Goal: Task Accomplishment & Management: Complete application form

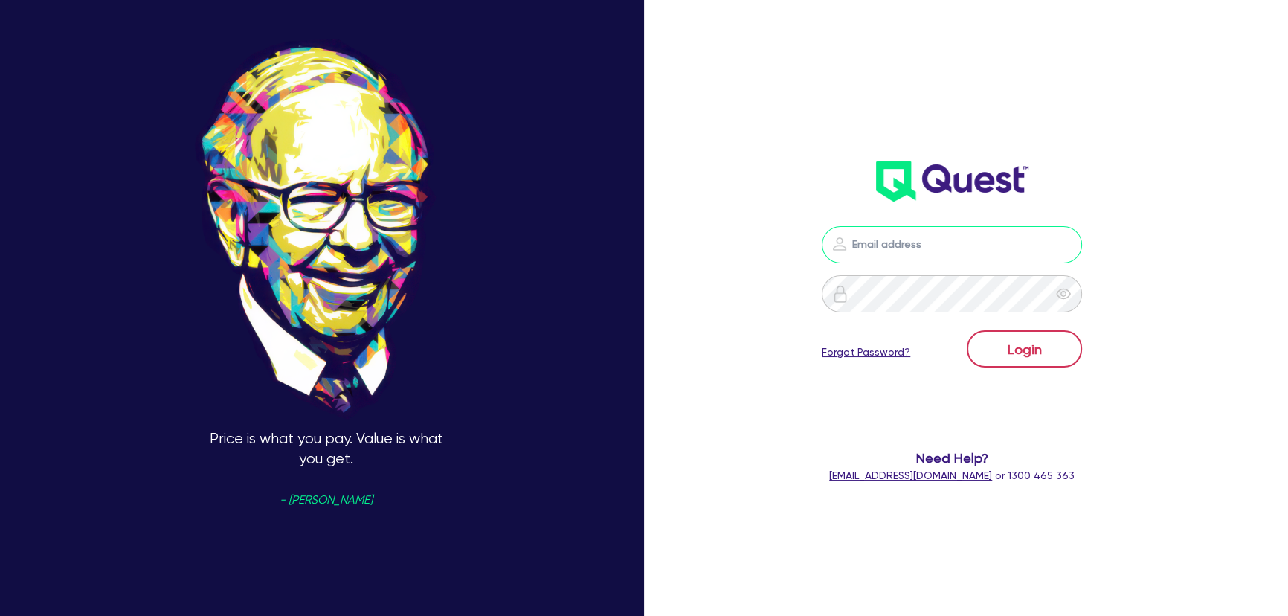
type input "[PERSON_NAME][EMAIL_ADDRESS][PERSON_NAME][DOMAIN_NAME]"
click at [1026, 340] on button "Login" at bounding box center [1024, 348] width 115 height 37
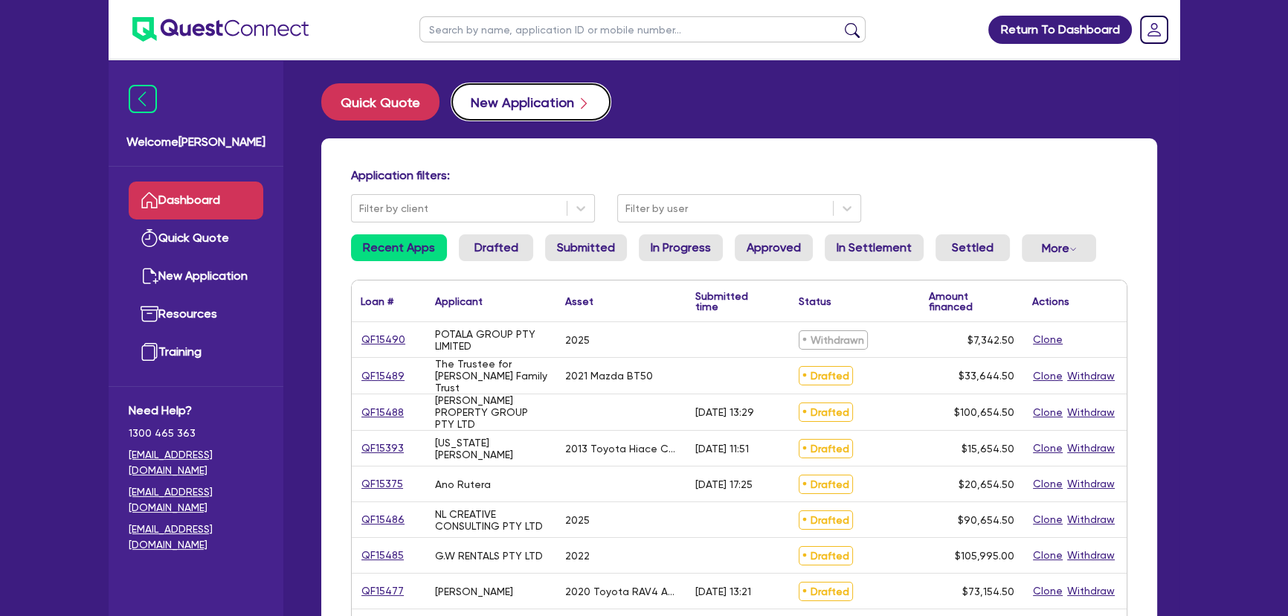
click at [542, 101] on button "New Application" at bounding box center [530, 101] width 159 height 37
select select "Other"
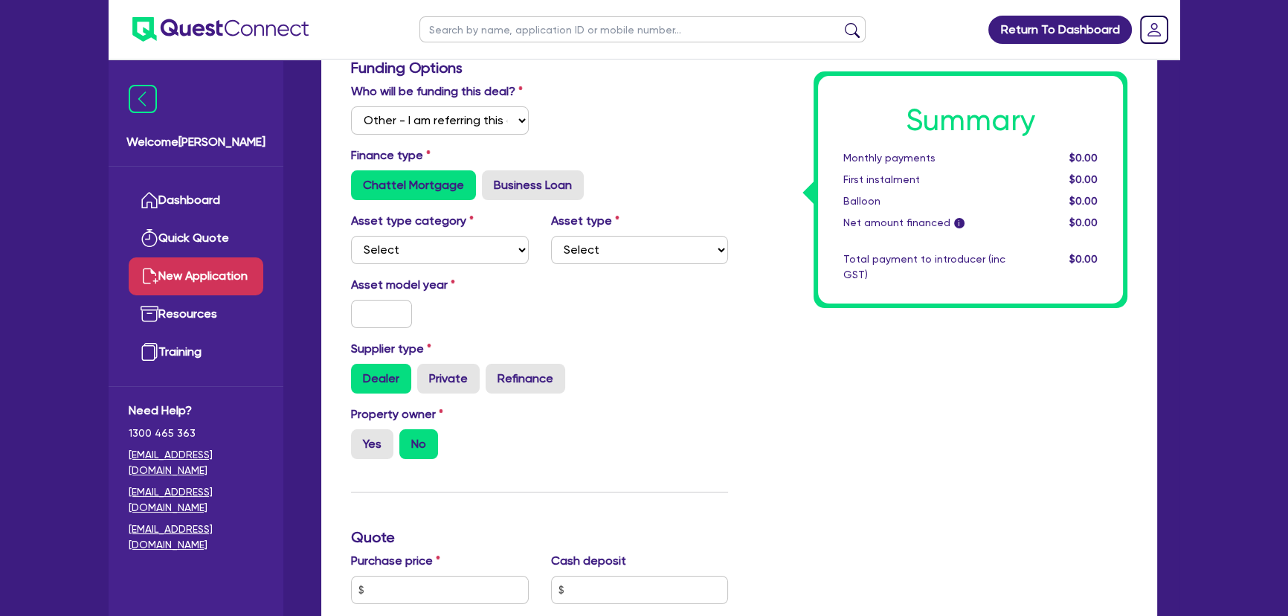
scroll to position [338, 0]
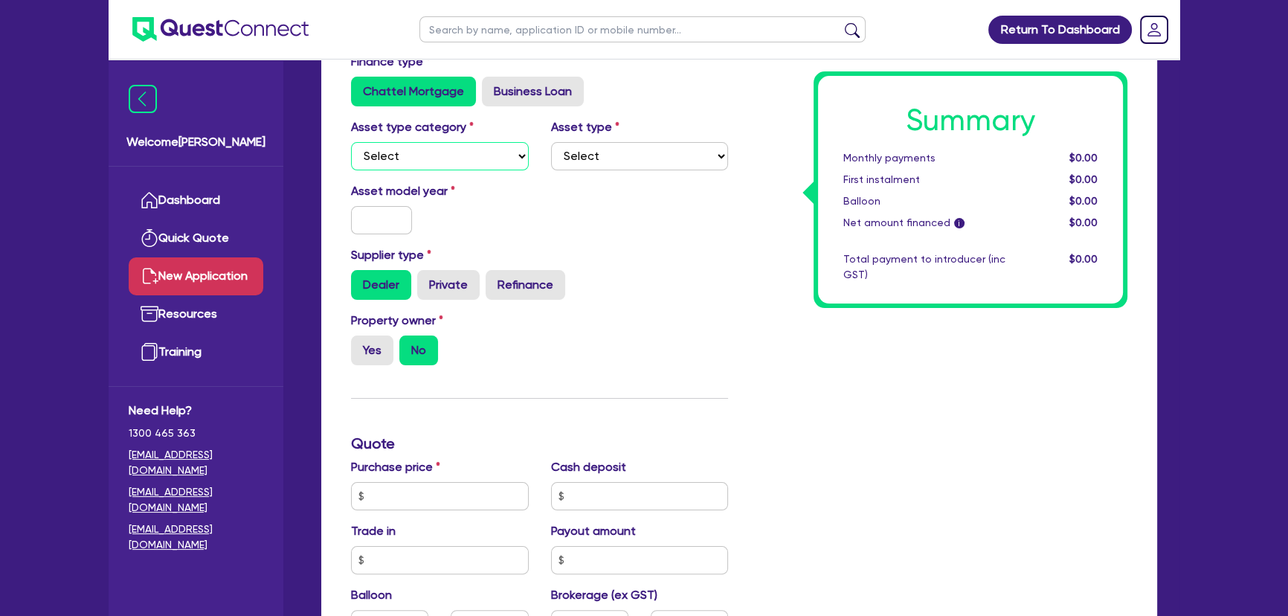
drag, startPoint x: 421, startPoint y: 159, endPoint x: 420, endPoint y: 168, distance: 9.0
click at [421, 159] on select "Select Cars and light trucks Primary assets Secondary assets Tertiary assets" at bounding box center [440, 156] width 178 height 28
select select "CARS_AND_LIGHT_TRUCKS"
click at [351, 142] on select "Select Cars and light trucks Primary assets Secondary assets Tertiary assets" at bounding box center [440, 156] width 178 height 28
click at [704, 149] on select "Select Passenger vehicles Vans and utes Light trucks up to 4.5 tonne" at bounding box center [640, 156] width 178 height 28
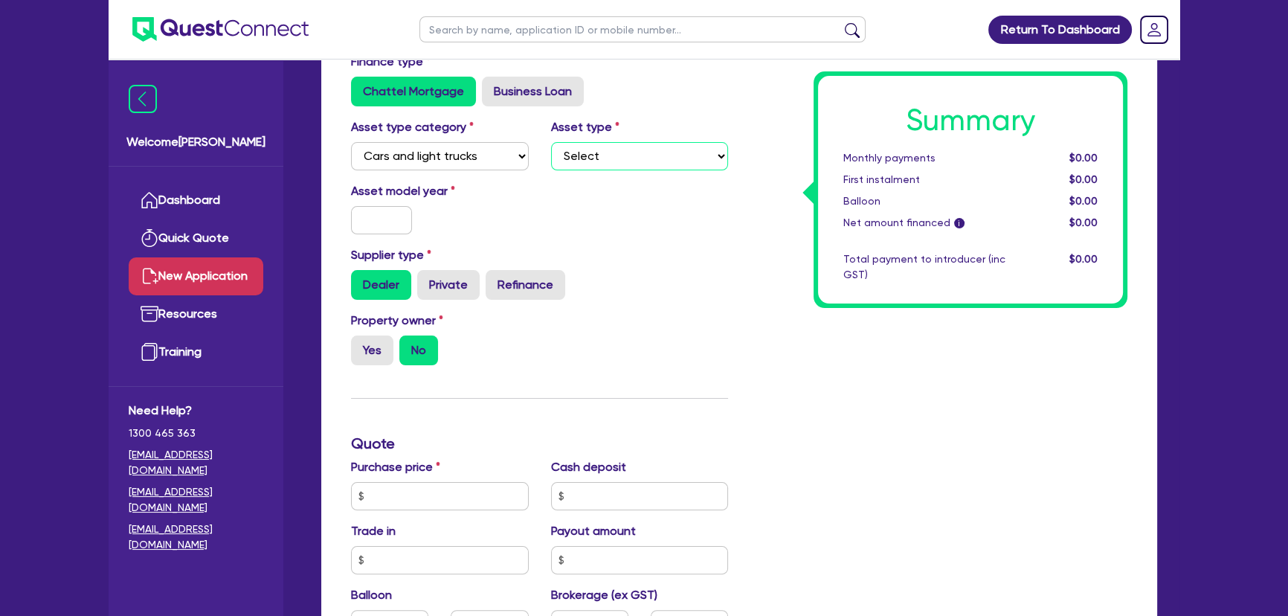
select select "PASSENGER_VEHICLES"
click at [551, 142] on select "Select Passenger vehicles Vans and utes Light trucks up to 4.5 tonne" at bounding box center [640, 156] width 178 height 28
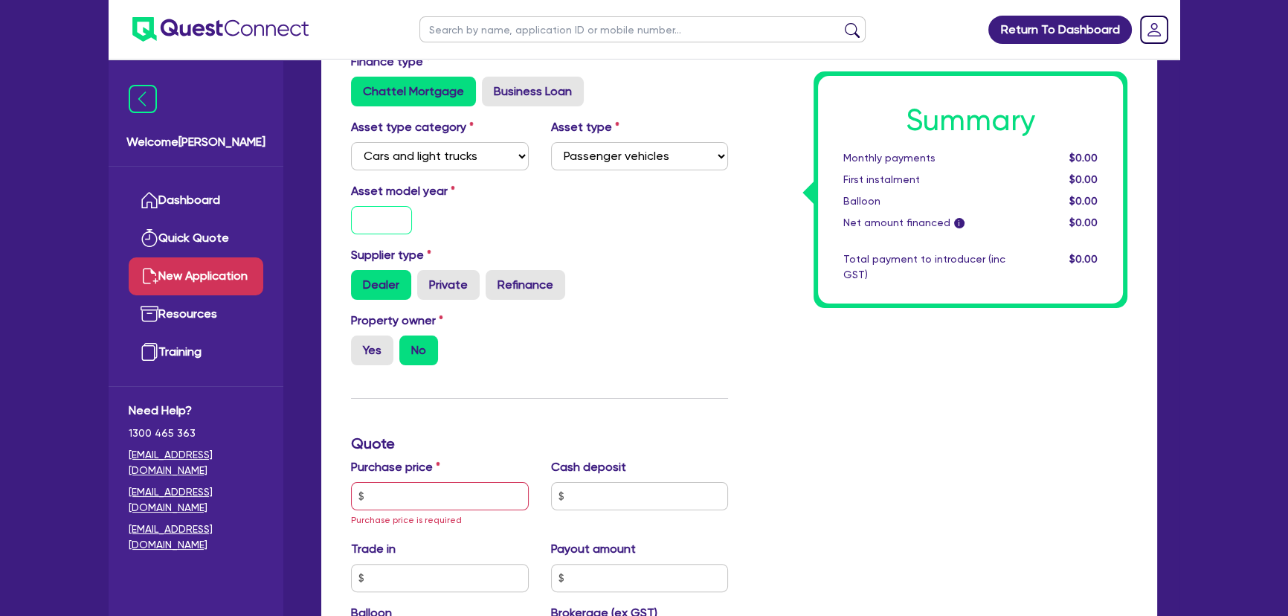
click at [363, 220] on input "text" at bounding box center [381, 220] width 61 height 28
type input "2016"
click at [373, 341] on label "Yes" at bounding box center [372, 350] width 42 height 30
click at [361, 341] on input "Yes" at bounding box center [356, 340] width 10 height 10
radio input "true"
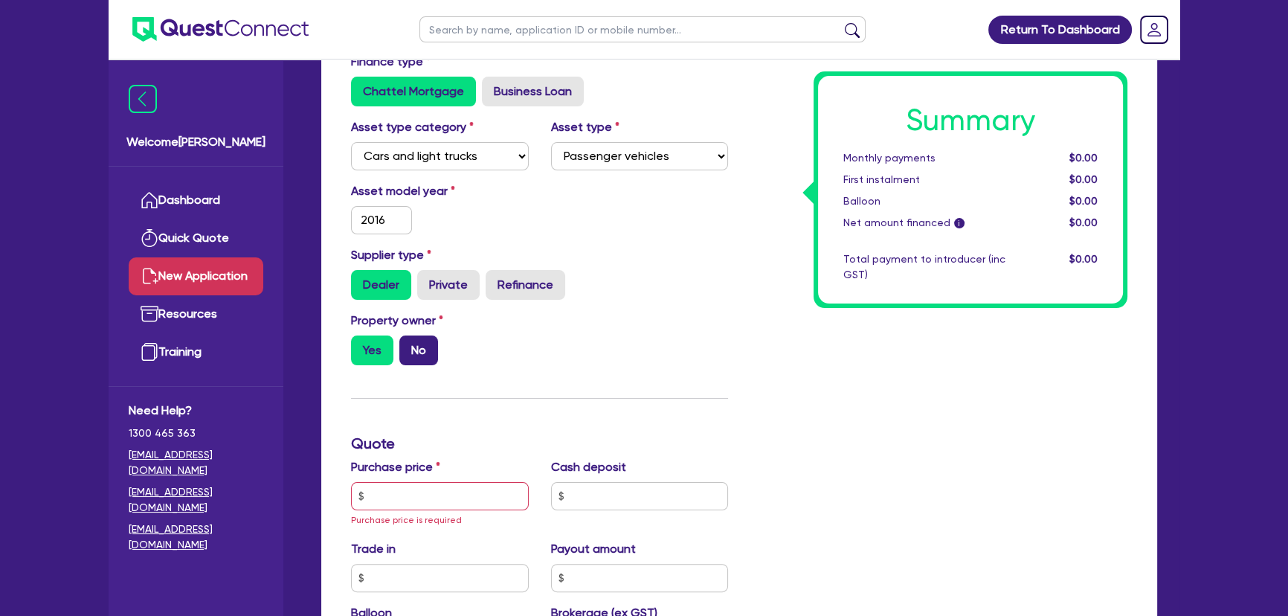
click at [416, 349] on label "No" at bounding box center [418, 350] width 39 height 30
click at [409, 345] on input "No" at bounding box center [404, 340] width 10 height 10
radio input "true"
click at [379, 342] on label "Yes" at bounding box center [372, 350] width 42 height 30
click at [361, 342] on input "Yes" at bounding box center [356, 340] width 10 height 10
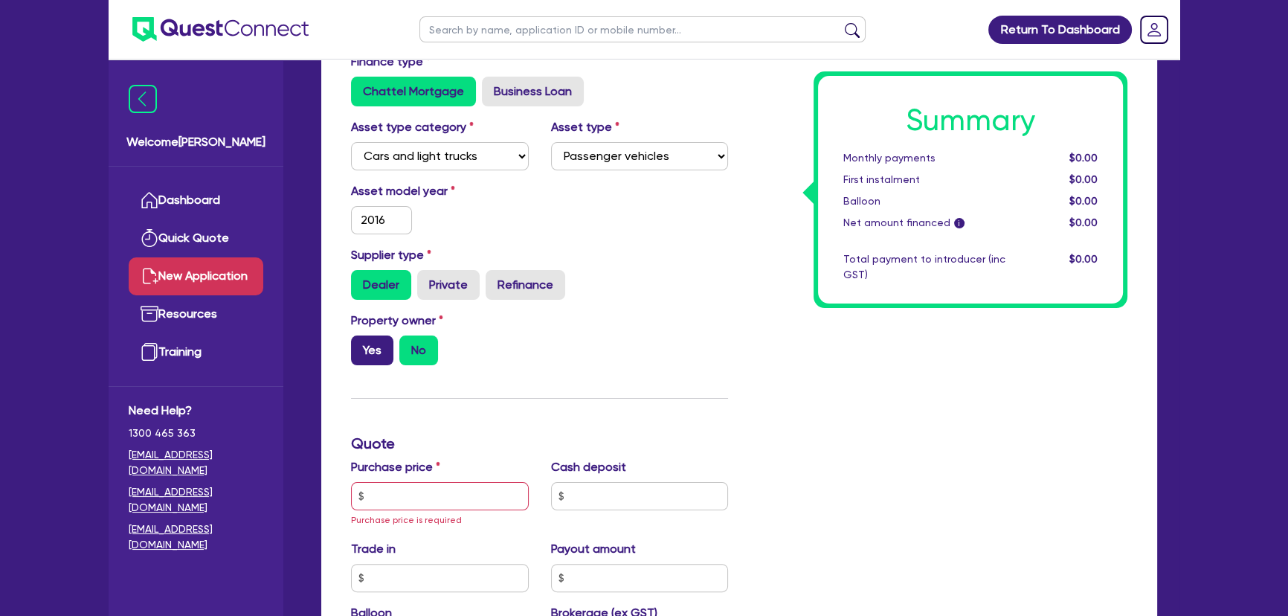
radio input "true"
click at [422, 498] on input "text" at bounding box center [440, 496] width 178 height 28
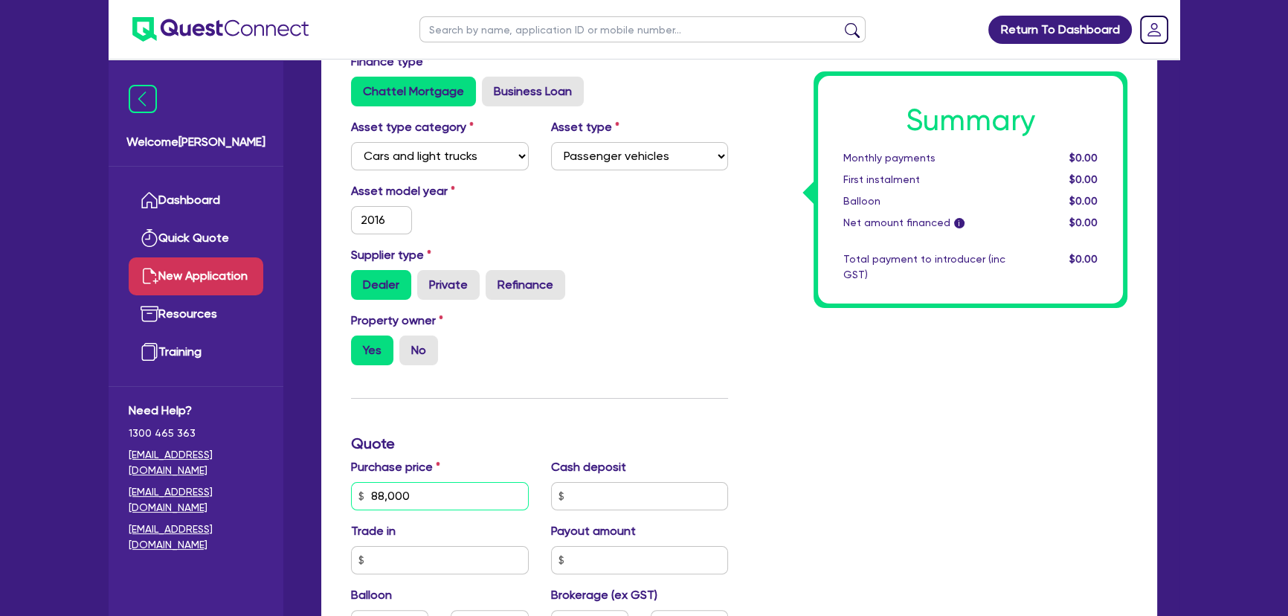
scroll to position [676, 0]
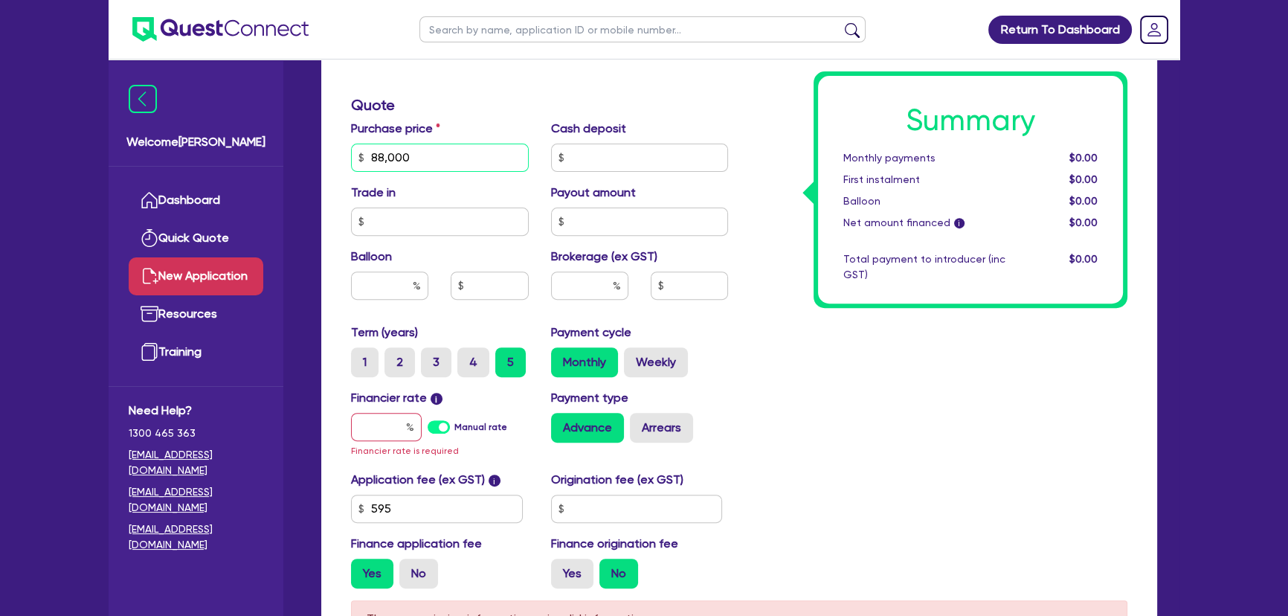
type input "88,000"
click at [388, 430] on input "text" at bounding box center [386, 427] width 71 height 28
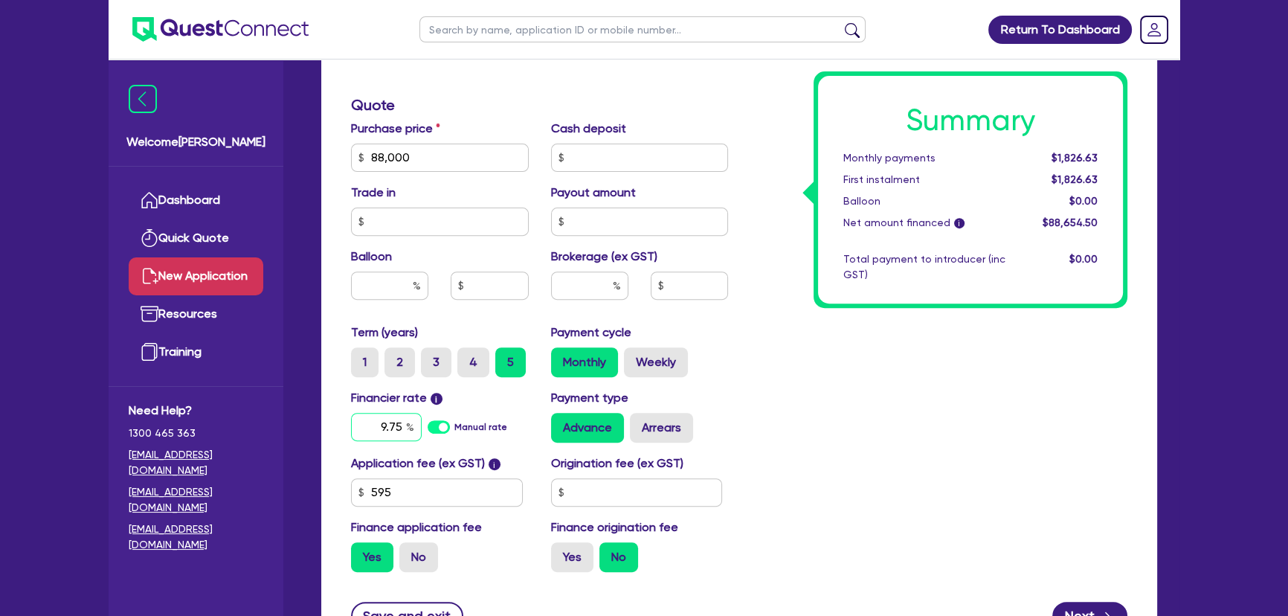
type input "9.75"
click at [565, 291] on input "text" at bounding box center [589, 285] width 77 height 28
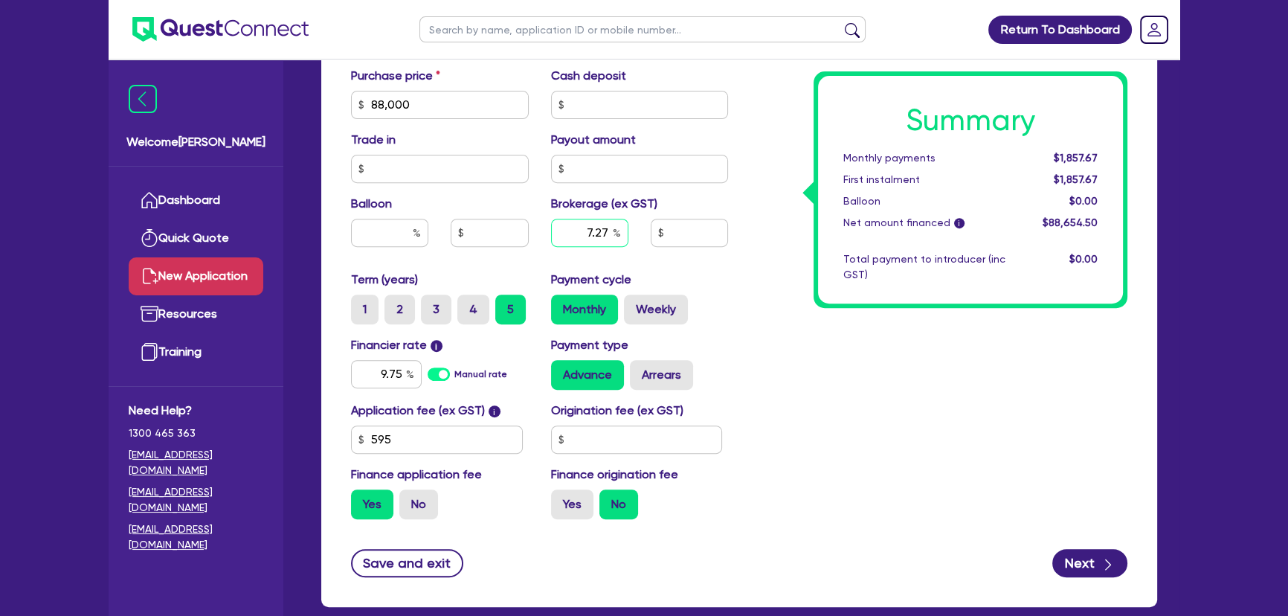
scroll to position [810, 0]
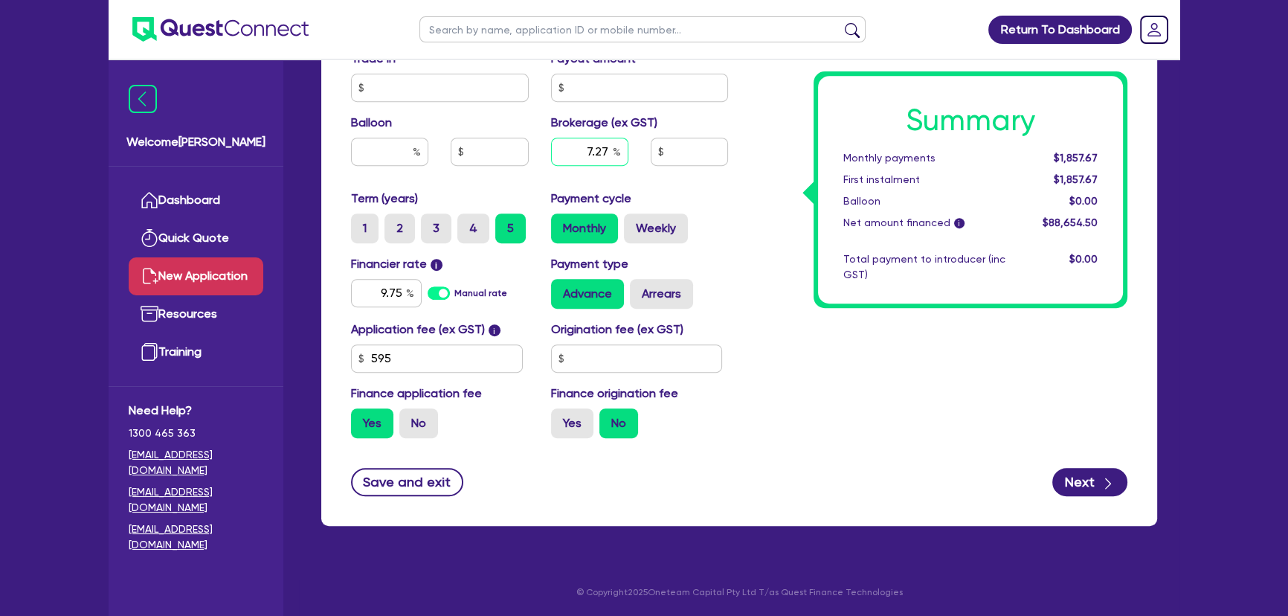
type input "7.27"
click at [463, 376] on div "Application fee (ex GST) i 595 Origination fee (ex GST) Finance application fee…" at bounding box center [539, 385] width 399 height 129
click at [573, 361] on input "text" at bounding box center [637, 358] width 172 height 28
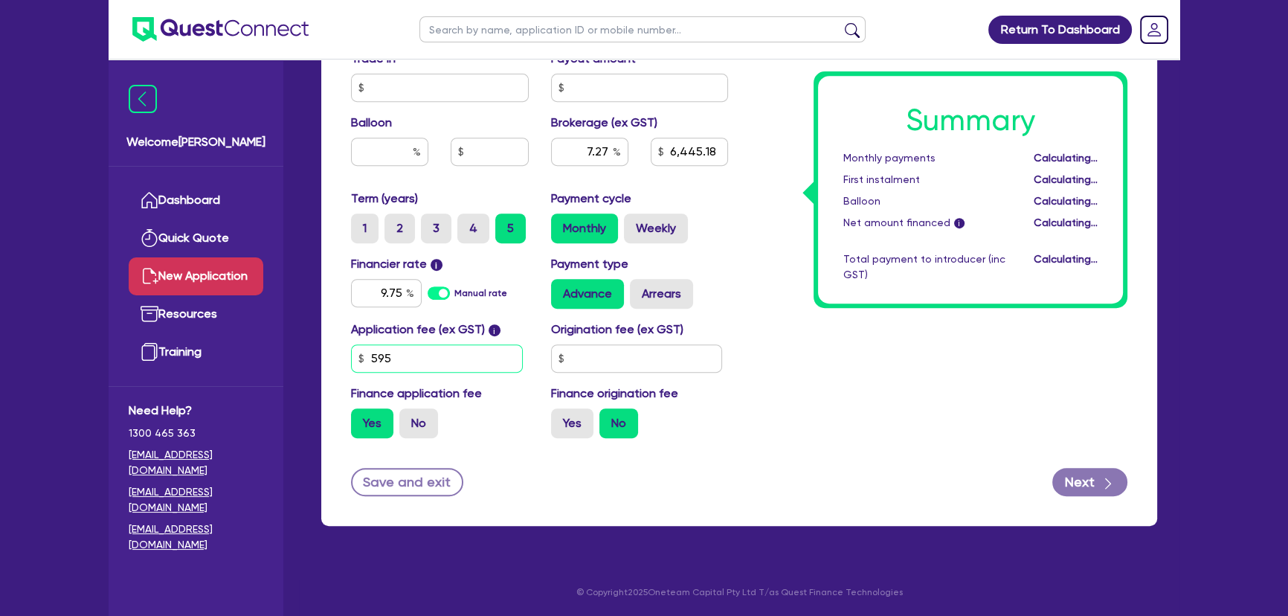
click at [412, 360] on input "595" at bounding box center [437, 358] width 172 height 28
type input "6,445.18"
type input "6"
type input "6,445.18"
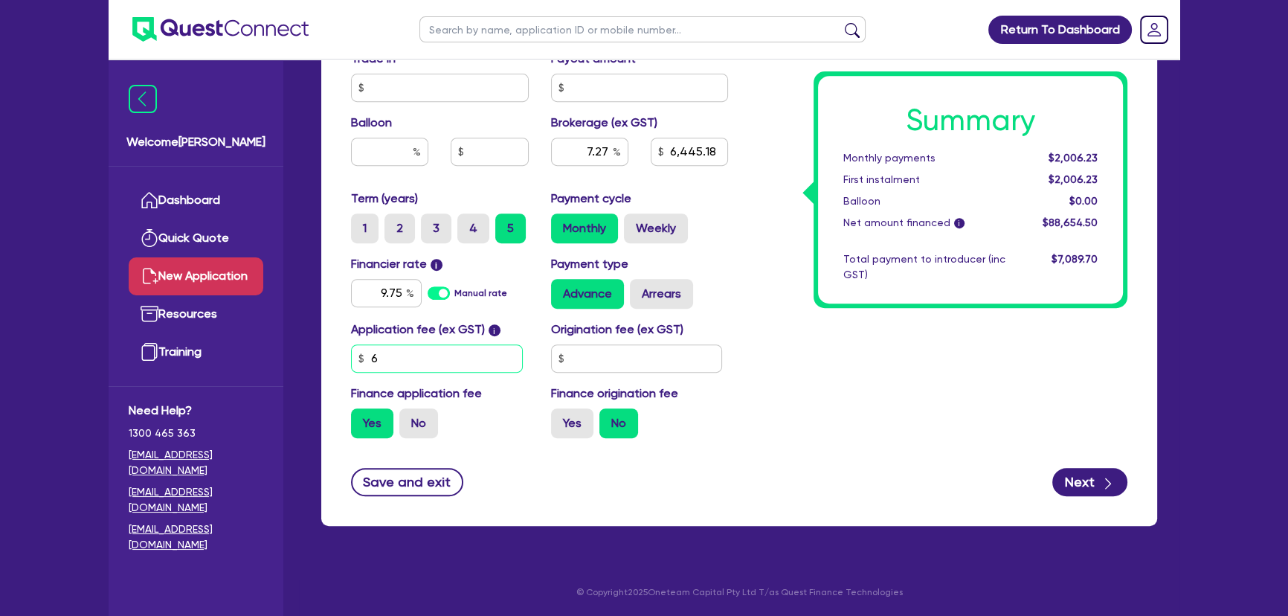
type input "64"
type input "6,445.18"
type input "649"
click at [579, 371] on div "Application fee (ex GST) i 649 Origination fee (ex GST) Finance application fee…" at bounding box center [539, 385] width 399 height 129
click at [582, 370] on input "text" at bounding box center [637, 358] width 172 height 28
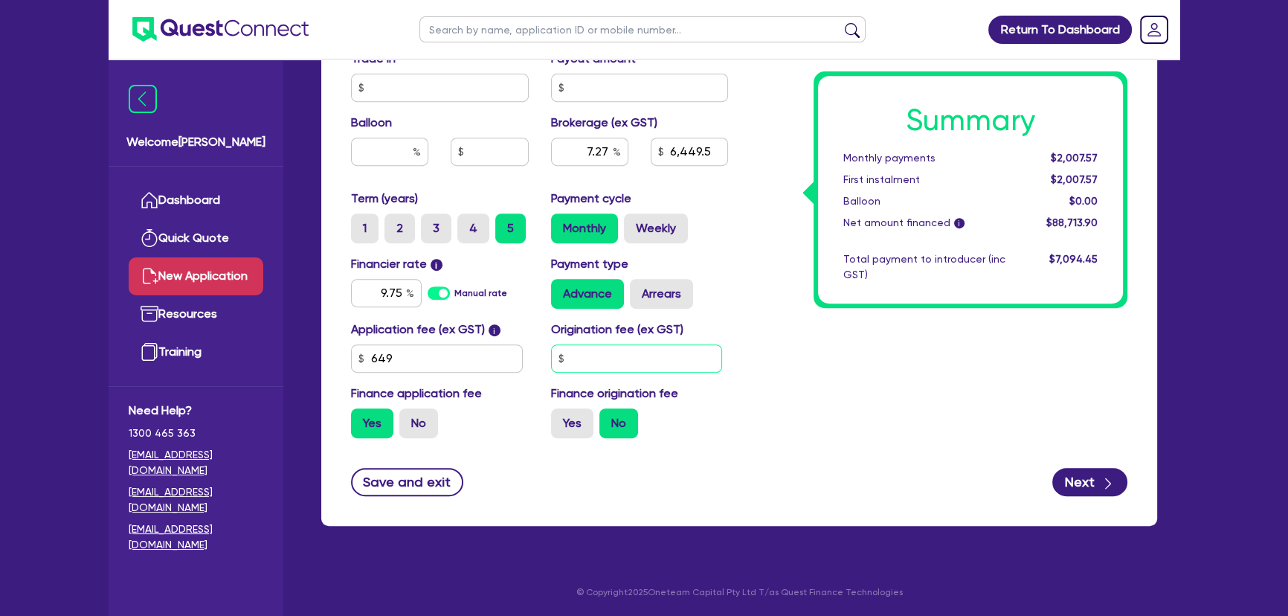
type input "6,449.5"
type input "1"
type input "6,449.5"
type input "12"
type input "6,449.5"
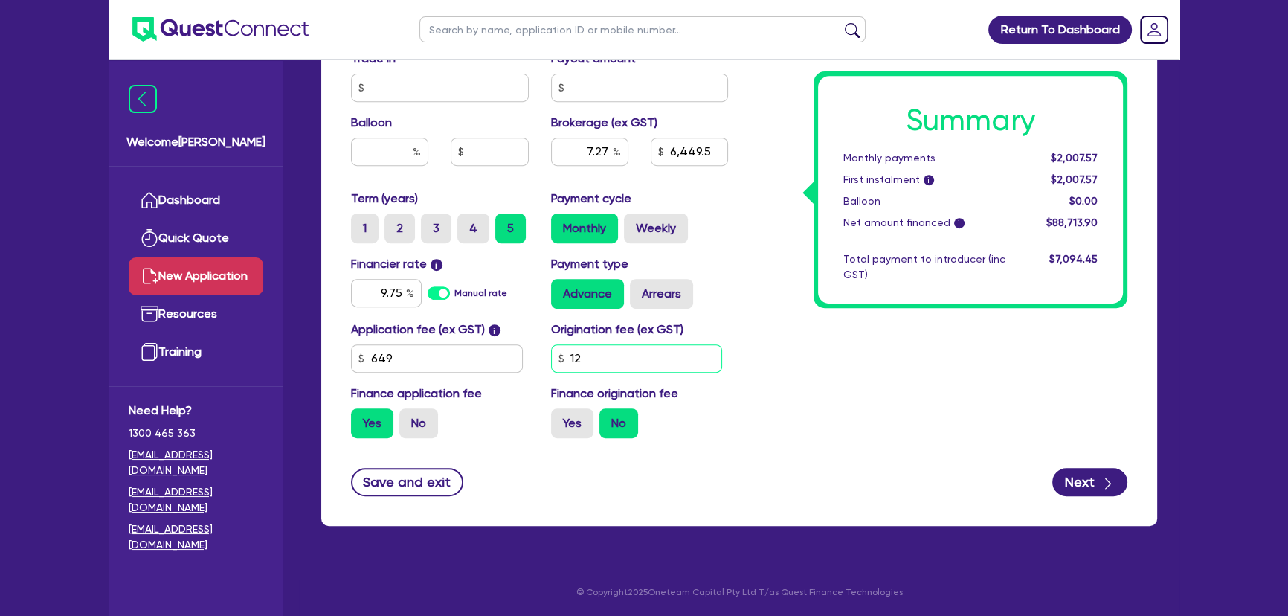
type input "127"
type input "6,449.5"
type input "1,272"
type input "6,449.5"
type input "1,272."
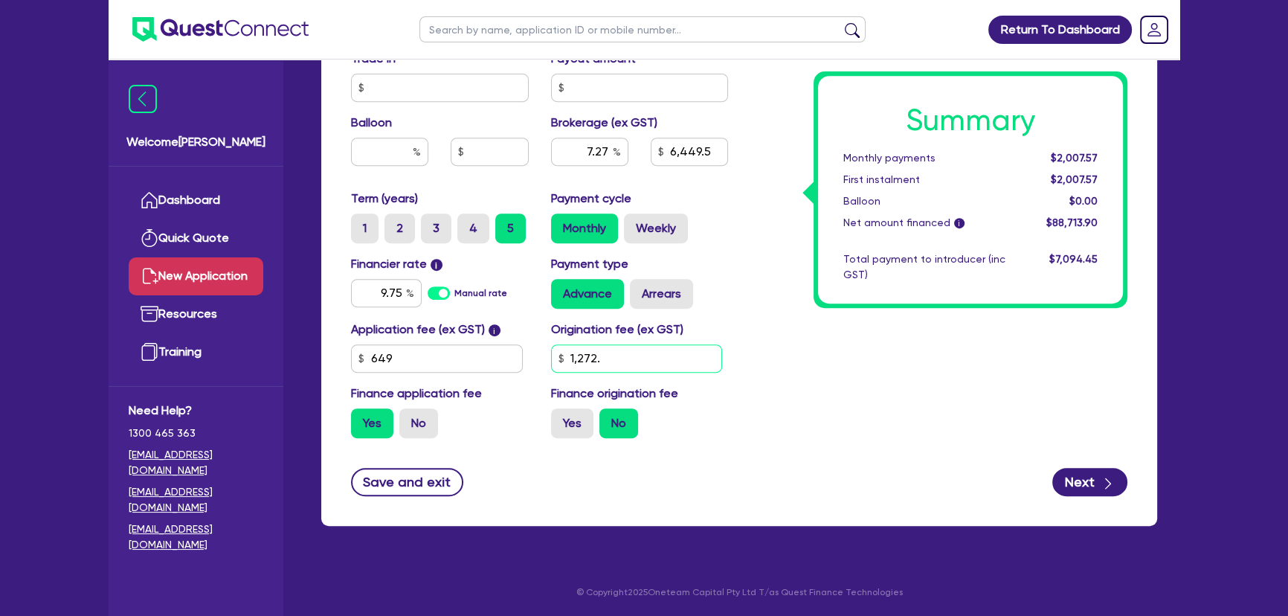
type input "6,449.5"
type input "1,272.7"
type input "6,449.5"
type input "1,272.73"
click at [689, 381] on div "Application fee (ex GST) i 649 Origination fee (ex GST) 1,272.73 Finance applic…" at bounding box center [539, 385] width 399 height 129
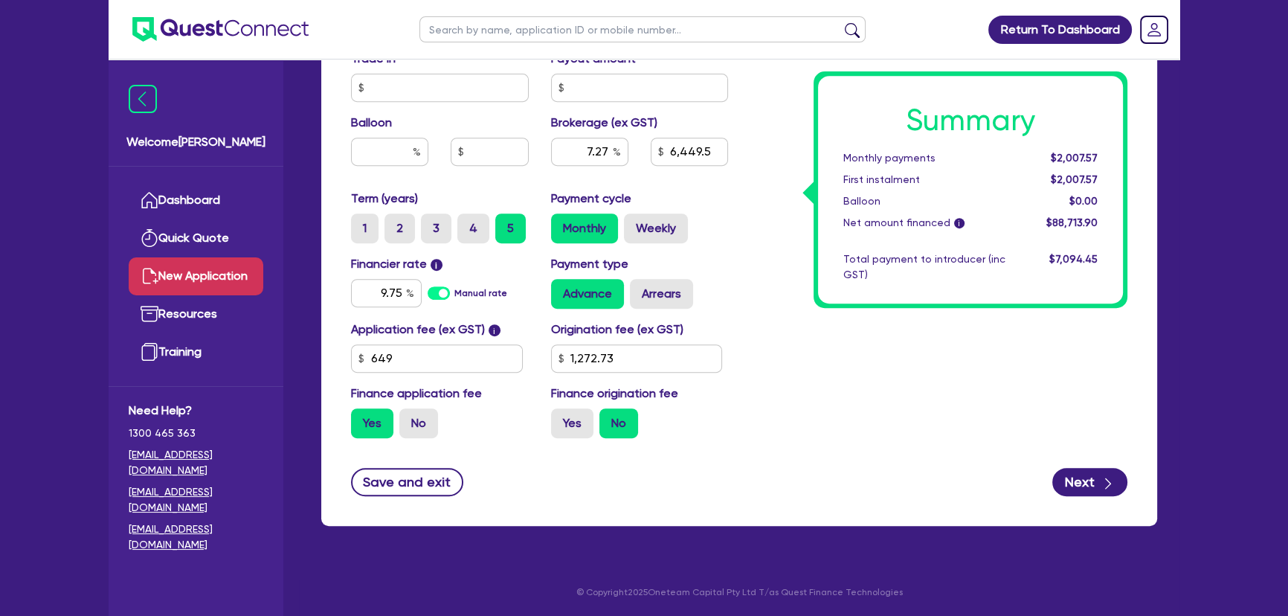
type input "6,449.5"
click at [647, 295] on label "Arrears" at bounding box center [661, 294] width 63 height 30
click at [640, 289] on input "Arrears" at bounding box center [635, 284] width 10 height 10
radio input "true"
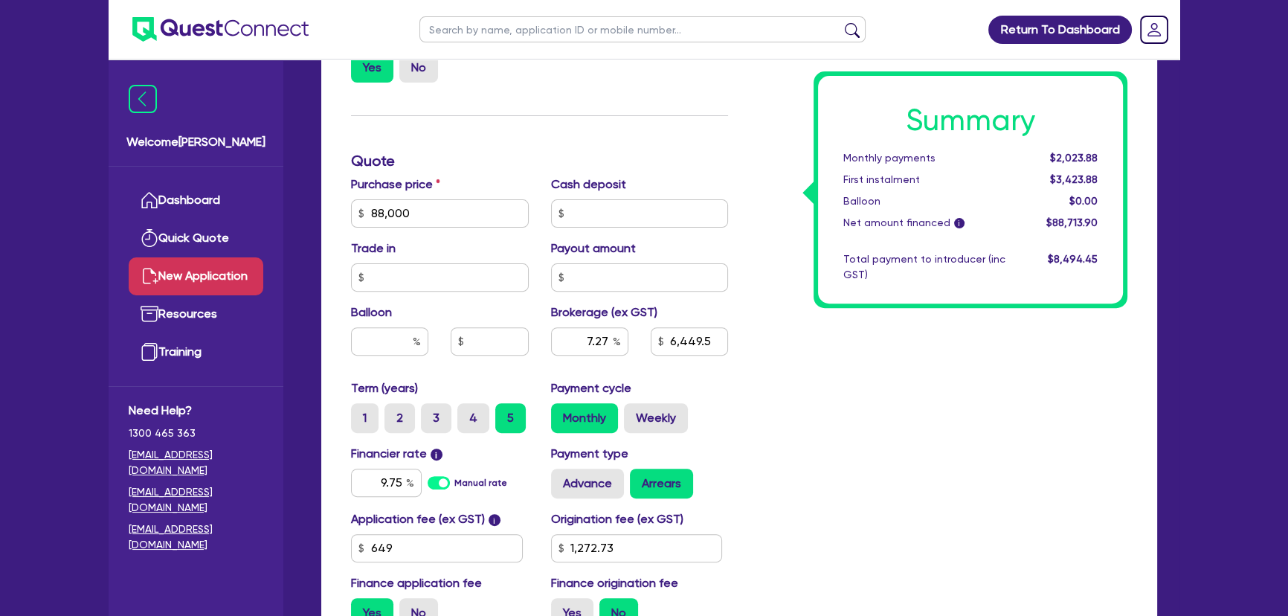
scroll to position [742, 0]
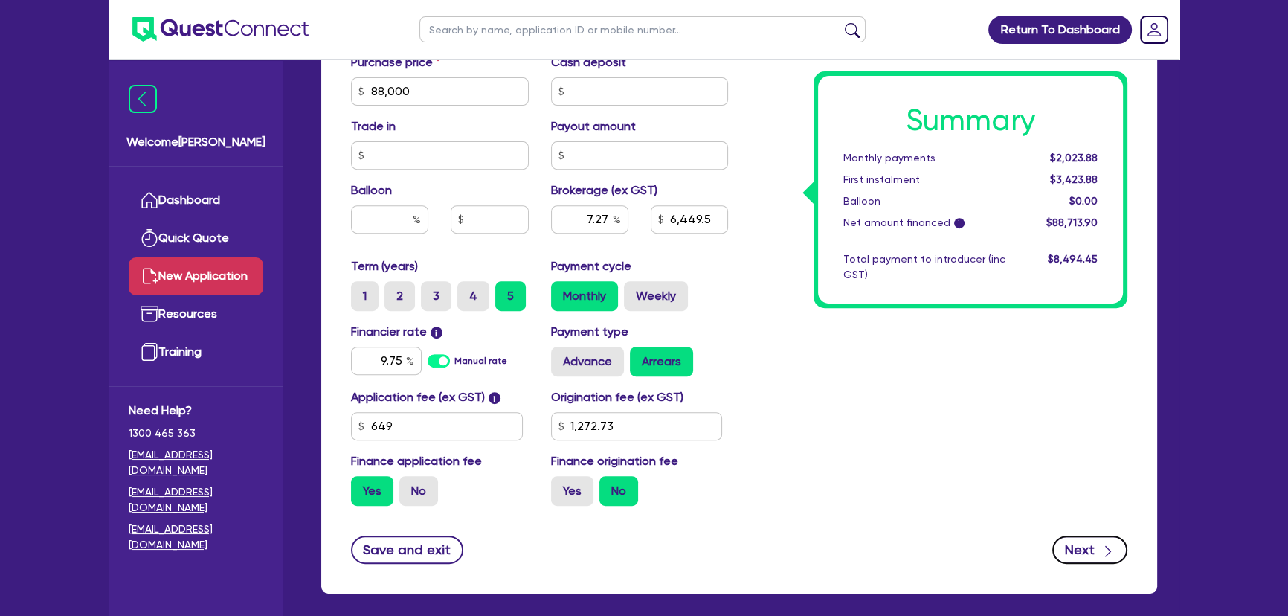
click at [1095, 547] on button "Next" at bounding box center [1089, 549] width 75 height 28
type input "6,449.5"
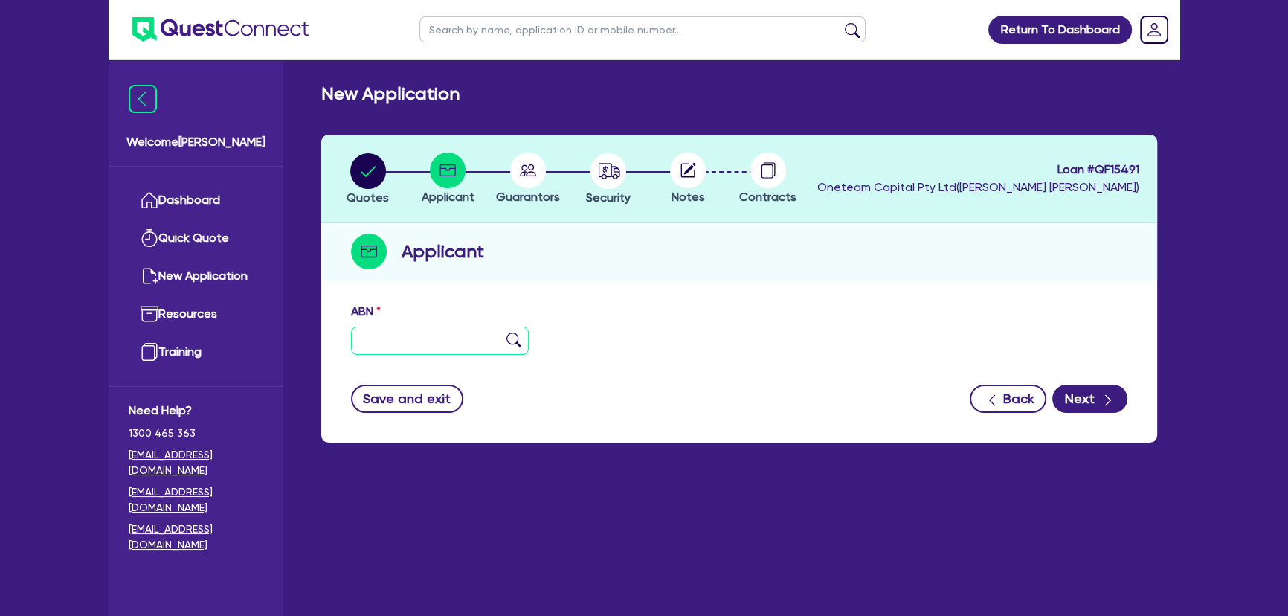
click at [409, 341] on input "text" at bounding box center [440, 340] width 178 height 28
paste input "67 652 488 741"
type input "67 652 488 741"
click at [513, 337] on img at bounding box center [513, 339] width 15 height 15
type input "BAMBLY PTY LTD"
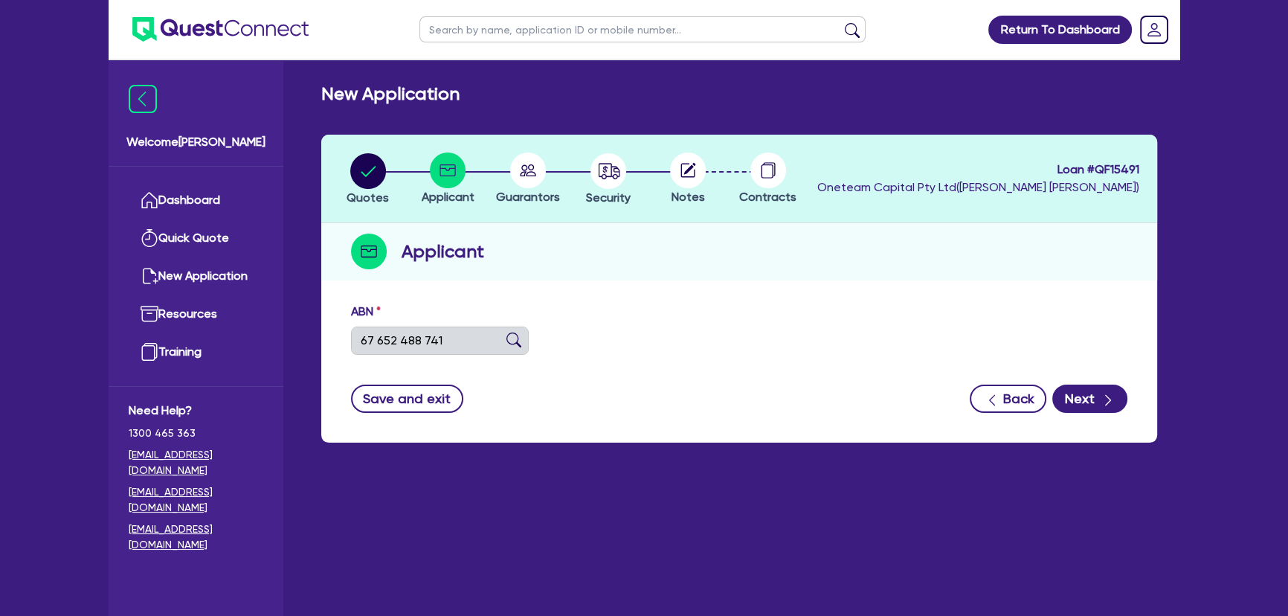
select select "COMPANY"
type input "22/01/2022"
type input "01/09/2022"
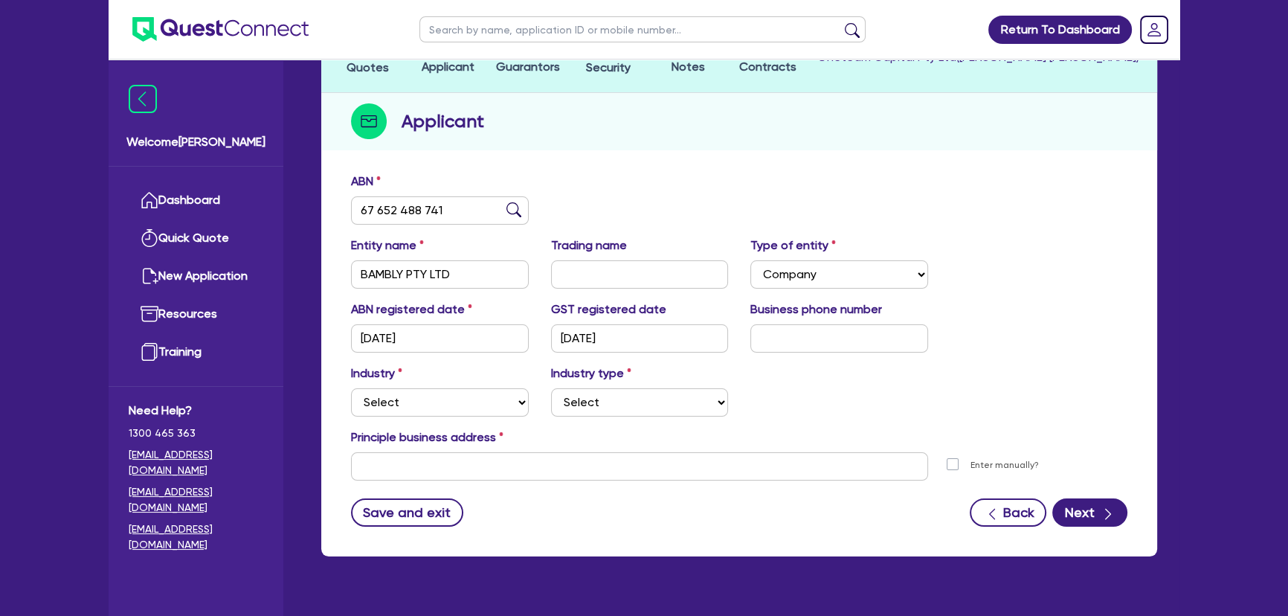
scroll to position [161, 0]
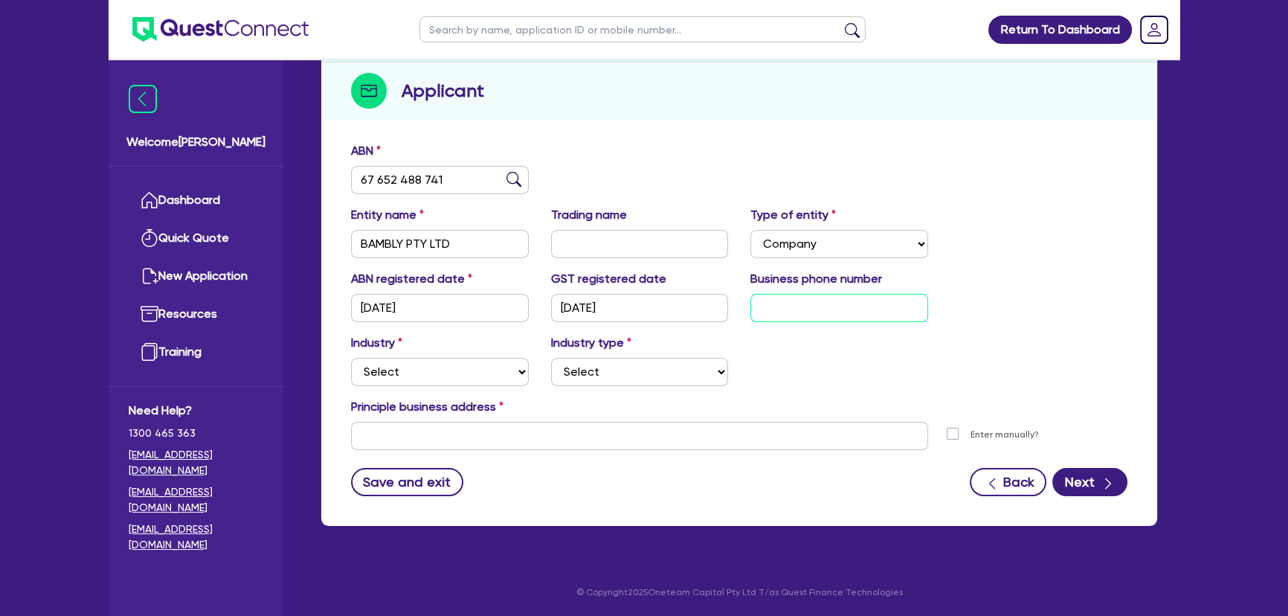
click at [781, 295] on input "text" at bounding box center [839, 308] width 178 height 28
paste input "4 1089 4813"
type input "04 1089 4813"
click at [448, 370] on select "Select Accomodation & Food Services Administrative & Support Services Agricultu…" at bounding box center [440, 372] width 178 height 28
select select "BUILDING_CONSTRUCTION"
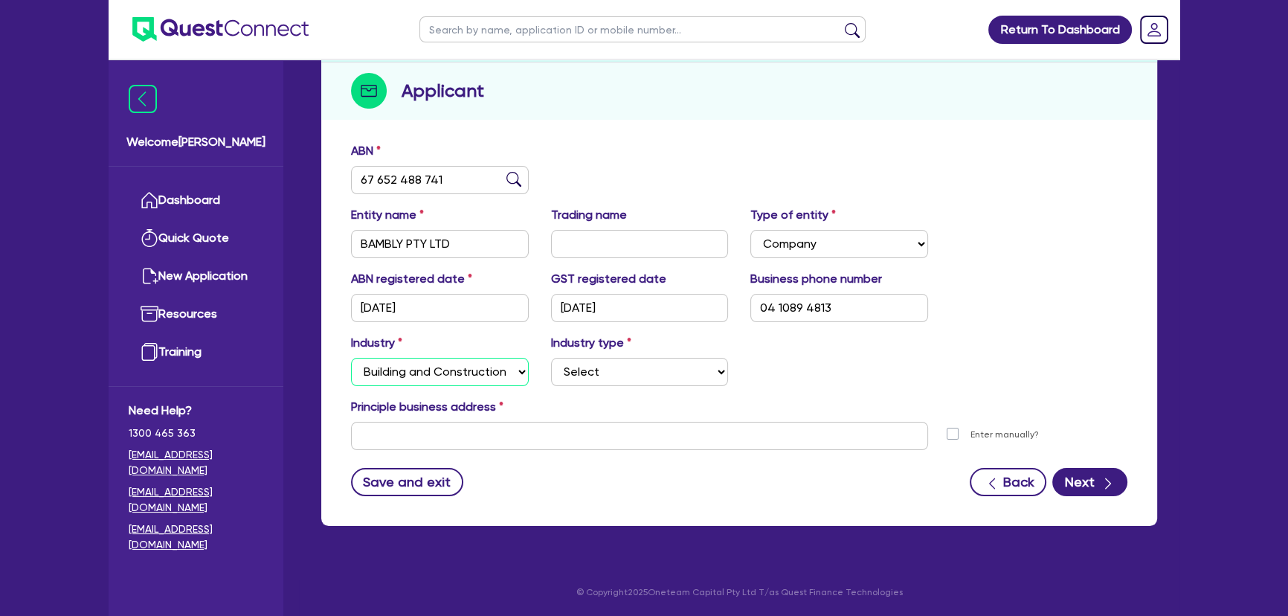
click at [351, 358] on select "Select Accomodation & Food Services Administrative & Support Services Agricultu…" at bounding box center [440, 372] width 178 height 28
click at [616, 367] on select "Select Trades People Providing Services Direct to Consumers Trades People Provi…" at bounding box center [640, 372] width 178 height 28
select select "TRADES_SERVICES_BUSINESSES_GOVERNMENT"
click at [551, 358] on select "Select Trades People Providing Services Direct to Consumers Trades People Provi…" at bounding box center [640, 372] width 178 height 28
click at [476, 440] on input "text" at bounding box center [639, 436] width 577 height 28
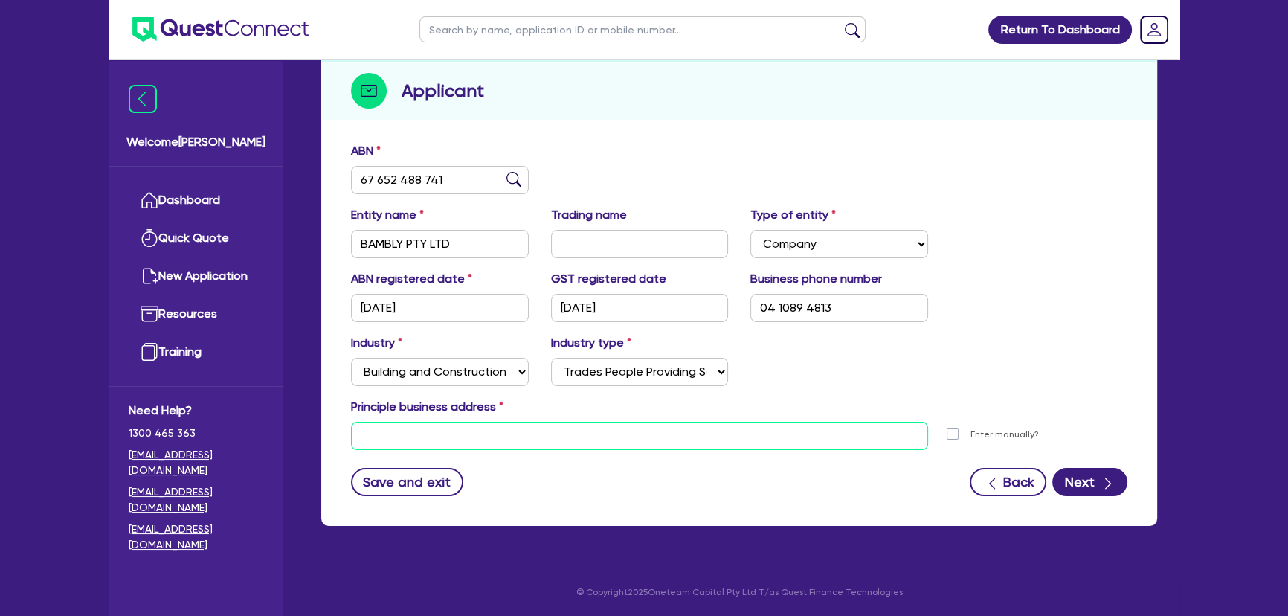
click at [469, 437] on input "text" at bounding box center [639, 436] width 577 height 28
click at [490, 439] on input "text" at bounding box center [639, 436] width 577 height 28
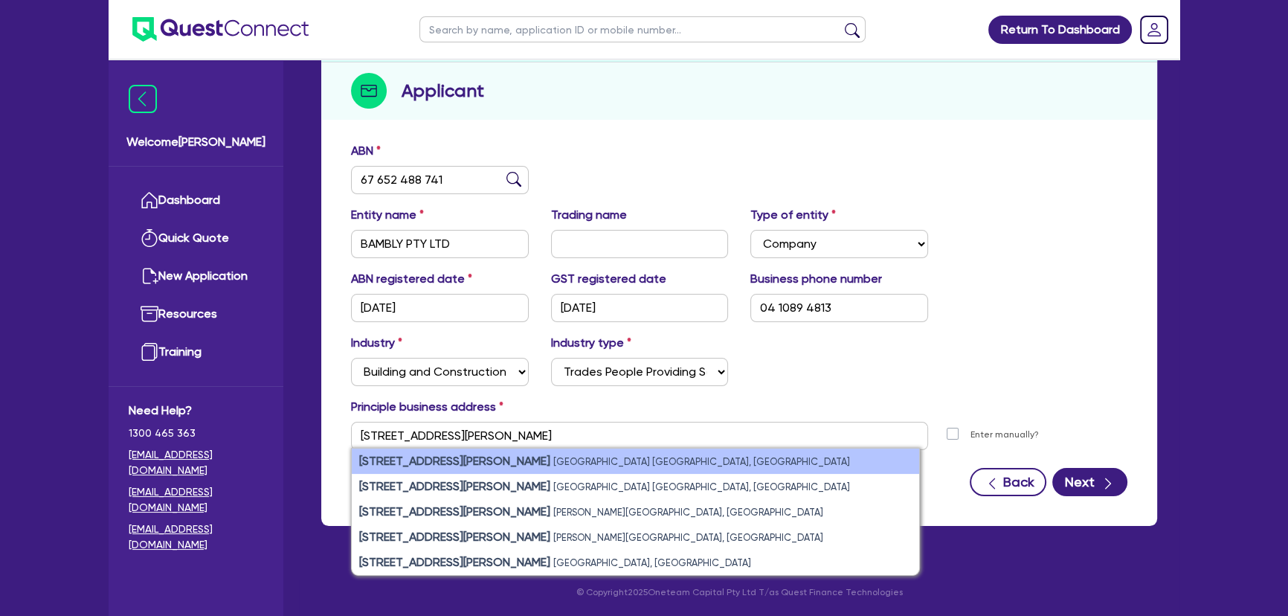
click at [474, 452] on li "222 Hogans Rd Hoppers Crossing VIC, Australia" at bounding box center [635, 460] width 567 height 25
type input "222 Hogans Rd Hoppers Crossing VIC 3029"
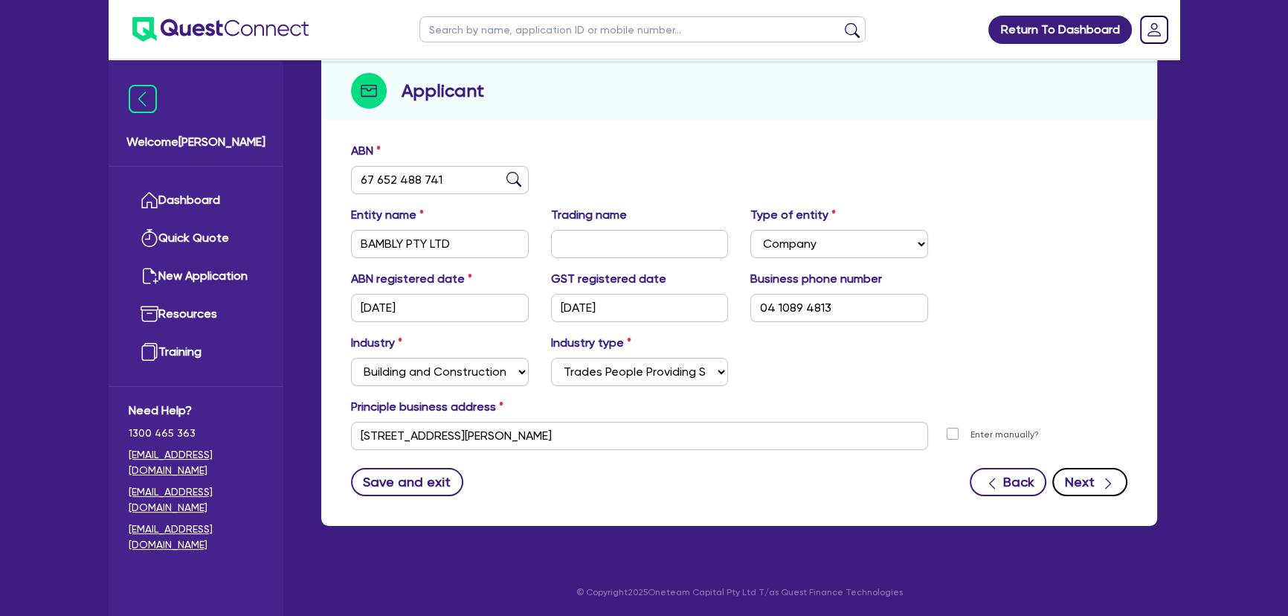
click at [1115, 476] on icon "button" at bounding box center [1108, 483] width 15 height 15
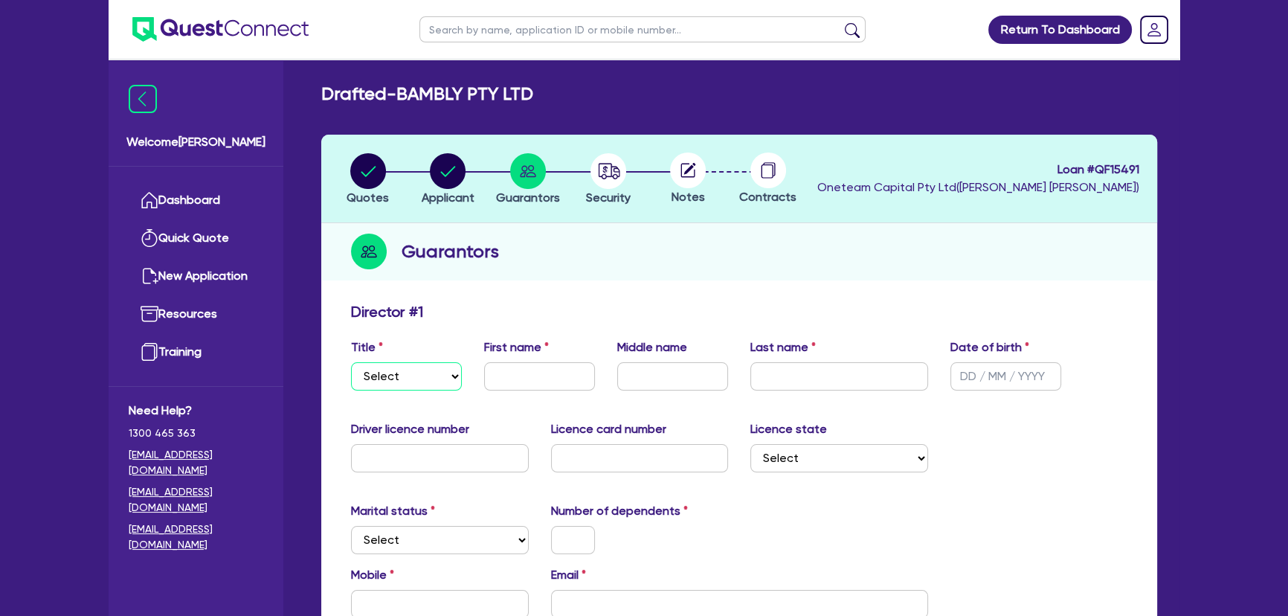
click at [402, 387] on select "Select Mr Mrs Ms Miss Dr" at bounding box center [406, 376] width 111 height 28
select select "MR"
click at [351, 362] on select "Select Mr Mrs Ms Miss Dr" at bounding box center [406, 376] width 111 height 28
click at [564, 359] on div "First name" at bounding box center [539, 364] width 133 height 52
click at [556, 370] on input "text" at bounding box center [539, 376] width 111 height 28
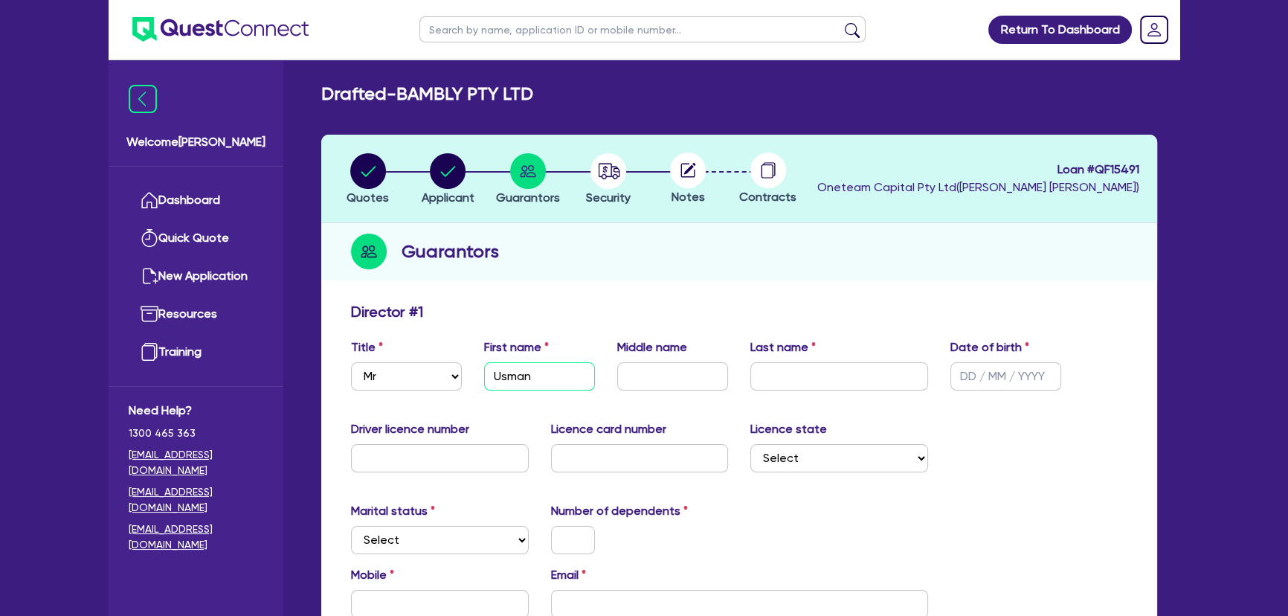
type input "Usman"
click at [648, 361] on div "Middle name" at bounding box center [672, 364] width 133 height 52
click at [646, 393] on div "Title Select Mr Mrs Ms Miss Dr First name Usman Middle name Last name Date of b…" at bounding box center [739, 370] width 799 height 64
click at [789, 387] on input "text" at bounding box center [839, 376] width 178 height 28
type input "Shaukat"
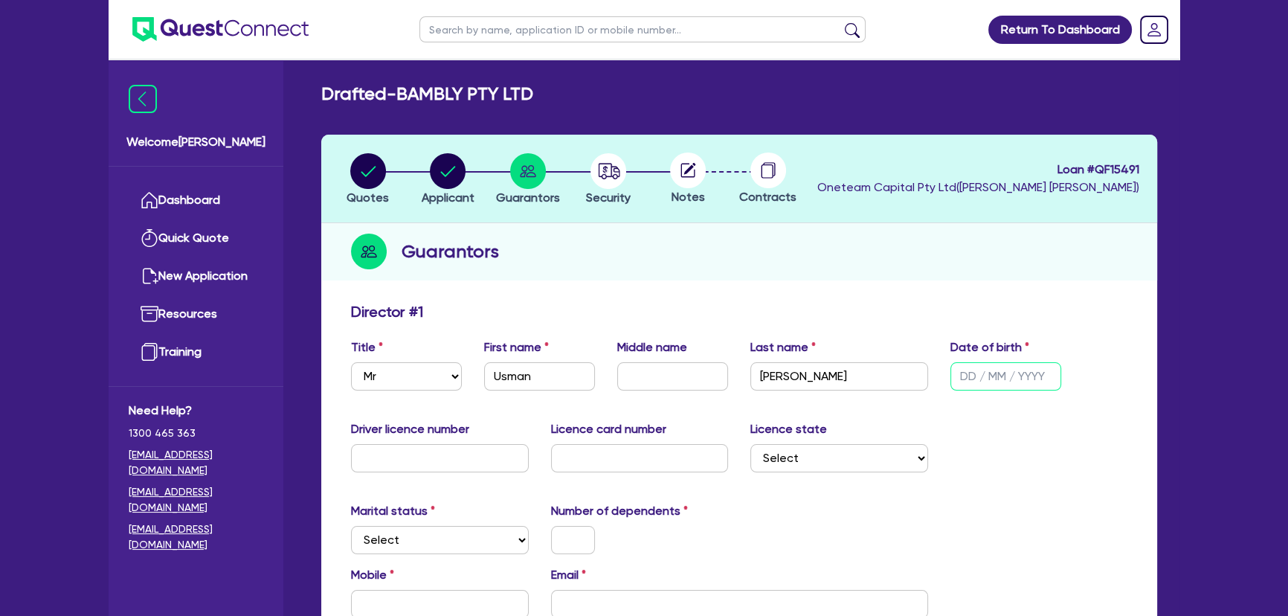
click at [963, 370] on input "text" at bounding box center [1005, 376] width 111 height 28
type input "08/04/1992"
click at [411, 465] on input "text" at bounding box center [440, 458] width 178 height 28
type input "011206550"
click at [575, 469] on input "text" at bounding box center [640, 458] width 178 height 28
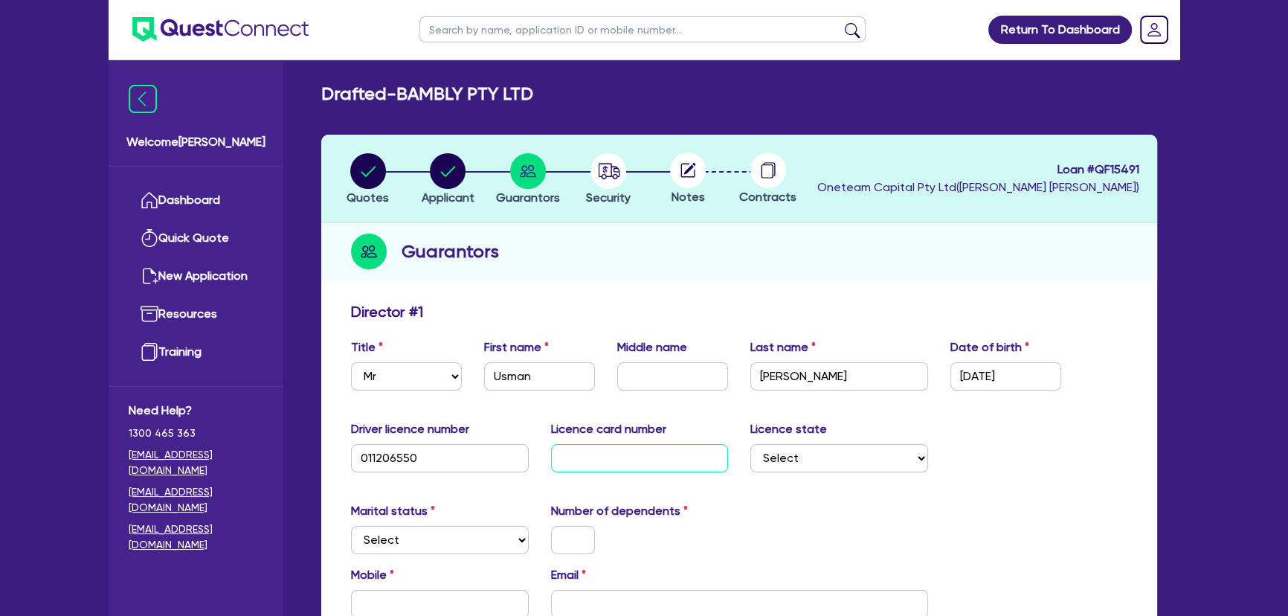
click at [642, 467] on input "text" at bounding box center [640, 458] width 178 height 28
type input "P3855461"
click at [863, 461] on select "Select [GEOGRAPHIC_DATA] [GEOGRAPHIC_DATA] [GEOGRAPHIC_DATA] [GEOGRAPHIC_DATA] …" at bounding box center [839, 458] width 178 height 28
select select "VIC"
click at [750, 444] on select "Select [GEOGRAPHIC_DATA] [GEOGRAPHIC_DATA] [GEOGRAPHIC_DATA] [GEOGRAPHIC_DATA] …" at bounding box center [839, 458] width 178 height 28
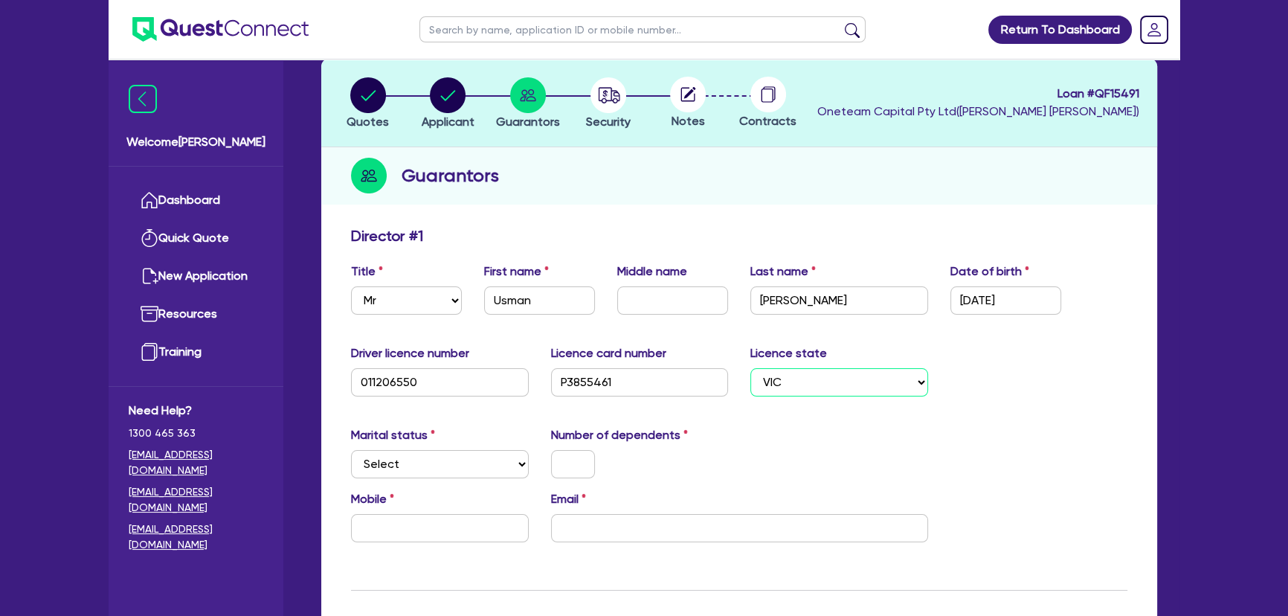
scroll to position [135, 0]
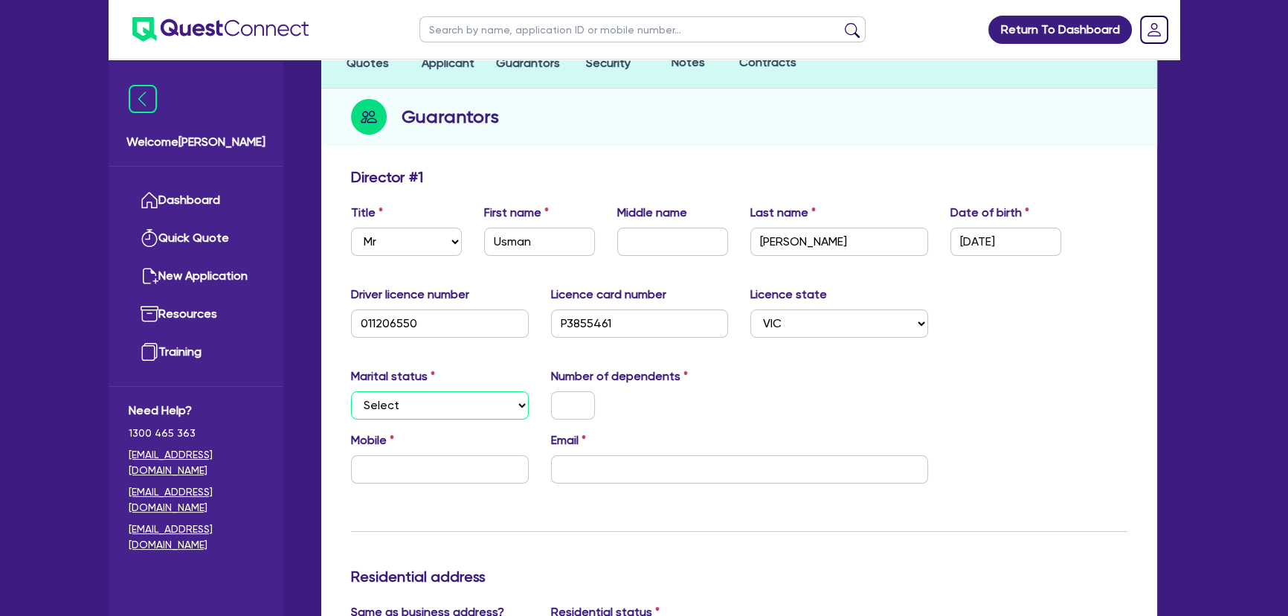
click at [488, 402] on select "Select Single Married De Facto / Partner" at bounding box center [440, 405] width 178 height 28
select select "SINGLE"
click at [351, 391] on select "Select Single Married De Facto / Partner" at bounding box center [440, 405] width 178 height 28
click at [569, 411] on input "text" at bounding box center [573, 405] width 44 height 28
click at [472, 473] on input "text" at bounding box center [440, 469] width 178 height 28
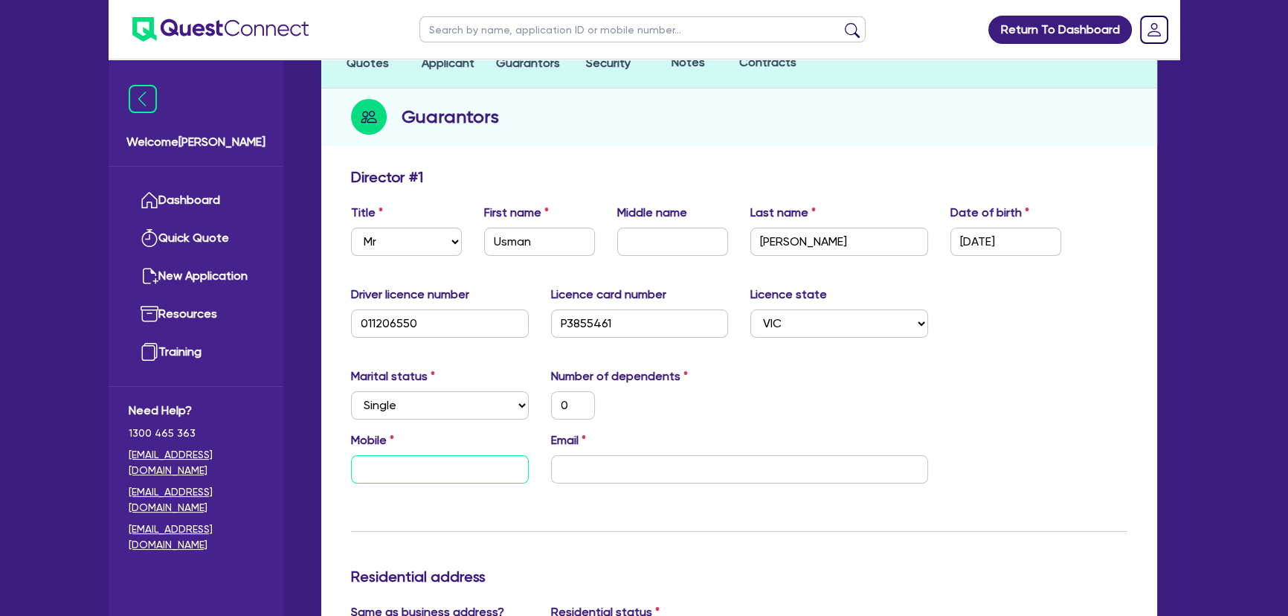
click at [410, 474] on input "text" at bounding box center [440, 469] width 178 height 28
type input "0"
paste input "410 894 813"
type input "0"
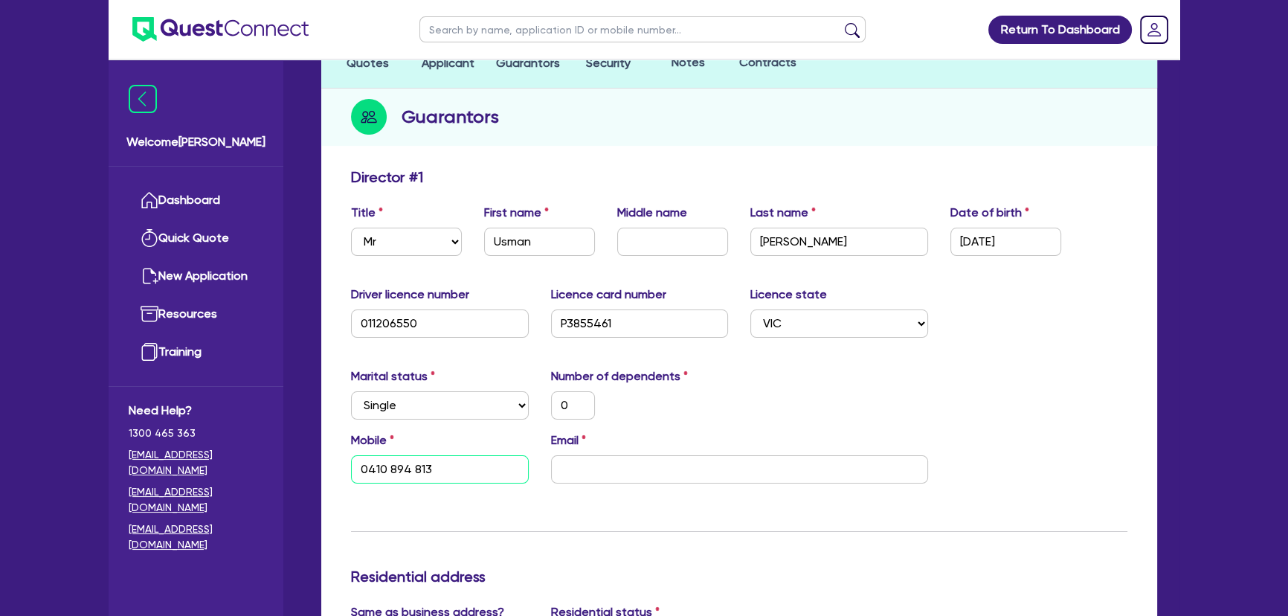
type input "0410 894 813"
click at [621, 464] on input "email" at bounding box center [739, 469] width 377 height 28
click at [654, 460] on input "email" at bounding box center [739, 469] width 377 height 28
paste input "usmanshaukat88@yahoo.com"
type input "0"
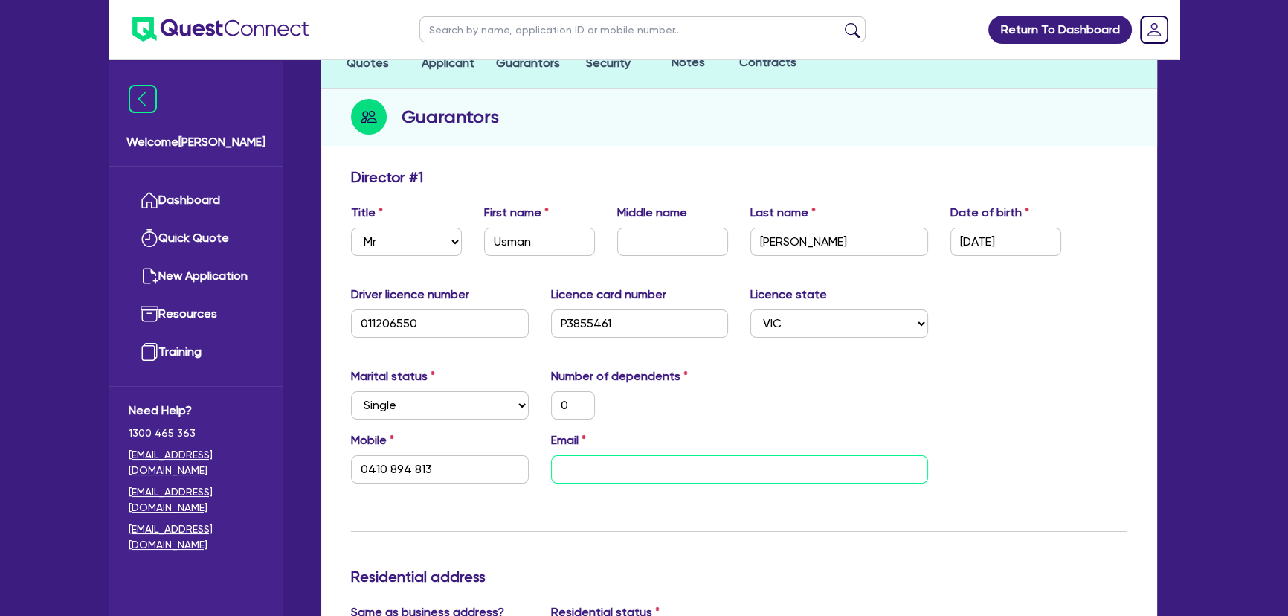
type input "0410 894 813"
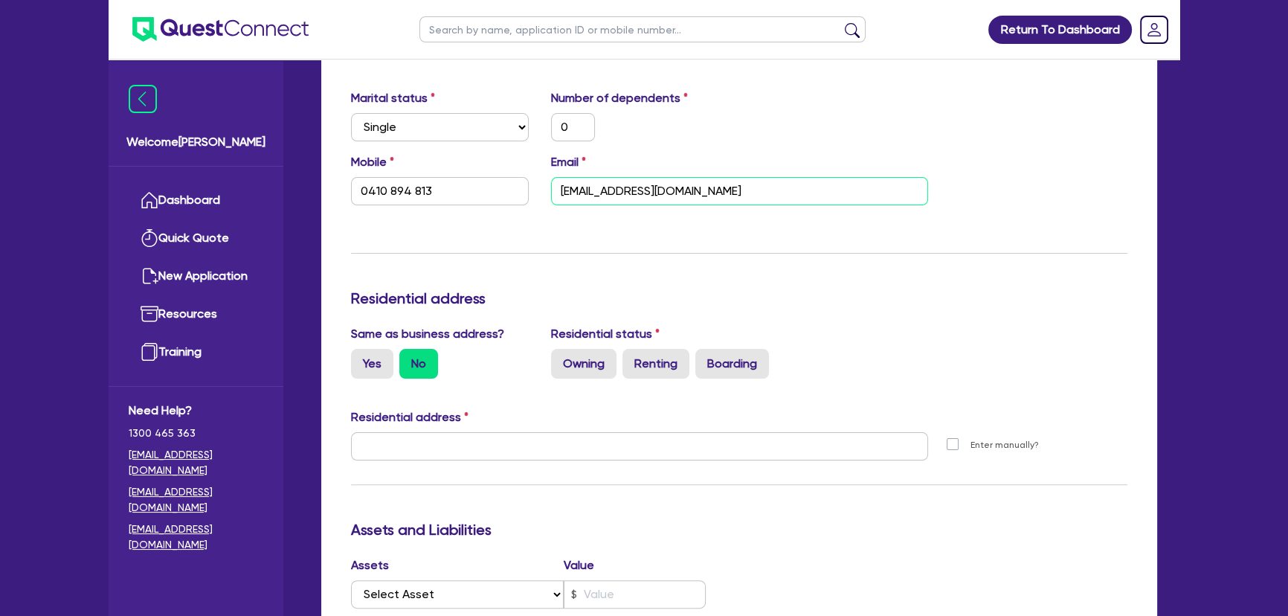
scroll to position [541, 0]
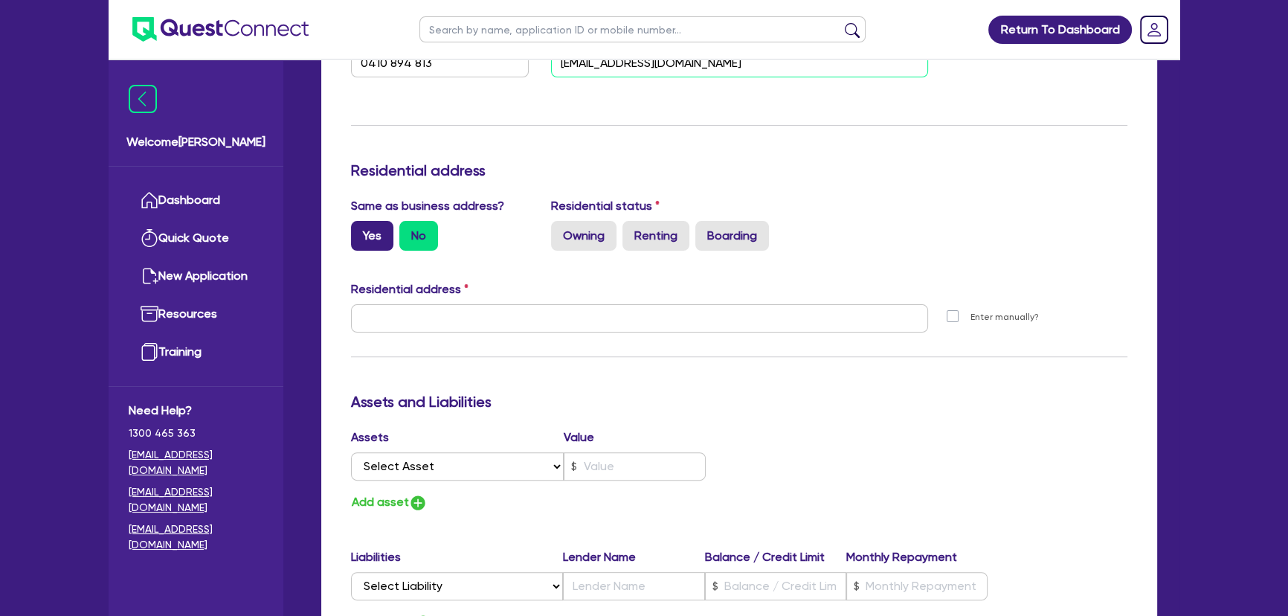
type input "usmanshaukat88@yahoo.com"
click at [361, 234] on label "Yes" at bounding box center [372, 236] width 42 height 30
click at [361, 231] on input "Yes" at bounding box center [356, 226] width 10 height 10
radio input "true"
type input "0"
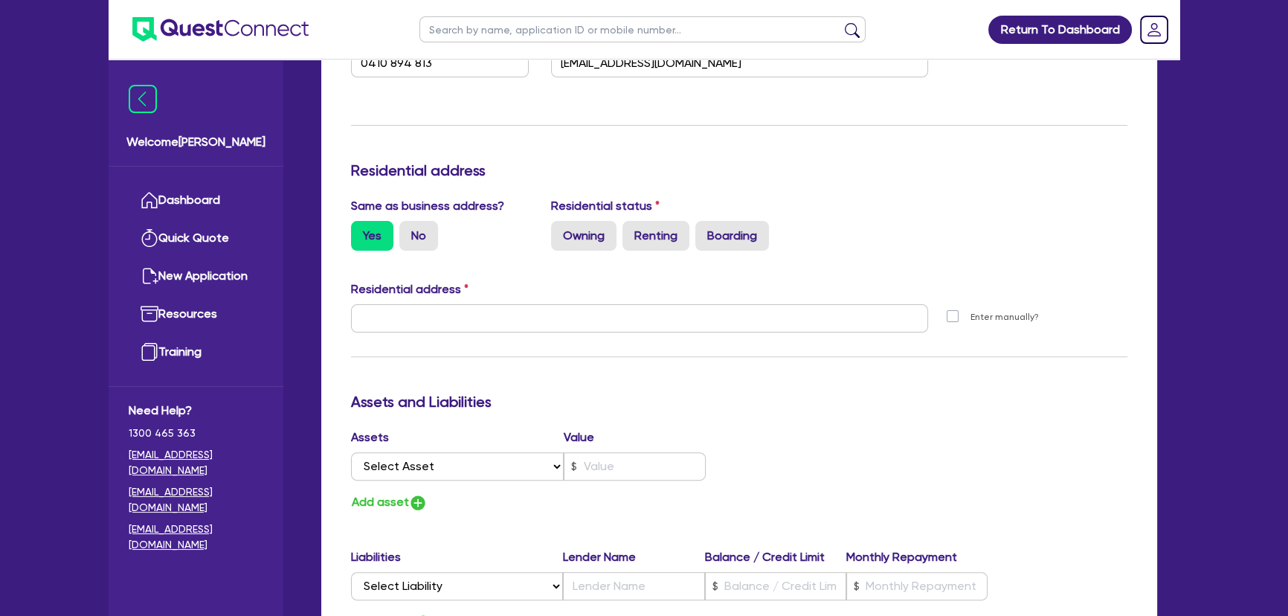
type input "0410 894 813"
type input "222 Hogans Rd Hoppers Crossing VIC 3029"
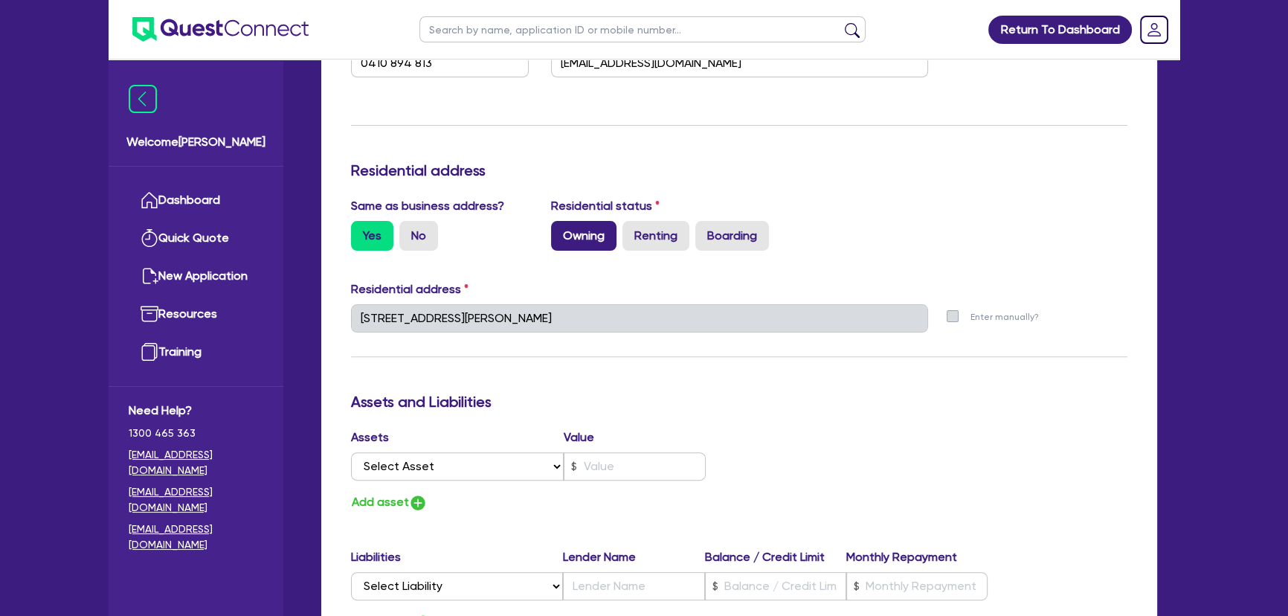
click at [587, 236] on label "Owning" at bounding box center [583, 236] width 65 height 30
click at [561, 231] on input "Owning" at bounding box center [556, 226] width 10 height 10
radio input "true"
type input "0"
type input "0410 894 813"
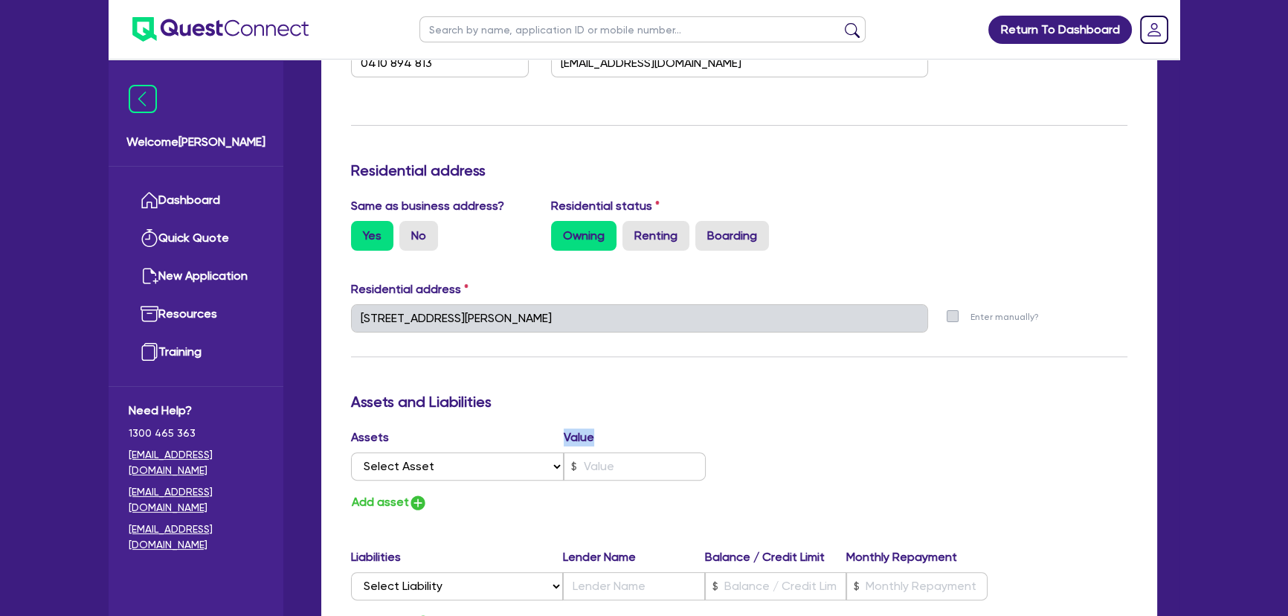
drag, startPoint x: 476, startPoint y: 450, endPoint x: 473, endPoint y: 462, distance: 12.3
click at [475, 457] on div "Assets Value Select Asset Cash Property Investment property Vehicle Truck Trail…" at bounding box center [539, 457] width 399 height 58
click at [473, 462] on select "Select Asset Cash Property Investment property Vehicle Truck Trailer Equipment …" at bounding box center [457, 466] width 213 height 28
select select "PROPERTY"
click at [351, 452] on select "Select Asset Cash Property Investment property Vehicle Truck Trailer Equipment …" at bounding box center [457, 466] width 213 height 28
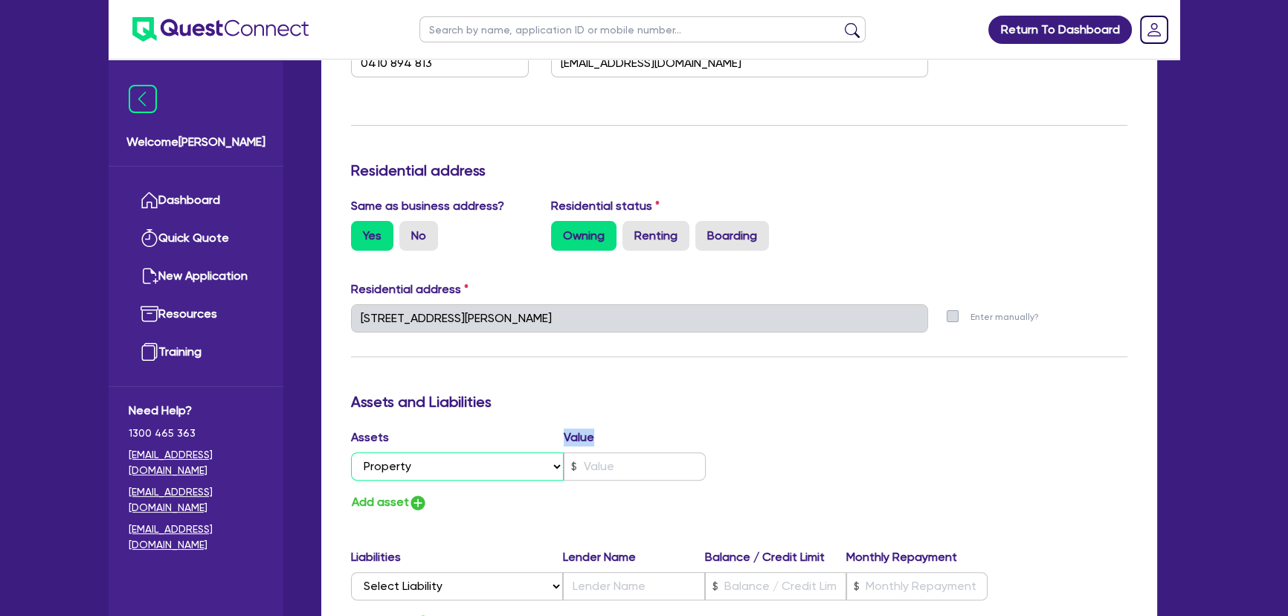
type input "0"
type input "0410 894 813"
click at [710, 467] on div "Select Asset Cash Property Investment property Vehicle Truck Trailer Equipment …" at bounding box center [539, 466] width 377 height 28
click at [683, 465] on input "text" at bounding box center [635, 466] width 142 height 28
type input "0"
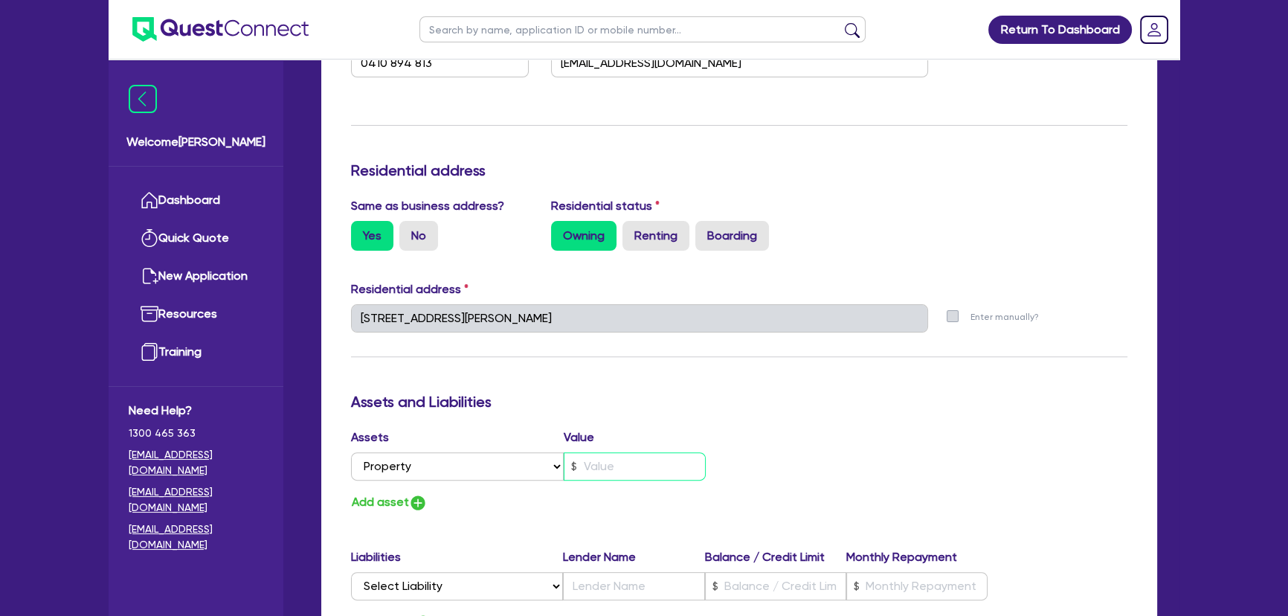
type input "0410 894 813"
type input "7"
type input "0"
type input "0410 894 813"
type input "75"
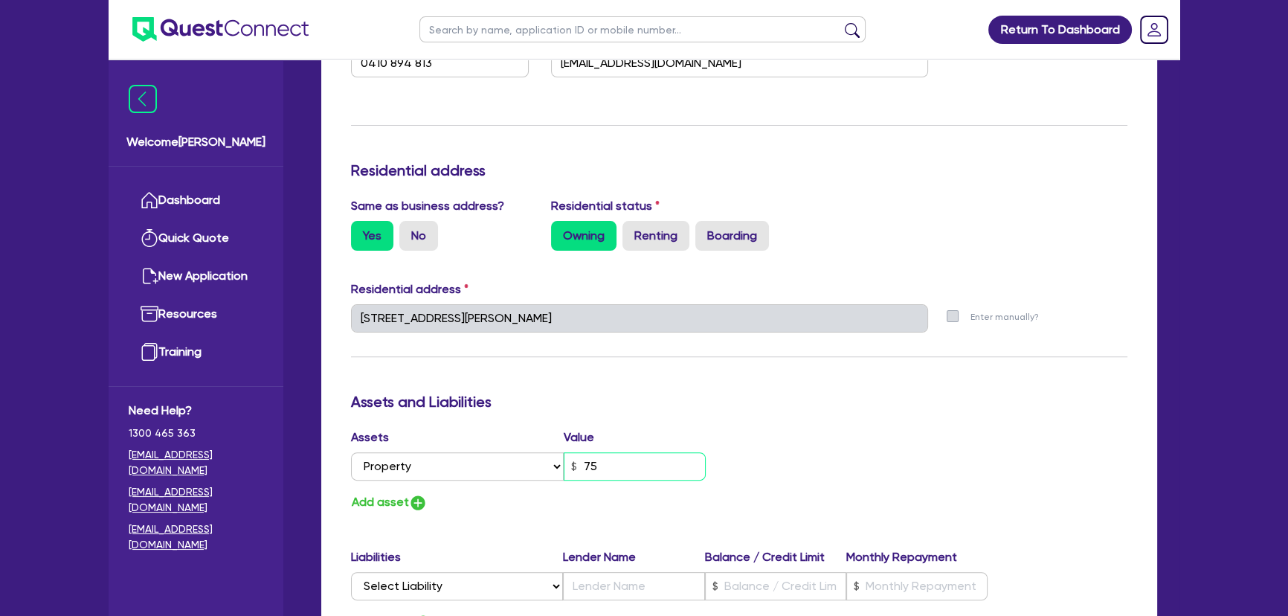
type input "0"
type input "0410 894 813"
type input "750"
type input "0"
type input "0410 894 813"
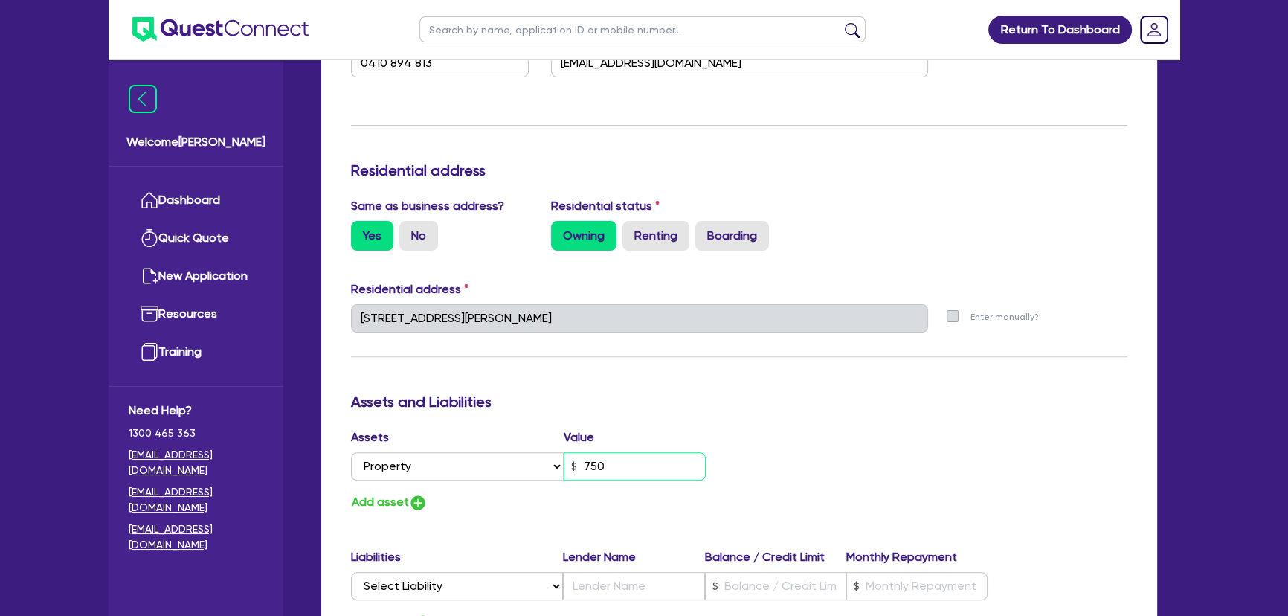
type input "7,500"
type input "0"
type input "0410 894 813"
type input "750,000"
type input "0"
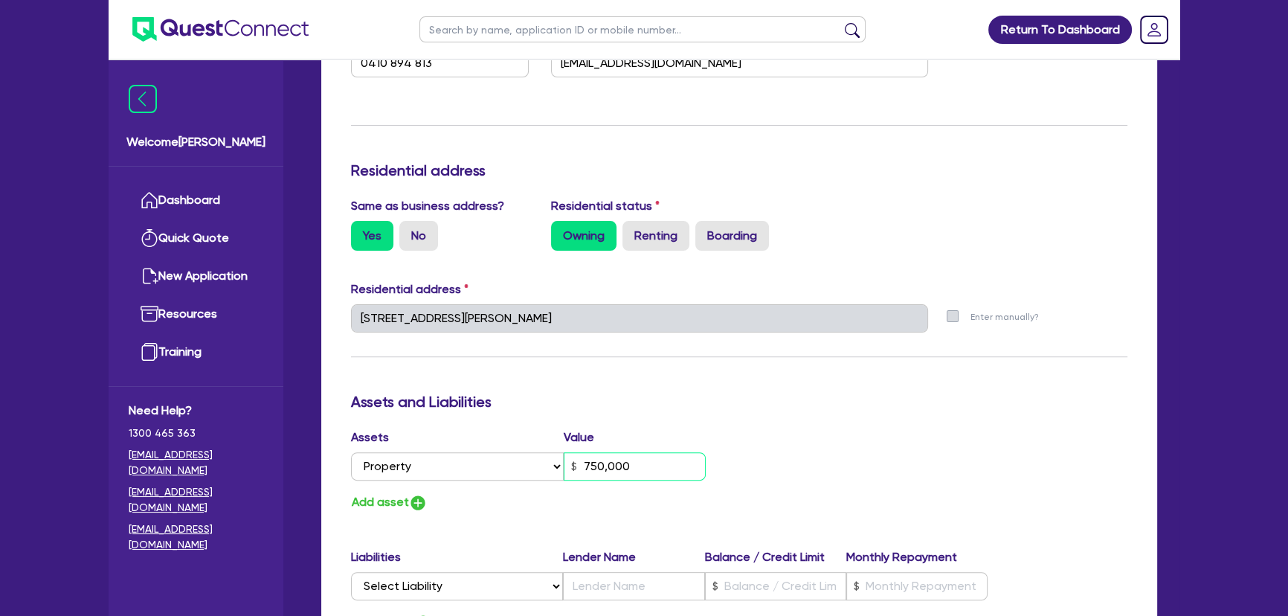
type input "0410 894 813"
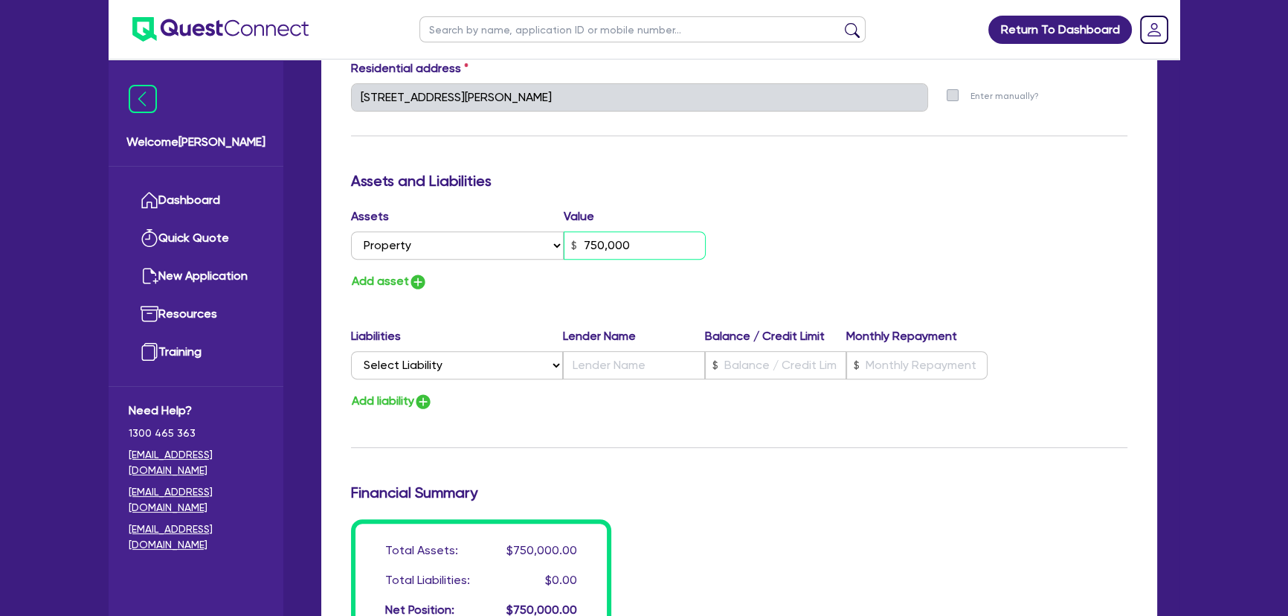
scroll to position [811, 0]
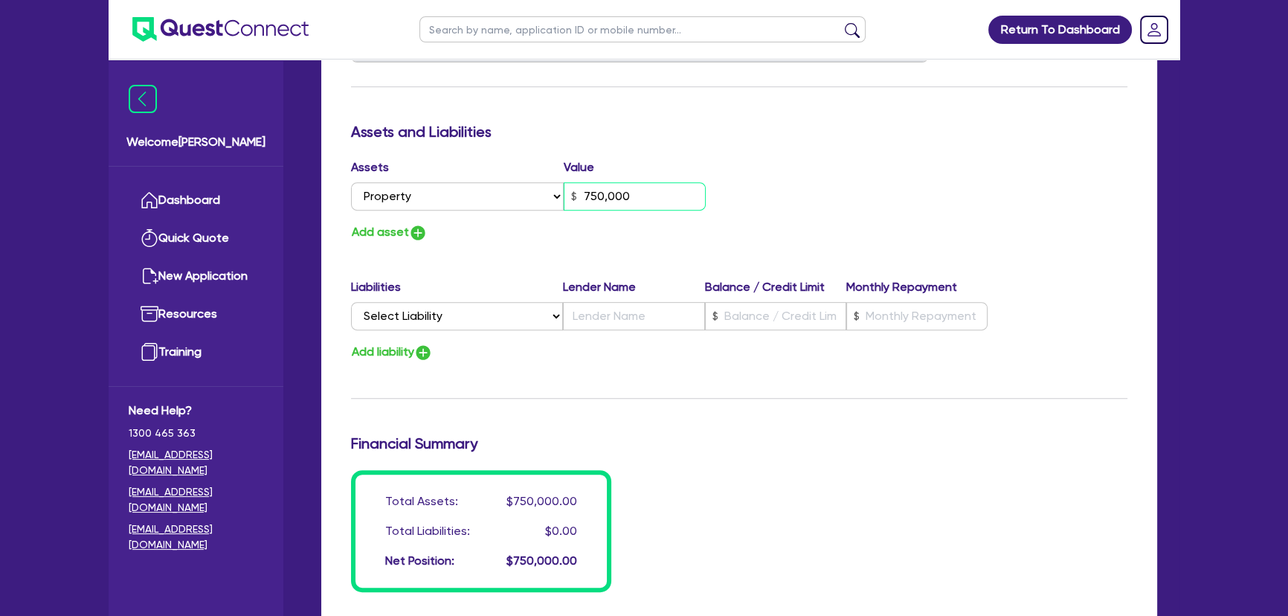
type input "750,000"
click at [416, 236] on img "button" at bounding box center [418, 233] width 18 height 18
type input "0"
type input "0410 894 813"
type input "750,000"
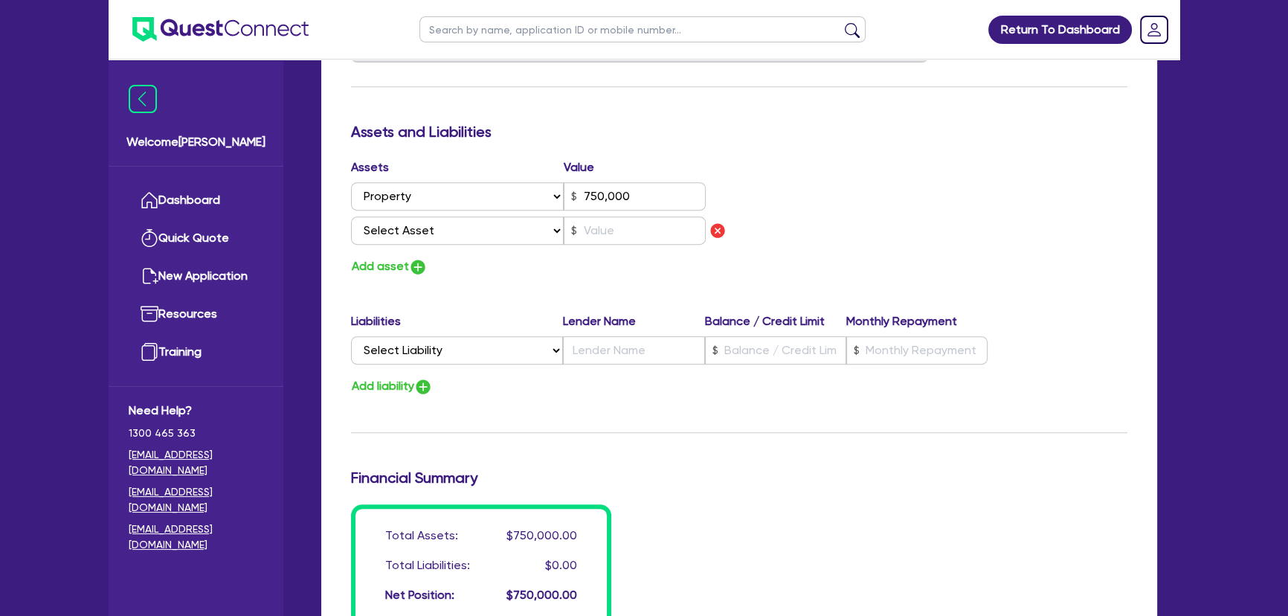
click at [437, 245] on div "Assets Value Select Asset Cash Property Investment property Vehicle Truck Trail…" at bounding box center [539, 204] width 399 height 92
click at [440, 239] on select "Select Asset Cash Property Investment property Vehicle Truck Trailer Equipment …" at bounding box center [457, 230] width 213 height 28
select select "TRUCK"
click at [351, 216] on select "Select Asset Cash Property Investment property Vehicle Truck Trailer Equipment …" at bounding box center [457, 230] width 213 height 28
type input "0"
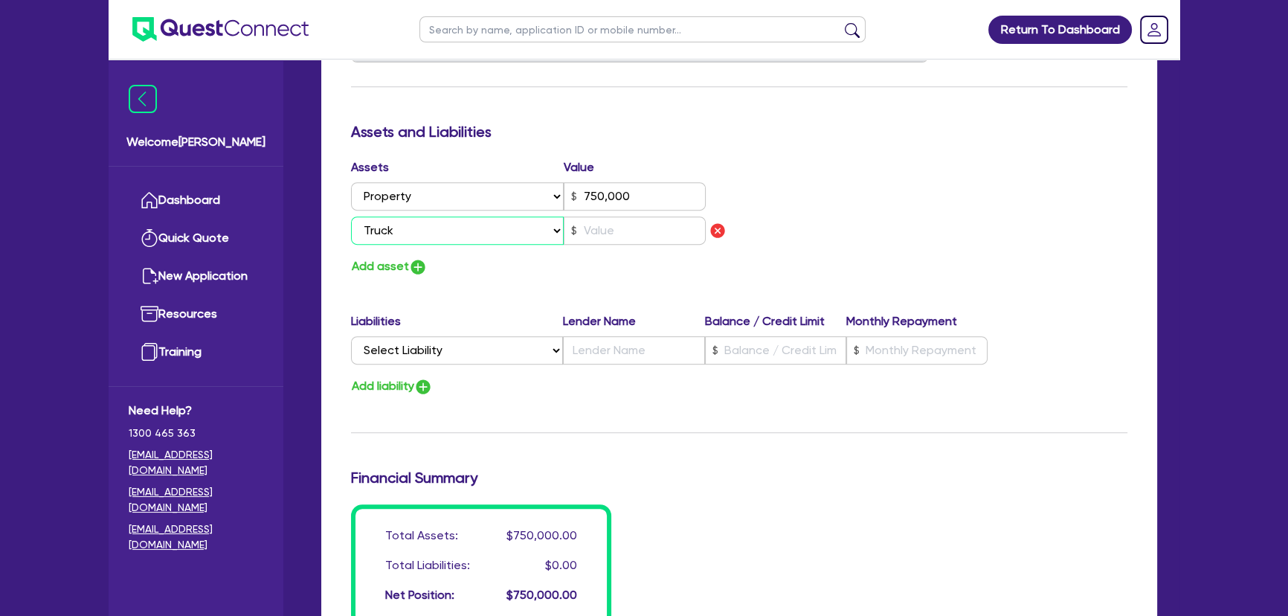
type input "0410 894 813"
type input "750,000"
click at [419, 349] on select "Select Liability Credit card Mortgage Investment property loan Vehicle loan Tru…" at bounding box center [457, 350] width 212 height 28
click at [391, 234] on select "Select Asset Cash Property Investment property Vehicle Truck Trailer Equipment …" at bounding box center [457, 230] width 213 height 28
click at [666, 224] on input "text" at bounding box center [635, 230] width 142 height 28
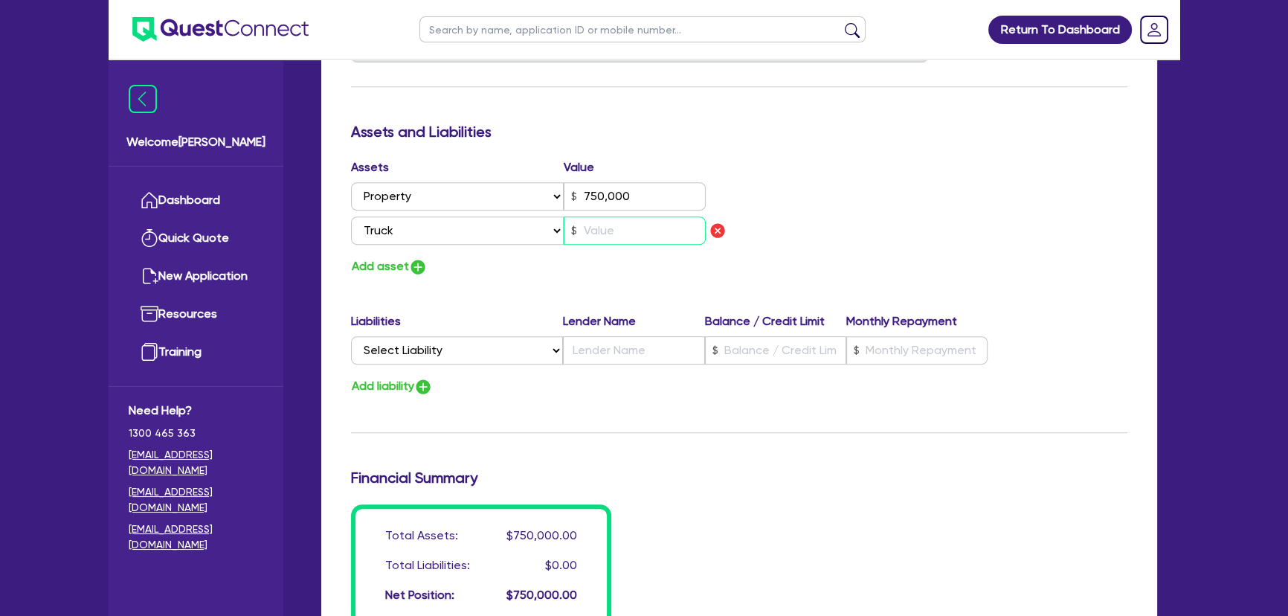
type input "0"
type input "0410 894 813"
type input "750,000"
type input "1"
type input "0"
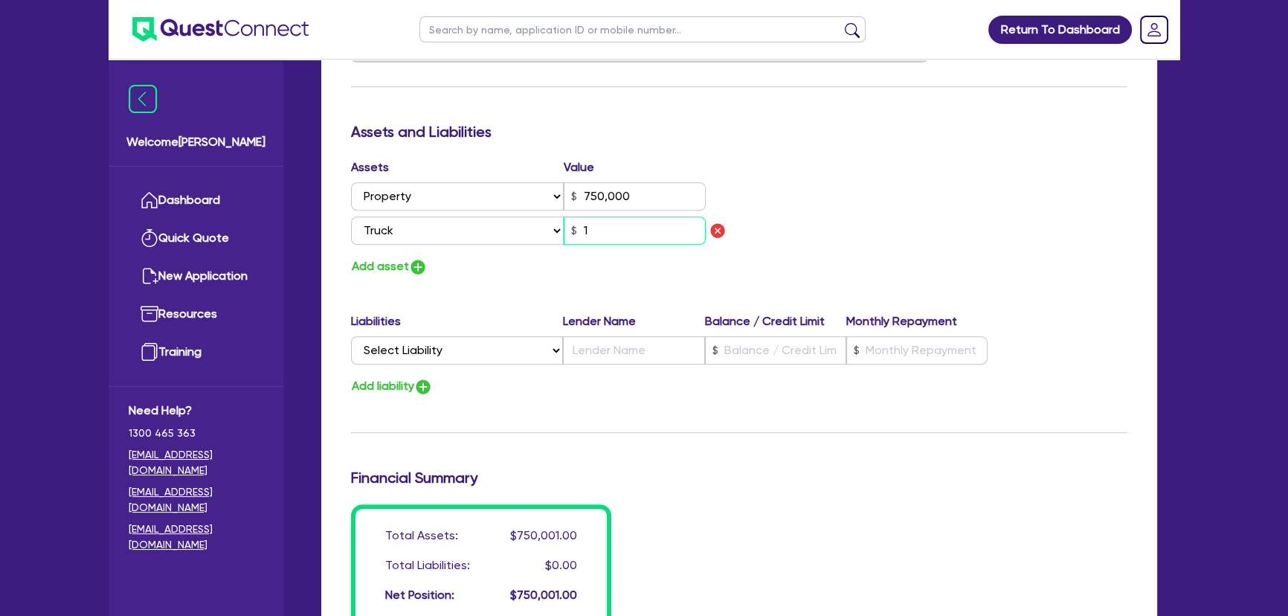
type input "0410 894 813"
type input "750,000"
type input "10"
type input "0"
type input "0410 894 813"
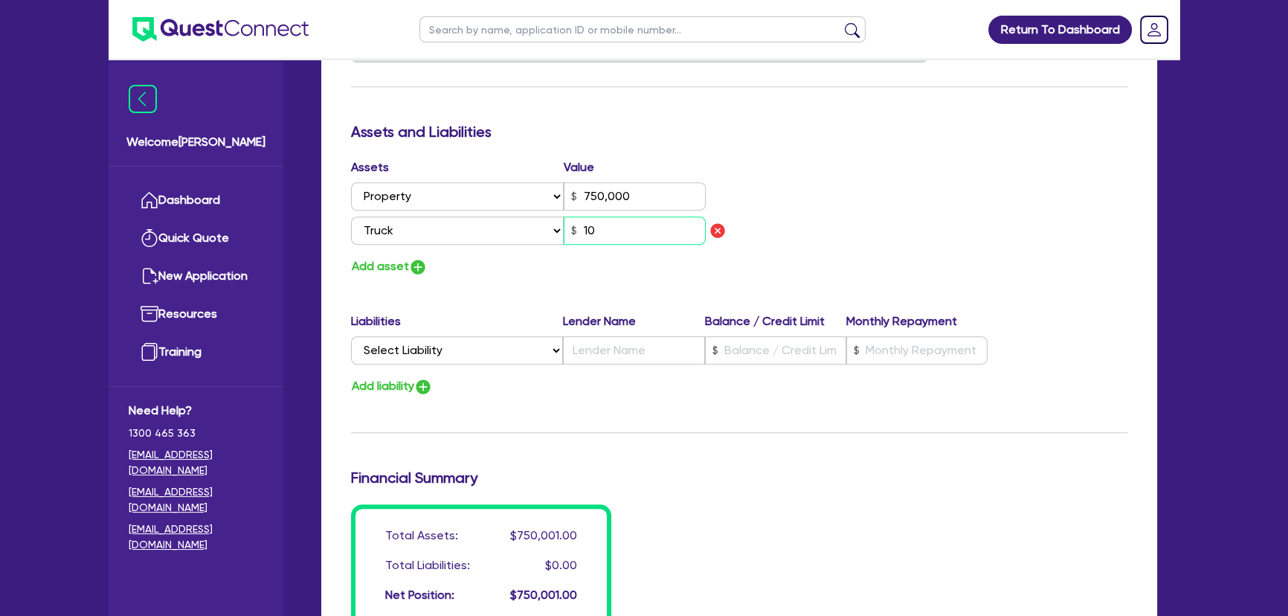
type input "750,000"
type input "100"
type input "0"
type input "0410 894 813"
type input "750,000"
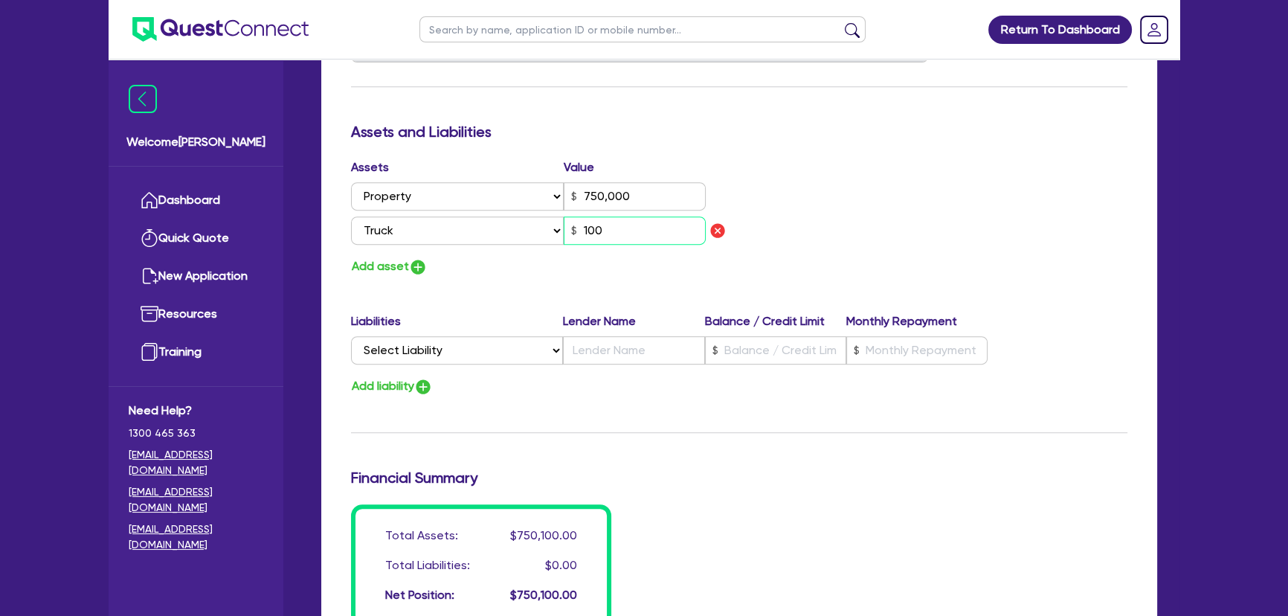
type input "1,000"
type input "0"
type input "0410 894 813"
type input "750,000"
type input "10,000"
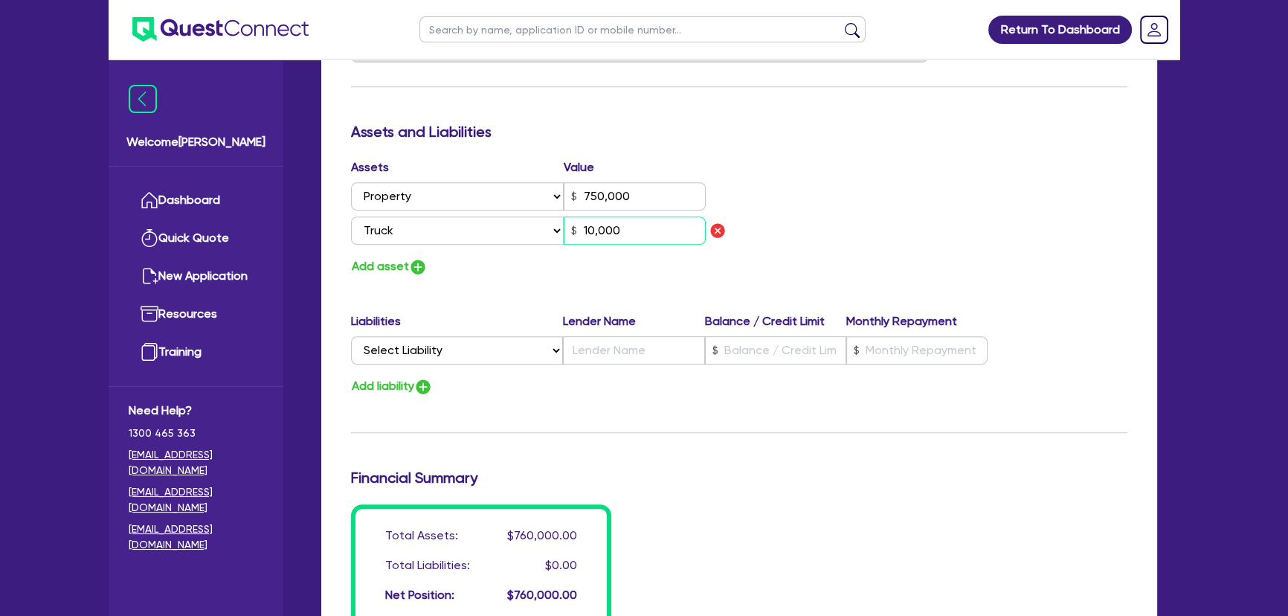
type input "0"
type input "0410 894 813"
type input "750,000"
type input "100,000"
click at [422, 266] on img "button" at bounding box center [418, 267] width 18 height 18
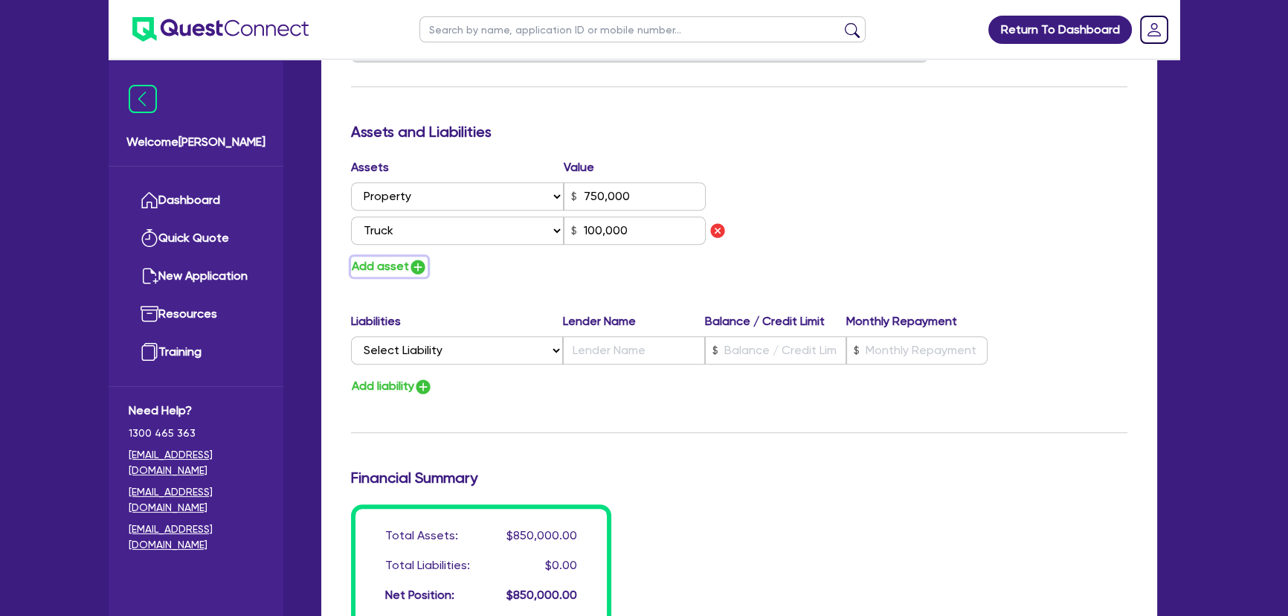
type input "0"
type input "0410 894 813"
type input "750,000"
type input "100,000"
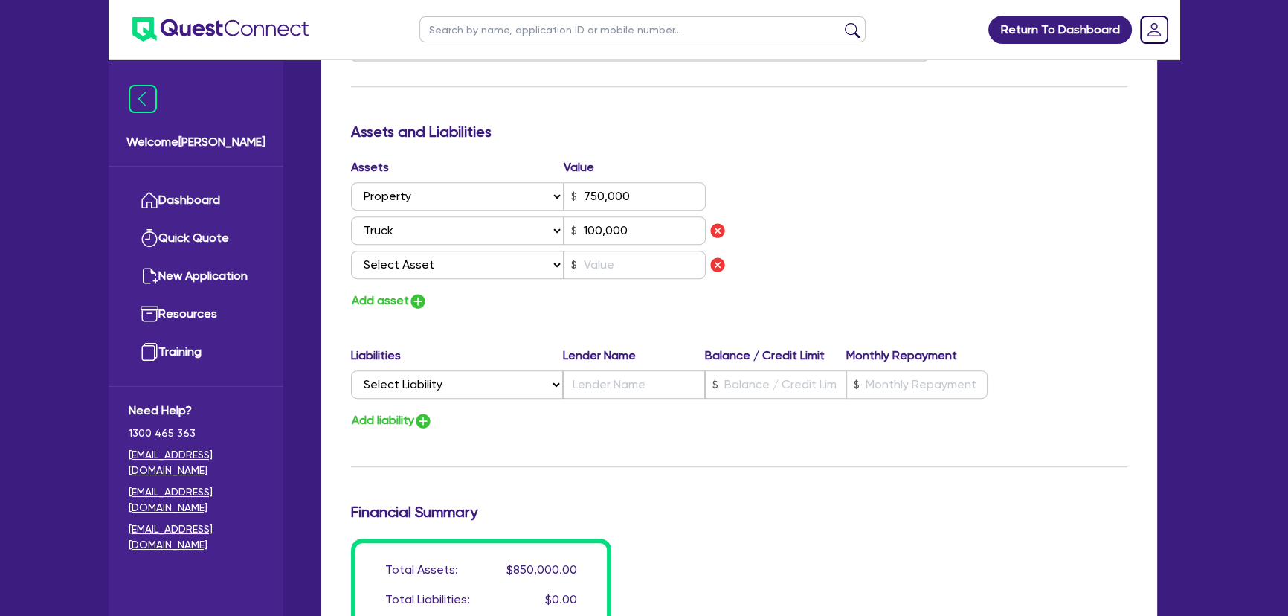
click at [422, 266] on select "Select Asset Cash Property Investment property Vehicle Truck Trailer Equipment …" at bounding box center [457, 265] width 213 height 28
select select "TRAILER"
click at [351, 251] on select "Select Asset Cash Property Investment property Vehicle Truck Trailer Equipment …" at bounding box center [457, 265] width 213 height 28
type input "0"
type input "0410 894 813"
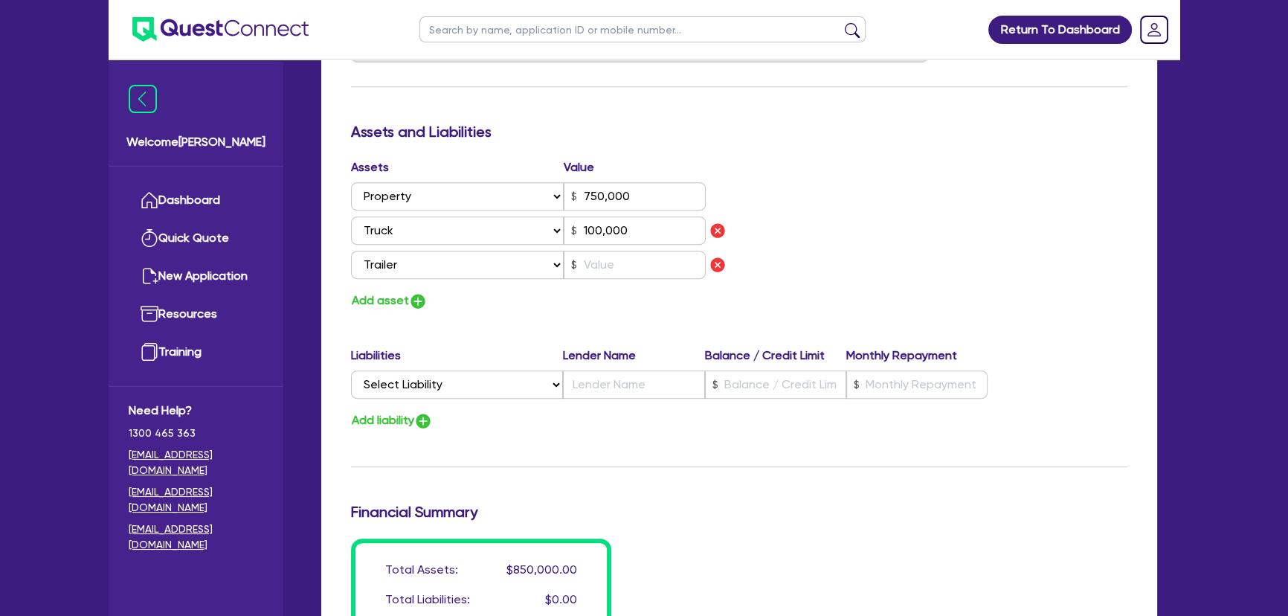
type input "750,000"
type input "100,000"
click at [602, 262] on input "text" at bounding box center [635, 265] width 142 height 28
type input "0"
type input "0410 894 813"
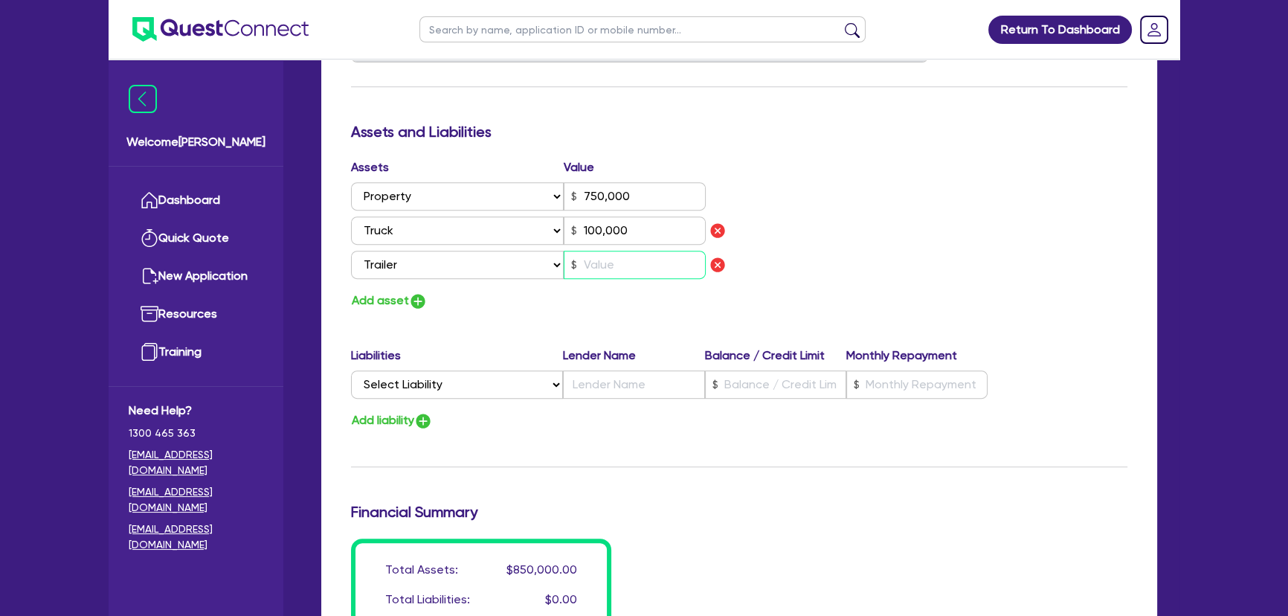
type input "750,000"
type input "100,000"
type input "3"
type input "0"
type input "0410 894 813"
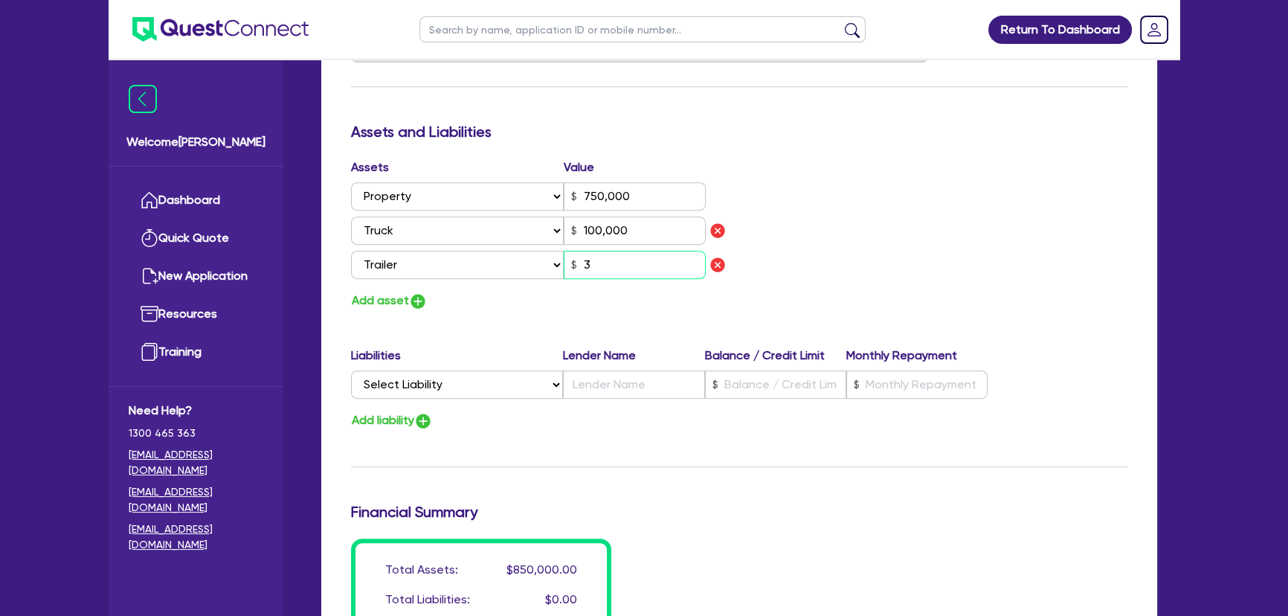
type input "750,000"
type input "100,000"
type input "30"
type input "0"
type input "0410 894 813"
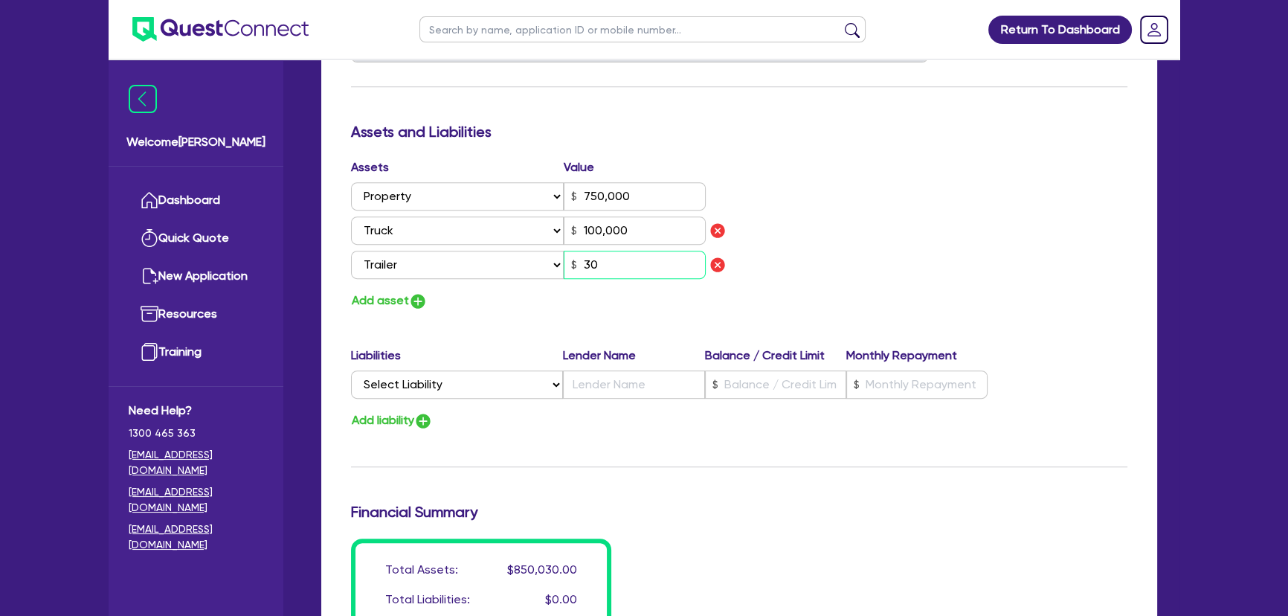
type input "750,000"
type input "100,000"
type input "300"
type input "0"
type input "0410 894 813"
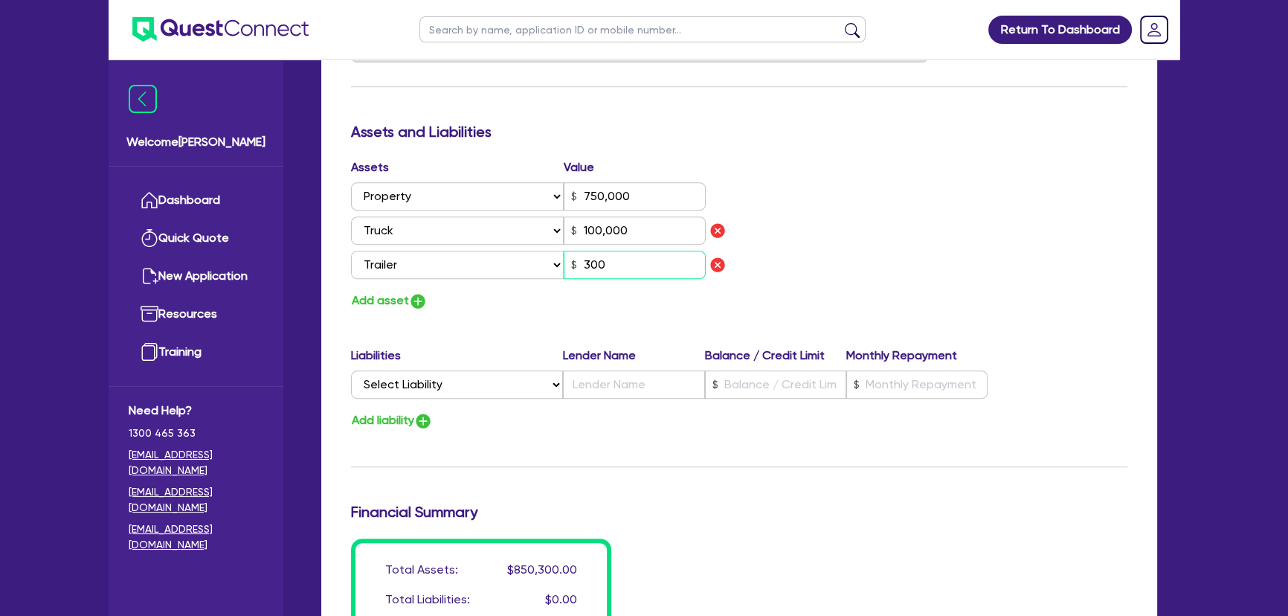
type input "750,000"
type input "100,000"
type input "3,000"
type input "0"
type input "0410 894 813"
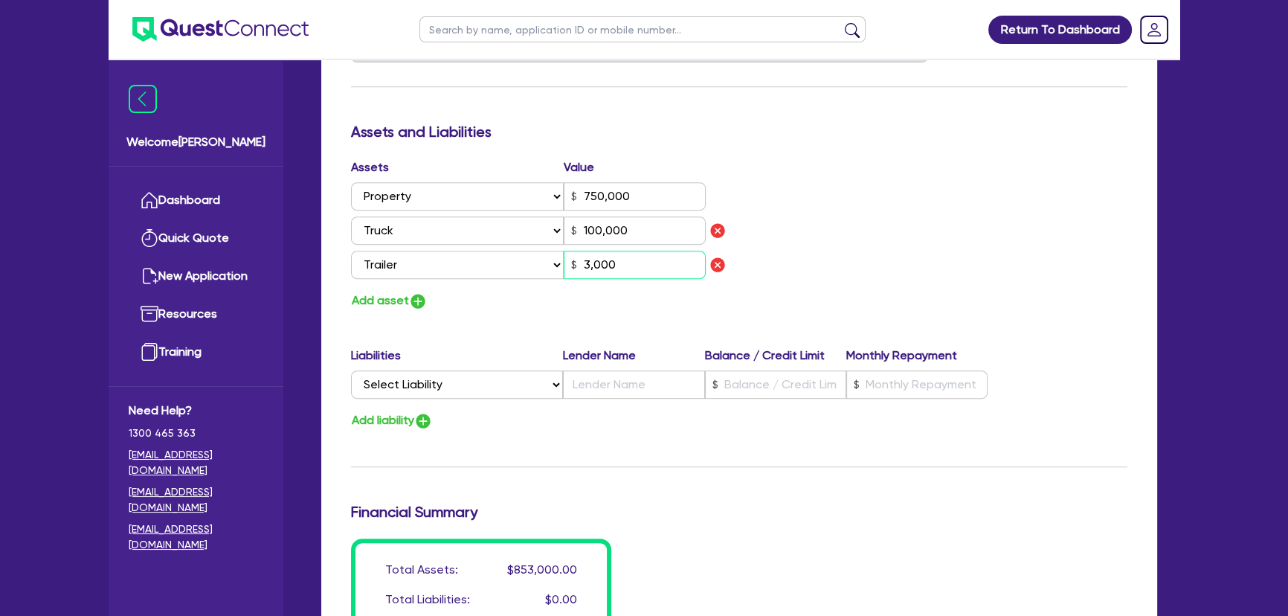
type input "750,000"
type input "100,000"
type input "30,000"
click at [427, 303] on button "Add asset" at bounding box center [389, 301] width 77 height 20
type input "0"
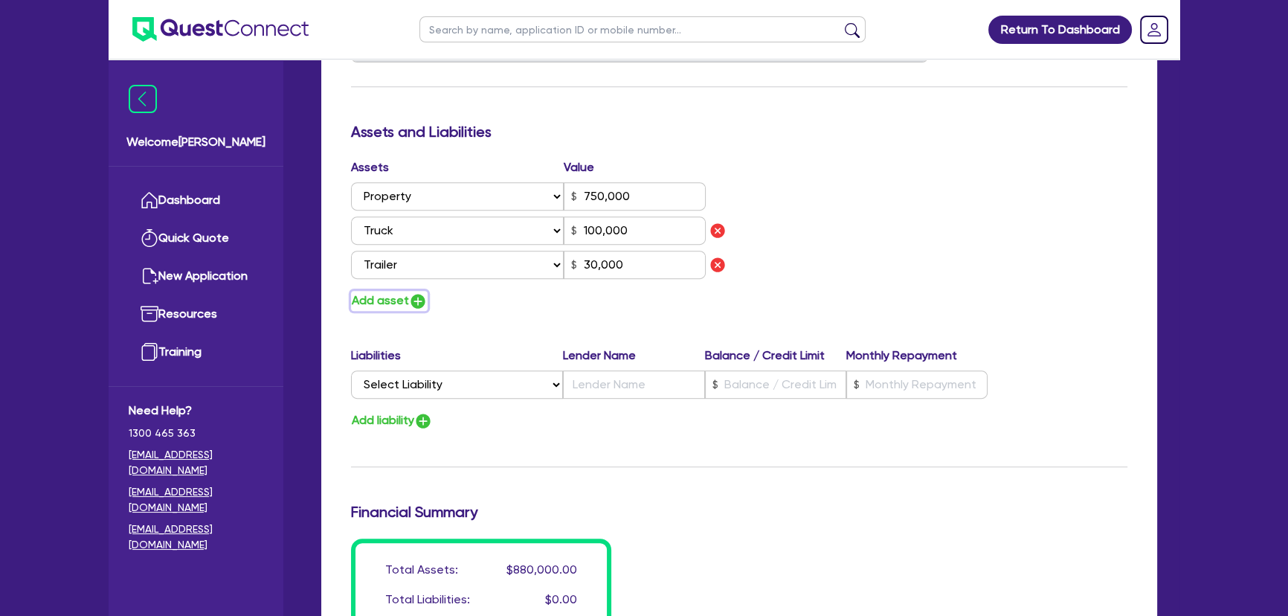
type input "0410 894 813"
type input "750,000"
type input "100,000"
type input "30,000"
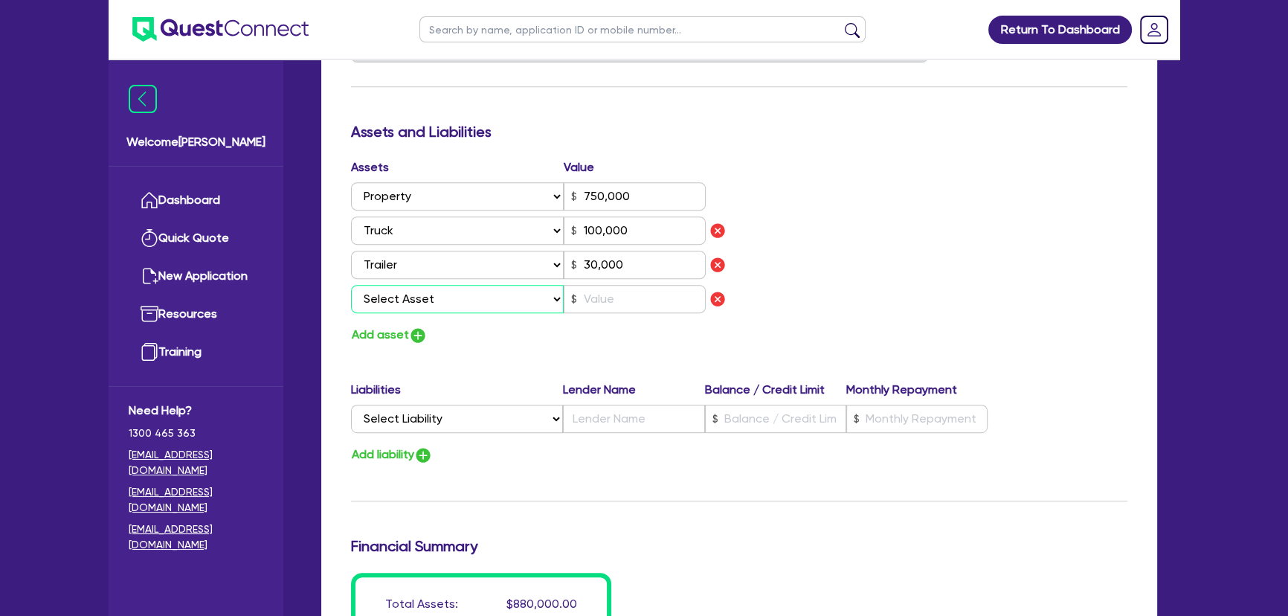
click at [427, 303] on select "Select Asset Cash Property Investment property Vehicle Truck Trailer Equipment …" at bounding box center [457, 299] width 213 height 28
select select "EQUIPMENT"
click at [351, 285] on select "Select Asset Cash Property Investment property Vehicle Truck Trailer Equipment …" at bounding box center [457, 299] width 213 height 28
type input "0"
type input "0410 894 813"
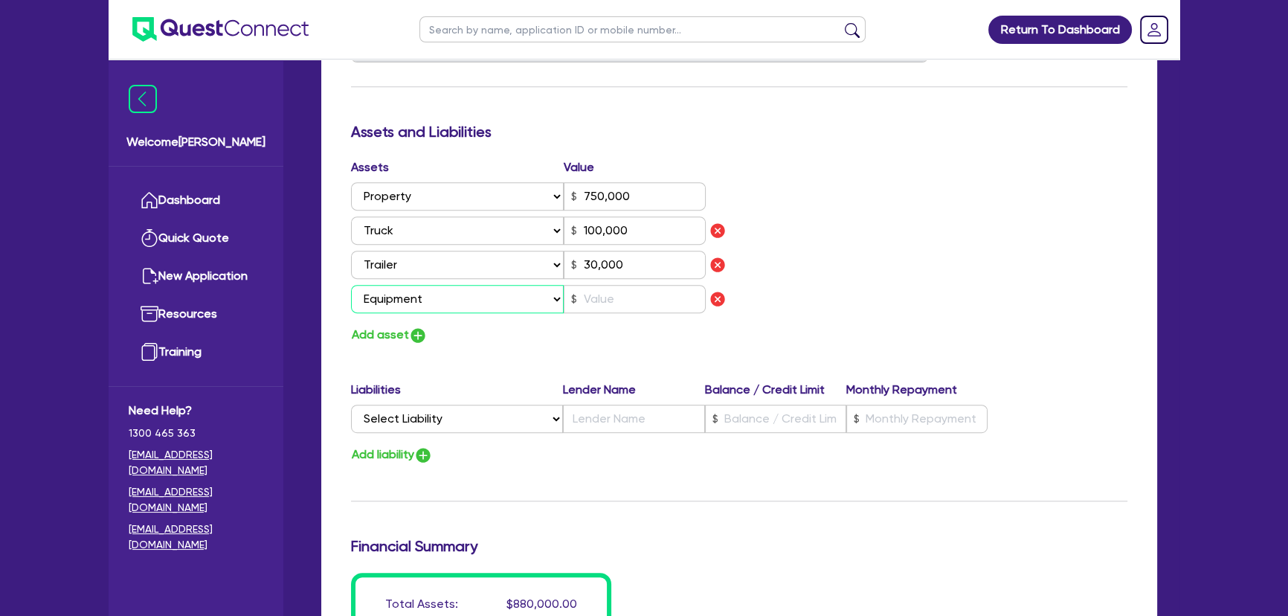
type input "750,000"
type input "100,000"
type input "30,000"
click at [606, 318] on div "Assets Value Select Asset Cash Property Investment property Vehicle Truck Trail…" at bounding box center [539, 251] width 399 height 187
click at [604, 301] on input "text" at bounding box center [635, 299] width 142 height 28
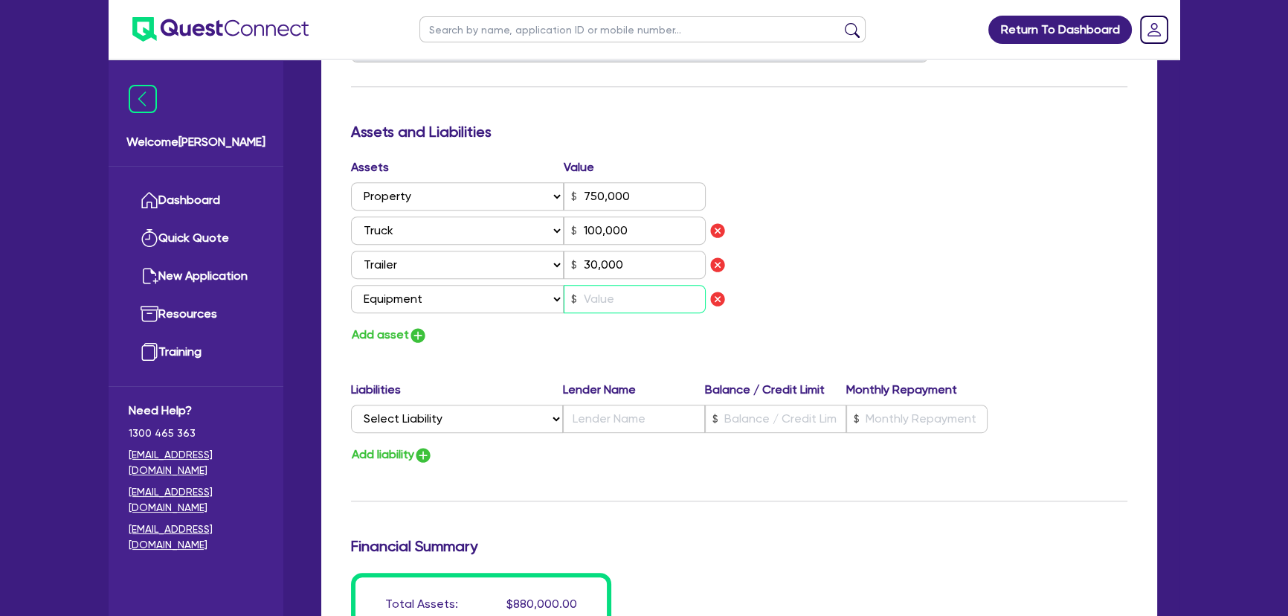
type input "0"
type input "0410 894 813"
type input "750,000"
type input "100,000"
type input "30,000"
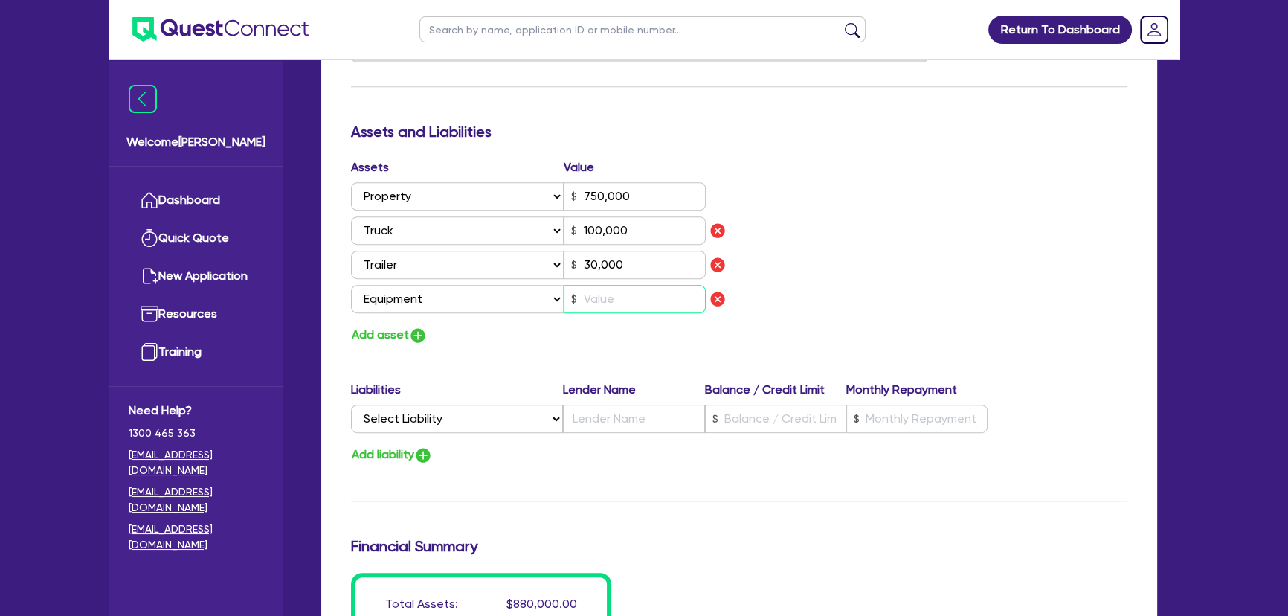
type input "4"
type input "0"
type input "0410 894 813"
type input "750,000"
type input "100,000"
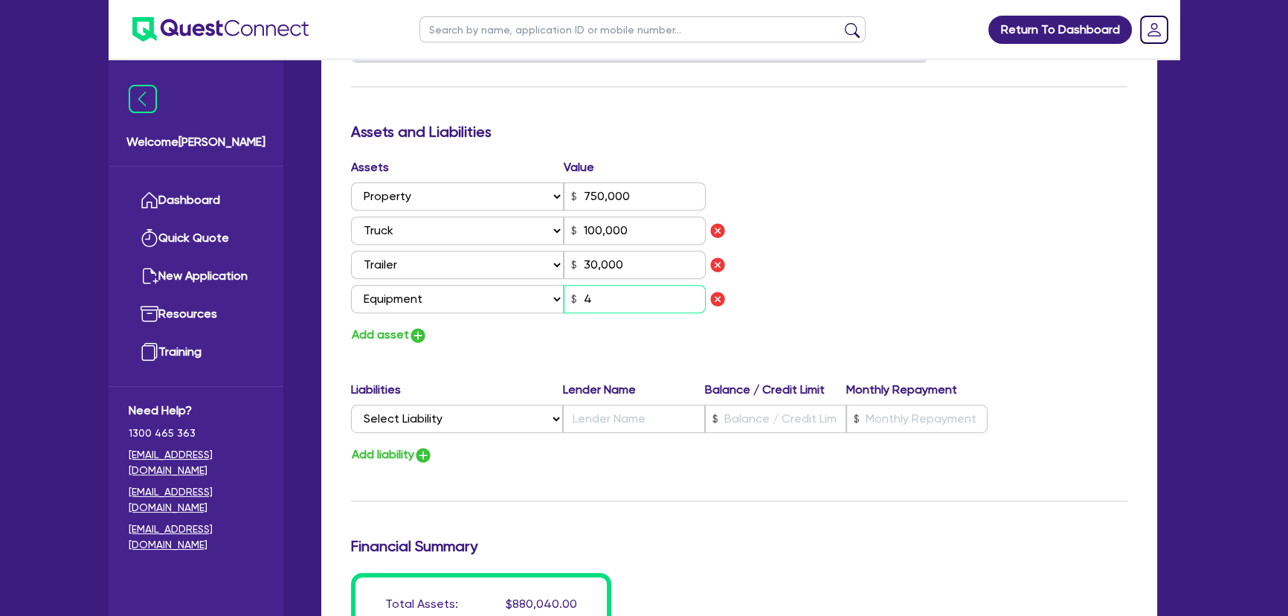
type input "30,000"
type input "40"
type input "0"
type input "0410 894 813"
type input "750,000"
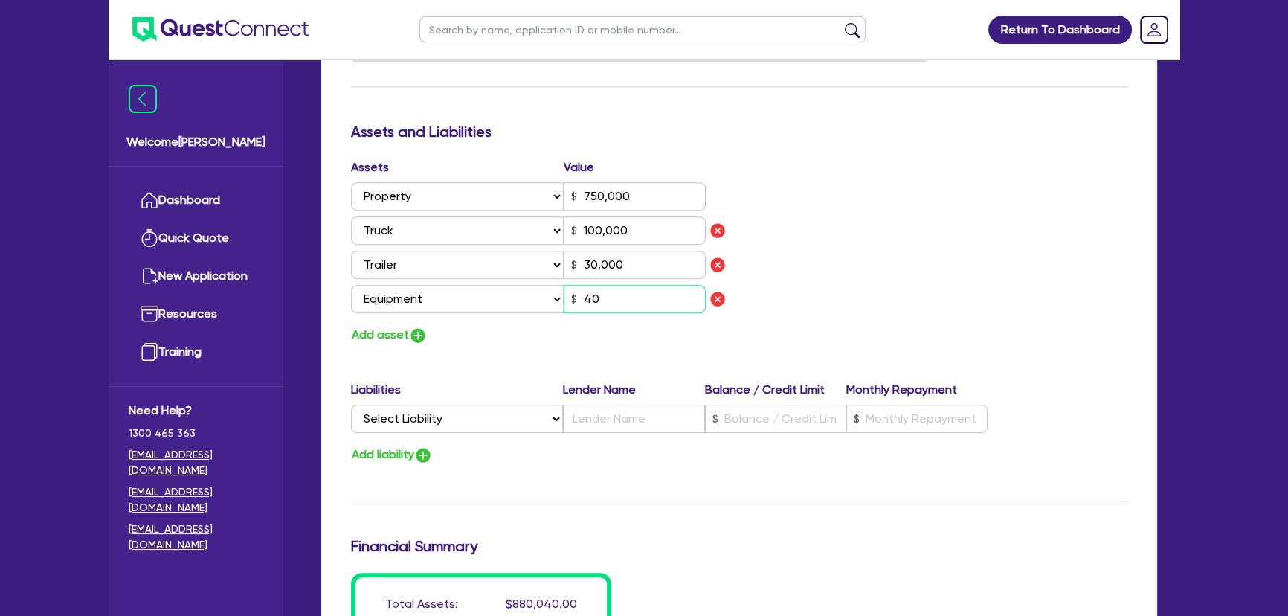
type input "100,000"
type input "30,000"
type input "400"
type input "0"
type input "0410 894 813"
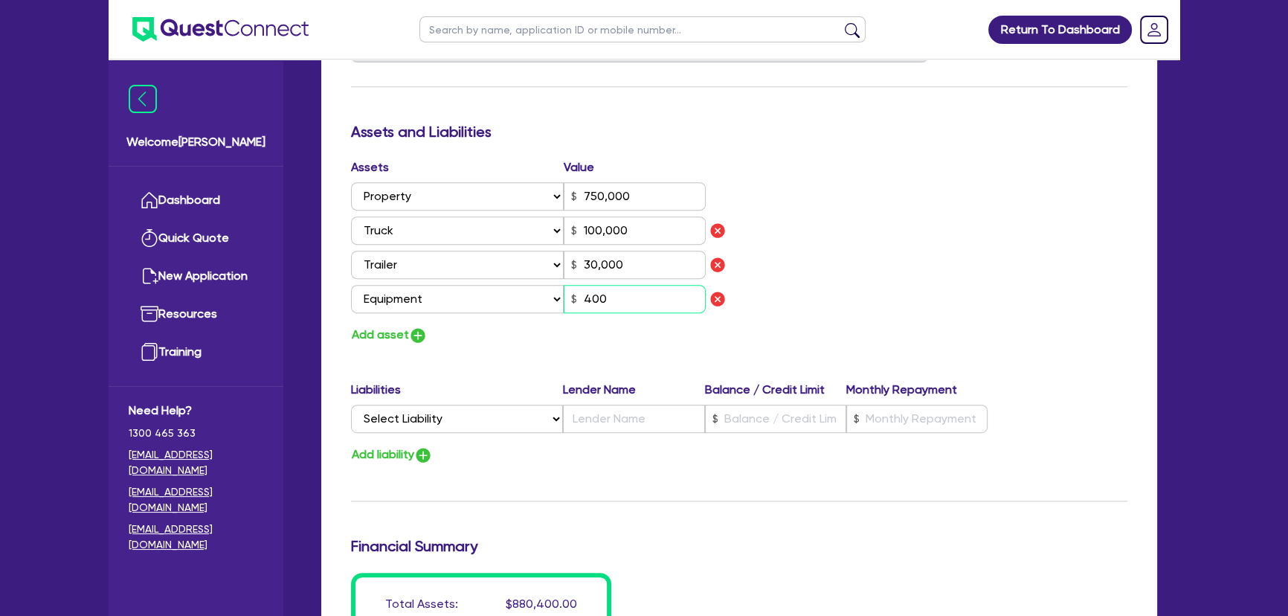
type input "750,000"
type input "100,000"
type input "30,000"
type input "4,000"
type input "0"
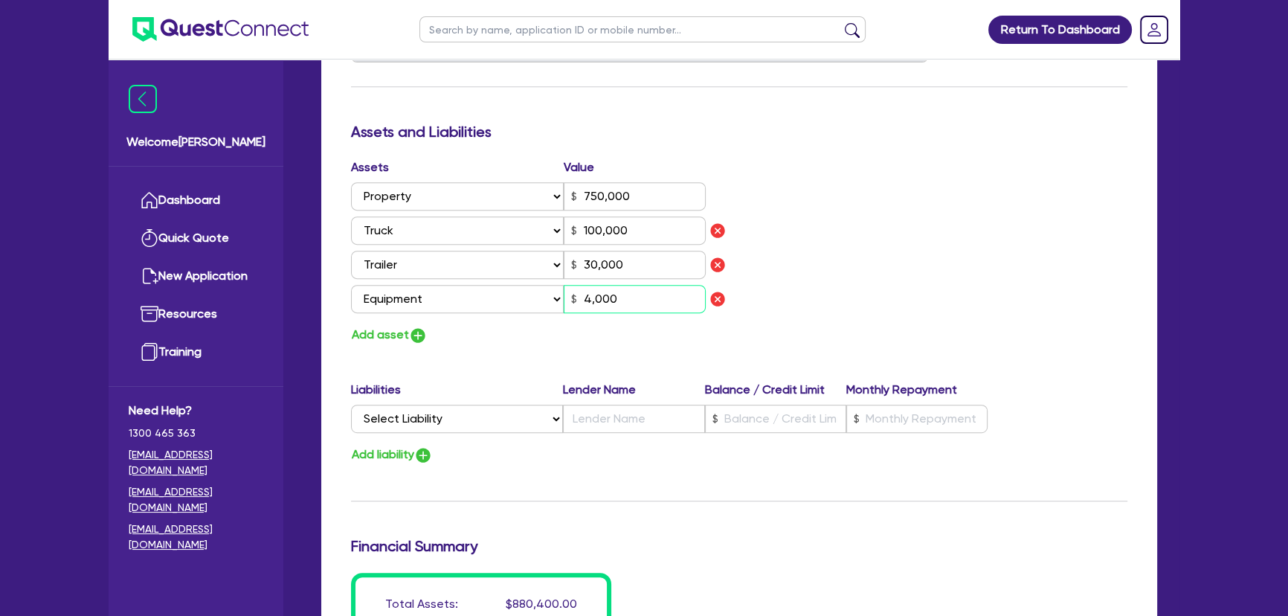
type input "0410 894 813"
type input "750,000"
type input "100,000"
type input "30,000"
type input "40,000"
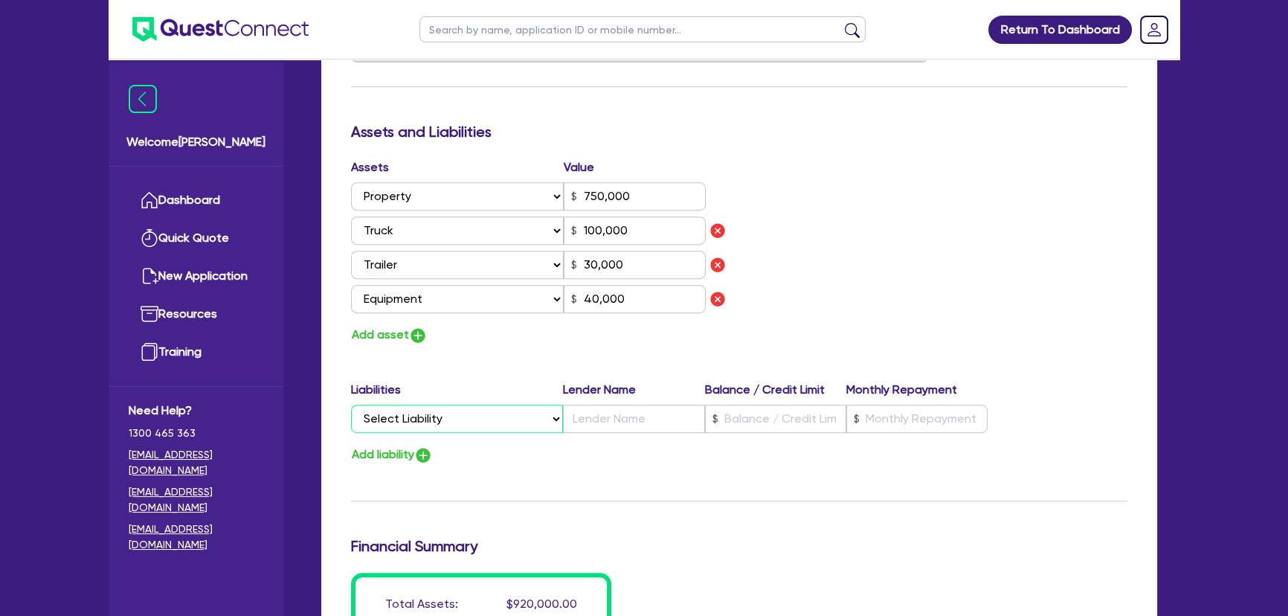
click at [491, 419] on select "Select Liability Credit card Mortgage Investment property loan Vehicle loan Tru…" at bounding box center [457, 419] width 212 height 28
select select "MORTGAGE"
click at [351, 405] on select "Select Liability Credit card Mortgage Investment property loan Vehicle loan Tru…" at bounding box center [457, 419] width 212 height 28
type input "0"
type input "0410 894 813"
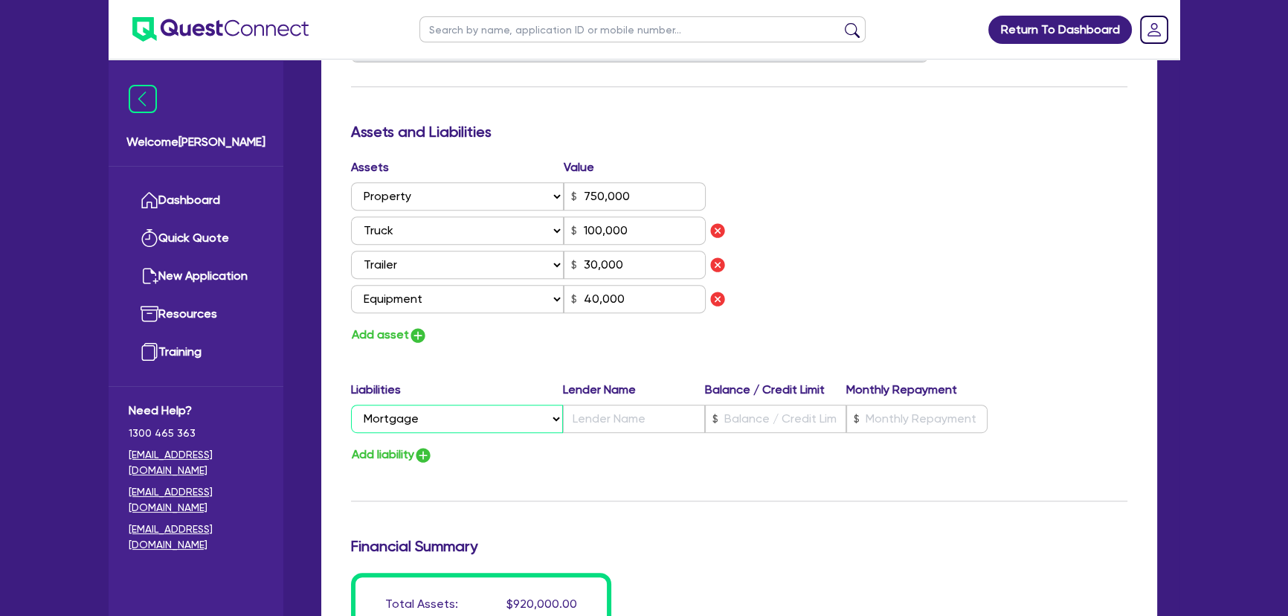
type input "750,000"
type input "100,000"
type input "30,000"
type input "40,000"
click at [596, 409] on input "text" at bounding box center [633, 419] width 141 height 28
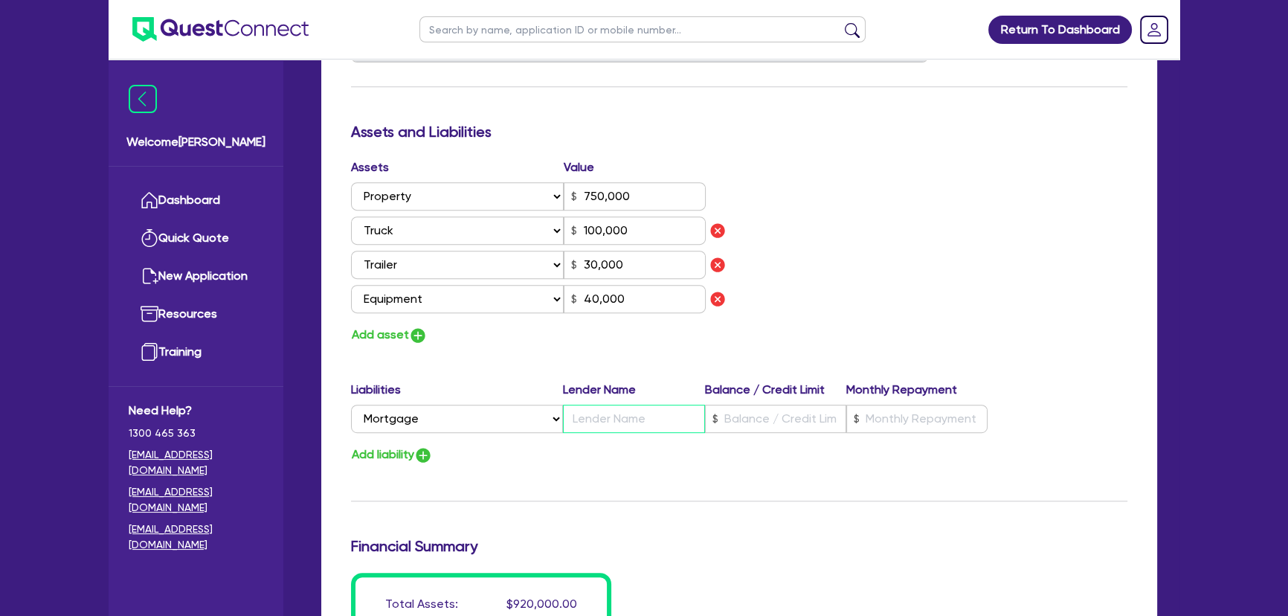
type input "0"
click at [725, 416] on input "text" at bounding box center [775, 419] width 141 height 28
click at [868, 418] on input "text" at bounding box center [916, 419] width 141 height 28
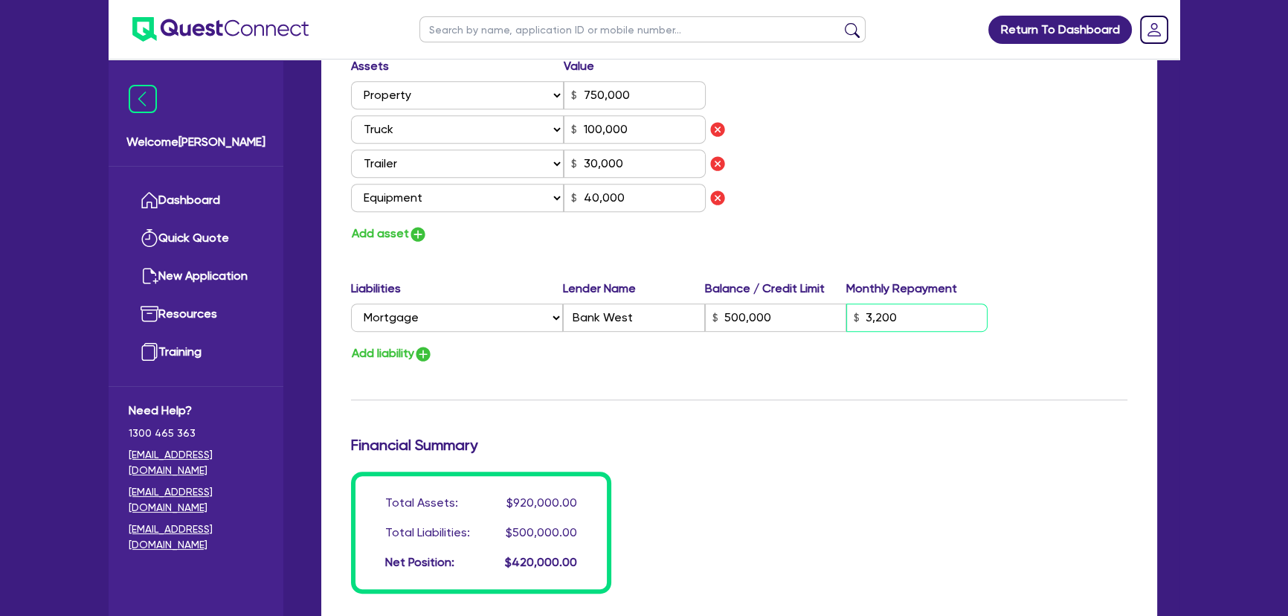
scroll to position [878, 0]
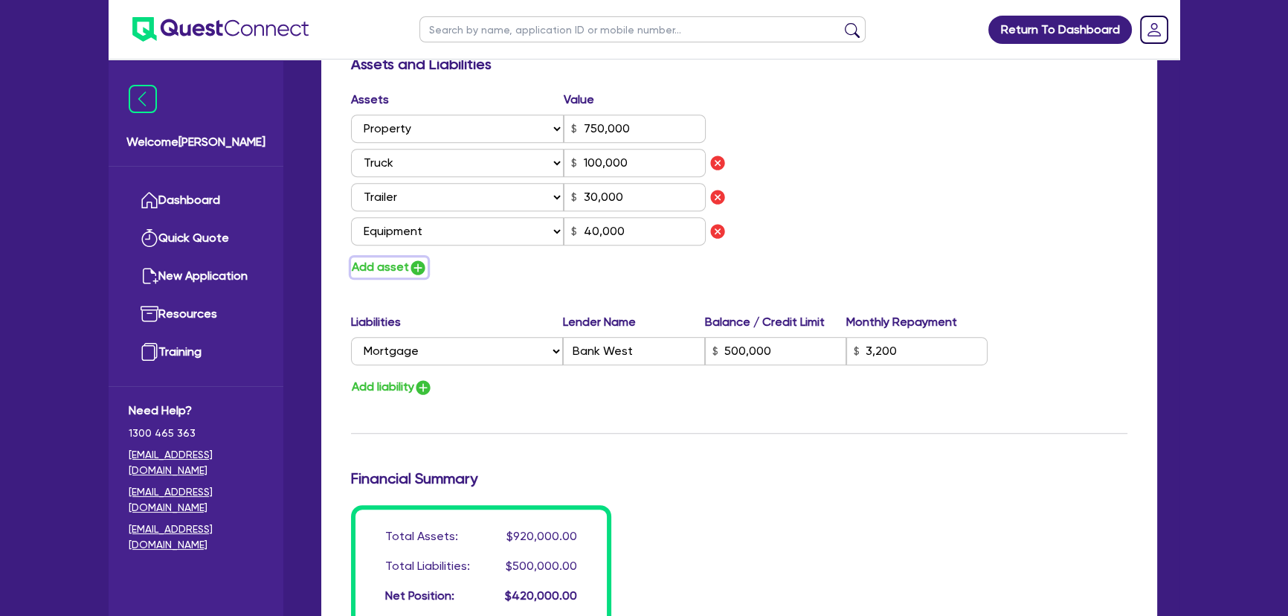
click at [422, 257] on button "Add asset" at bounding box center [389, 267] width 77 height 20
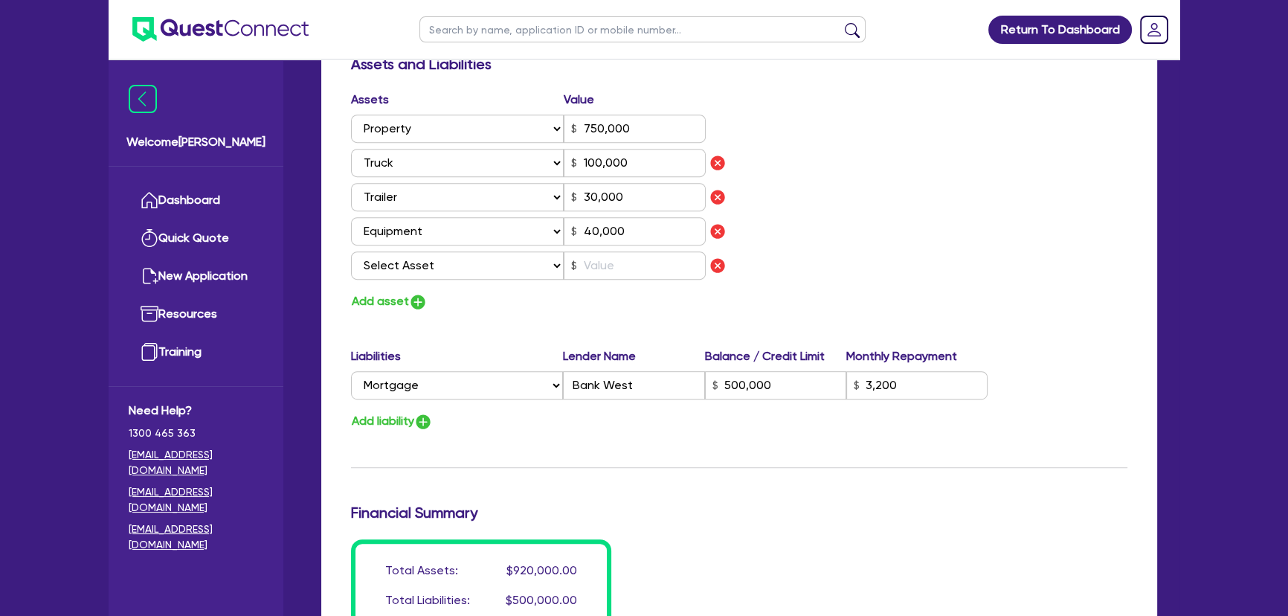
click at [422, 278] on div "Assets Value Select Asset Cash Property Investment property Vehicle Truck Trail…" at bounding box center [539, 188] width 399 height 195
click at [422, 275] on select "Select Asset Cash Property Investment property Vehicle Truck Trailer Equipment …" at bounding box center [457, 265] width 213 height 28
click at [351, 251] on select "Select Asset Cash Property Investment property Vehicle Truck Trailer Equipment …" at bounding box center [457, 265] width 213 height 28
click at [630, 260] on input "text" at bounding box center [635, 265] width 142 height 28
click at [431, 418] on img "button" at bounding box center [423, 422] width 18 height 18
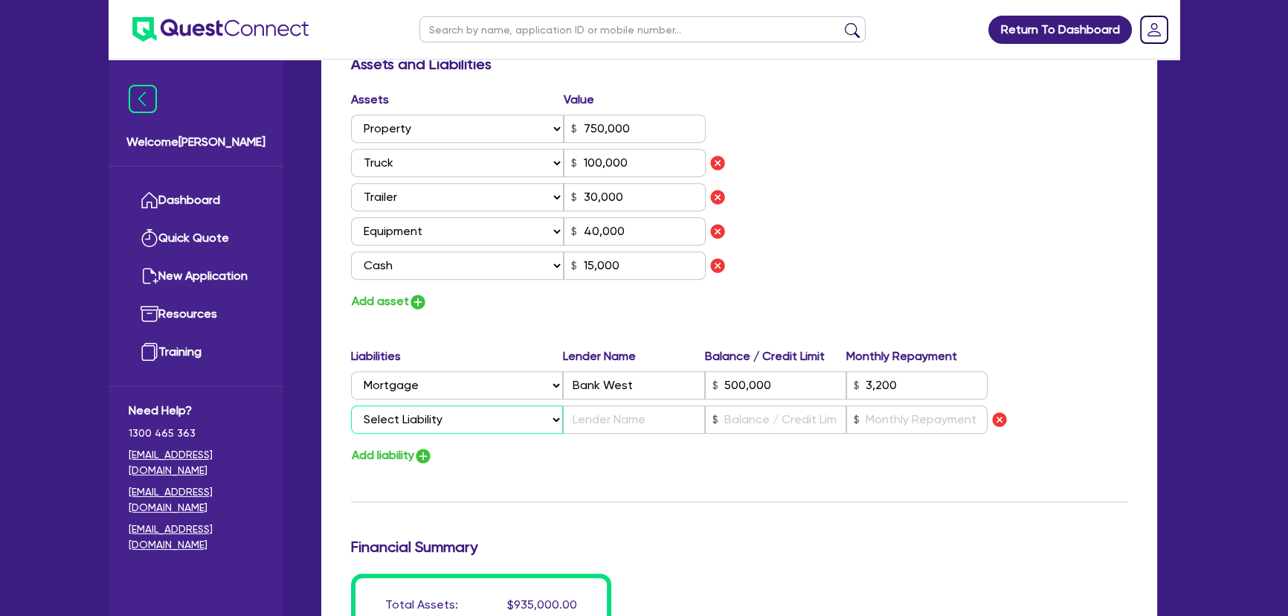
click at [431, 414] on select "Select Liability Credit card Mortgage Investment property loan Vehicle loan Tru…" at bounding box center [457, 419] width 212 height 28
click at [351, 405] on select "Select Liability Credit card Mortgage Investment property loan Vehicle loan Tru…" at bounding box center [457, 419] width 212 height 28
click at [635, 419] on input "text" at bounding box center [633, 419] width 141 height 28
click at [998, 419] on img "button" at bounding box center [1000, 420] width 18 height 18
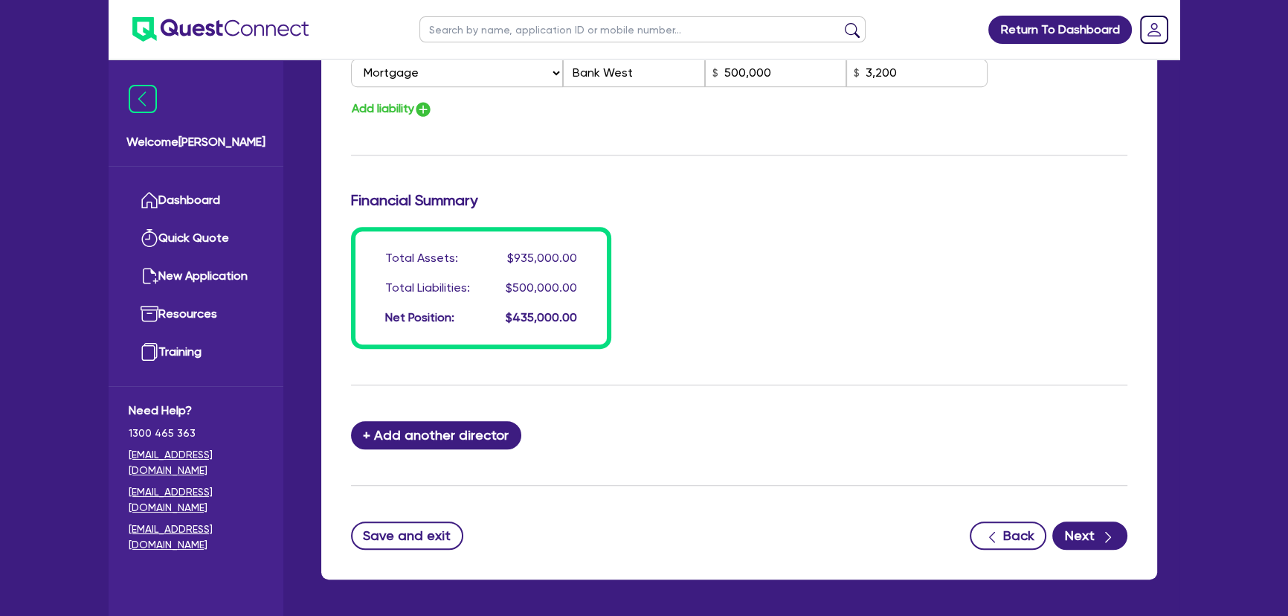
scroll to position [1243, 0]
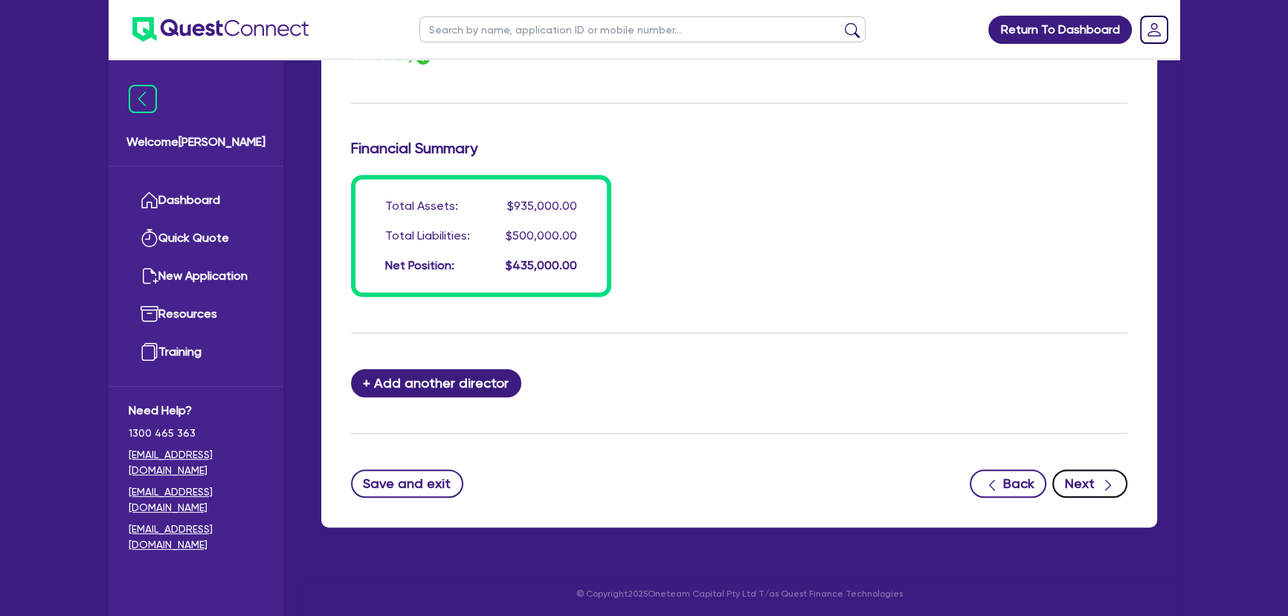
click at [1085, 489] on button "Next" at bounding box center [1089, 483] width 75 height 28
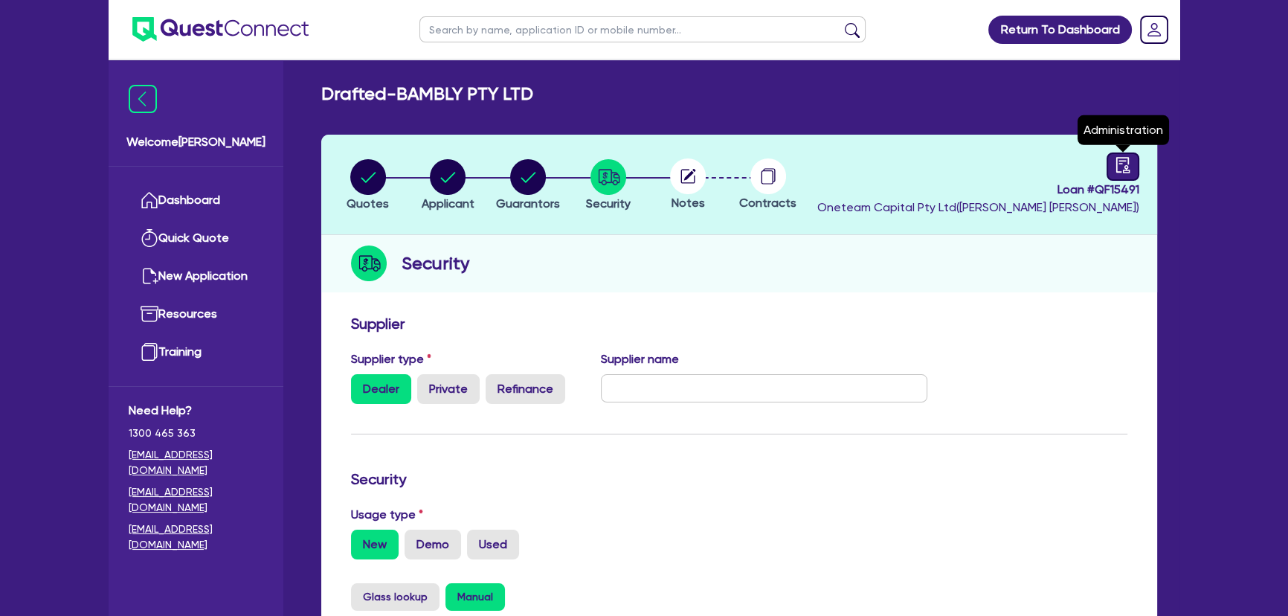
click at [1110, 164] on div at bounding box center [1123, 166] width 33 height 28
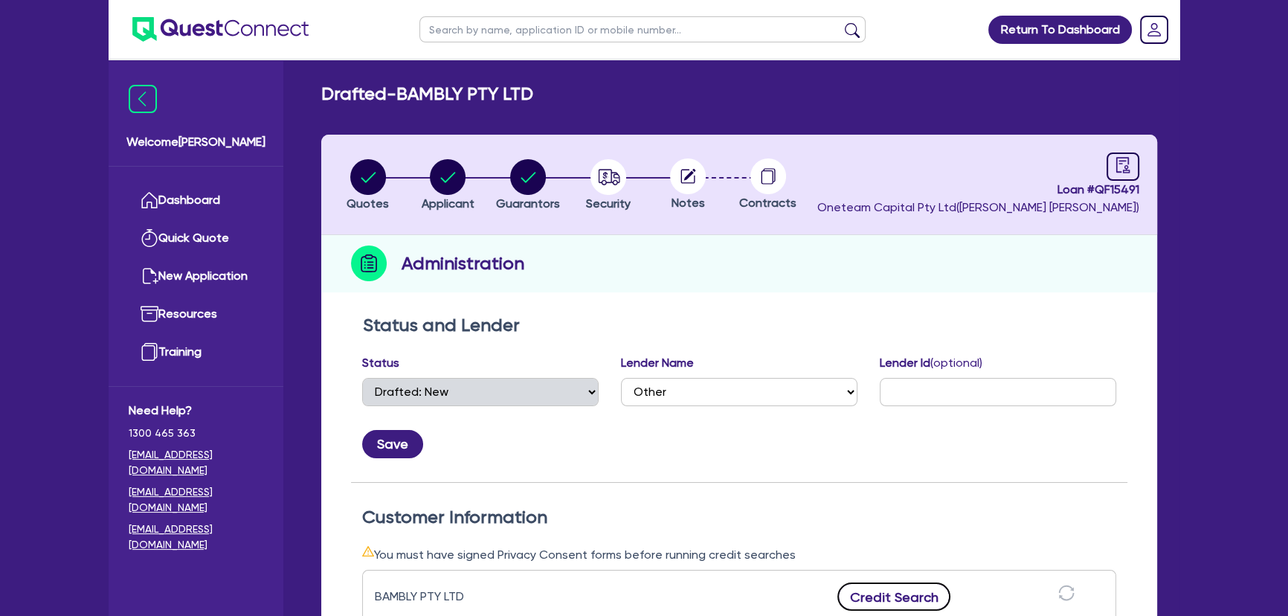
click at [870, 593] on button "Credit Search" at bounding box center [893, 596] width 113 height 28
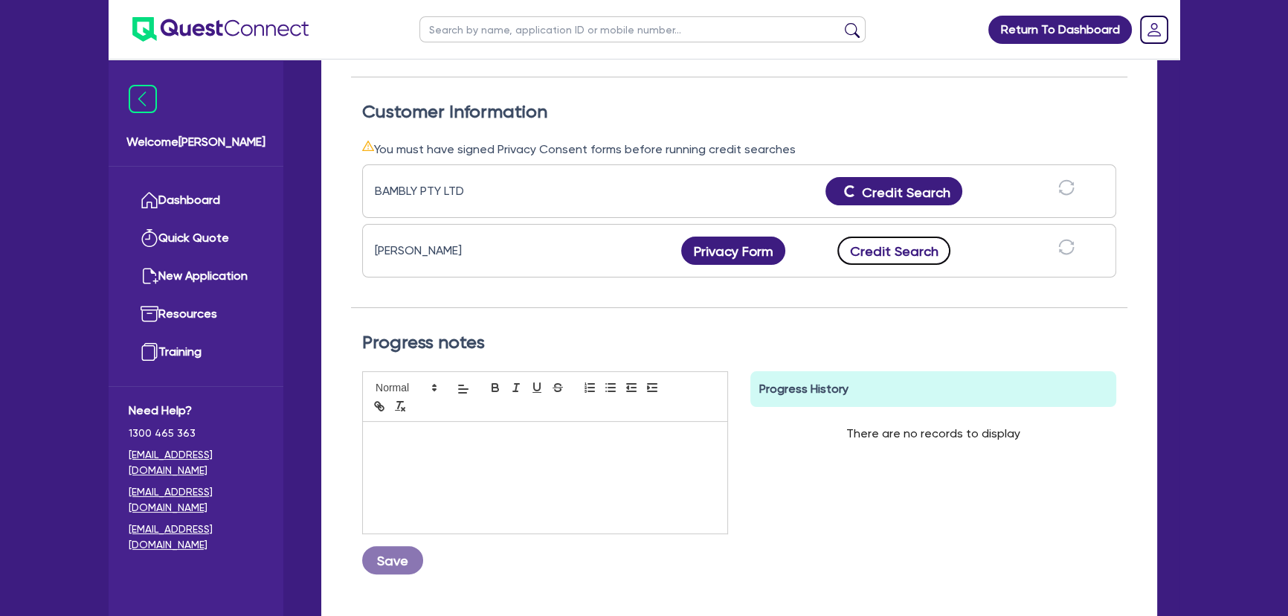
click at [900, 250] on button "Credit Search" at bounding box center [893, 250] width 113 height 28
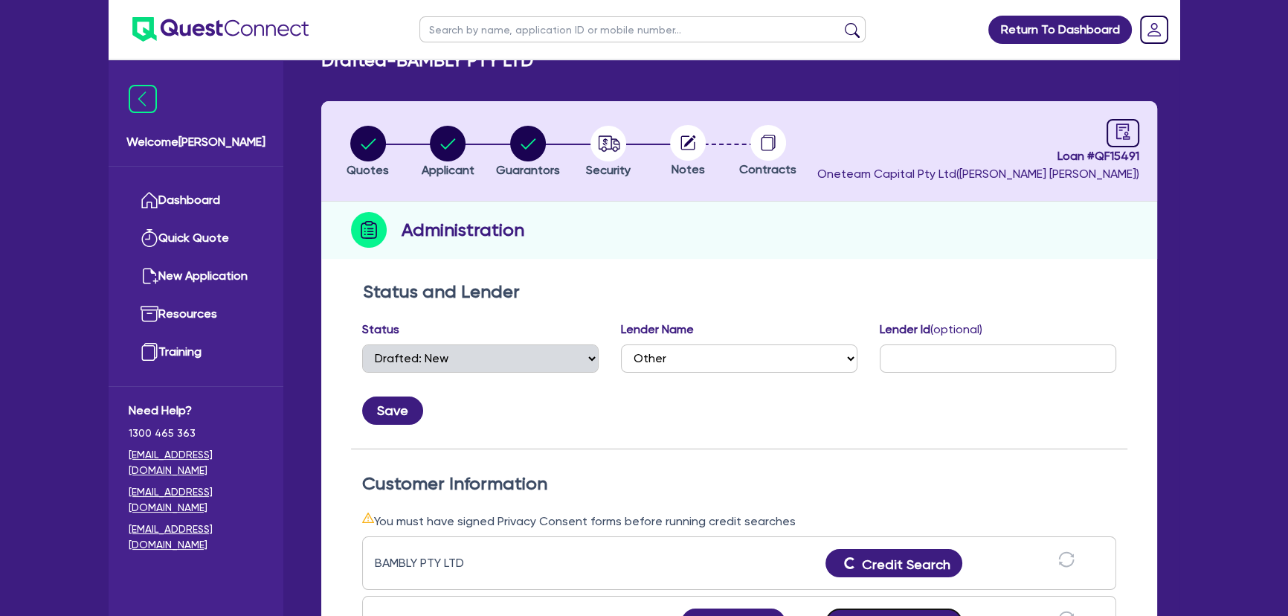
scroll to position [0, 0]
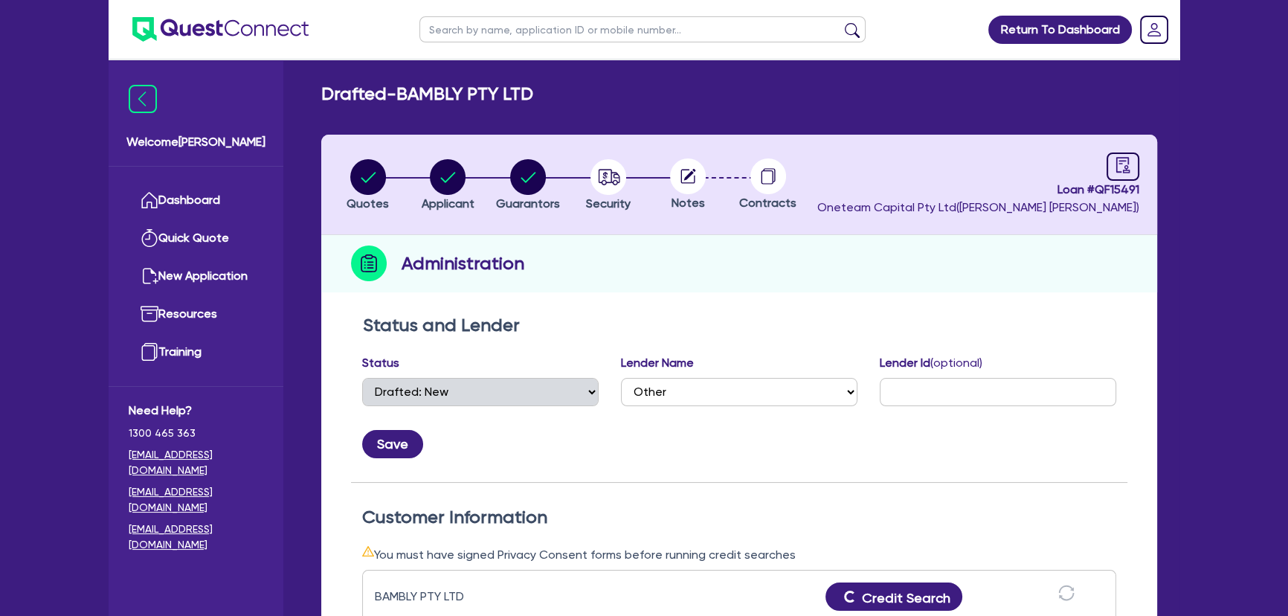
click at [684, 170] on icon at bounding box center [688, 176] width 14 height 14
click at [684, 173] on circle at bounding box center [688, 176] width 36 height 36
click at [611, 190] on circle "button" at bounding box center [609, 177] width 36 height 36
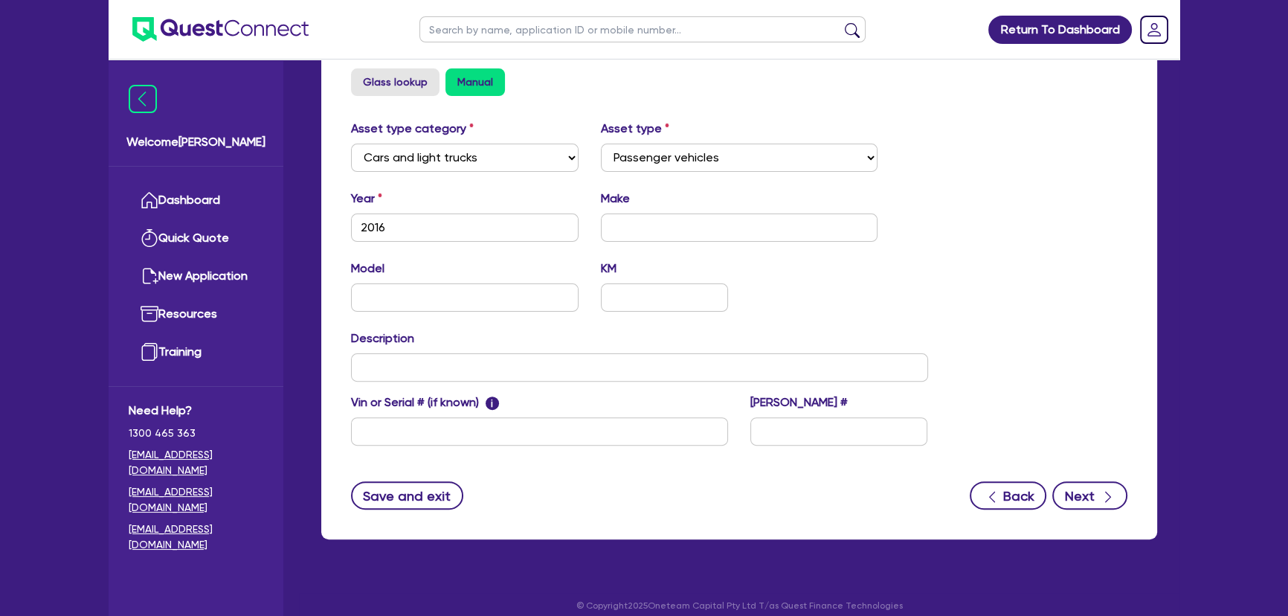
scroll to position [527, 0]
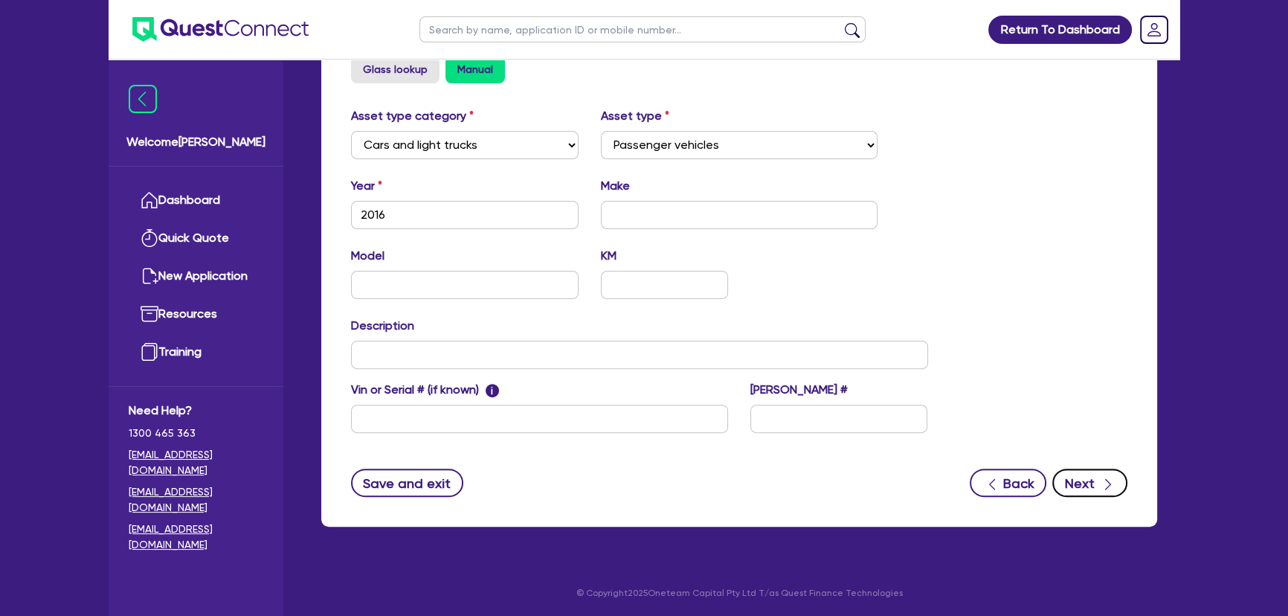
click at [1093, 474] on button "Next" at bounding box center [1089, 483] width 75 height 28
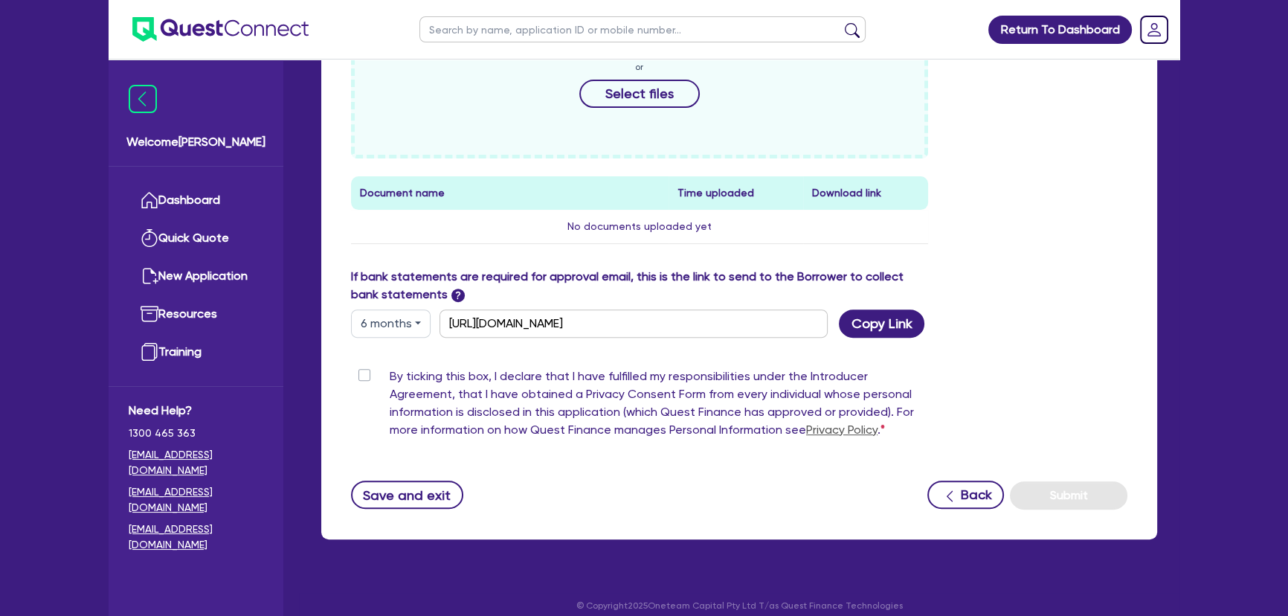
scroll to position [610, 0]
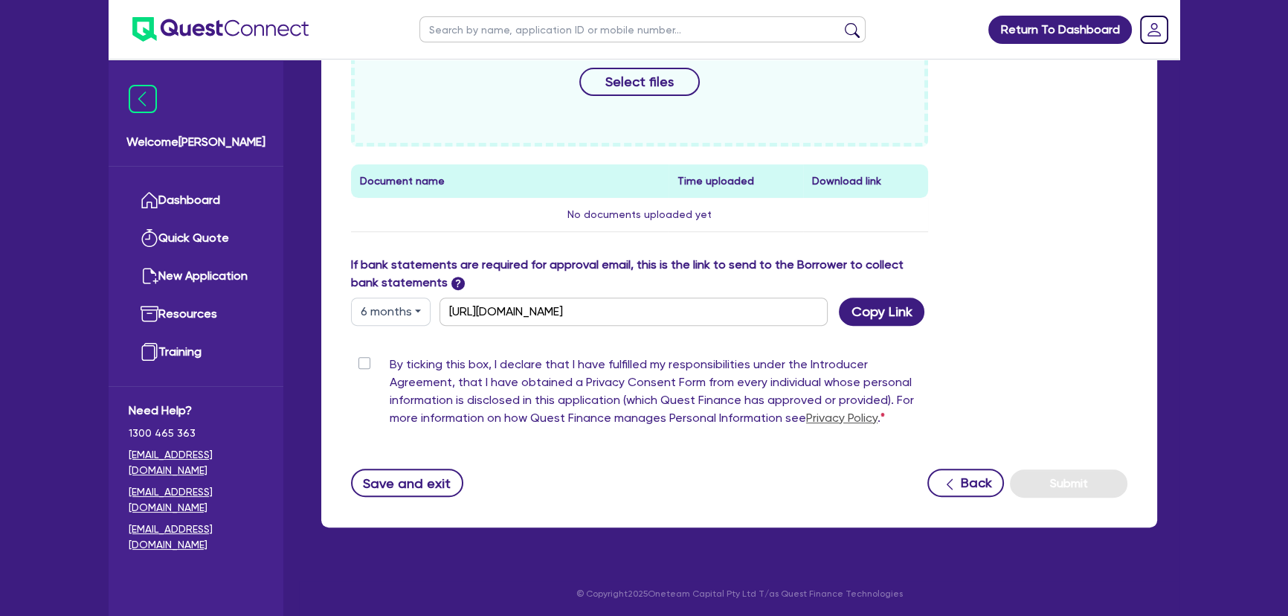
click at [584, 110] on div "Drop files to upload or Select files" at bounding box center [639, 66] width 577 height 161
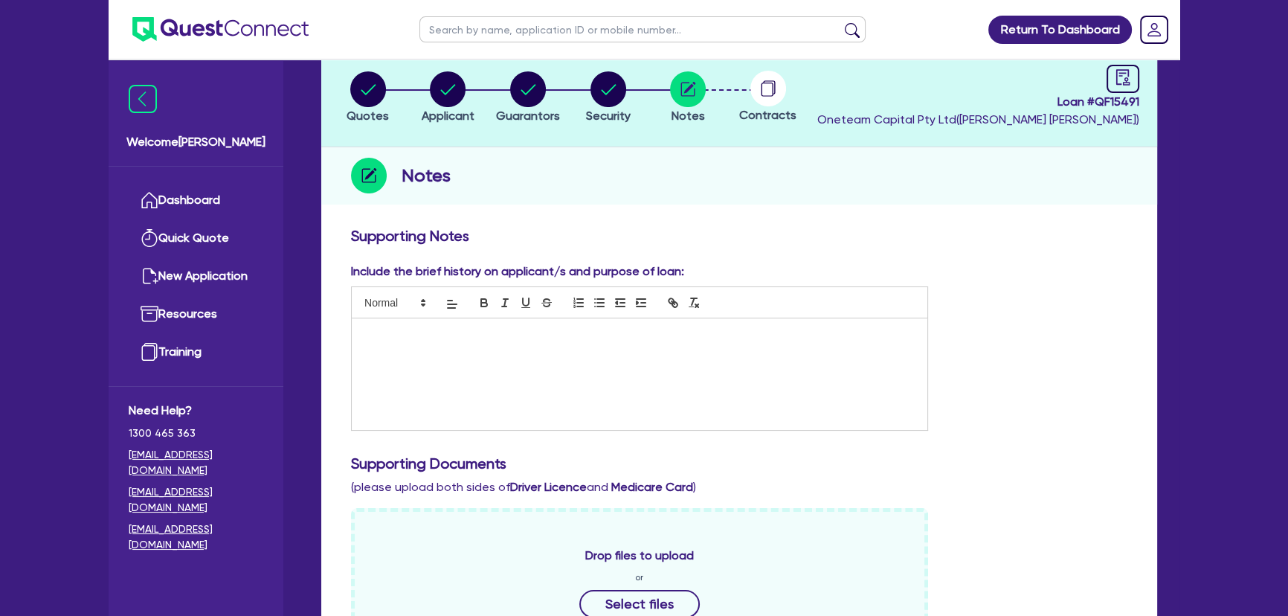
scroll to position [0, 0]
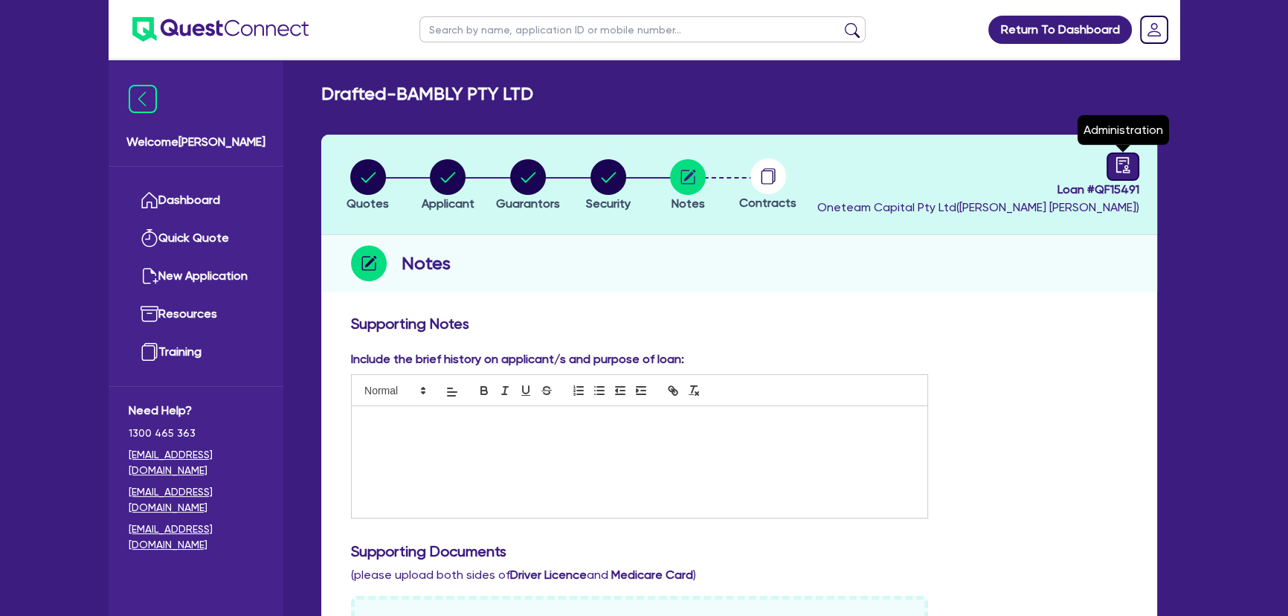
click at [1127, 166] on icon "audit" at bounding box center [1122, 165] width 13 height 16
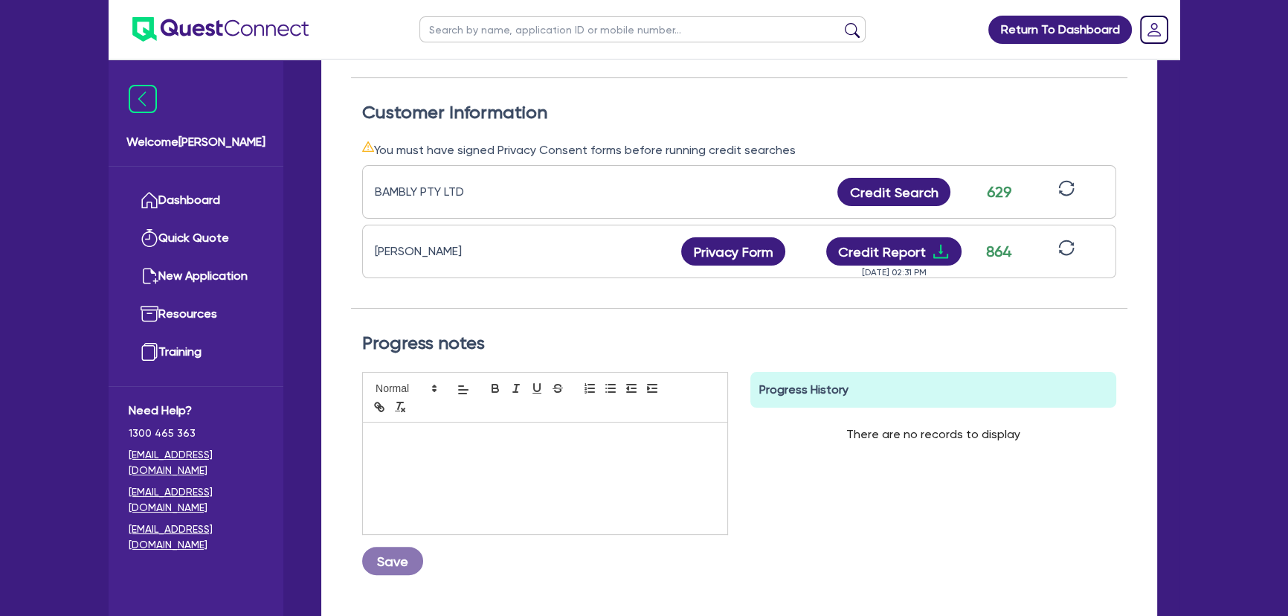
scroll to position [405, 0]
click at [939, 251] on icon "download" at bounding box center [940, 251] width 15 height 14
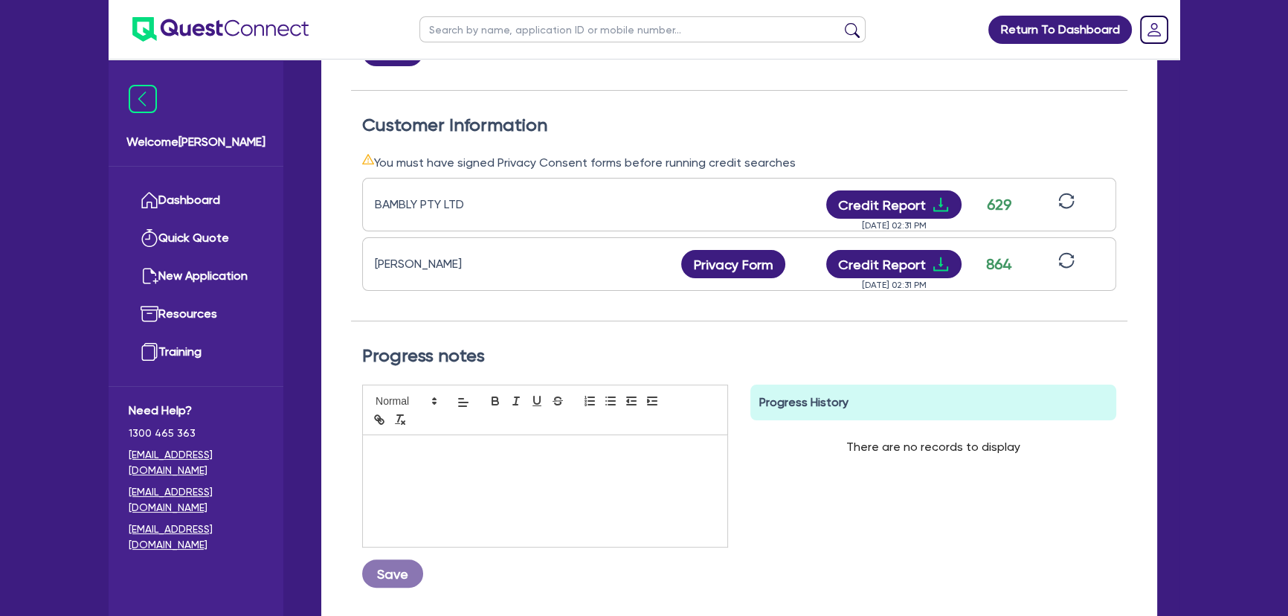
scroll to position [0, 0]
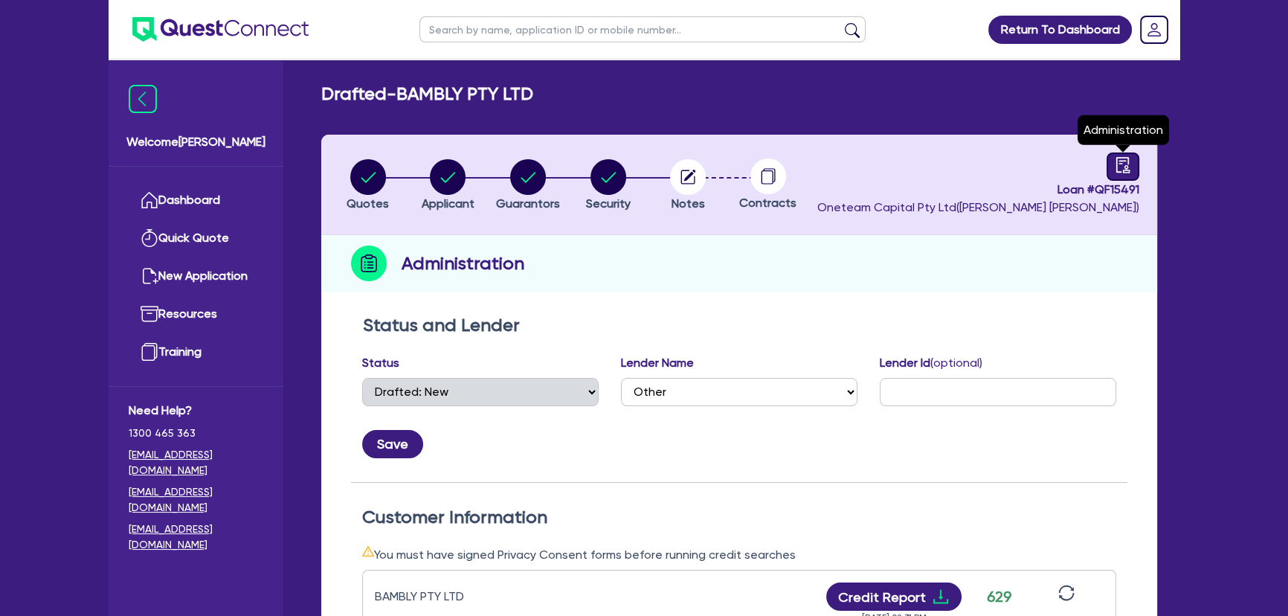
click at [1124, 166] on icon "audit" at bounding box center [1122, 165] width 13 height 16
click at [1136, 166] on div at bounding box center [1123, 166] width 33 height 28
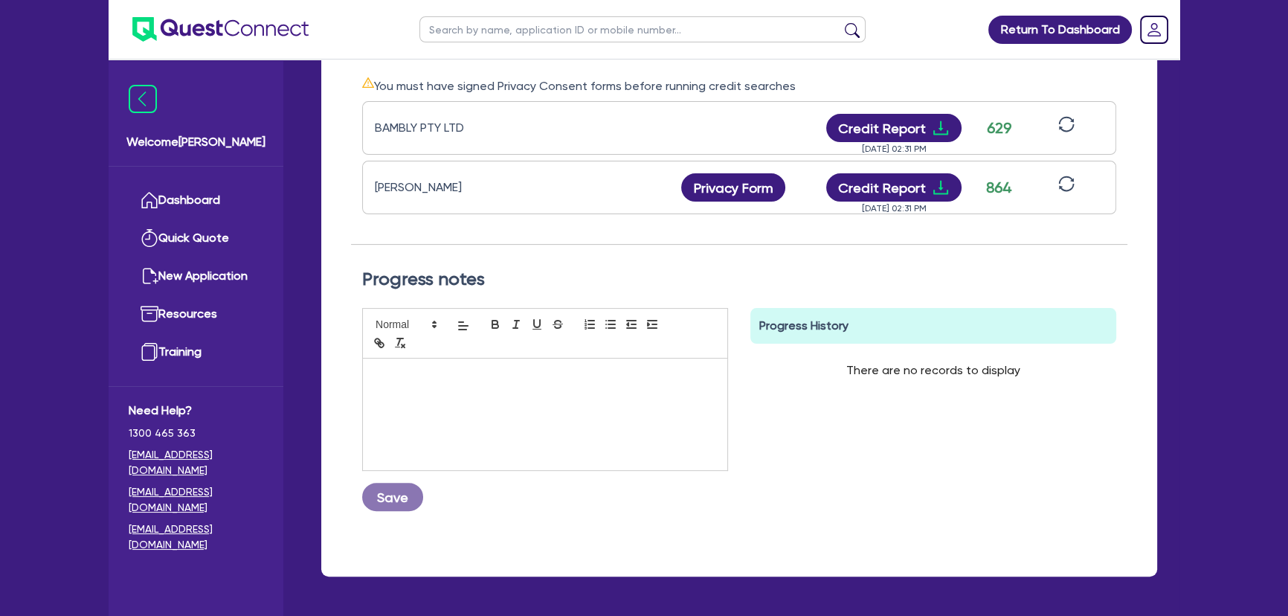
scroll to position [473, 0]
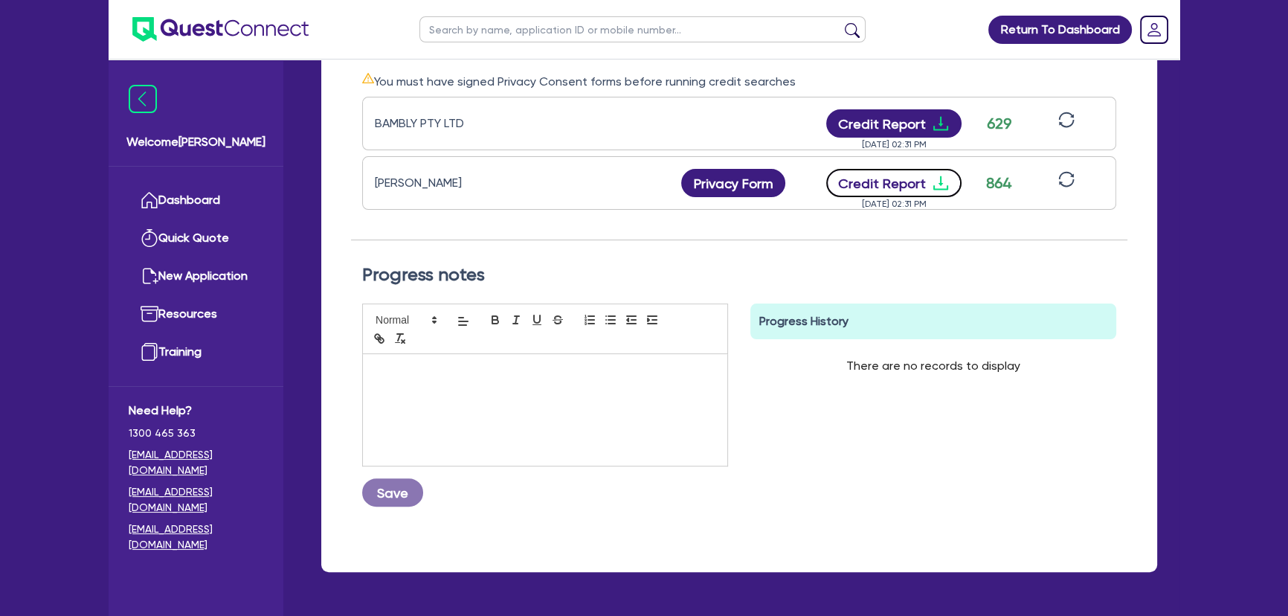
click at [941, 181] on icon "download" at bounding box center [941, 183] width 18 height 18
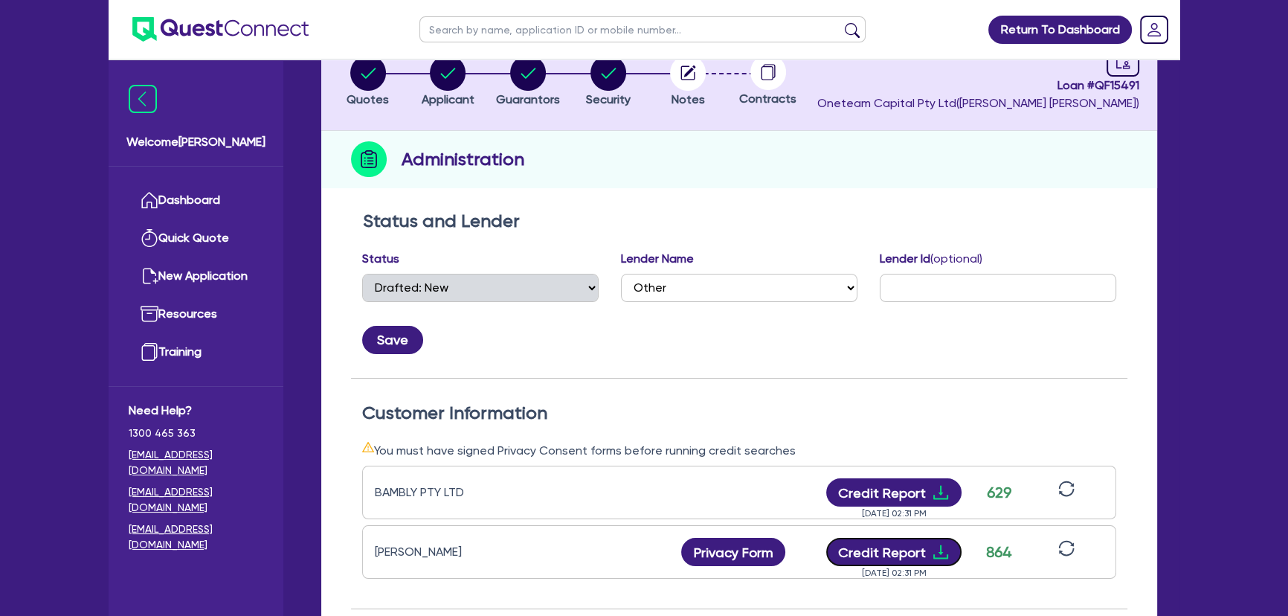
scroll to position [0, 0]
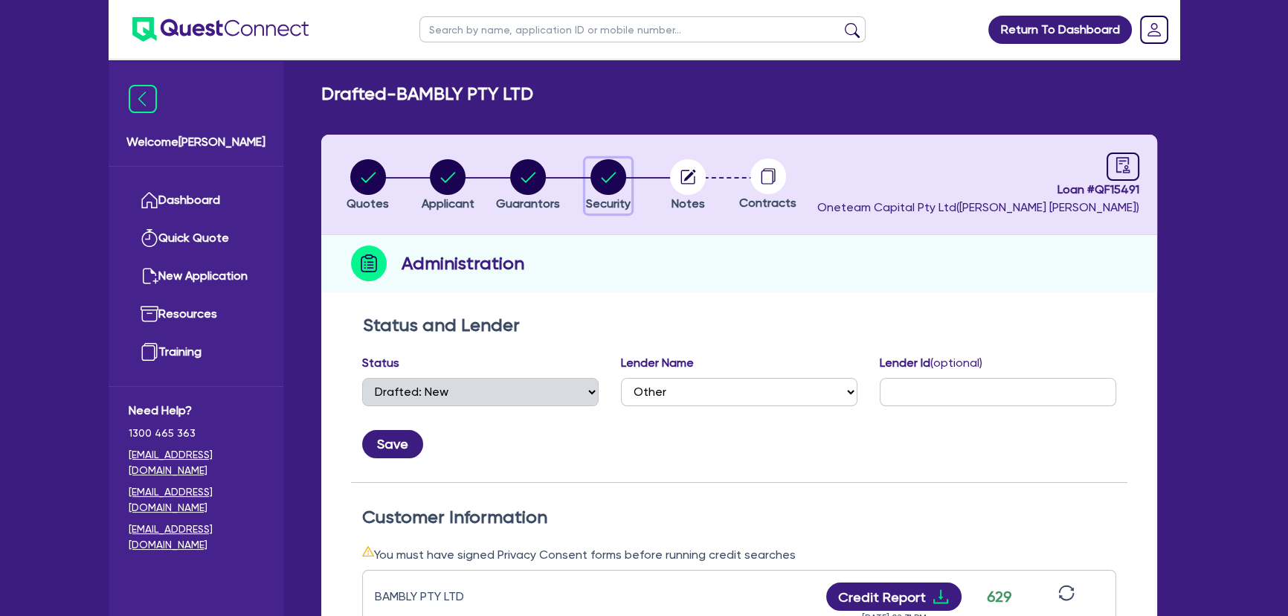
click at [604, 177] on circle "button" at bounding box center [609, 177] width 36 height 36
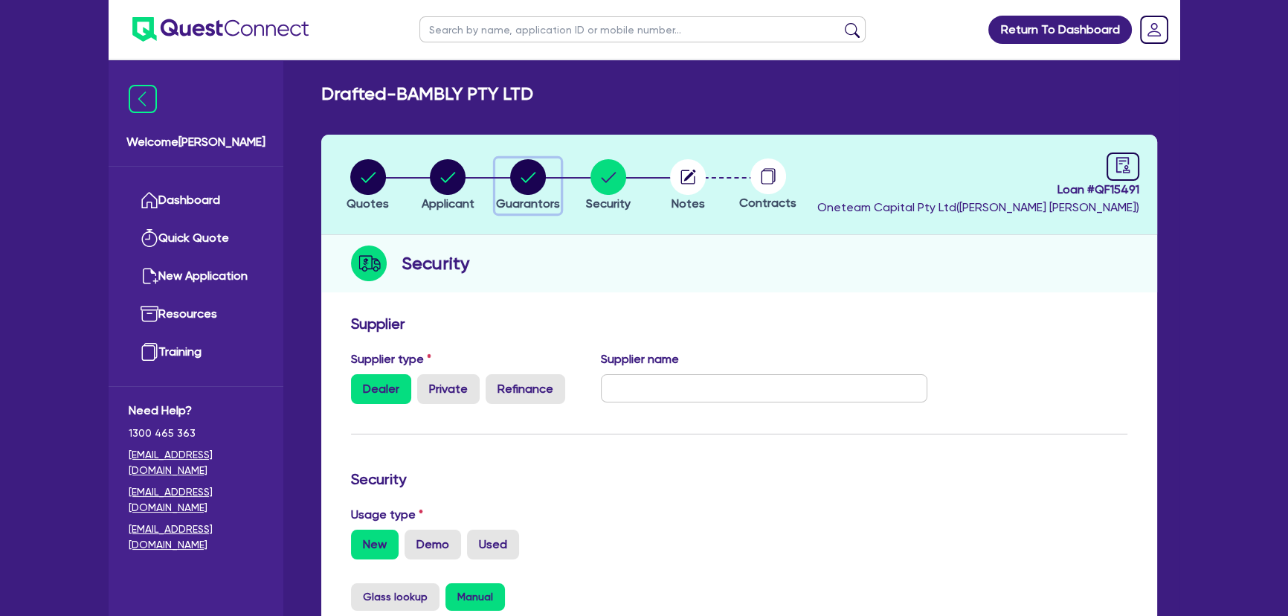
click at [530, 176] on icon "button" at bounding box center [528, 177] width 15 height 10
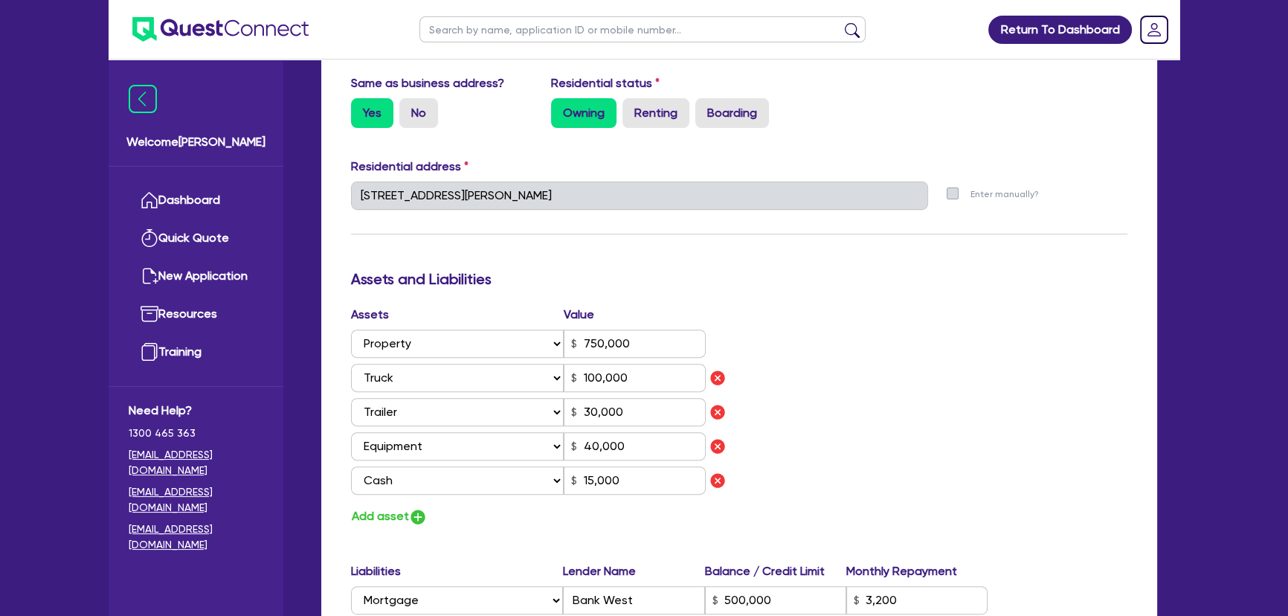
scroll to position [878, 0]
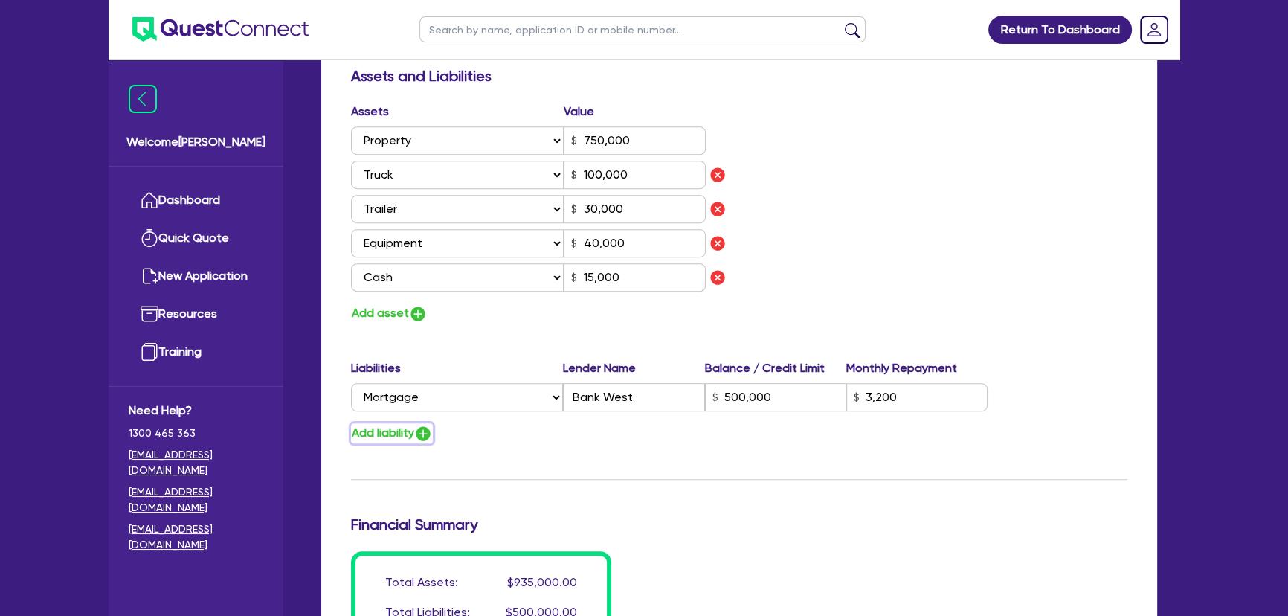
click at [428, 429] on img "button" at bounding box center [423, 434] width 18 height 18
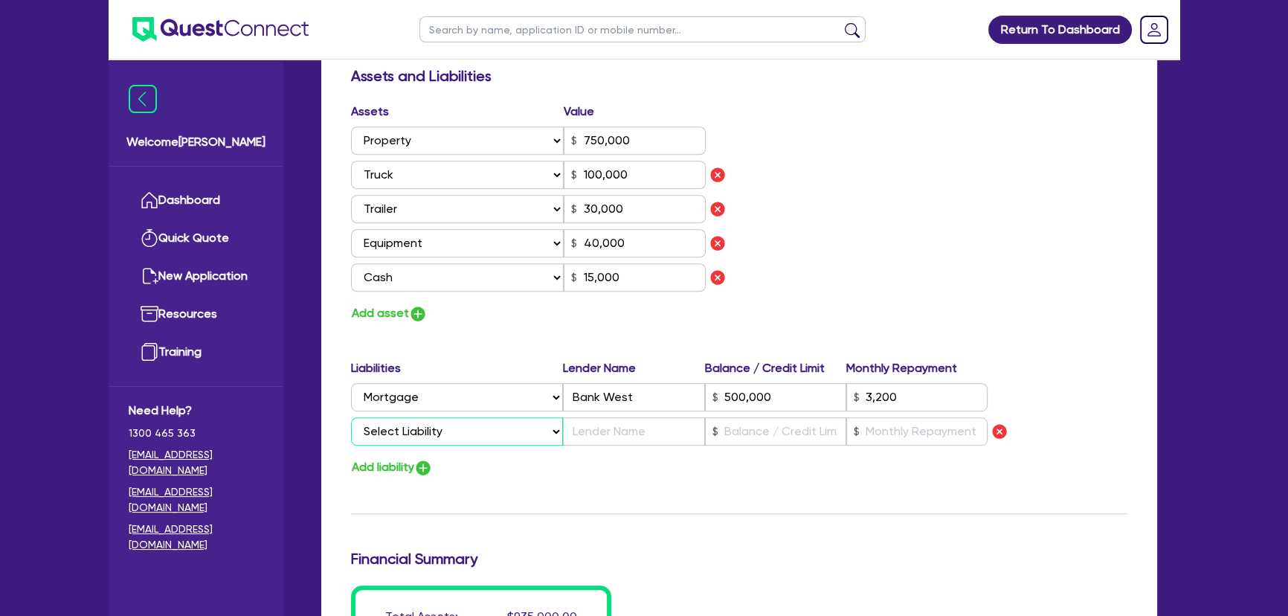
drag, startPoint x: 428, startPoint y: 429, endPoint x: 427, endPoint y: 438, distance: 9.0
click at [428, 429] on select "Select Liability Credit card Mortgage Investment property loan Vehicle loan Tru…" at bounding box center [457, 431] width 212 height 28
click at [351, 417] on select "Select Liability Credit card Mortgage Investment property loan Vehicle loan Tru…" at bounding box center [457, 431] width 212 height 28
click at [585, 428] on input "text" at bounding box center [633, 431] width 141 height 28
click at [782, 425] on input "text" at bounding box center [775, 431] width 141 height 28
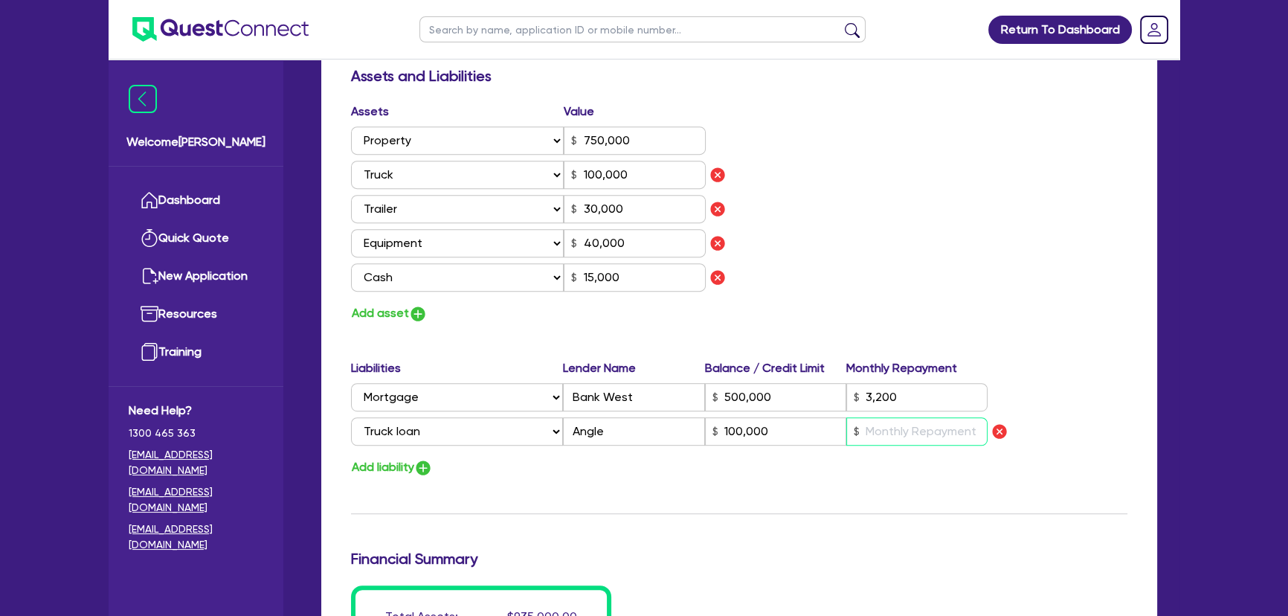
click at [910, 434] on input "text" at bounding box center [916, 431] width 141 height 28
click at [937, 474] on div "Add liability" at bounding box center [739, 467] width 799 height 20
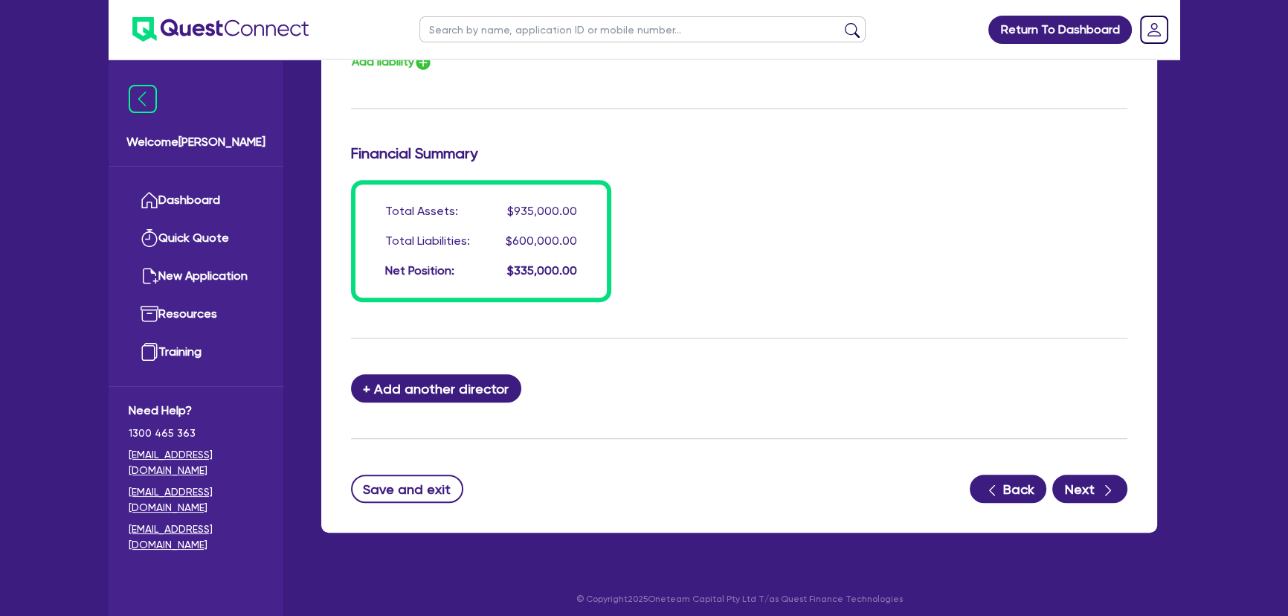
scroll to position [1284, 0]
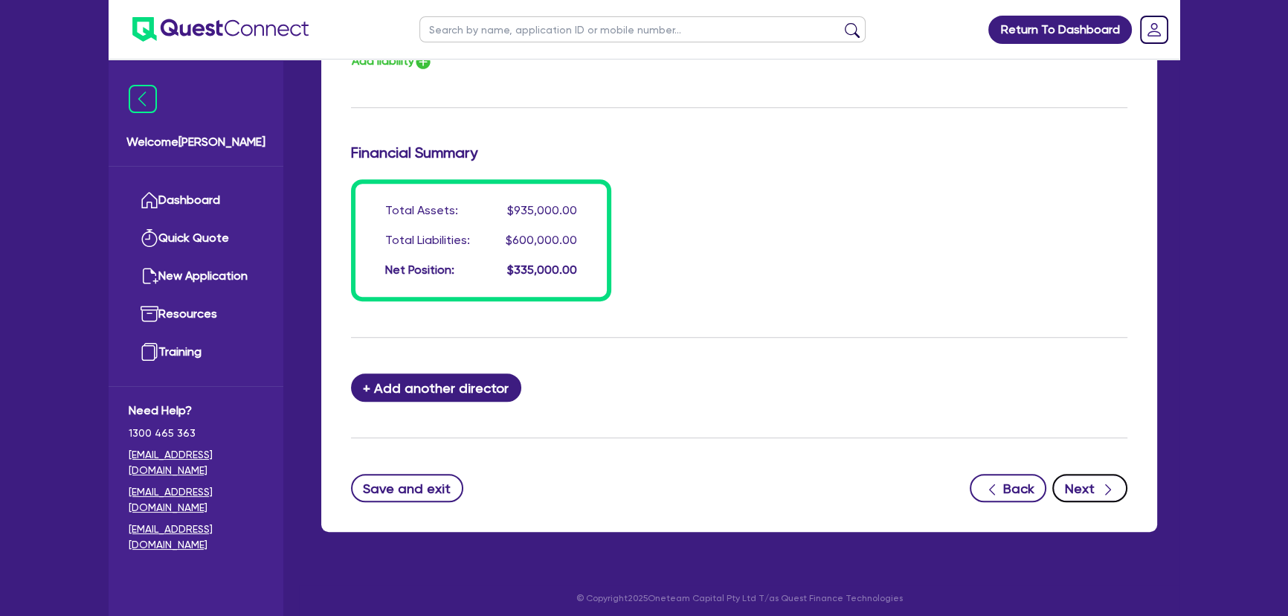
click at [1105, 483] on icon "button" at bounding box center [1108, 489] width 15 height 15
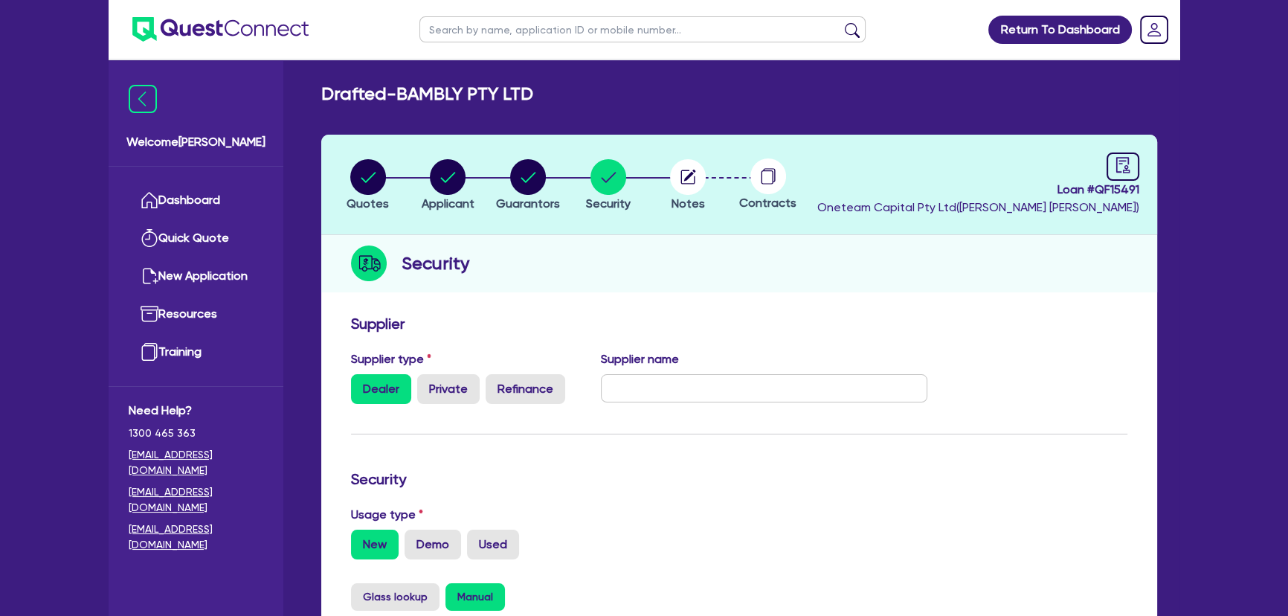
scroll to position [527, 0]
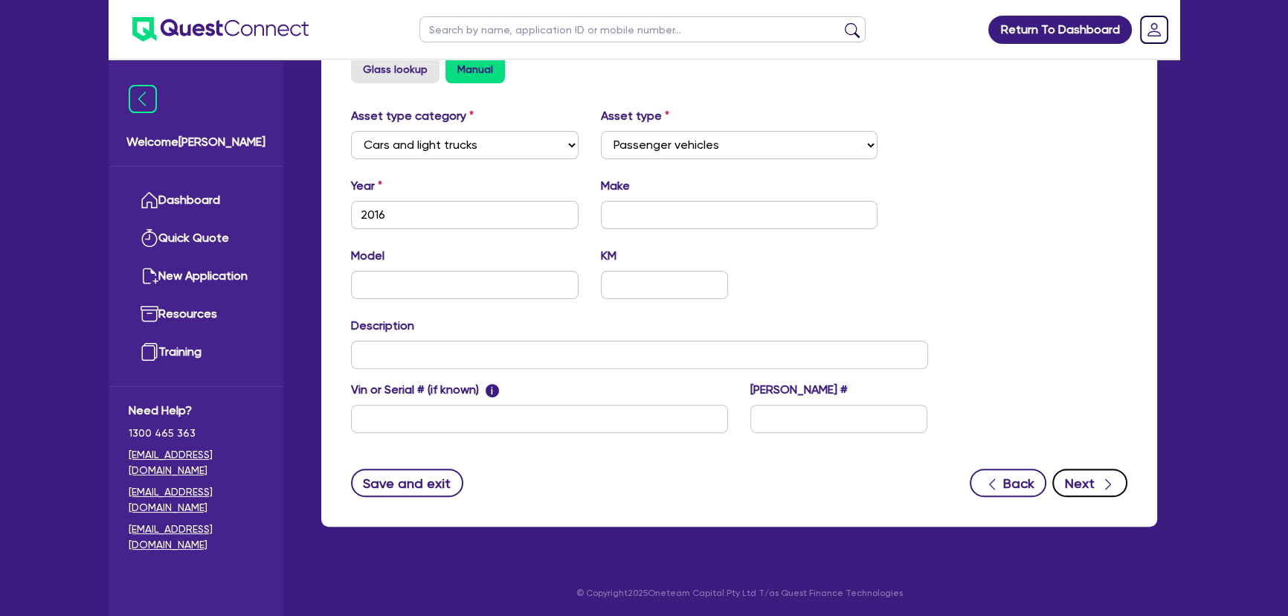
click at [1103, 487] on icon "button" at bounding box center [1108, 484] width 15 height 15
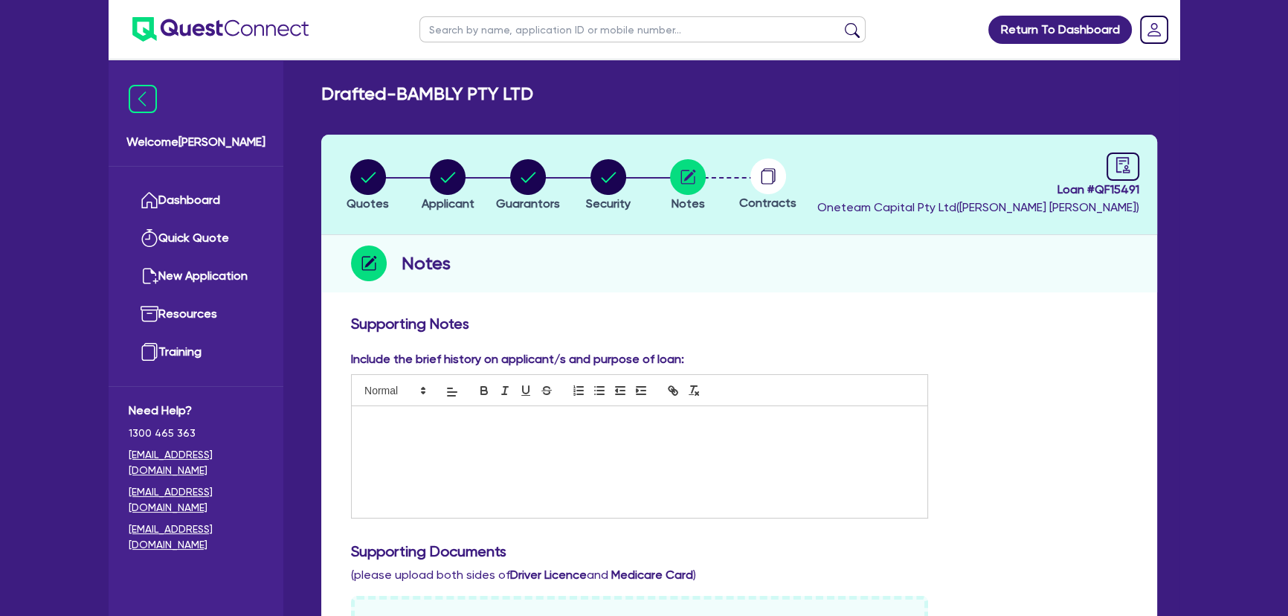
click at [454, 422] on p at bounding box center [639, 421] width 553 height 13
click at [244, 34] on img at bounding box center [220, 29] width 176 height 25
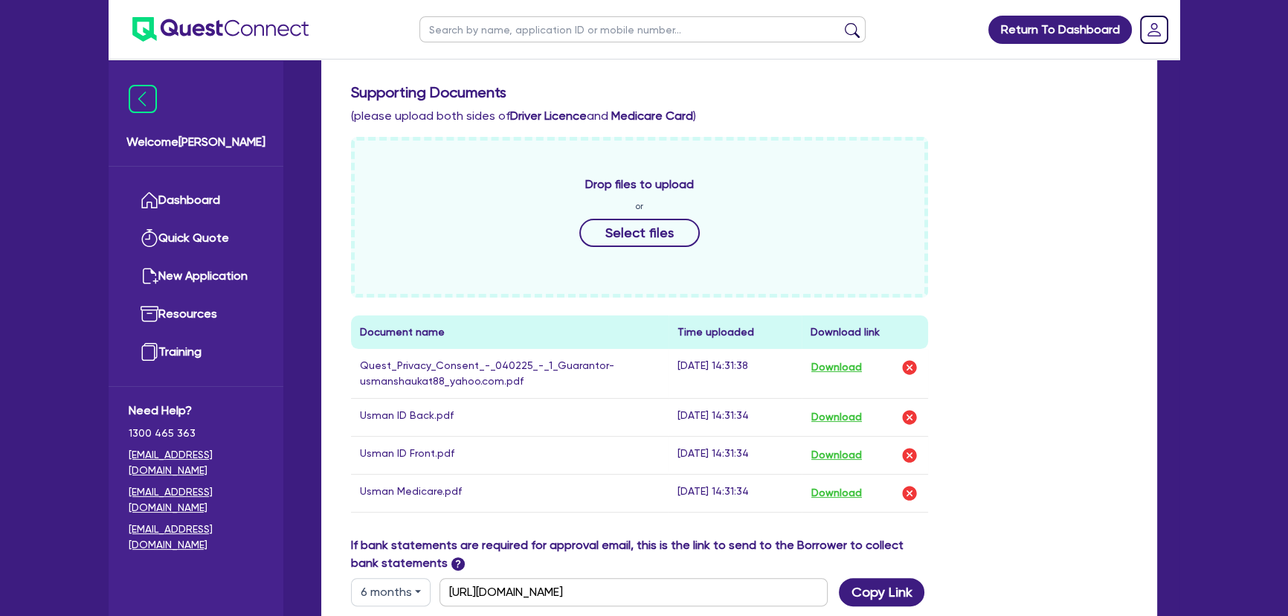
scroll to position [67, 0]
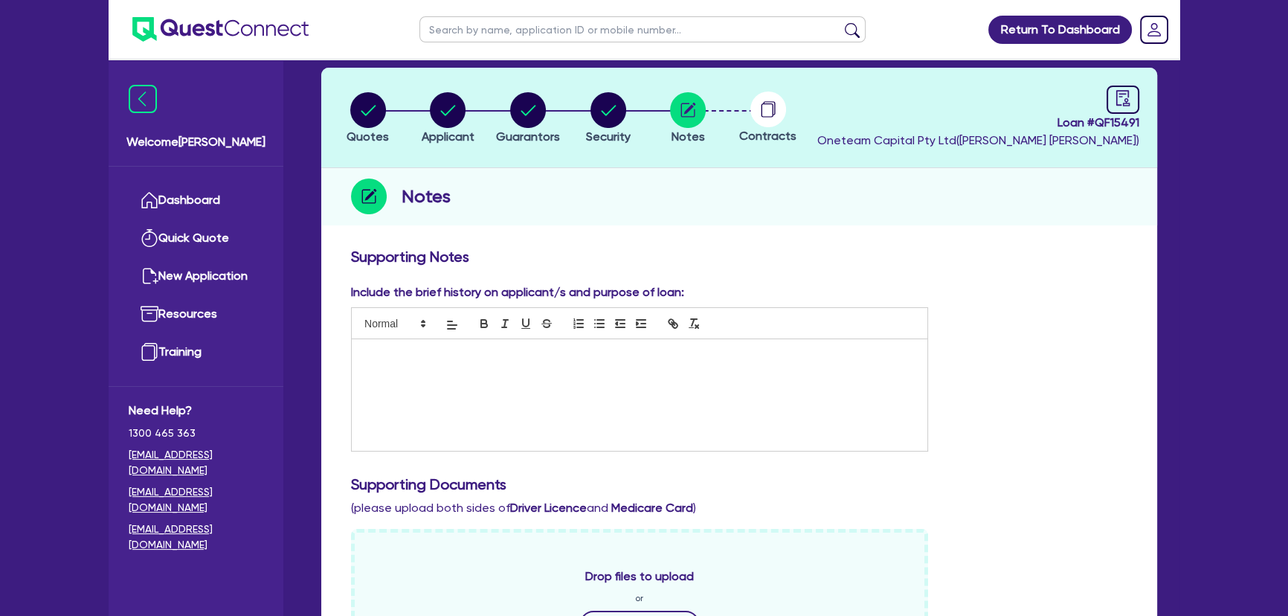
click at [477, 374] on div at bounding box center [640, 395] width 576 height 112
click at [451, 361] on div "Usman runs a" at bounding box center [640, 395] width 576 height 112
click at [552, 370] on p "Usman runs an earthmoving business operating in the residential space. The busi…" at bounding box center [639, 362] width 553 height 28
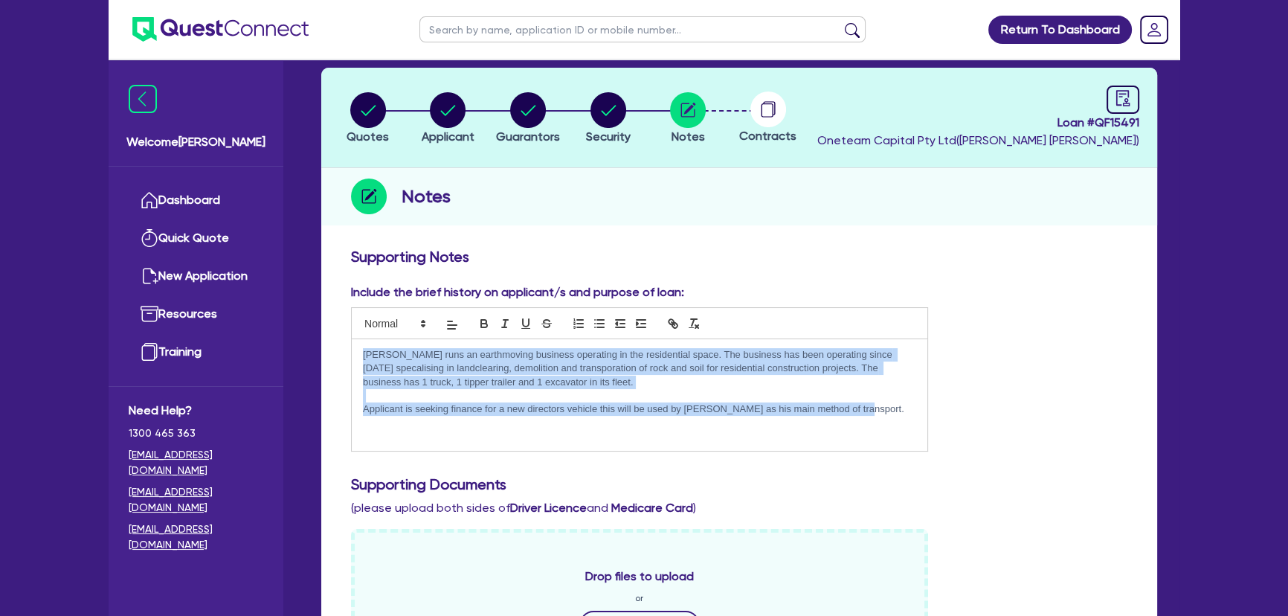
drag, startPoint x: 871, startPoint y: 405, endPoint x: 359, endPoint y: 355, distance: 514.2
click at [359, 355] on div "Usman runs an earthmoving business operating in the residential space. The busi…" at bounding box center [640, 395] width 576 height 112
copy div "Usman runs an earthmoving business operating in the residential space. The busi…"
click at [836, 424] on div "Usman runs an earthmoving business operating in the residential space. The busi…" at bounding box center [640, 395] width 576 height 112
click at [813, 431] on div "Usman runs an earthmoving business operating in the residential space. The busi…" at bounding box center [640, 395] width 576 height 112
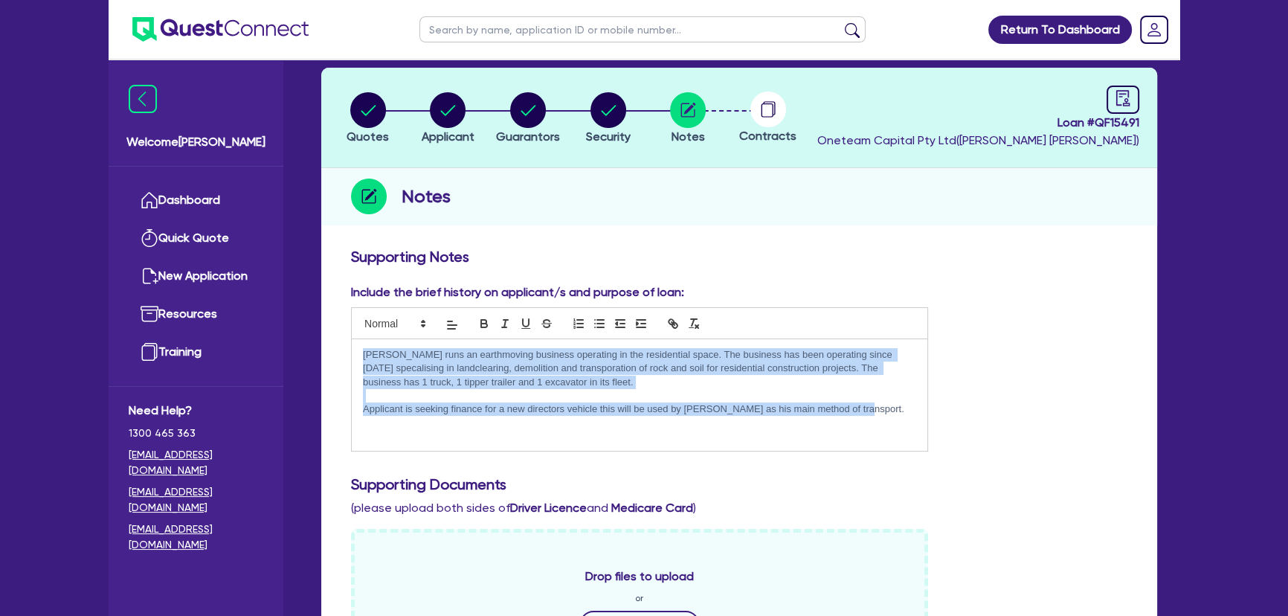
drag, startPoint x: 840, startPoint y: 415, endPoint x: 355, endPoint y: 350, distance: 488.6
click at [355, 350] on div "Usman runs an earthmoving business operating in the residential space. The busi…" at bounding box center [640, 395] width 576 height 112
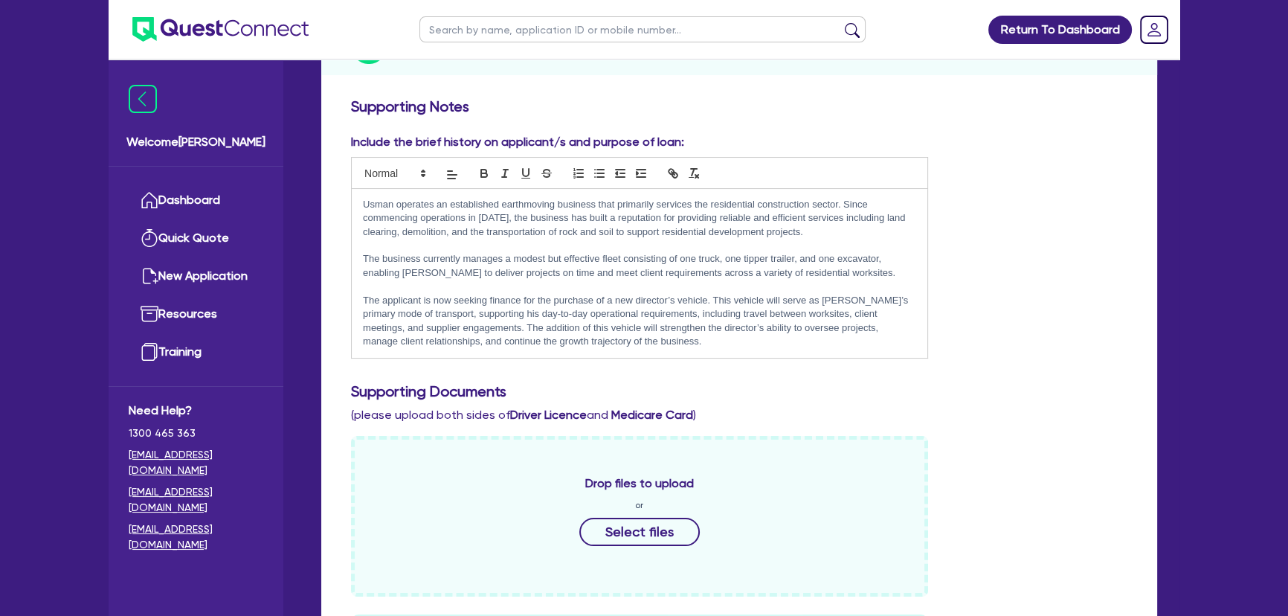
scroll to position [202, 0]
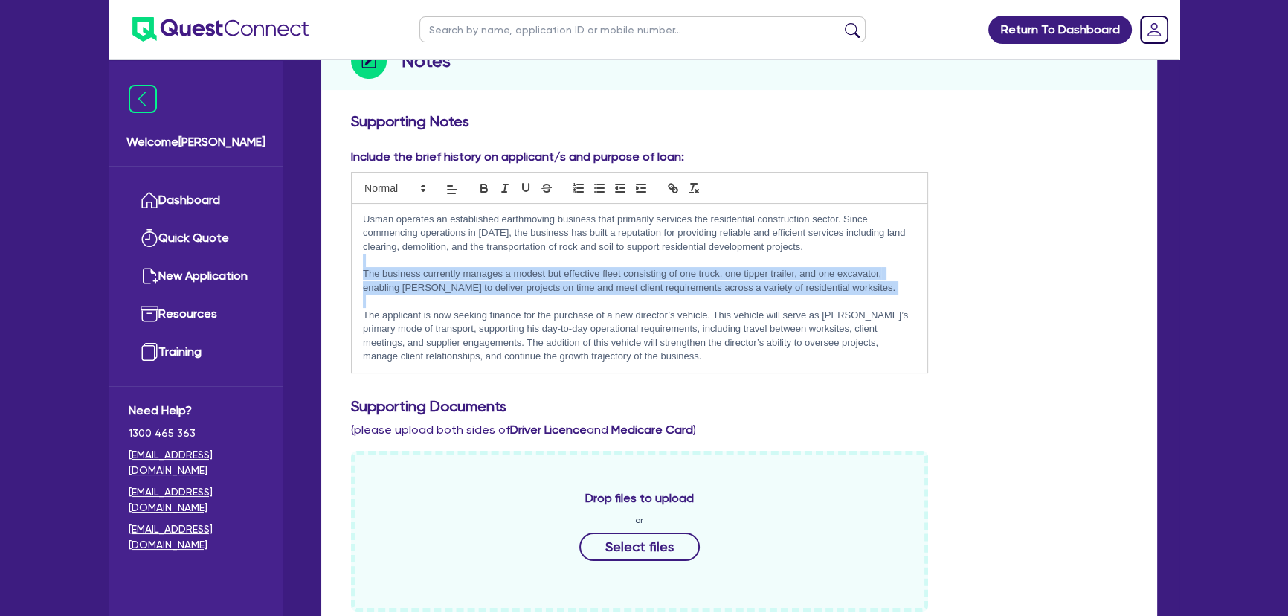
drag, startPoint x: 567, startPoint y: 297, endPoint x: 639, endPoint y: 301, distance: 72.3
click at [629, 301] on div "Usman operates an established earthmoving business that primarily services the …" at bounding box center [640, 288] width 576 height 169
click at [776, 295] on p at bounding box center [639, 301] width 553 height 13
click at [771, 295] on p at bounding box center [639, 301] width 553 height 13
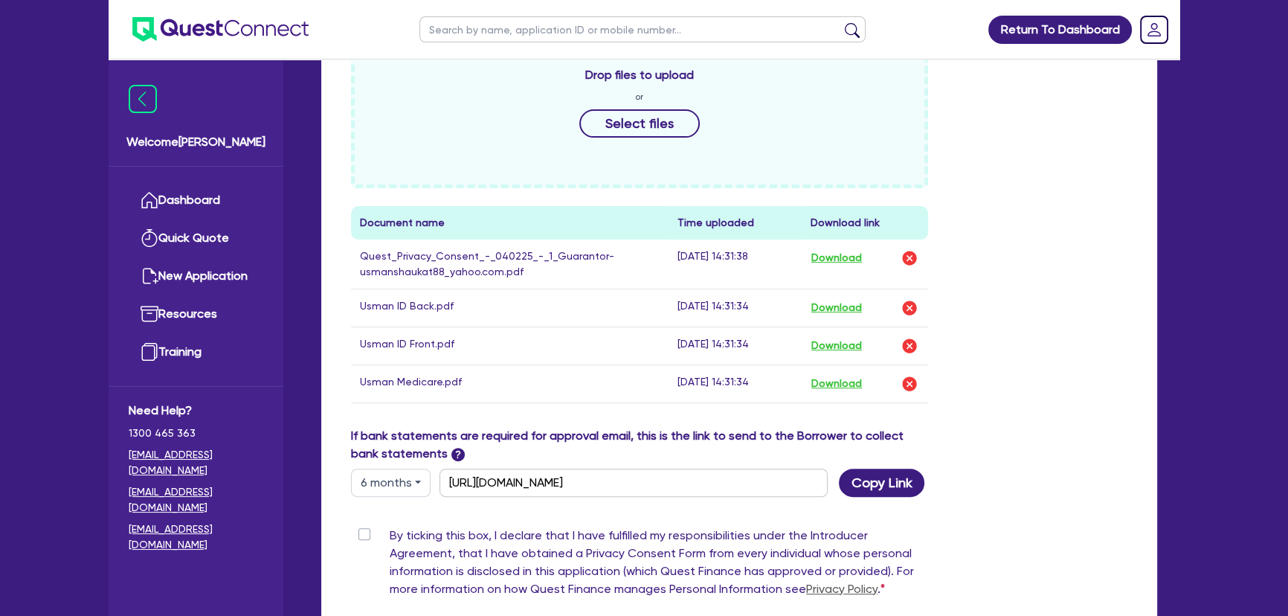
scroll to position [744, 0]
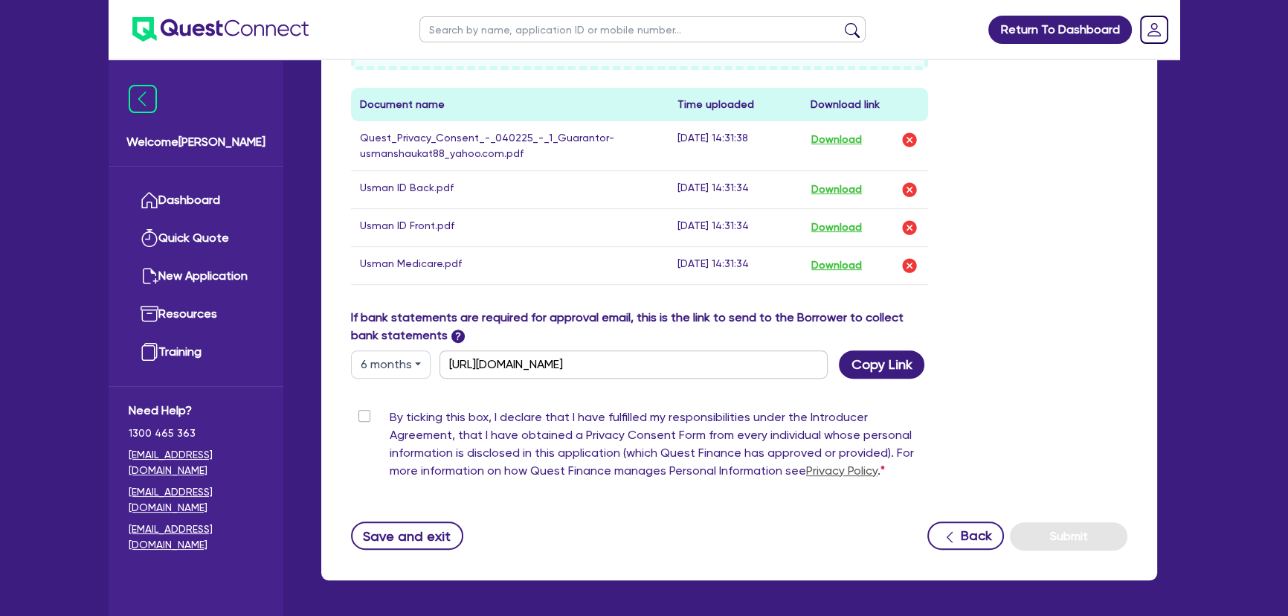
click at [373, 413] on div "By ticking this box, I declare that I have fulfilled my responsibilities under …" at bounding box center [639, 446] width 577 height 77
click at [390, 413] on label "By ticking this box, I declare that I have fulfilled my responsibilities under …" at bounding box center [659, 446] width 538 height 77
click at [363, 413] on input "By ticking this box, I declare that I have fulfilled my responsibilities under …" at bounding box center [357, 415] width 12 height 14
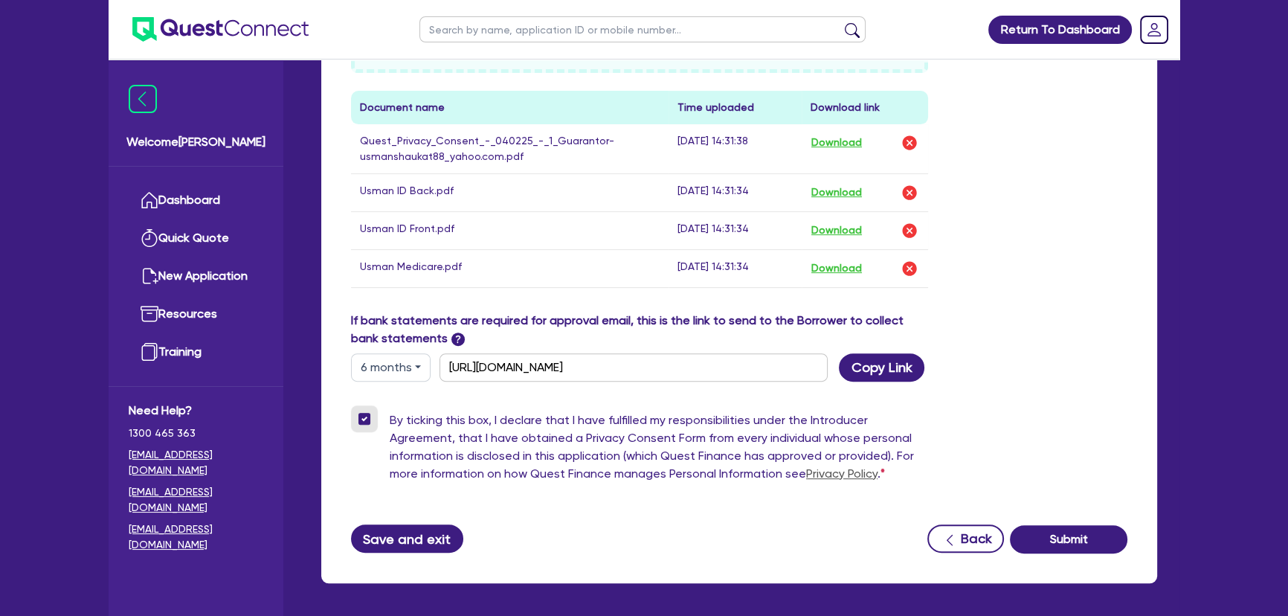
scroll to position [797, 0]
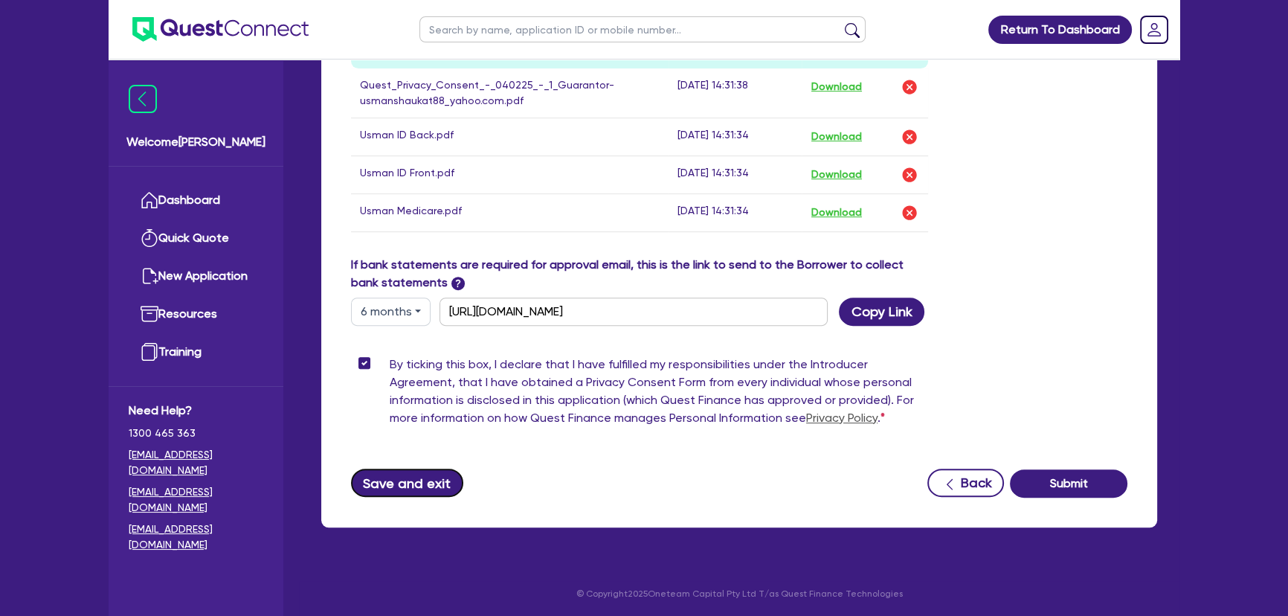
click at [414, 482] on button "Save and exit" at bounding box center [407, 483] width 112 height 28
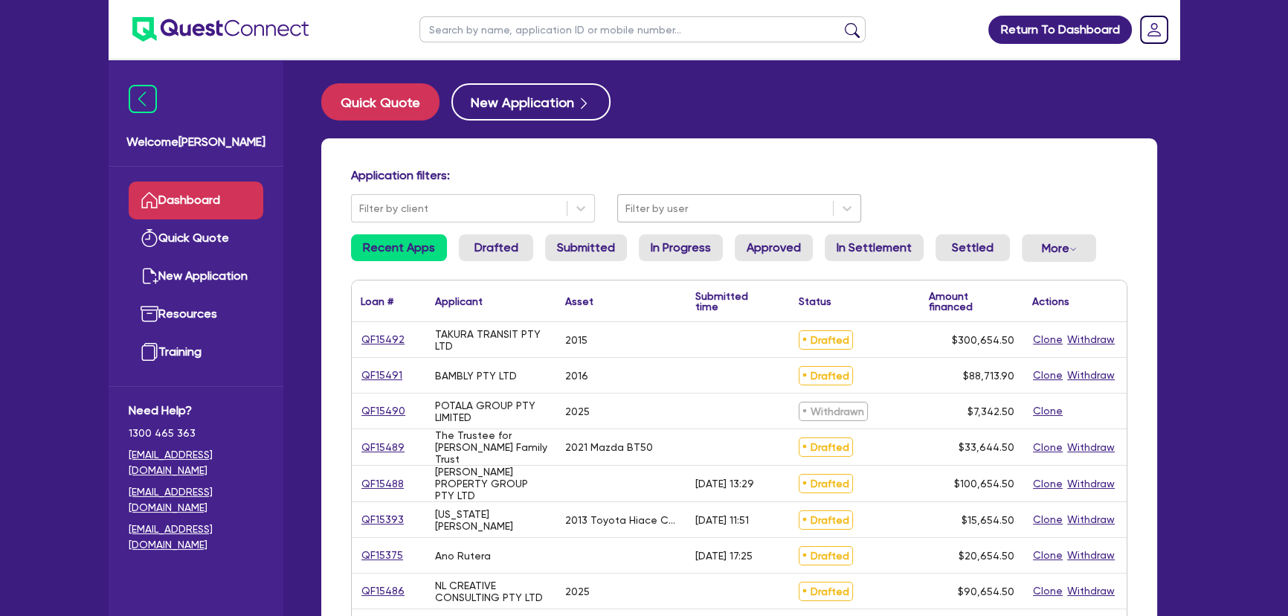
click at [689, 213] on div at bounding box center [725, 208] width 200 height 19
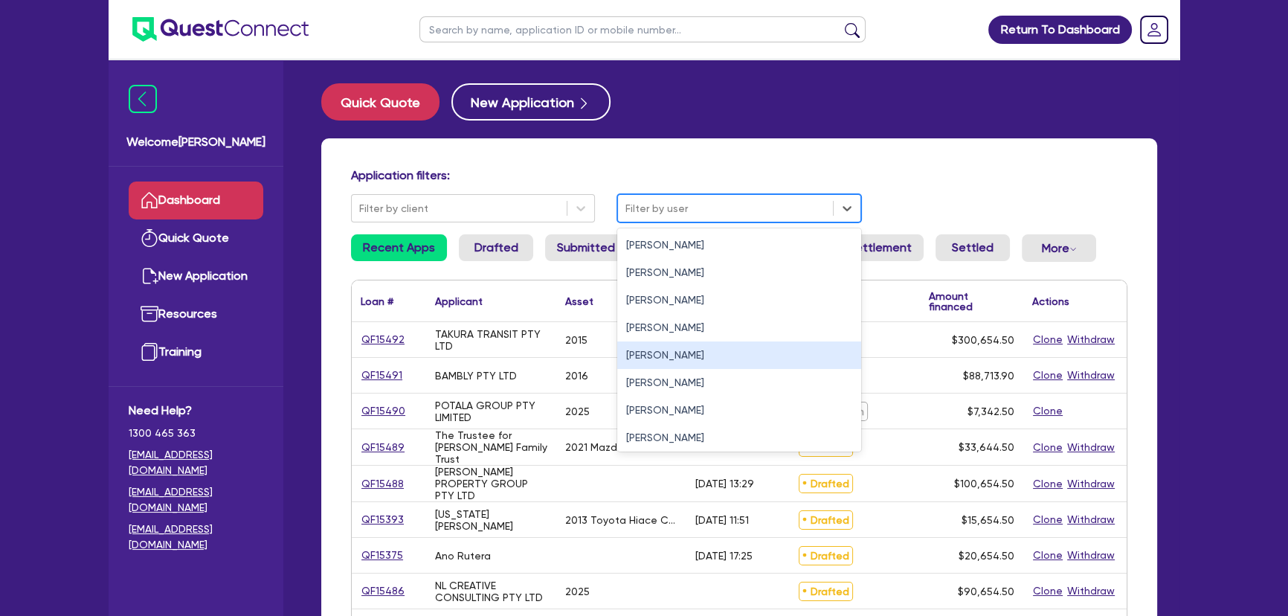
click at [655, 355] on div "[PERSON_NAME]" at bounding box center [739, 355] width 244 height 28
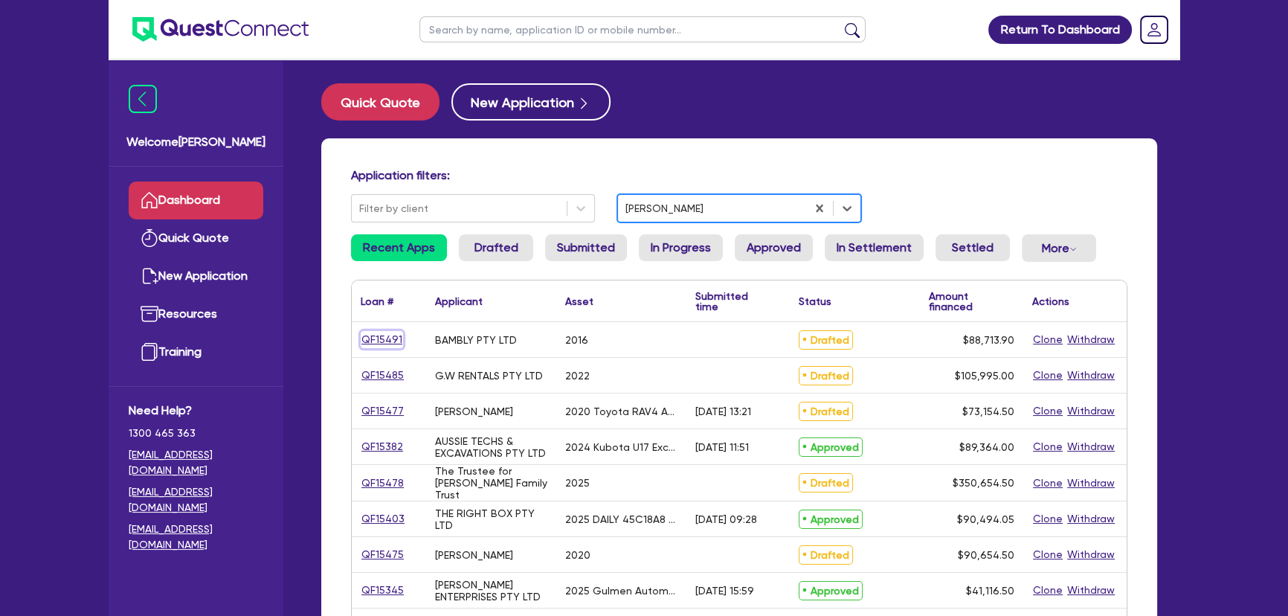
click at [392, 338] on link "QF15491" at bounding box center [382, 339] width 42 height 17
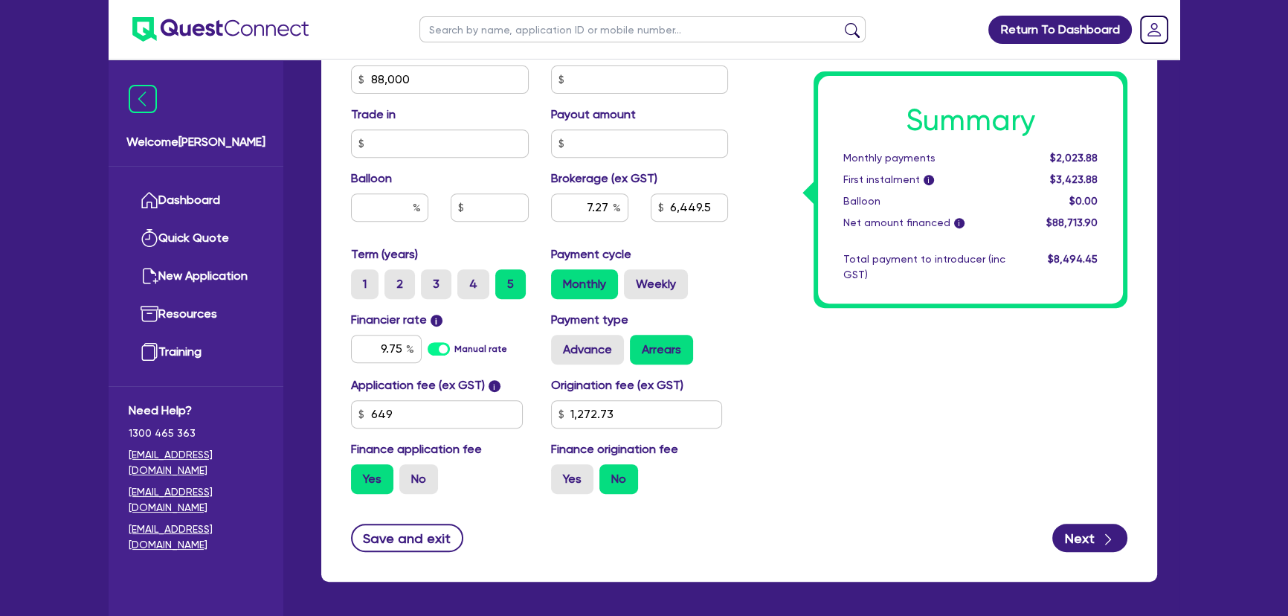
scroll to position [821, 0]
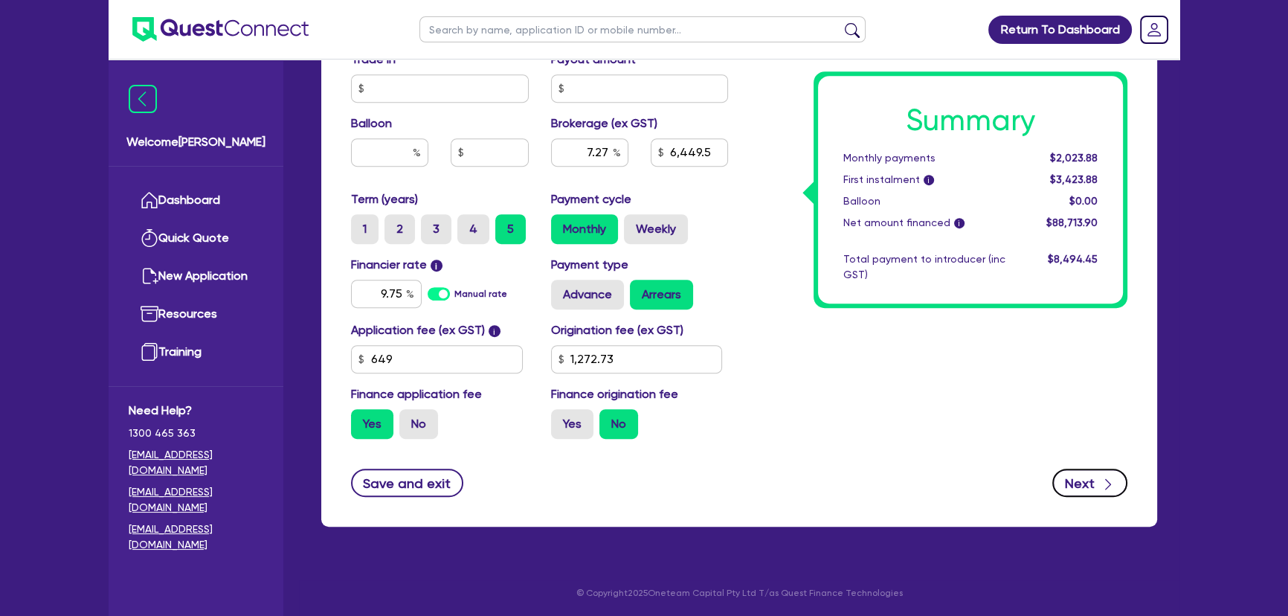
click at [1061, 479] on button "Next" at bounding box center [1089, 483] width 75 height 28
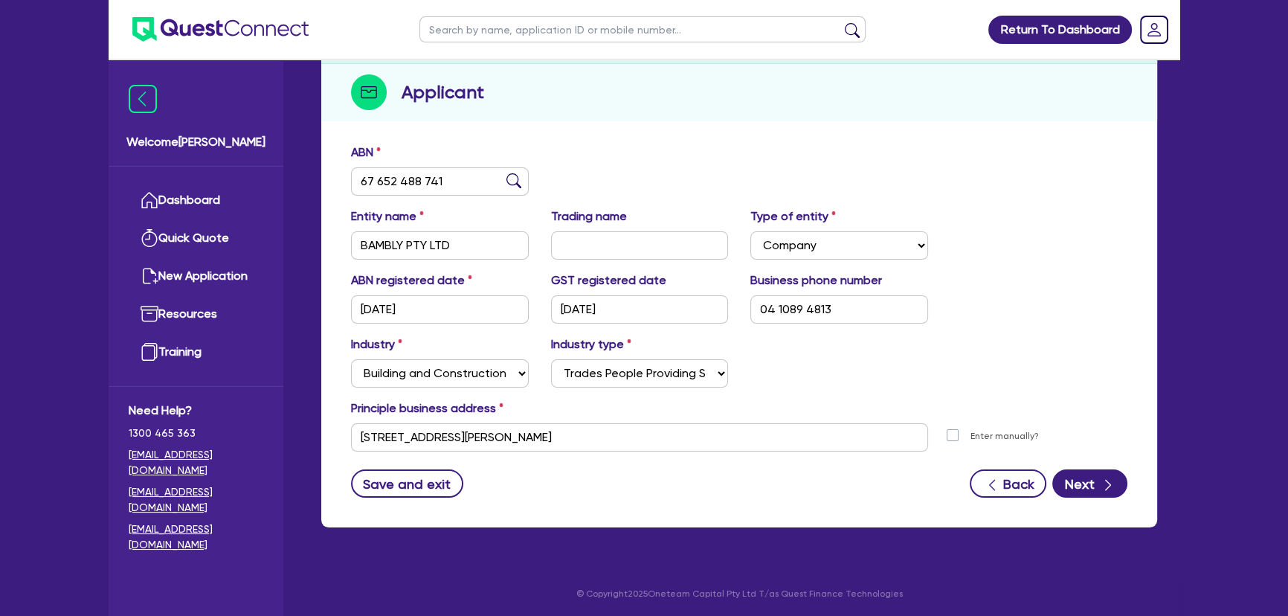
scroll to position [172, 0]
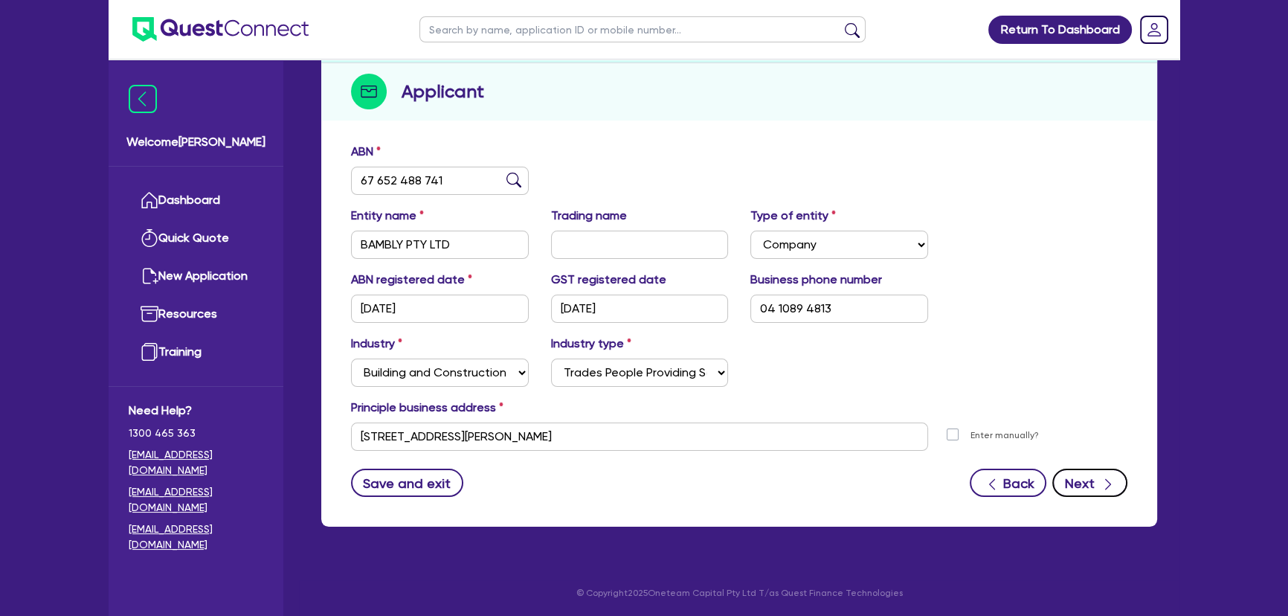
click at [1093, 493] on button "Next" at bounding box center [1089, 483] width 75 height 28
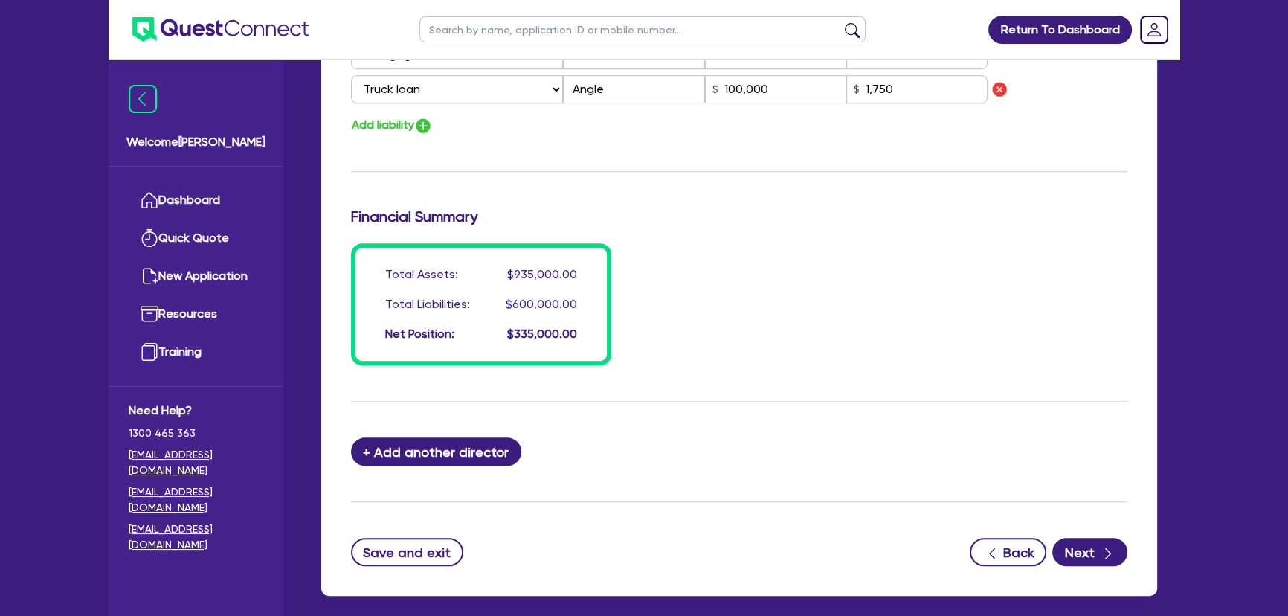
scroll to position [1288, 0]
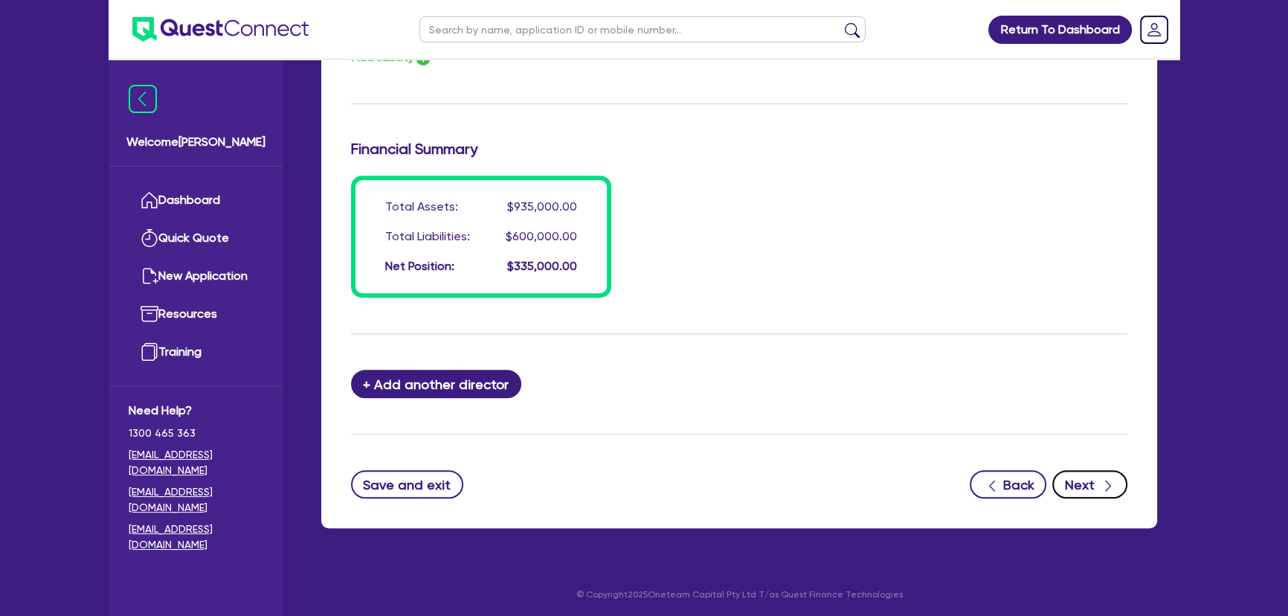
click at [1086, 492] on button "Next" at bounding box center [1089, 484] width 75 height 28
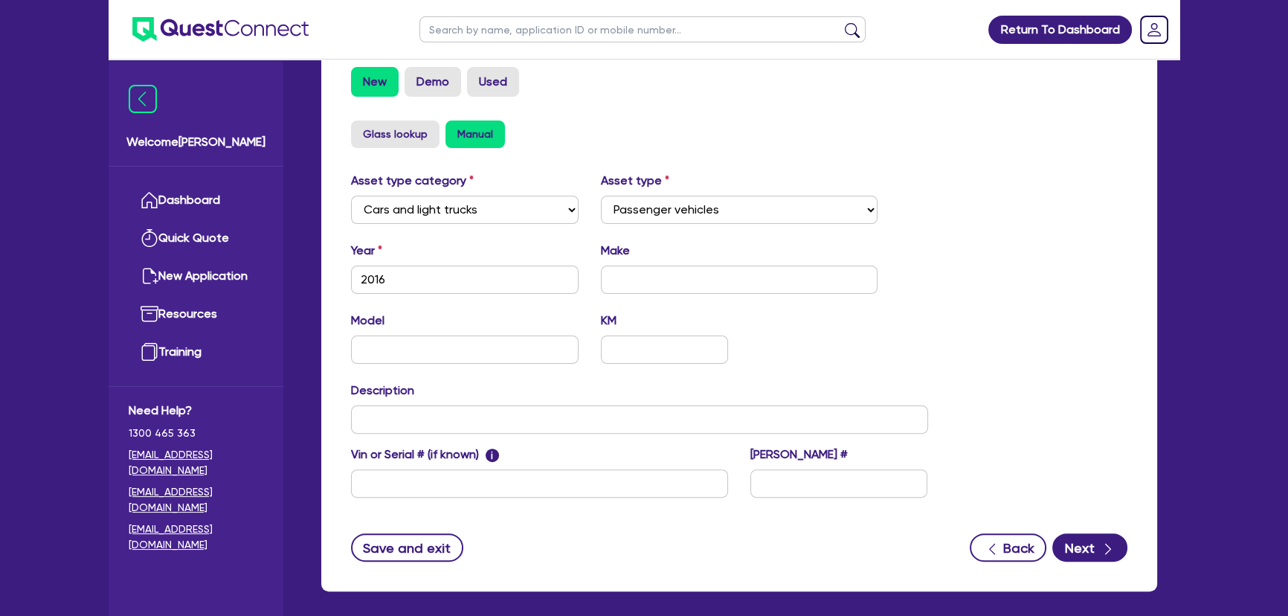
scroll to position [392, 0]
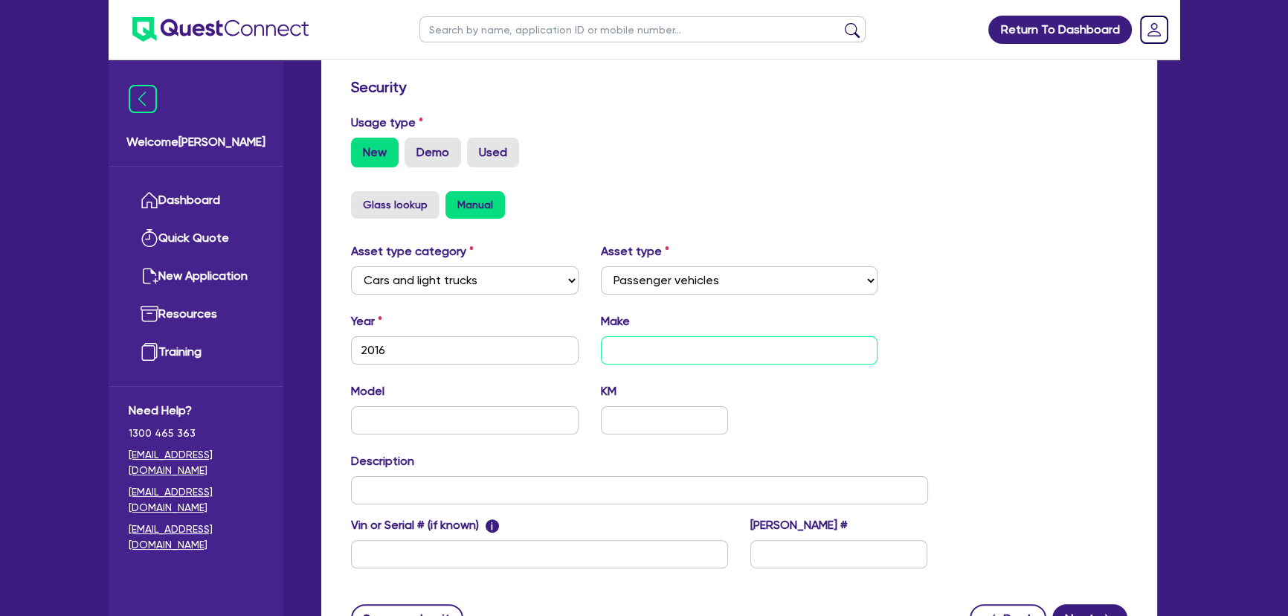
click at [622, 355] on input "text" at bounding box center [739, 350] width 277 height 28
click at [478, 422] on input "text" at bounding box center [465, 420] width 228 height 28
click at [704, 412] on input "text" at bounding box center [664, 420] width 127 height 28
click at [558, 492] on input "text" at bounding box center [639, 490] width 577 height 28
click at [428, 483] on input "text" at bounding box center [639, 490] width 577 height 28
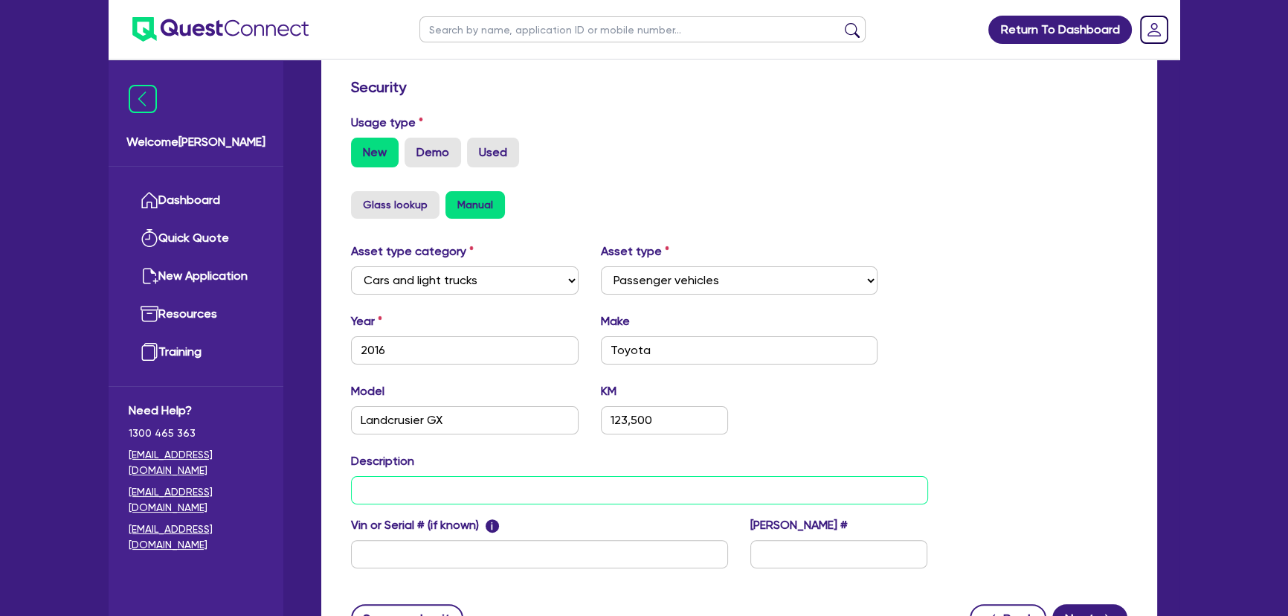
paste input "2016 LandCruiser GX"
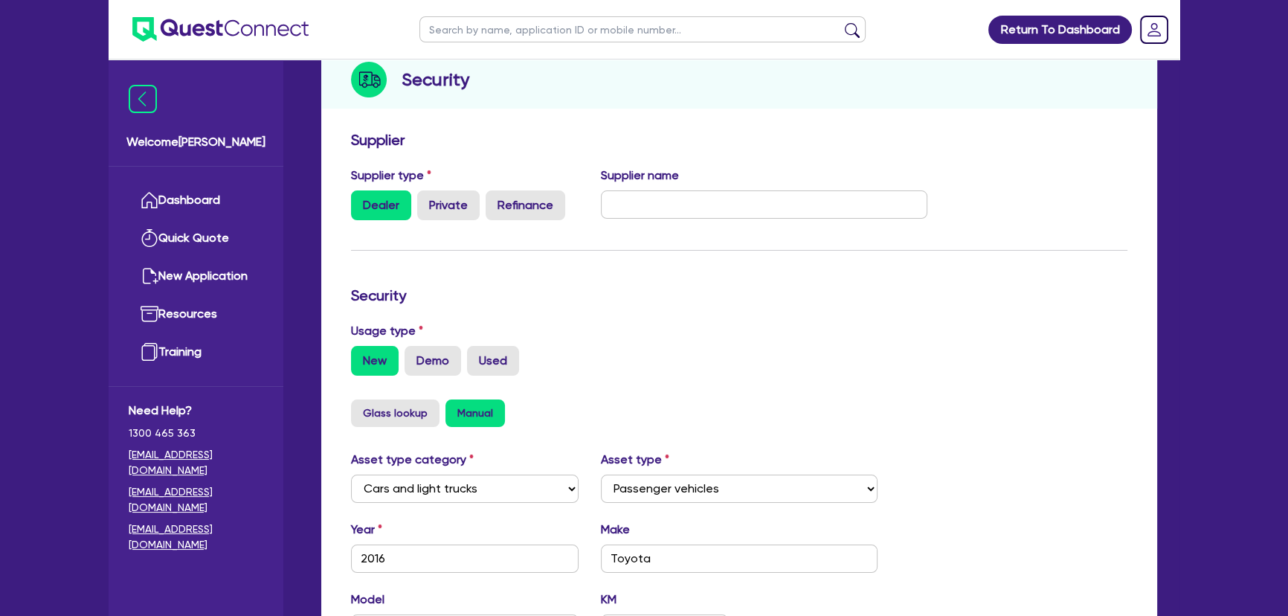
scroll to position [54, 0]
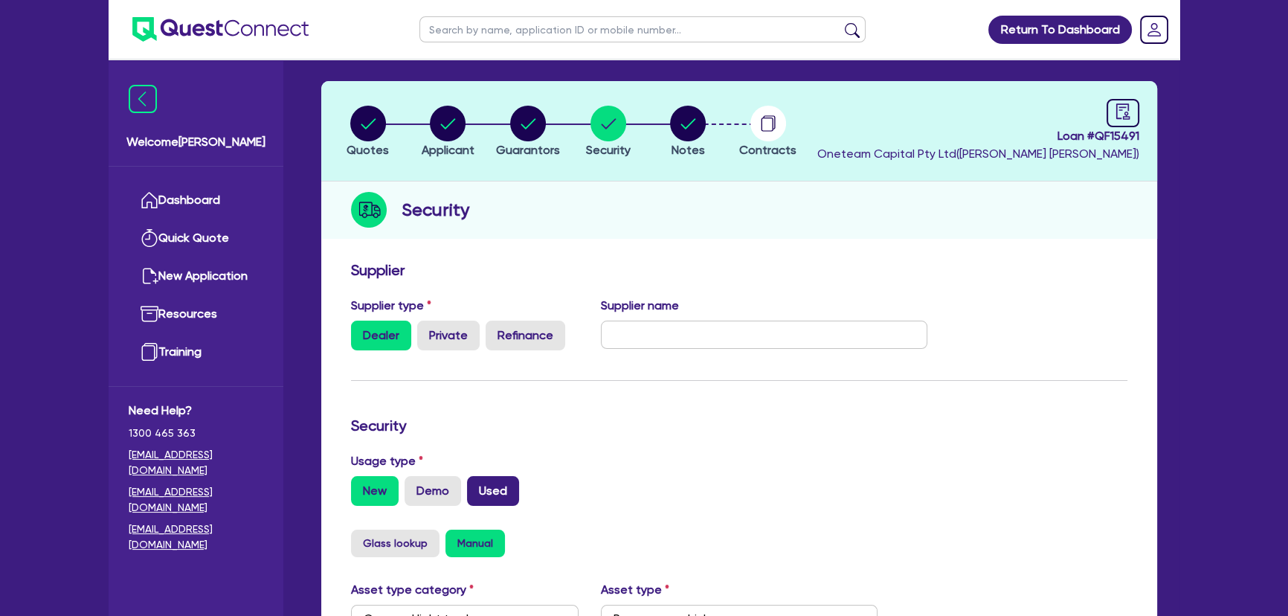
click at [478, 486] on label "Used" at bounding box center [493, 491] width 52 height 30
click at [477, 486] on input "Used" at bounding box center [472, 481] width 10 height 10
click at [446, 333] on label "Private" at bounding box center [448, 336] width 62 height 30
click at [427, 330] on input "Private" at bounding box center [422, 326] width 10 height 10
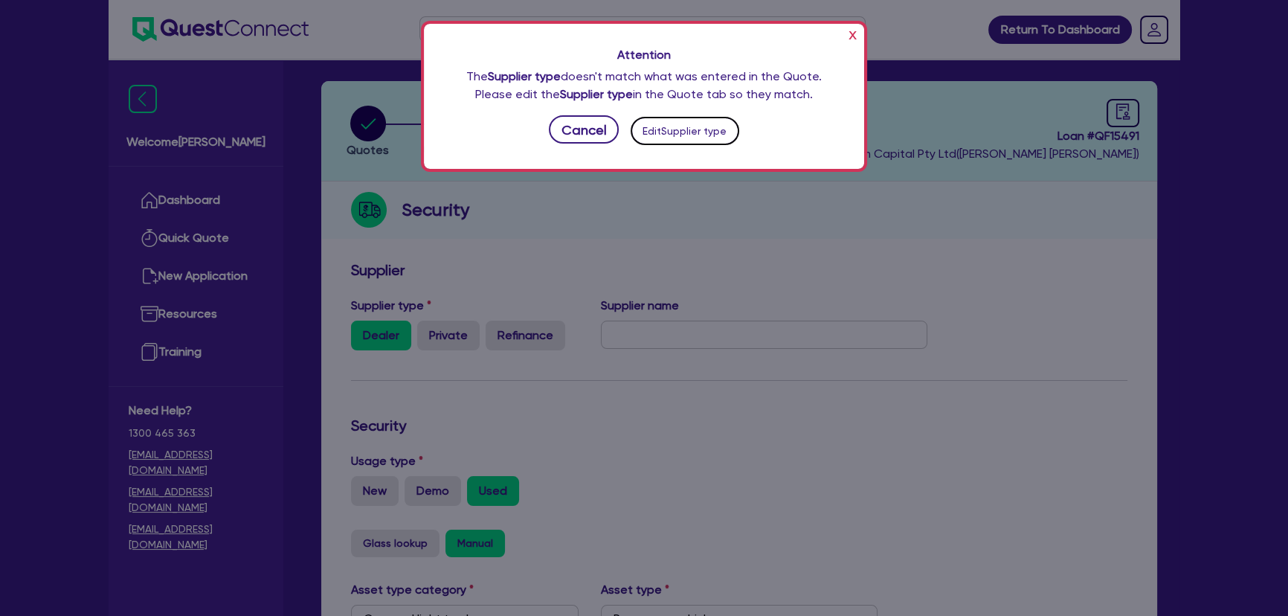
click at [654, 129] on button "Edit Supplier type" at bounding box center [685, 131] width 109 height 28
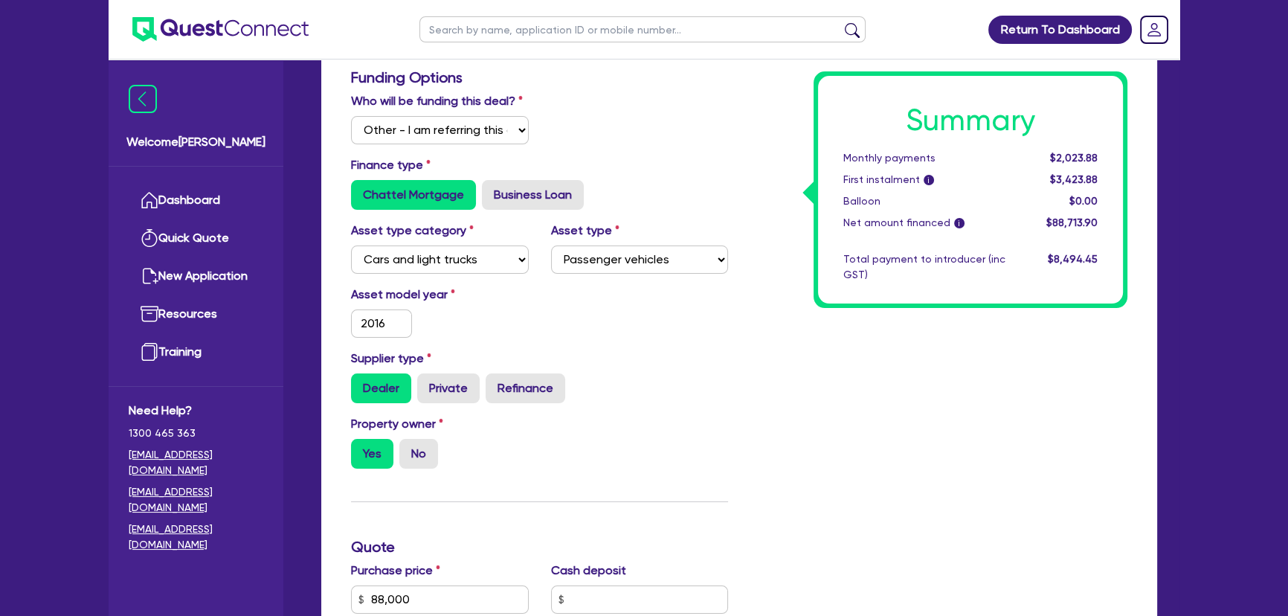
scroll to position [270, 0]
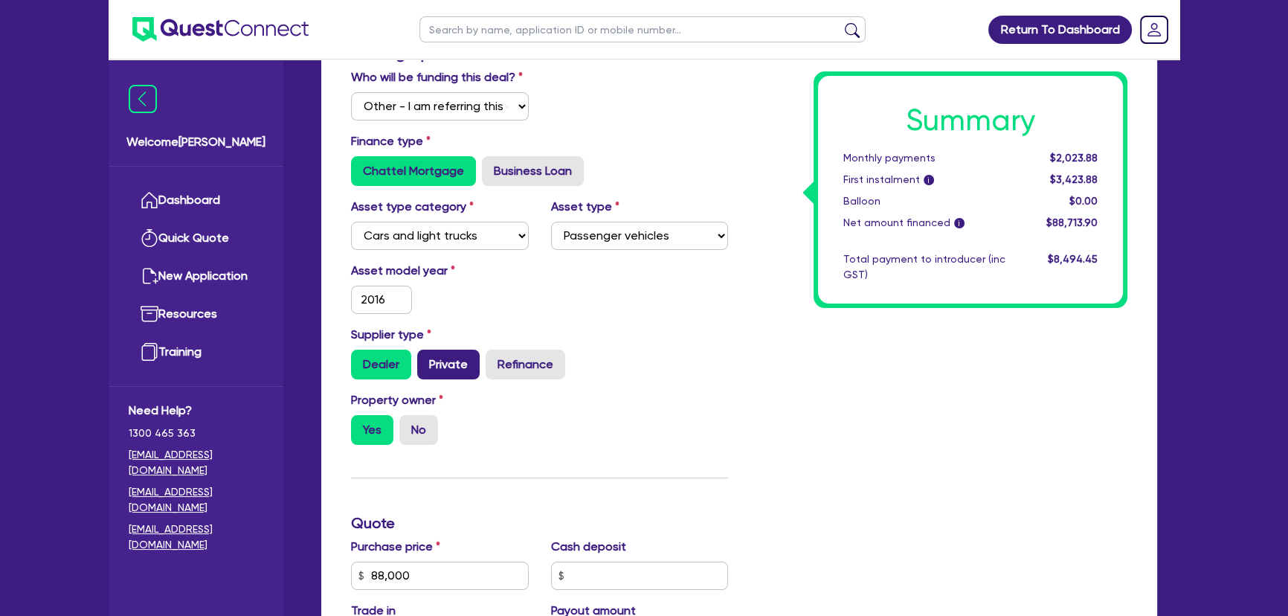
click at [451, 367] on label "Private" at bounding box center [448, 365] width 62 height 30
click at [427, 359] on input "Private" at bounding box center [422, 355] width 10 height 10
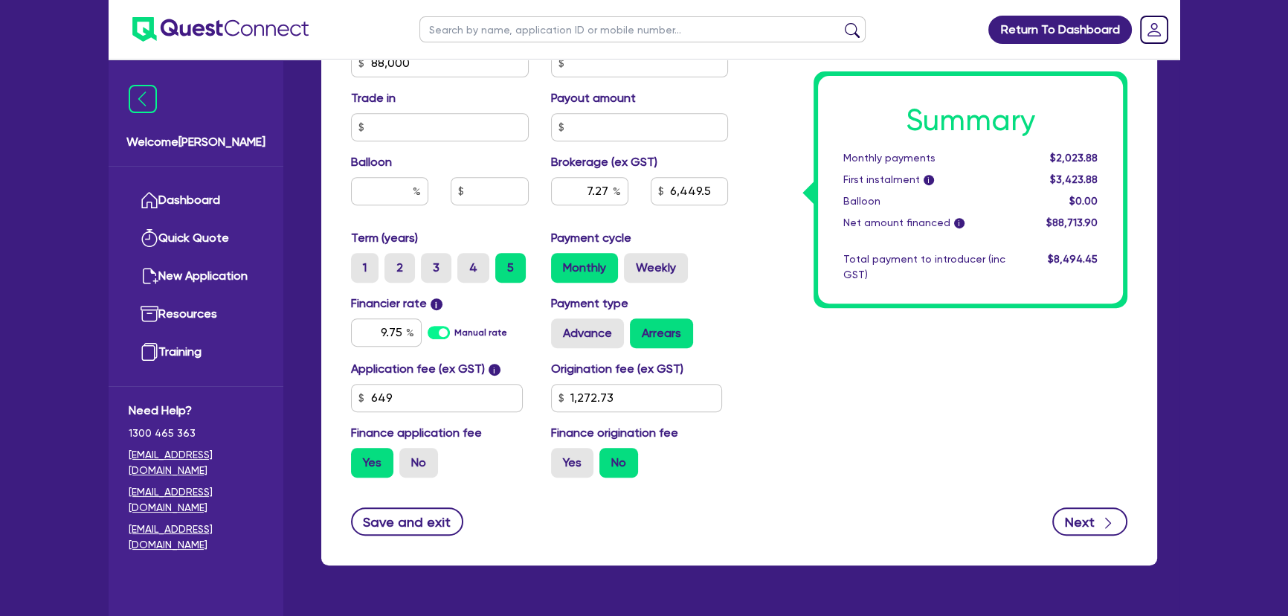
scroll to position [821, 0]
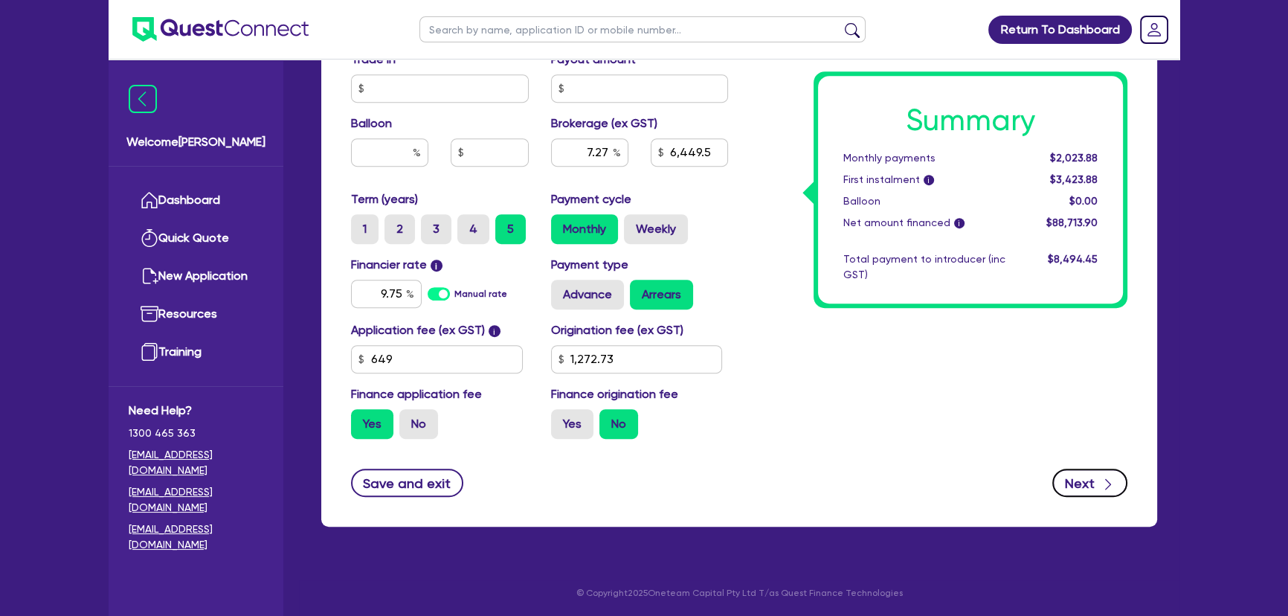
click at [1089, 479] on button "Next" at bounding box center [1089, 483] width 75 height 28
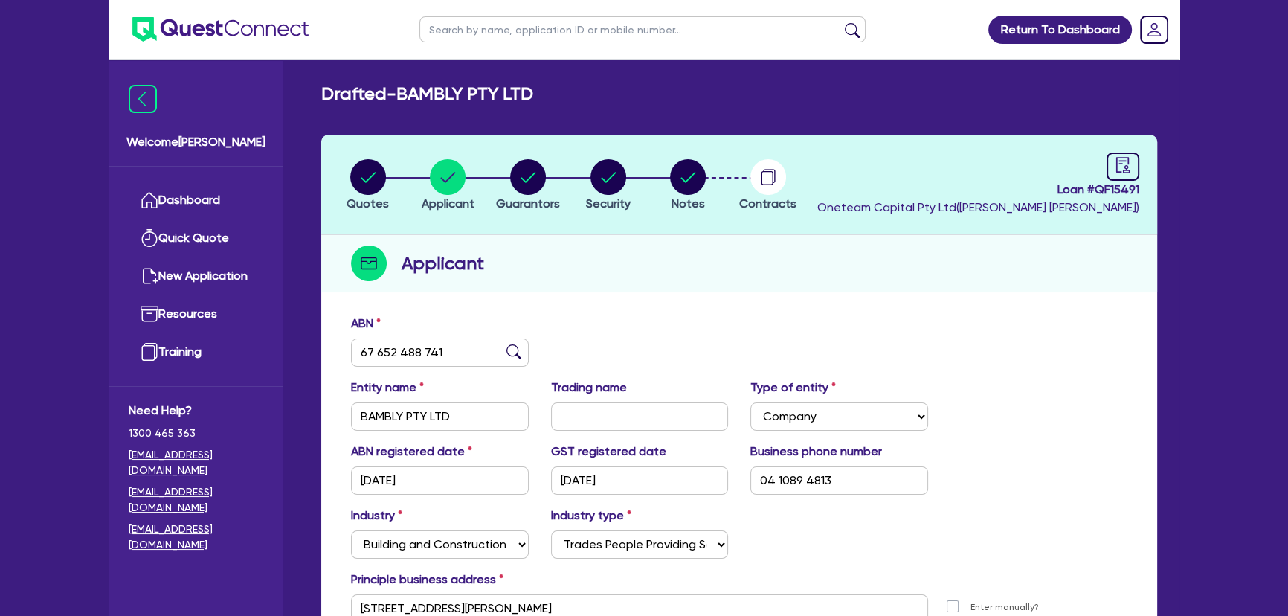
click at [492, 188] on li "Guarantors" at bounding box center [528, 184] width 80 height 52
click at [510, 187] on icon "button" at bounding box center [528, 177] width 36 height 36
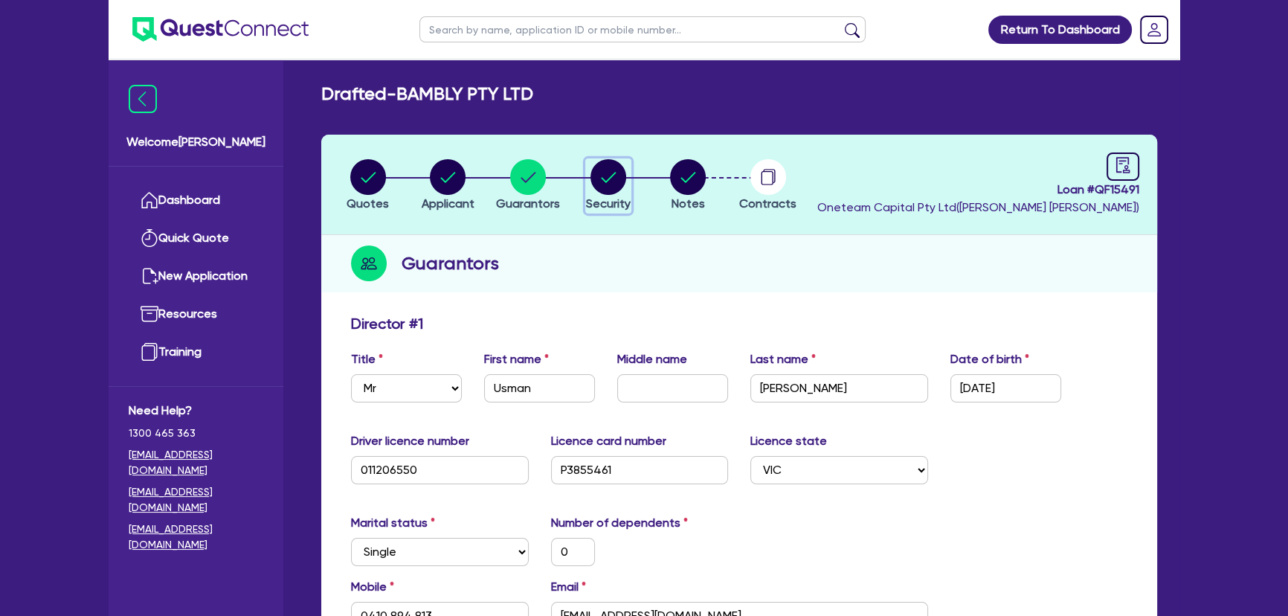
click at [611, 175] on circle "button" at bounding box center [609, 177] width 36 height 36
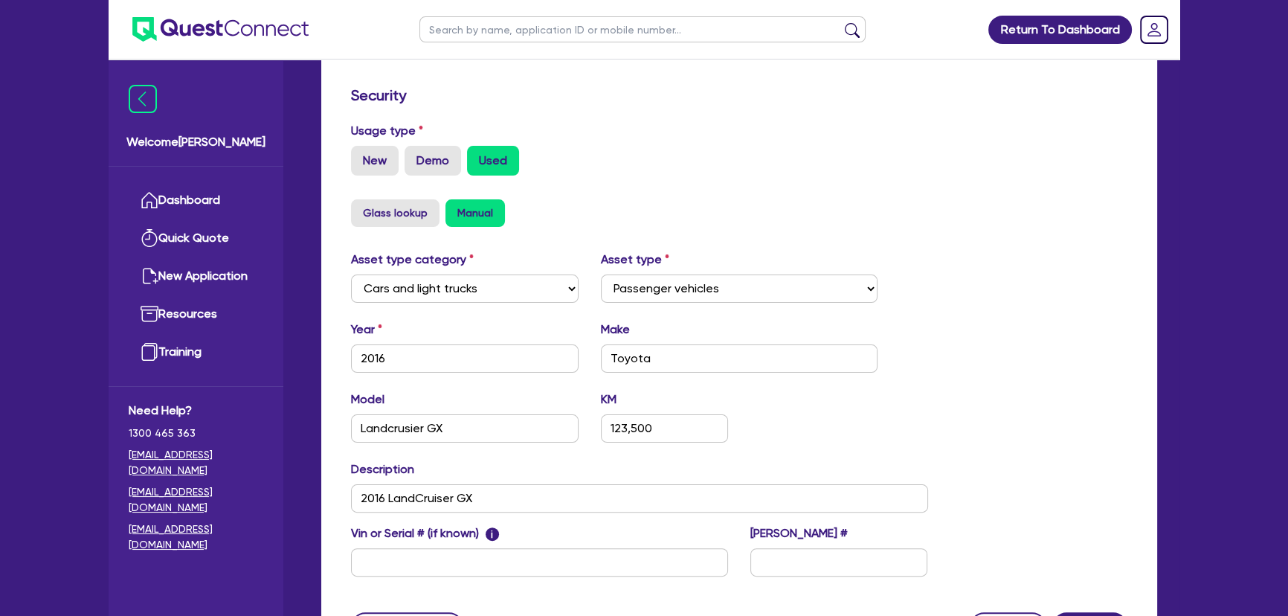
scroll to position [473, 0]
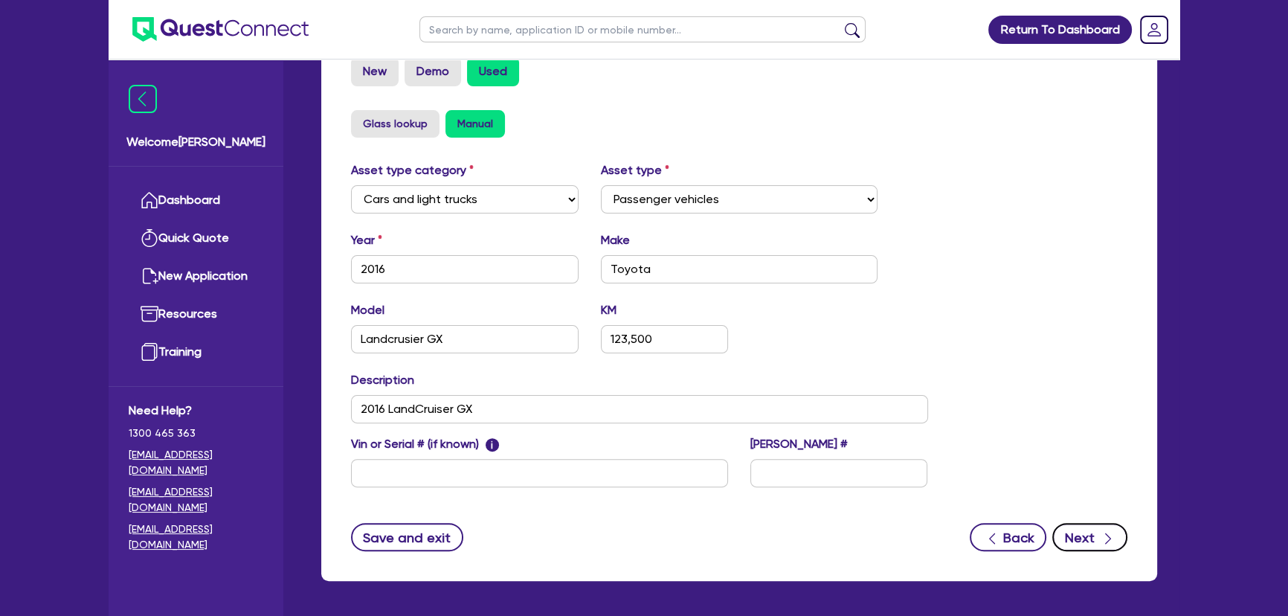
click at [1106, 540] on icon "button" at bounding box center [1108, 538] width 15 height 15
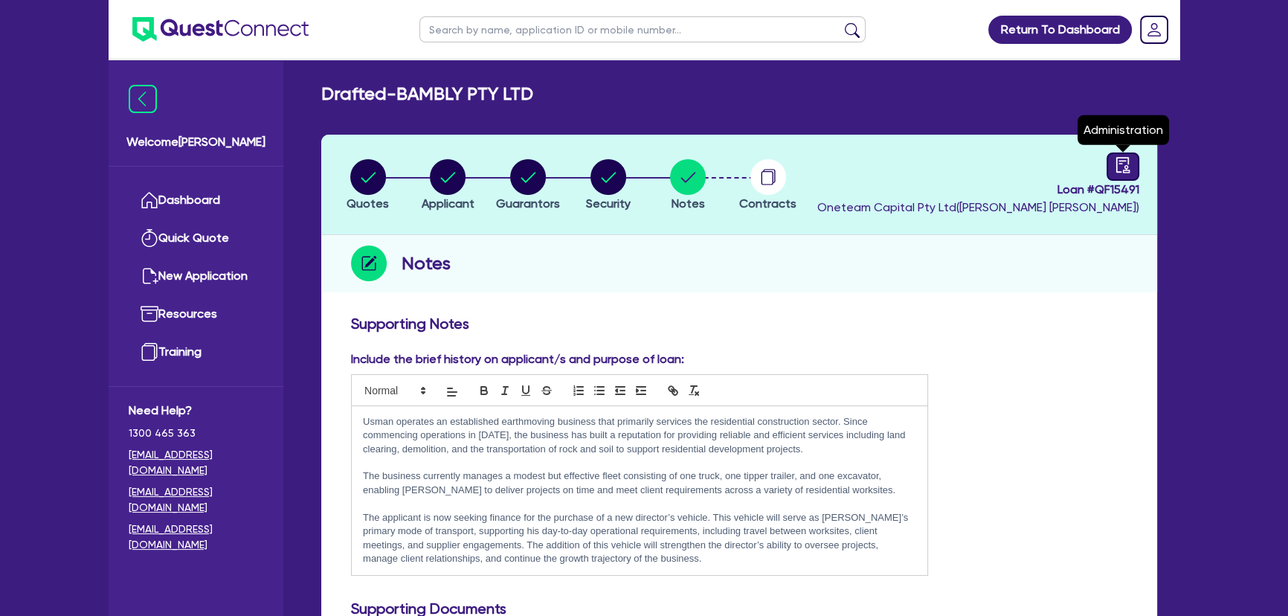
click at [1129, 163] on icon "audit" at bounding box center [1123, 165] width 16 height 16
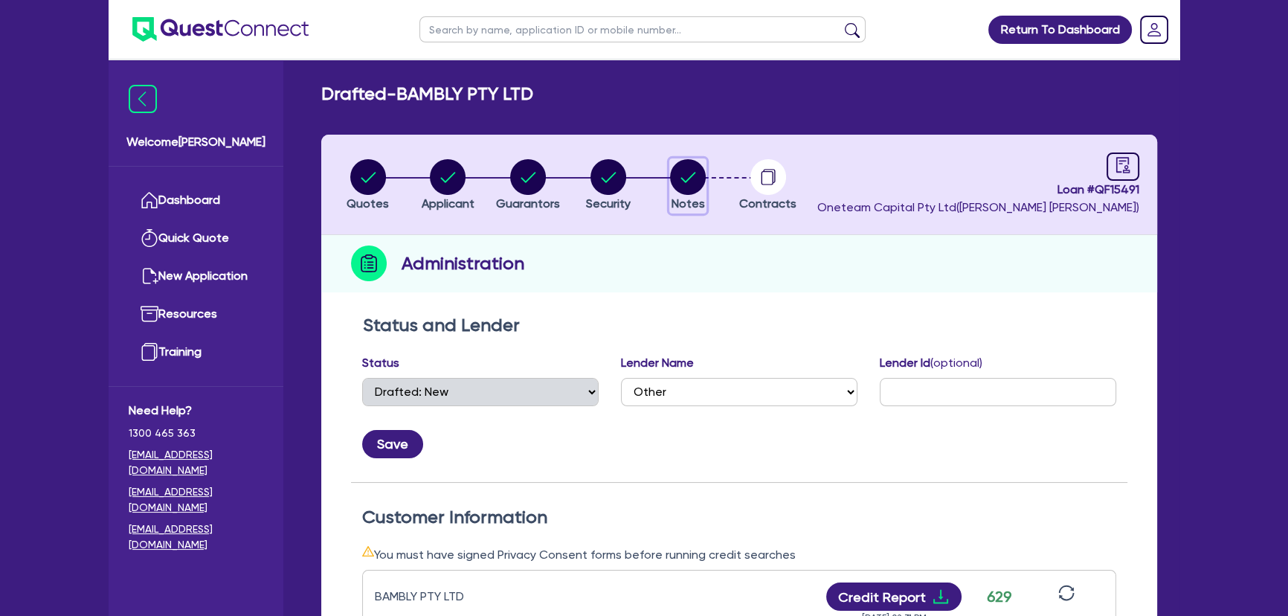
click at [680, 184] on circle "button" at bounding box center [688, 177] width 36 height 36
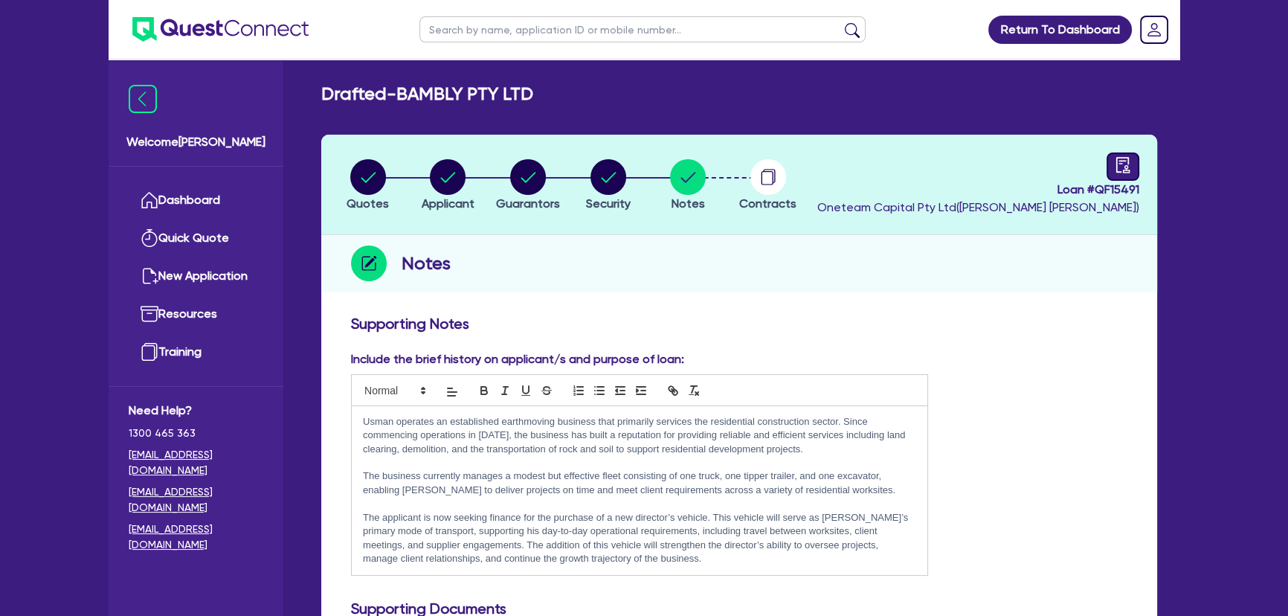
click at [1117, 154] on div at bounding box center [1123, 166] width 33 height 28
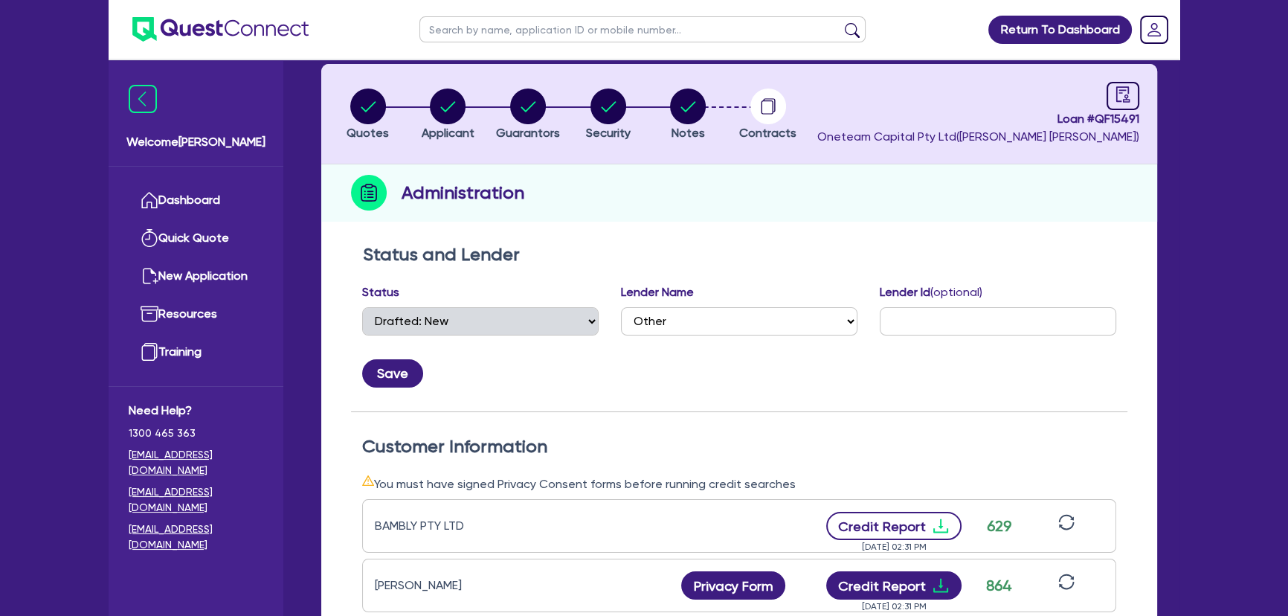
scroll to position [135, 0]
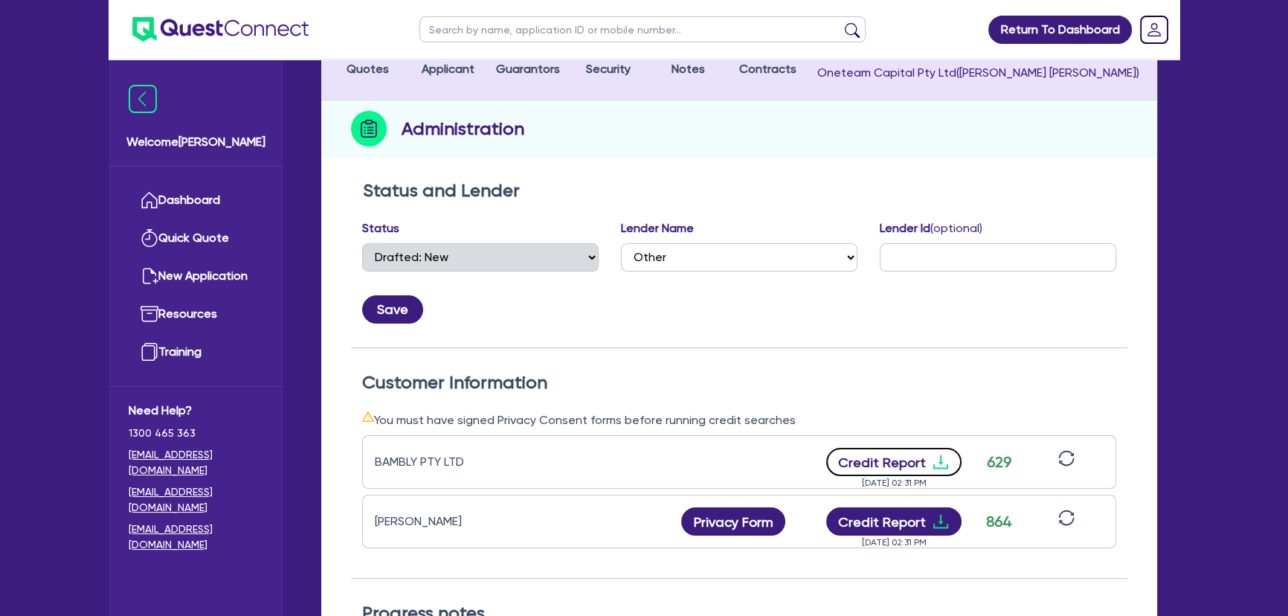
click at [937, 463] on icon "download" at bounding box center [941, 462] width 18 height 18
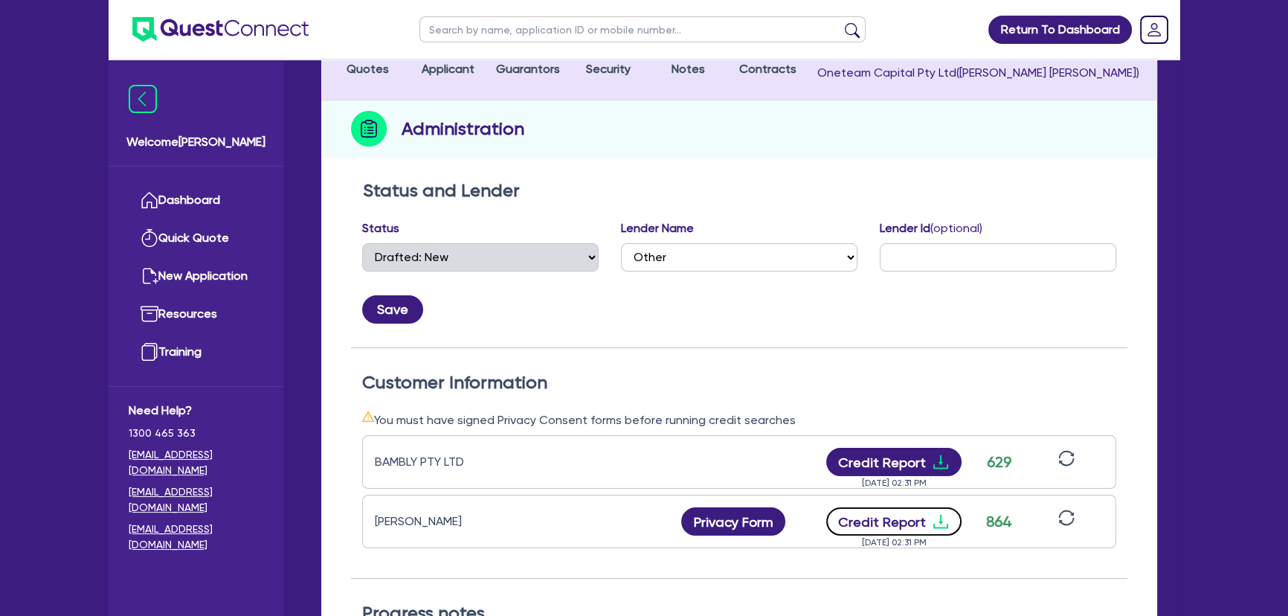
click at [940, 527] on icon "download" at bounding box center [941, 521] width 18 height 18
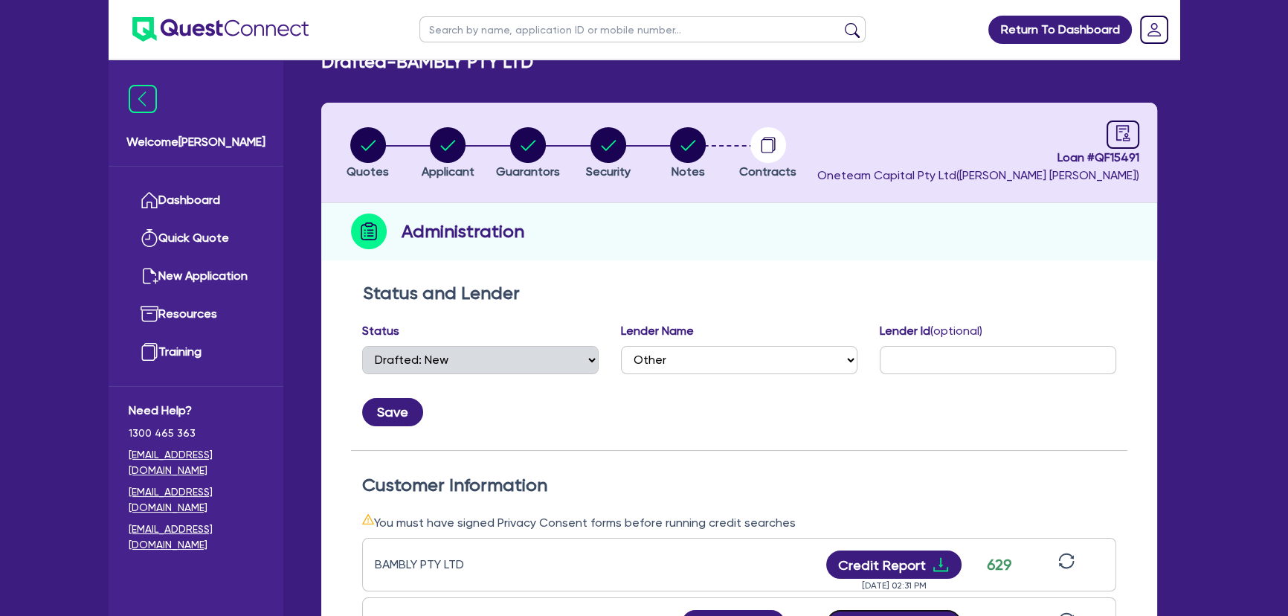
scroll to position [0, 0]
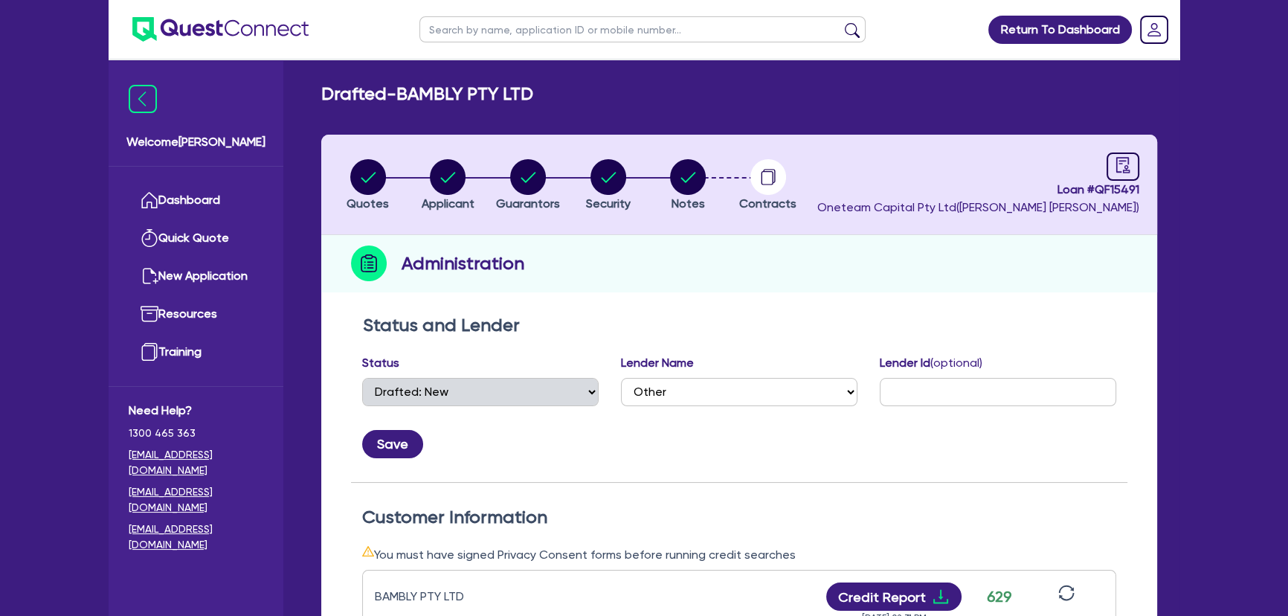
click at [344, 159] on li "Quotes" at bounding box center [368, 184] width 80 height 52
click at [369, 172] on circle "button" at bounding box center [368, 177] width 36 height 36
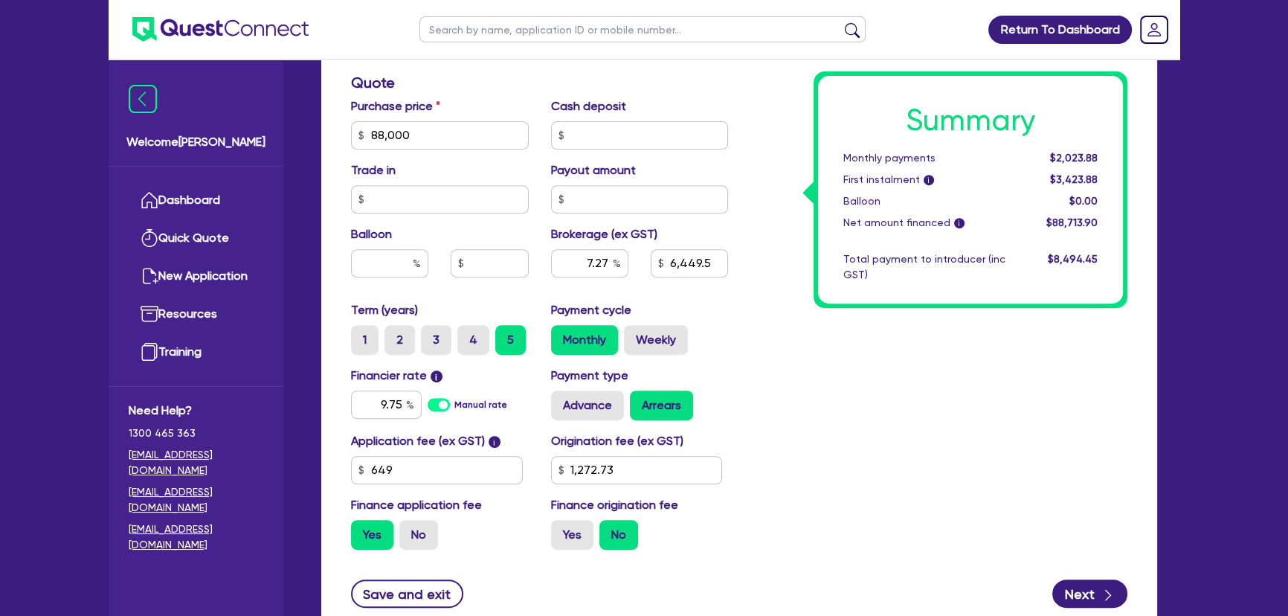
scroll to position [811, 0]
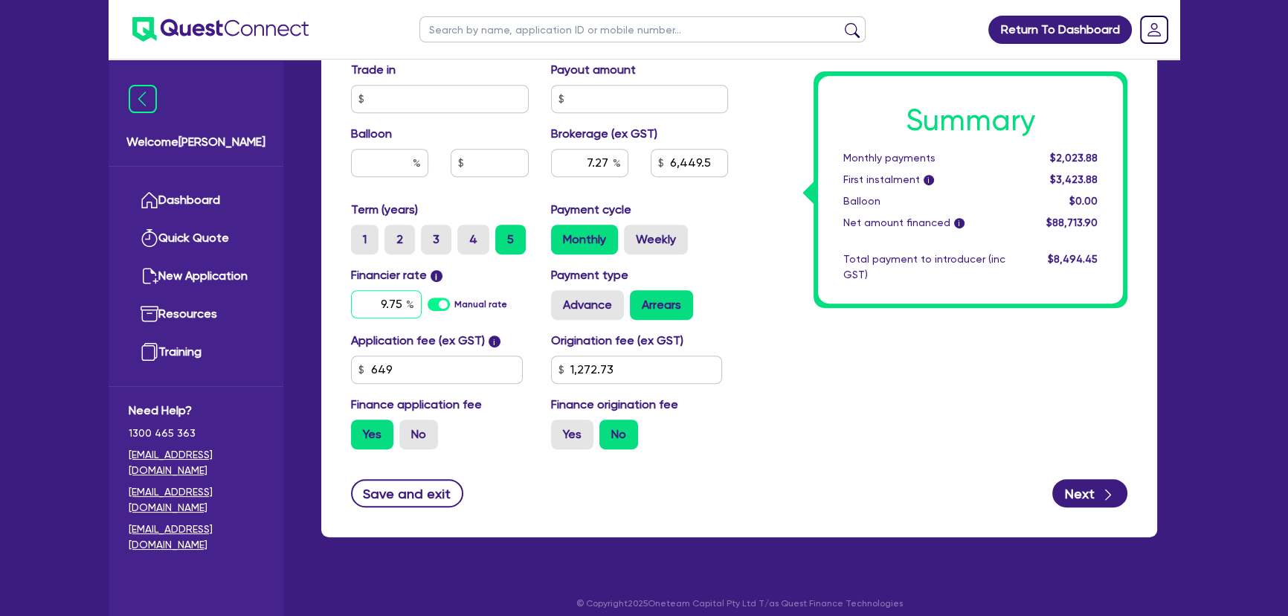
click at [380, 301] on input "9.75" at bounding box center [386, 304] width 71 height 28
click at [402, 309] on input "6.9" at bounding box center [386, 304] width 71 height 28
click at [610, 152] on input "7.27" at bounding box center [589, 163] width 77 height 28
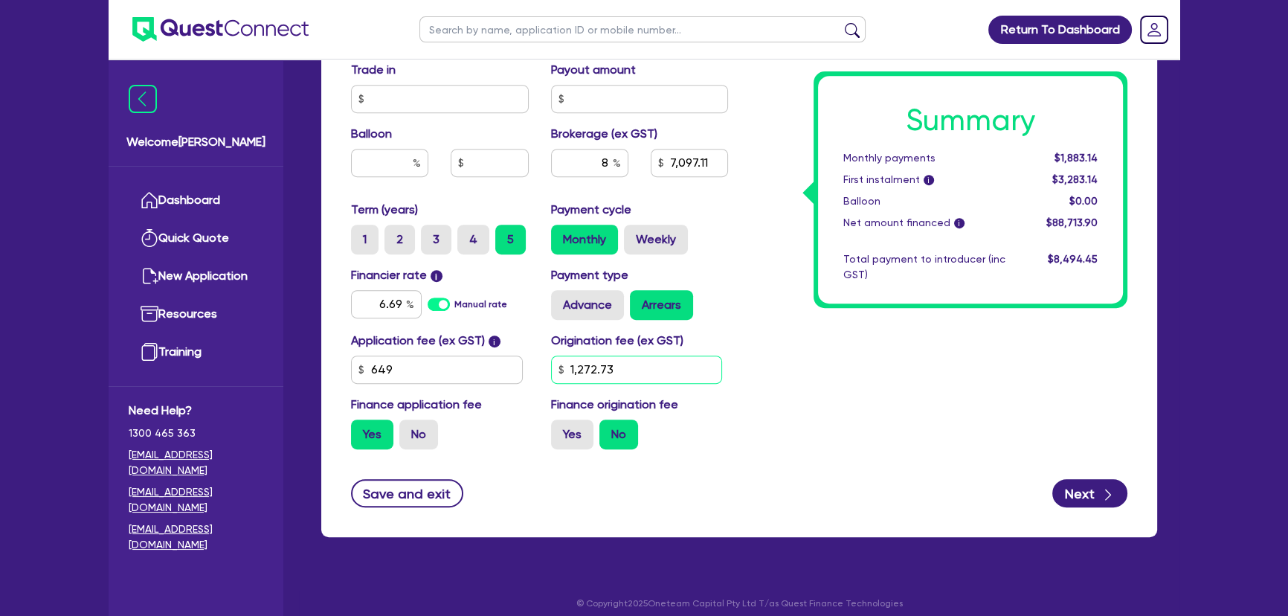
click at [634, 378] on input "1,272.73" at bounding box center [637, 369] width 172 height 28
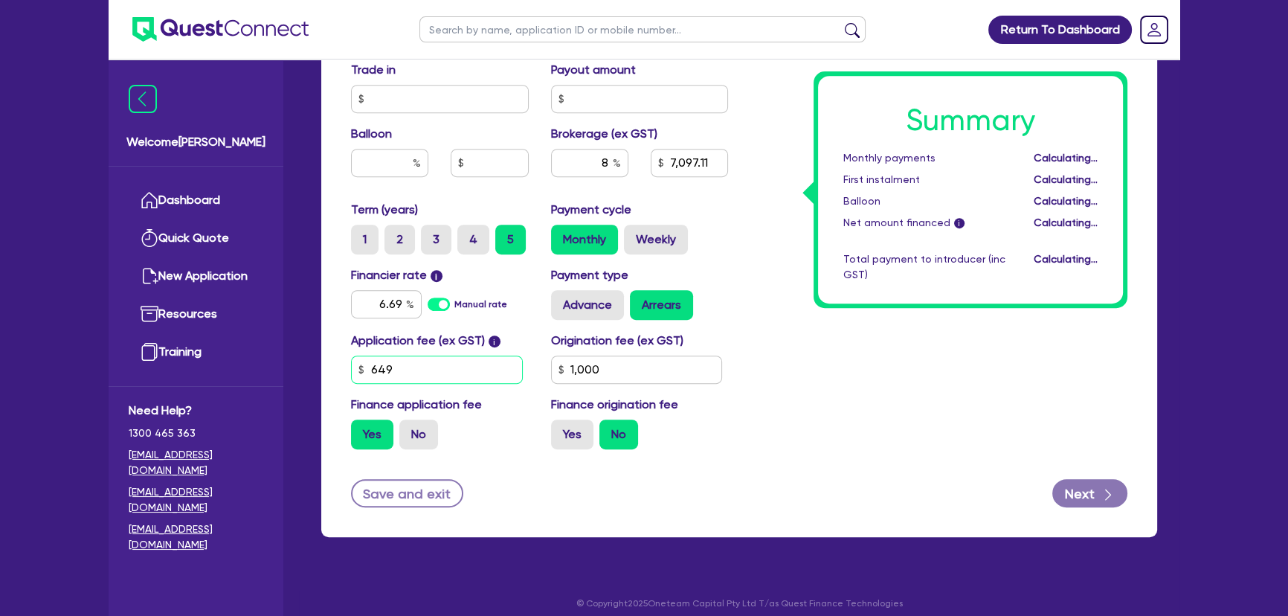
click at [454, 374] on input "649" at bounding box center [437, 369] width 172 height 28
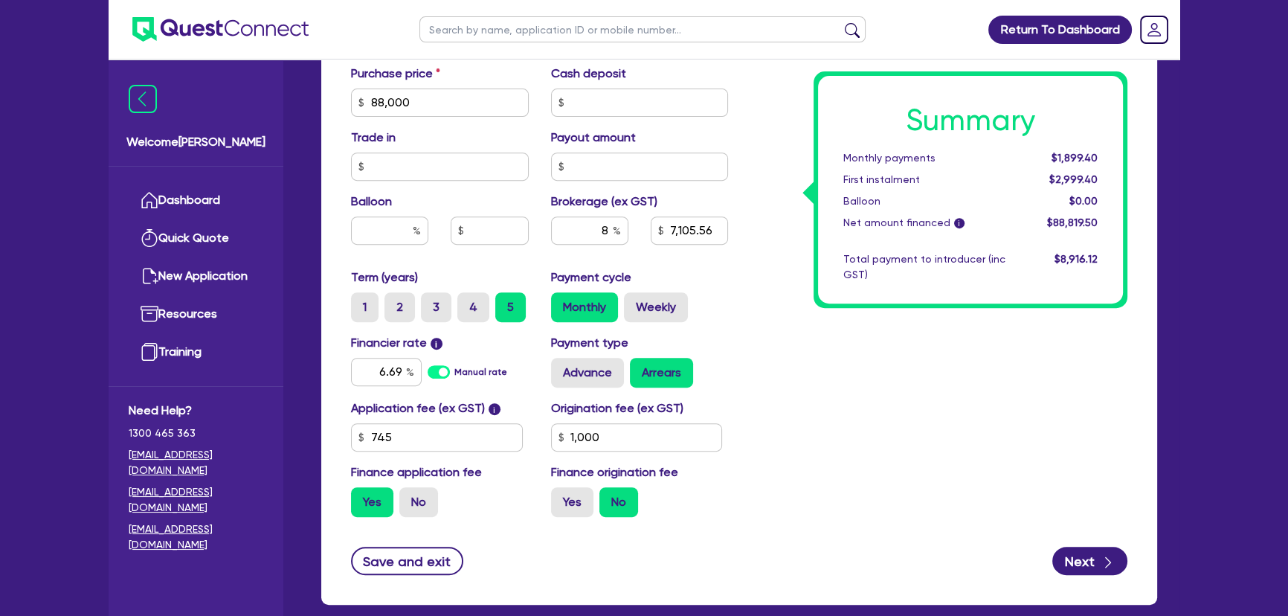
scroll to position [821, 0]
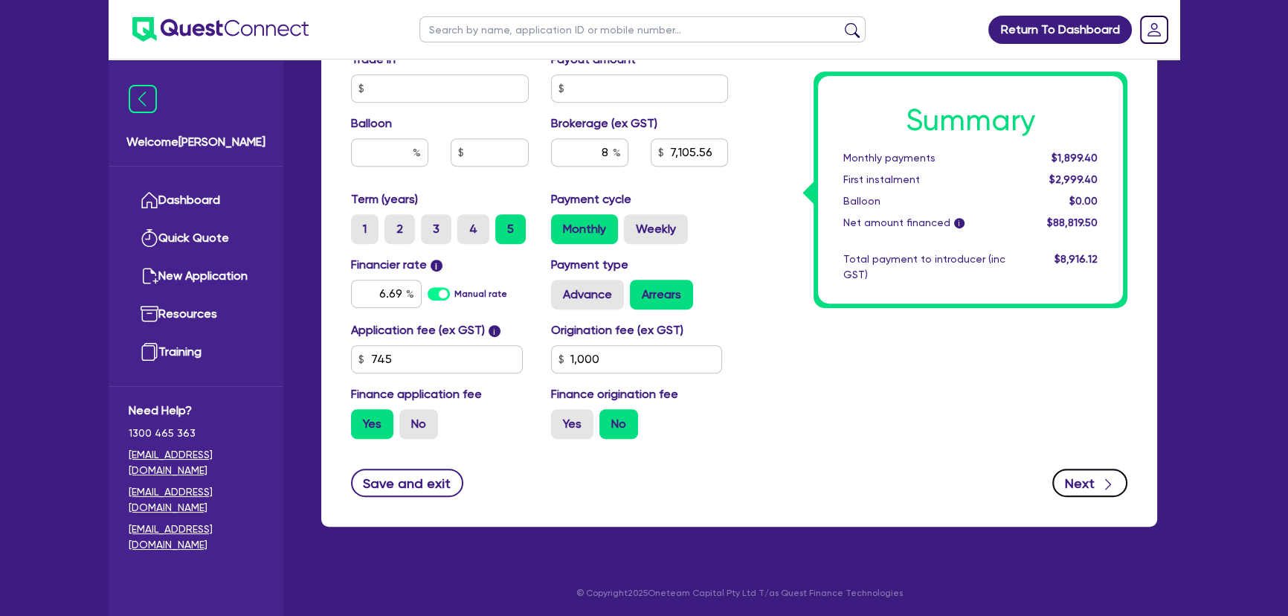
click at [1093, 485] on button "Next" at bounding box center [1089, 483] width 75 height 28
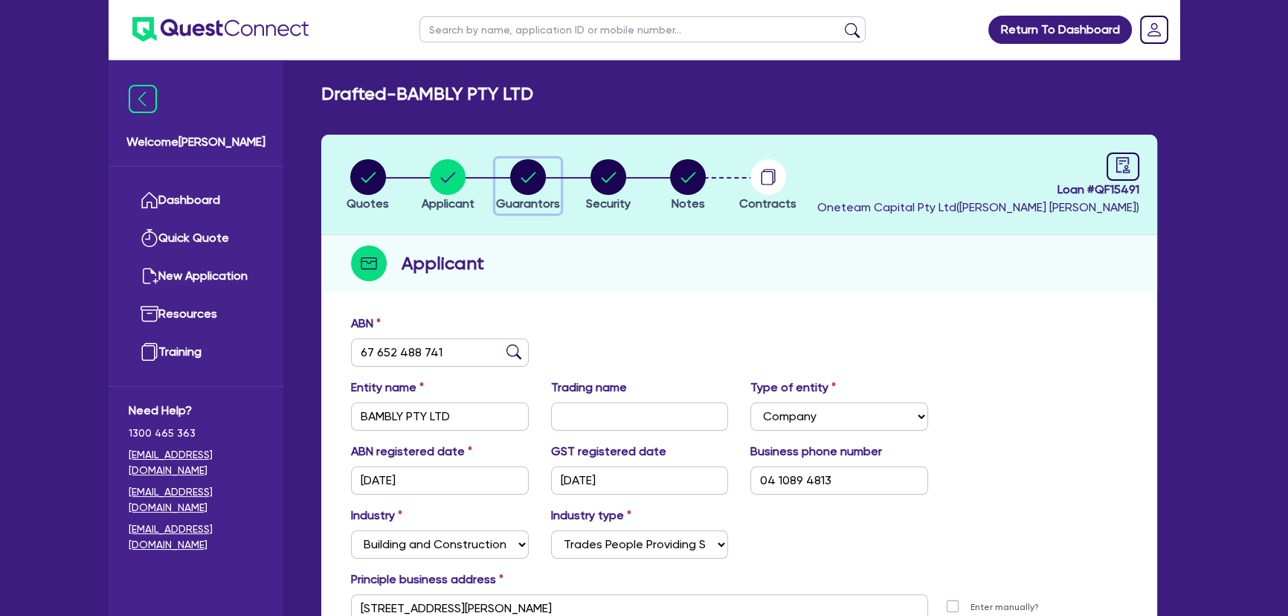
click at [541, 176] on circle "button" at bounding box center [528, 177] width 36 height 36
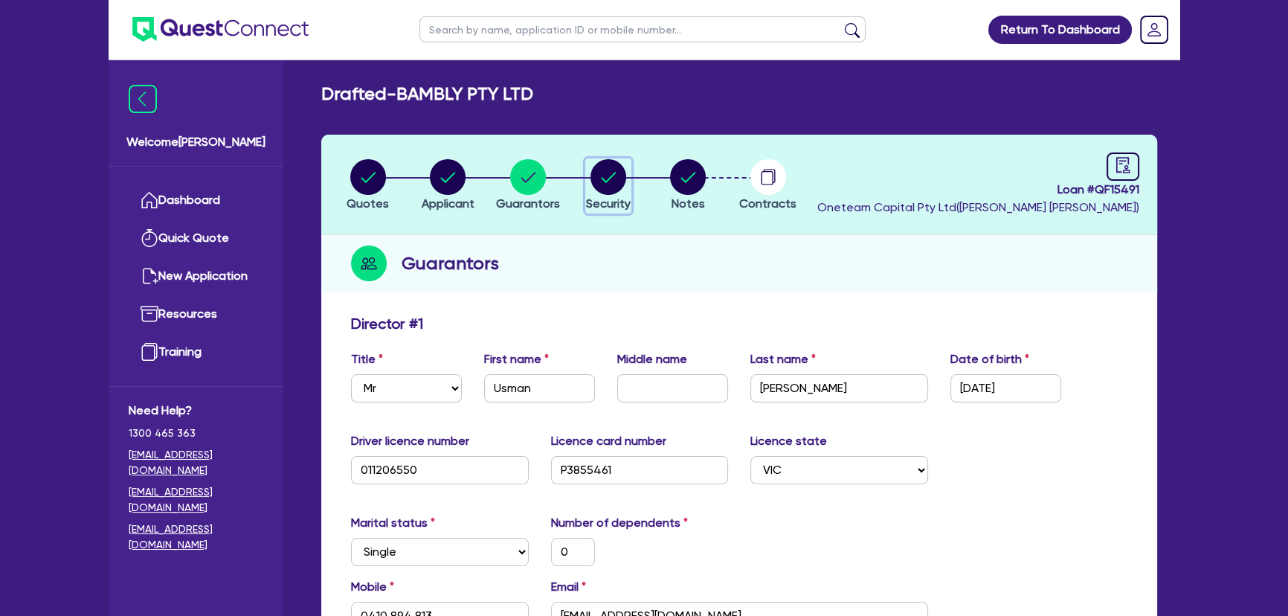
click at [610, 190] on circle "button" at bounding box center [609, 177] width 36 height 36
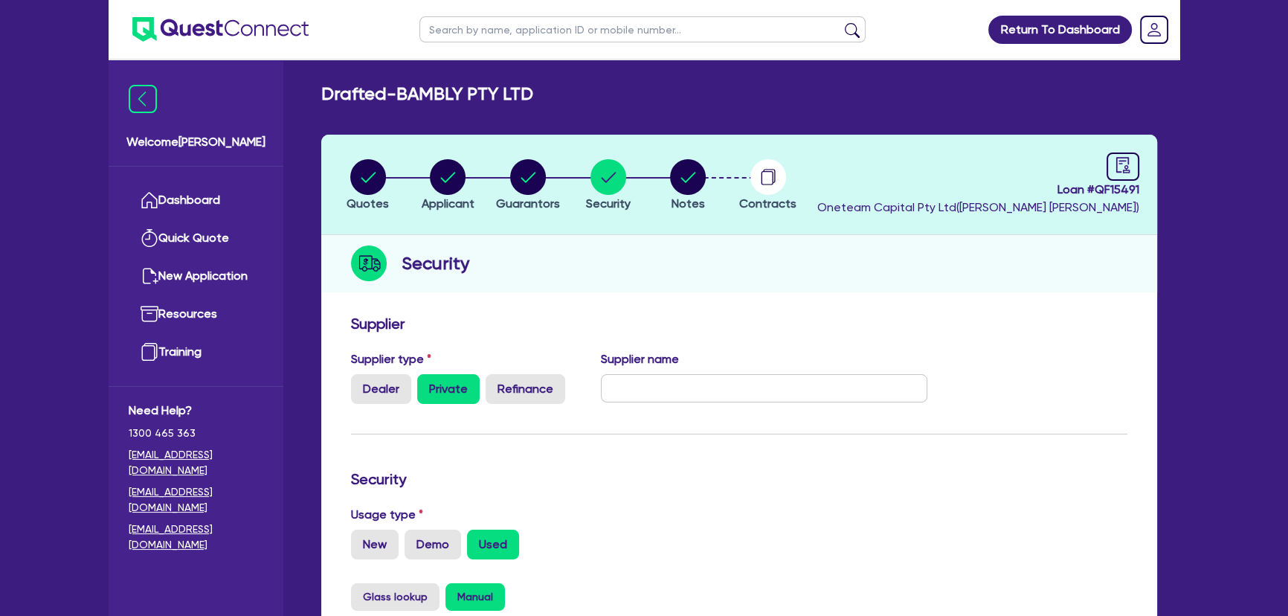
click at [649, 187] on li "Notes" at bounding box center [688, 184] width 80 height 52
click at [685, 183] on circle "button" at bounding box center [688, 177] width 36 height 36
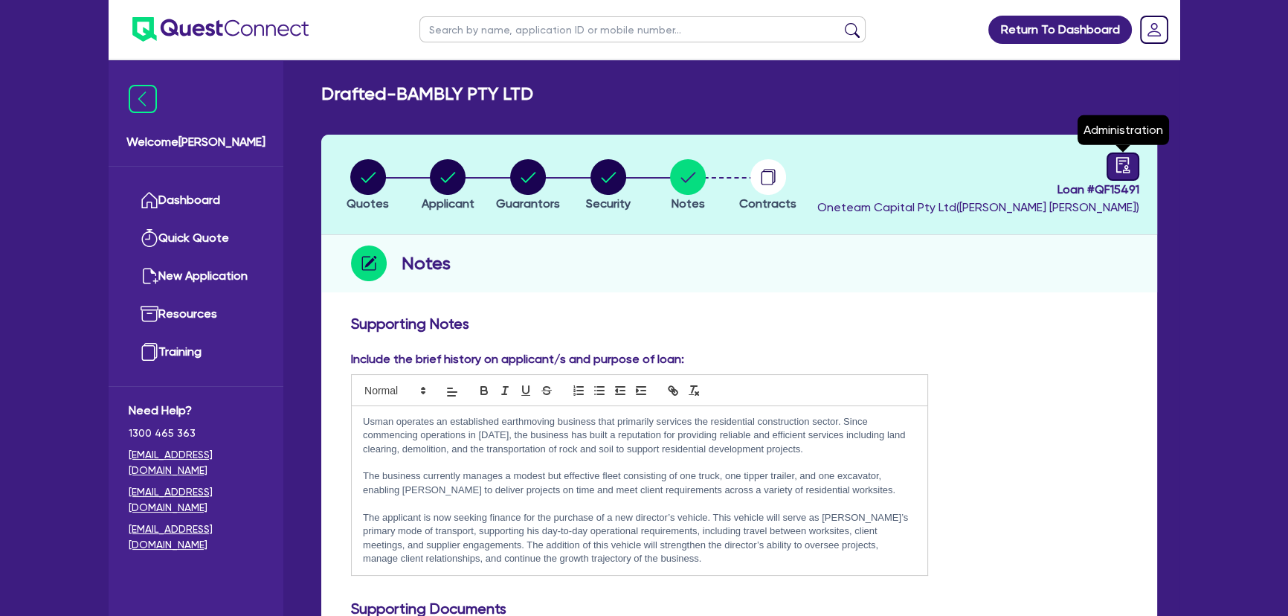
click at [1125, 164] on icon "audit" at bounding box center [1123, 165] width 16 height 16
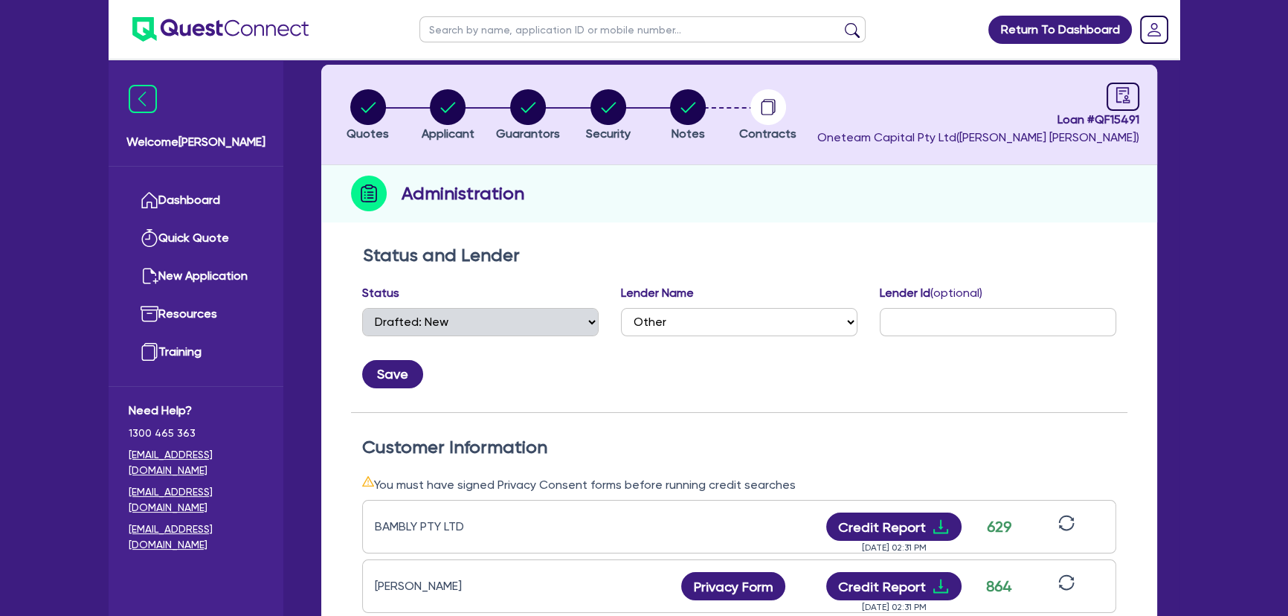
scroll to position [67, 0]
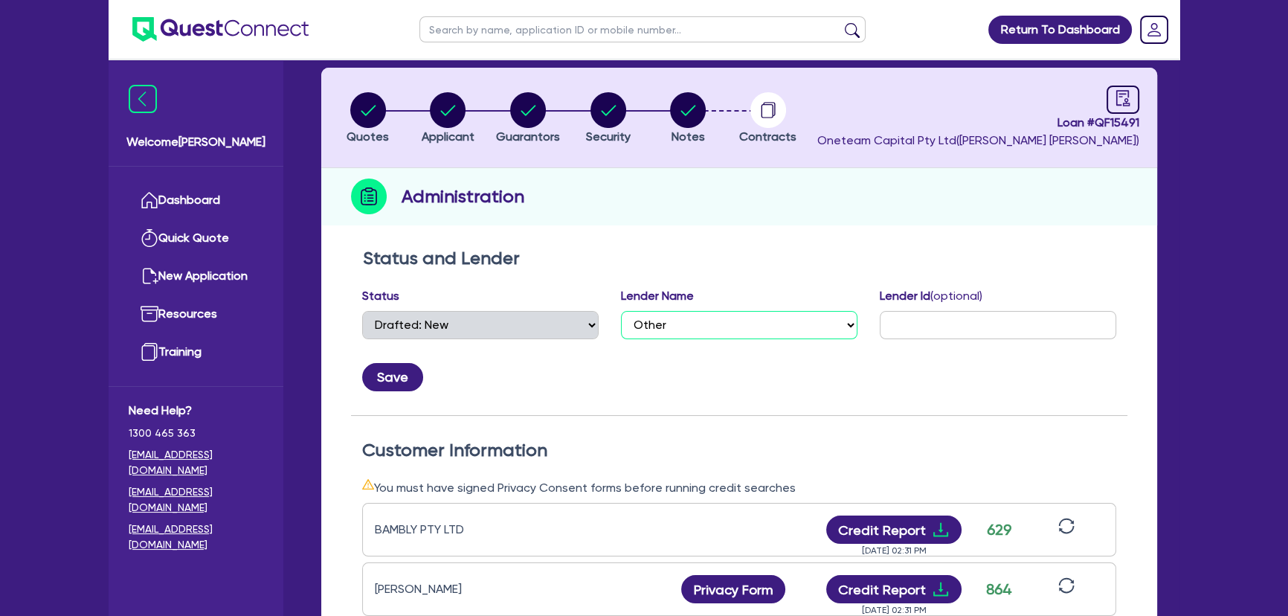
click at [777, 335] on select "Select AAMF AFS Alex Bank Angle Finance Azora Banjo BigStone BOQ Finance Brande…" at bounding box center [739, 325] width 236 height 28
click at [621, 311] on select "Select AAMF AFS Alex Bank Angle Finance Azora Banjo BigStone BOQ Finance Brande…" at bounding box center [739, 325] width 236 height 28
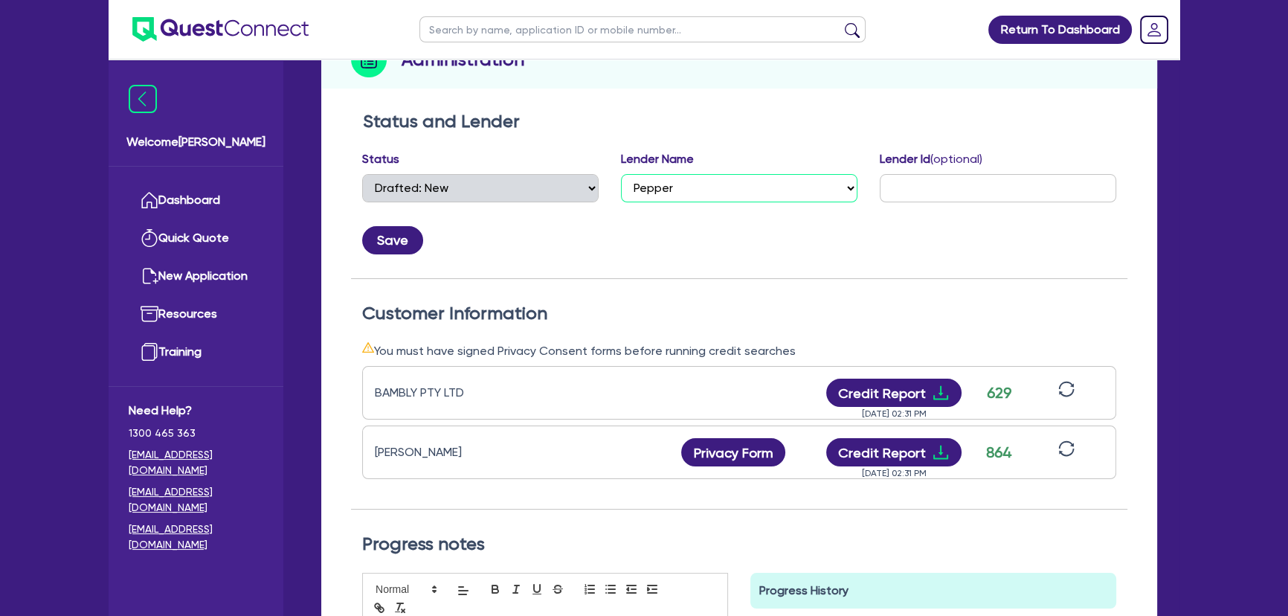
scroll to position [473, 0]
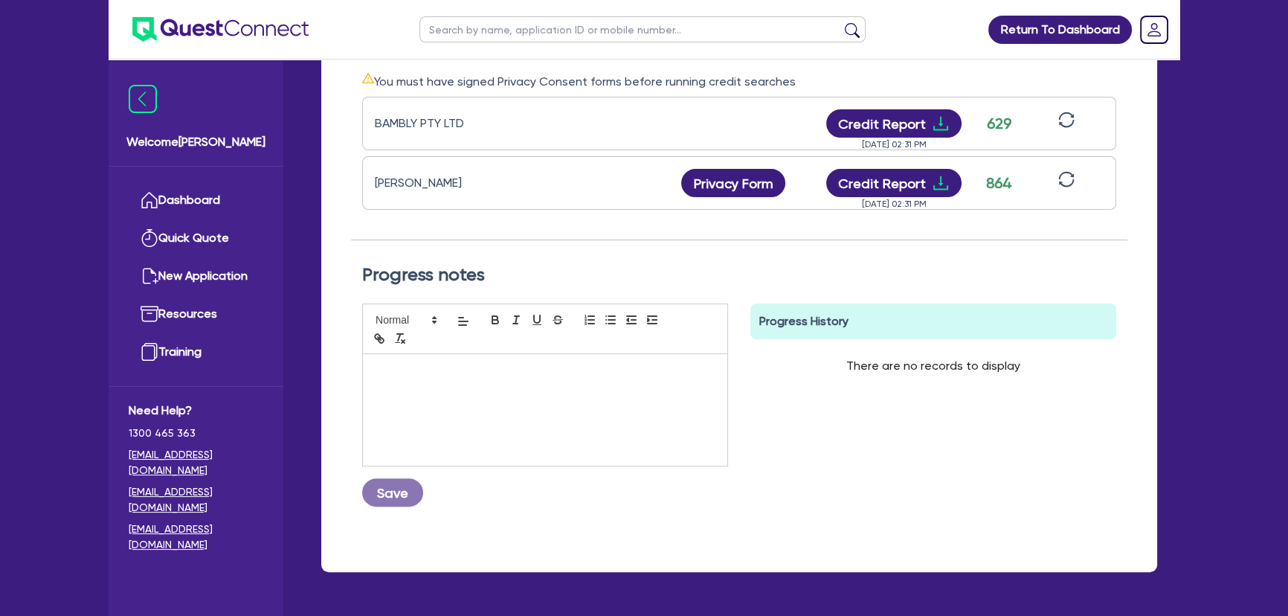
click at [454, 413] on div at bounding box center [545, 410] width 364 height 112
click at [405, 486] on button "Save" at bounding box center [392, 492] width 61 height 28
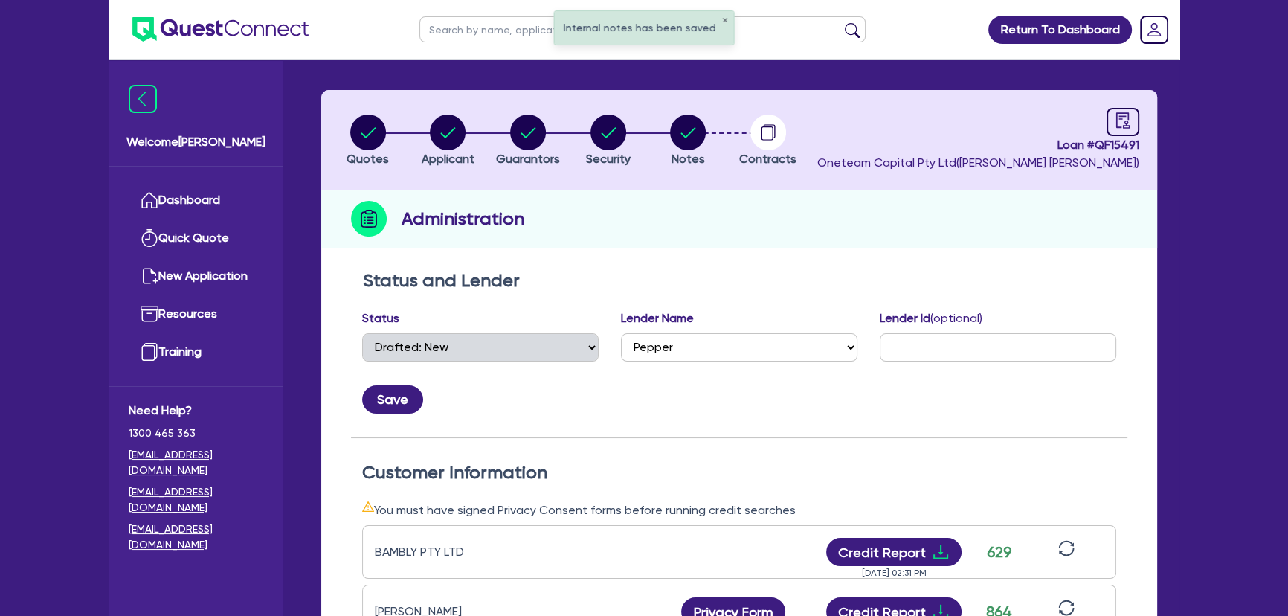
scroll to position [0, 0]
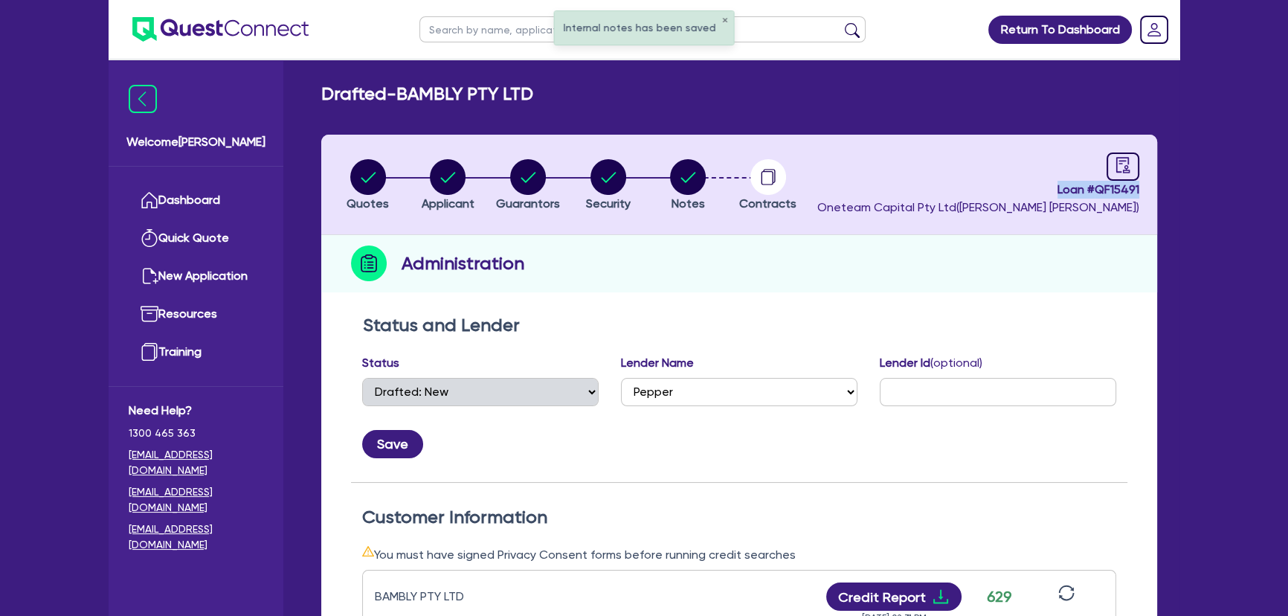
drag, startPoint x: 1037, startPoint y: 194, endPoint x: 1187, endPoint y: 181, distance: 150.1
click at [1187, 181] on div "Return To Dashboard Edit Profile Logout Welcome Joel Dashboard Quick Quote New …" at bounding box center [643, 568] width 1093 height 1136
copy span "Loan # QF15491"
click at [621, 180] on circle "button" at bounding box center [609, 177] width 36 height 36
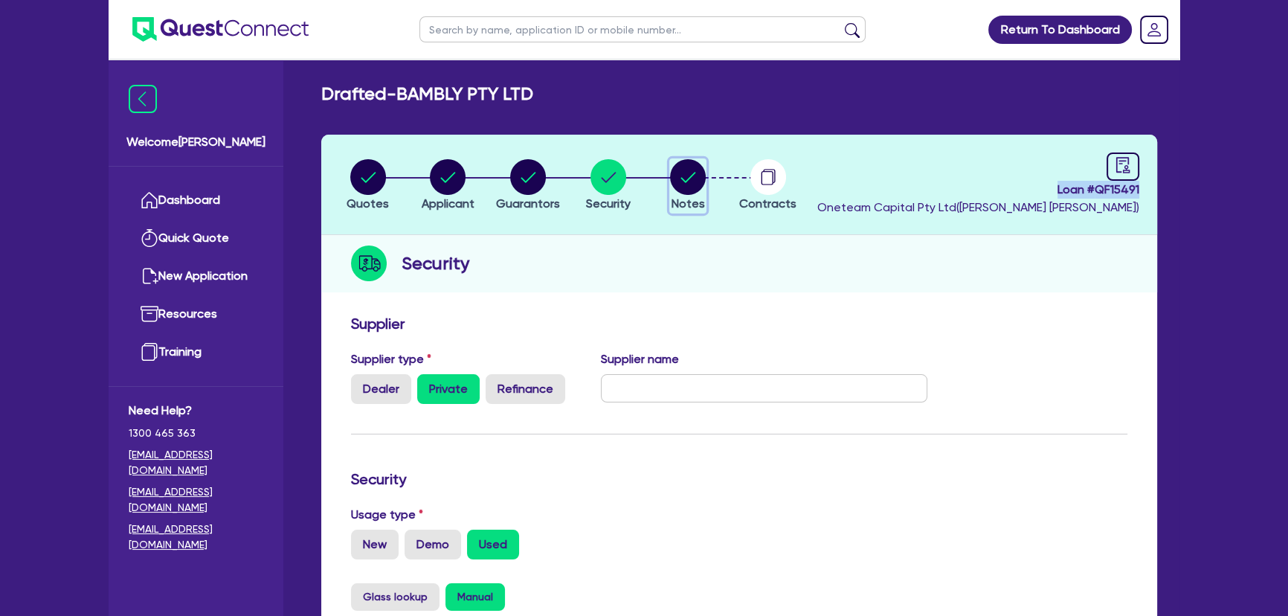
click at [689, 205] on span "Notes" at bounding box center [688, 203] width 33 height 14
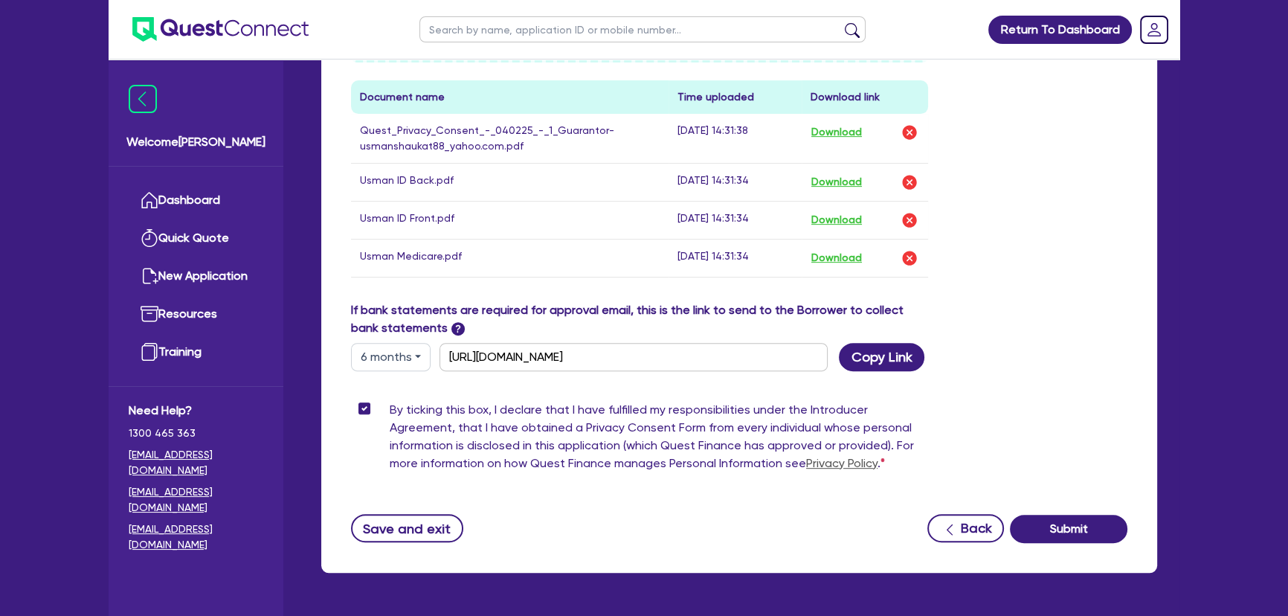
scroll to position [797, 0]
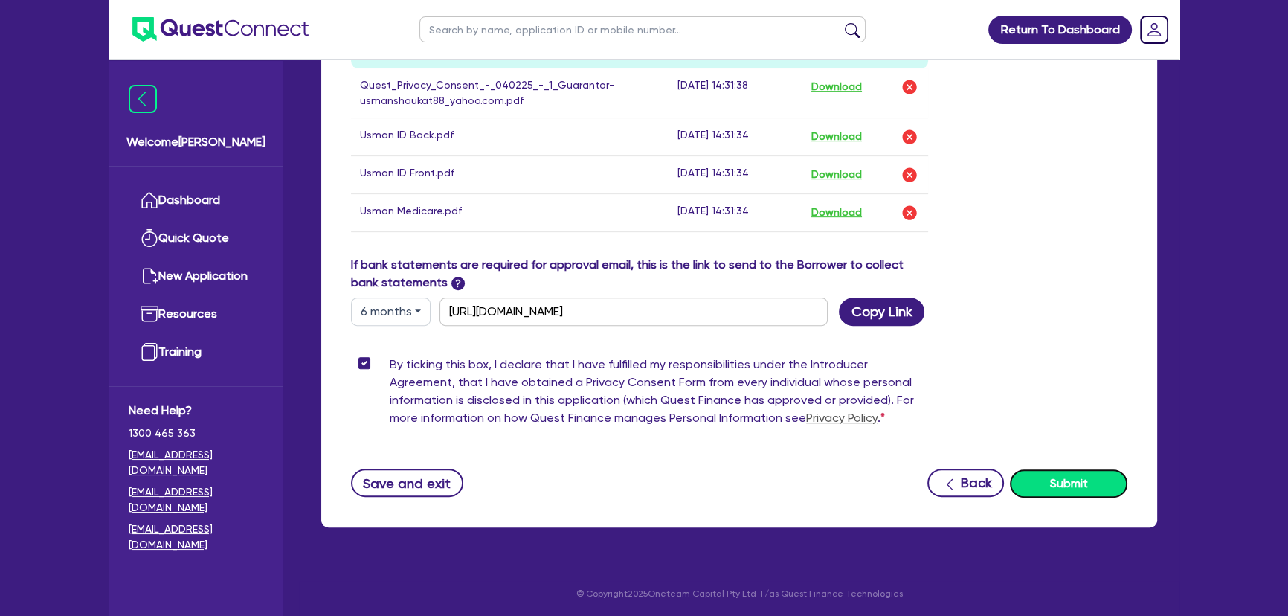
click at [1058, 479] on button "Submit" at bounding box center [1069, 483] width 118 height 28
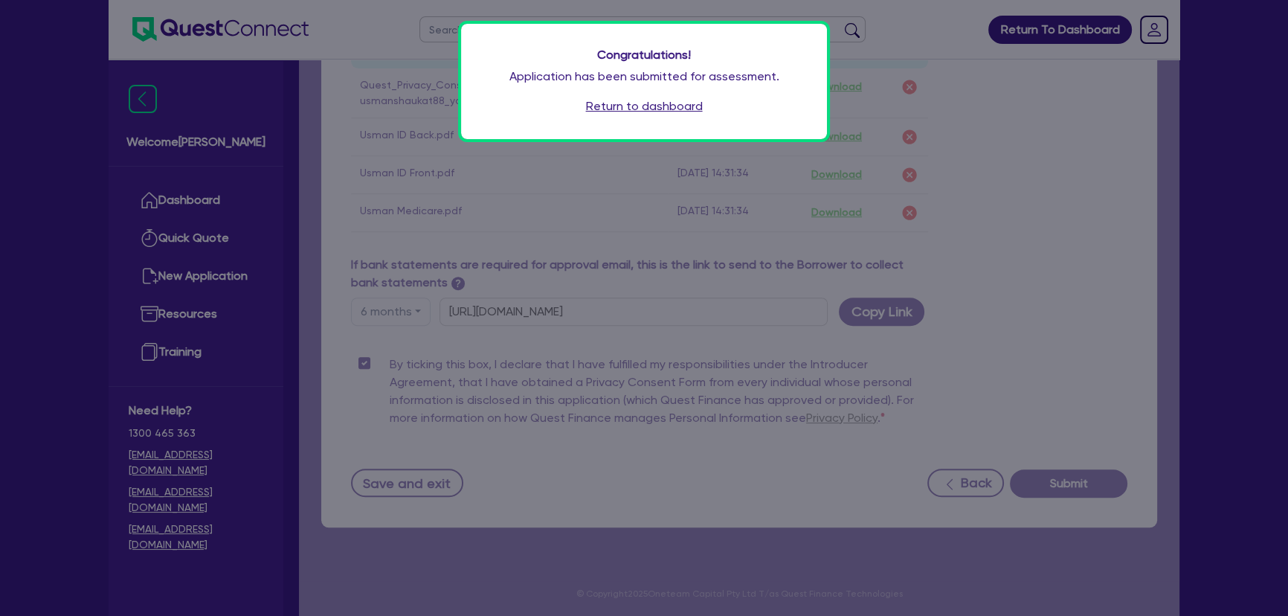
click at [643, 120] on div "Congratulations! Application has been submitted for assessment. Return to dashb…" at bounding box center [644, 81] width 366 height 115
click at [639, 111] on link "Return to dashboard" at bounding box center [644, 106] width 117 height 18
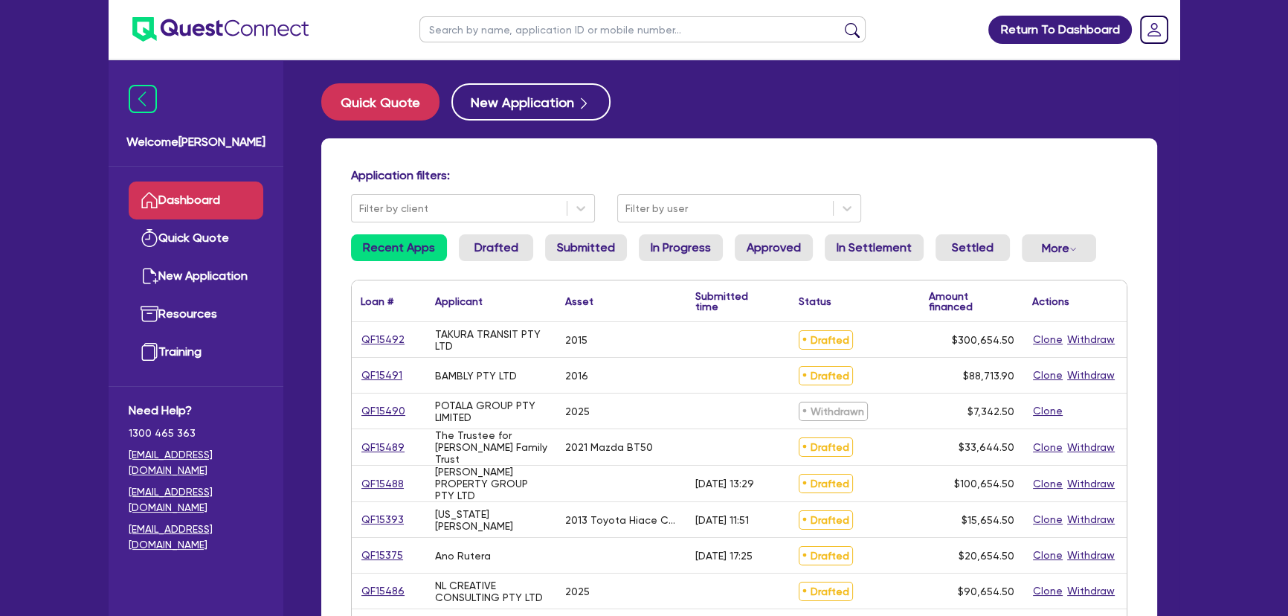
click at [466, 41] on input "text" at bounding box center [642, 29] width 446 height 26
click at [840, 22] on button "submit" at bounding box center [852, 32] width 24 height 21
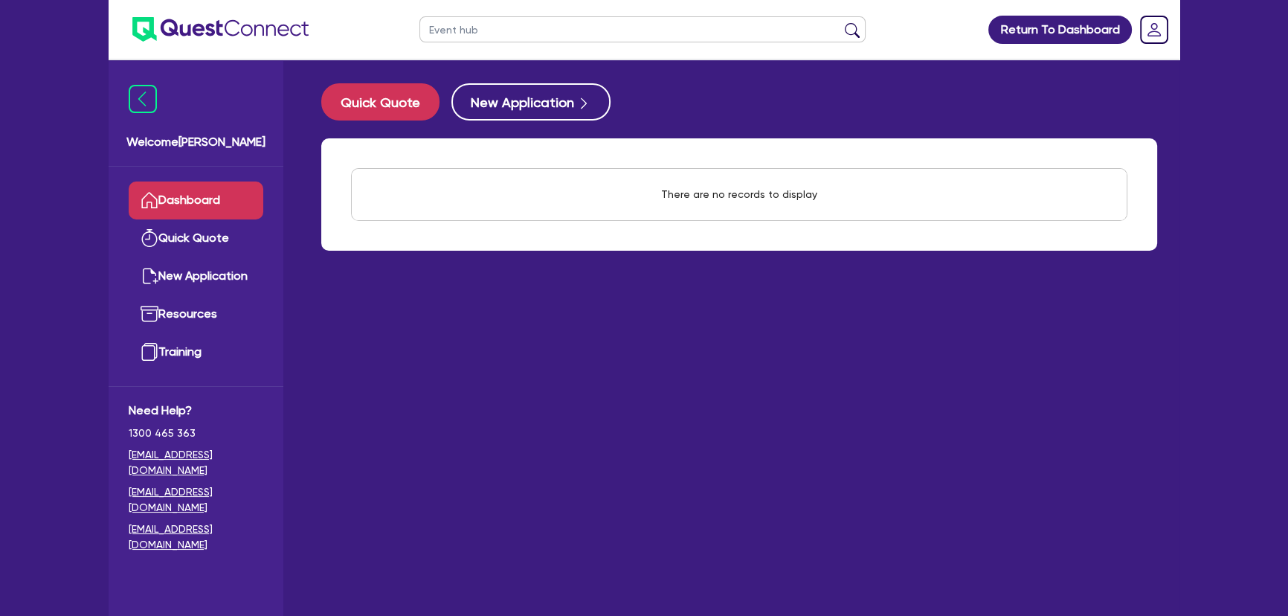
type input "Event hub"
click at [840, 22] on button "submit" at bounding box center [852, 32] width 24 height 21
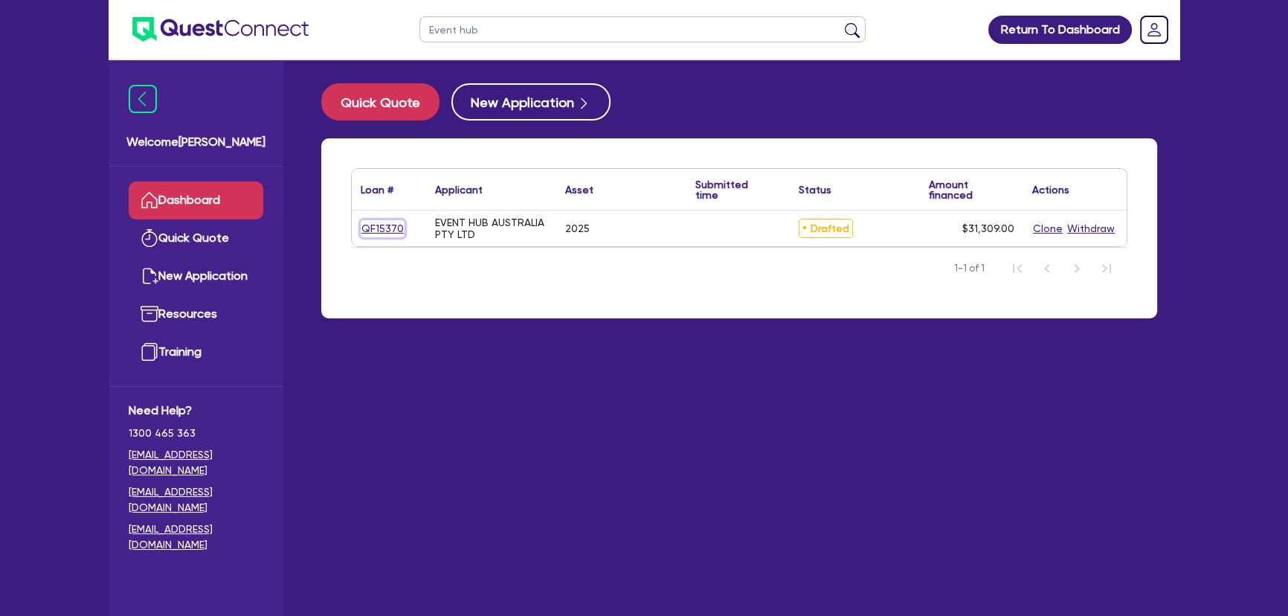
click at [376, 220] on link "QF15370" at bounding box center [383, 228] width 44 height 17
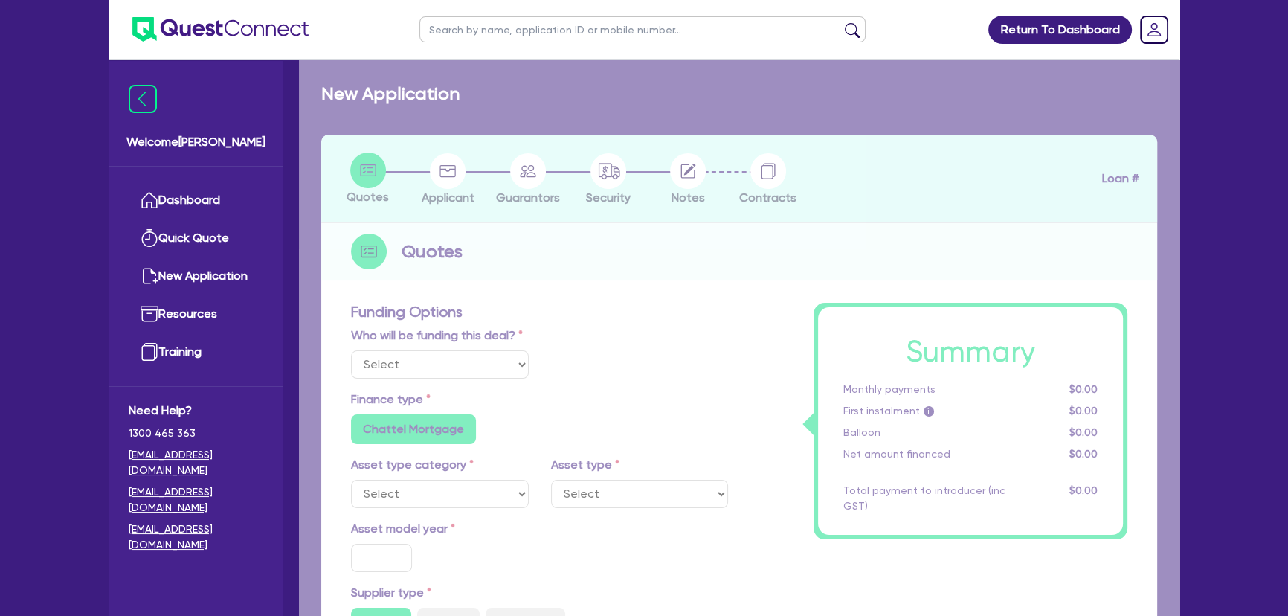
select select "Quest Finance - Own Book"
select select "TERTIARY_ASSETS"
type input "2025"
type input "30,000"
type input "8"
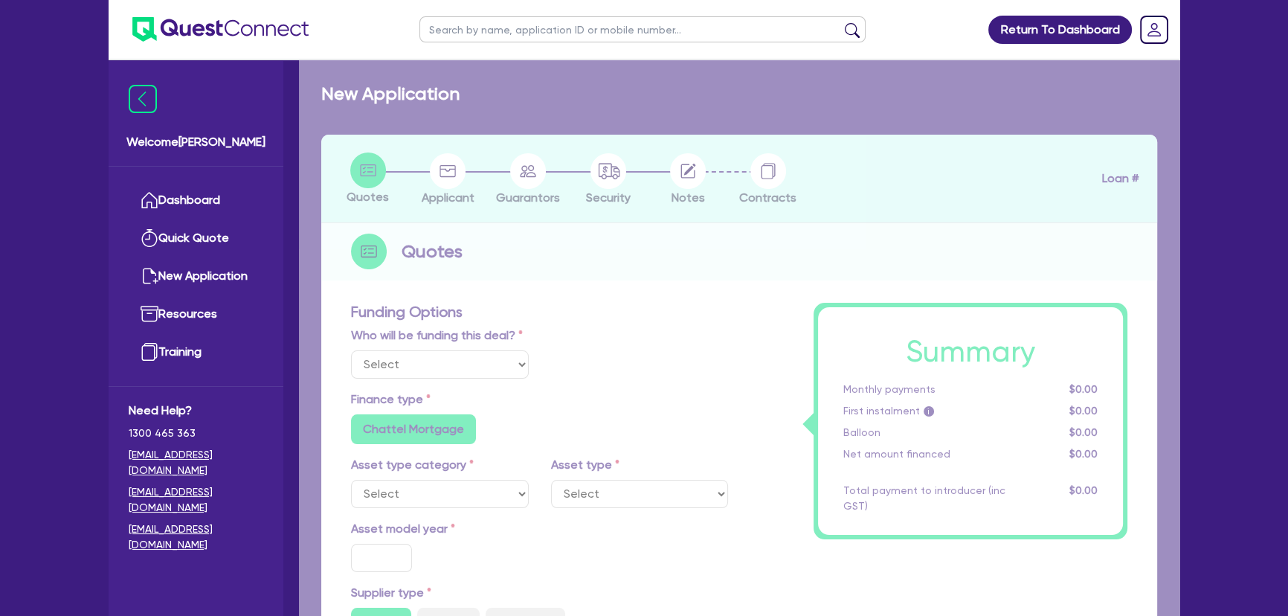
type input "2,504.72"
type input "18.95"
type input "595"
radio input "true"
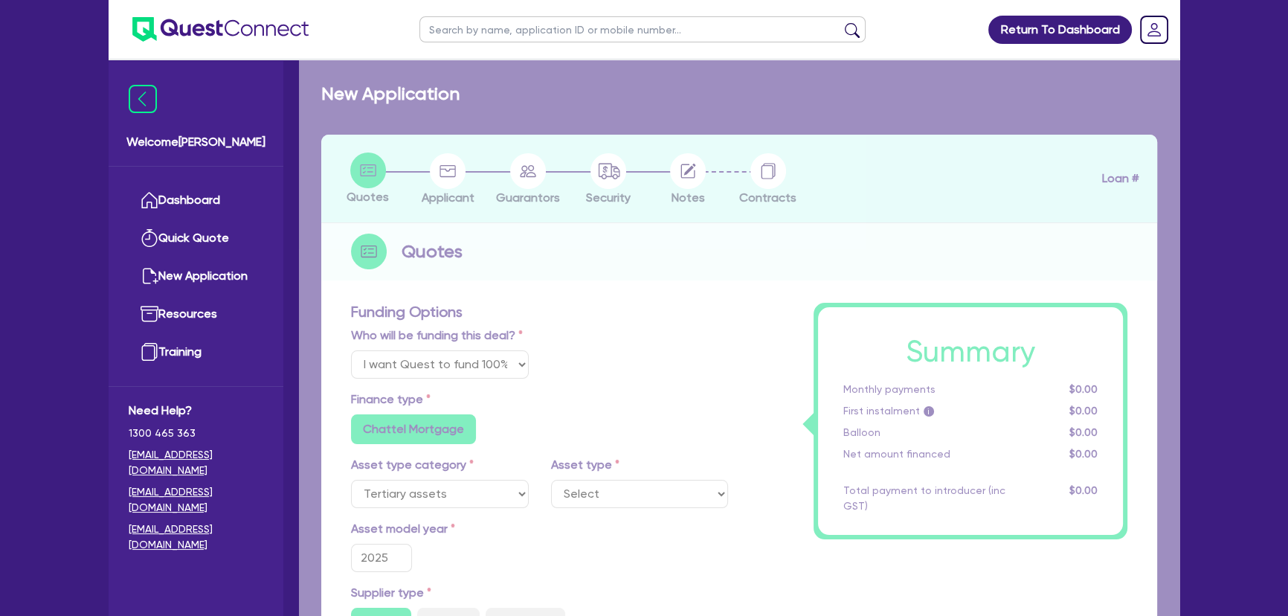
select select "OTHER_TERTIARY"
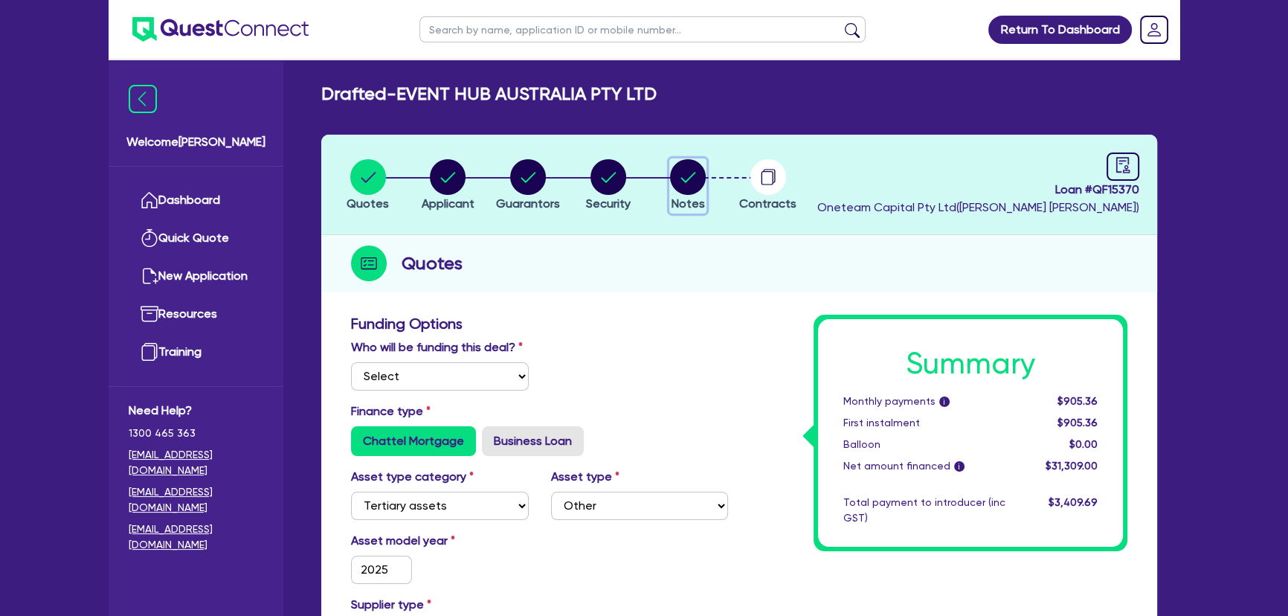
click at [695, 202] on span "Notes" at bounding box center [688, 203] width 33 height 14
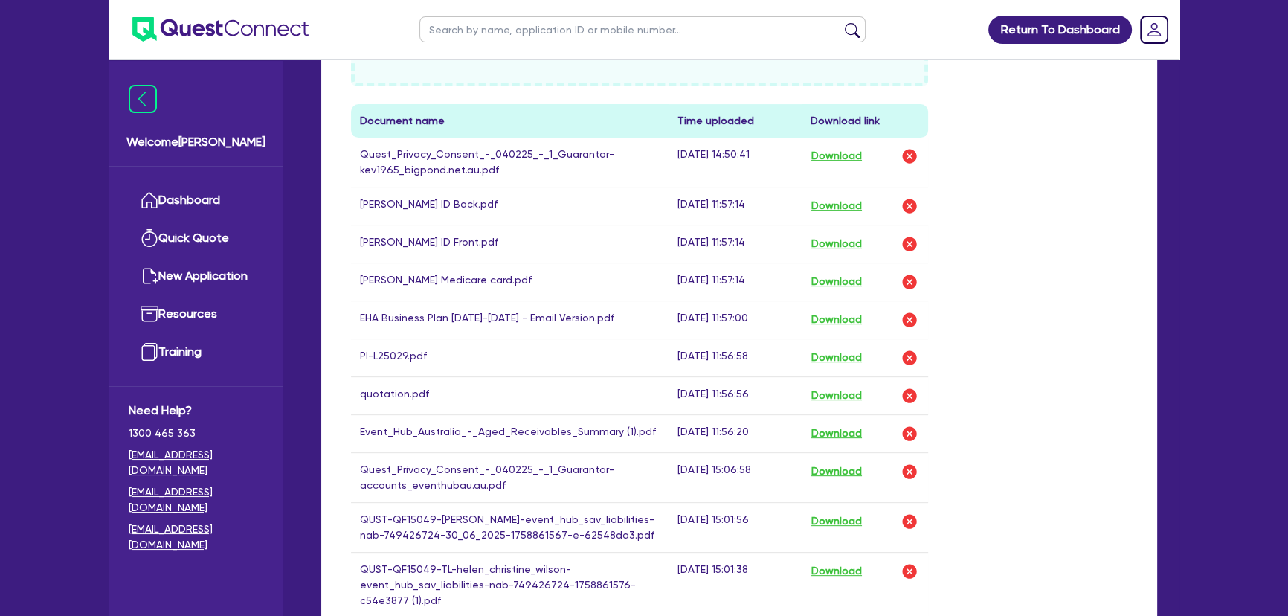
scroll to position [493, 0]
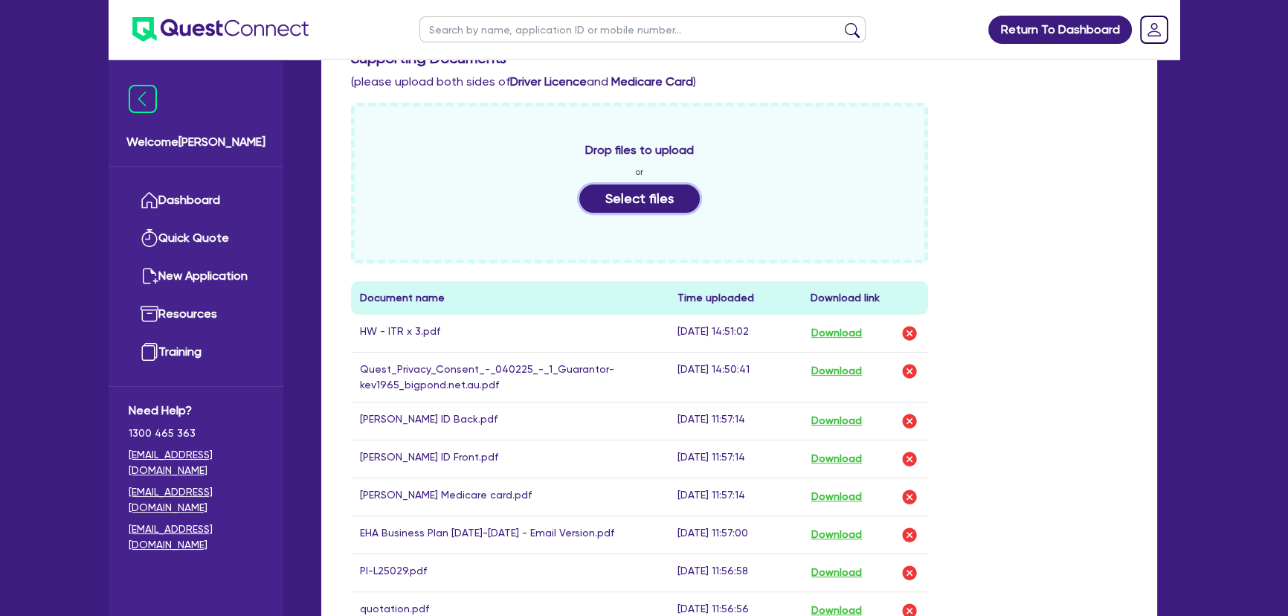
click at [593, 193] on button "Select files" at bounding box center [639, 198] width 120 height 28
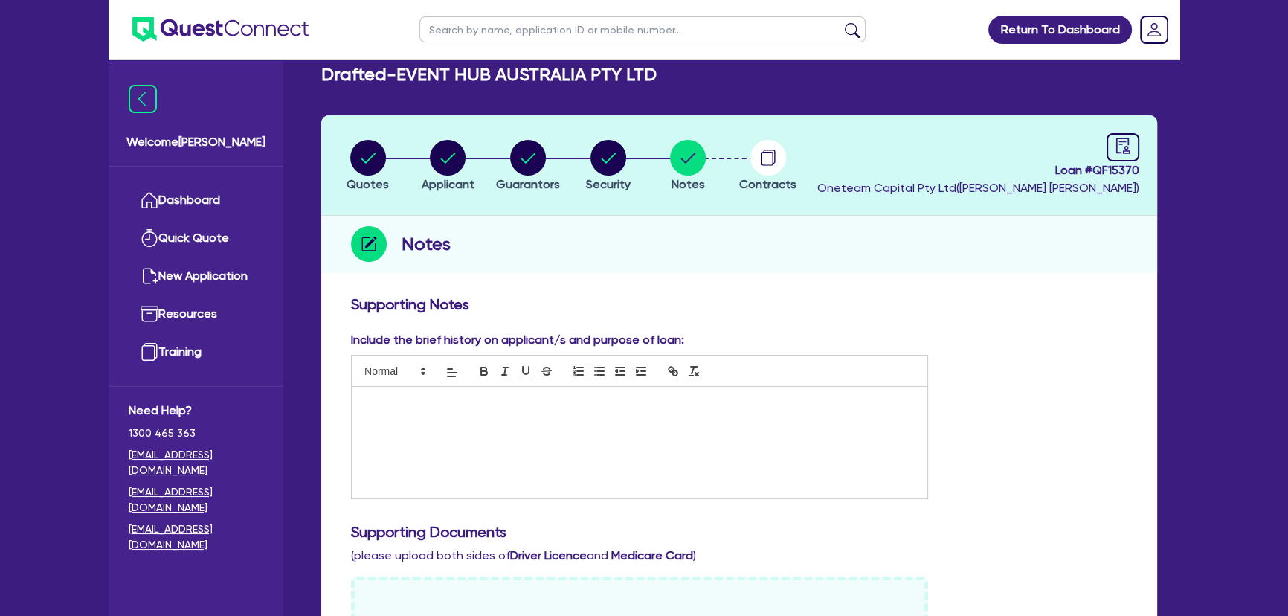
scroll to position [0, 0]
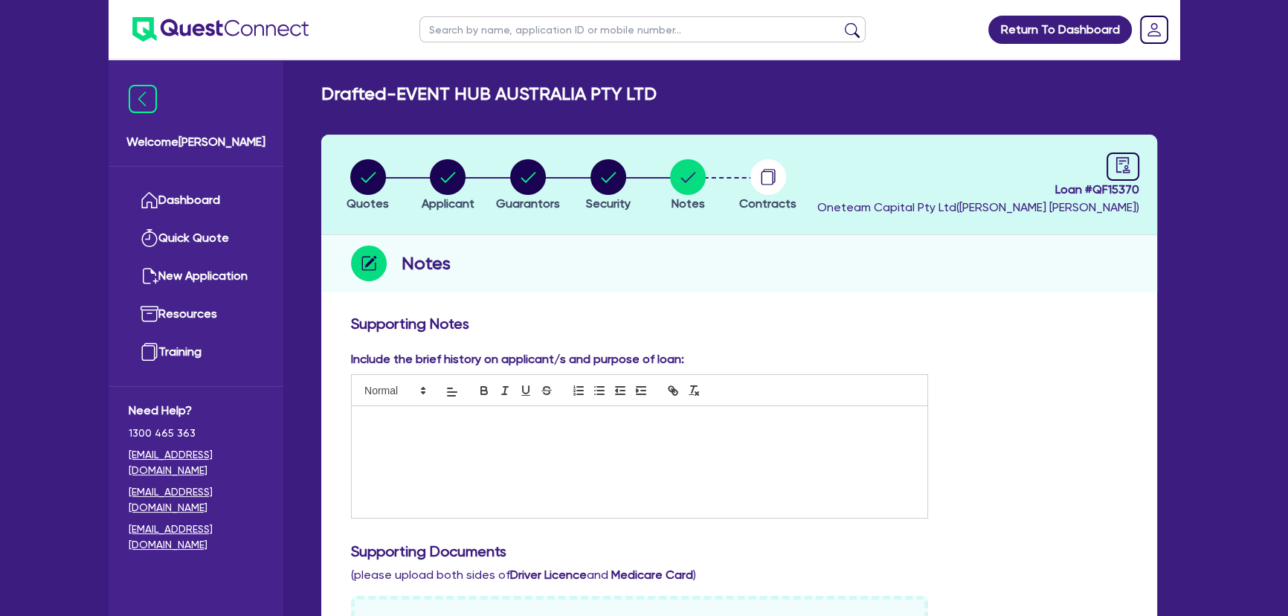
click at [540, 148] on header "Quotes Applicant [GEOGRAPHIC_DATA] Security Notes Contracts Loan # QF15370 Onet…" at bounding box center [739, 185] width 836 height 100
click at [527, 174] on circle "button" at bounding box center [528, 177] width 36 height 36
select select "MRS"
select select "[GEOGRAPHIC_DATA]"
select select "SINGLE"
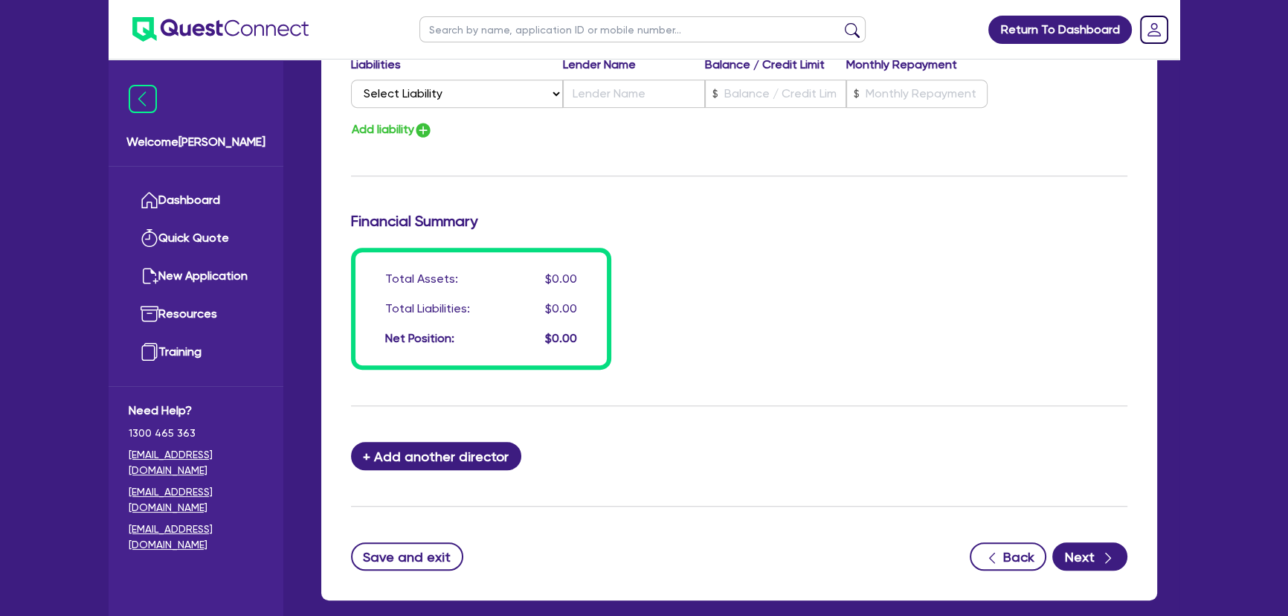
scroll to position [1117, 0]
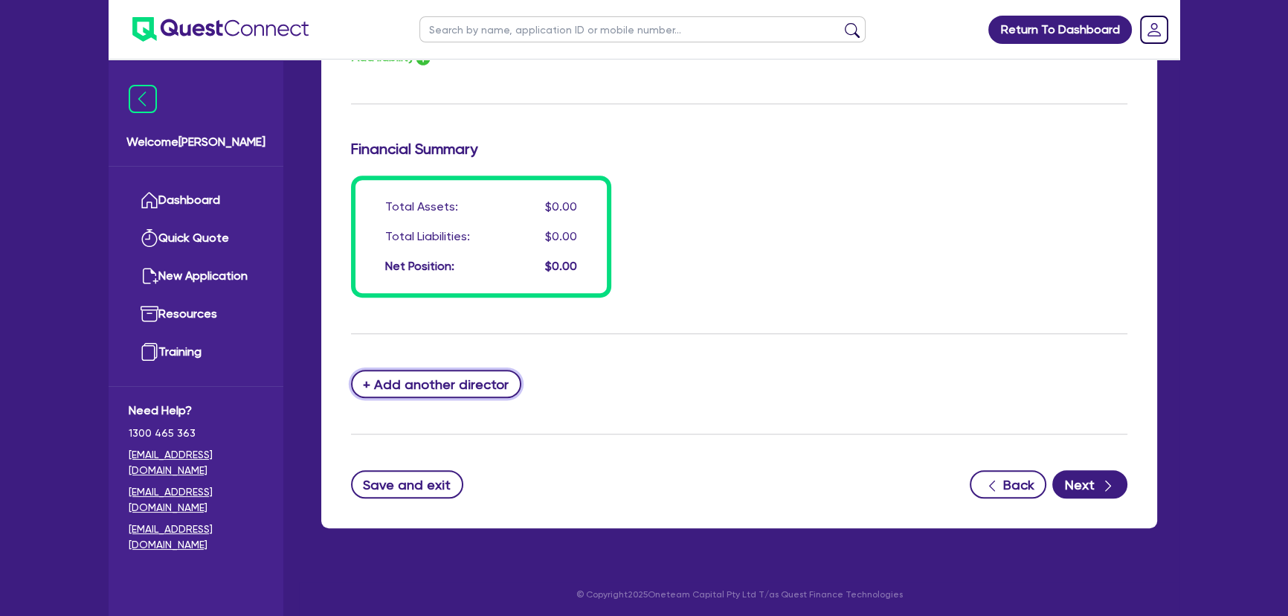
click at [421, 383] on button "+ Add another director" at bounding box center [436, 384] width 170 height 28
type input "0"
type input "0408936996"
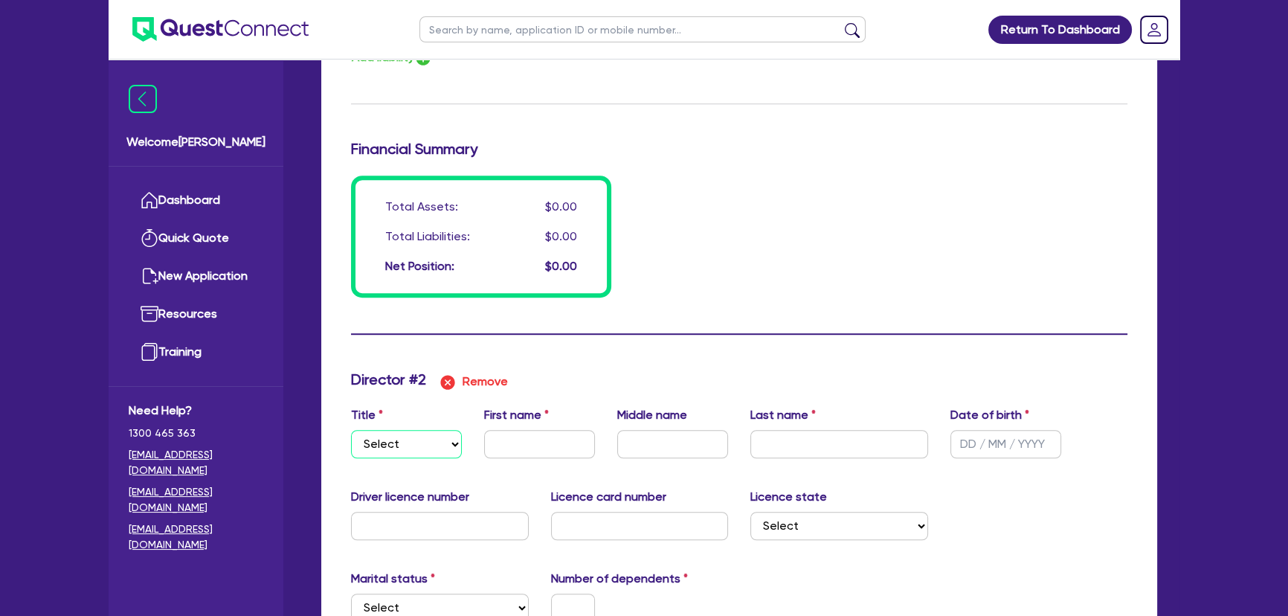
click at [431, 443] on select "Select Mr Mrs Ms Miss Dr" at bounding box center [406, 444] width 111 height 28
select select "MR"
click at [351, 430] on select "Select Mr Mrs Ms Miss Dr" at bounding box center [406, 444] width 111 height 28
type input "0"
type input "0408936996"
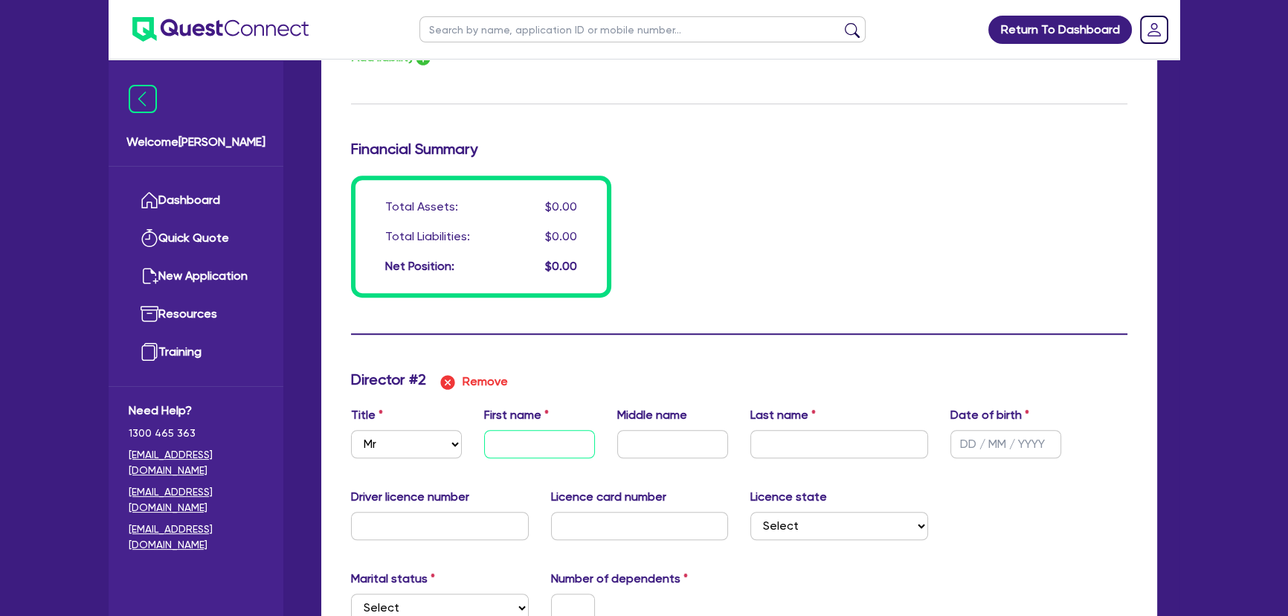
click at [502, 439] on input "text" at bounding box center [539, 444] width 111 height 28
type input "0"
type input "0408936996"
type input "K"
type input "0"
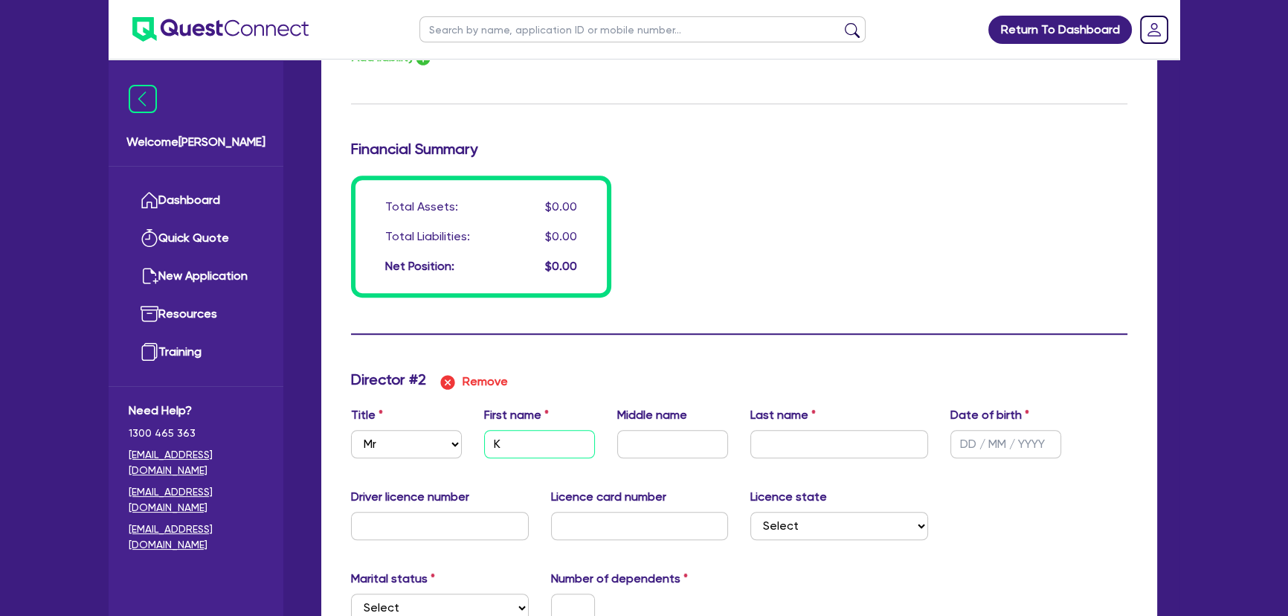
type input "0408936996"
type input "Ke"
type input "0"
type input "0408936996"
type input "Kev"
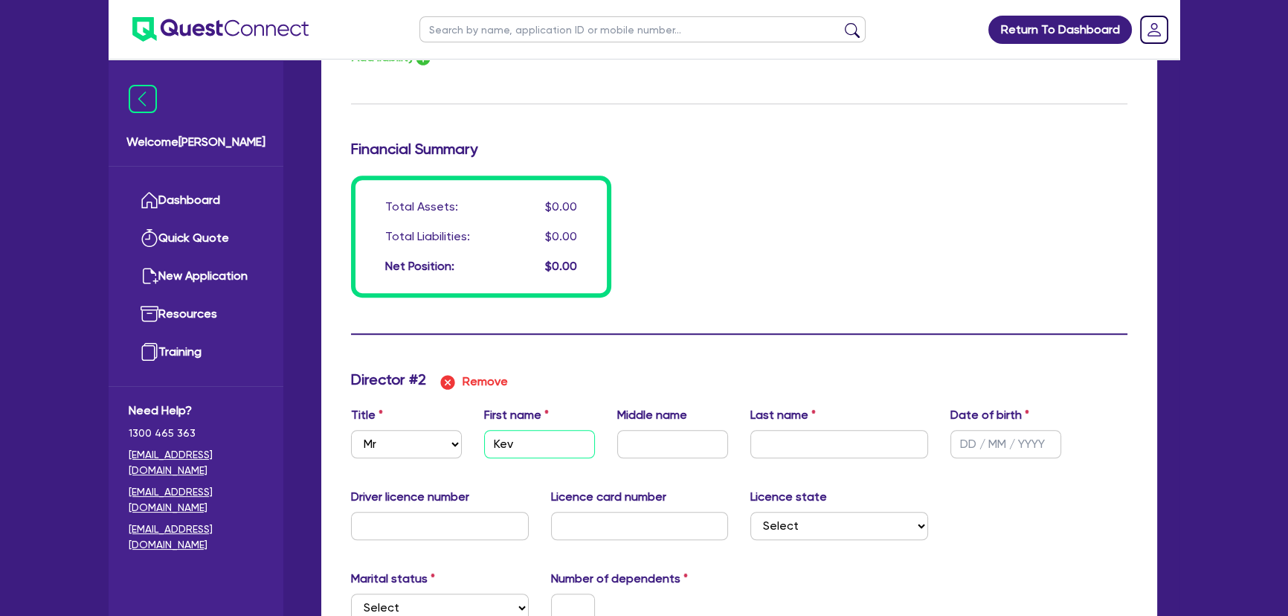
type input "0"
type input "0408936996"
type input "Kevi"
type input "0"
type input "0408936996"
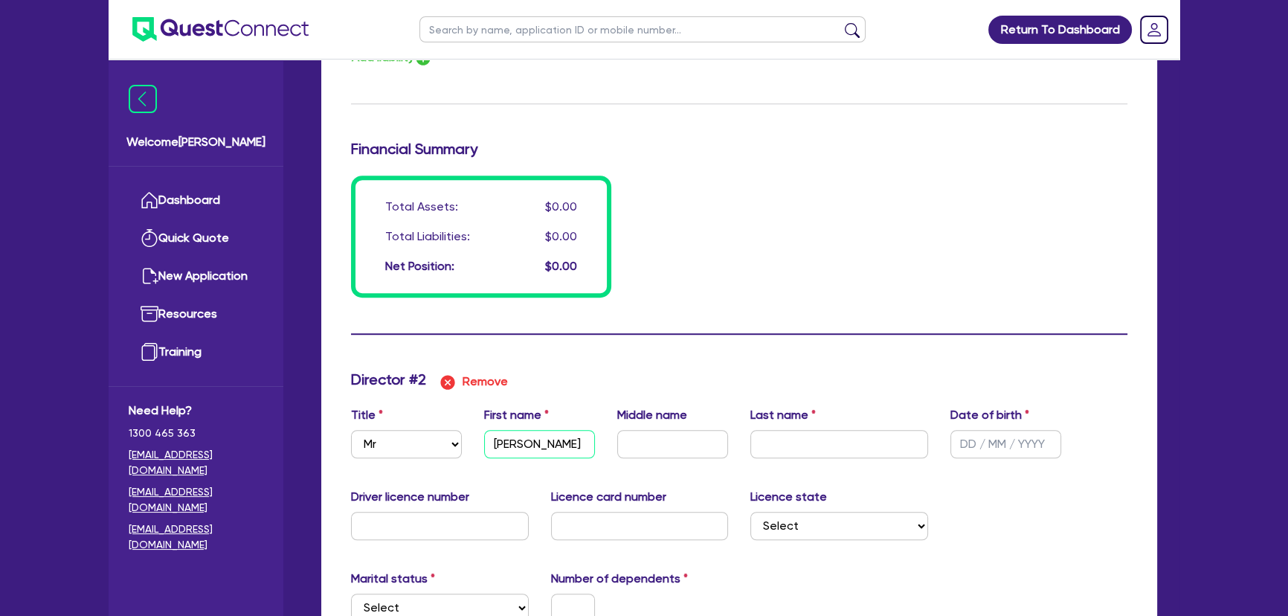
type input "[PERSON_NAME]"
type input "0"
type input "0408 936 996"
click at [661, 440] on input "text" at bounding box center [672, 444] width 111 height 28
type input "0"
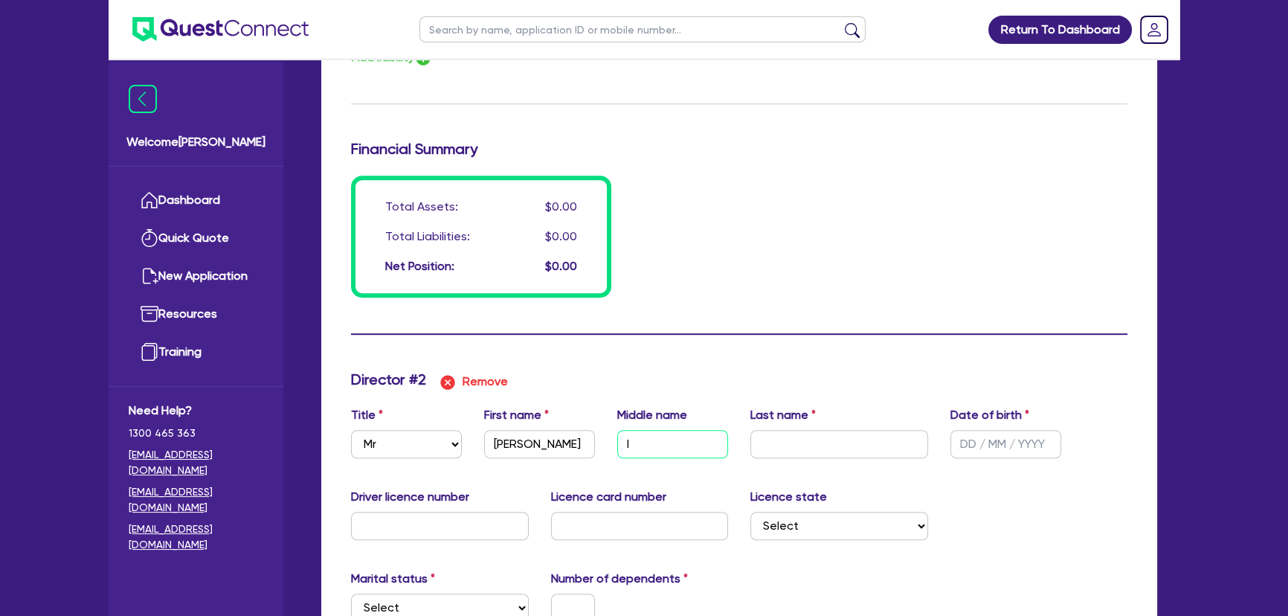
type input "0408936996"
type input "l"
type input "0"
type input "0408936996"
type input "le"
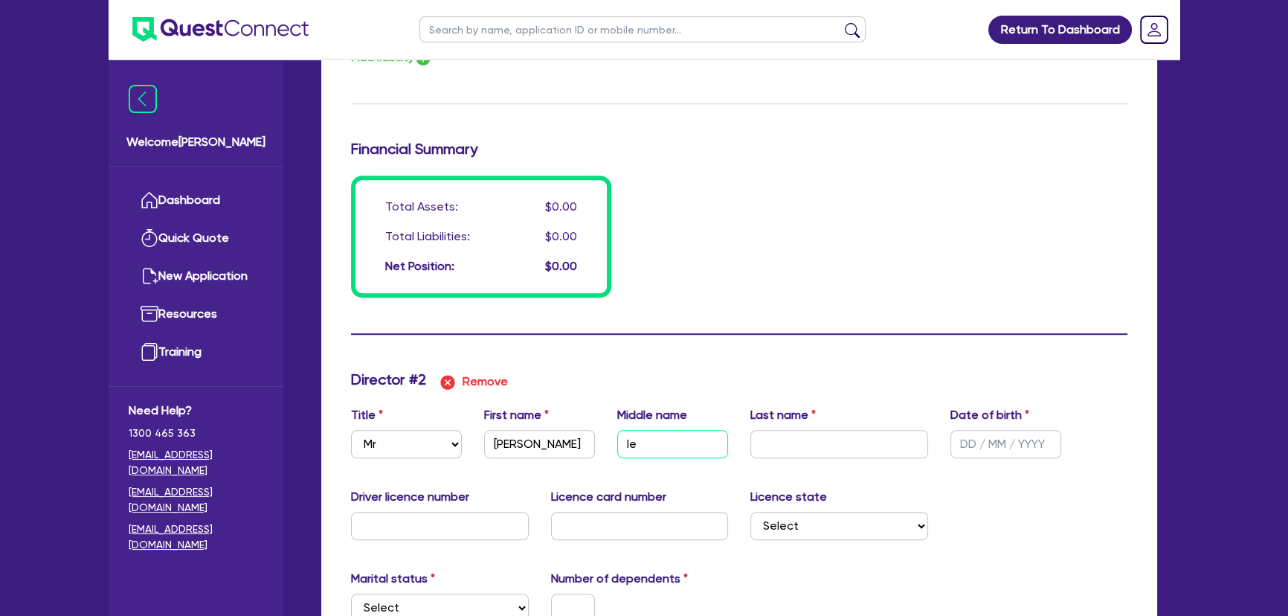
type input "0"
type input "0408936996"
type input "les"
type input "0"
type input "0408936996"
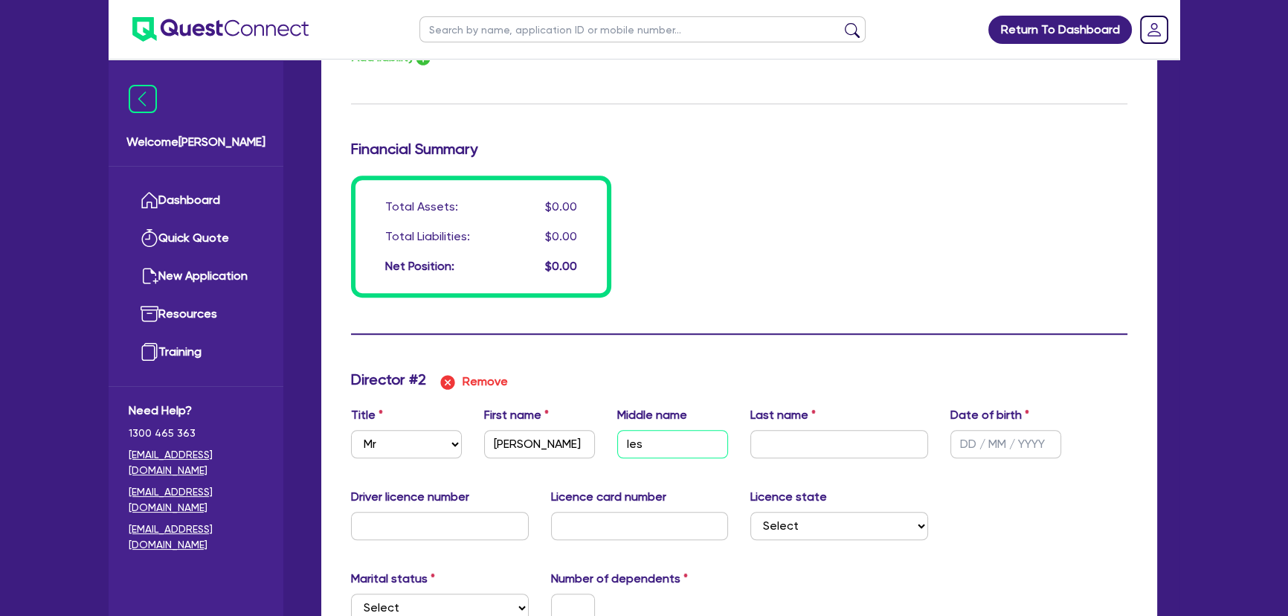
type input "lesl"
type input "0"
type input "0408936996"
type input "[PERSON_NAME]"
type input "0"
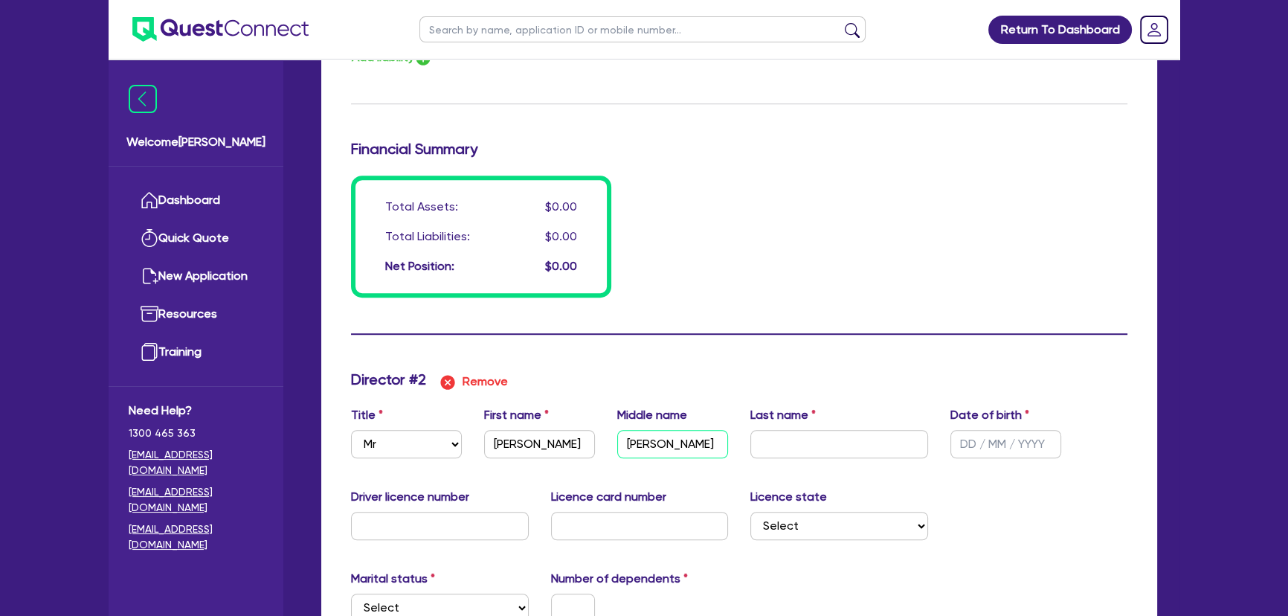
type input "0408936996"
type input "[PERSON_NAME]"
click at [807, 431] on input "text" at bounding box center [839, 444] width 178 height 28
type input "W"
type input "0"
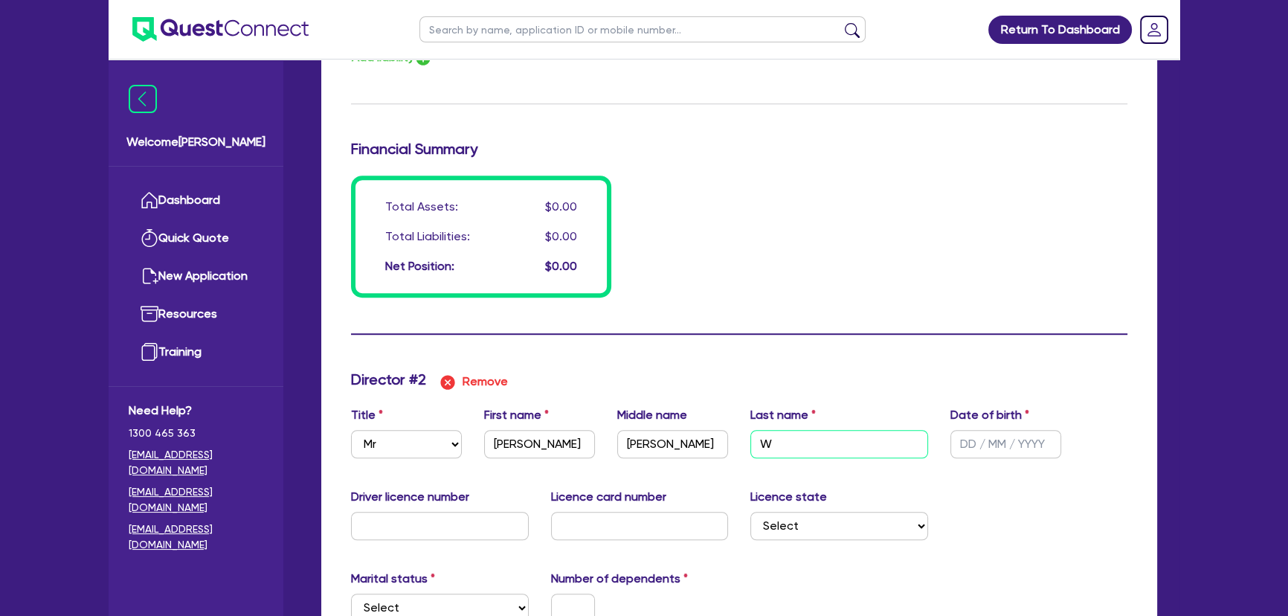
type input "0408936996"
type input "0"
type input "0408936996"
type input "Wi"
type input "0"
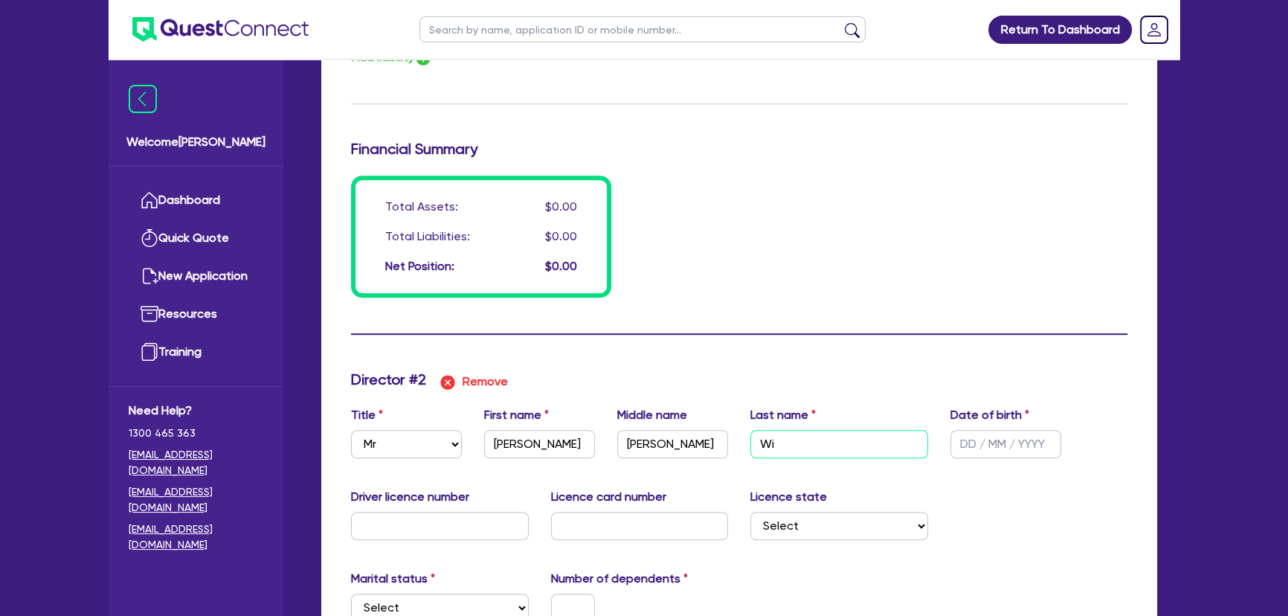
type input "0408936996"
type input "Wil"
type input "0"
type input "0408936996"
type input "Wils"
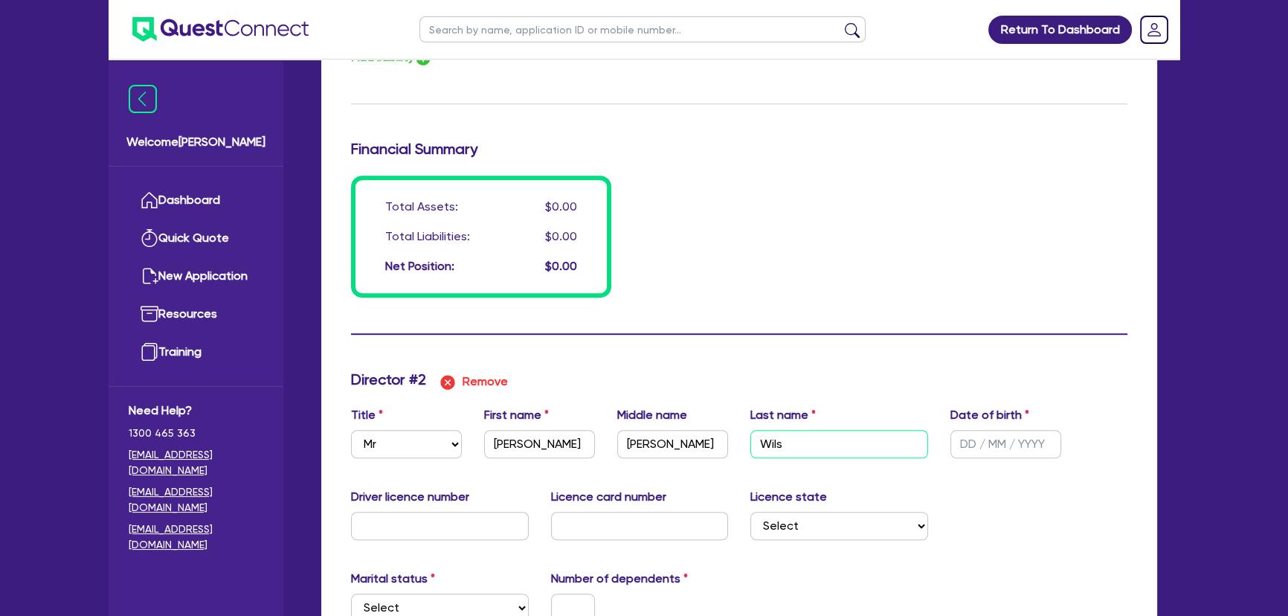
type input "0"
type input "0408936996"
type input "Wilso"
type input "0"
type input "0408936996"
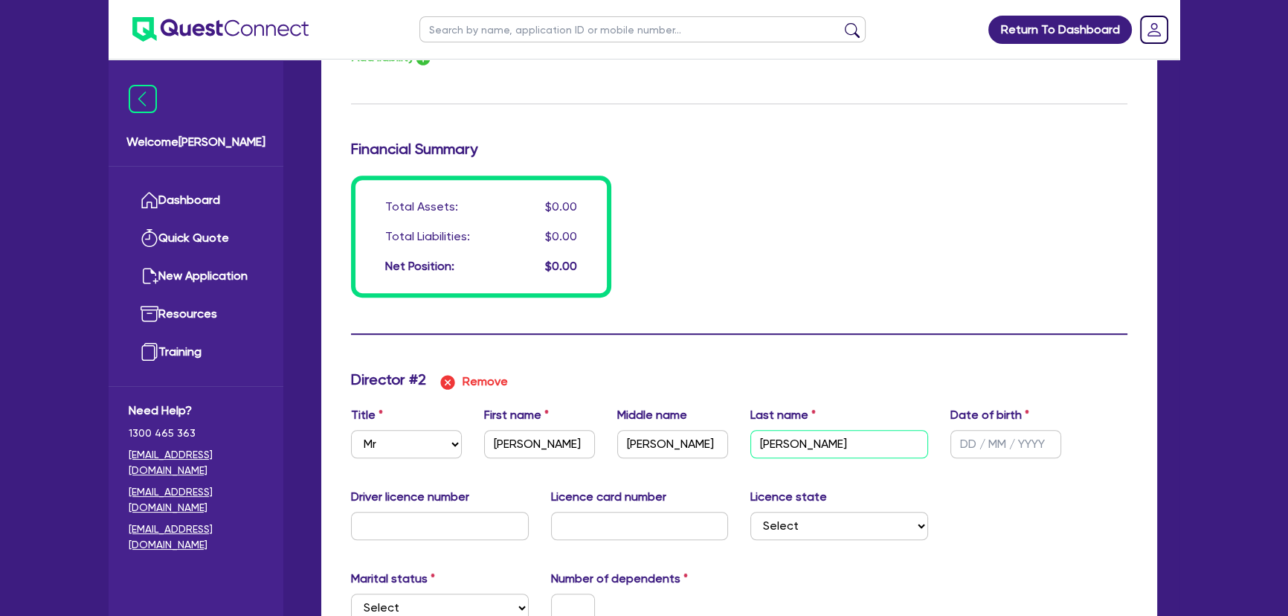
type input "[PERSON_NAME]"
click at [978, 445] on input "text" at bounding box center [1005, 444] width 111 height 28
type input "0"
type input "0408936996"
type input "0 / /"
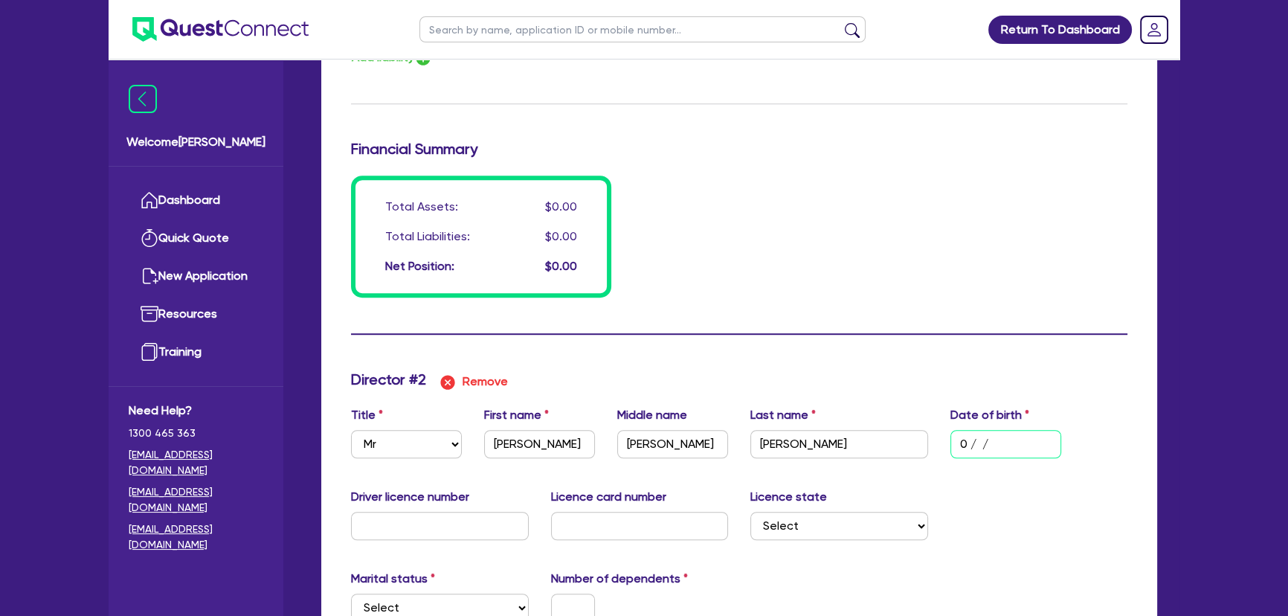
type input "0"
type input "0408936996"
type input "03/ /"
type input "0"
type input "0408936996"
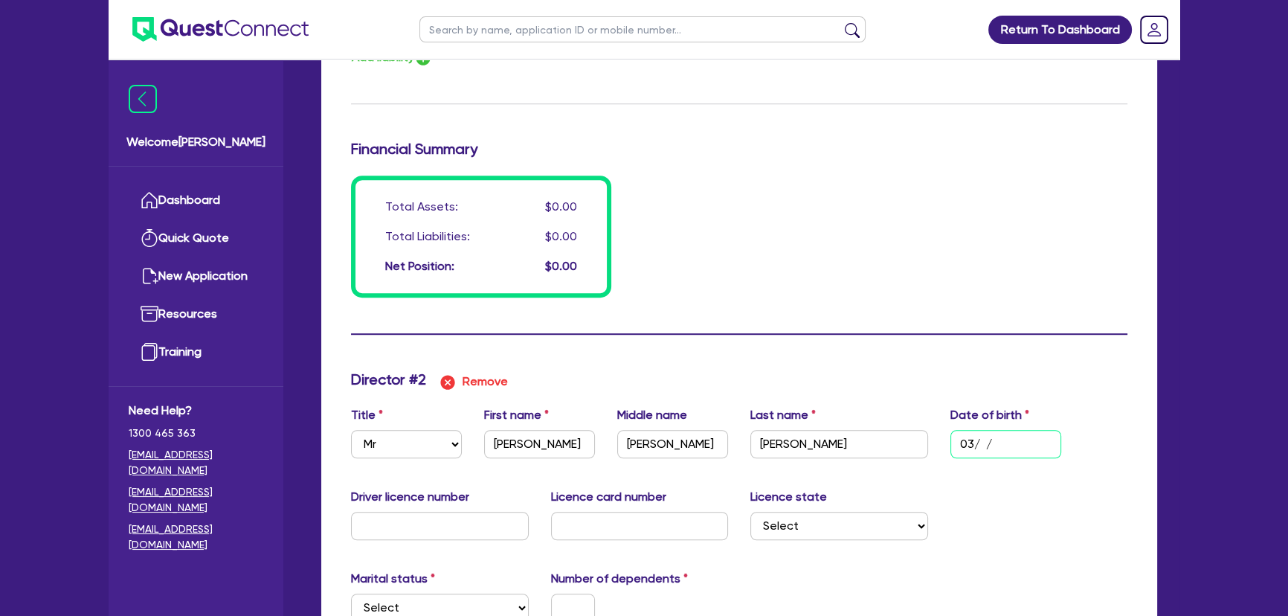
type input "03/0 /"
type input "0"
type input "0408936996"
type input "03/09/"
type input "0"
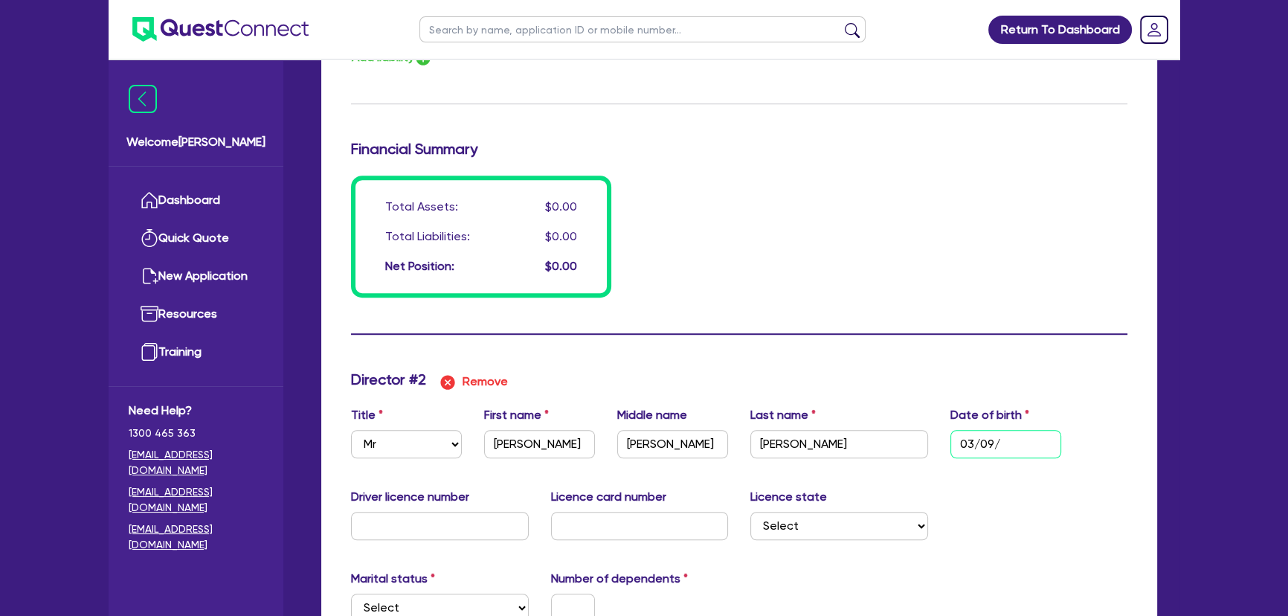
type input "0408936996"
type input "03/09/1"
type input "0"
type input "0408936996"
type input "[DATE]"
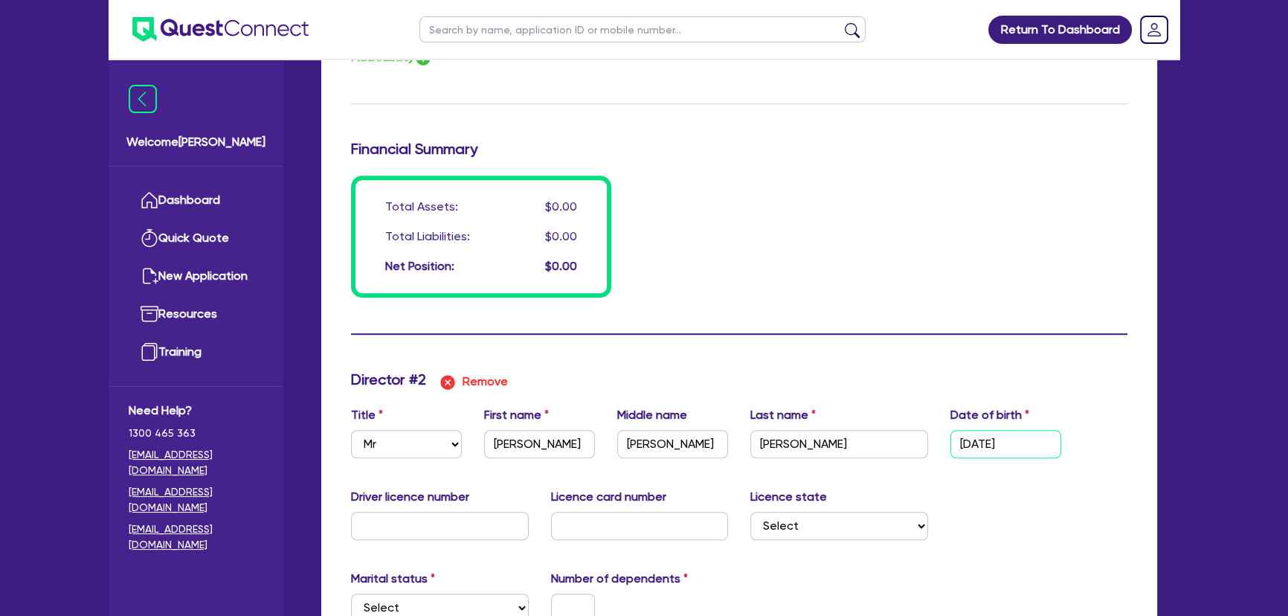
type input "0"
type input "0408936996"
type input "03/09/196"
type input "0"
type input "0408936996"
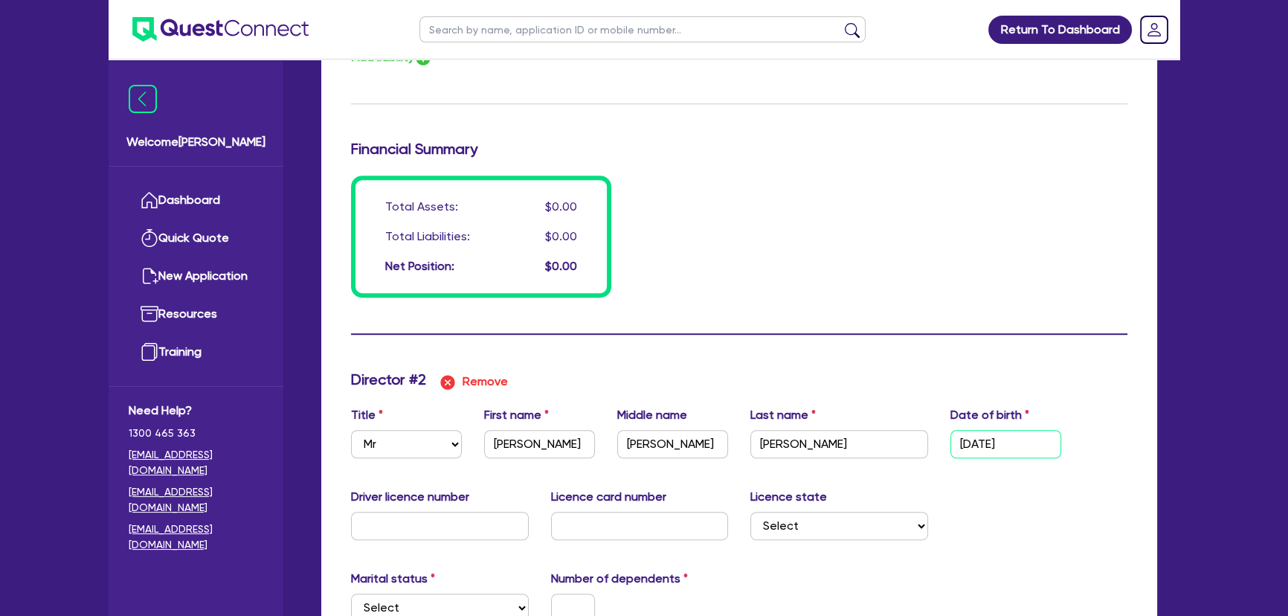
type input "[DATE]"
click at [408, 514] on input "text" at bounding box center [440, 526] width 178 height 28
type input "0"
type input "0408936996"
type input "9"
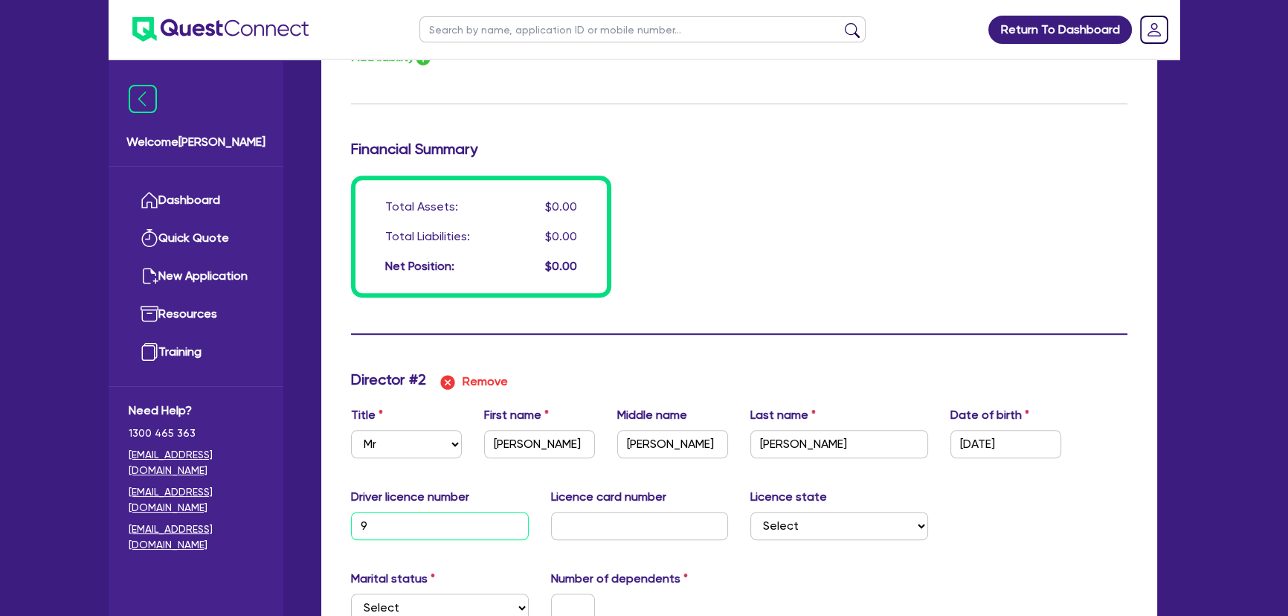
type input "0"
type input "0408936996"
type input "96"
type input "0"
type input "0408936996"
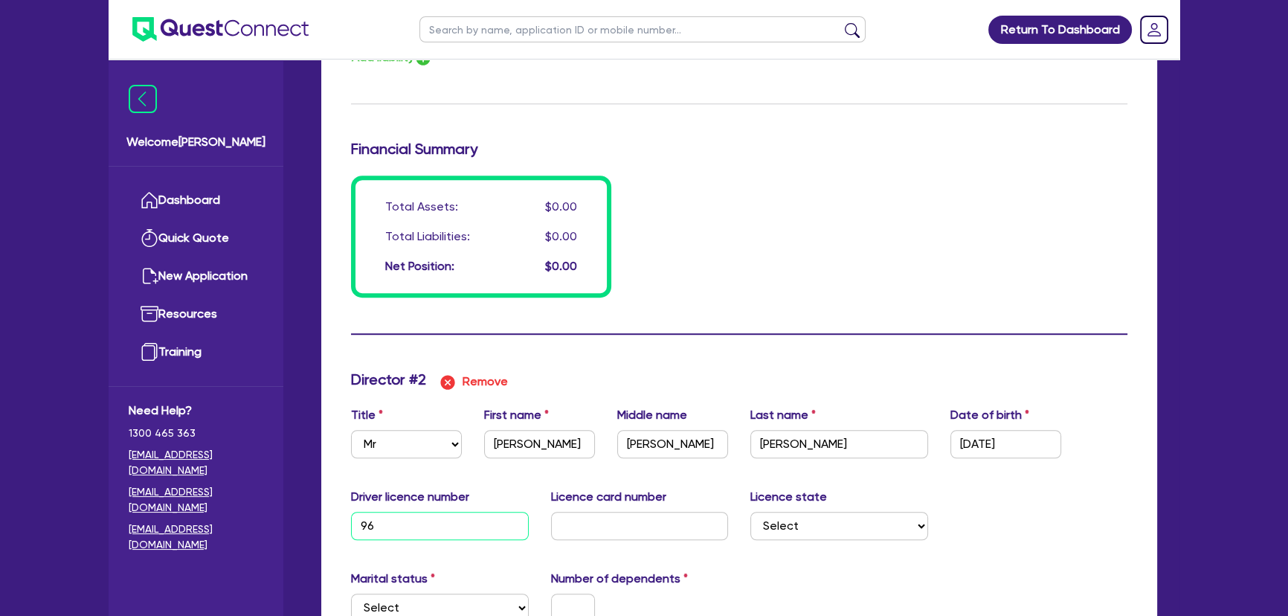
type input "967"
type input "0"
type input "0408936996"
type input "9672"
type input "0"
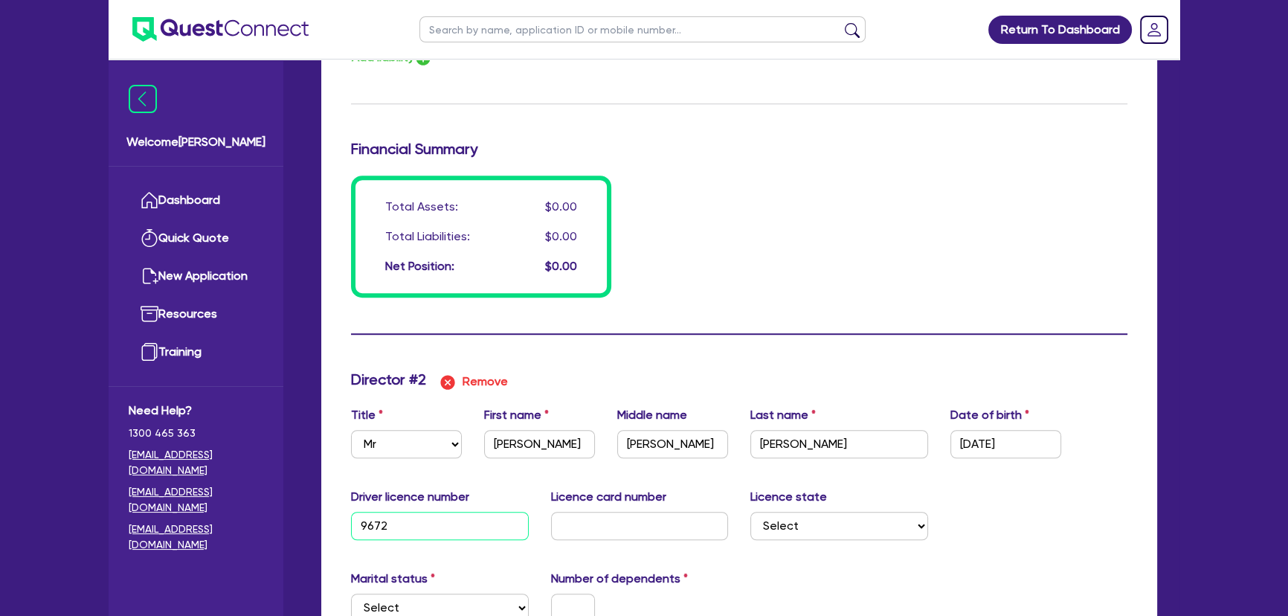
type input "0408936996"
type input "9672A"
type input "0"
type input "0408936996"
type input "9672AL"
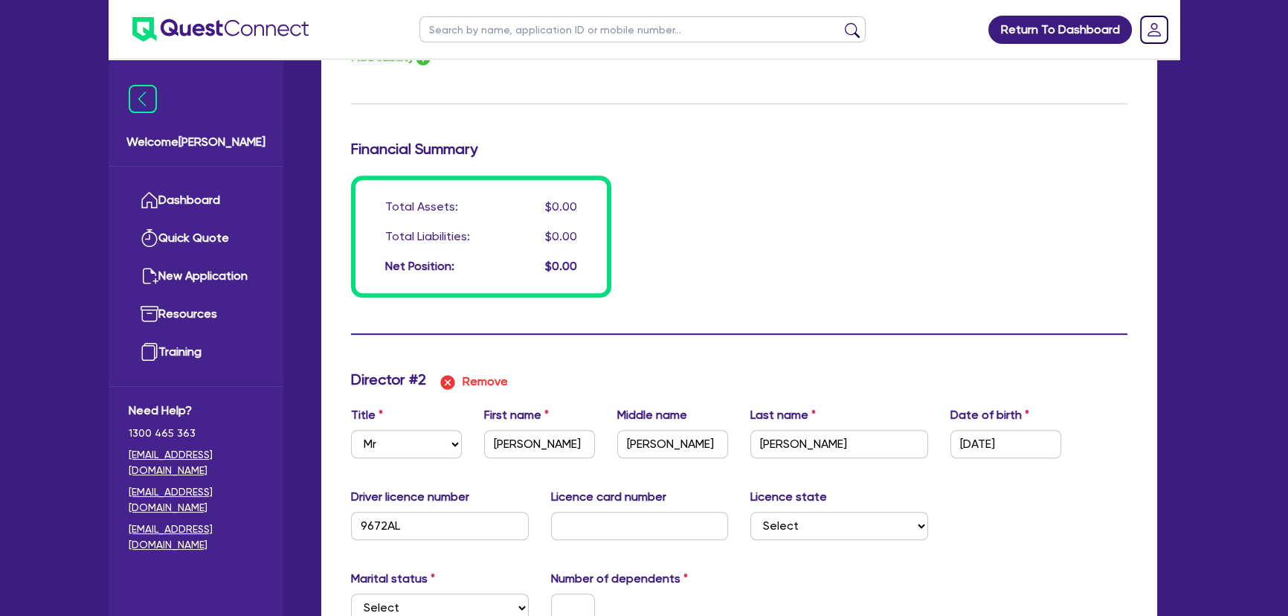
click at [597, 501] on label "Licence card number" at bounding box center [608, 497] width 115 height 18
click at [599, 513] on input "text" at bounding box center [640, 526] width 178 height 28
type input "0"
type input "0408936996"
type input "2"
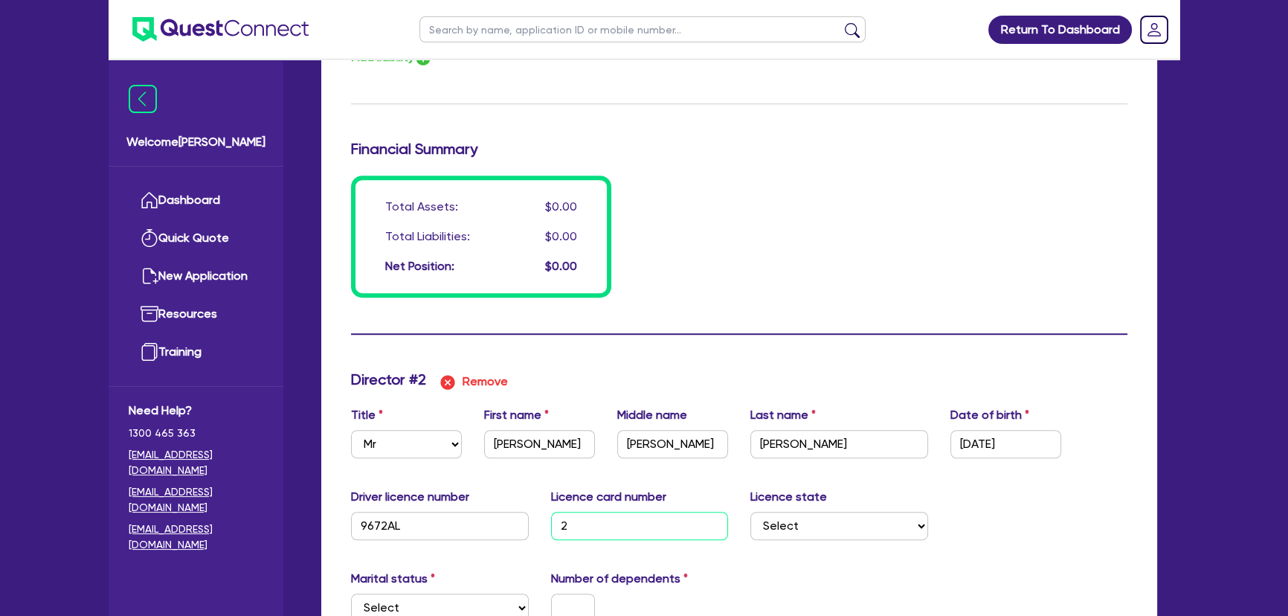
type input "0"
type input "0408936996"
type input "20"
type input "0"
type input "0408936996"
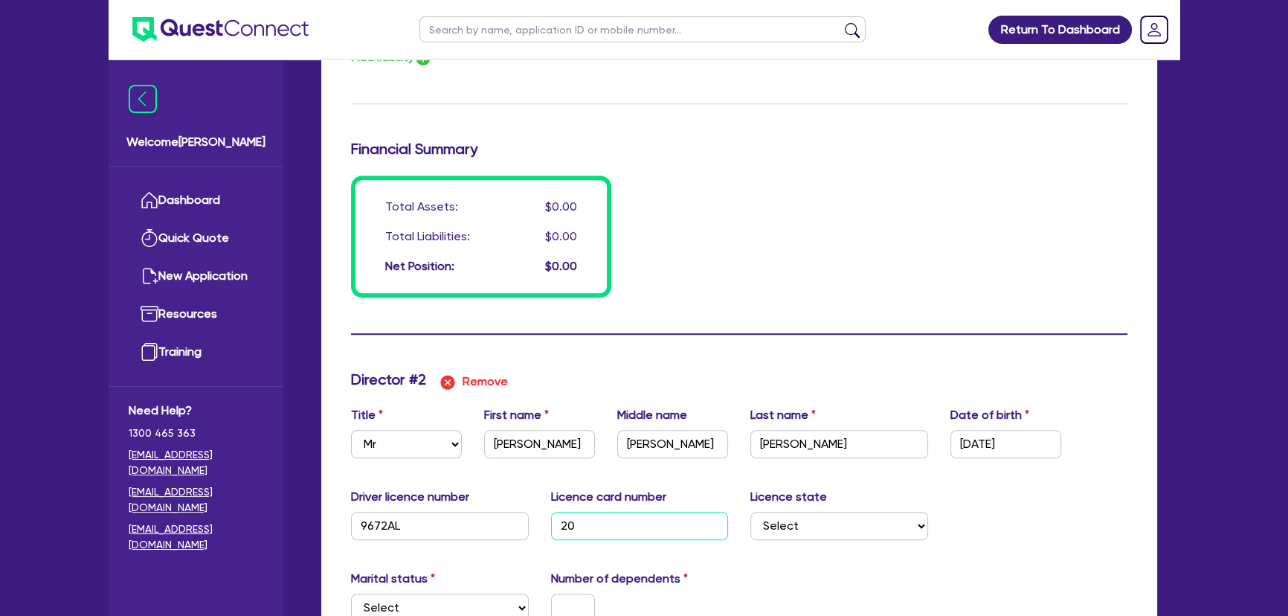
type input "205"
type input "0"
type input "0408936996"
type input "2055"
type input "0"
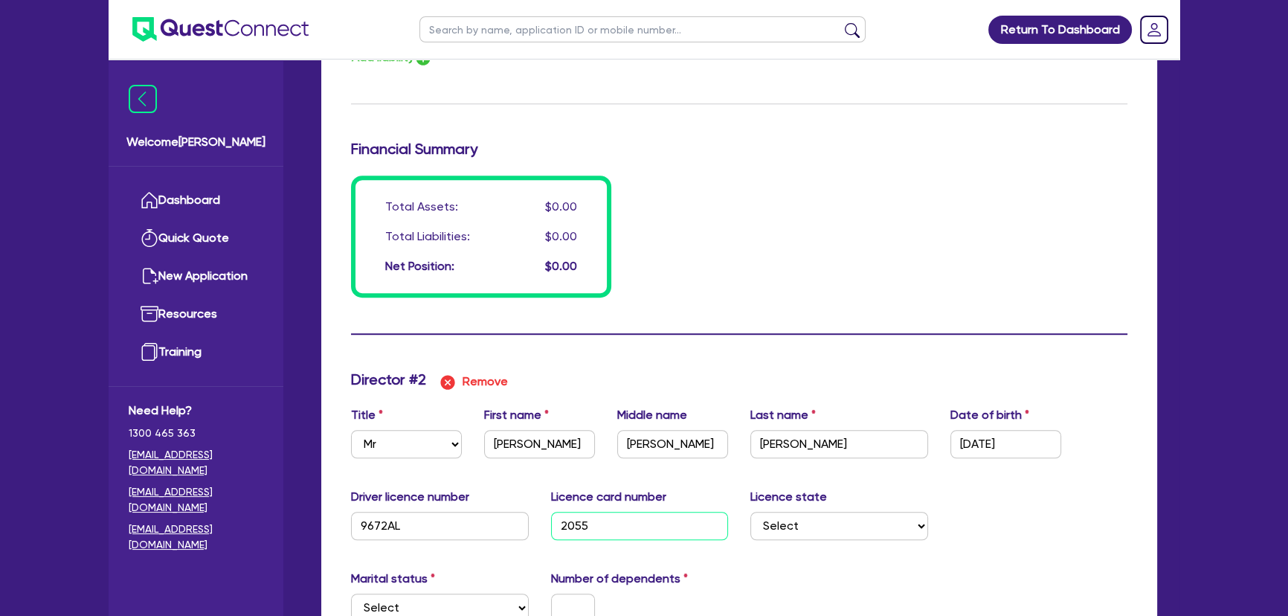
type input "0408936996"
type input "20554"
type input "0"
type input "0408936996"
type input "205548"
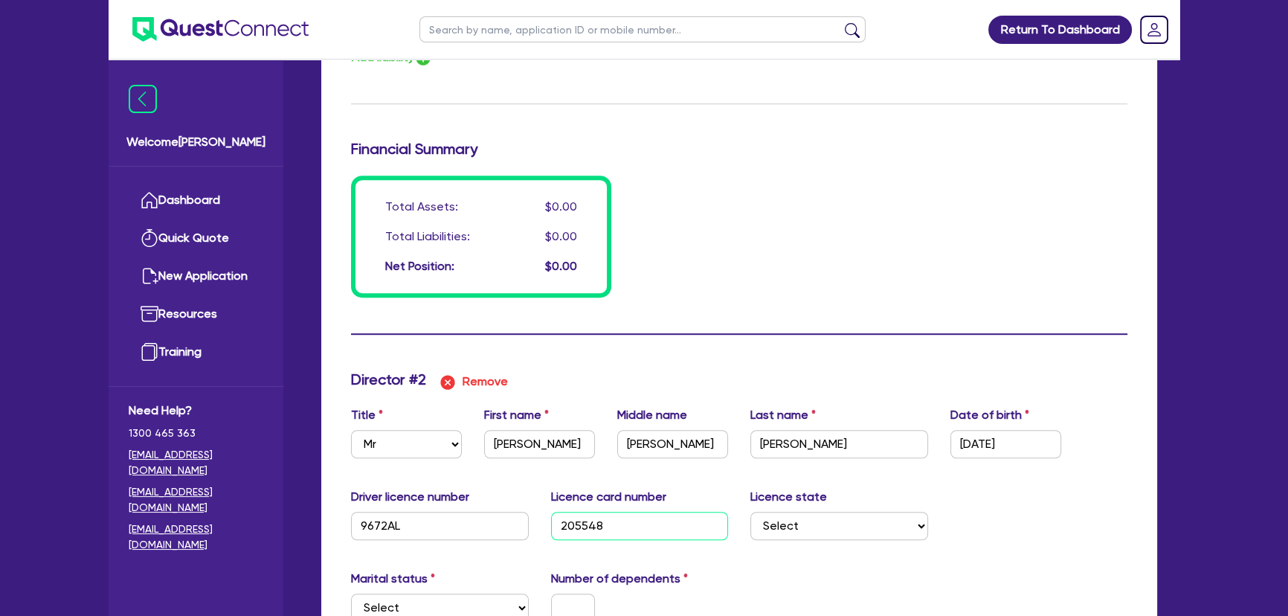
type input "0"
type input "0408936996"
type input "2055489"
type input "0"
type input "0408936996"
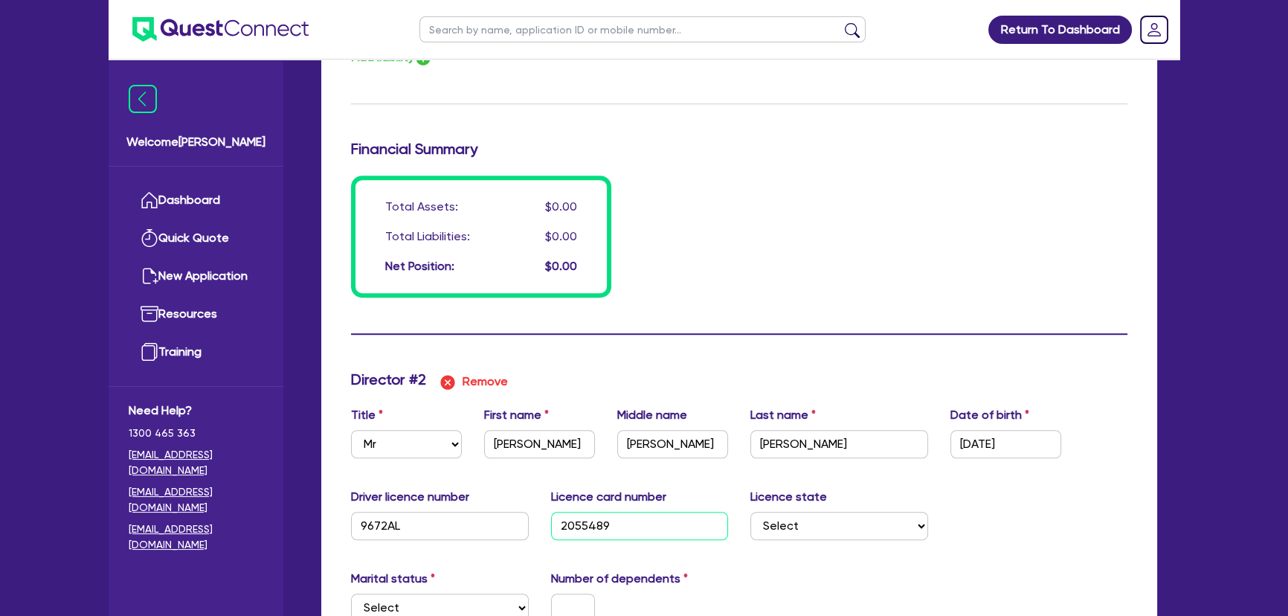
type input "20554892"
type input "0"
type input "0408936996"
type input "205548927"
type input "0"
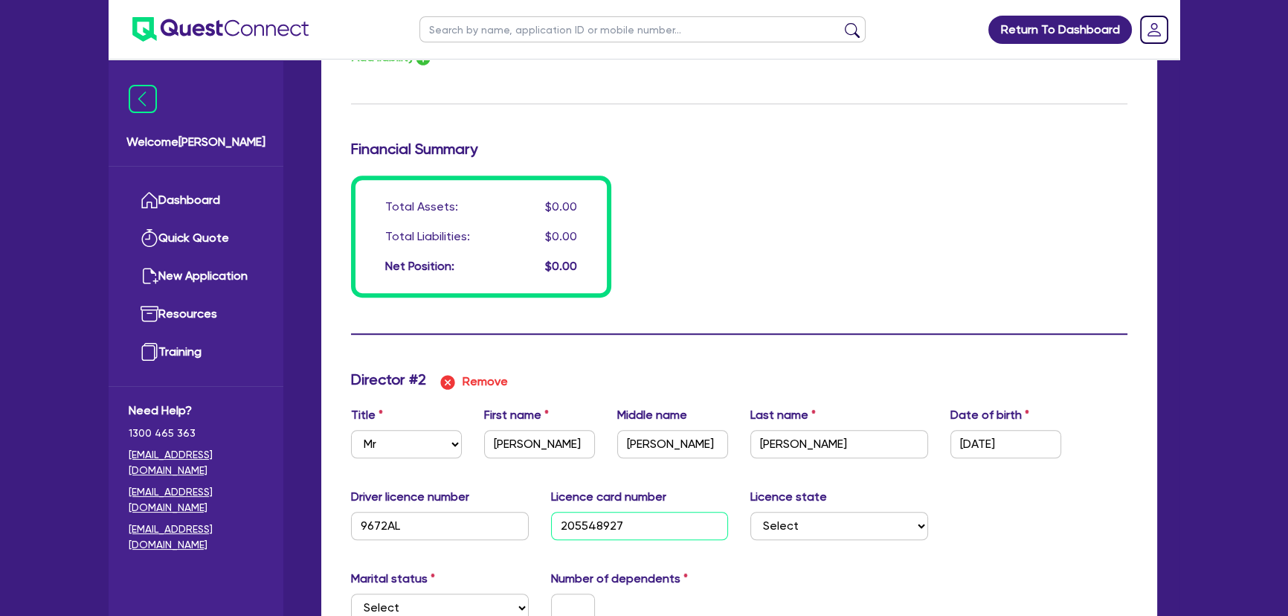
type input "0408936996"
type input "2055489271"
click at [856, 528] on select "Select [GEOGRAPHIC_DATA] [GEOGRAPHIC_DATA] [GEOGRAPHIC_DATA] [GEOGRAPHIC_DATA] …" at bounding box center [839, 526] width 178 height 28
select select "[GEOGRAPHIC_DATA]"
click at [750, 512] on select "Select [GEOGRAPHIC_DATA] [GEOGRAPHIC_DATA] [GEOGRAPHIC_DATA] [GEOGRAPHIC_DATA] …" at bounding box center [839, 526] width 178 height 28
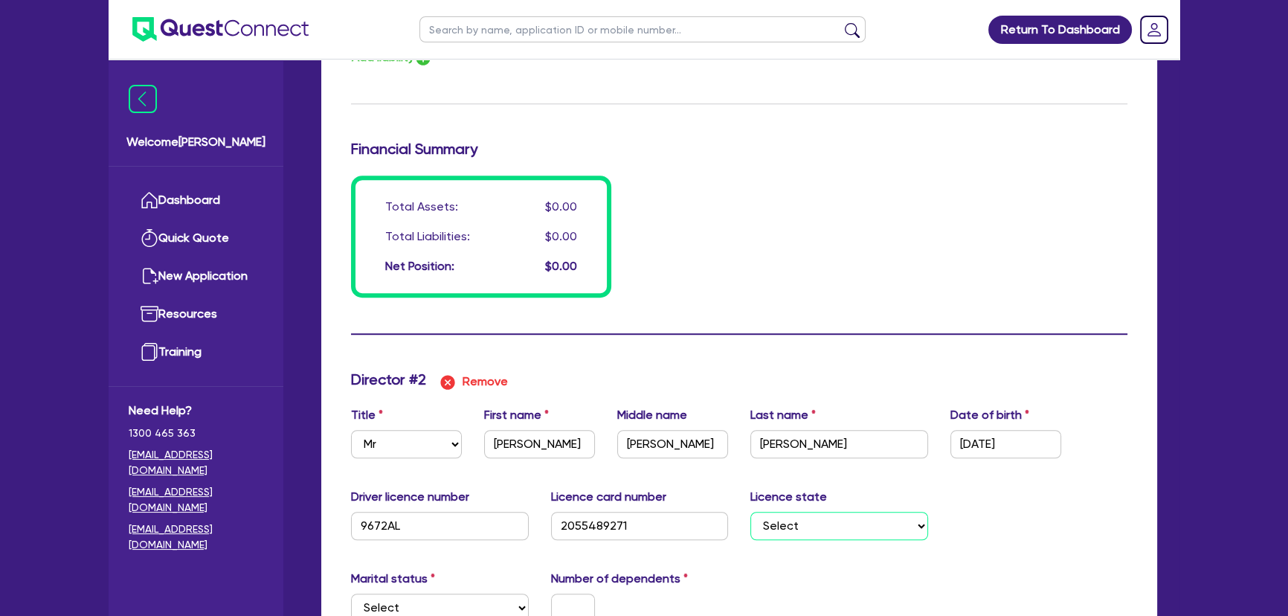
type input "0"
type input "0408936996"
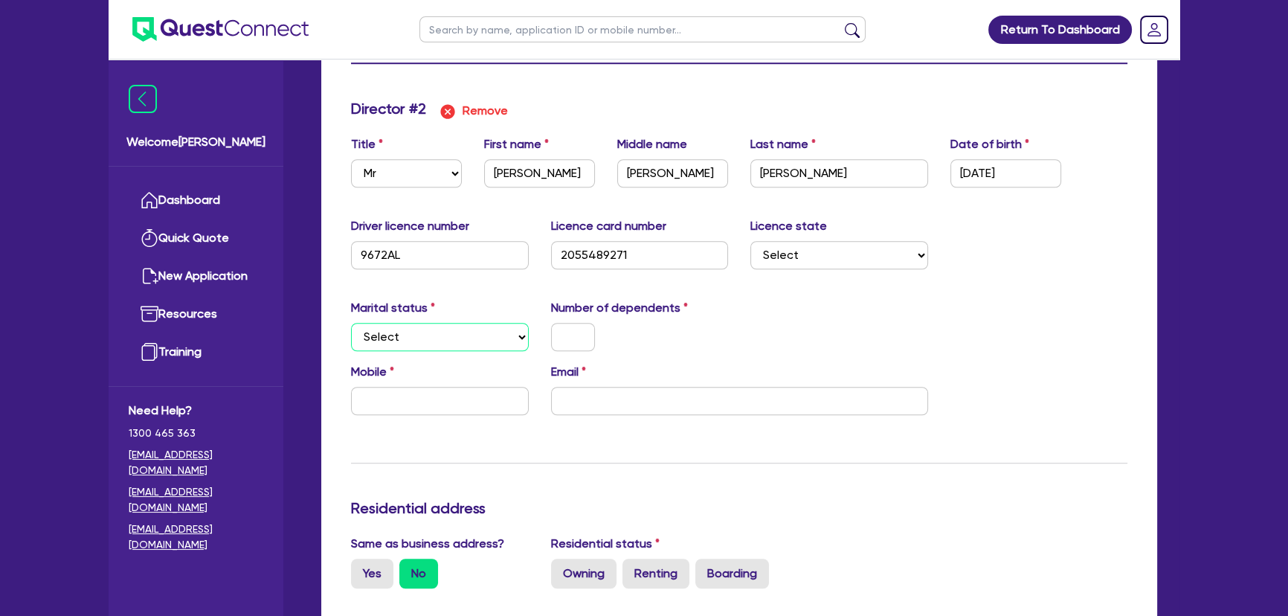
click at [447, 341] on select "Select Single Married De Facto / Partner" at bounding box center [440, 337] width 178 height 28
select select "MARRIED"
click at [351, 323] on select "Select Single Married De Facto / Partner" at bounding box center [440, 337] width 178 height 28
type input "0"
type input "0408936996"
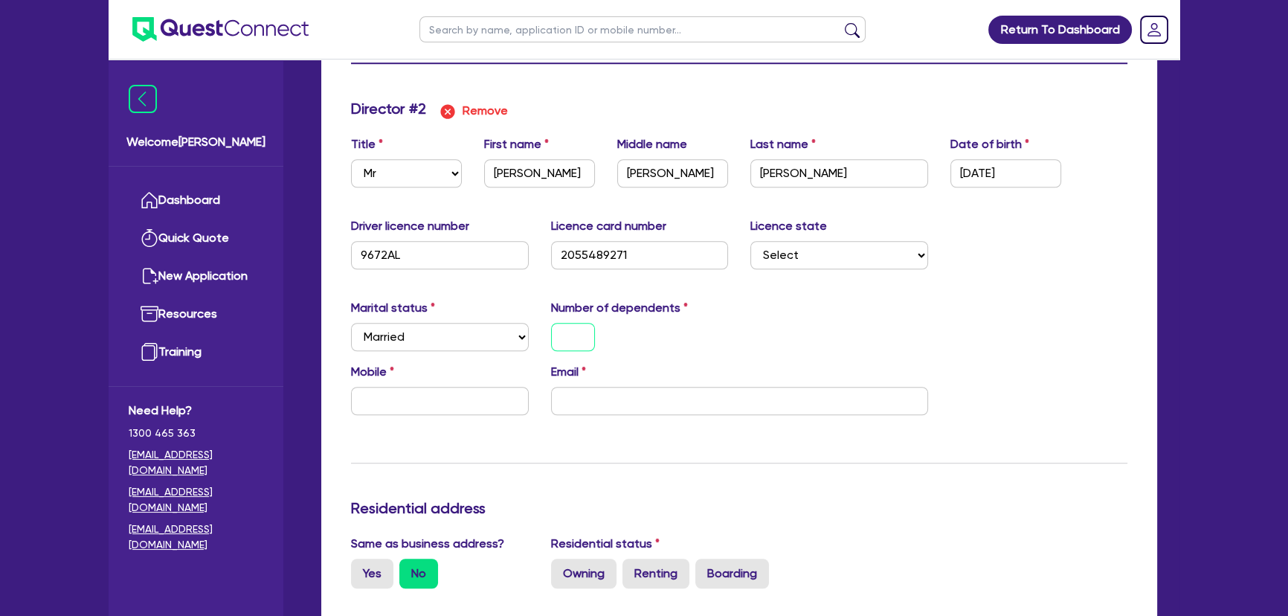
click at [565, 329] on input "text" at bounding box center [573, 337] width 44 height 28
type input "0"
type input "0408936996"
type input "2"
click at [408, 402] on input "text" at bounding box center [440, 401] width 178 height 28
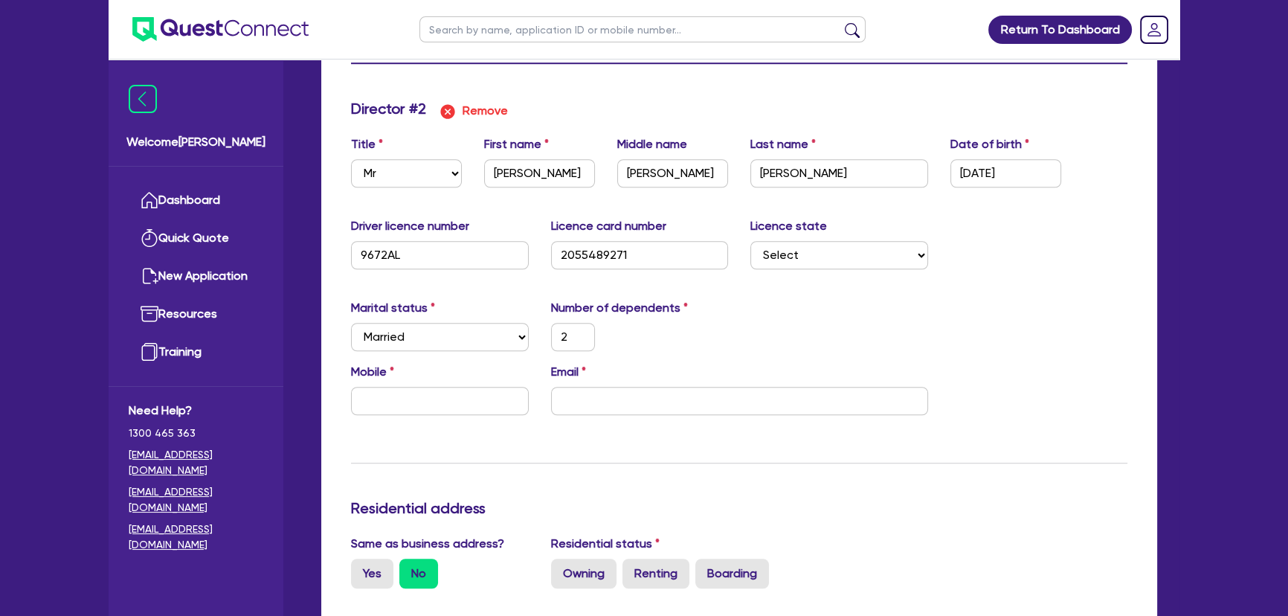
type input "0"
type input "0408 936 996"
click at [416, 396] on input "text" at bounding box center [440, 401] width 178 height 28
click at [423, 389] on input "text" at bounding box center [440, 401] width 178 height 28
type input "0"
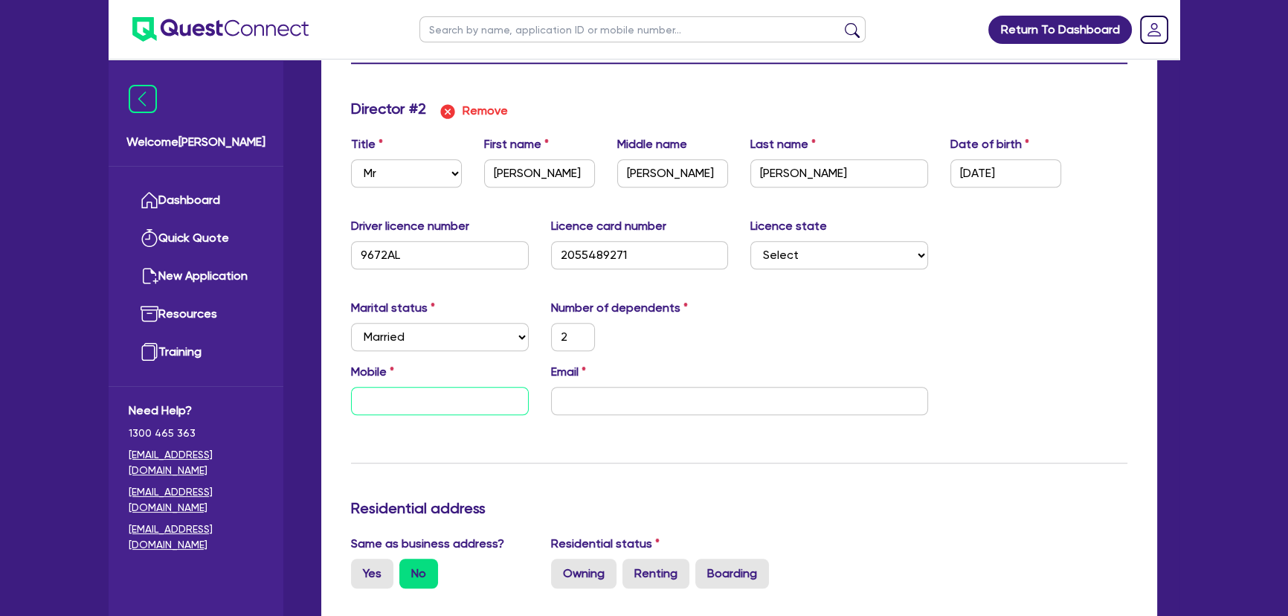
type input "0408936996"
type input "2"
type input "0"
paste input "408 936 996"
type input "0"
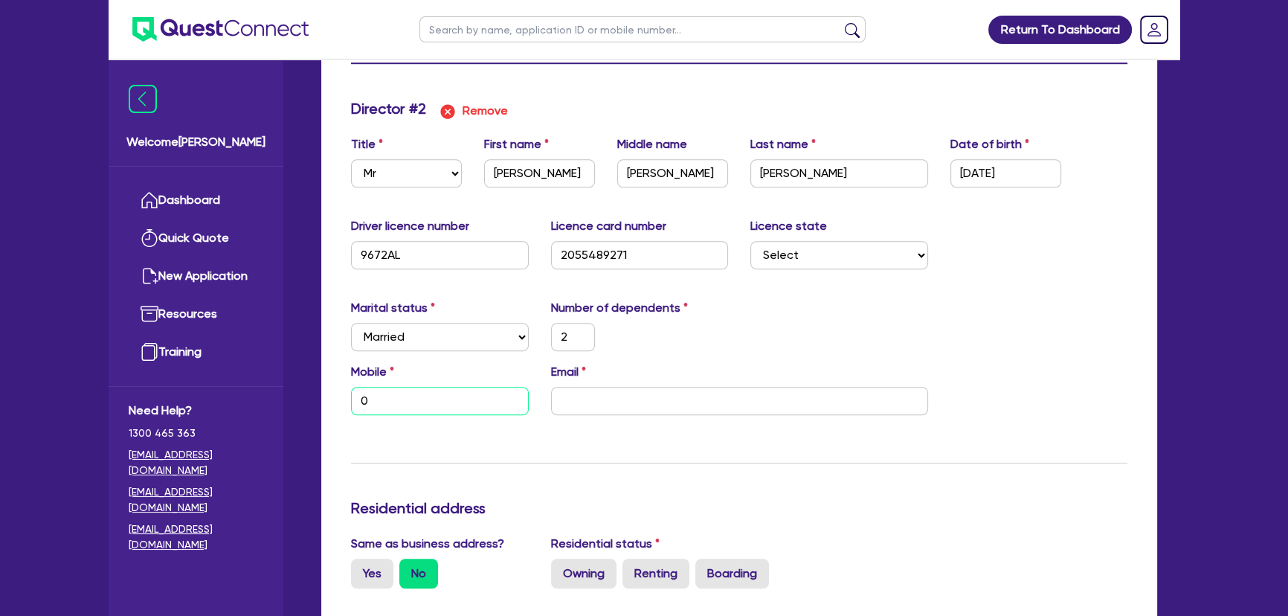
type input "0408936996"
type input "2"
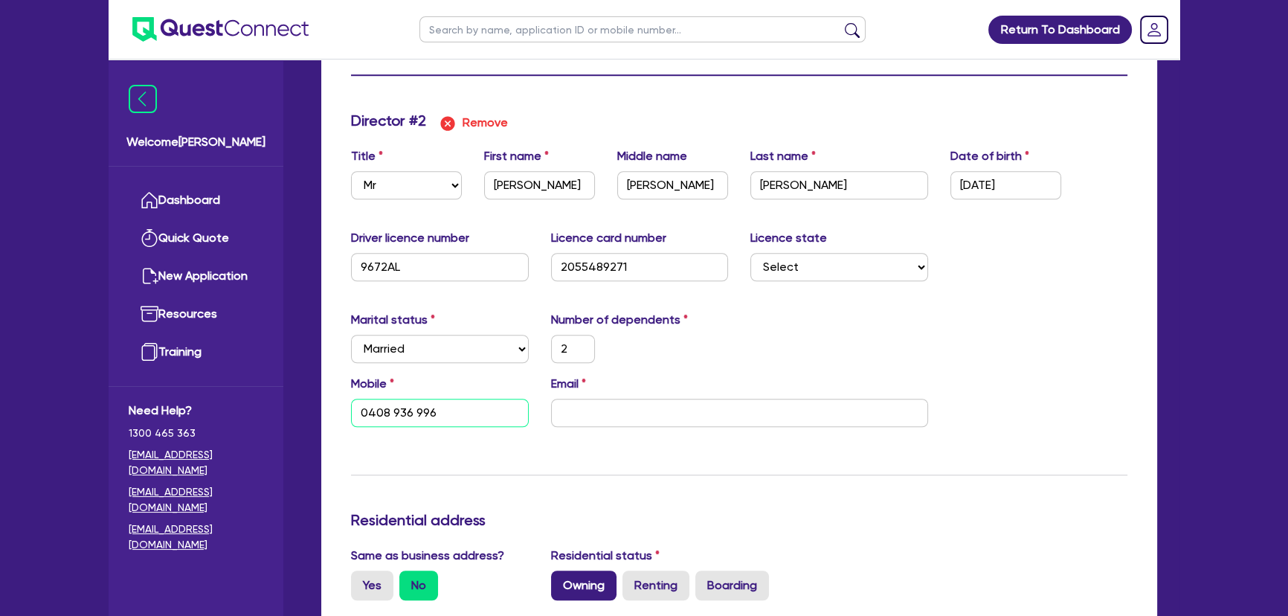
scroll to position [1513, 0]
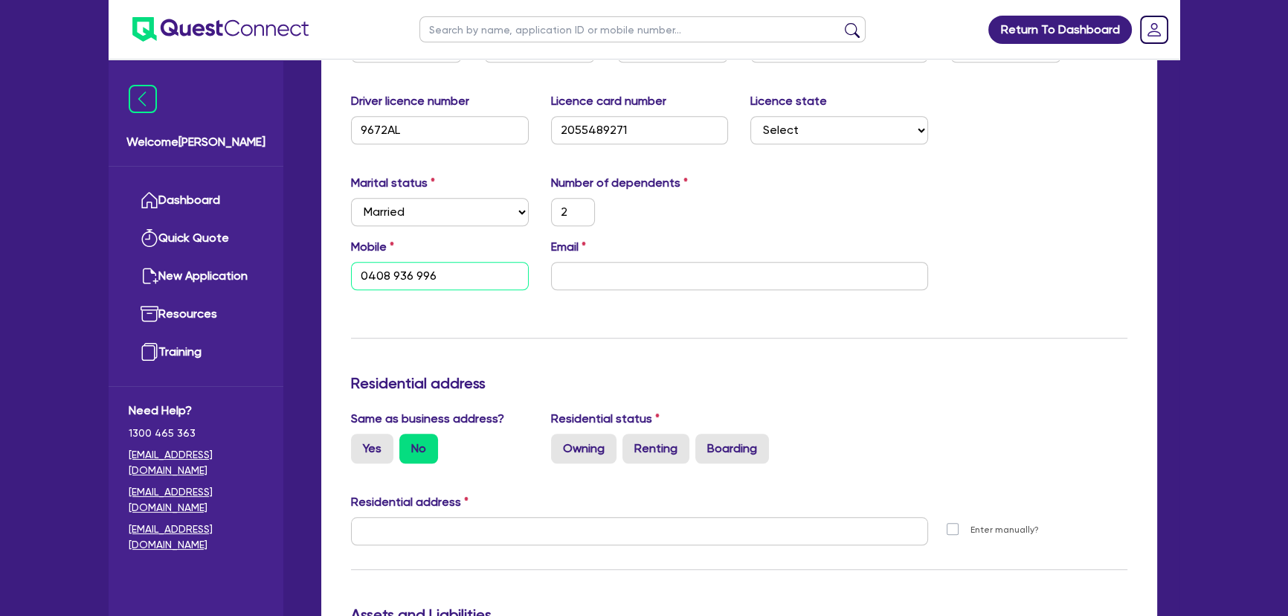
type input "0408 936 996"
click at [586, 281] on input "email" at bounding box center [739, 276] width 377 height 28
type input "0"
type input "0408 936 996"
click at [606, 274] on input "email" at bounding box center [739, 276] width 377 height 28
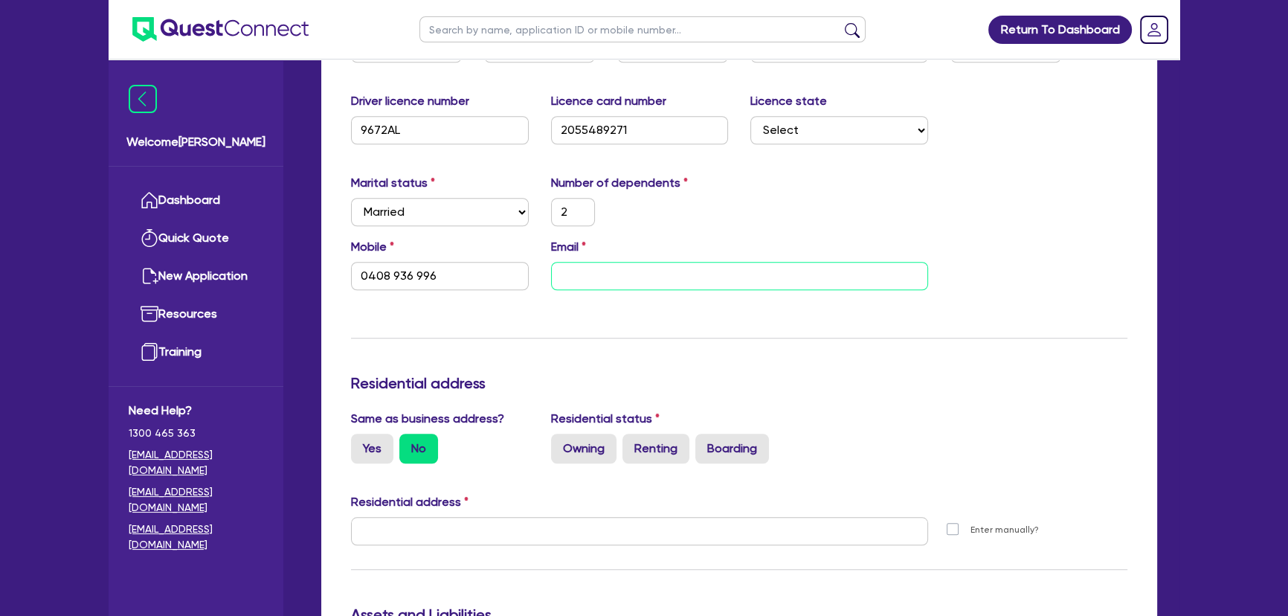
paste input "[EMAIL_ADDRESS][DOMAIN_NAME]"
type input "0"
type input "0408936996"
type input "2"
type input "0408 936 996"
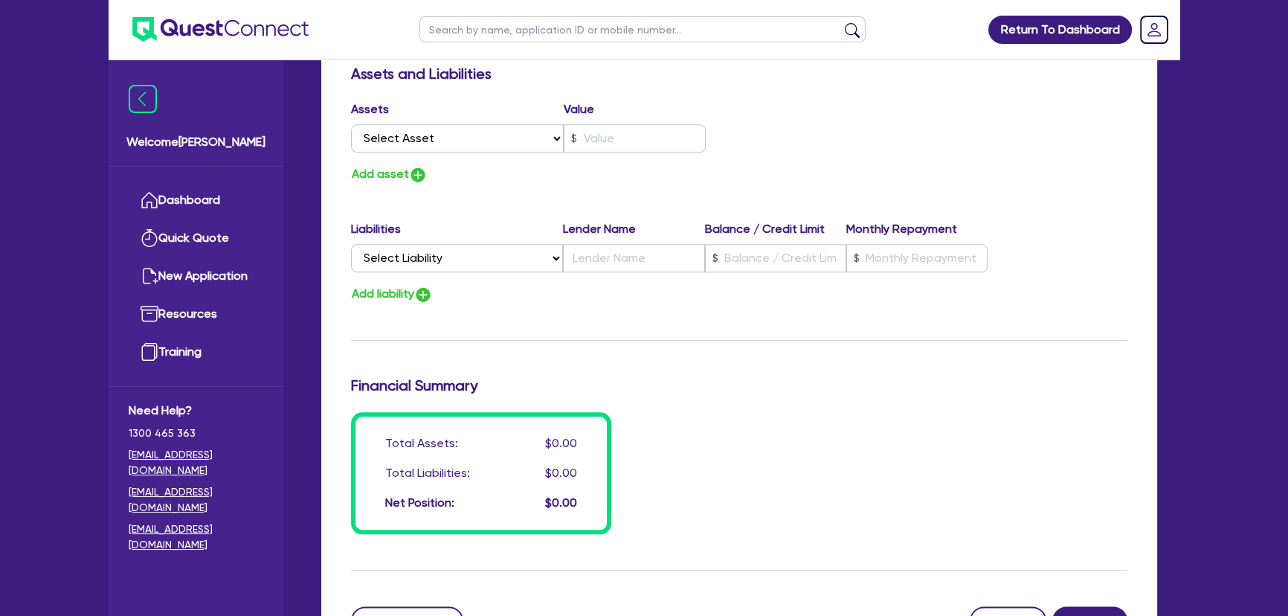
type input "[EMAIL_ADDRESS][DOMAIN_NAME]"
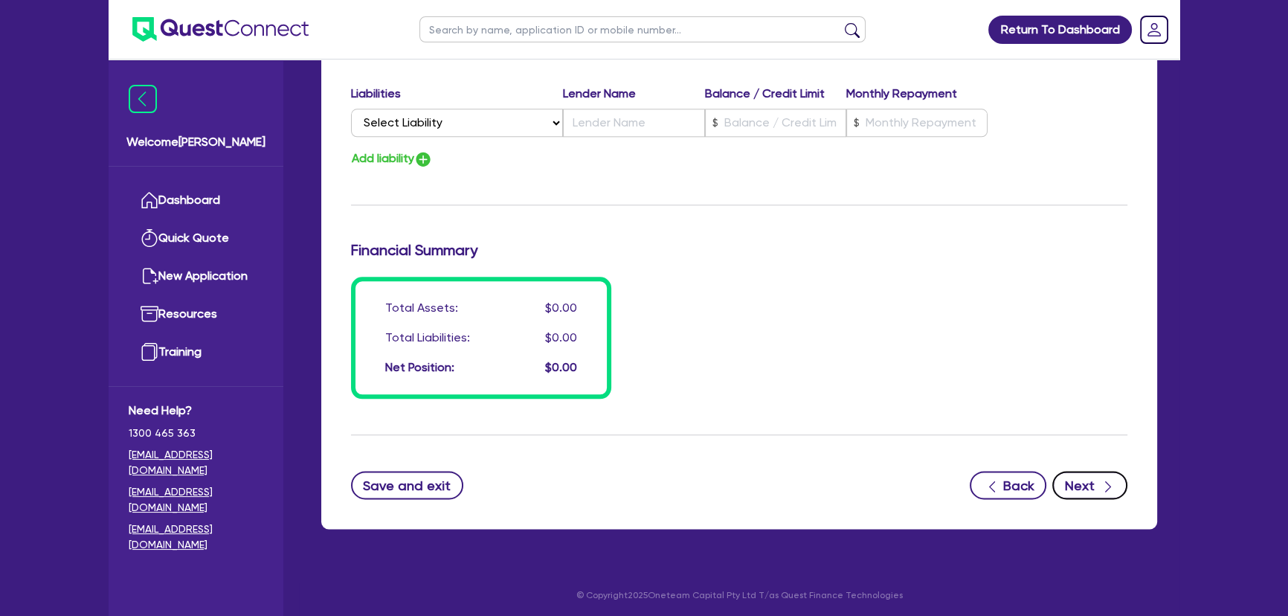
click at [1115, 476] on button "Next" at bounding box center [1089, 485] width 75 height 28
type input "0"
type input "0408 936 996"
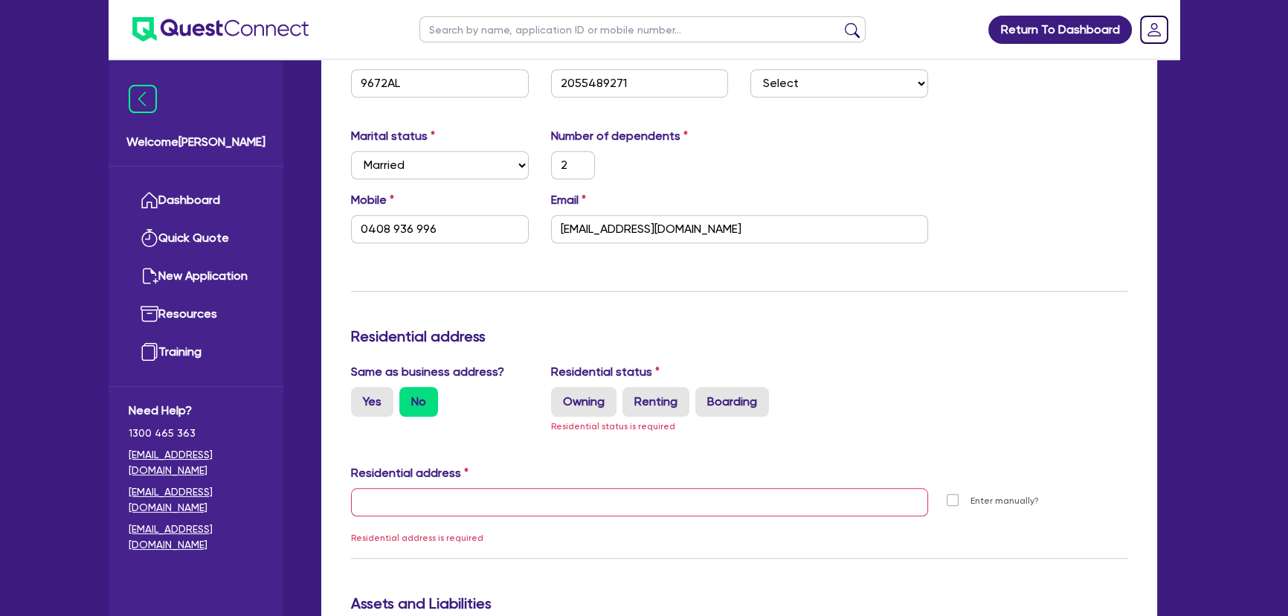
scroll to position [1684, 0]
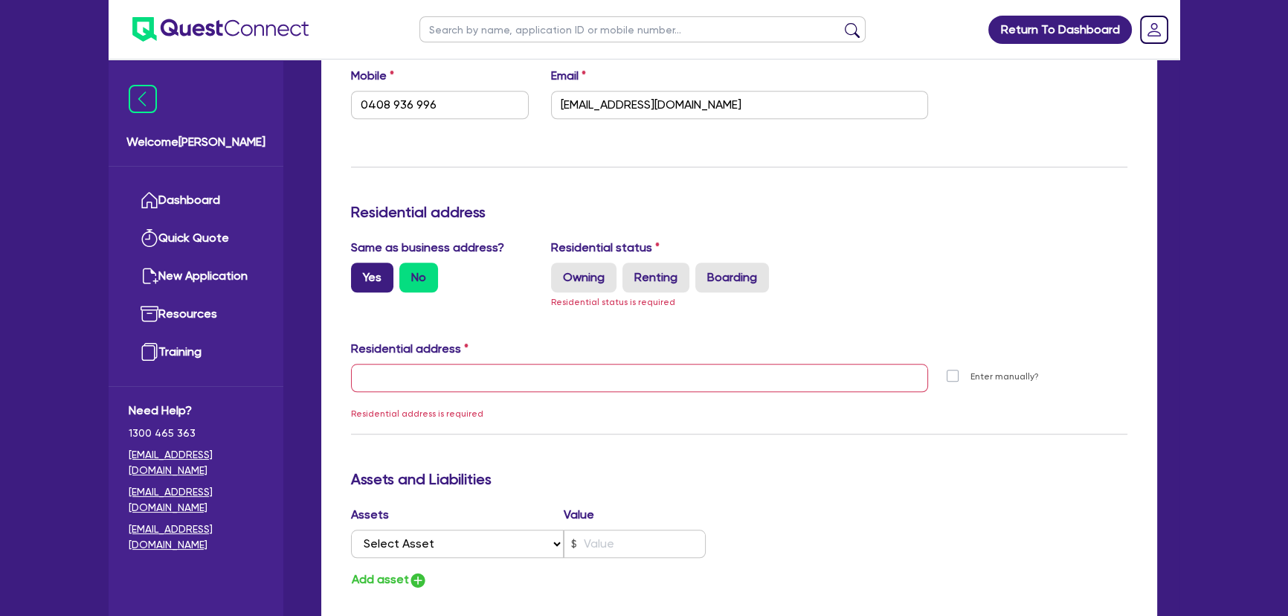
click at [364, 285] on label "Yes" at bounding box center [372, 278] width 42 height 30
click at [361, 272] on input "Yes" at bounding box center [356, 268] width 10 height 10
radio input "true"
type input "0"
type input "0408936996"
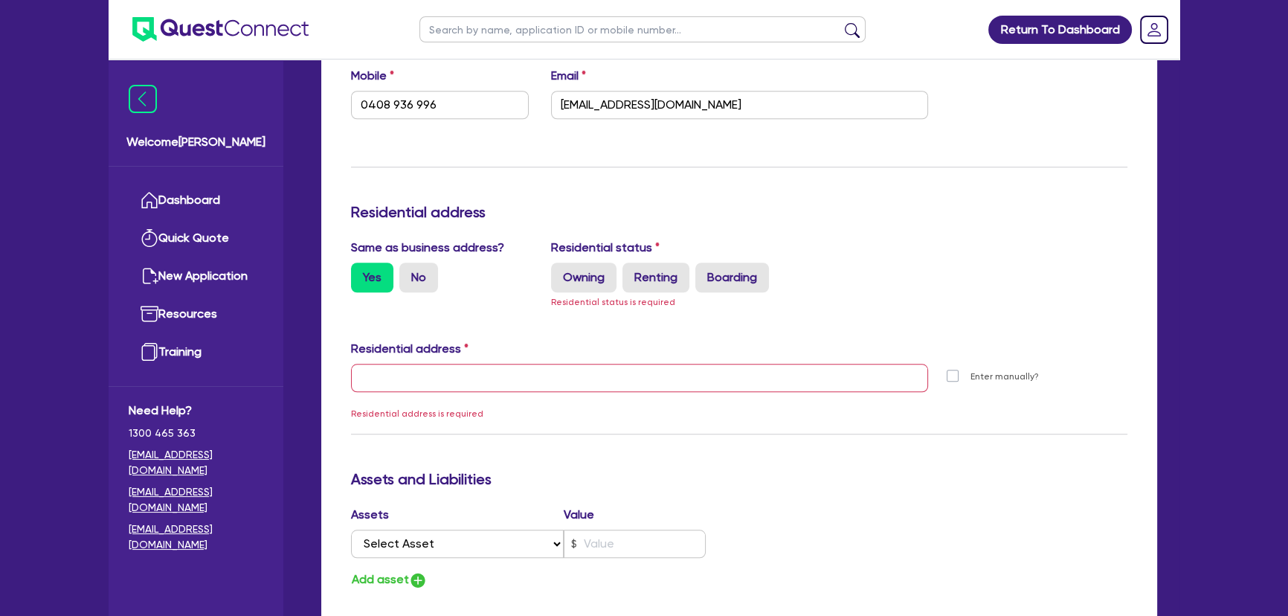
type input "2"
type input "0408 936 996"
type input "[STREET_ADDRESS]"
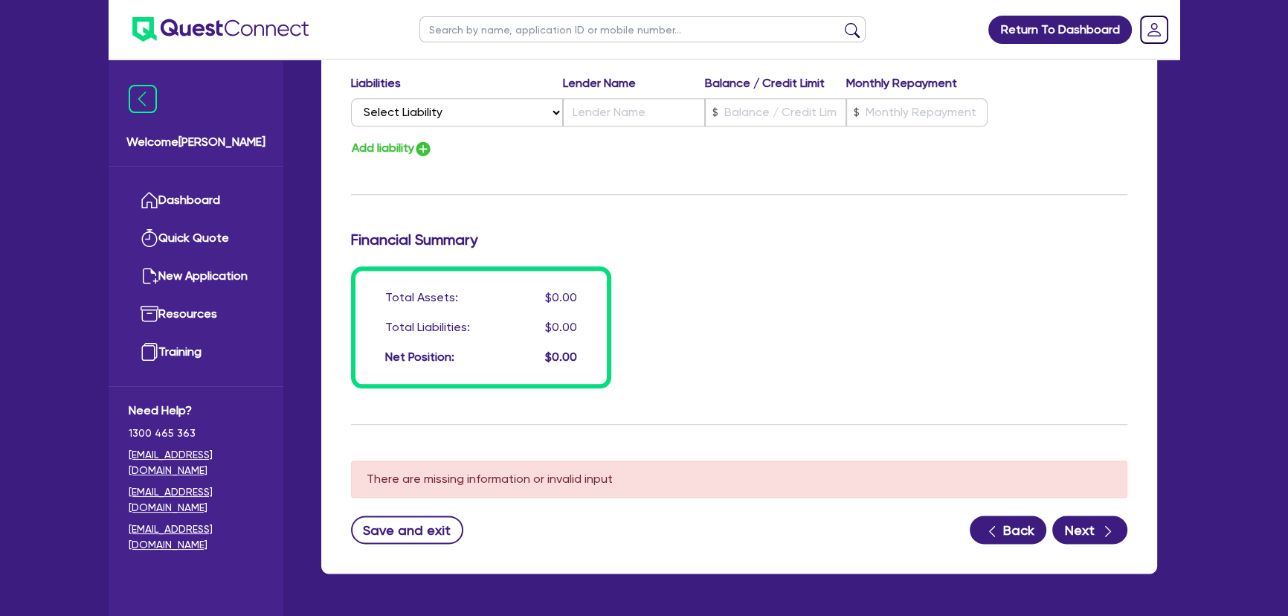
scroll to position [2261, 0]
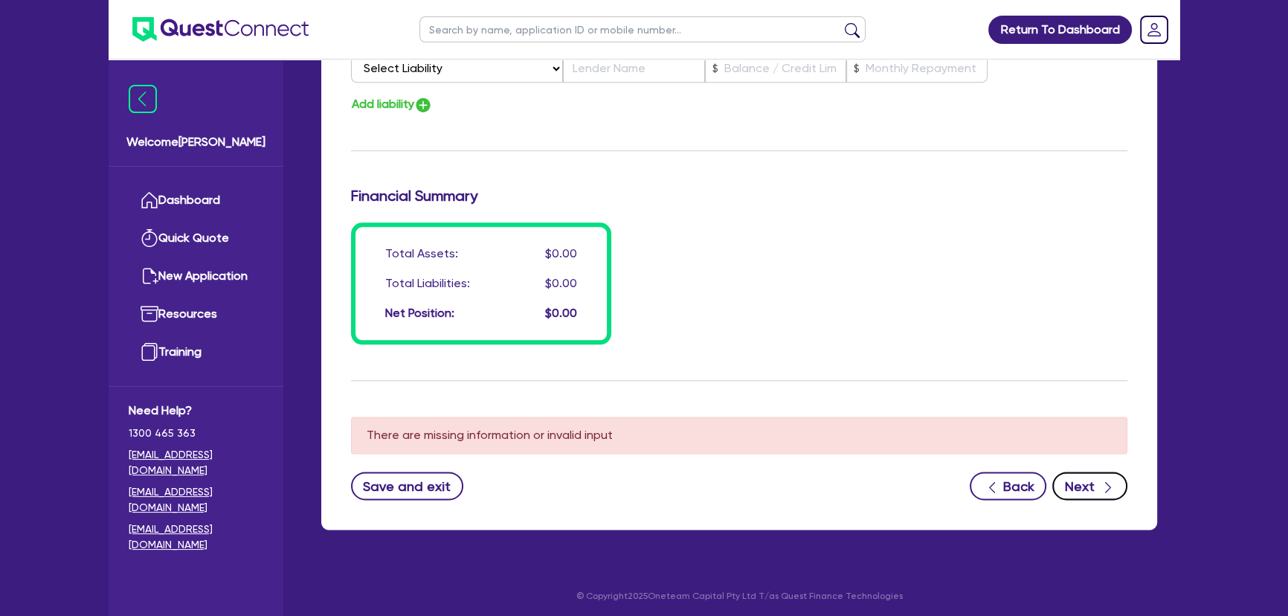
click at [1099, 477] on div "button" at bounding box center [1107, 486] width 16 height 19
type input "0"
type input "0408 936 996"
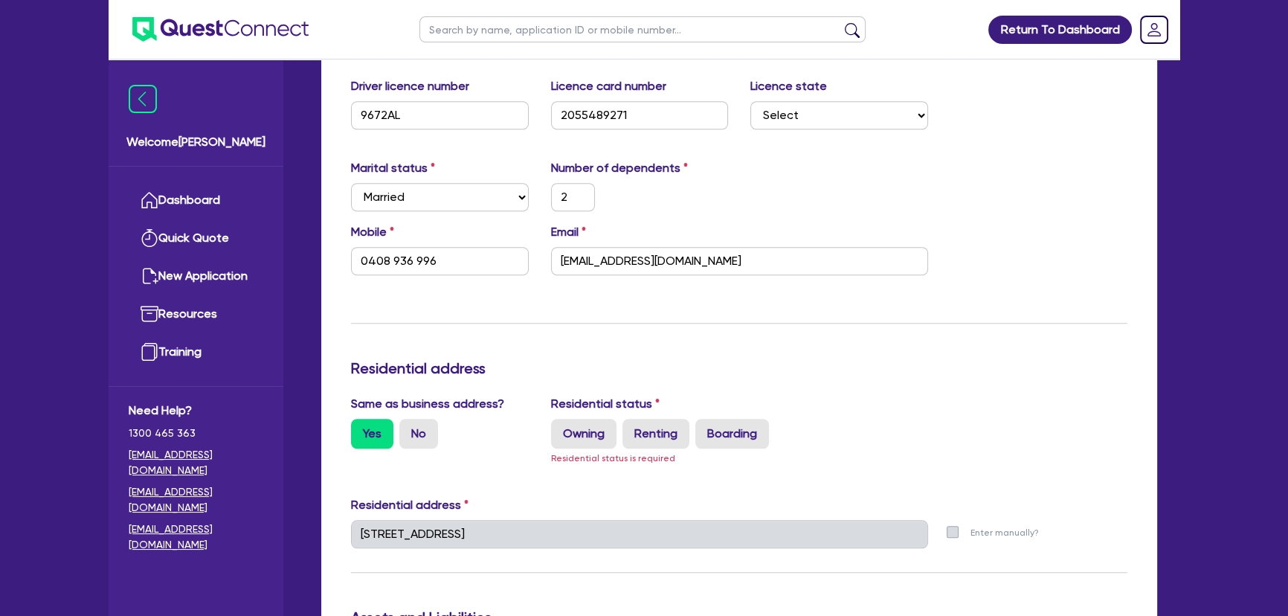
scroll to position [1383, 0]
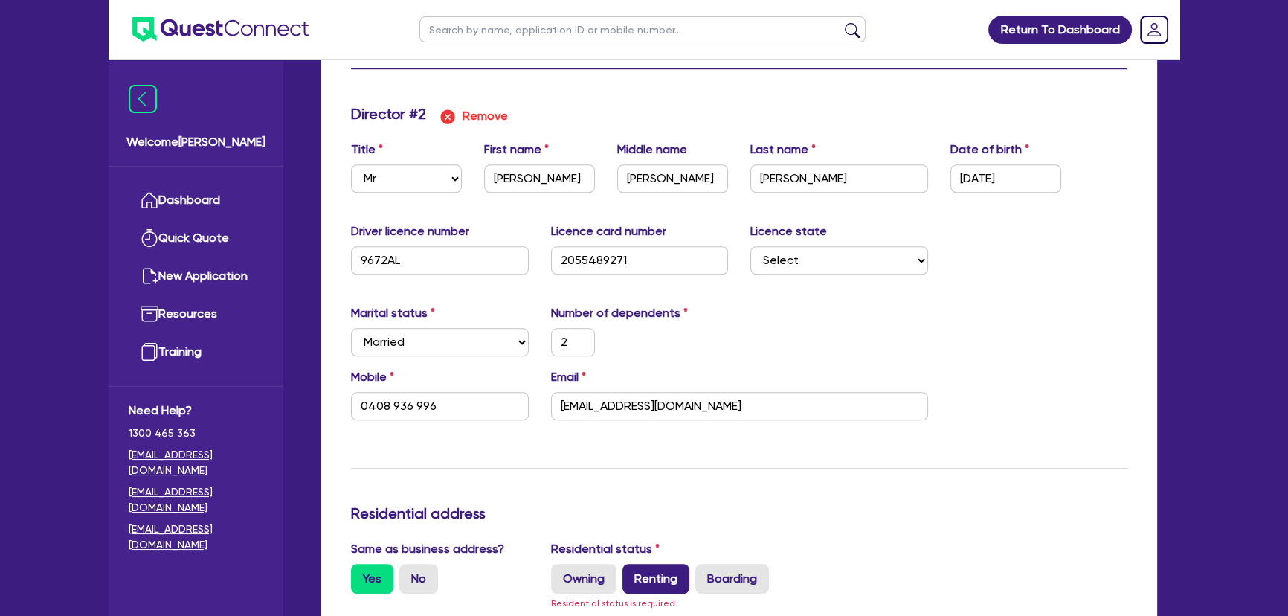
click at [641, 572] on label "Renting" at bounding box center [655, 579] width 67 height 30
click at [632, 572] on input "Renting" at bounding box center [627, 569] width 10 height 10
radio input "true"
type input "0"
type input "0408936996"
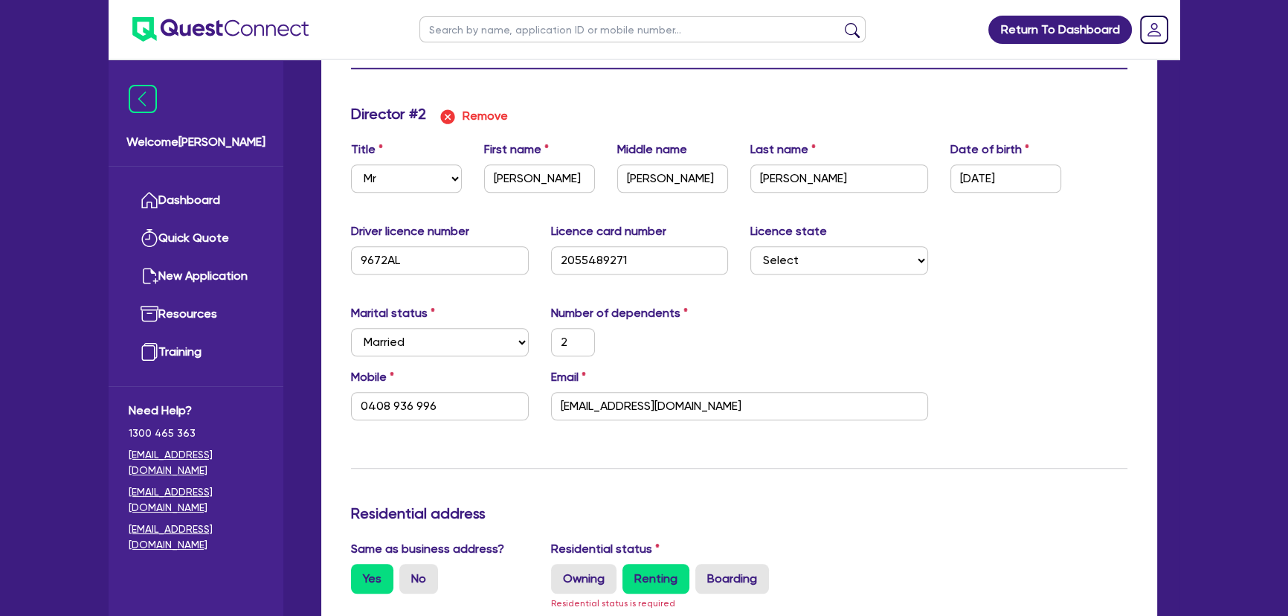
type input "2"
type input "0408 936 996"
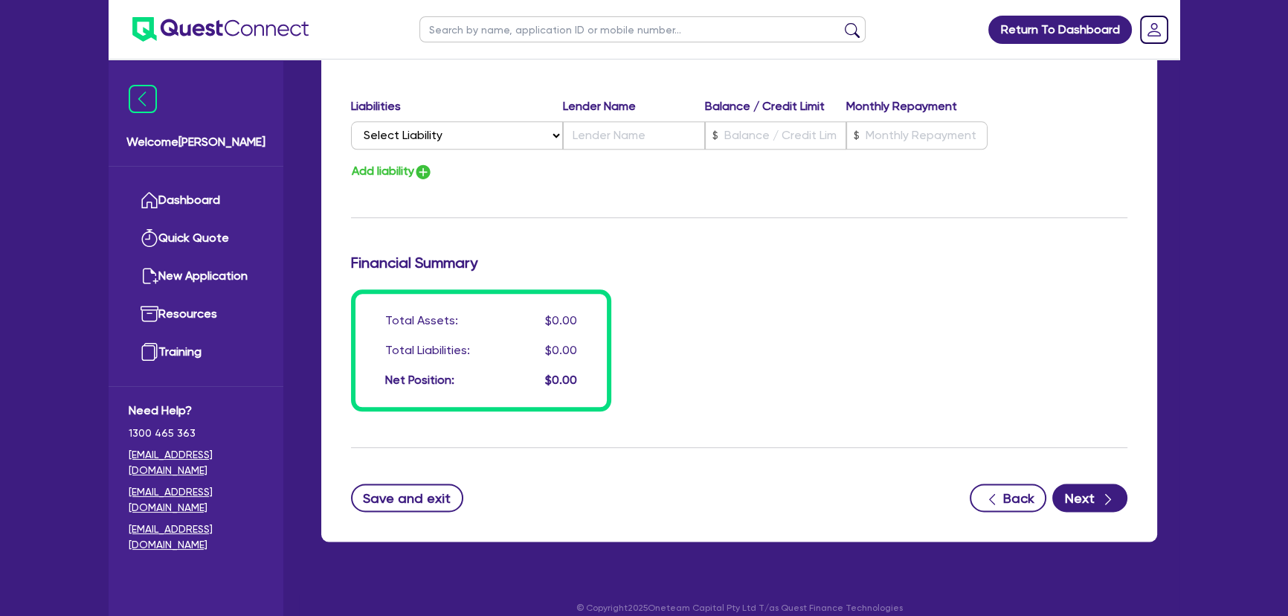
scroll to position [2189, 0]
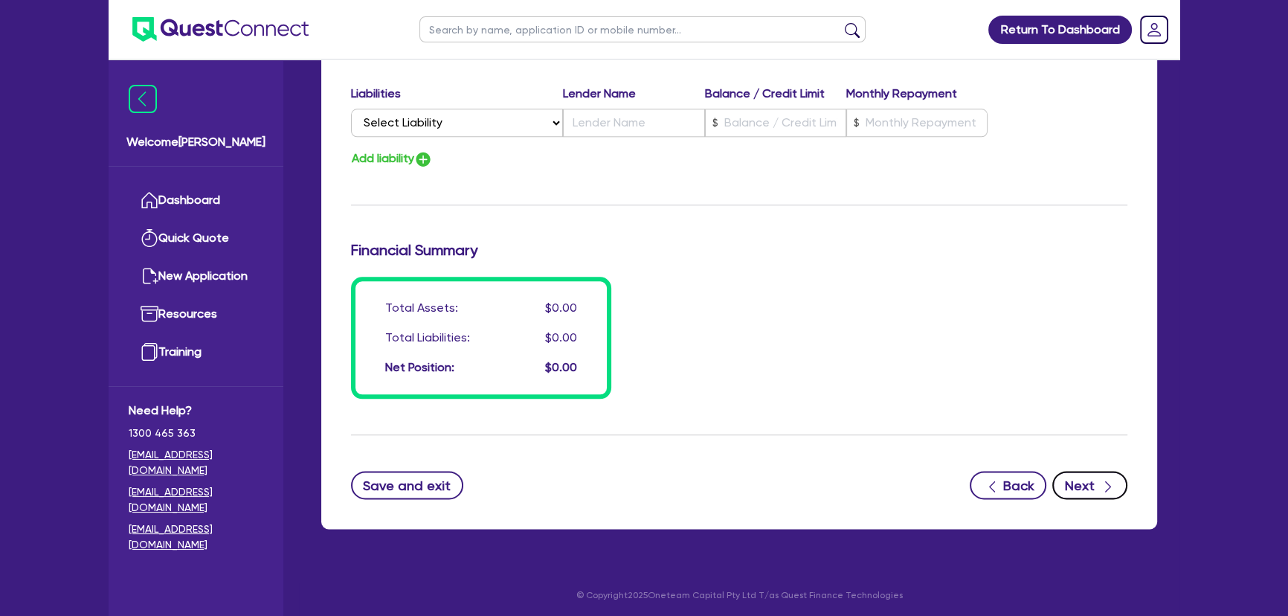
click at [1086, 489] on button "Next" at bounding box center [1089, 485] width 75 height 28
type input "0"
type input "0408 936 996"
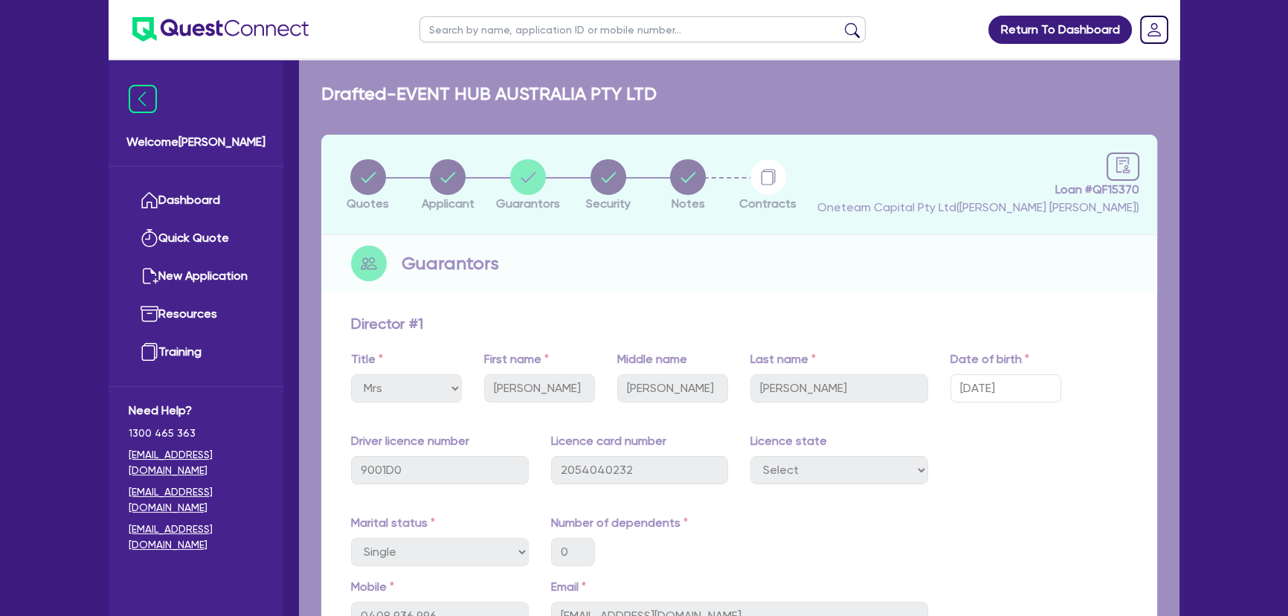
select select "TERTIARY_ASSETS"
select select "OTHER_TERTIARY"
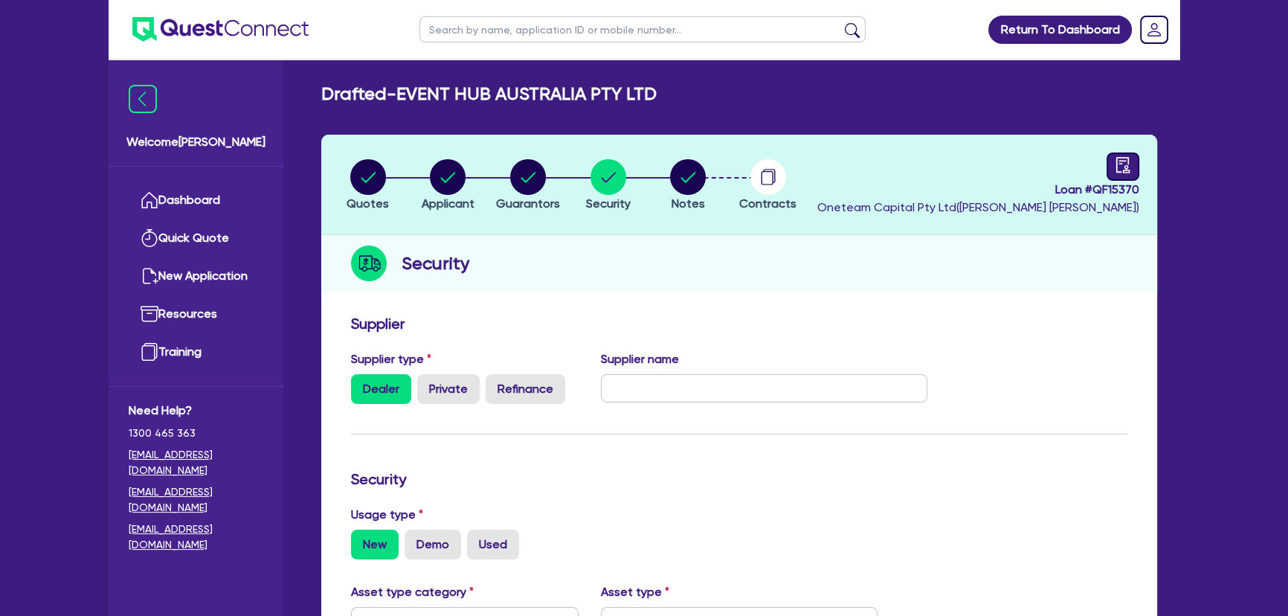
click at [1111, 164] on div at bounding box center [1123, 166] width 33 height 28
select select "DRAFTED_NEW"
select select "Quest Finance - Own Book"
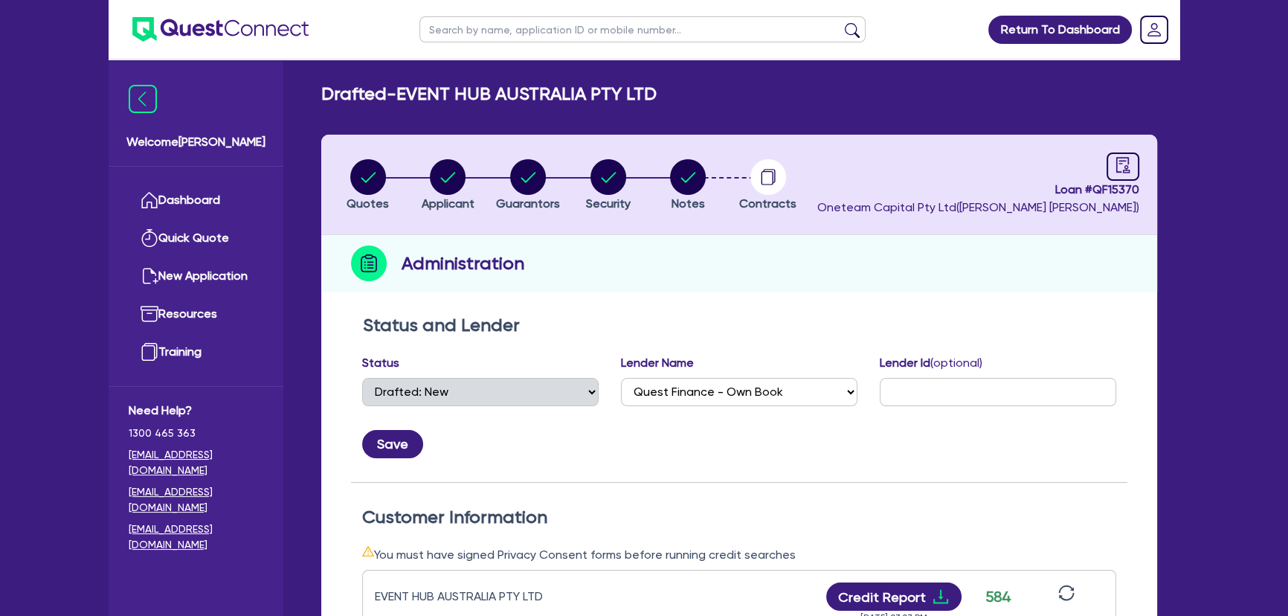
scroll to position [405, 0]
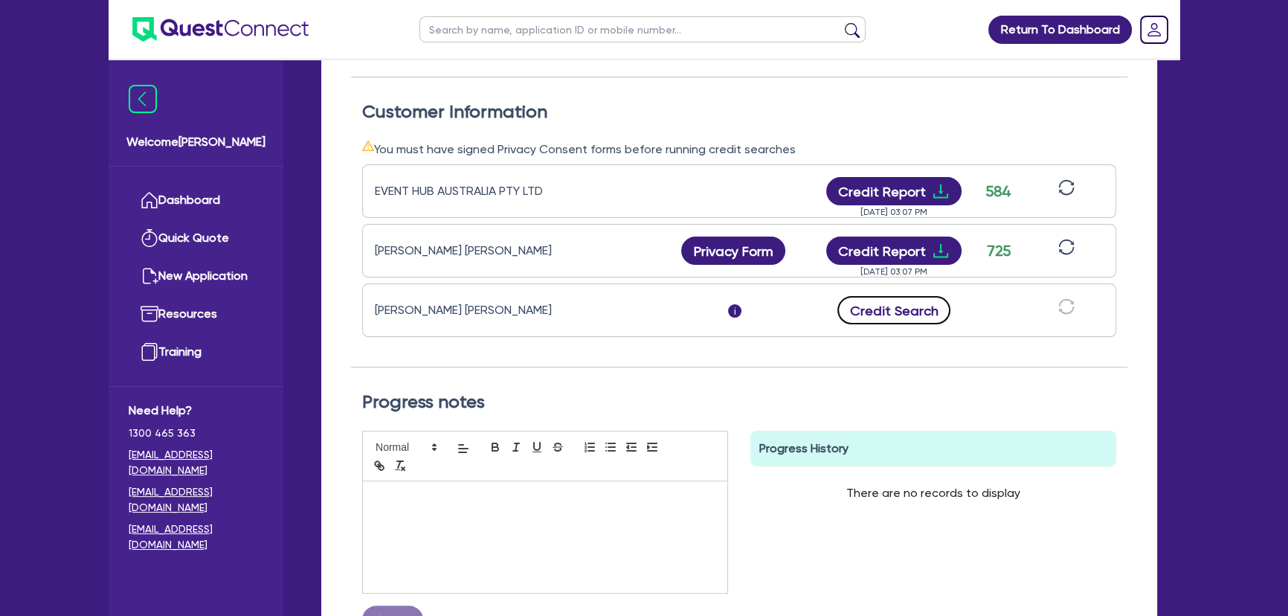
click at [901, 311] on button "Credit Search" at bounding box center [893, 310] width 113 height 28
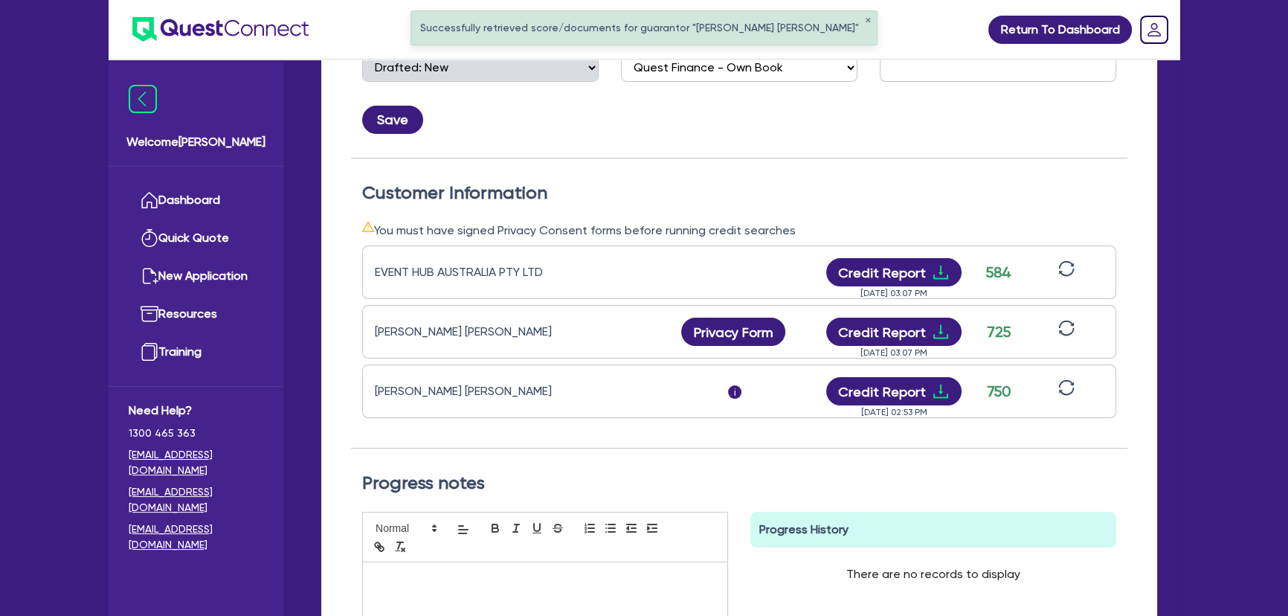
scroll to position [473, 0]
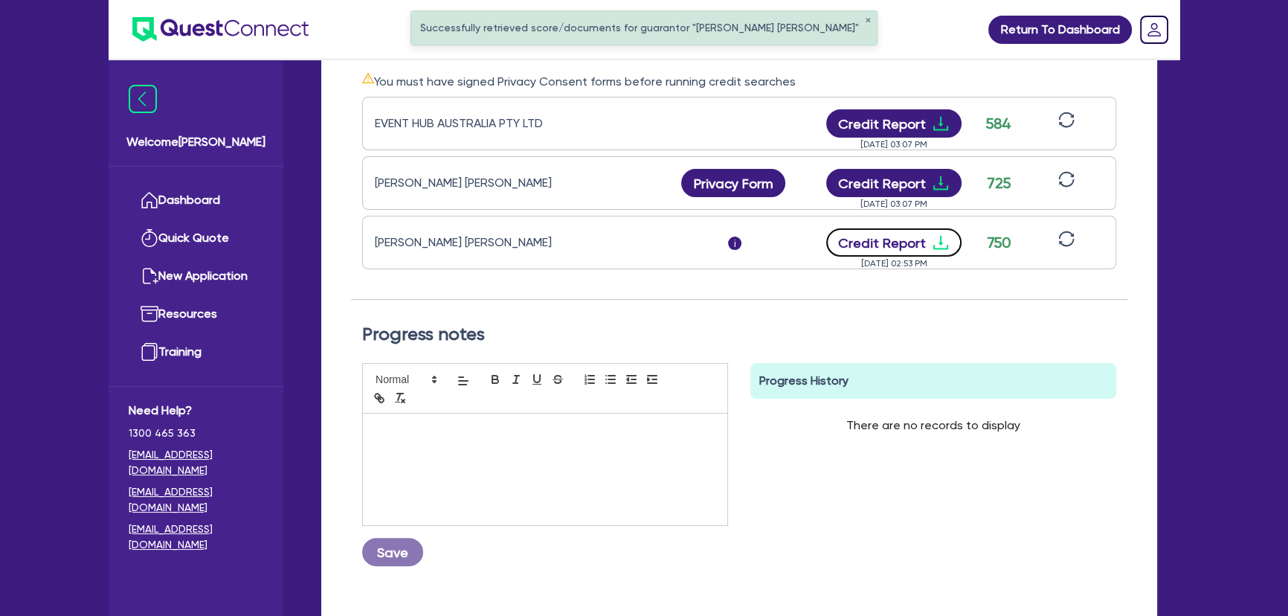
click at [942, 234] on icon "download" at bounding box center [941, 243] width 18 height 18
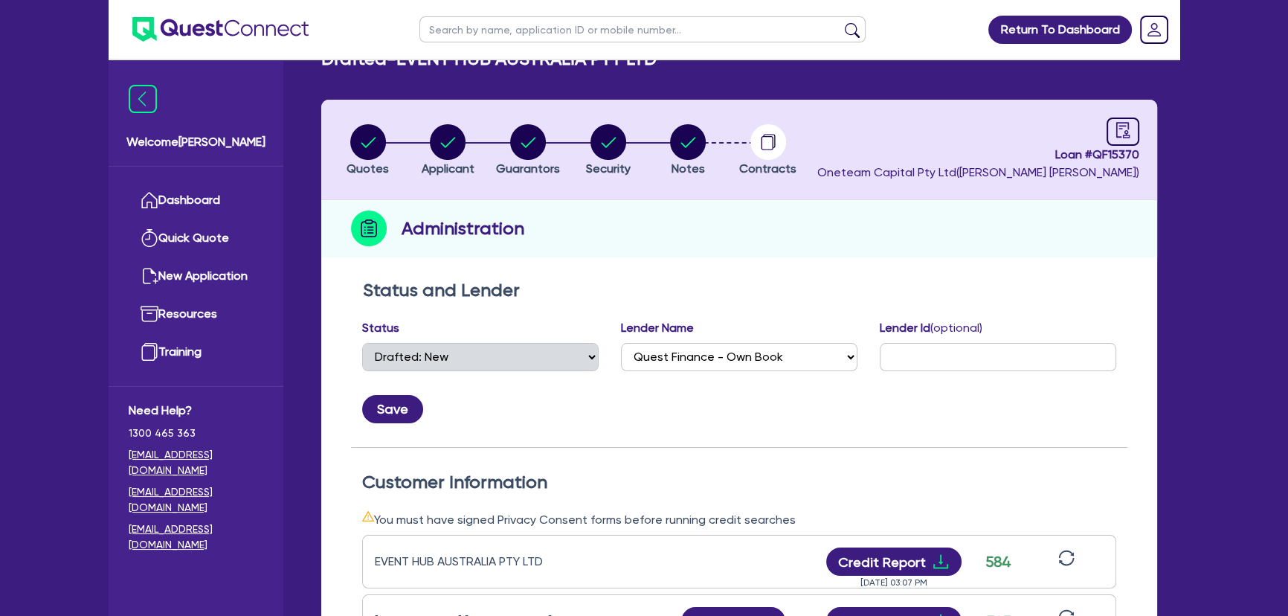
scroll to position [0, 0]
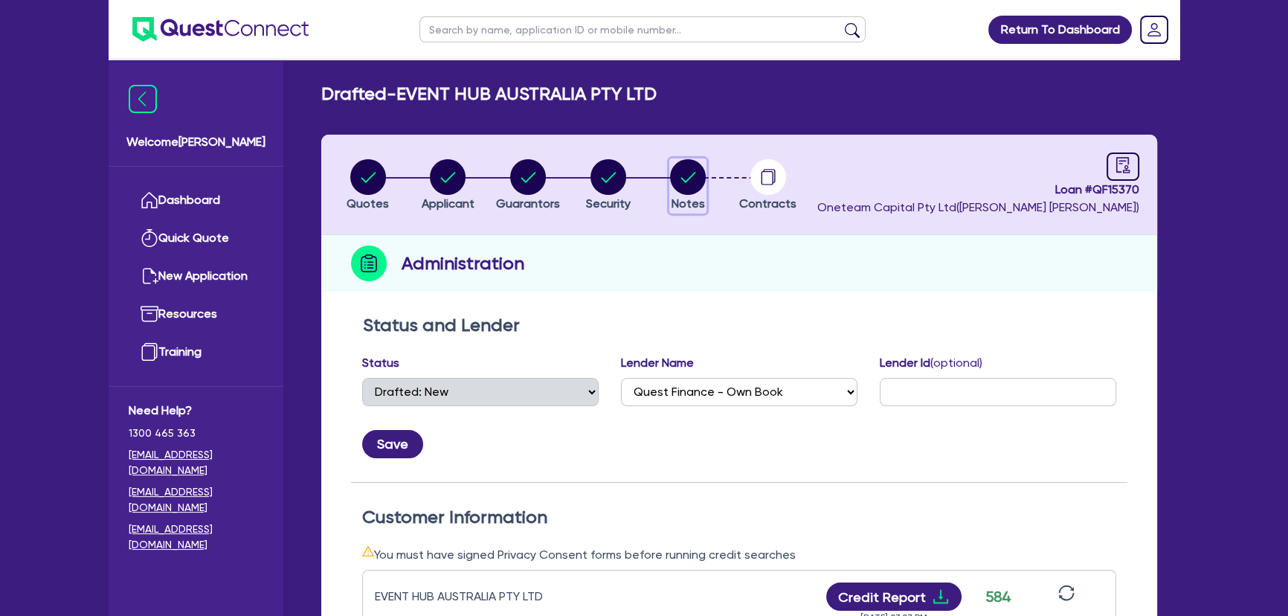
click at [691, 199] on span "Notes" at bounding box center [688, 203] width 33 height 14
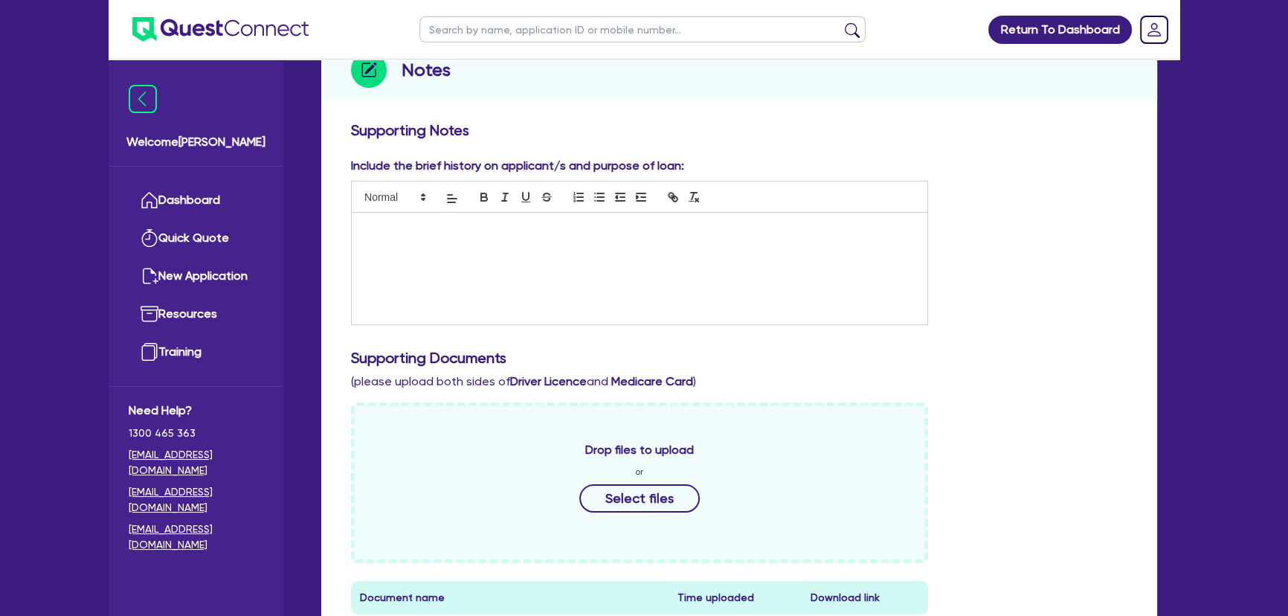
scroll to position [67, 0]
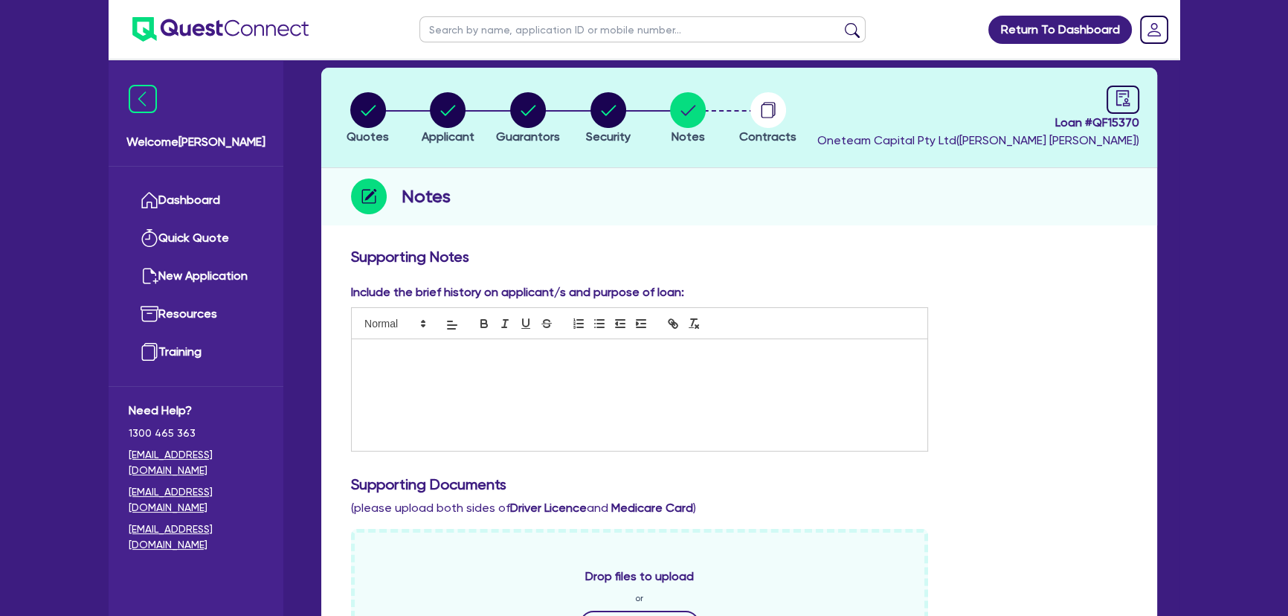
click at [493, 384] on div at bounding box center [640, 395] width 576 height 112
click at [476, 409] on div at bounding box center [640, 395] width 576 height 112
click at [494, 358] on p at bounding box center [639, 354] width 553 height 13
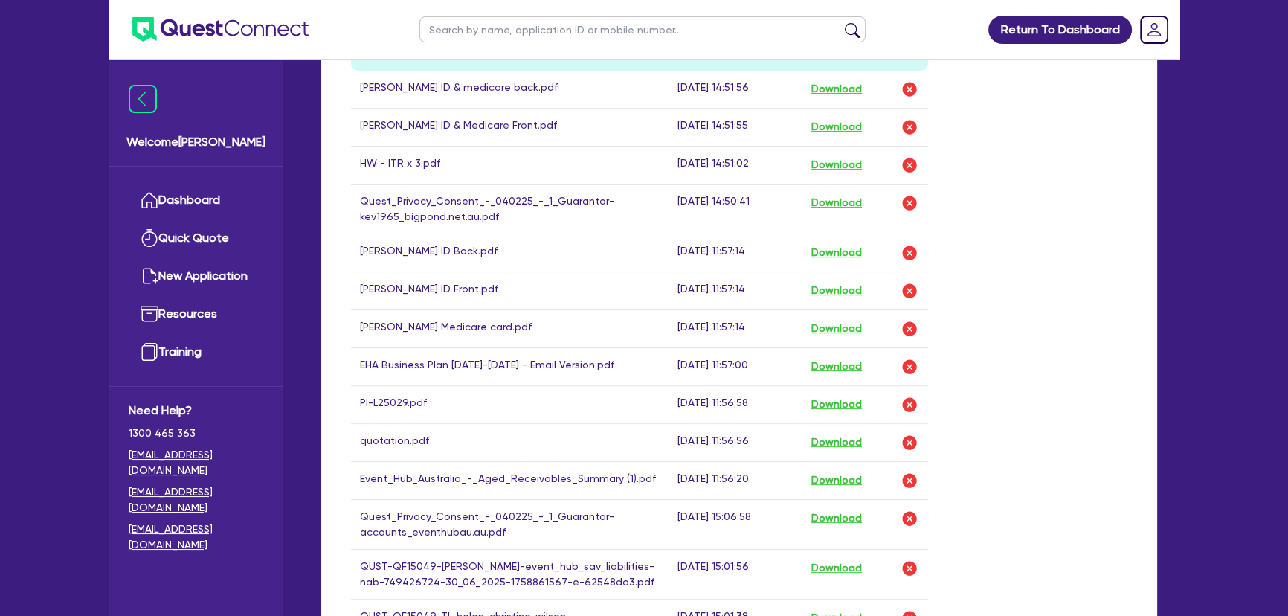
scroll to position [608, 0]
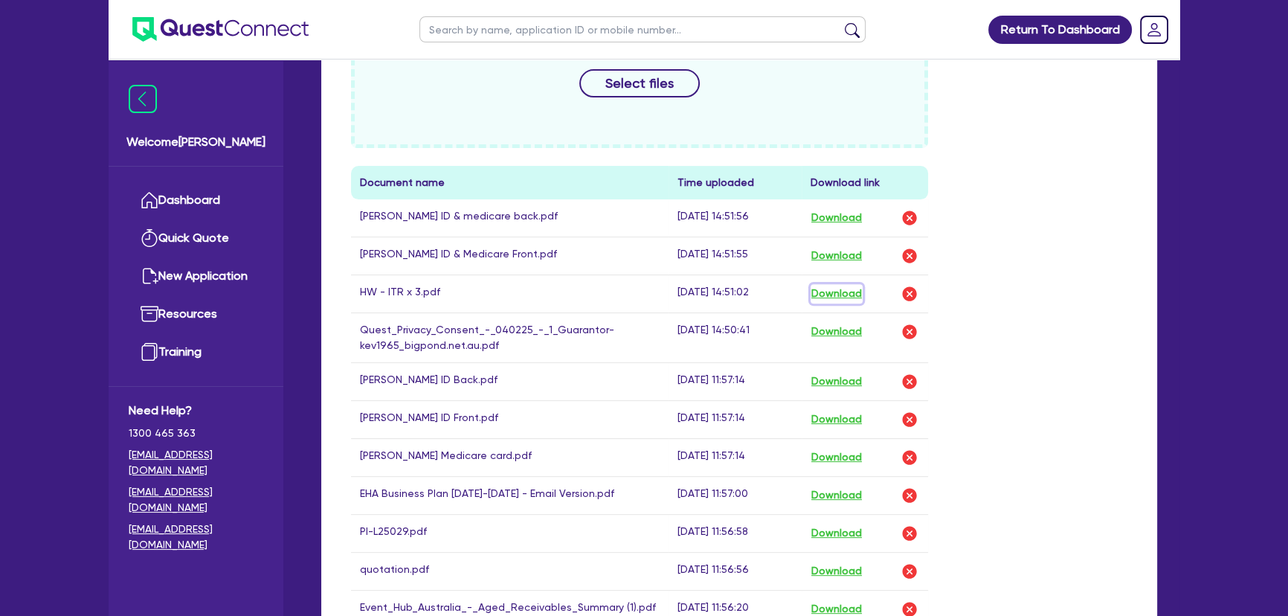
click at [830, 284] on button "Download" at bounding box center [837, 293] width 52 height 19
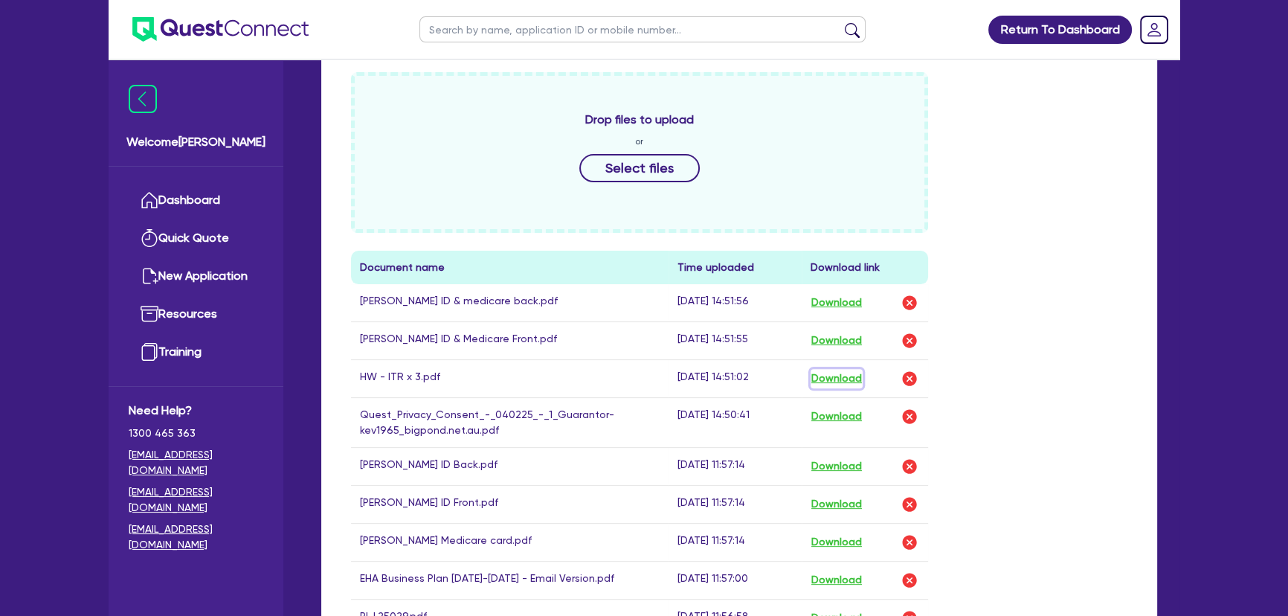
scroll to position [135, 0]
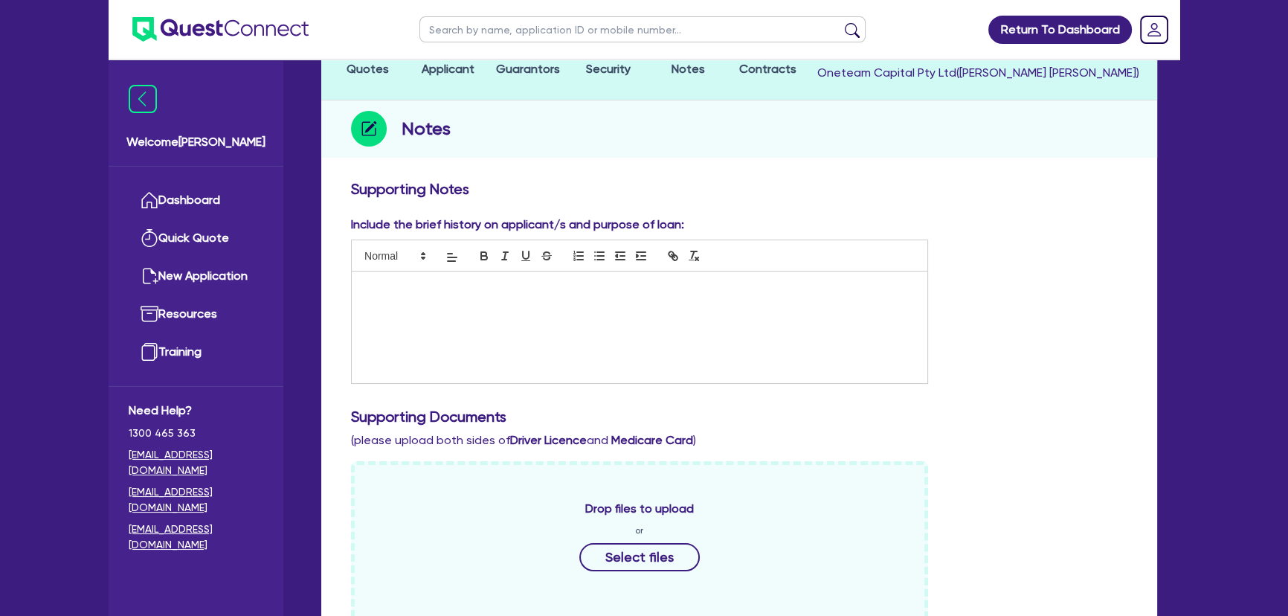
click at [646, 316] on div at bounding box center [640, 327] width 576 height 112
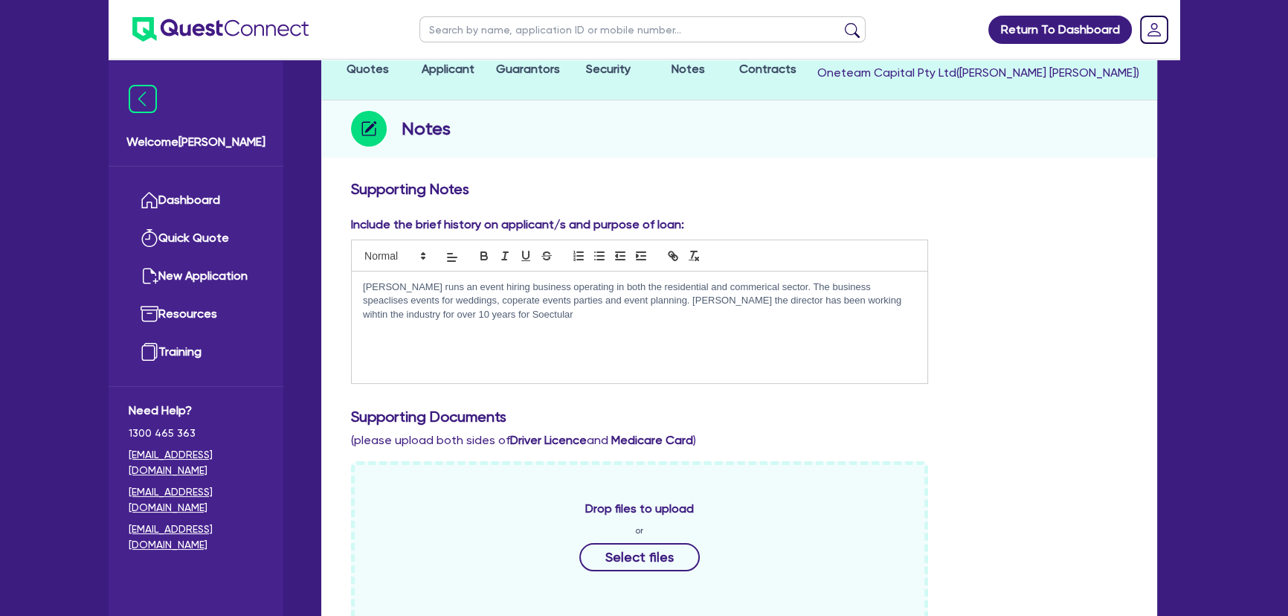
click at [391, 316] on p "[PERSON_NAME] runs an event hiring business operating in both the residential a…" at bounding box center [639, 300] width 553 height 41
click at [388, 316] on p "[PERSON_NAME] runs an event hiring business operating in both the residential a…" at bounding box center [639, 300] width 553 height 41
click at [446, 312] on p "[PERSON_NAME] runs an event hiring business operating in both the residential a…" at bounding box center [639, 300] width 553 height 41
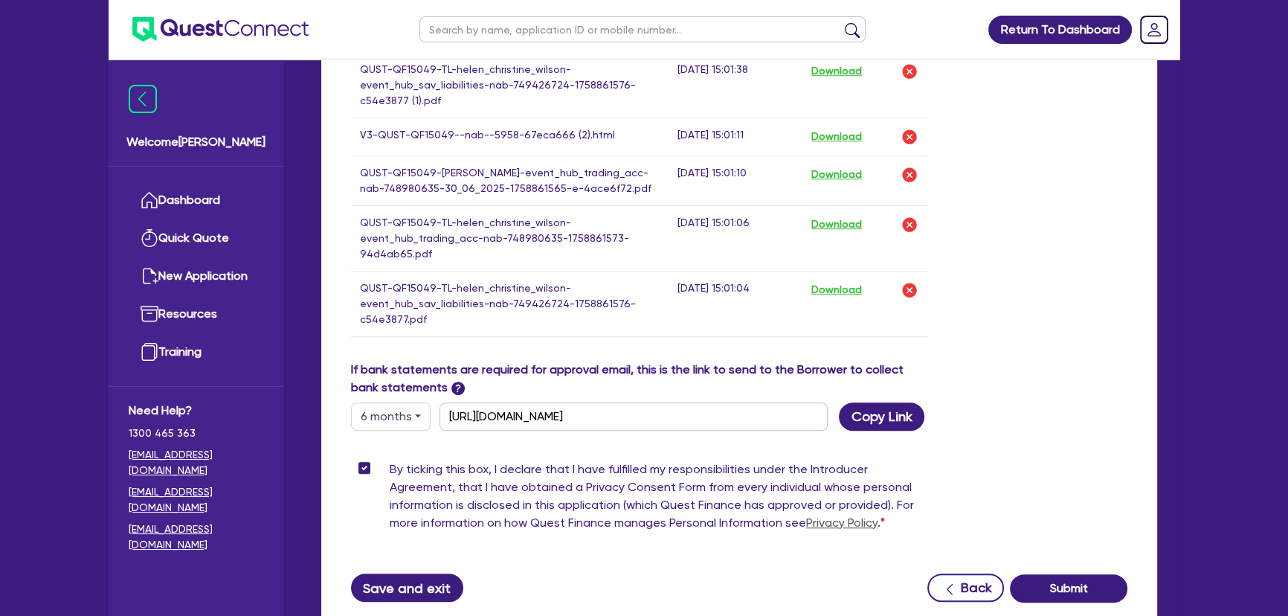
scroll to position [1417, 0]
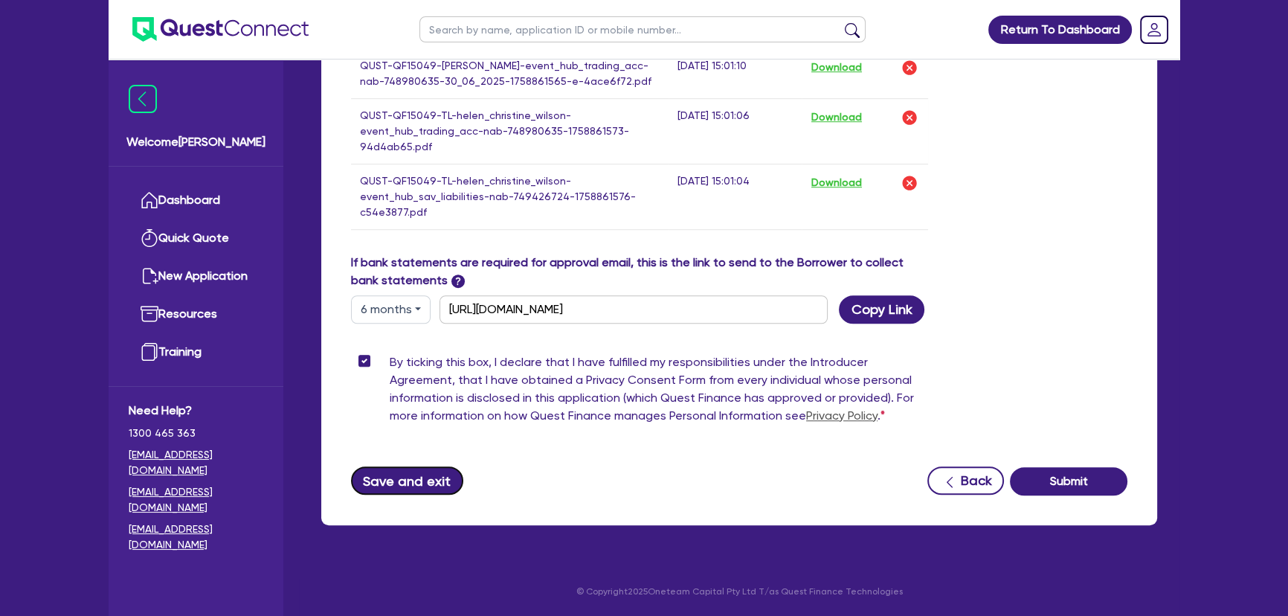
click at [393, 472] on button "Save and exit" at bounding box center [407, 480] width 112 height 28
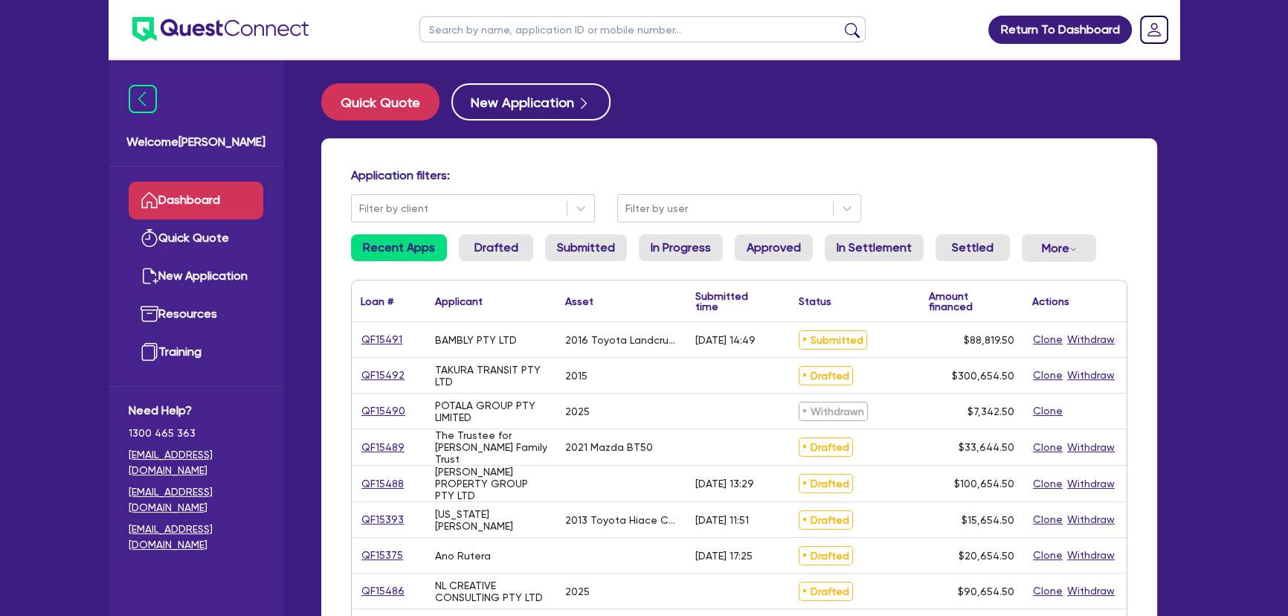
click at [500, 33] on input "text" at bounding box center [642, 29] width 446 height 26
type input "Hira"
click at [840, 22] on button "submit" at bounding box center [852, 32] width 24 height 21
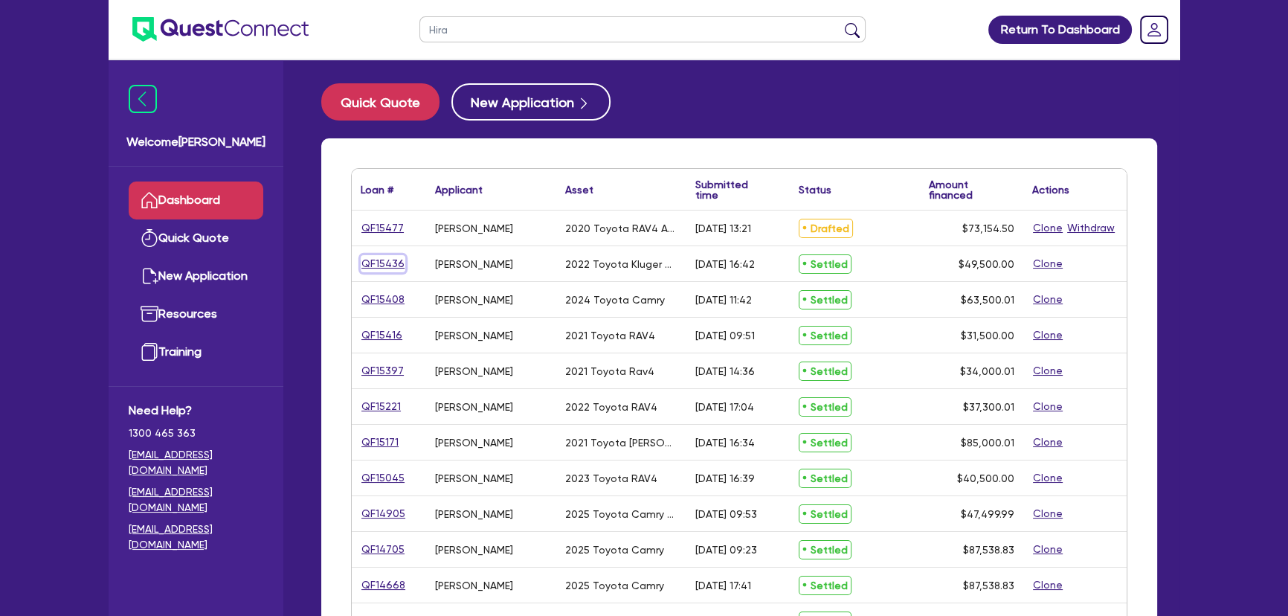
click at [387, 255] on link "QF15436" at bounding box center [383, 263] width 45 height 17
select select "Other"
select select "CARS_AND_LIGHT_TRUCKS"
select select "PASSENGER_VEHICLES"
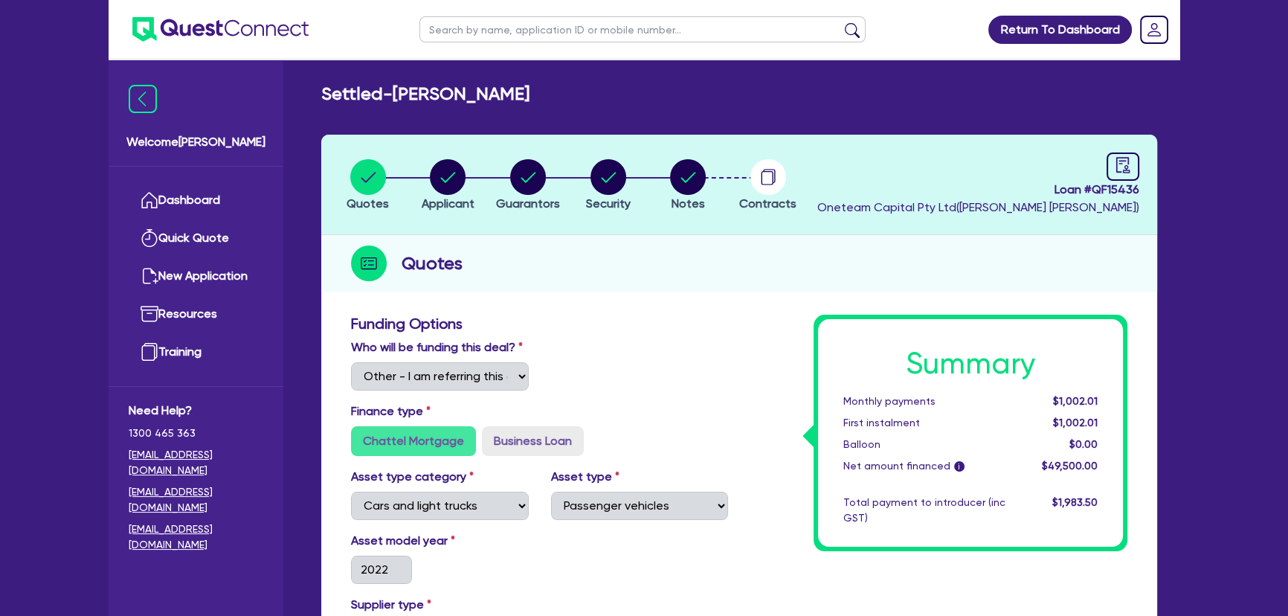
click at [219, 23] on img at bounding box center [220, 29] width 176 height 25
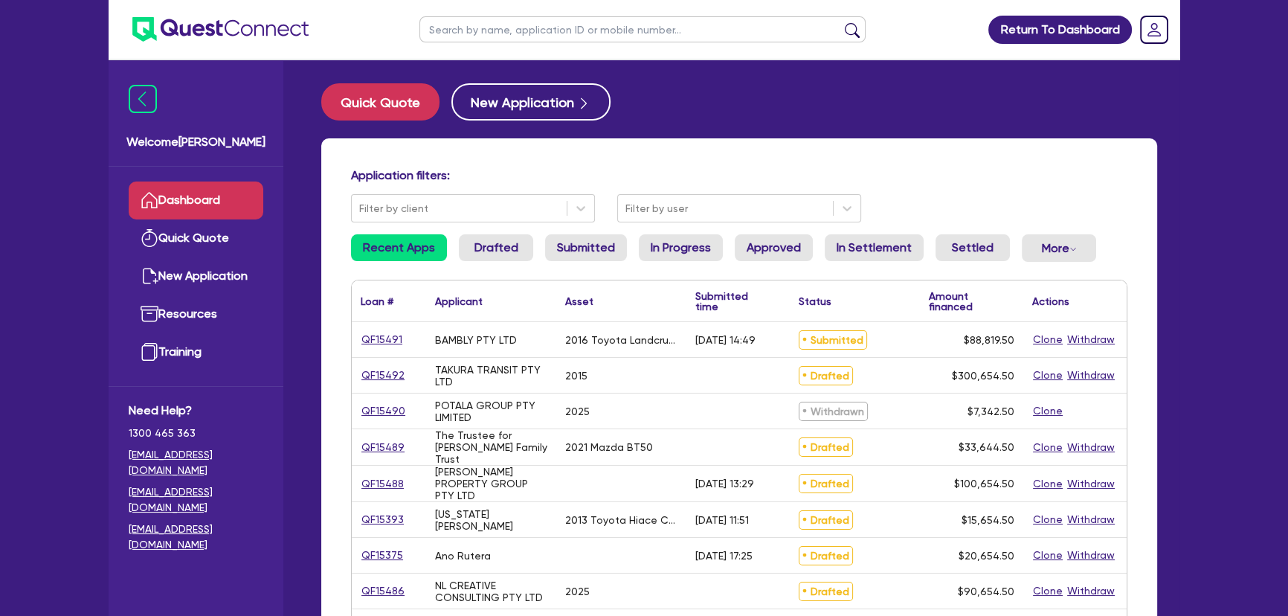
click at [556, 41] on input "text" at bounding box center [642, 29] width 446 height 26
type input "Hira"
click at [840, 22] on button "submit" at bounding box center [852, 32] width 24 height 21
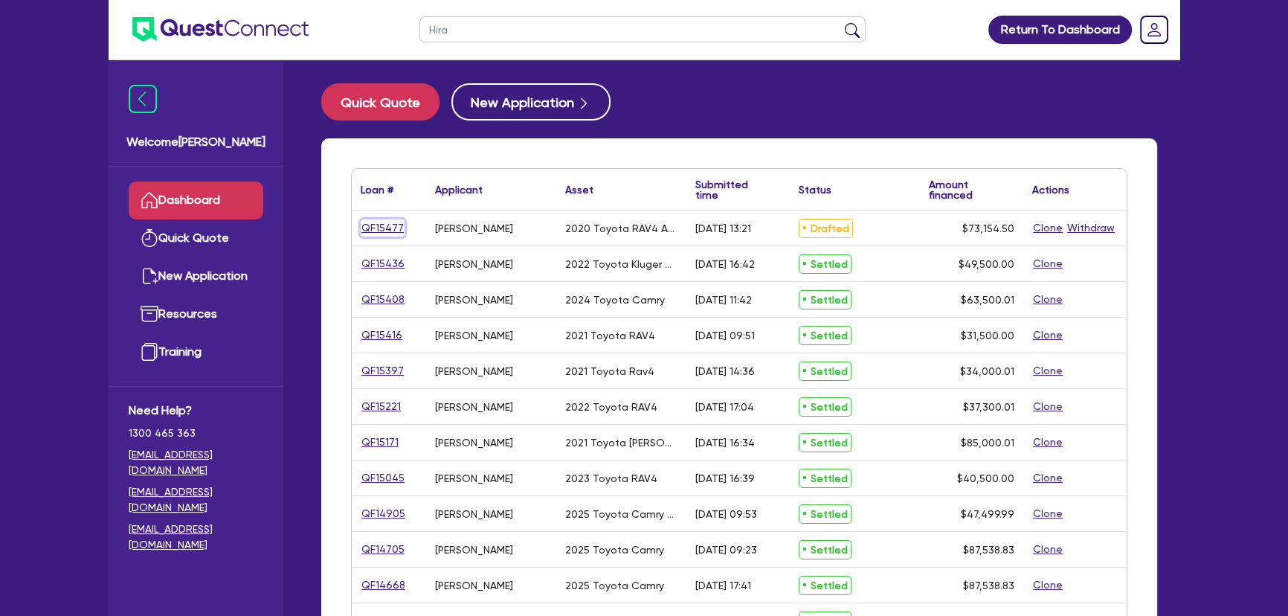
click at [385, 222] on link "QF15477" at bounding box center [383, 227] width 44 height 17
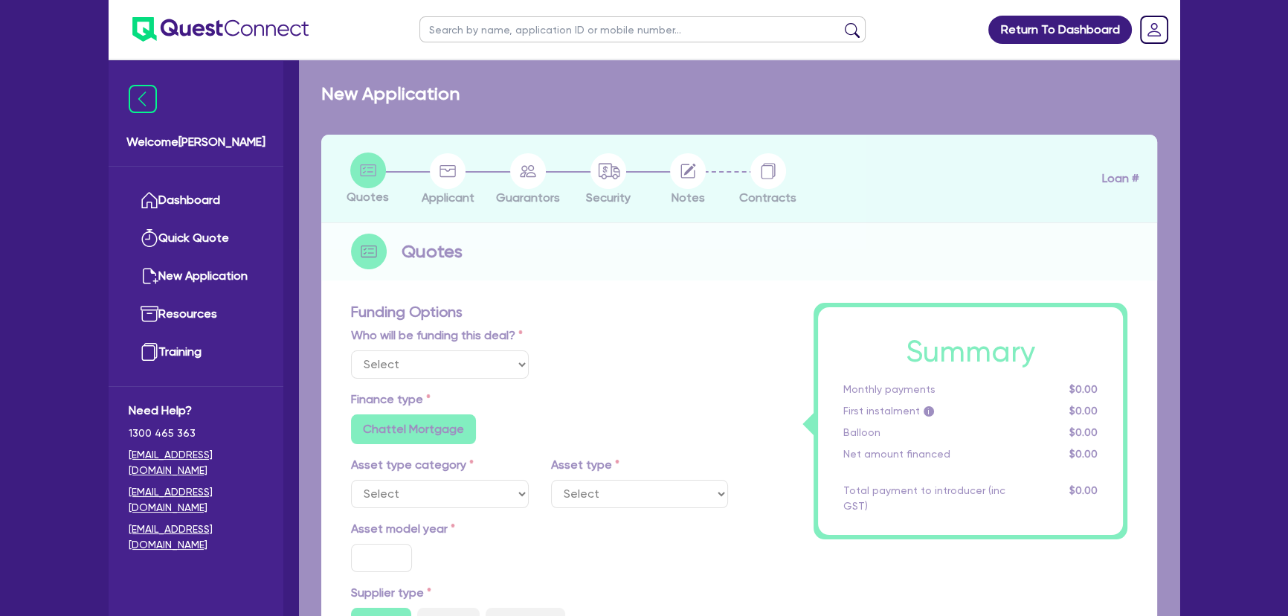
select select "Other"
select select "CARS_AND_LIGHT_TRUCKS"
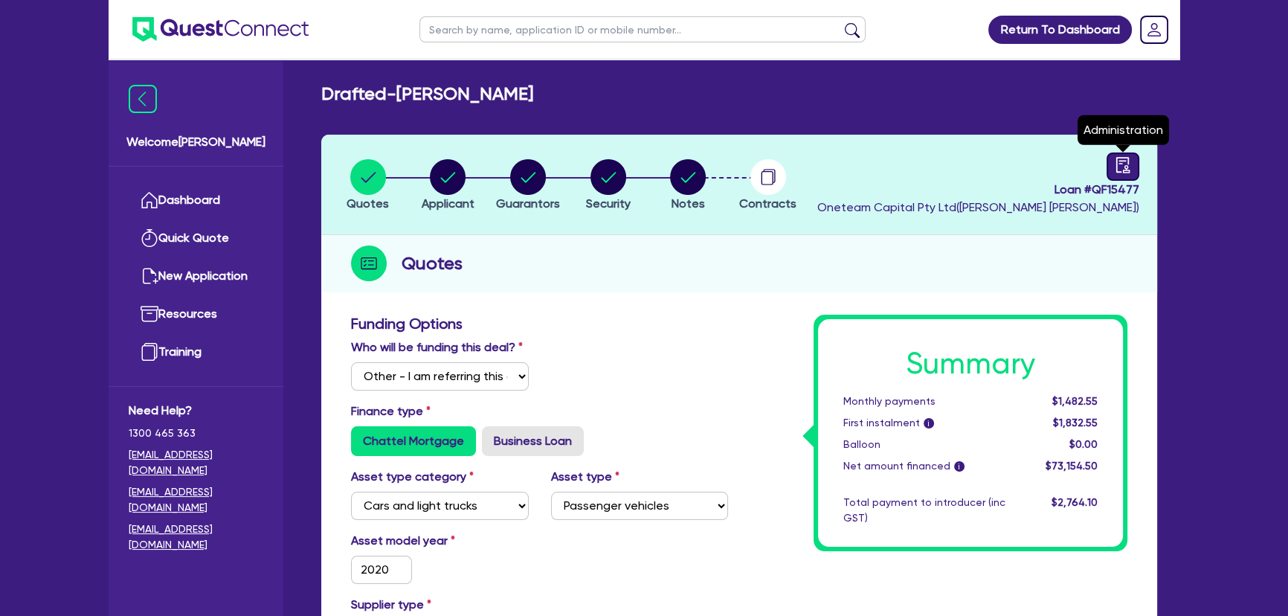
click at [1116, 158] on div at bounding box center [1123, 166] width 33 height 28
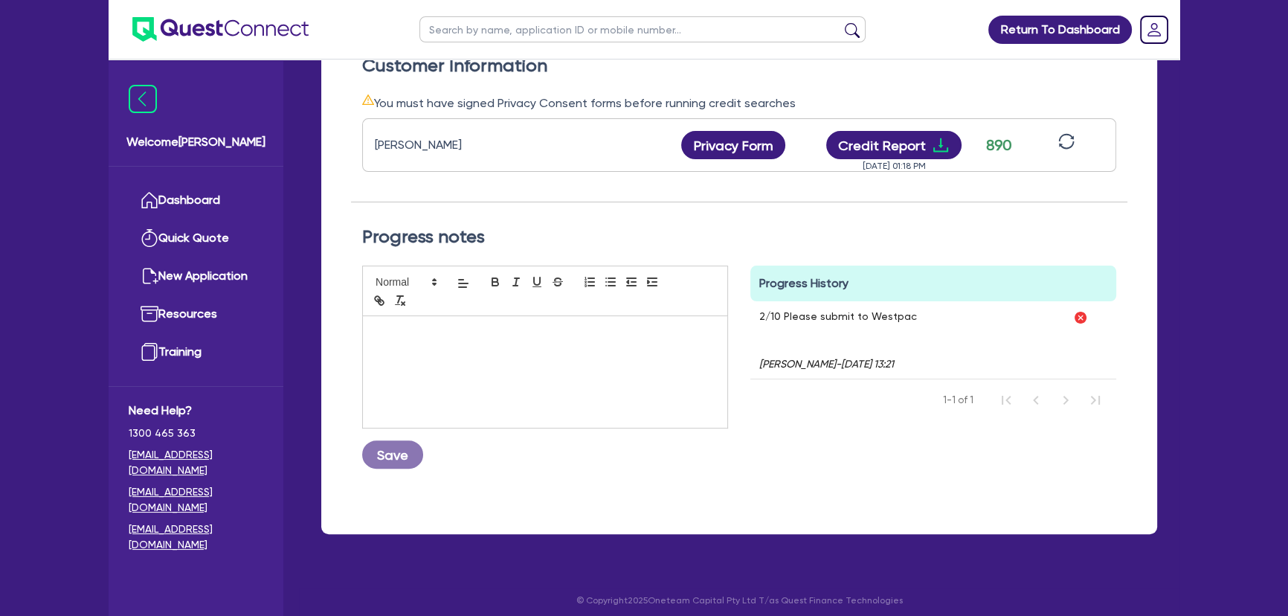
scroll to position [459, 0]
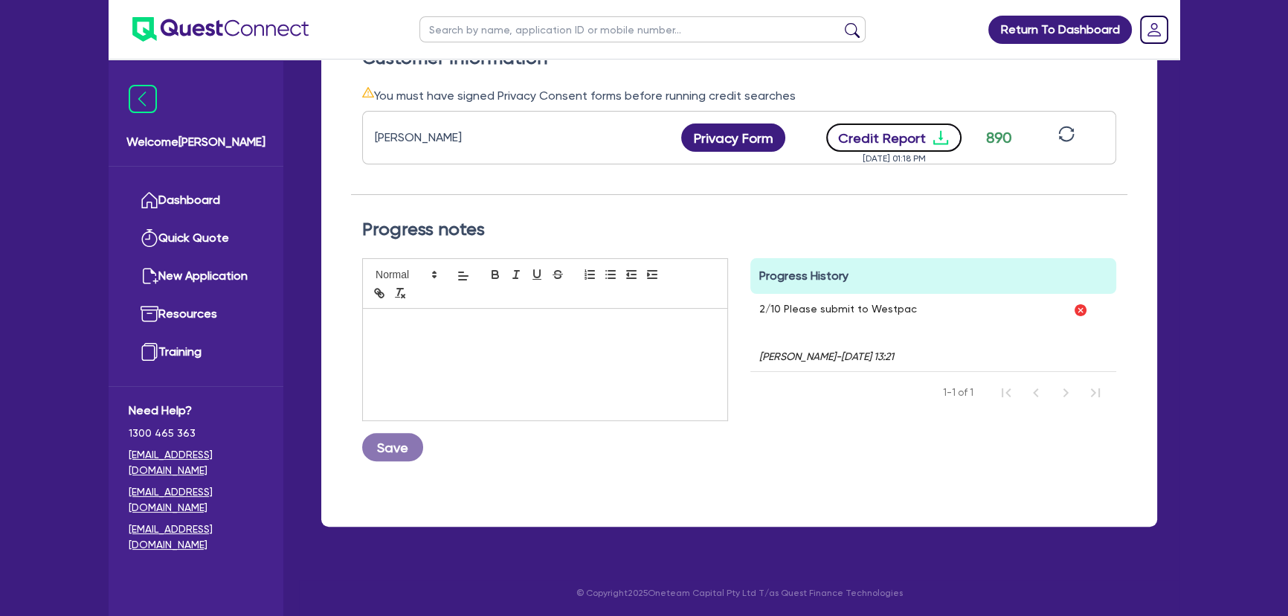
click at [943, 141] on icon "download" at bounding box center [941, 138] width 18 height 18
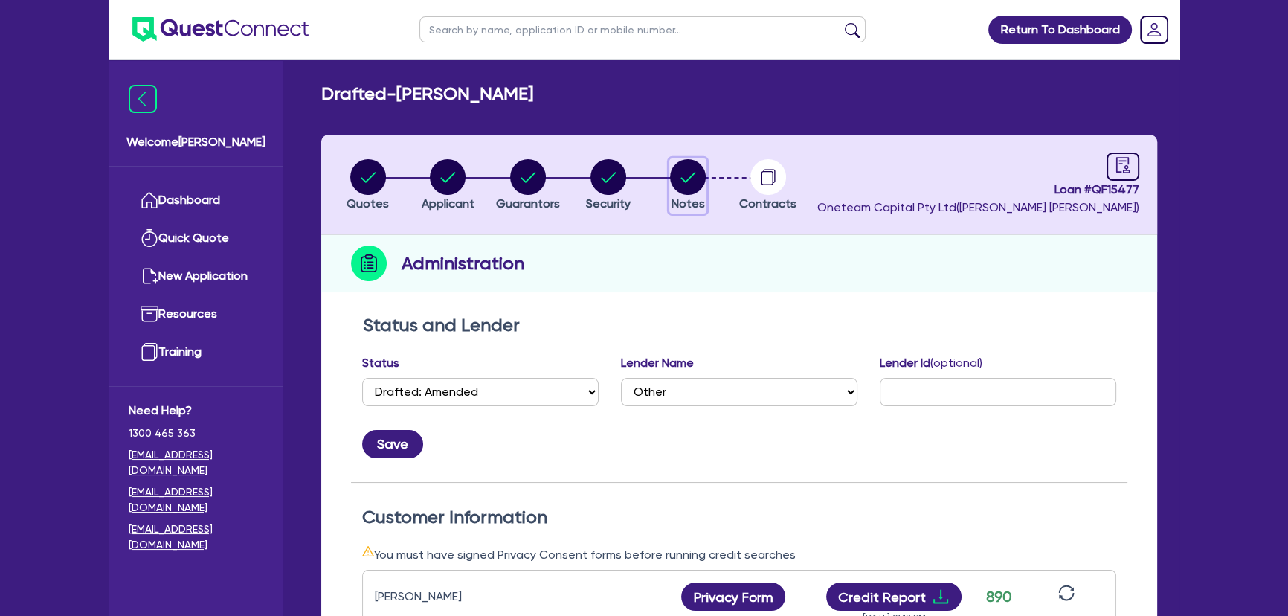
click at [677, 178] on circle "button" at bounding box center [688, 177] width 36 height 36
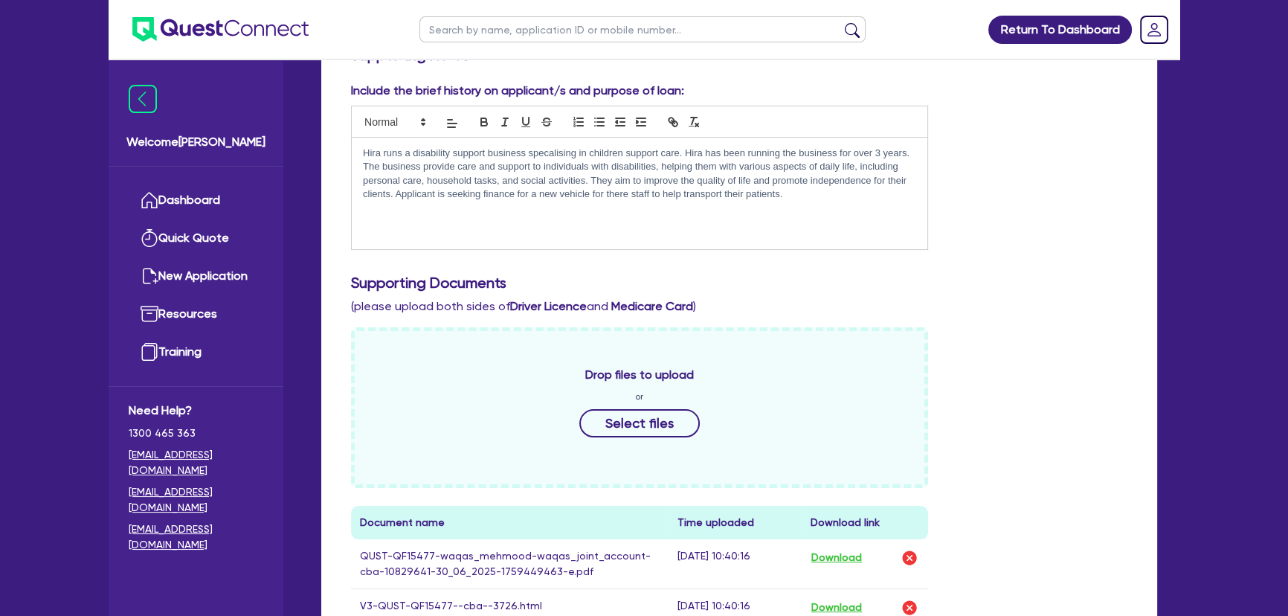
scroll to position [270, 0]
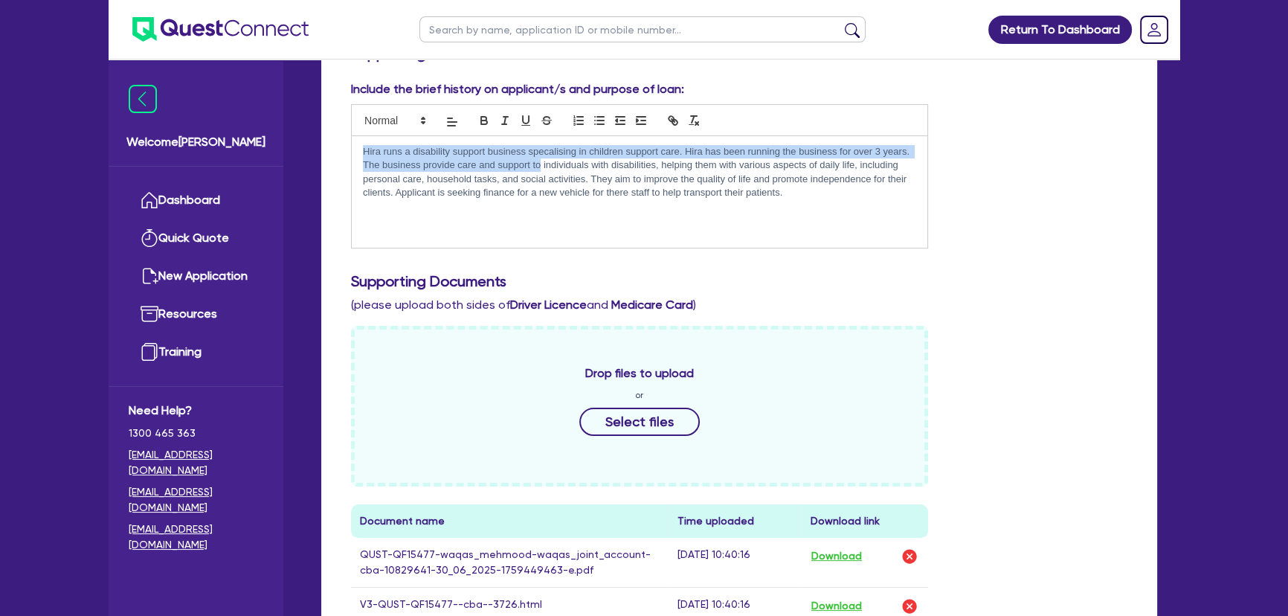
drag, startPoint x: 364, startPoint y: 152, endPoint x: 553, endPoint y: 161, distance: 189.9
click at [552, 161] on p "Hira runs a disability support business specalising in children support care. H…" at bounding box center [639, 172] width 553 height 55
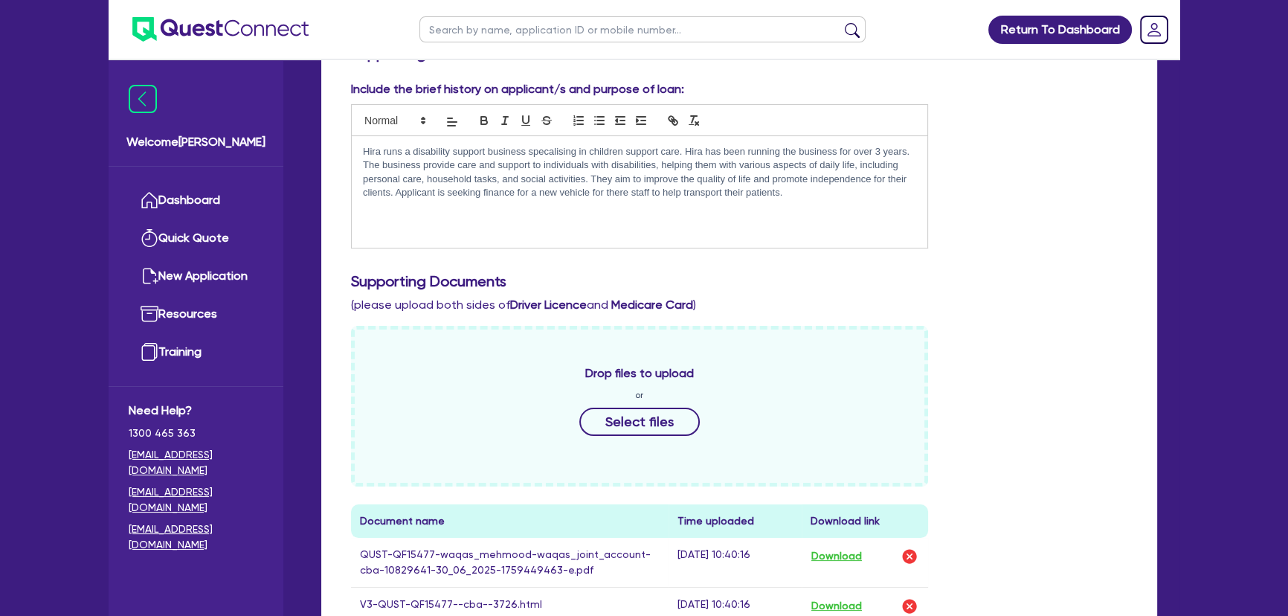
click at [598, 196] on p "Hira runs a disability support business specalising in children support care. H…" at bounding box center [639, 172] width 553 height 55
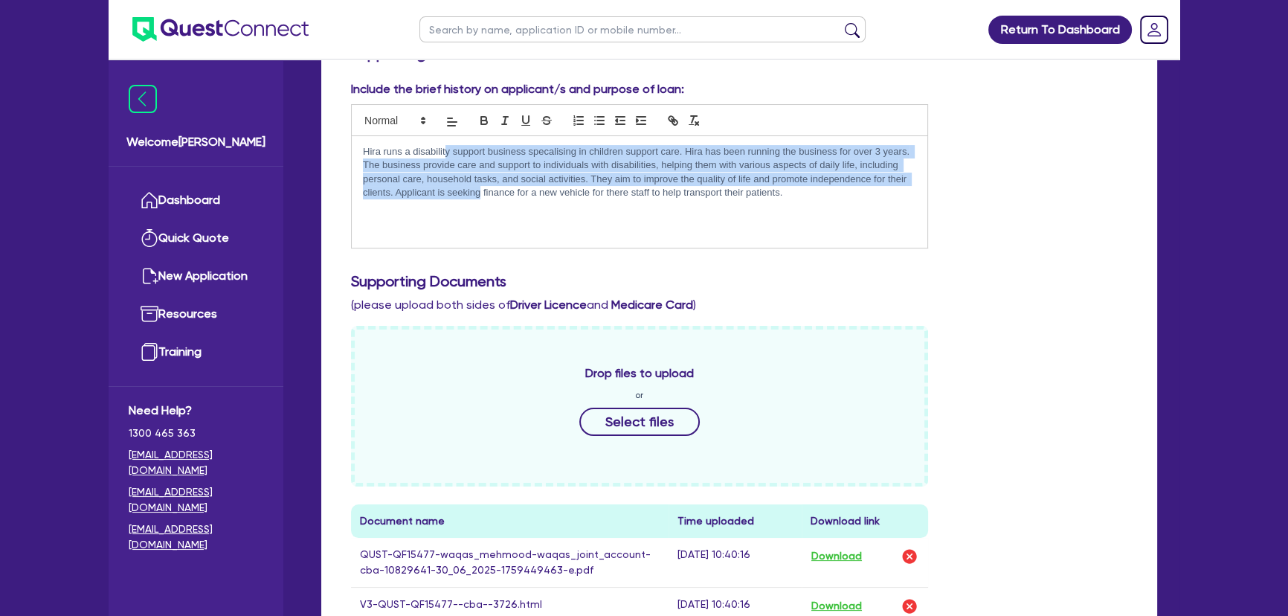
drag, startPoint x: 446, startPoint y: 147, endPoint x: 482, endPoint y: 192, distance: 57.7
click at [479, 193] on p "Hira runs a disability support business specalising in children support care. H…" at bounding box center [639, 172] width 553 height 55
click at [535, 181] on p "Hira runs a disability support business specalising in children support care. H…" at bounding box center [639, 172] width 553 height 55
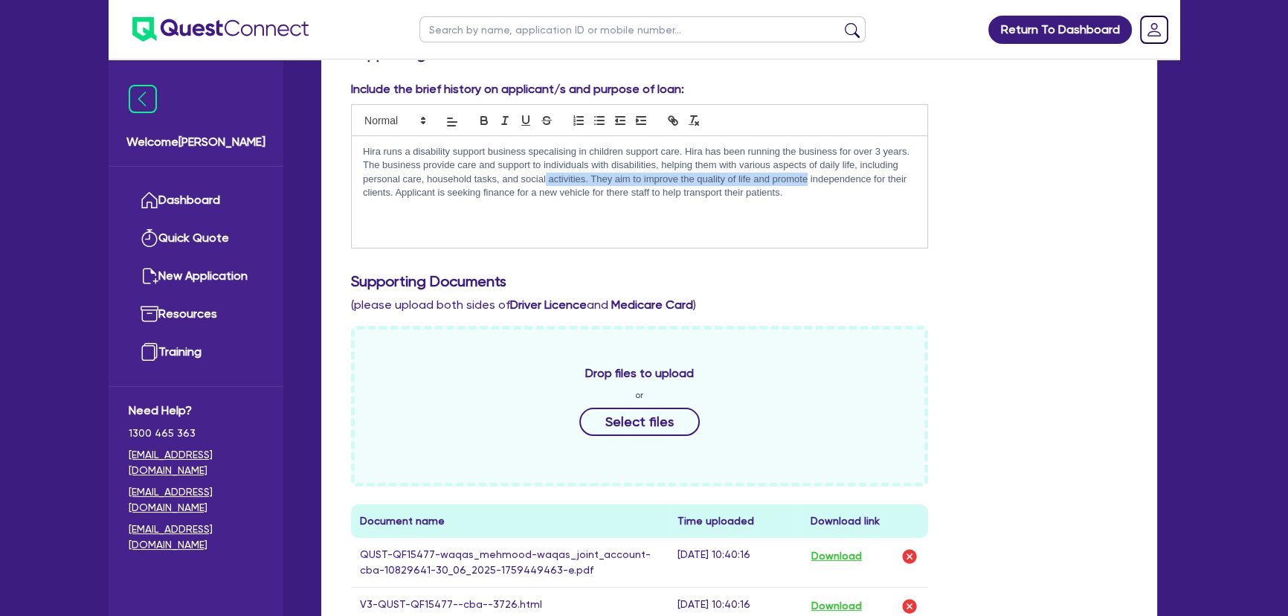
drag, startPoint x: 546, startPoint y: 171, endPoint x: 819, endPoint y: 178, distance: 273.0
click at [819, 178] on p "Hira runs a disability support business specalising in children support care. H…" at bounding box center [639, 172] width 553 height 55
click at [837, 215] on div "Hira runs a disability support business specalising in children support care. H…" at bounding box center [640, 192] width 576 height 112
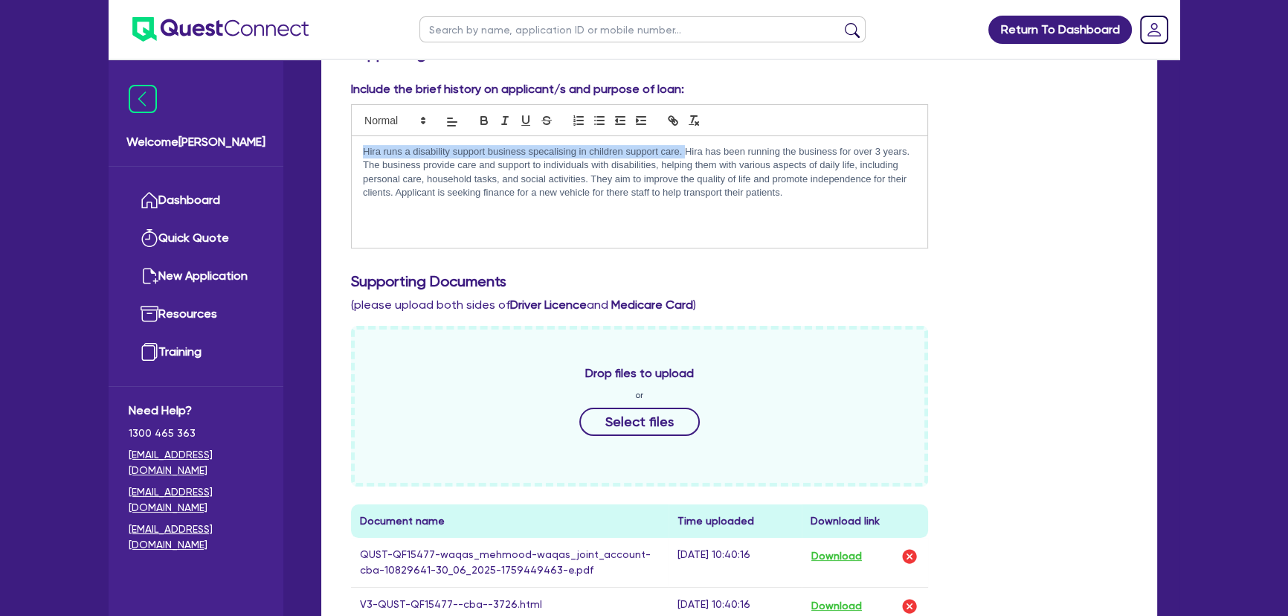
drag, startPoint x: 364, startPoint y: 150, endPoint x: 686, endPoint y: 152, distance: 322.8
click at [686, 152] on p "Hira runs a disability support business specalising in children support care. H…" at bounding box center [639, 172] width 553 height 55
copy p "Hira runs a disability support business specalising in children support care."
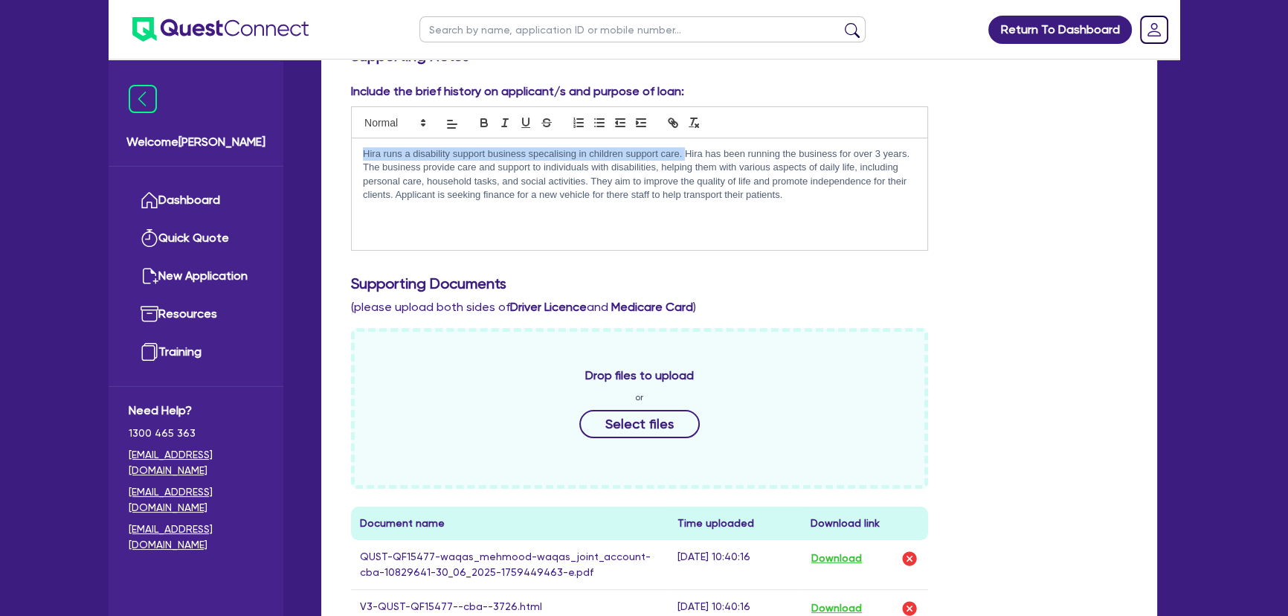
scroll to position [0, 0]
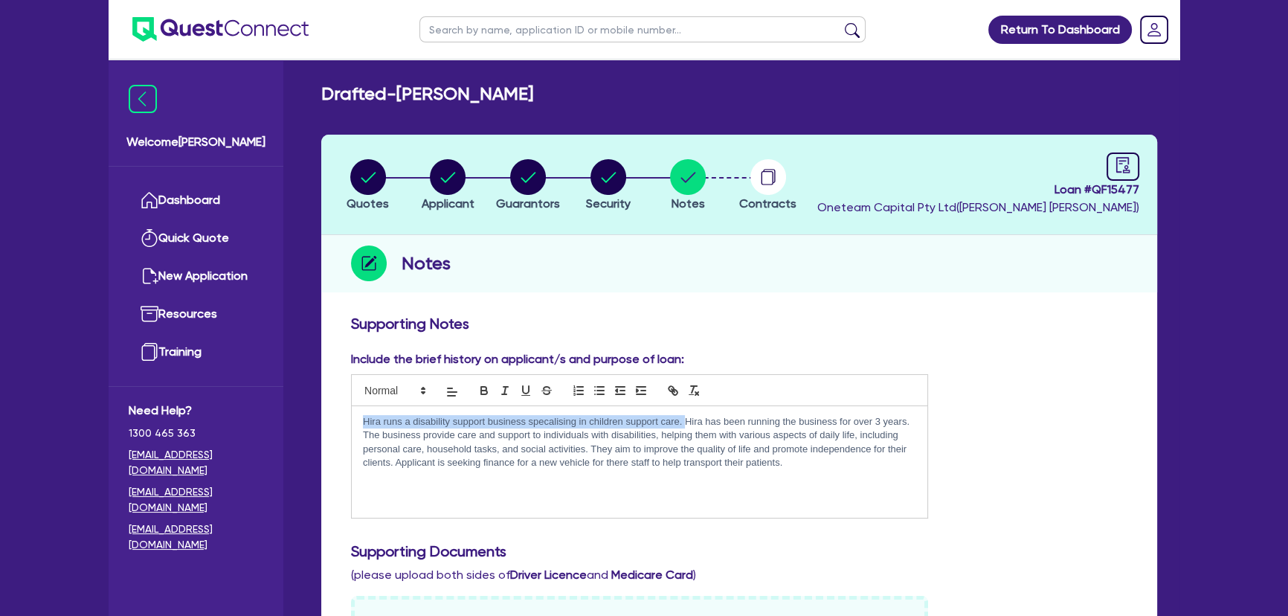
click at [187, 38] on img at bounding box center [220, 29] width 176 height 25
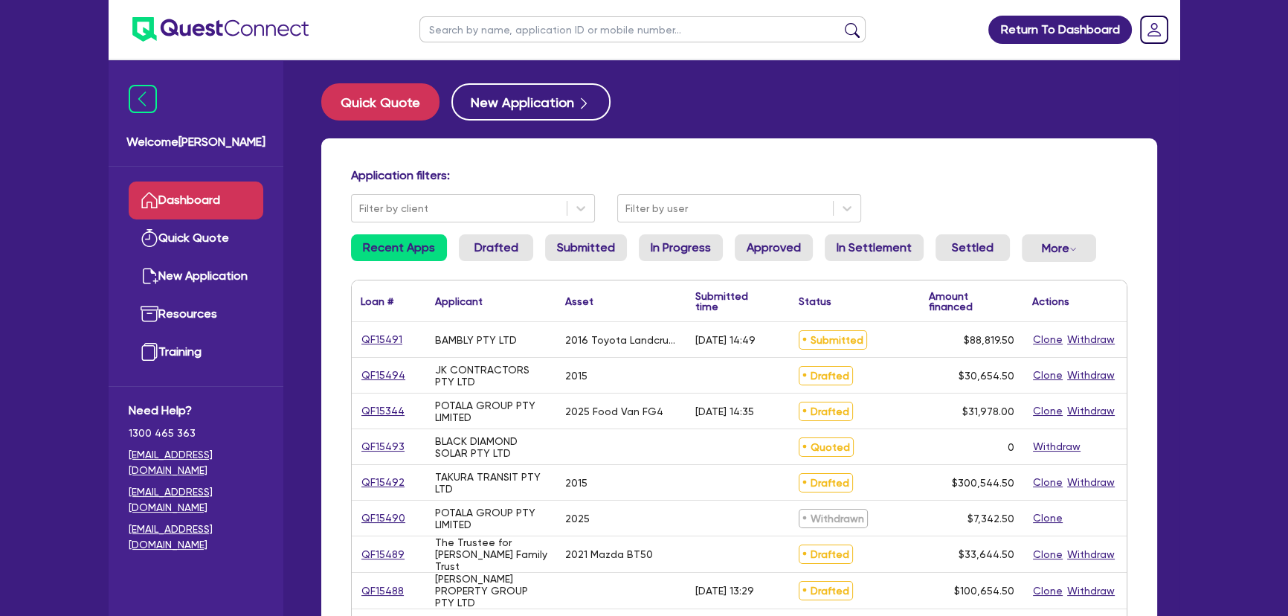
click at [522, 20] on input "text" at bounding box center [642, 29] width 446 height 26
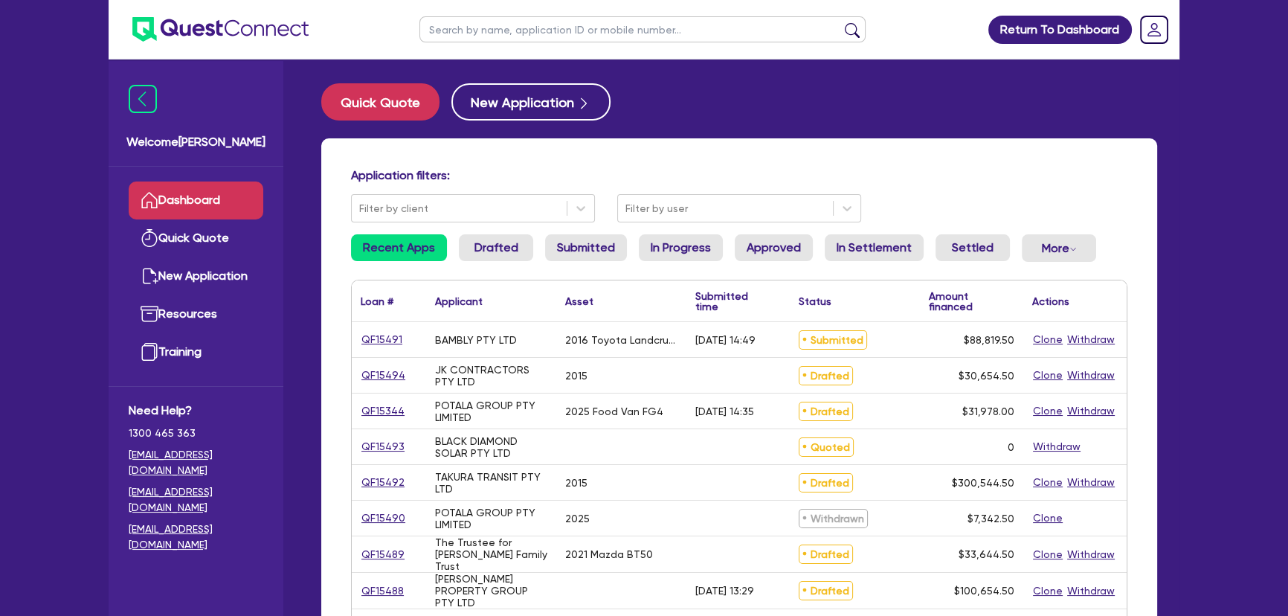
click at [566, 16] on input "text" at bounding box center [642, 29] width 446 height 26
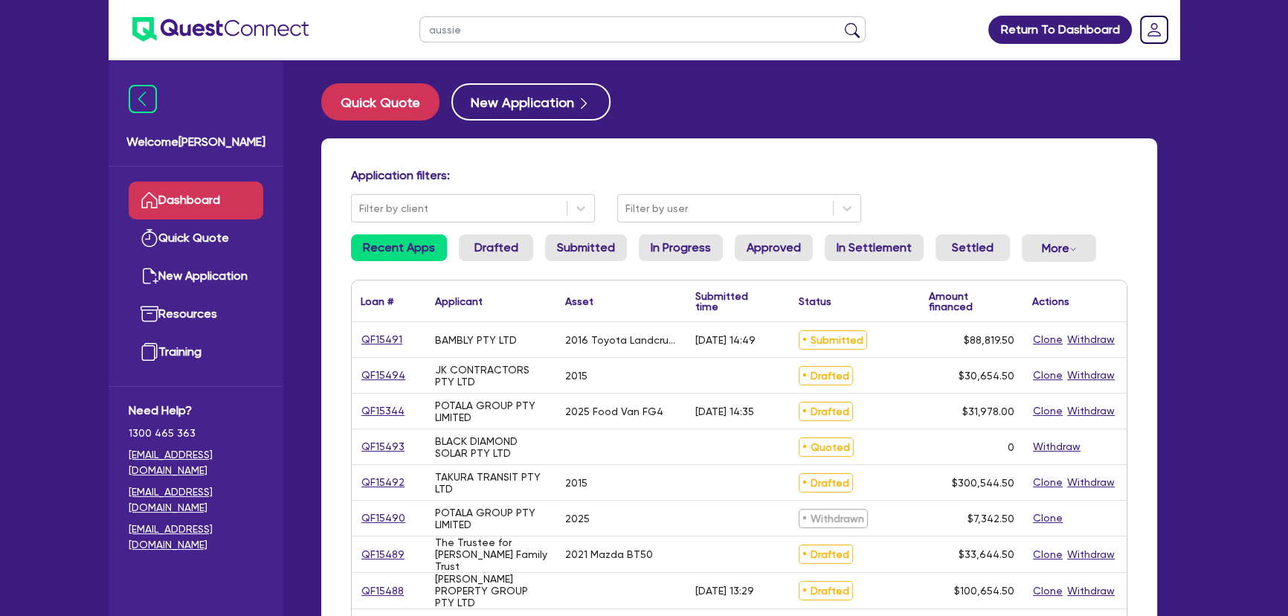
type input "aussie"
click at [840, 22] on button "submit" at bounding box center [852, 32] width 24 height 21
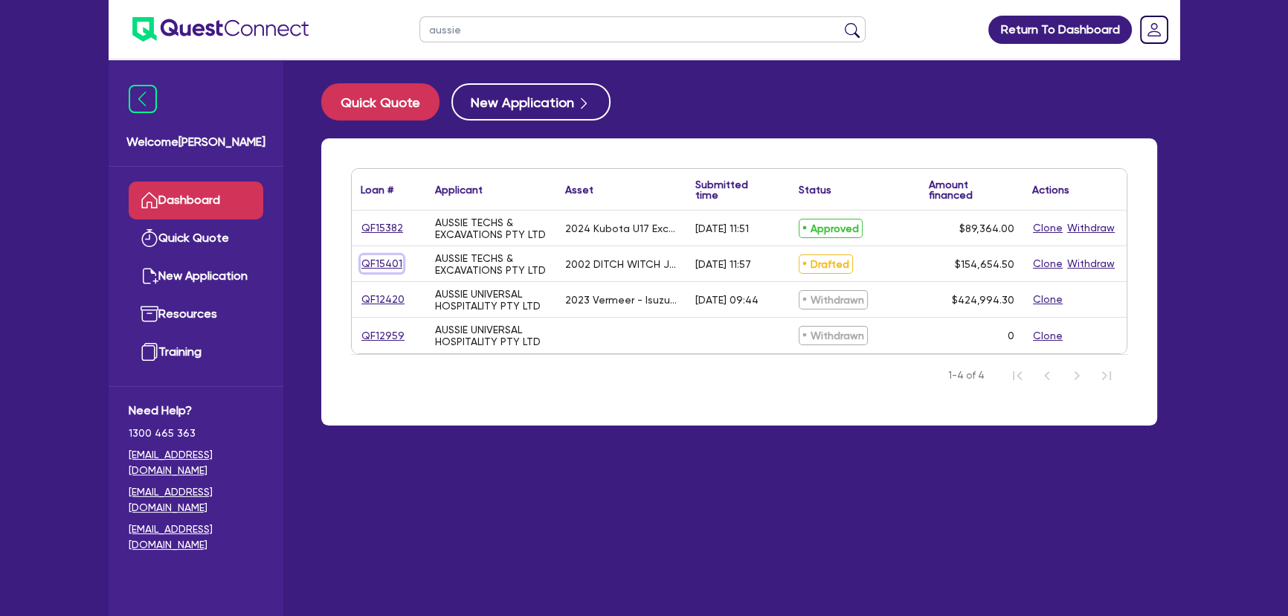
click at [392, 265] on link "QF15401" at bounding box center [382, 263] width 42 height 17
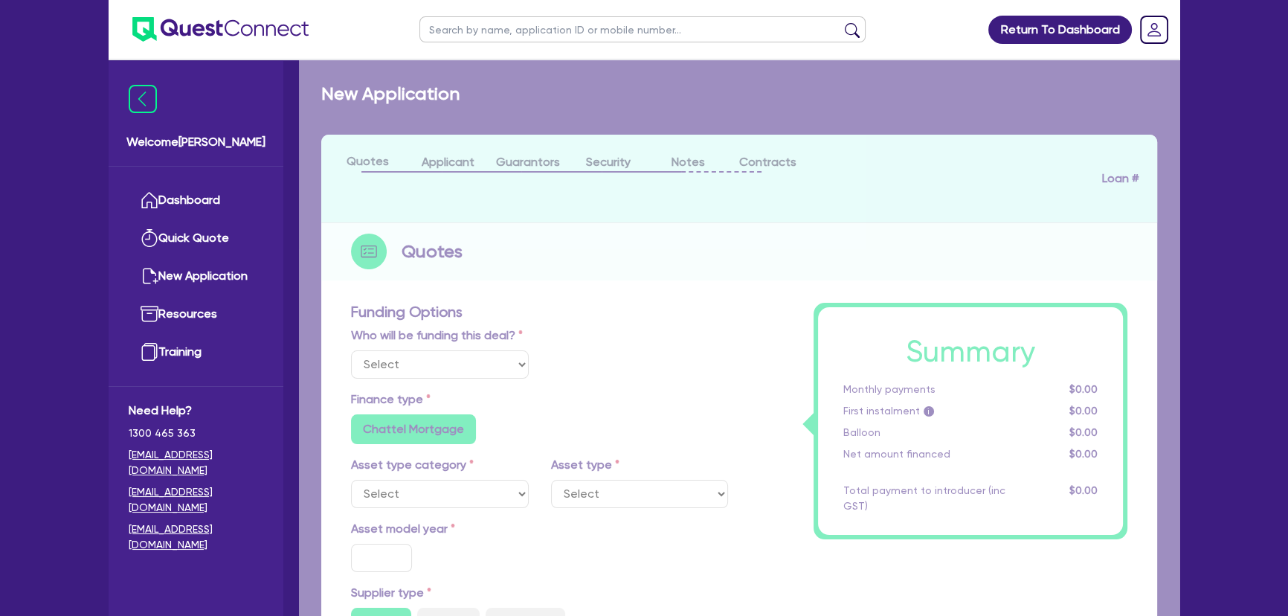
select select "Other"
select select "PRIMARY_ASSETS"
type input "2002"
radio input "false"
radio input "true"
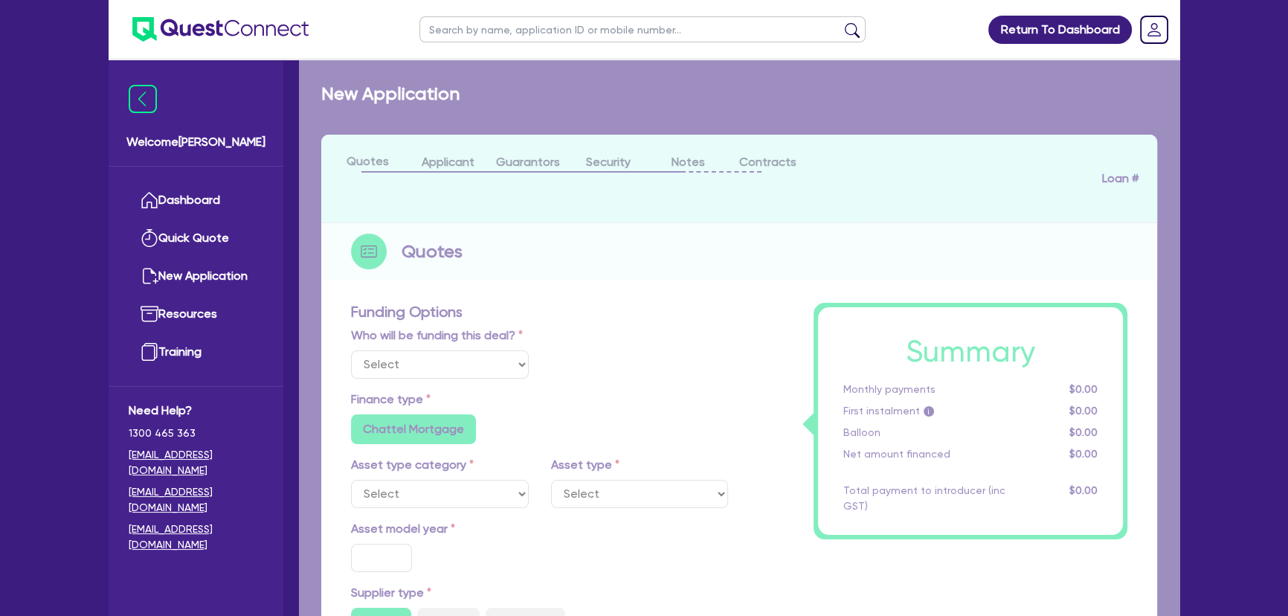
radio input "true"
type input "154,000"
type input "6"
type input "9,279.27"
type input "14.15"
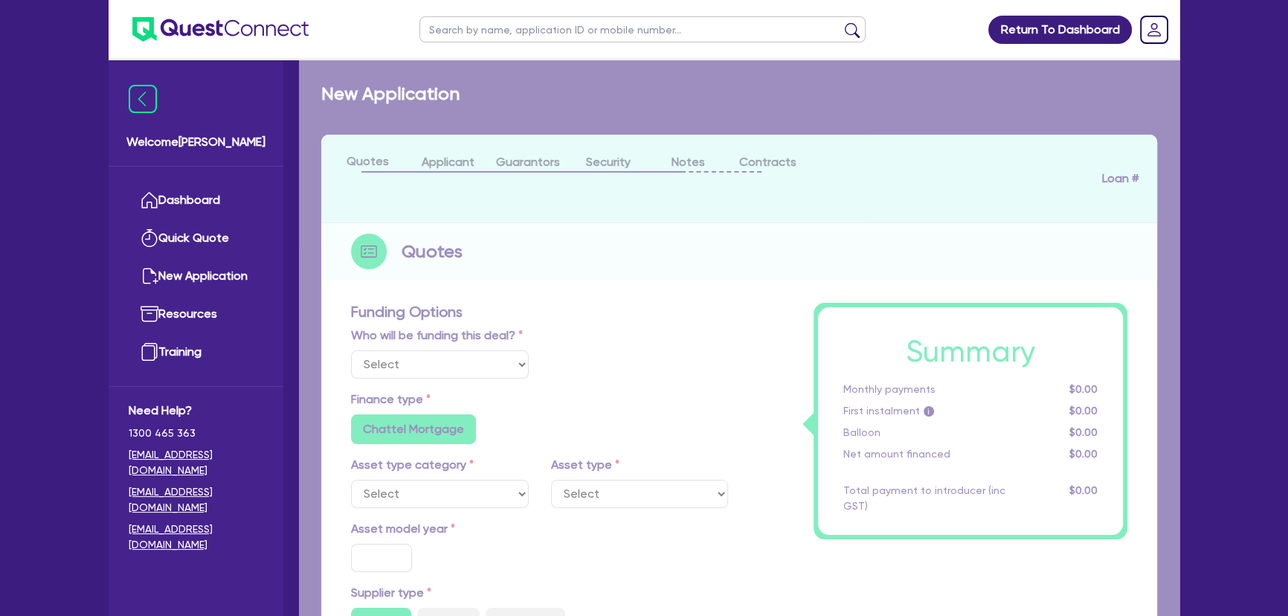
radio input "true"
radio input "false"
select select "YELLOW_GOODS_AND_EXCAVATORS"
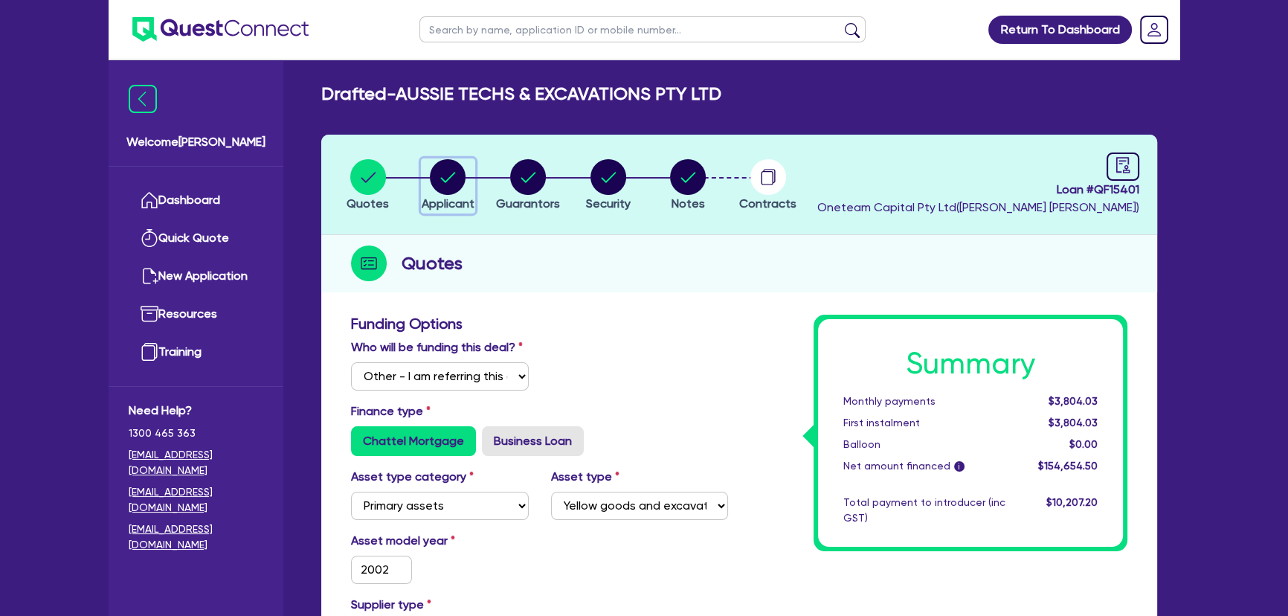
click at [457, 196] on span "Applicant" at bounding box center [448, 203] width 53 height 14
select select "COMPANY"
select select "BUILDING_CONSTRUCTION"
select select "TRADES_SERVICES_CONSUMERS"
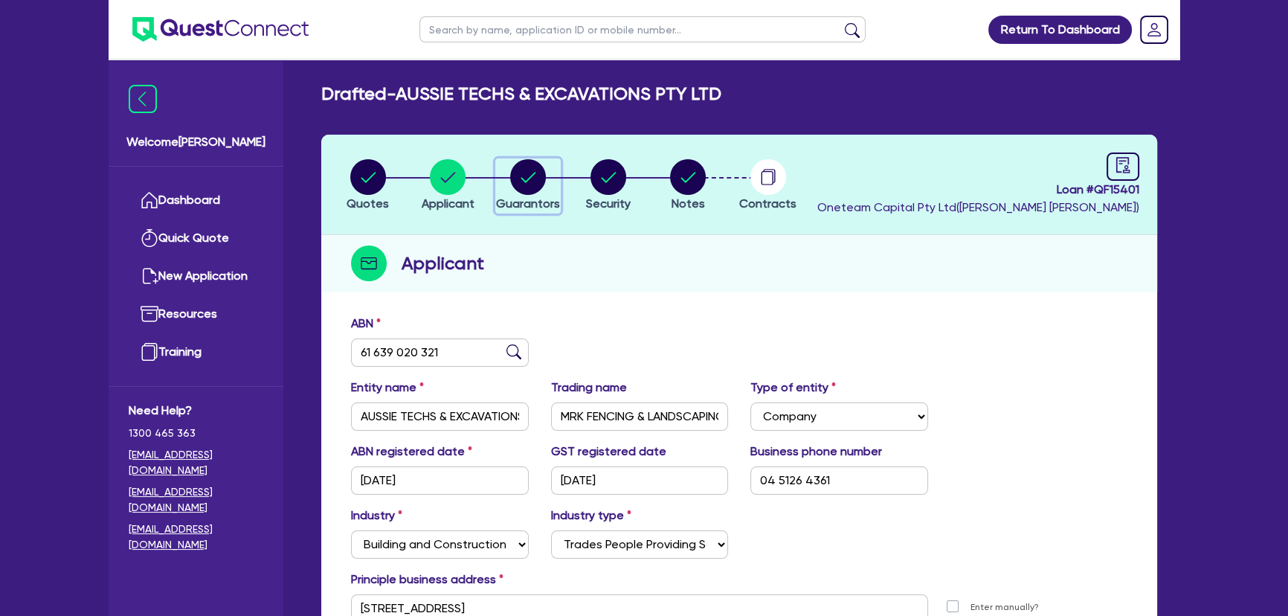
click at [535, 180] on circle "button" at bounding box center [528, 177] width 36 height 36
select select "MR"
select select "VIC"
select select "SINGLE"
select select "PROPERTY"
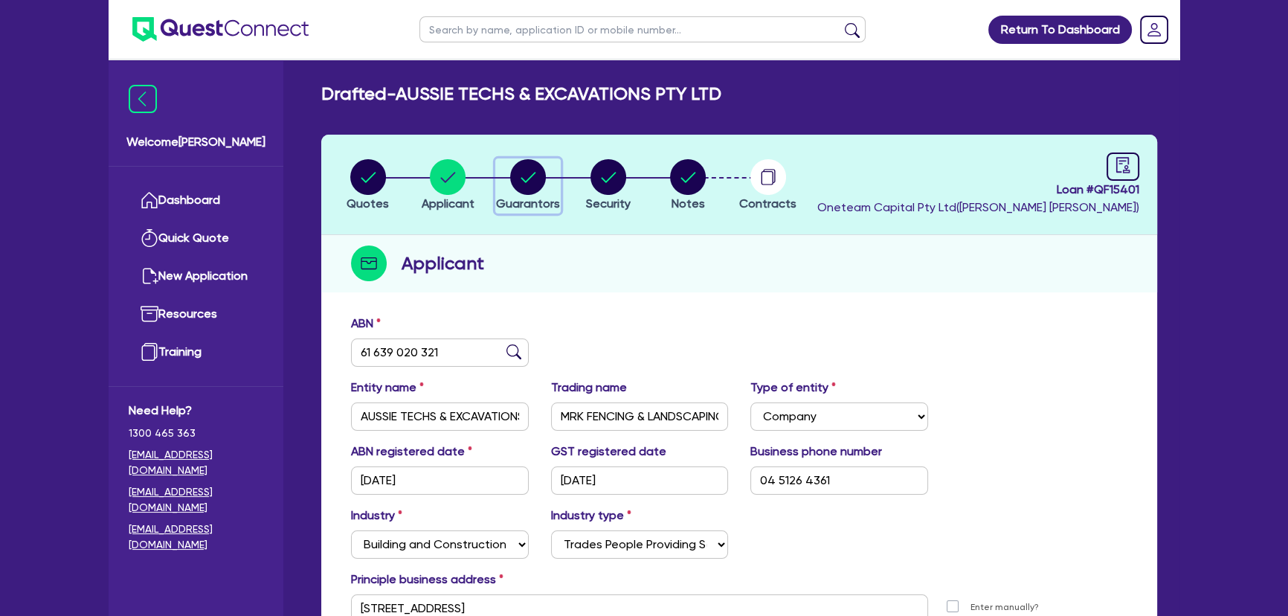
select select "CASH"
select select "TRAILER"
select select "TRUCK"
select select "VEHICLE"
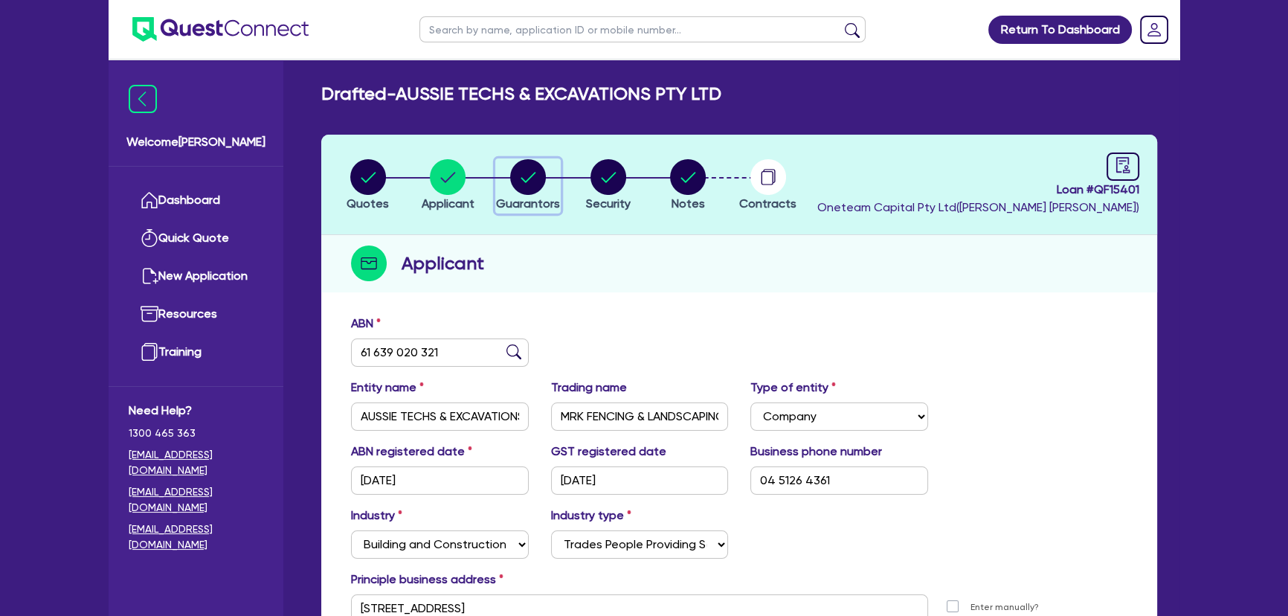
select select "EQUIPMENT"
select select "MORTGAGE"
select select "VEHICLE_LOAN"
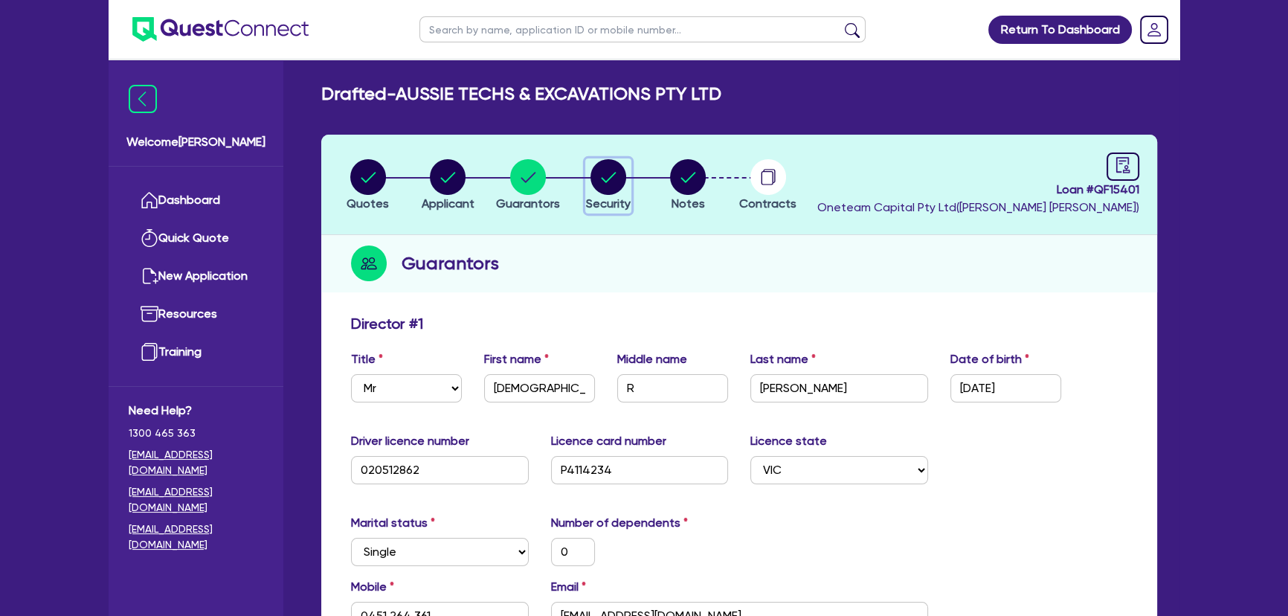
click at [592, 181] on circle "button" at bounding box center [609, 177] width 36 height 36
select select "PRIMARY_ASSETS"
select select "YELLOW_GOODS_AND_EXCAVATORS"
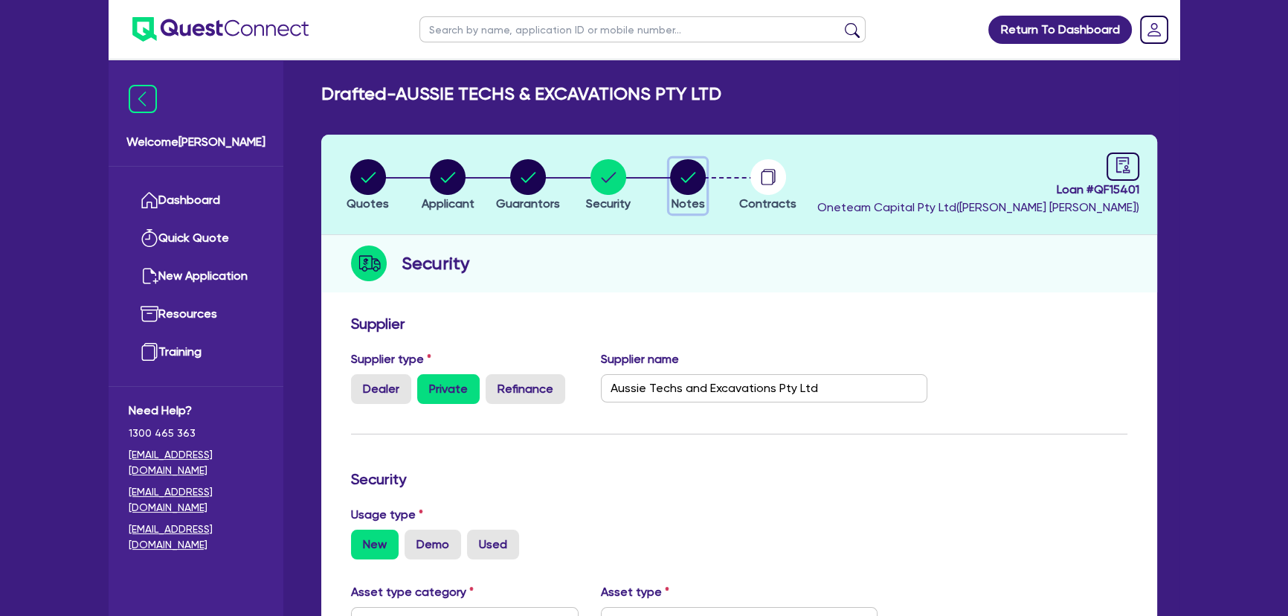
click at [685, 181] on icon "button" at bounding box center [688, 177] width 15 height 10
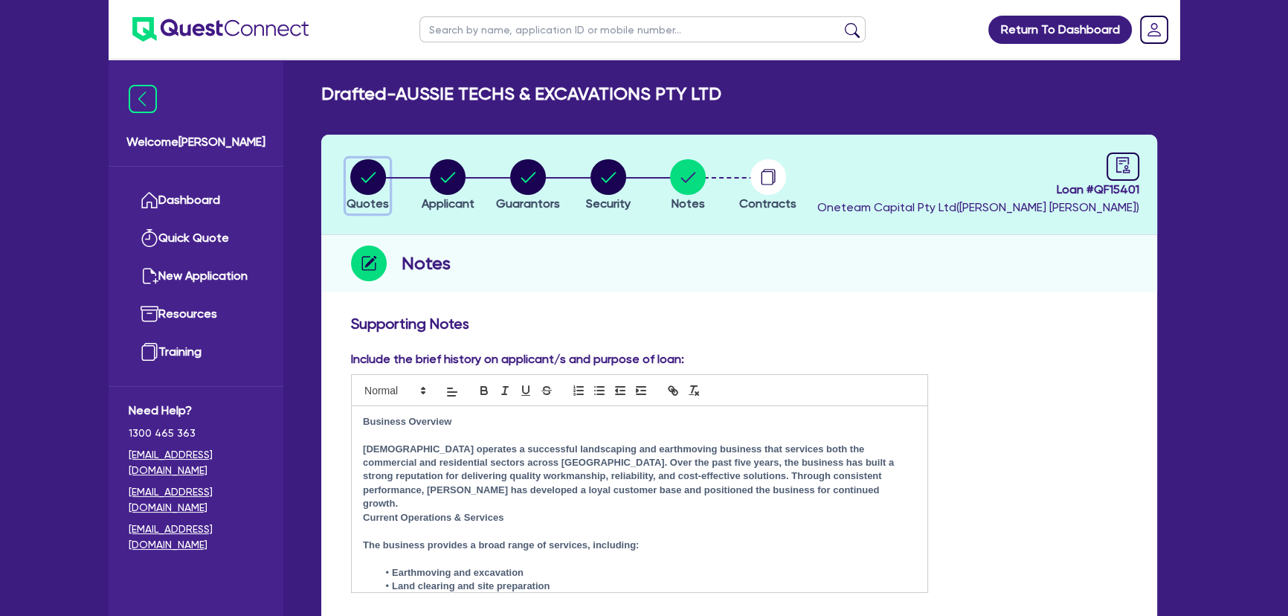
click at [384, 189] on icon "button" at bounding box center [368, 177] width 36 height 36
select select "Other"
select select "PRIMARY_ASSETS"
select select "YELLOW_GOODS_AND_EXCAVATORS"
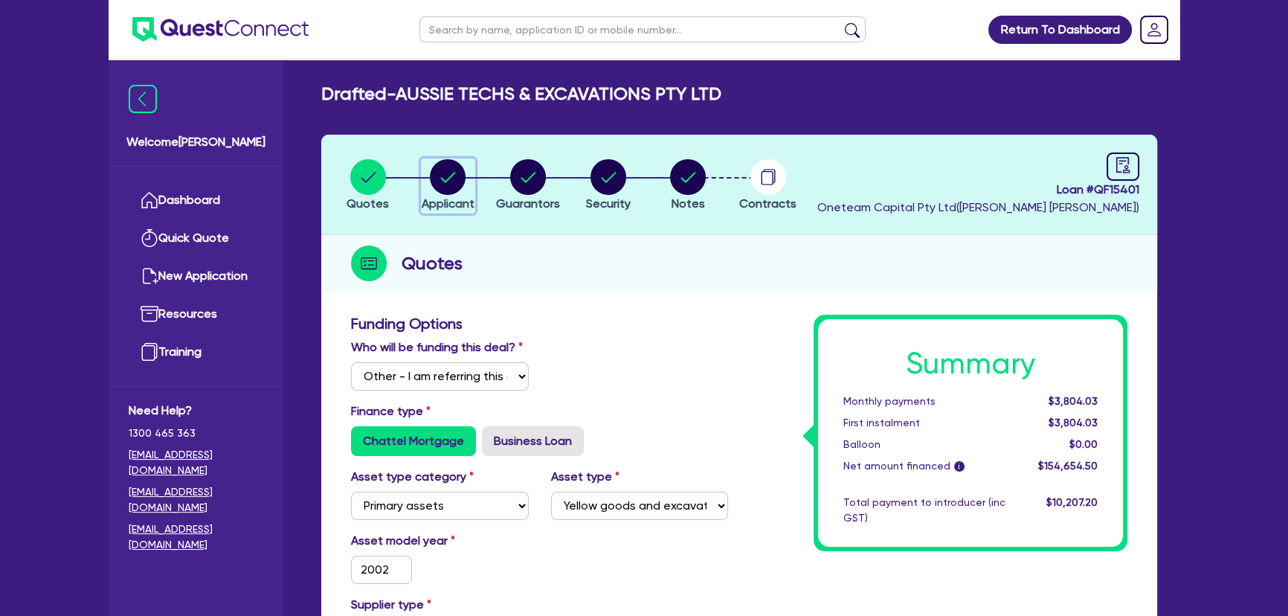
click at [454, 176] on circle "button" at bounding box center [448, 177] width 36 height 36
select select "COMPANY"
select select "BUILDING_CONSTRUCTION"
select select "TRADES_SERVICES_CONSUMERS"
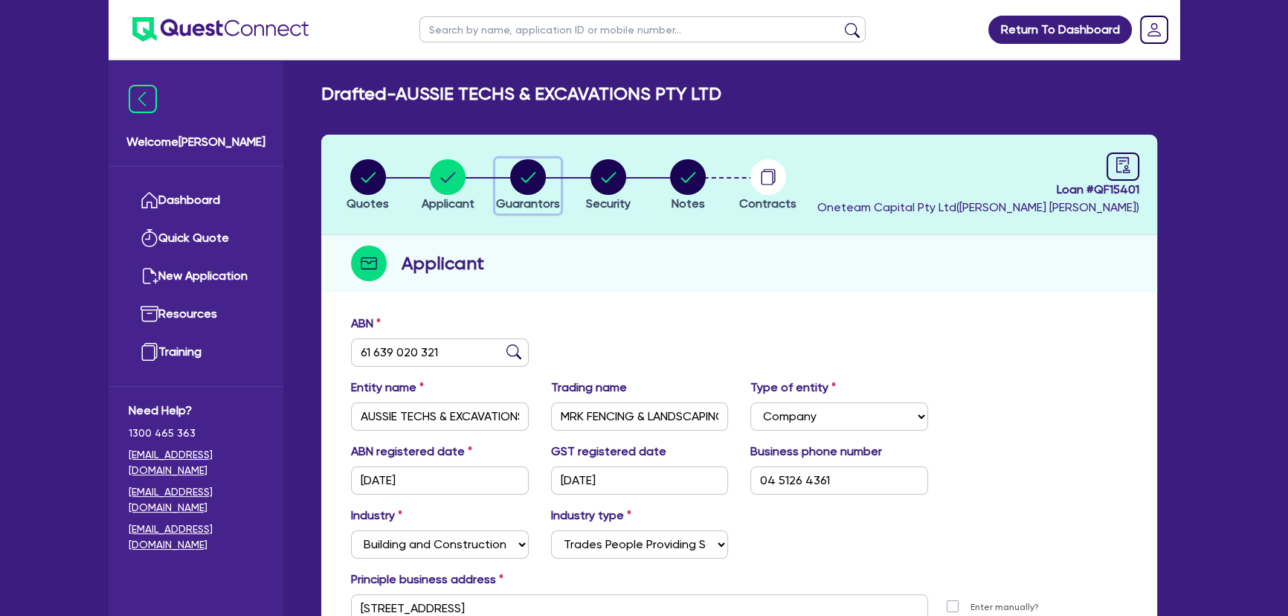
click at [506, 172] on div "button" at bounding box center [528, 177] width 64 height 36
select select "MR"
select select "VIC"
select select "SINGLE"
select select "PROPERTY"
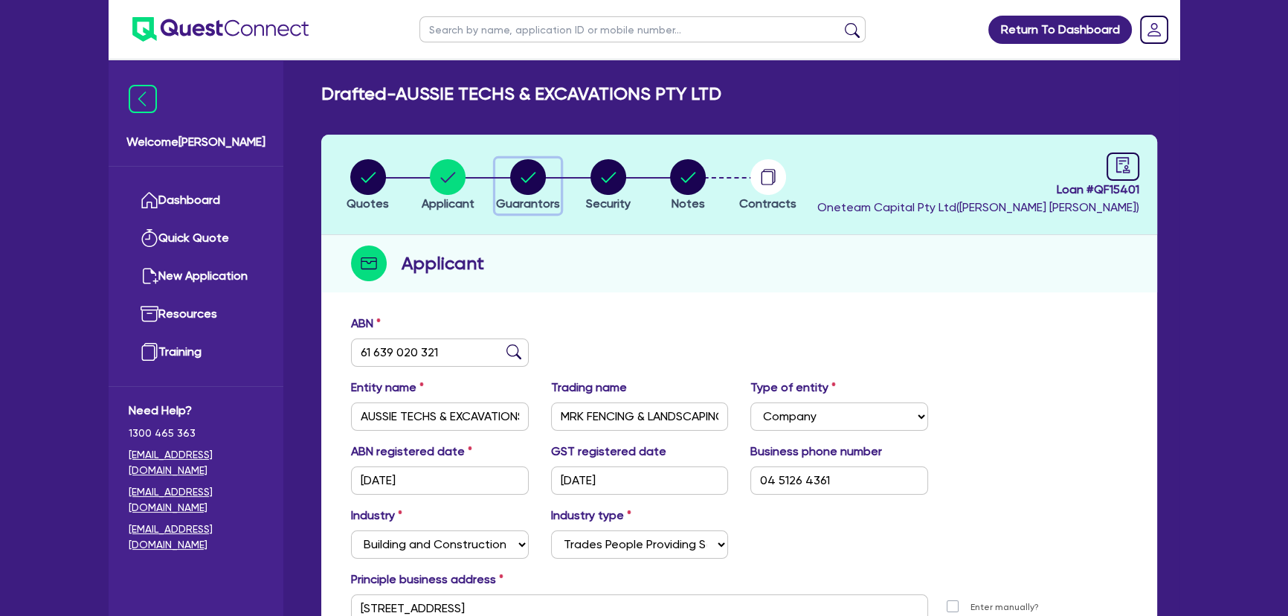
select select "CASH"
select select "TRAILER"
select select "TRUCK"
select select "VEHICLE"
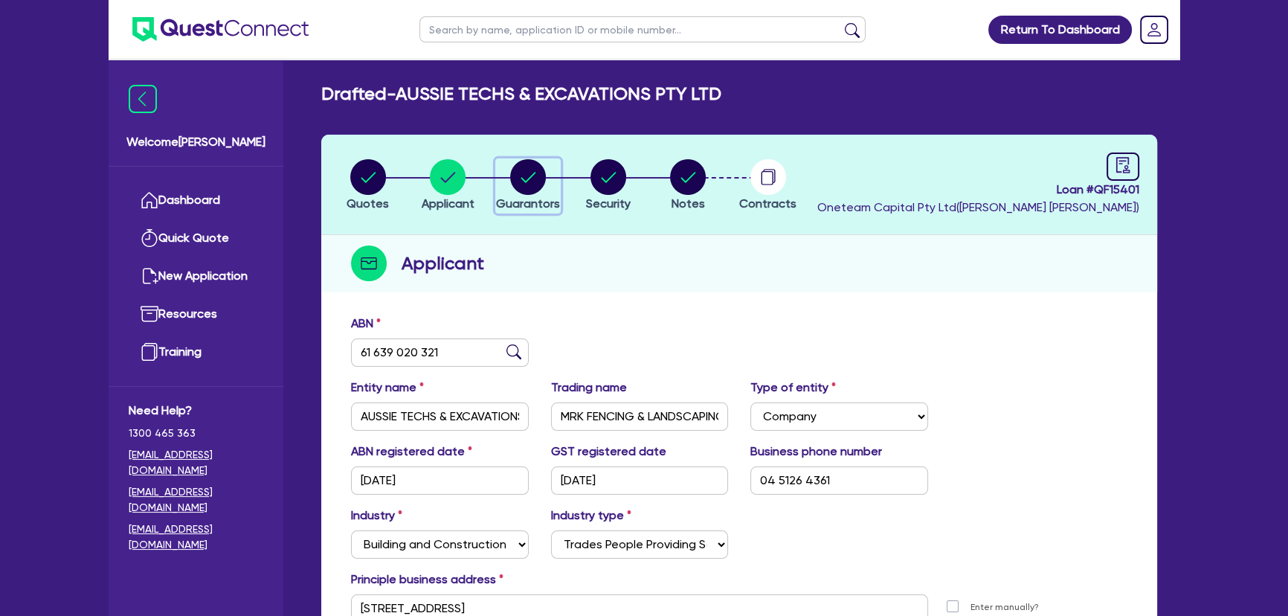
select select "EQUIPMENT"
select select "MORTGAGE"
select select "VEHICLE_LOAN"
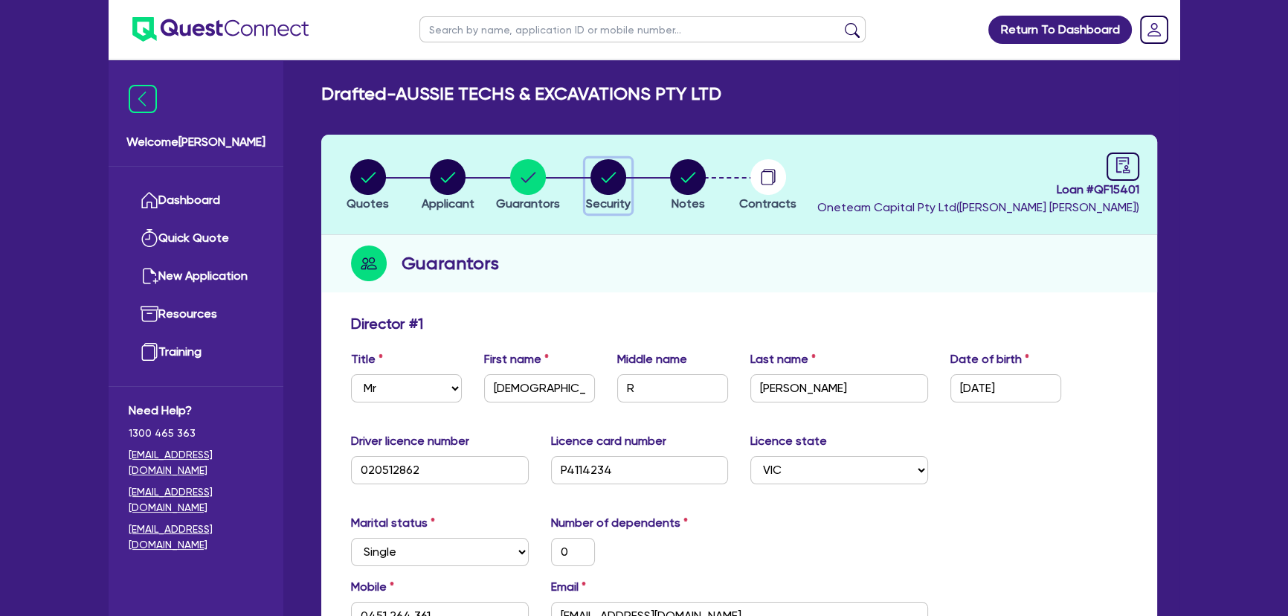
click at [626, 172] on div "button" at bounding box center [608, 177] width 45 height 36
select select "PRIMARY_ASSETS"
select select "YELLOW_GOODS_AND_EXCAVATORS"
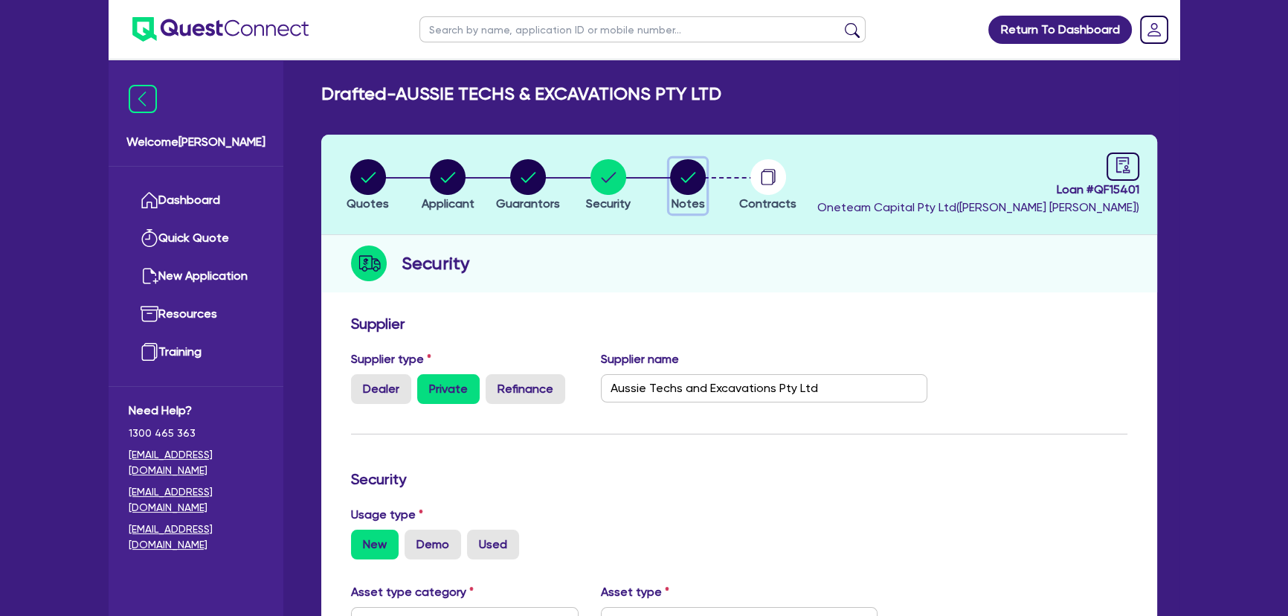
click at [695, 178] on circle "button" at bounding box center [688, 177] width 36 height 36
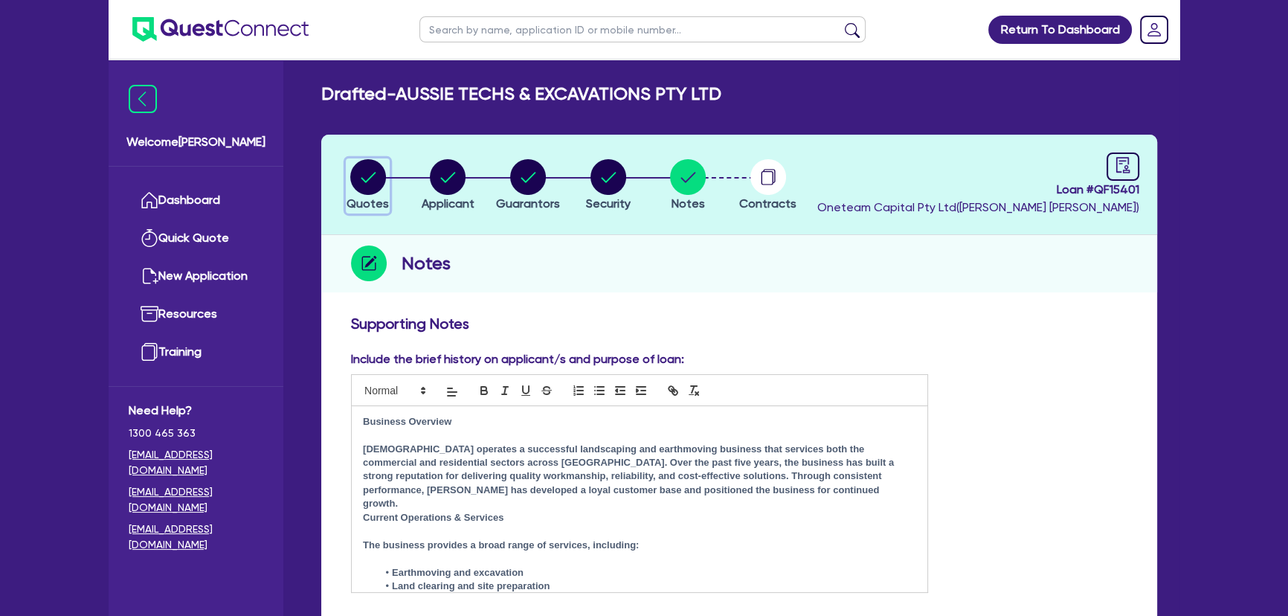
click at [362, 173] on circle "button" at bounding box center [368, 177] width 36 height 36
select select "Other"
select select "PRIMARY_ASSETS"
select select "YELLOW_GOODS_AND_EXCAVATORS"
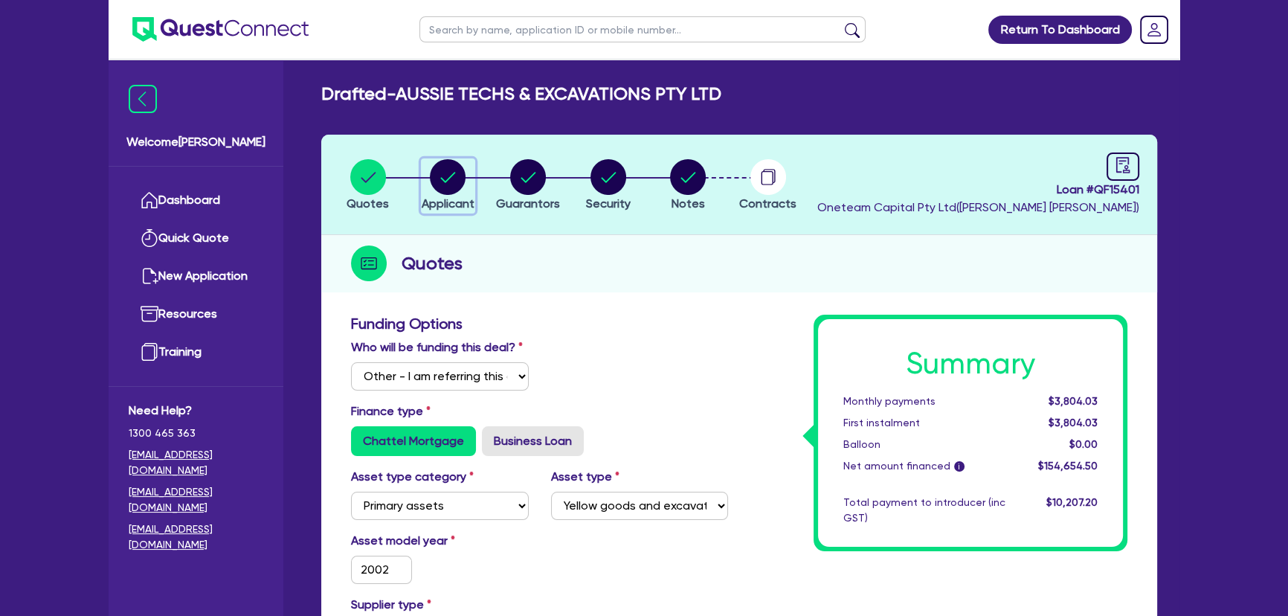
click at [441, 182] on circle "button" at bounding box center [448, 177] width 36 height 36
select select "COMPANY"
select select "BUILDING_CONSTRUCTION"
select select "TRADES_SERVICES_CONSUMERS"
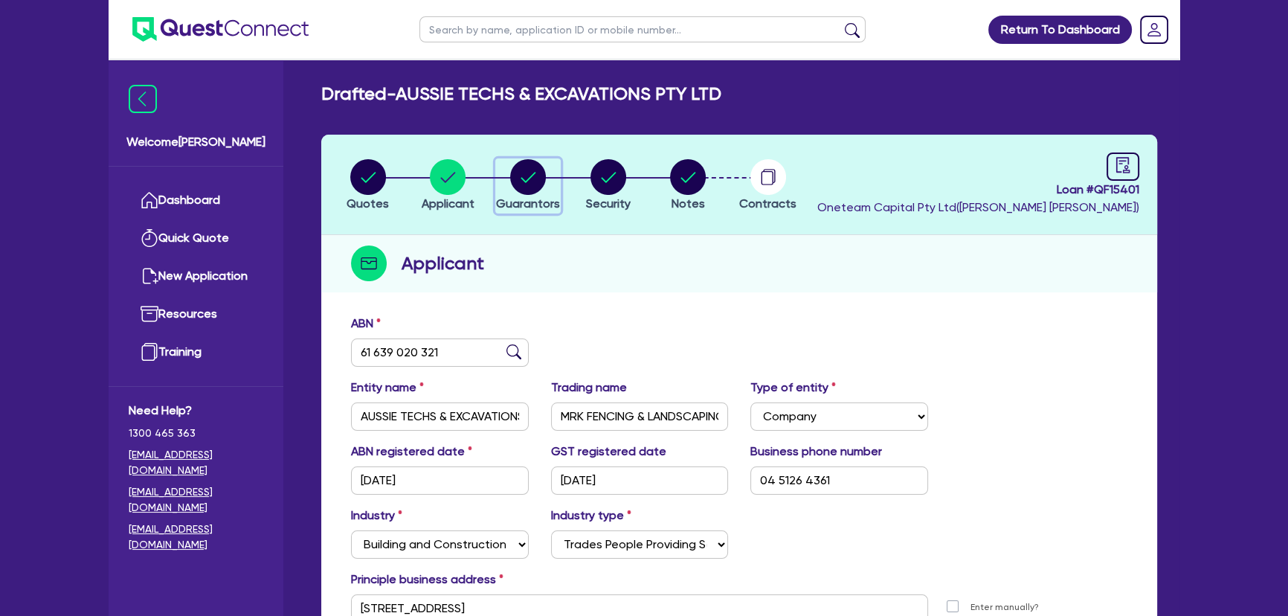
click at [532, 193] on circle "button" at bounding box center [528, 177] width 36 height 36
select select "MR"
select select "VIC"
select select "SINGLE"
select select "PROPERTY"
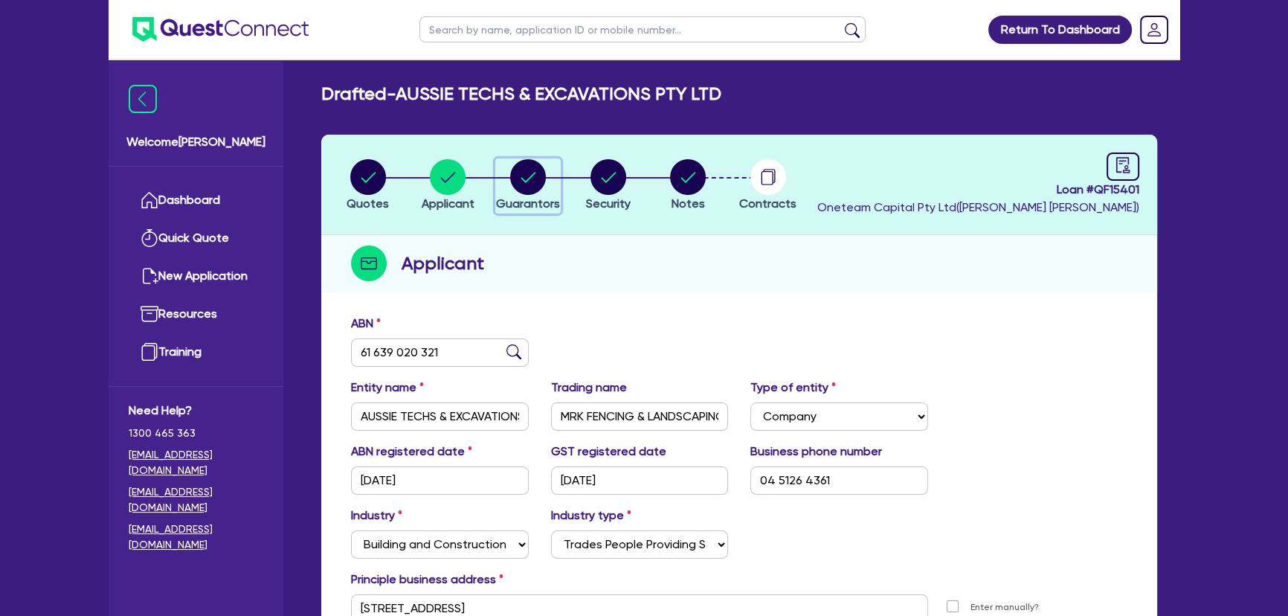
select select "CASH"
select select "TRAILER"
select select "TRUCK"
select select "VEHICLE"
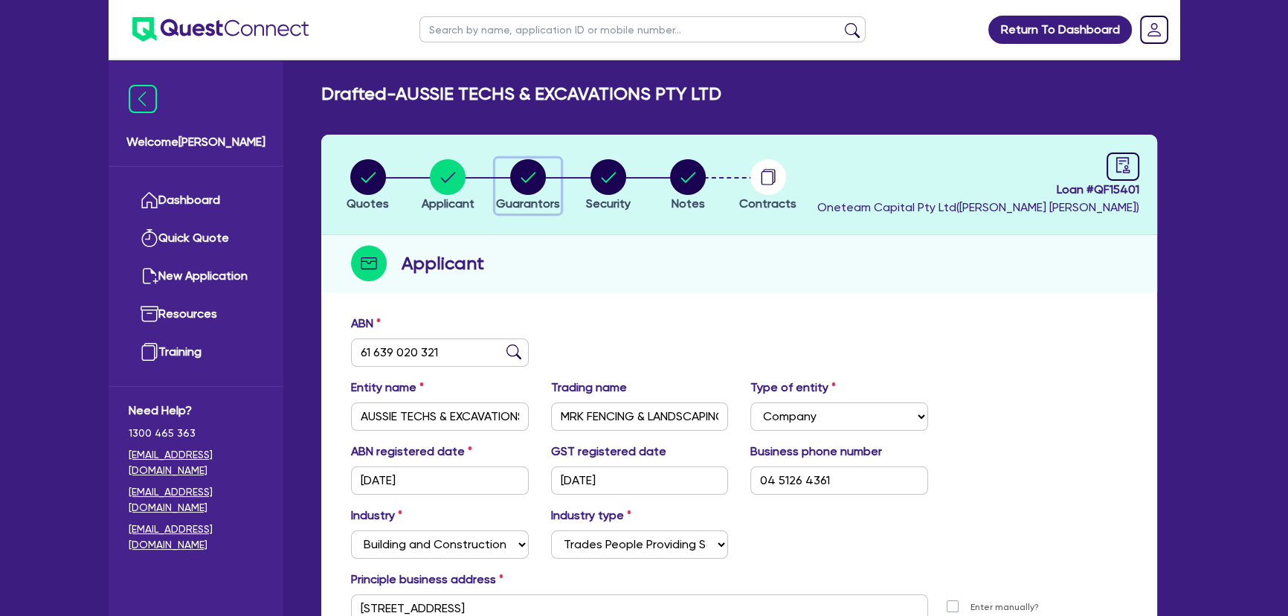
select select "EQUIPMENT"
select select "MORTGAGE"
select select "VEHICLE_LOAN"
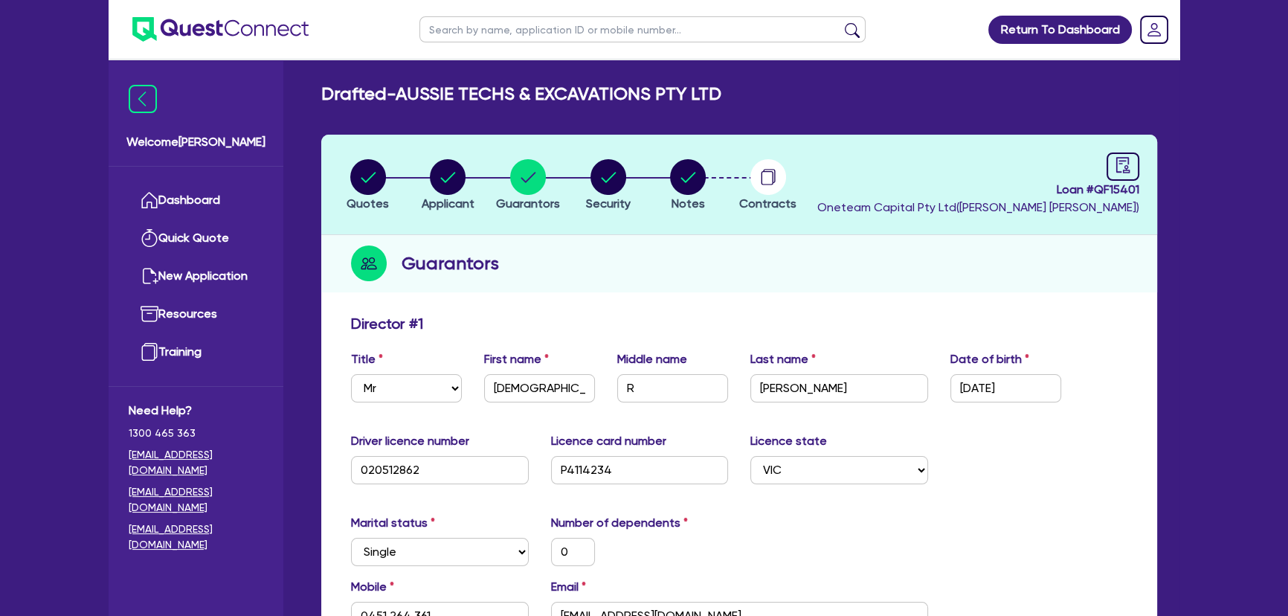
click at [643, 207] on li "Security" at bounding box center [608, 184] width 80 height 52
click at [620, 199] on span "Security" at bounding box center [608, 203] width 45 height 14
select select "PRIMARY_ASSETS"
select select "YELLOW_GOODS_AND_EXCAVATORS"
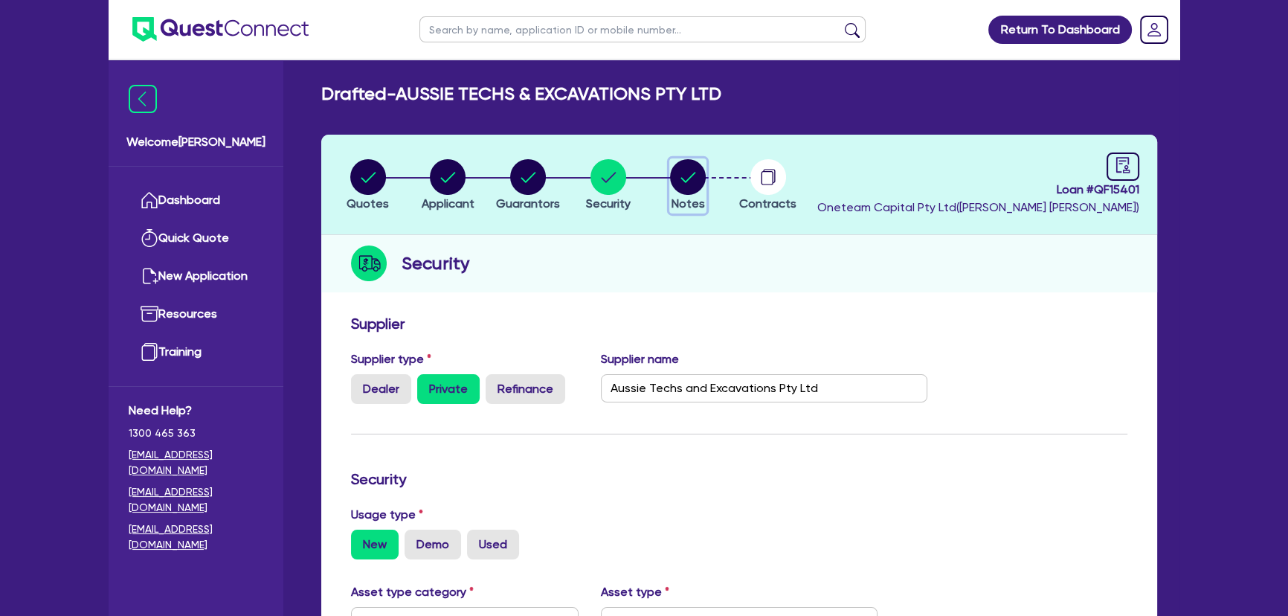
click at [689, 175] on circle "button" at bounding box center [688, 177] width 36 height 36
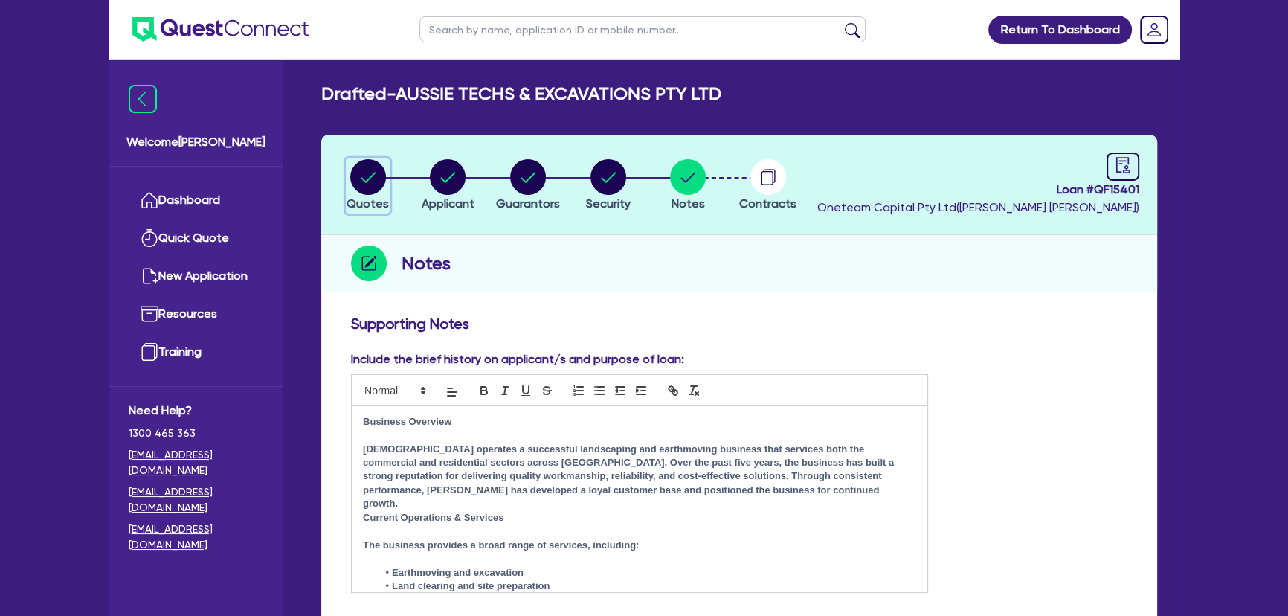
click at [368, 177] on circle "button" at bounding box center [368, 177] width 36 height 36
select select "Other"
select select "PRIMARY_ASSETS"
select select "YELLOW_GOODS_AND_EXCAVATORS"
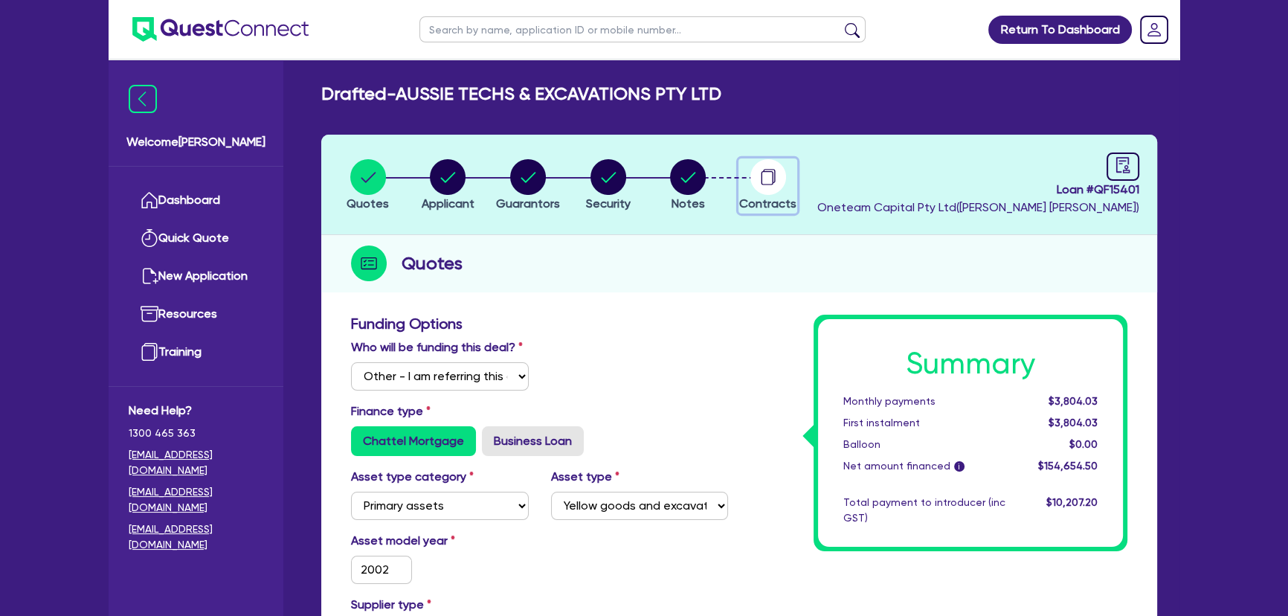
click at [760, 169] on circle "button" at bounding box center [768, 177] width 36 height 36
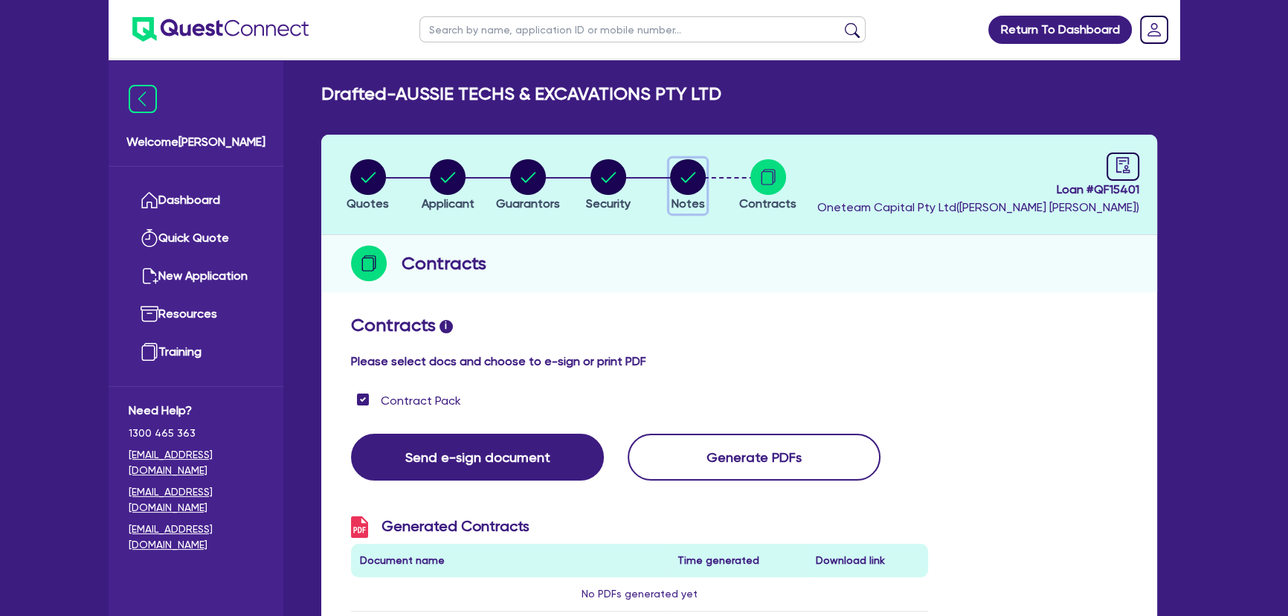
click at [695, 178] on circle "button" at bounding box center [688, 177] width 36 height 36
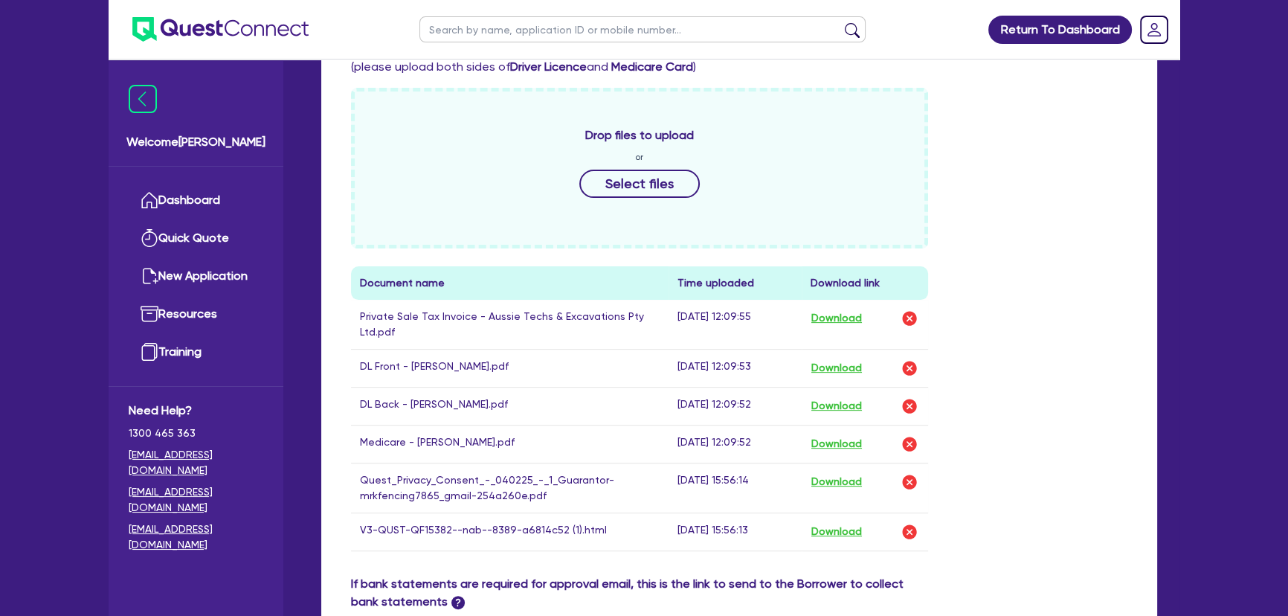
scroll to position [811, 0]
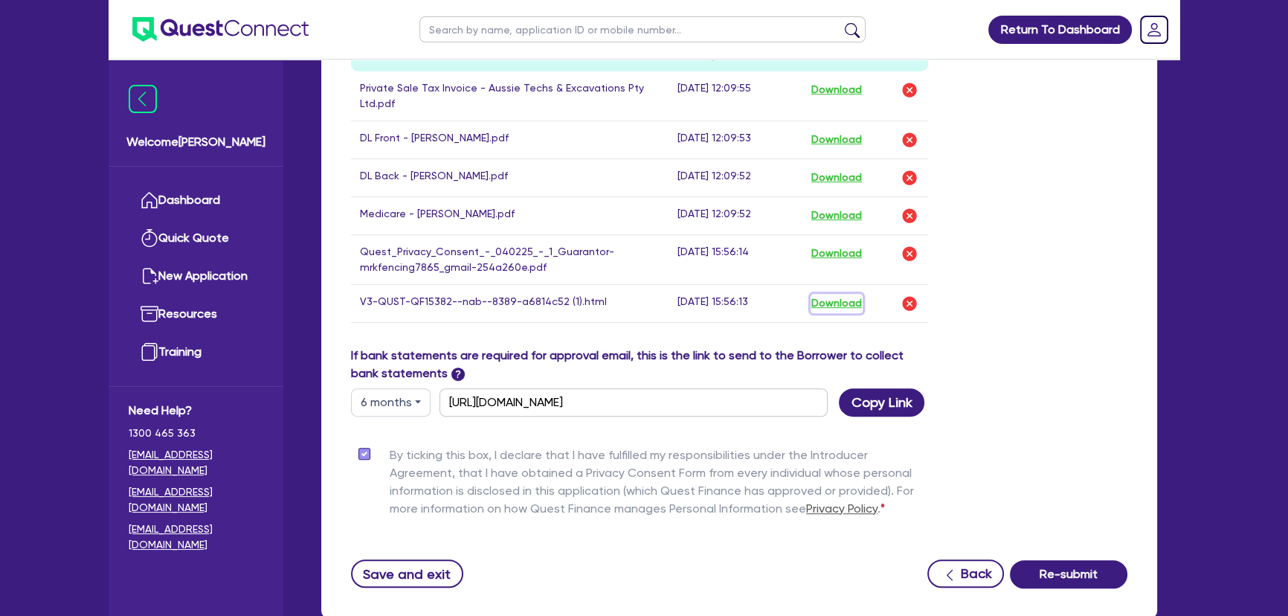
click at [837, 307] on button "Download" at bounding box center [837, 303] width 52 height 19
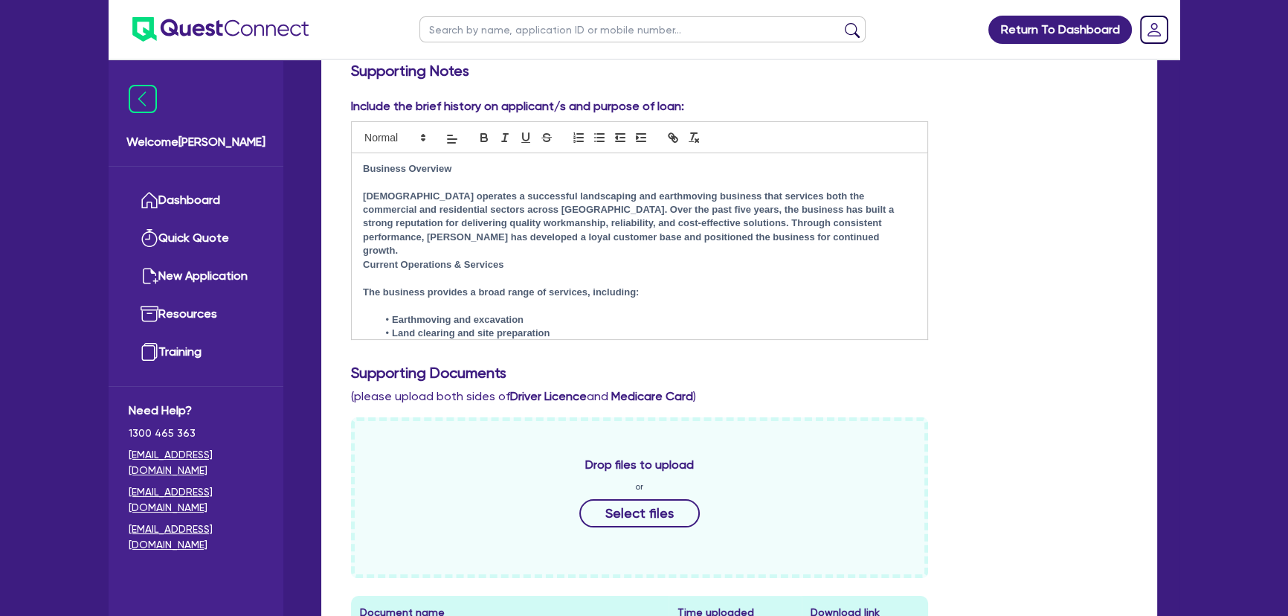
scroll to position [0, 0]
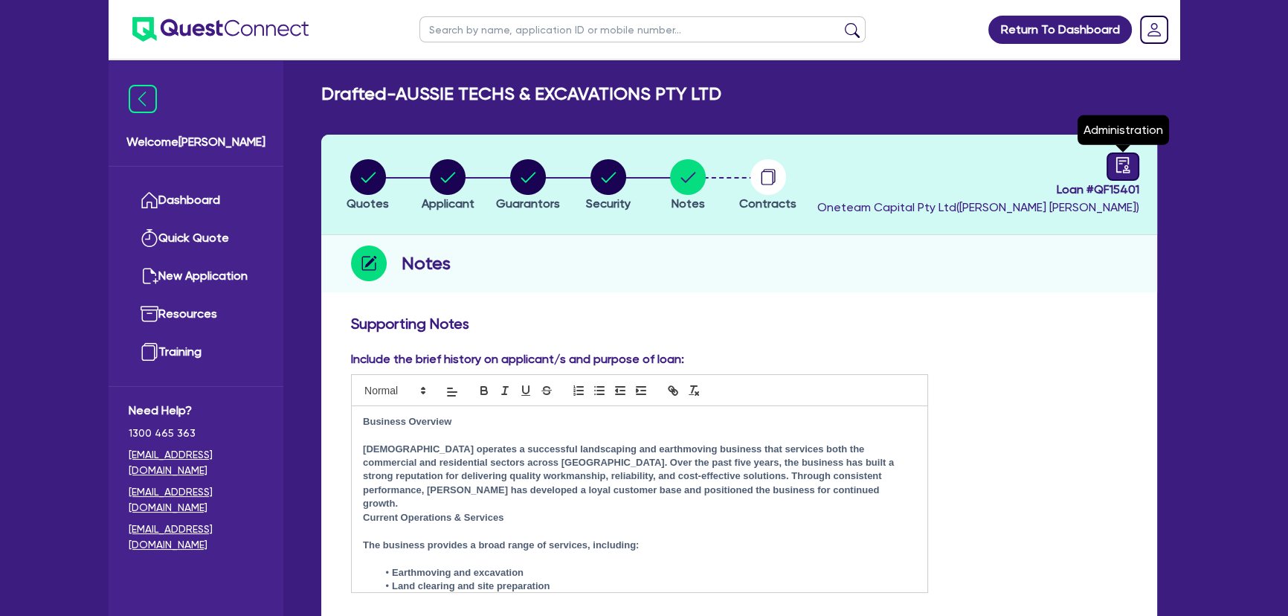
click at [1115, 164] on icon "audit" at bounding box center [1123, 165] width 16 height 16
select select "DRAFTED_AMENDED"
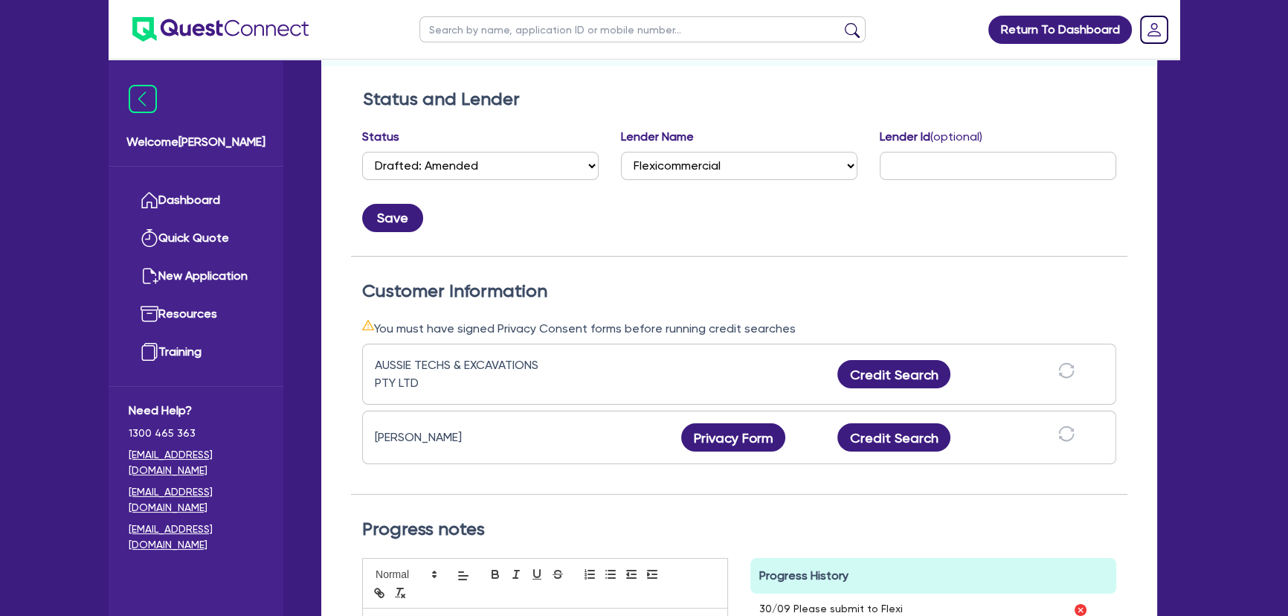
scroll to position [67, 0]
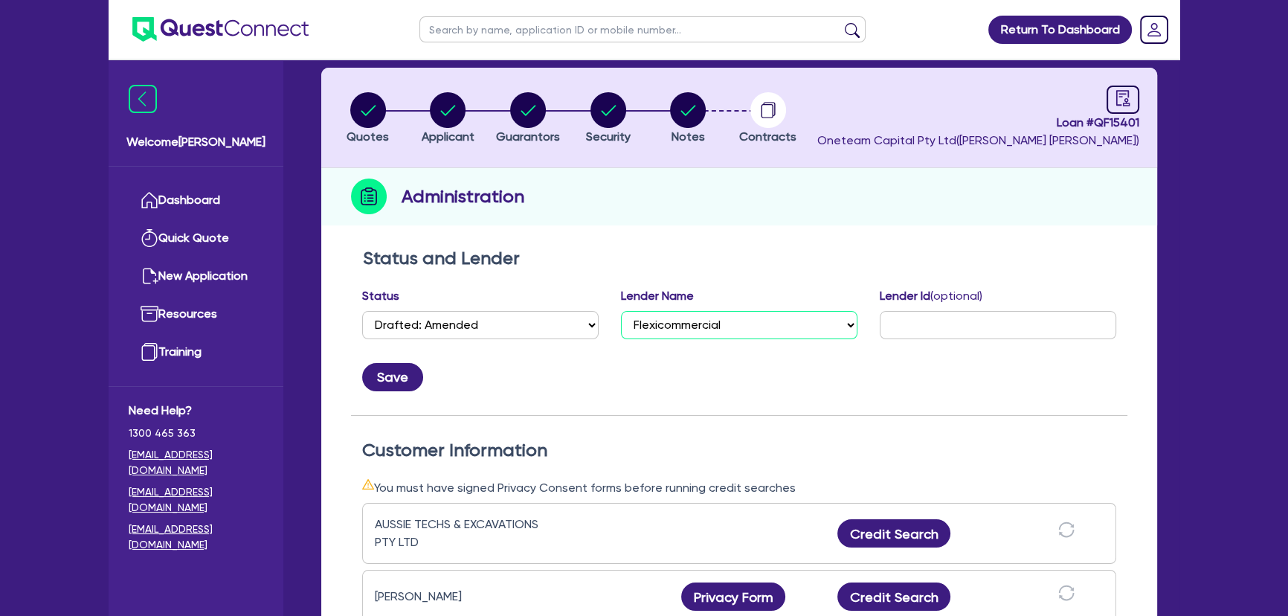
click at [777, 314] on select "Select AAMF AFS Alex Bank Angle Finance Azora Banjo BigStone BOQ Finance Brande…" at bounding box center [739, 325] width 236 height 28
click at [775, 315] on select "Select AAMF AFS Alex Bank Angle Finance Azora Banjo BigStone BOQ Finance Brande…" at bounding box center [739, 325] width 236 height 28
click at [621, 311] on select "Select AAMF AFS Alex Bank Angle Finance Azora Banjo BigStone BOQ Finance Brande…" at bounding box center [739, 325] width 236 height 28
click at [744, 335] on select "Select AAMF AFS Alex Bank Angle Finance Azora Banjo BigStone BOQ Finance Brande…" at bounding box center [739, 325] width 236 height 28
select select "Azora"
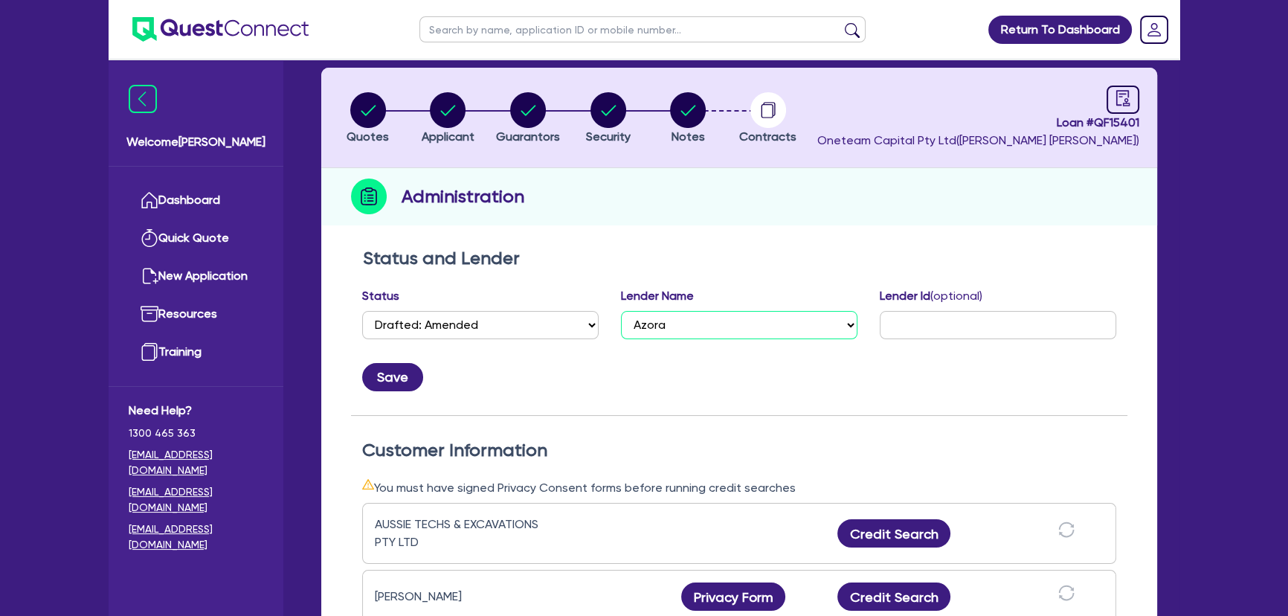
click at [621, 311] on select "Select AAMF AFS Alex Bank Angle Finance Azora Banjo BigStone BOQ Finance Brande…" at bounding box center [739, 325] width 236 height 28
click at [428, 370] on div "Save" at bounding box center [739, 371] width 776 height 40
click at [419, 371] on button "Save" at bounding box center [392, 377] width 61 height 28
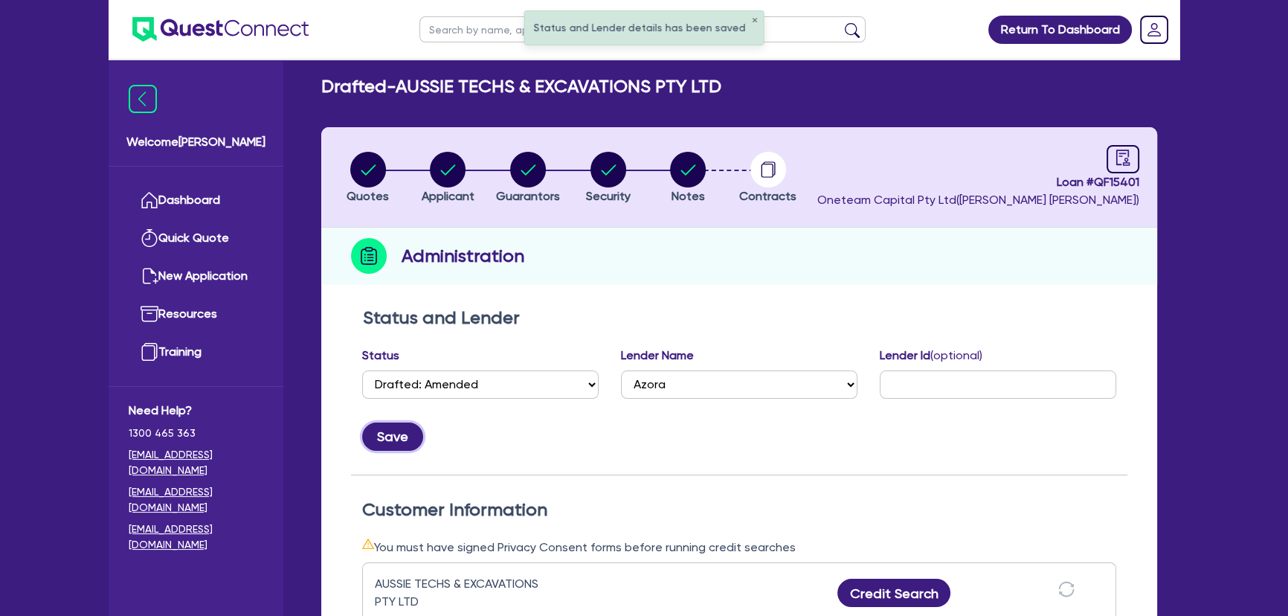
scroll to position [0, 0]
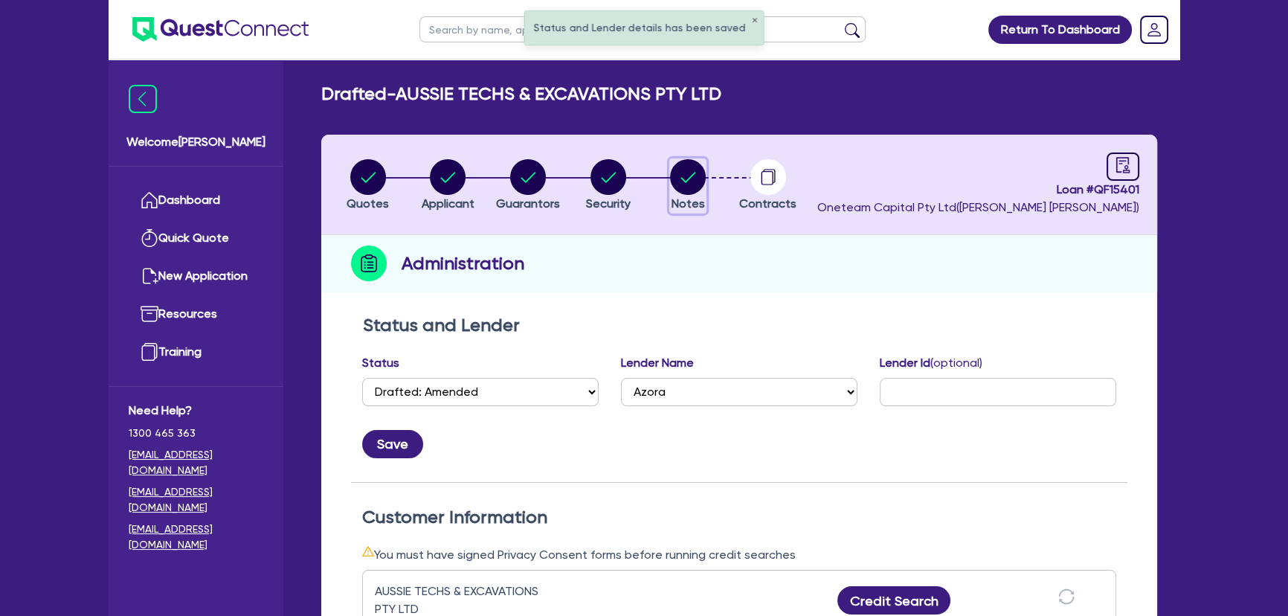
click at [686, 170] on circle "button" at bounding box center [688, 177] width 36 height 36
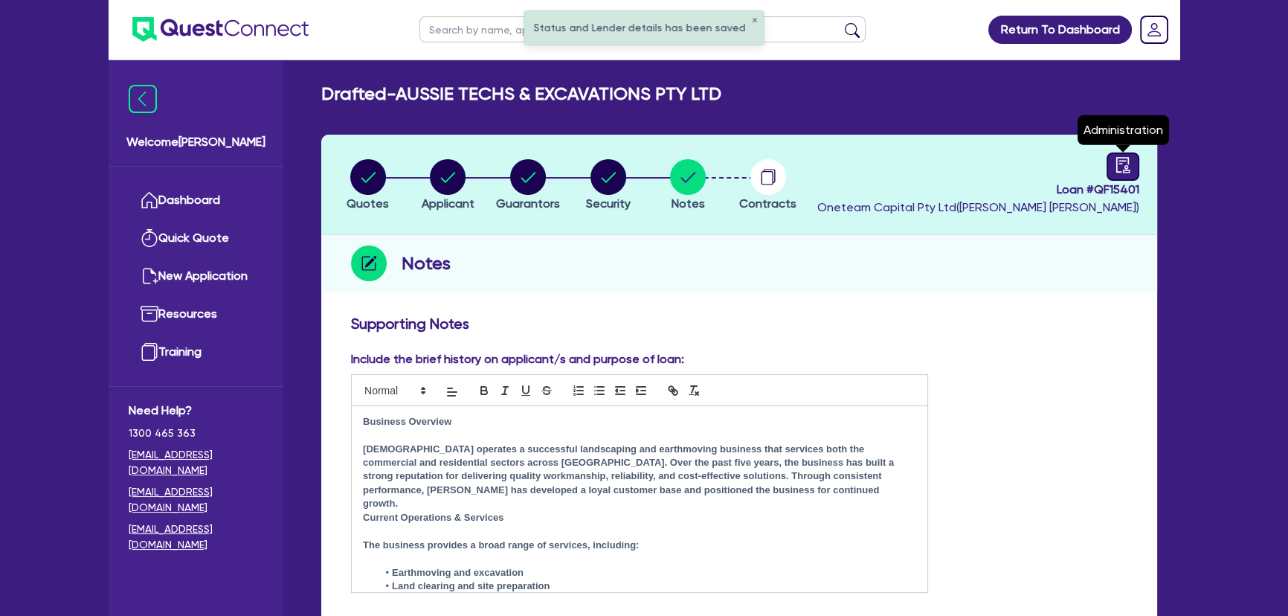
click at [1116, 160] on icon "audit" at bounding box center [1122, 165] width 13 height 16
select select "DRAFTED_AMENDED"
select select "Azora"
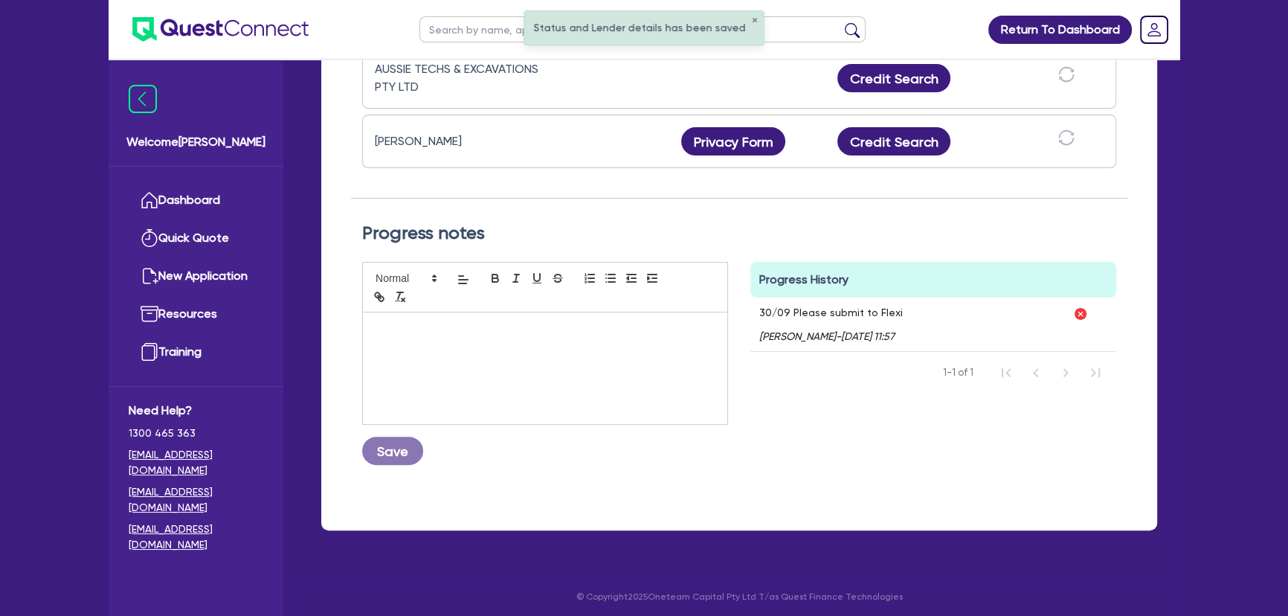
scroll to position [526, 0]
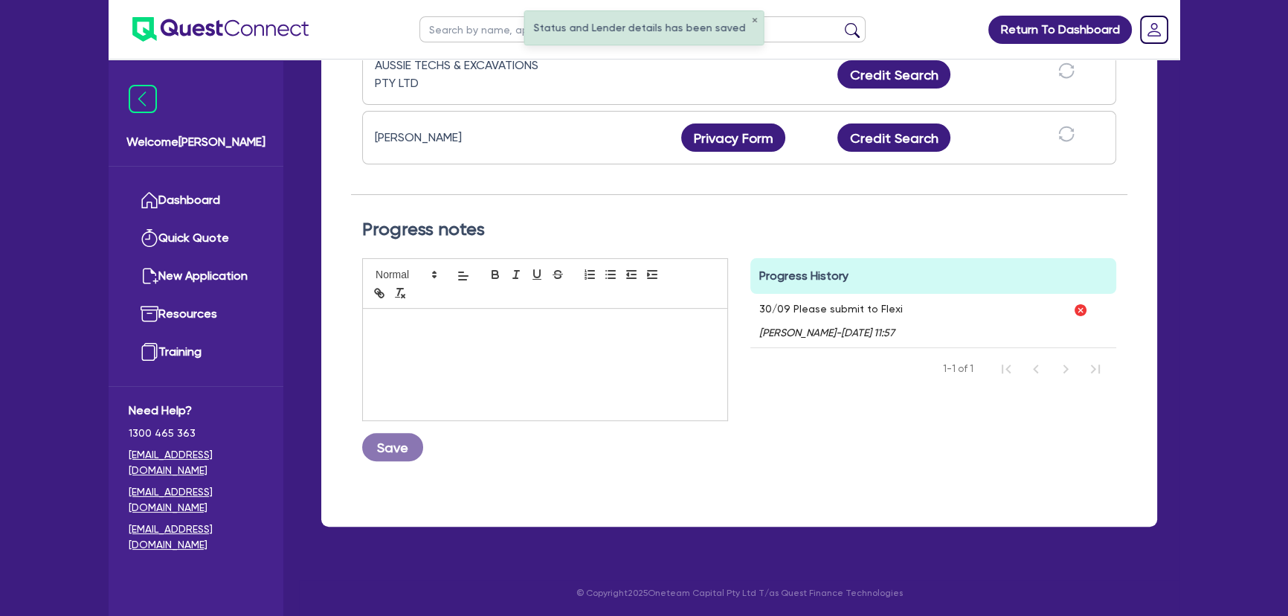
click at [443, 329] on p at bounding box center [545, 324] width 342 height 13
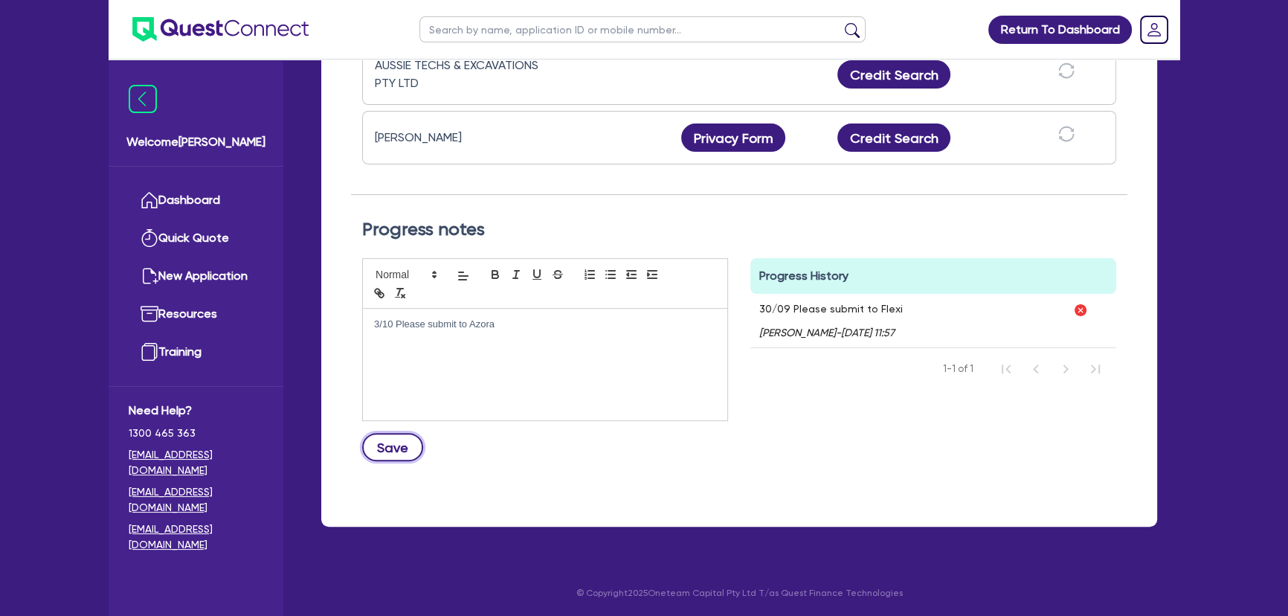
click at [393, 446] on button "Save" at bounding box center [392, 447] width 61 height 28
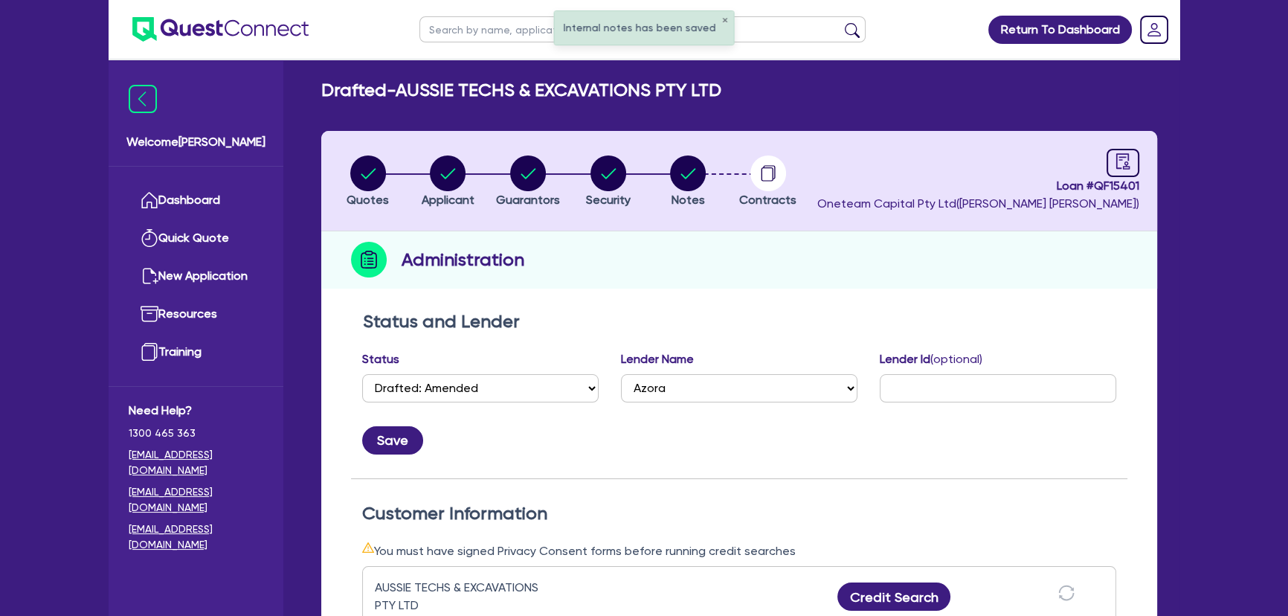
scroll to position [0, 0]
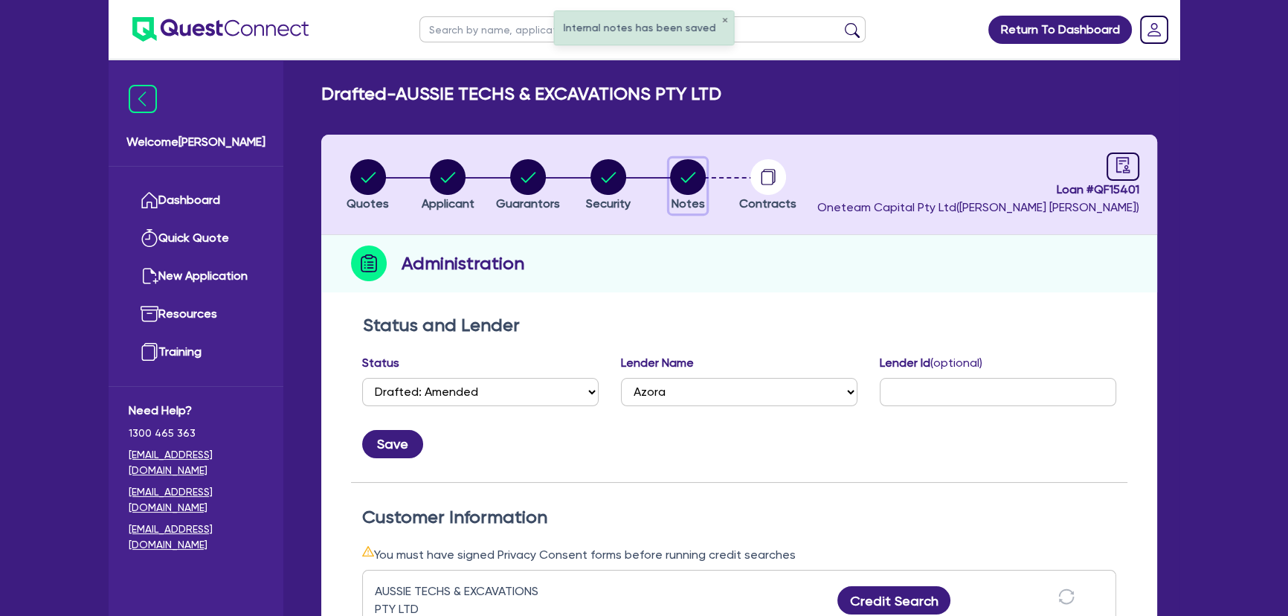
click at [683, 184] on circle "button" at bounding box center [688, 177] width 36 height 36
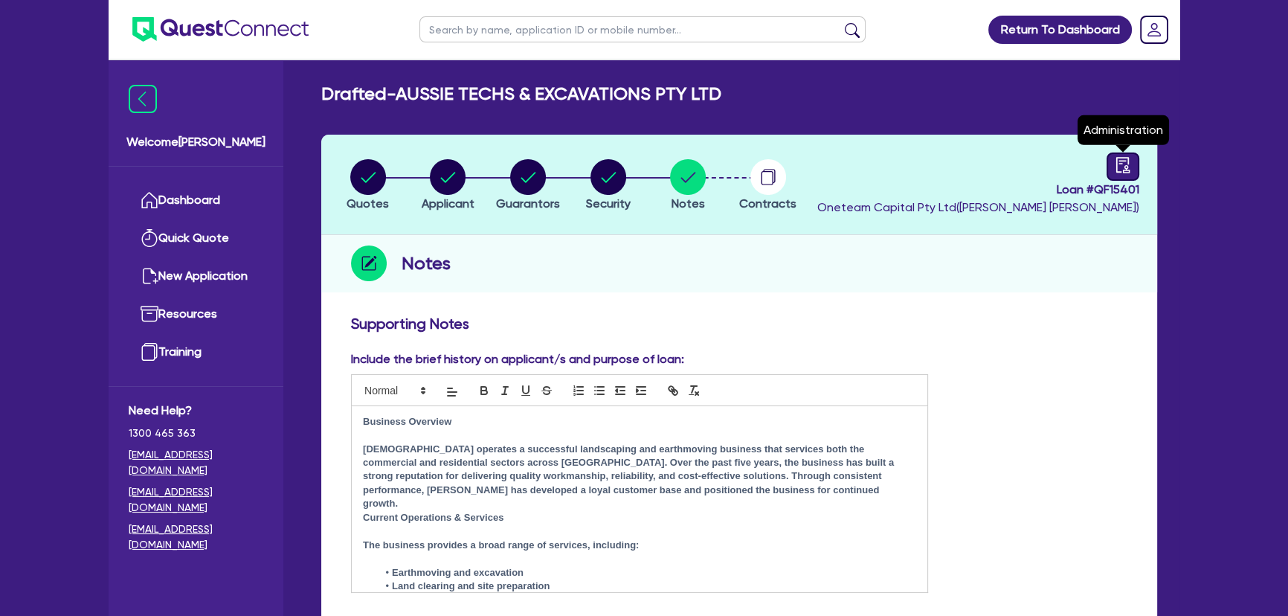
click at [1121, 155] on div at bounding box center [1123, 166] width 33 height 28
select select "DRAFTED_AMENDED"
select select "Azora"
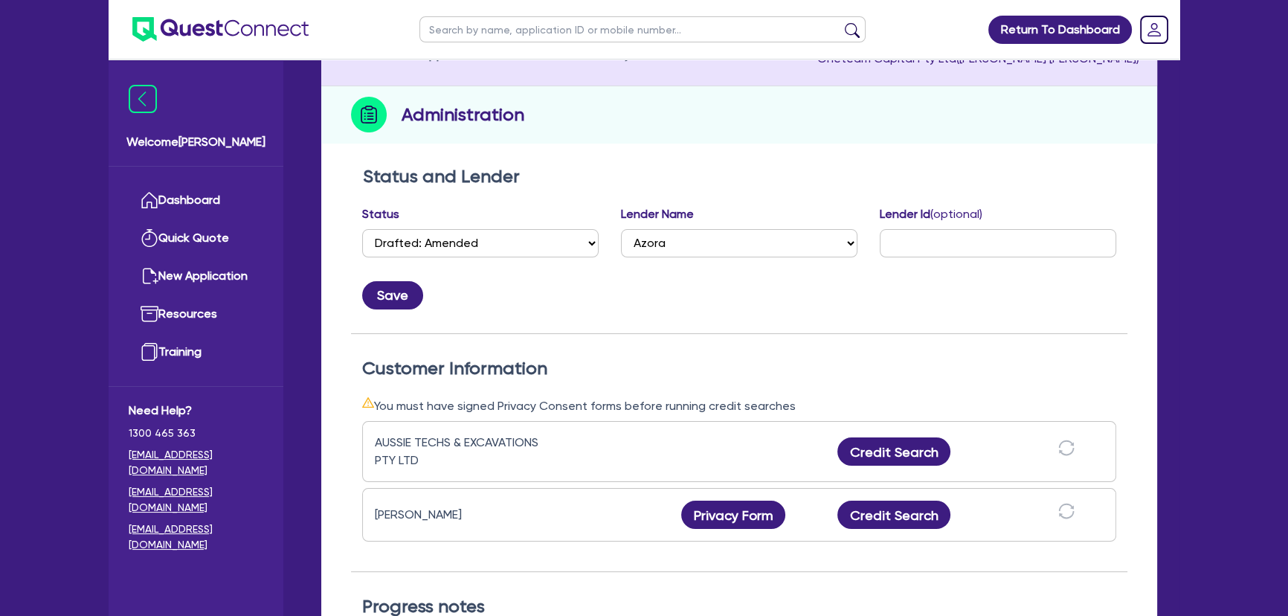
scroll to position [405, 0]
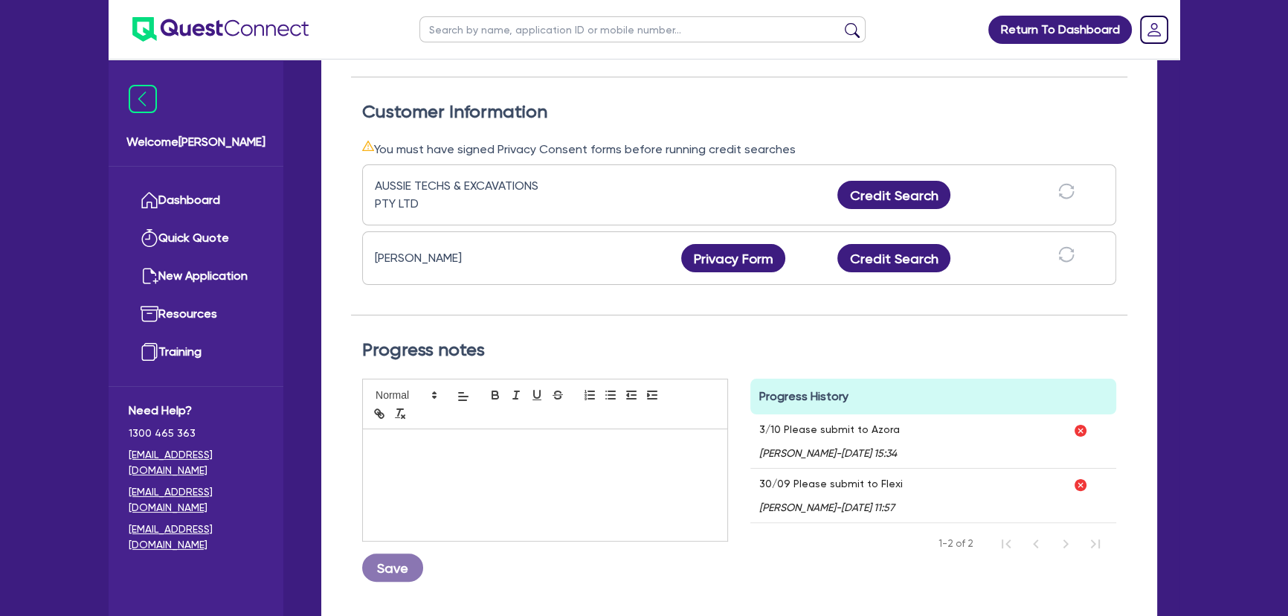
drag, startPoint x: 902, startPoint y: 437, endPoint x: 743, endPoint y: 424, distance: 159.7
click at [743, 424] on div "Progress History Comments 3/10 Please submit to Azora Joel Harding - 03/10/2025…" at bounding box center [933, 486] width 388 height 215
click at [953, 446] on div "3/10 Please submit to Azora Joel Harding - 03/10/2025 - 15:34" at bounding box center [907, 441] width 314 height 54
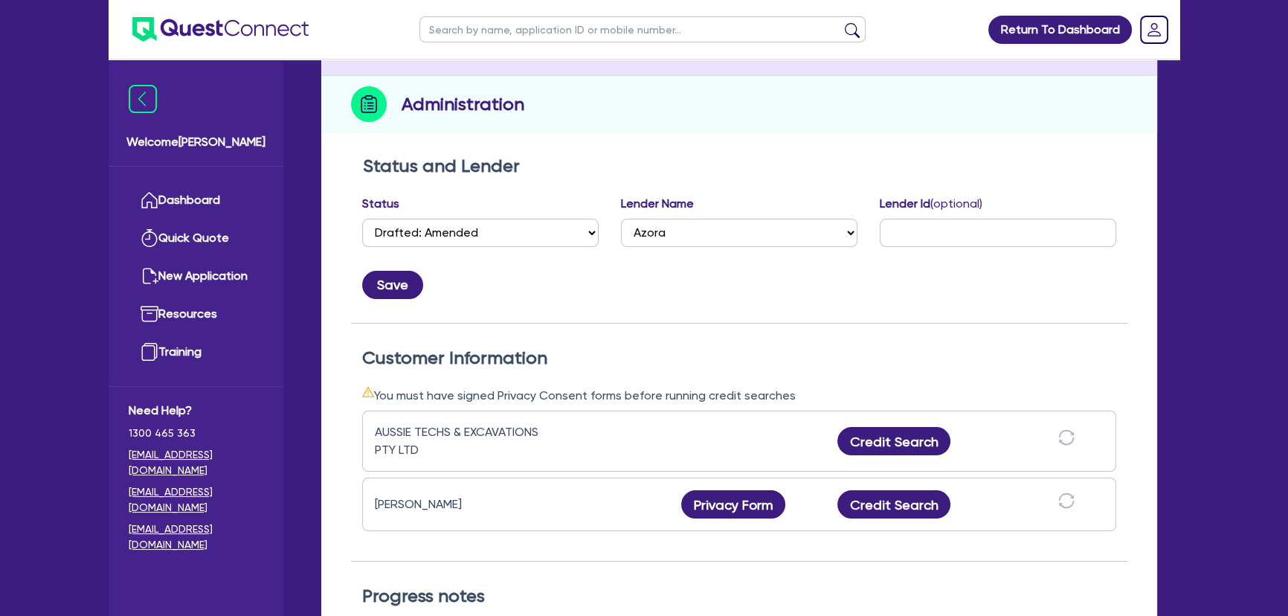
scroll to position [0, 0]
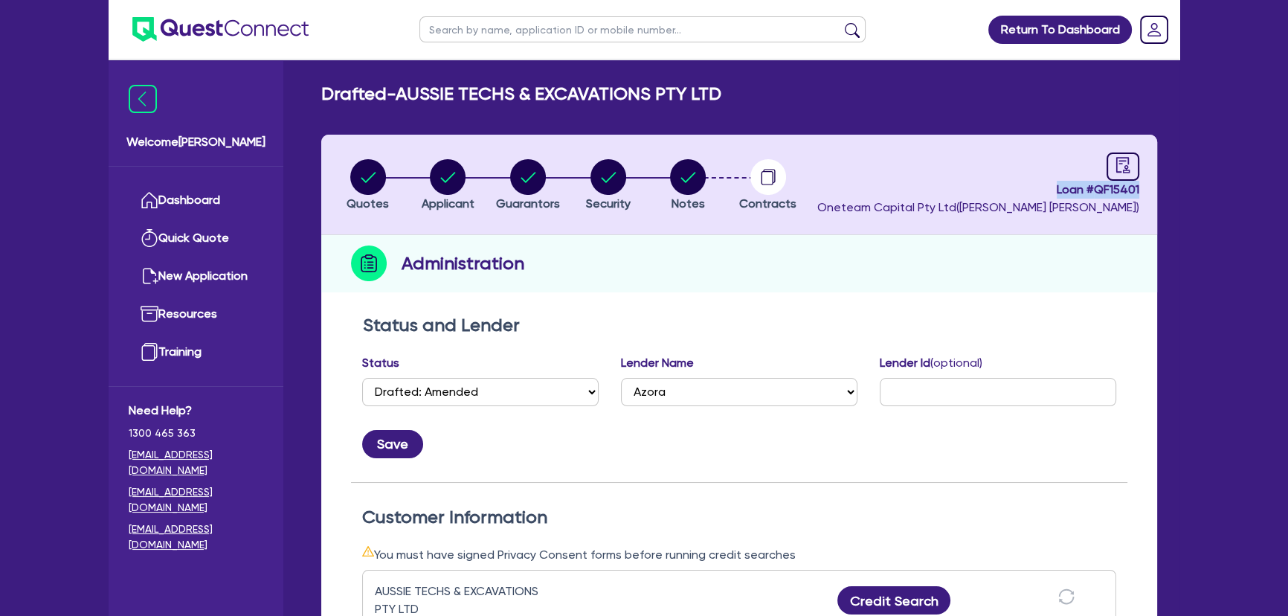
drag, startPoint x: 1050, startPoint y: 187, endPoint x: 1140, endPoint y: 190, distance: 90.1
click at [1140, 190] on header "Quotes Applicant Guarantors Security Notes Contracts Loan # QF15401 Oneteam Cap…" at bounding box center [739, 185] width 836 height 100
copy span "Loan # QF15401"
click at [1136, 167] on div at bounding box center [1123, 166] width 33 height 28
click at [688, 176] on circle "button" at bounding box center [688, 177] width 36 height 36
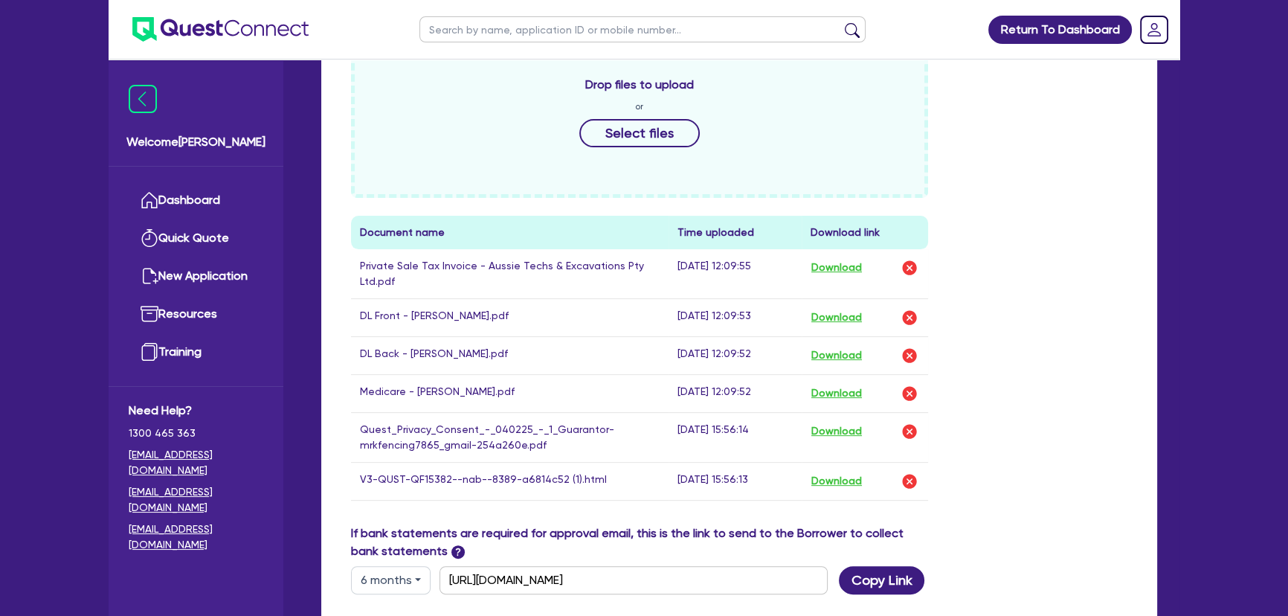
scroll to position [901, 0]
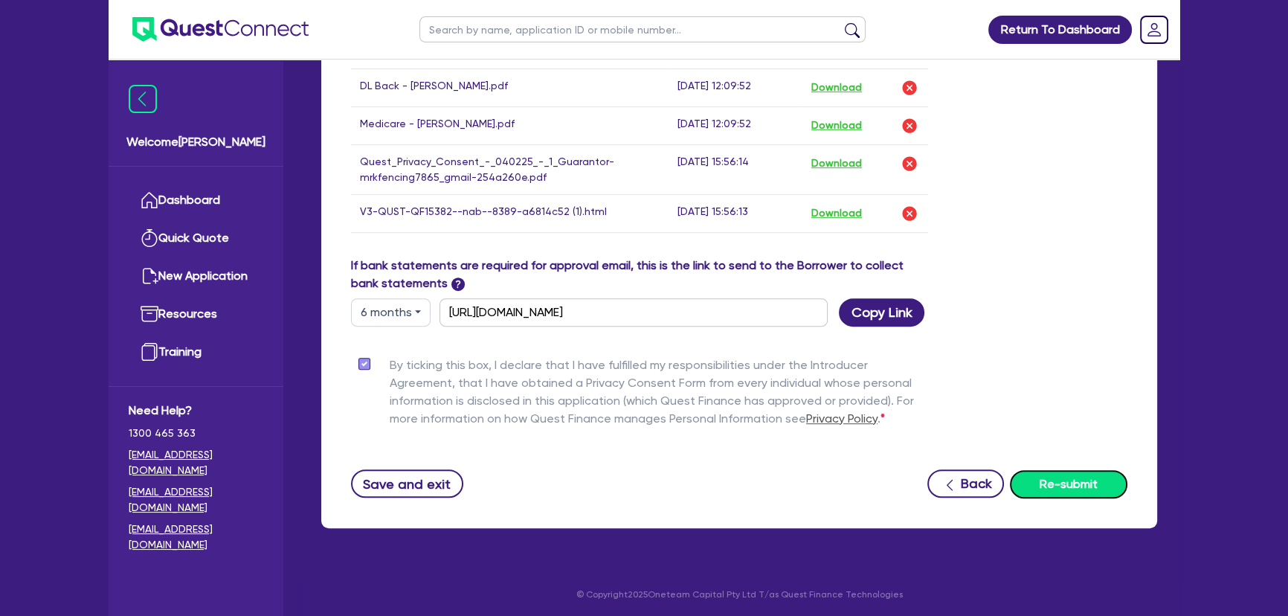
click at [1045, 474] on button "Re-submit" at bounding box center [1069, 484] width 118 height 28
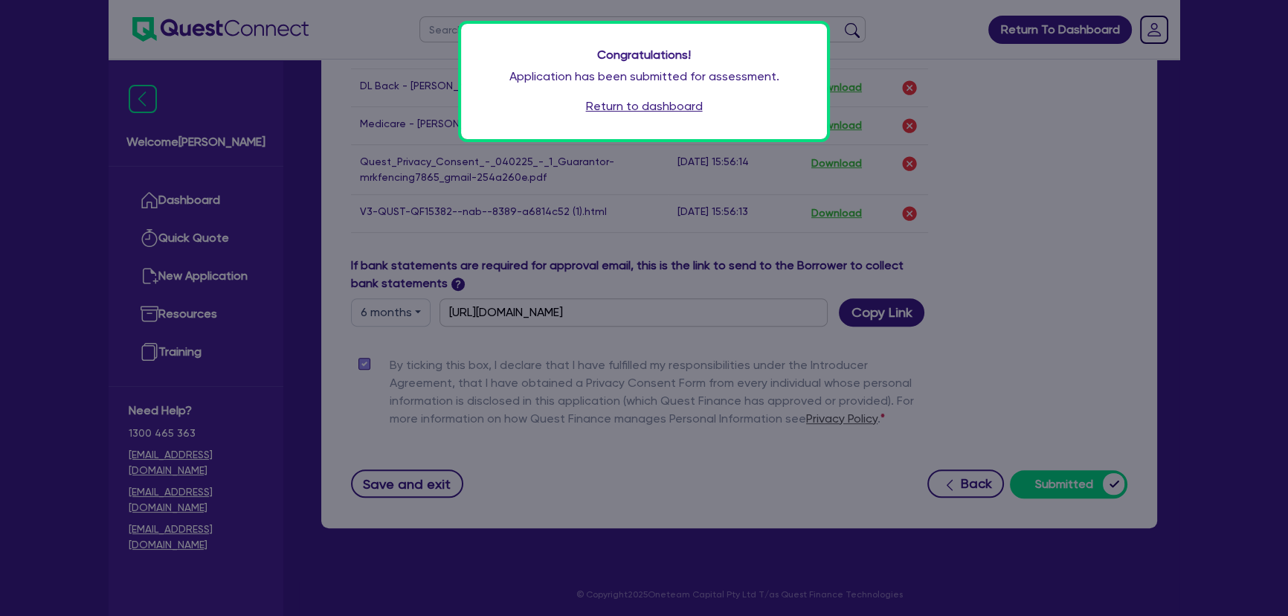
click at [654, 115] on div "Congratulations! Application has been submitted for assessment. Return to dashb…" at bounding box center [644, 81] width 366 height 115
click at [646, 98] on link "Return to dashboard" at bounding box center [644, 106] width 117 height 18
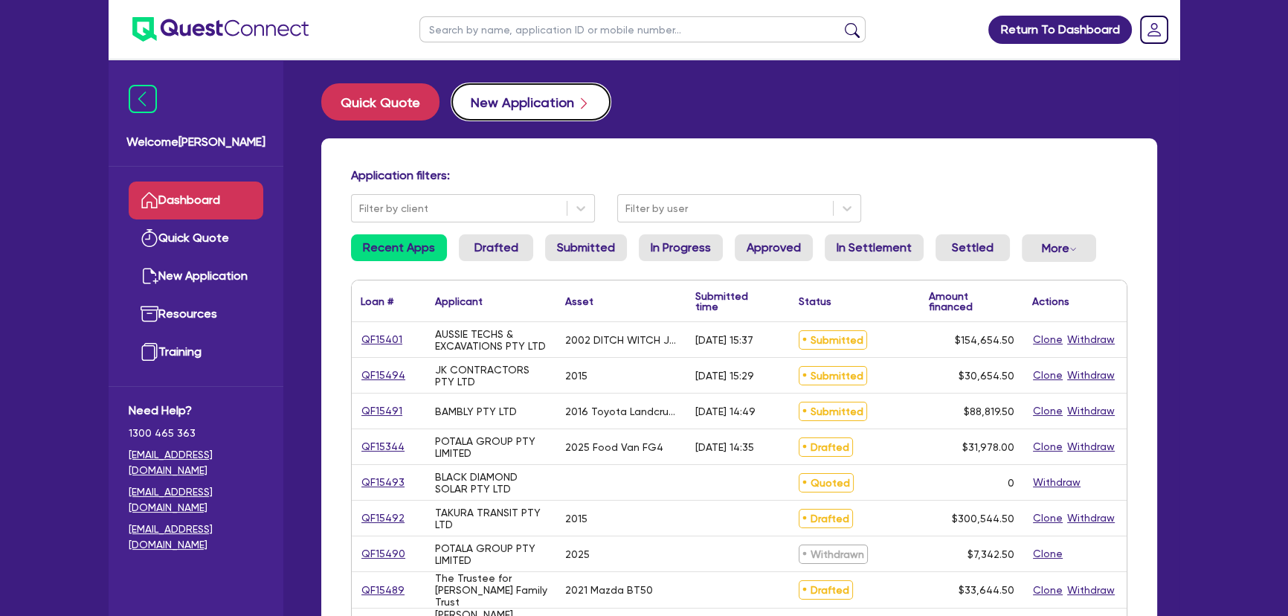
click at [546, 110] on button "New Application" at bounding box center [530, 101] width 159 height 37
select select "Other"
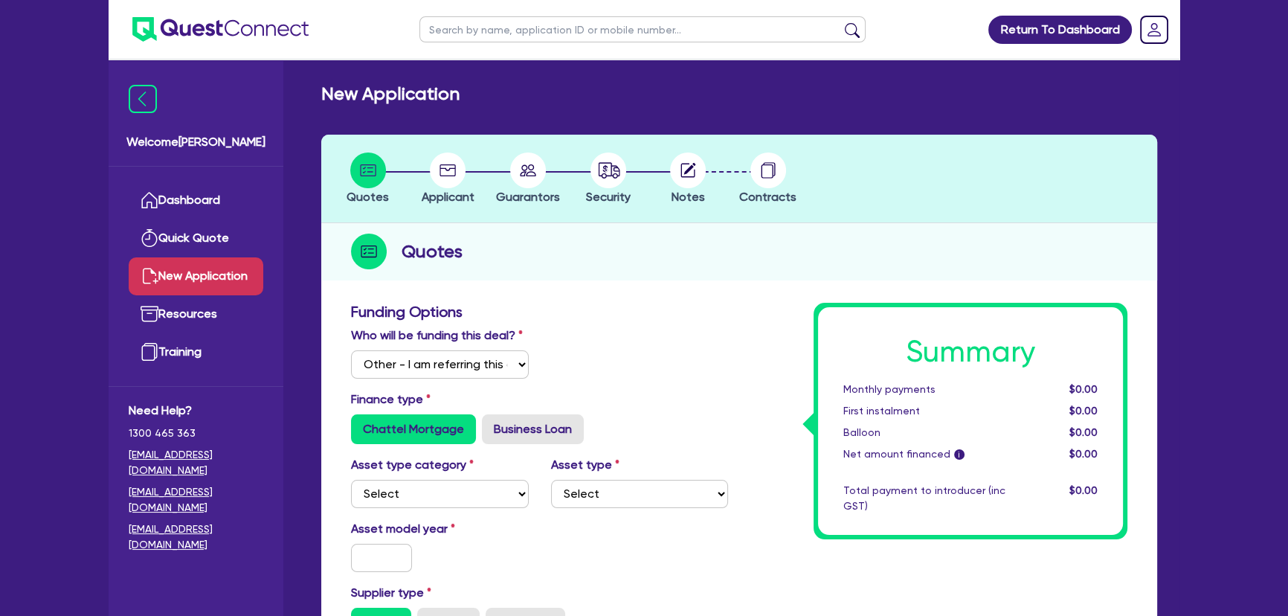
scroll to position [270, 0]
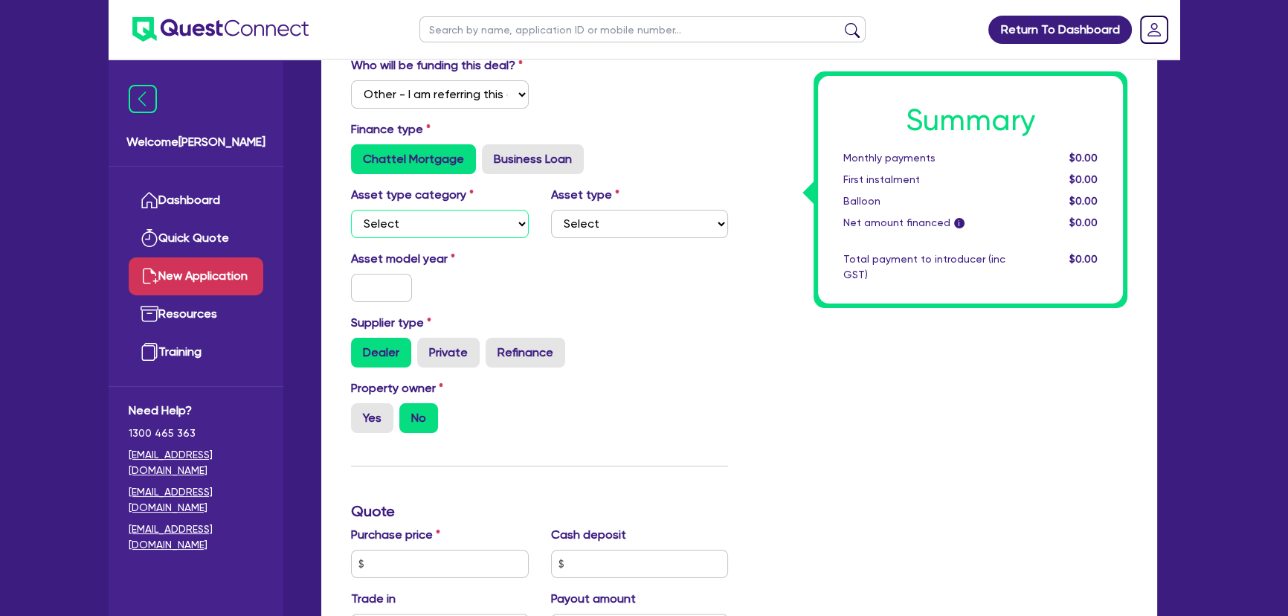
click at [432, 225] on select "Select Cars and light trucks Primary assets Secondary assets Tertiary assets" at bounding box center [440, 224] width 178 height 28
select select "PRIMARY_ASSETS"
click at [351, 210] on select "Select Cars and light trucks Primary assets Secondary assets Tertiary assets" at bounding box center [440, 224] width 178 height 28
click at [650, 236] on select "Select Heavy trucks over 4.5 tonne Trailers Bus and coaches Yellow goods and ex…" at bounding box center [640, 224] width 178 height 28
select select "YELLOW_GOODS_AND_EXCAVATORS"
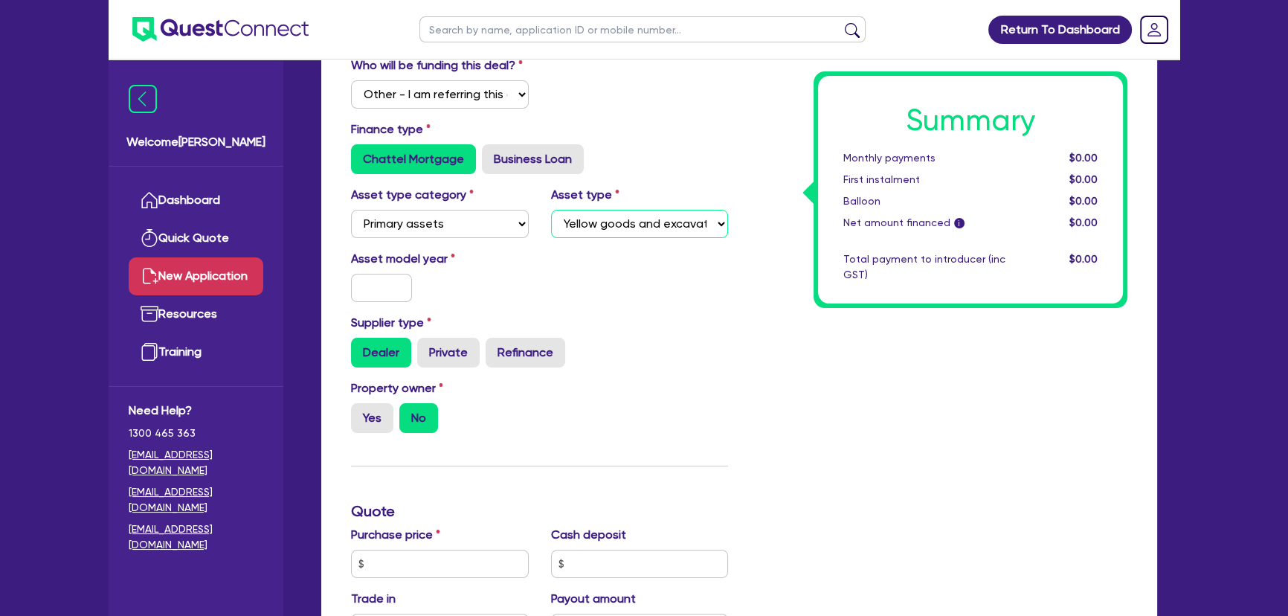
click at [551, 210] on select "Select Heavy trucks over 4.5 tonne Trailers Bus and coaches Yellow goods and ex…" at bounding box center [640, 224] width 178 height 28
click at [348, 293] on div at bounding box center [381, 288] width 83 height 28
click at [361, 289] on input "text" at bounding box center [381, 288] width 61 height 28
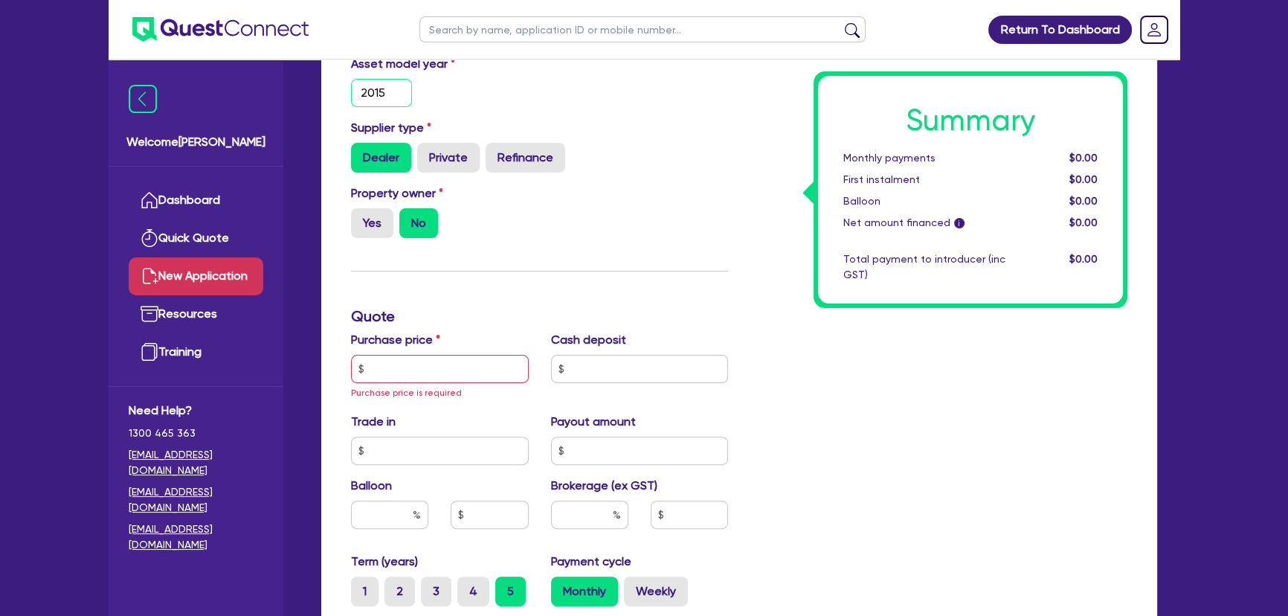
scroll to position [473, 0]
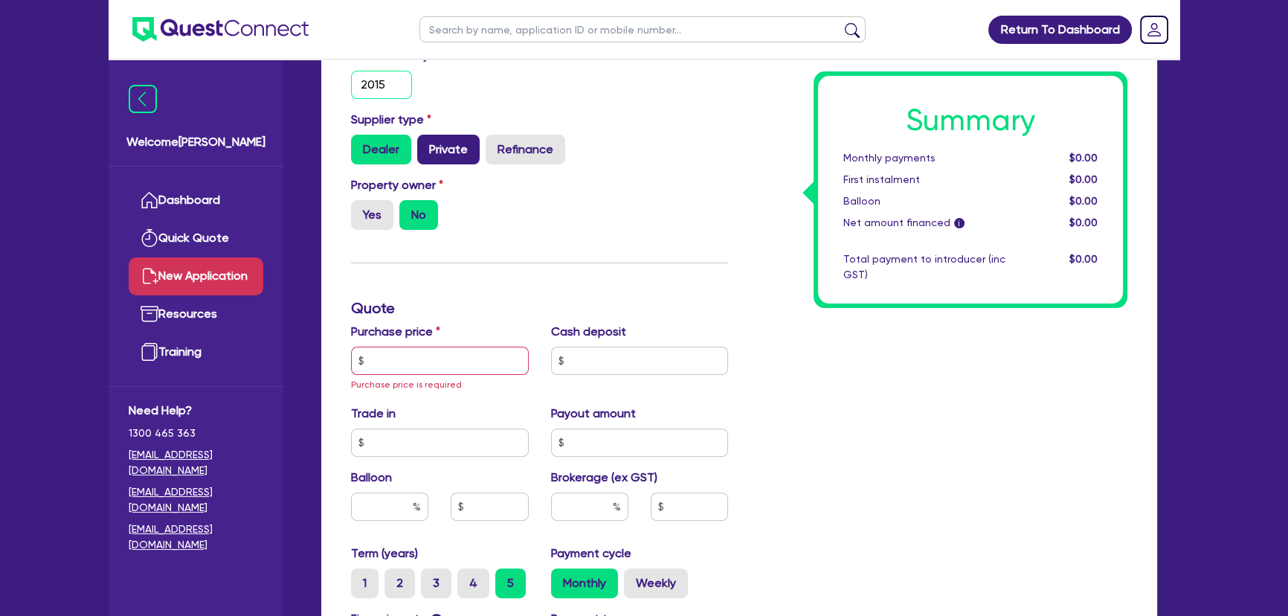
type input "2015"
click at [439, 155] on label "Private" at bounding box center [448, 150] width 62 height 30
click at [427, 144] on input "Private" at bounding box center [422, 140] width 10 height 10
radio input "true"
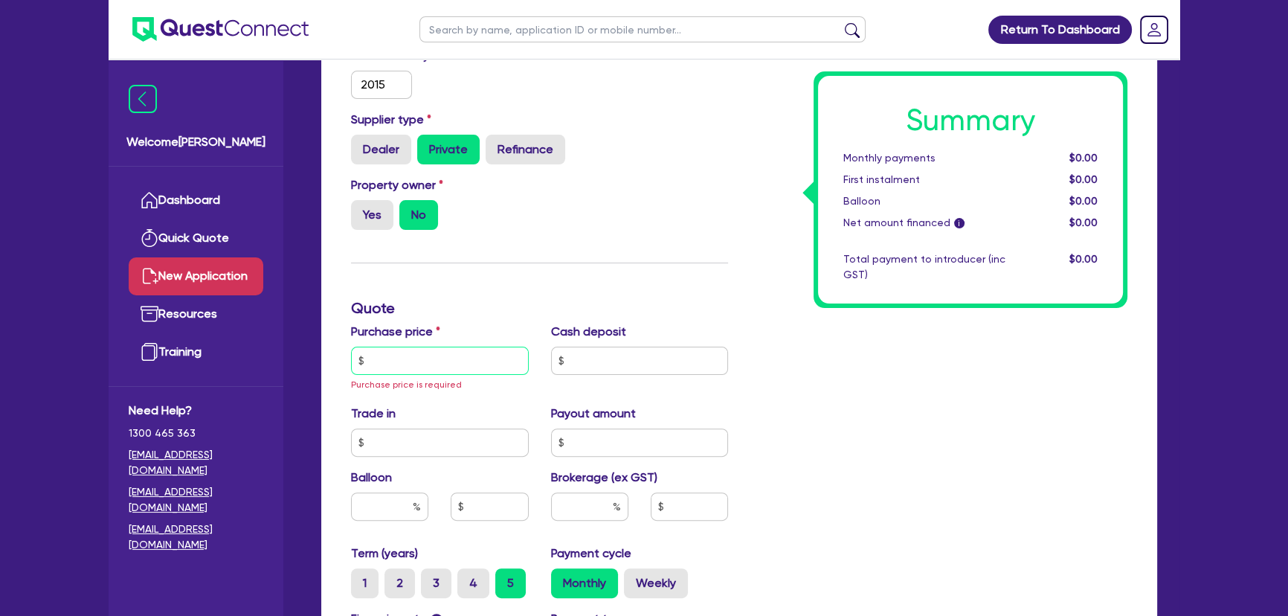
click at [419, 358] on input "text" at bounding box center [440, 361] width 178 height 28
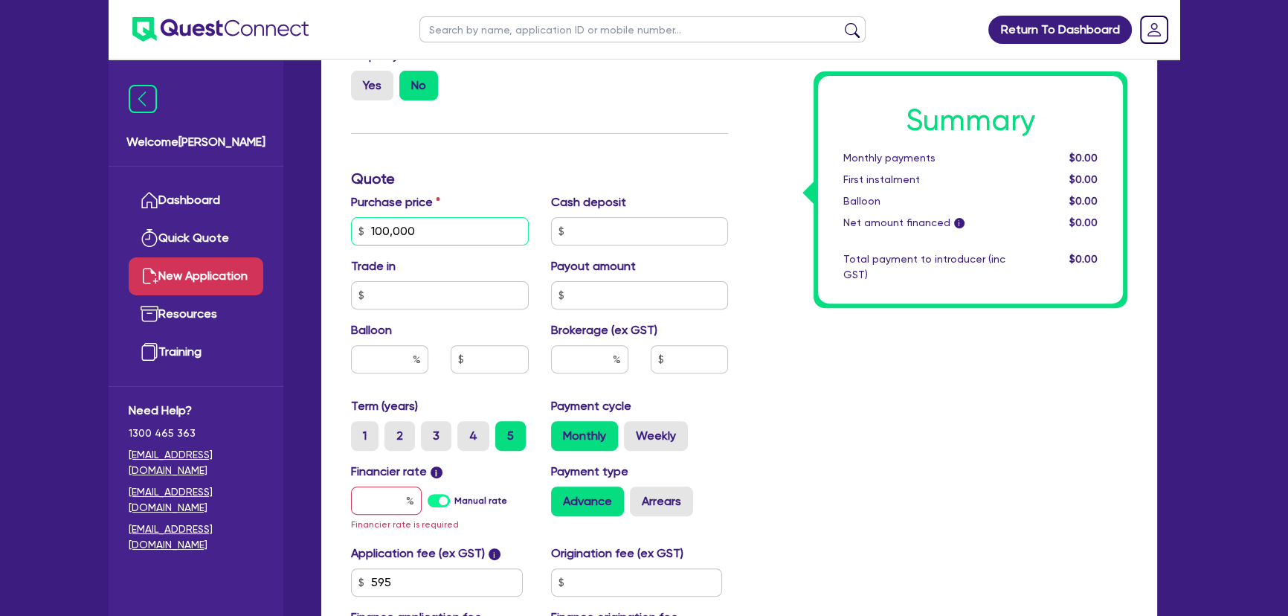
scroll to position [863, 0]
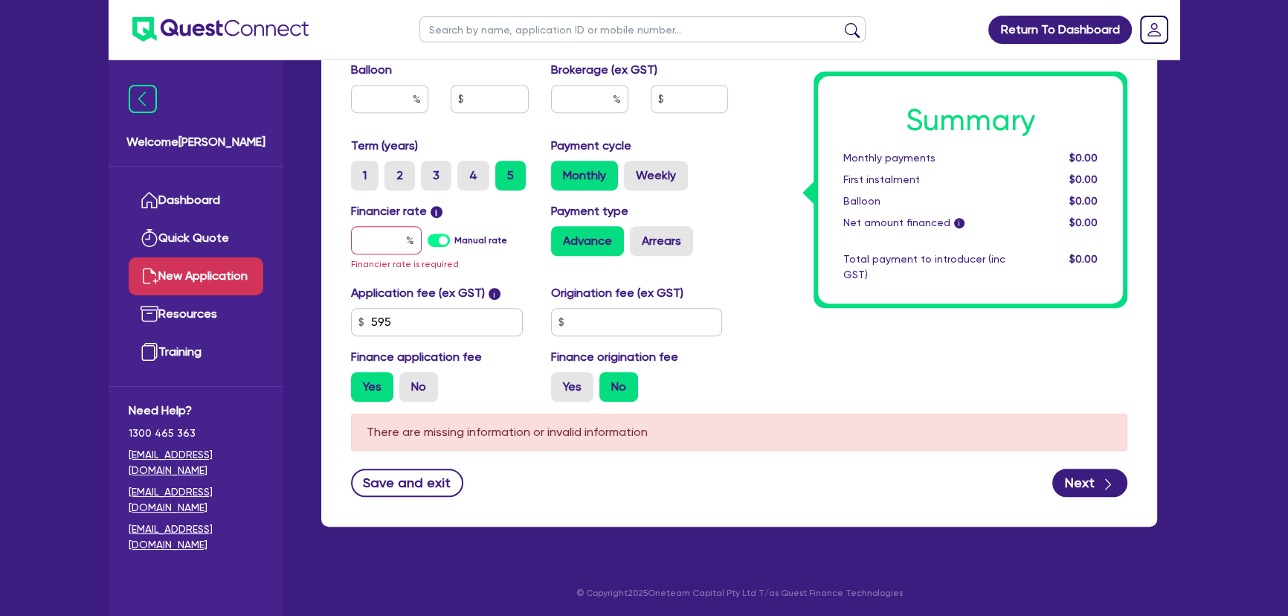
type input "100,000"
click at [388, 242] on input "text" at bounding box center [386, 240] width 71 height 28
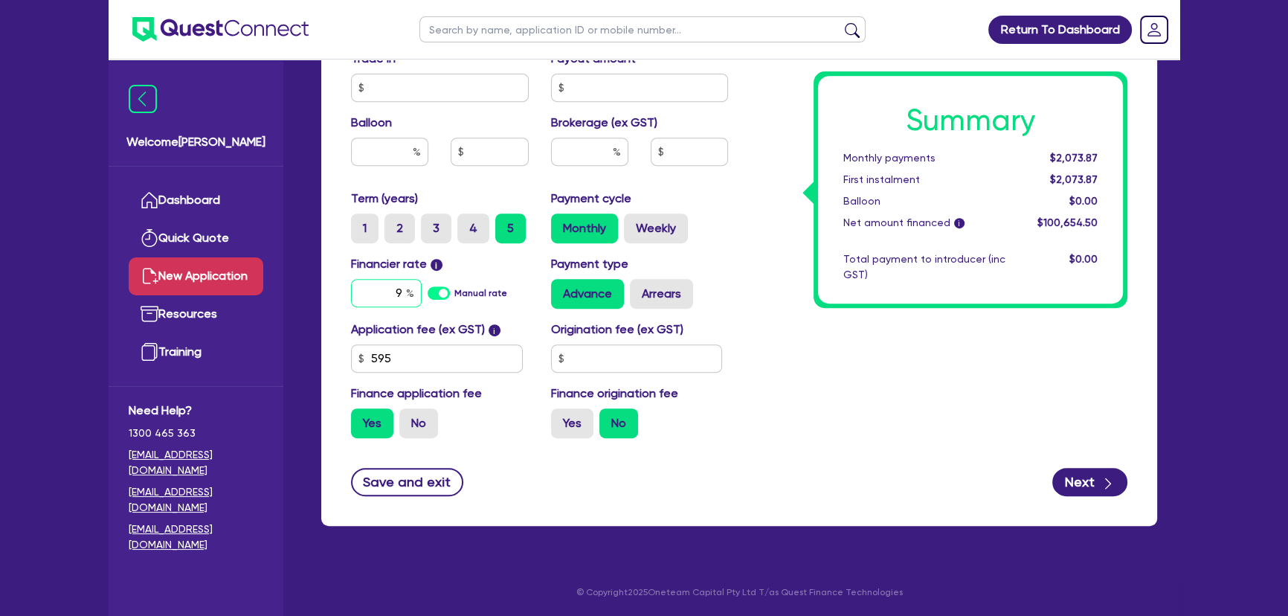
type input "9"
click at [573, 160] on input "text" at bounding box center [589, 152] width 77 height 28
type input "4"
type input "4,026.18"
type input "4"
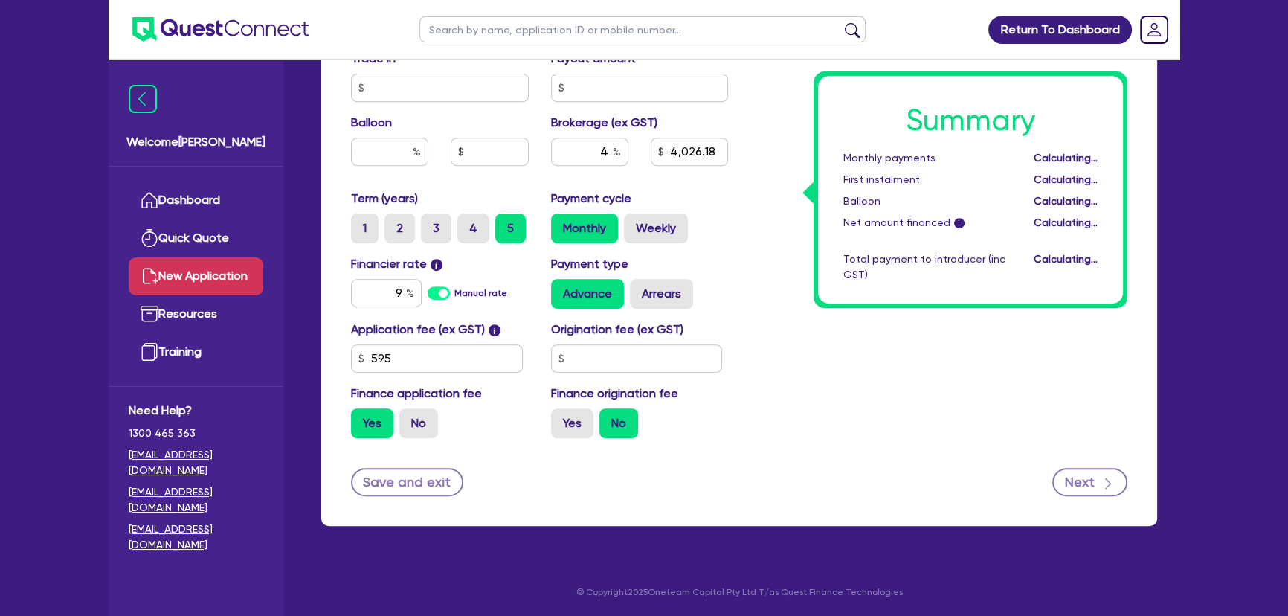
click at [1072, 479] on button "Next" at bounding box center [1089, 482] width 75 height 28
type input "4,026.18"
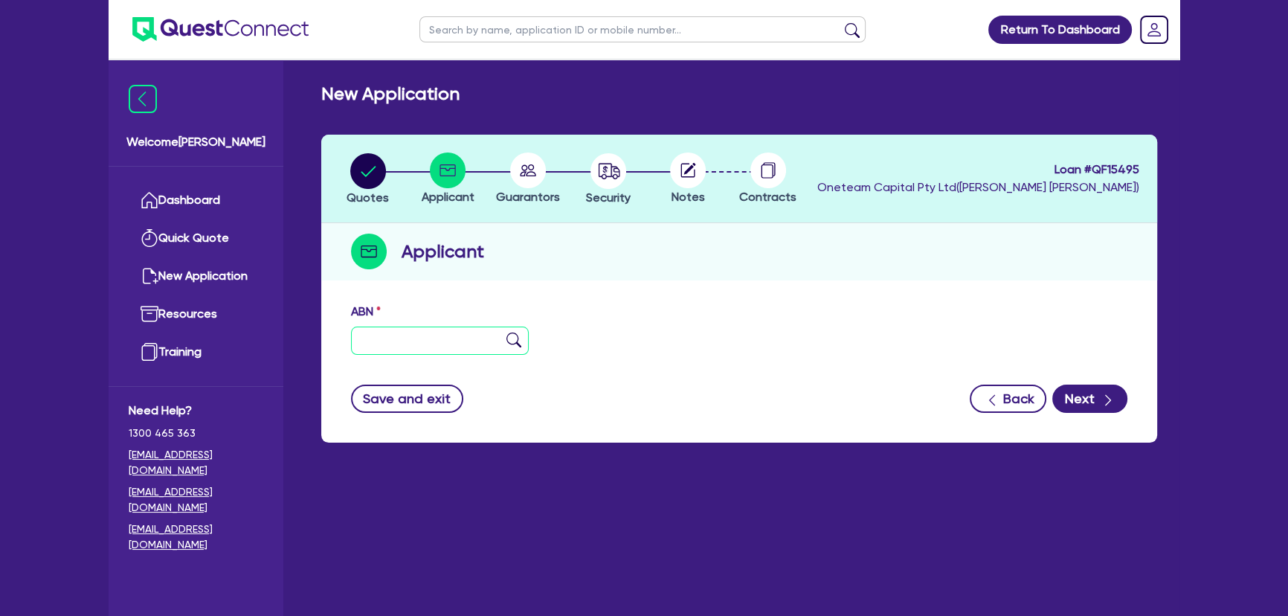
click at [367, 338] on input "text" at bounding box center [440, 340] width 178 height 28
paste input "43 575 769 294"
type input "43 575 769 294"
click at [516, 344] on img at bounding box center [513, 339] width 15 height 15
type input "[PERSON_NAME]"
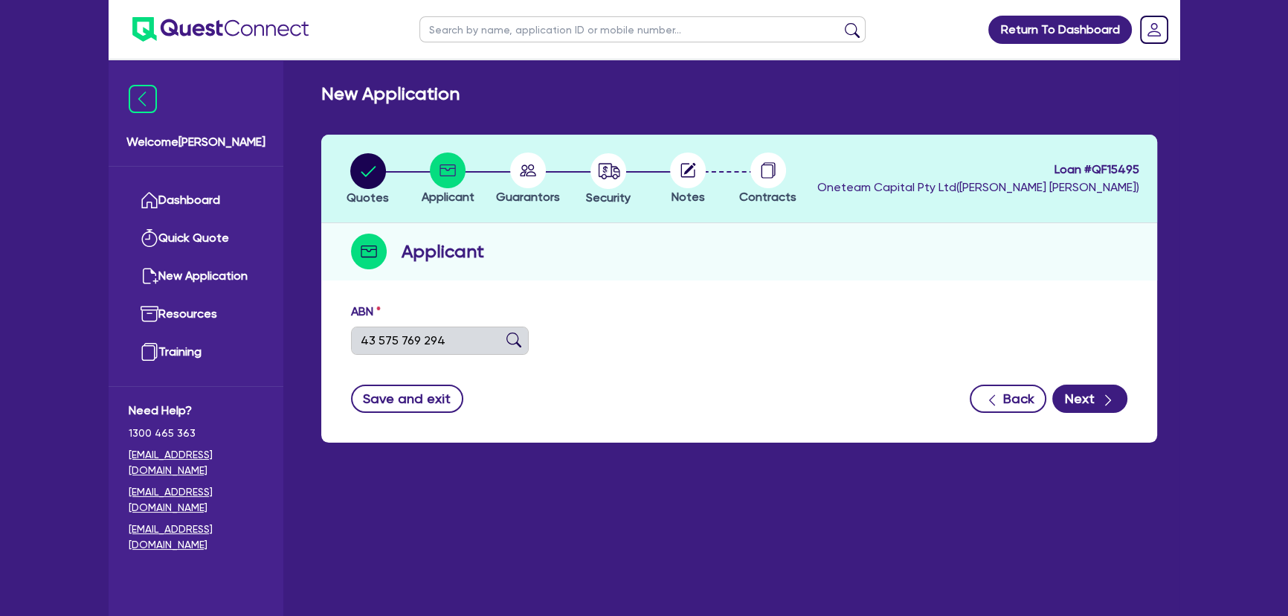
select select "SOLE_TRADER"
type input "23/07/2023"
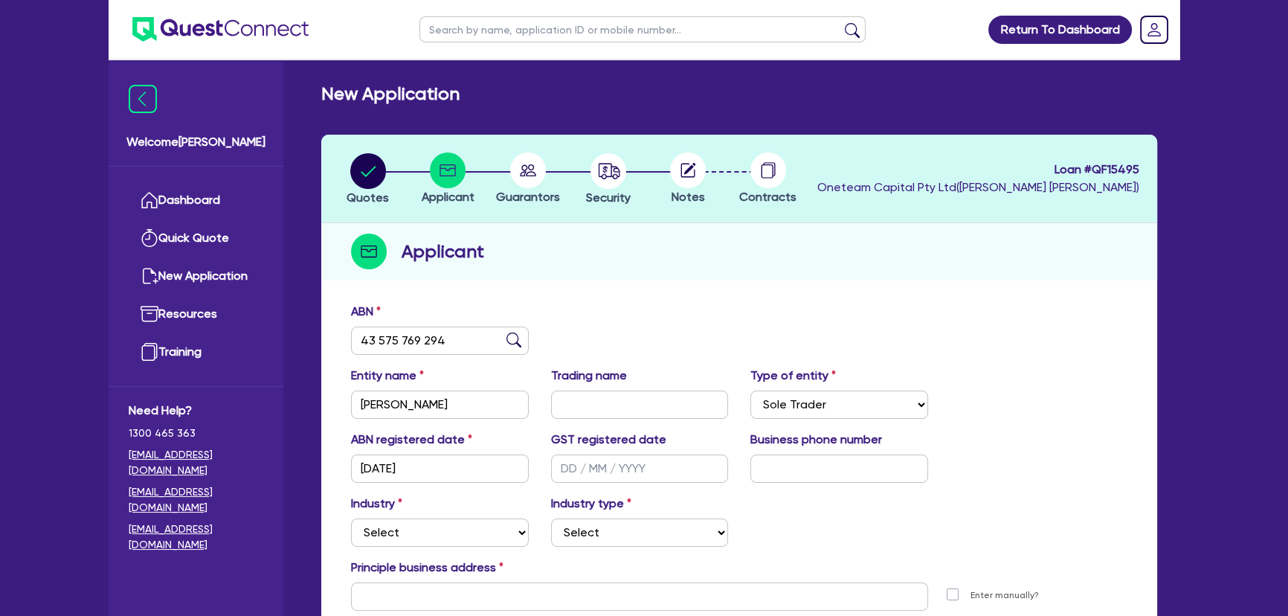
click at [687, 185] on circle at bounding box center [688, 170] width 36 height 36
click at [641, 190] on li "Security" at bounding box center [608, 178] width 80 height 52
click at [615, 182] on circle "button" at bounding box center [609, 171] width 36 height 36
select select "PRIMARY_ASSETS"
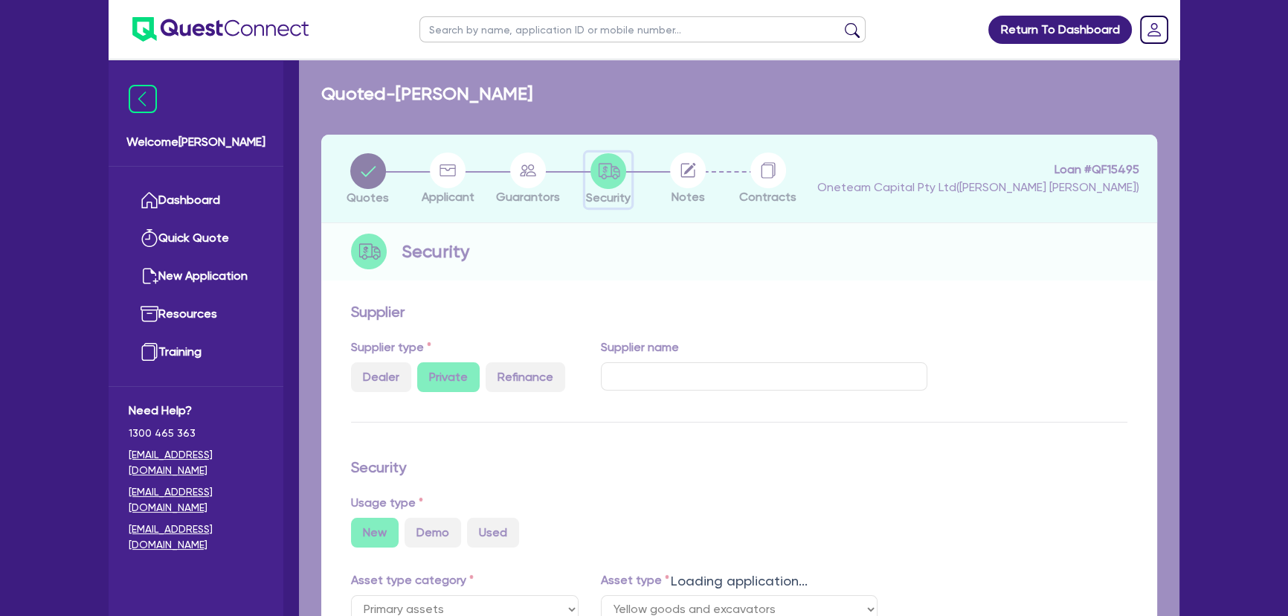
select select "YELLOW_GOODS_AND_EXCAVATORS"
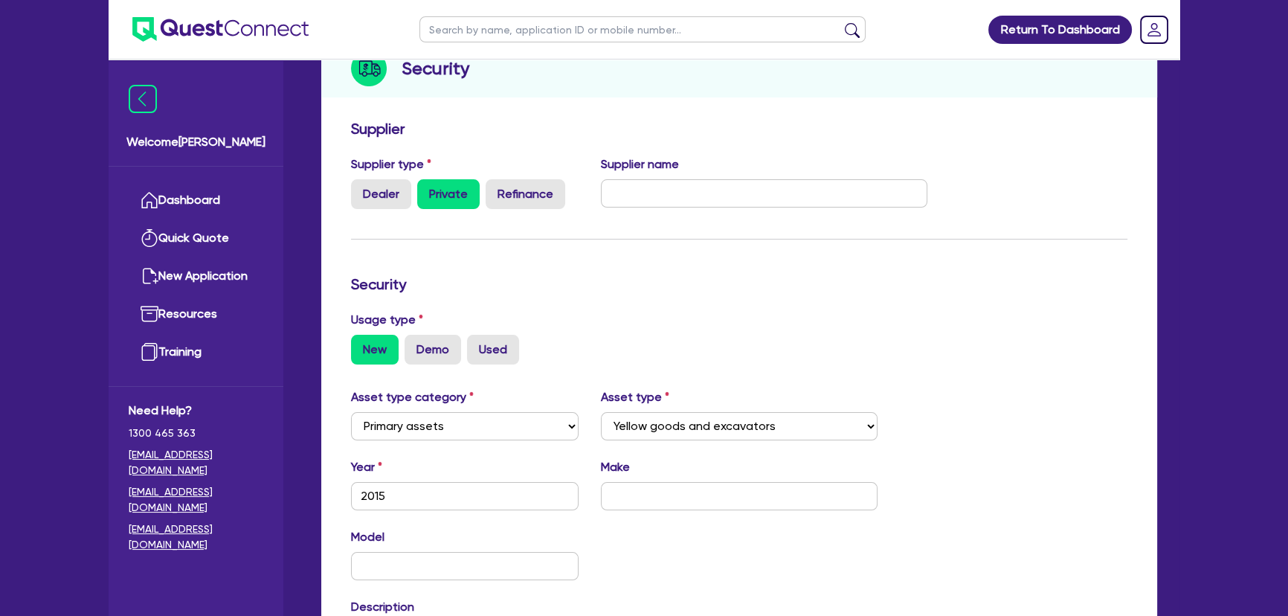
scroll to position [464, 0]
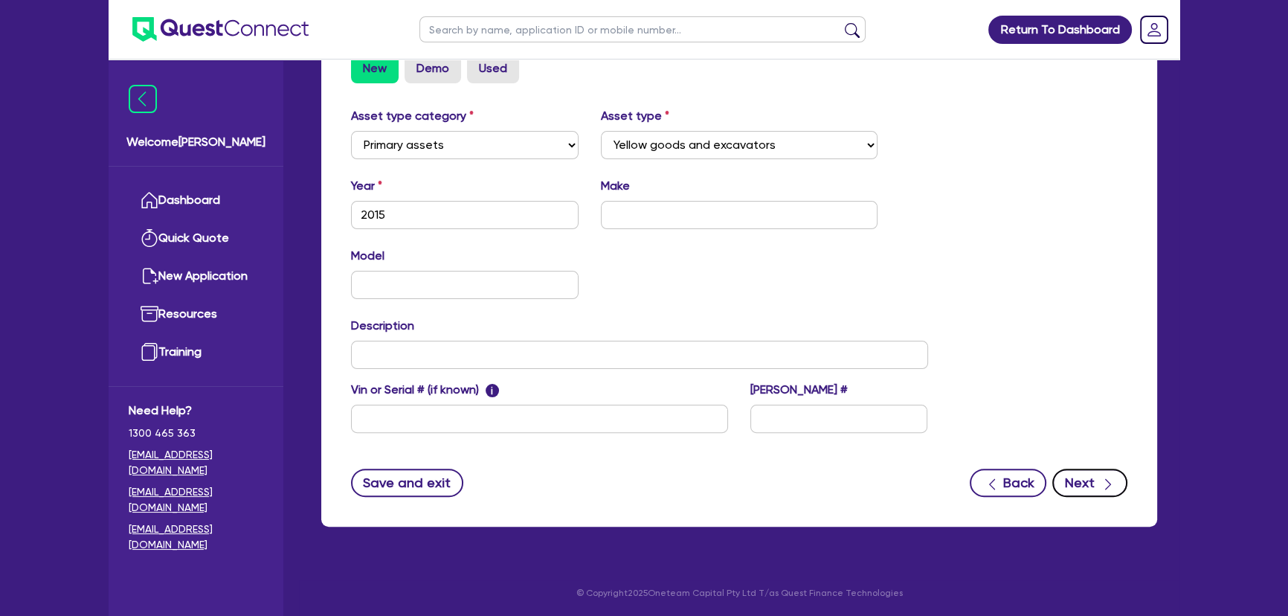
click at [1113, 492] on button "Next" at bounding box center [1089, 483] width 75 height 28
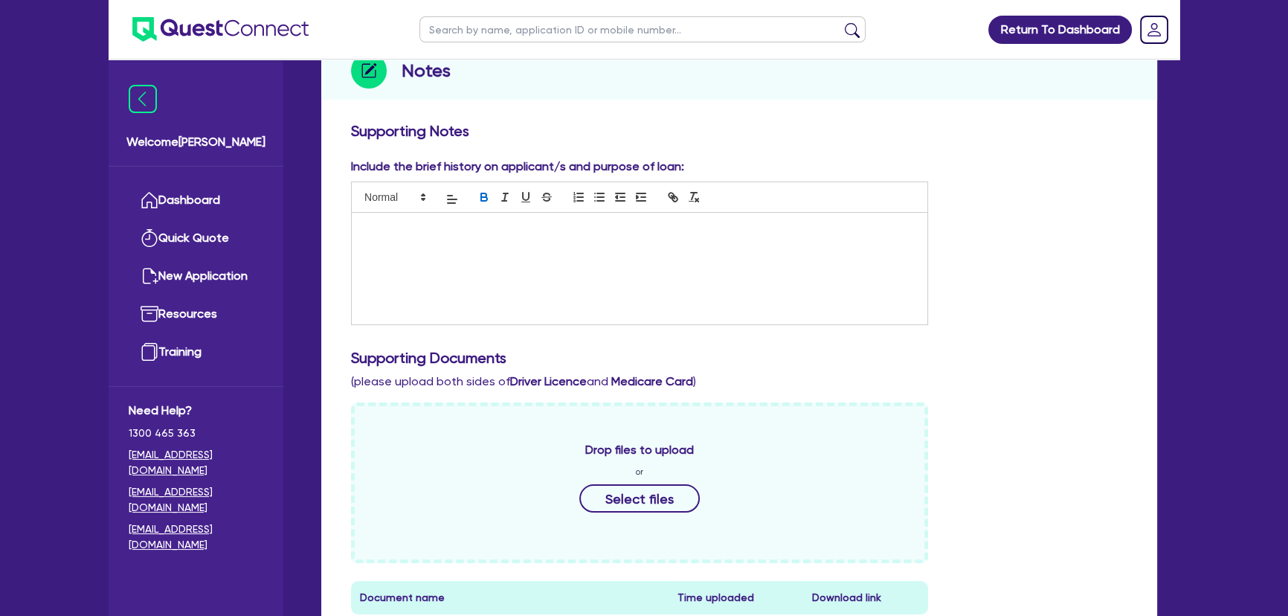
scroll to position [473, 0]
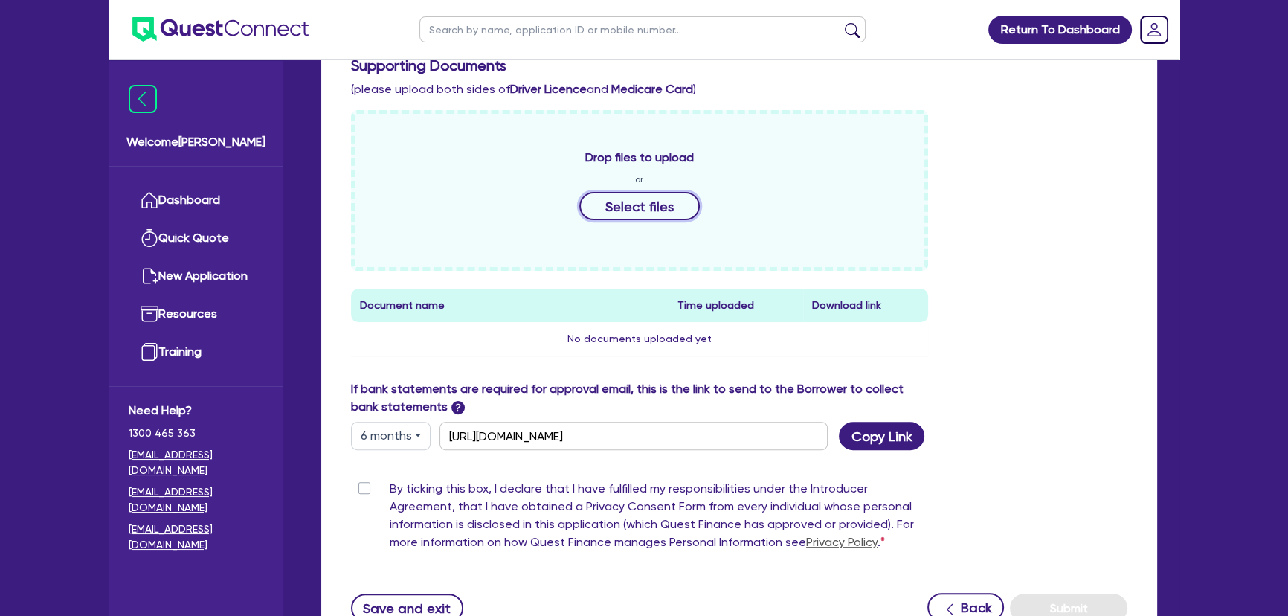
click at [637, 222] on div "Drop files to upload or Select files" at bounding box center [639, 190] width 577 height 161
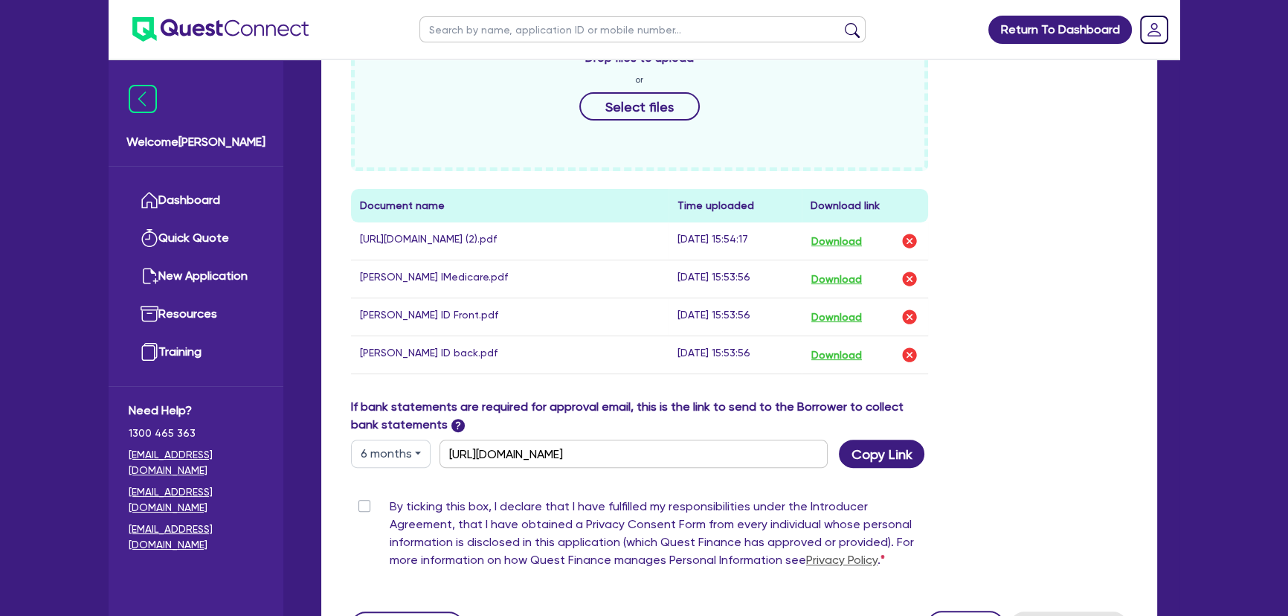
scroll to position [728, 0]
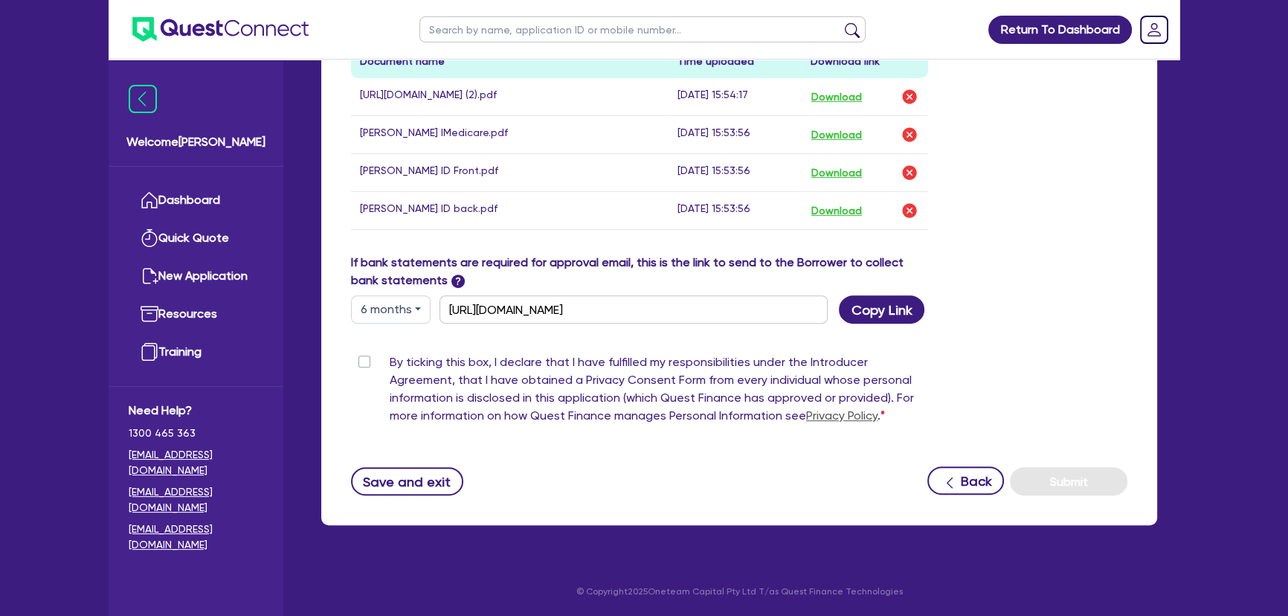
click at [390, 355] on label "By ticking this box, I declare that I have fulfilled my responsibilities under …" at bounding box center [659, 391] width 538 height 77
click at [362, 355] on input "By ticking this box, I declare that I have fulfilled my responsibilities under …" at bounding box center [357, 360] width 12 height 14
checkbox input "true"
click at [878, 311] on button "Copy Link" at bounding box center [882, 309] width 86 height 28
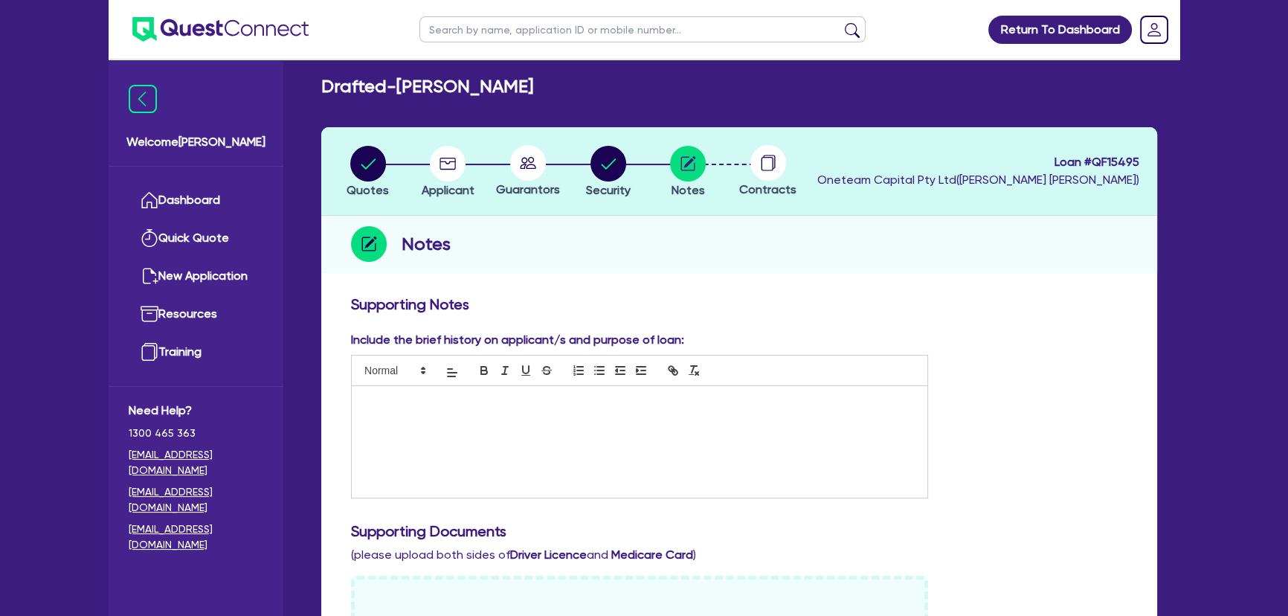
scroll to position [0, 0]
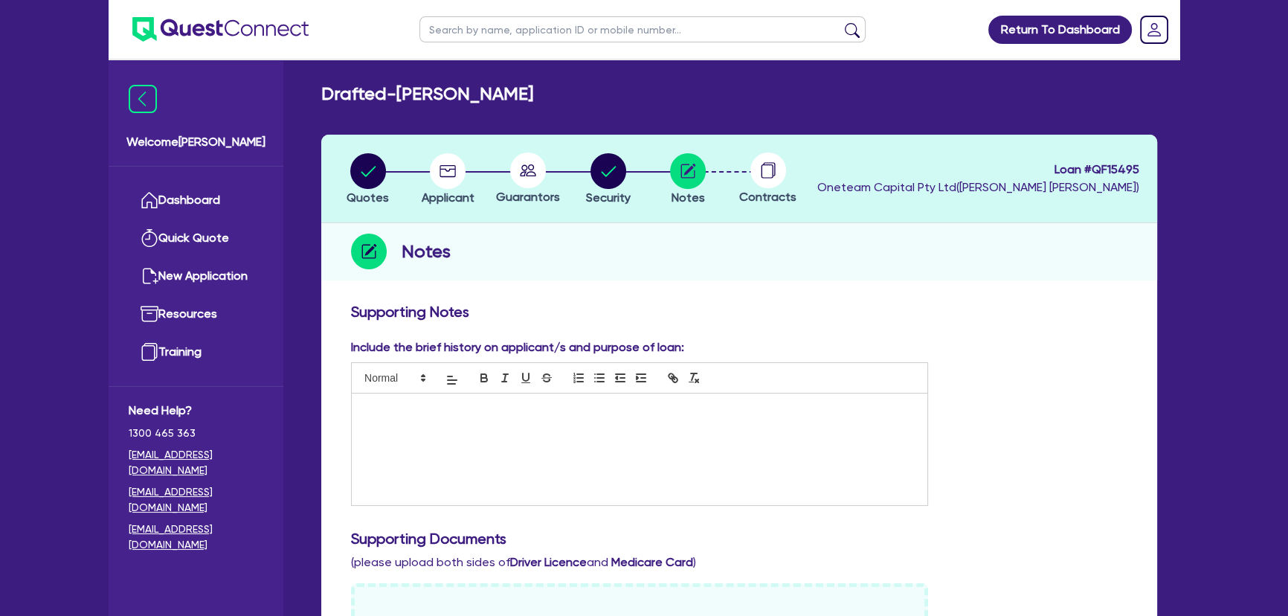
click at [467, 36] on input "text" at bounding box center [642, 29] width 446 height 26
type input "marchese"
click button "submit" at bounding box center [852, 32] width 24 height 21
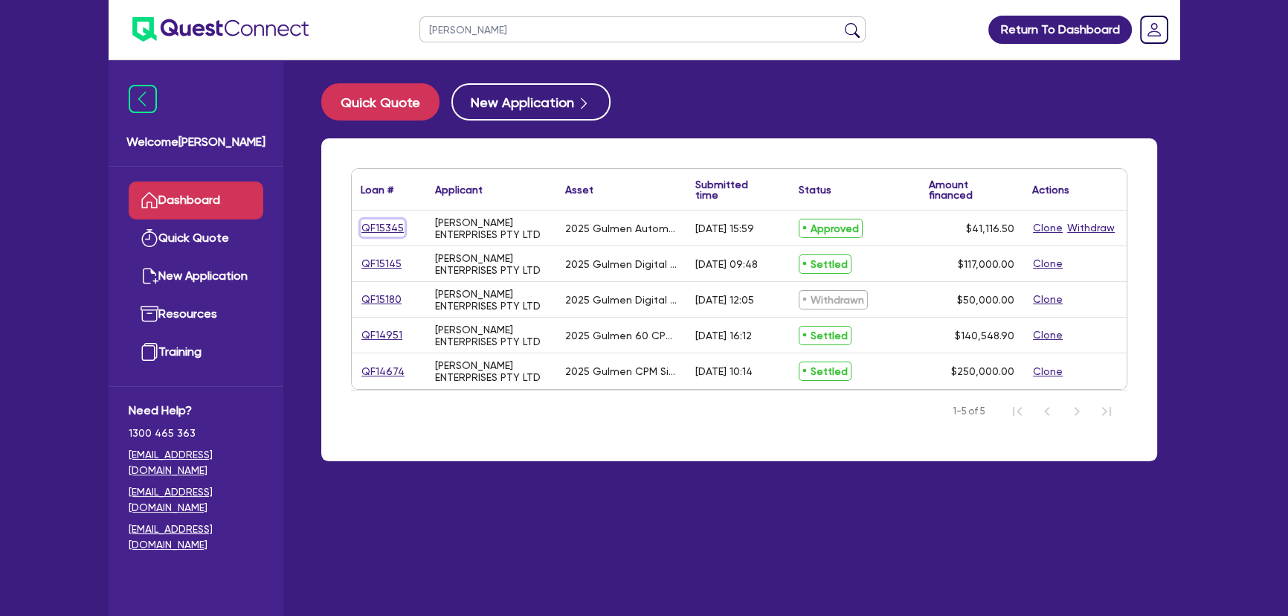
click at [376, 228] on link "QF15345" at bounding box center [383, 227] width 44 height 17
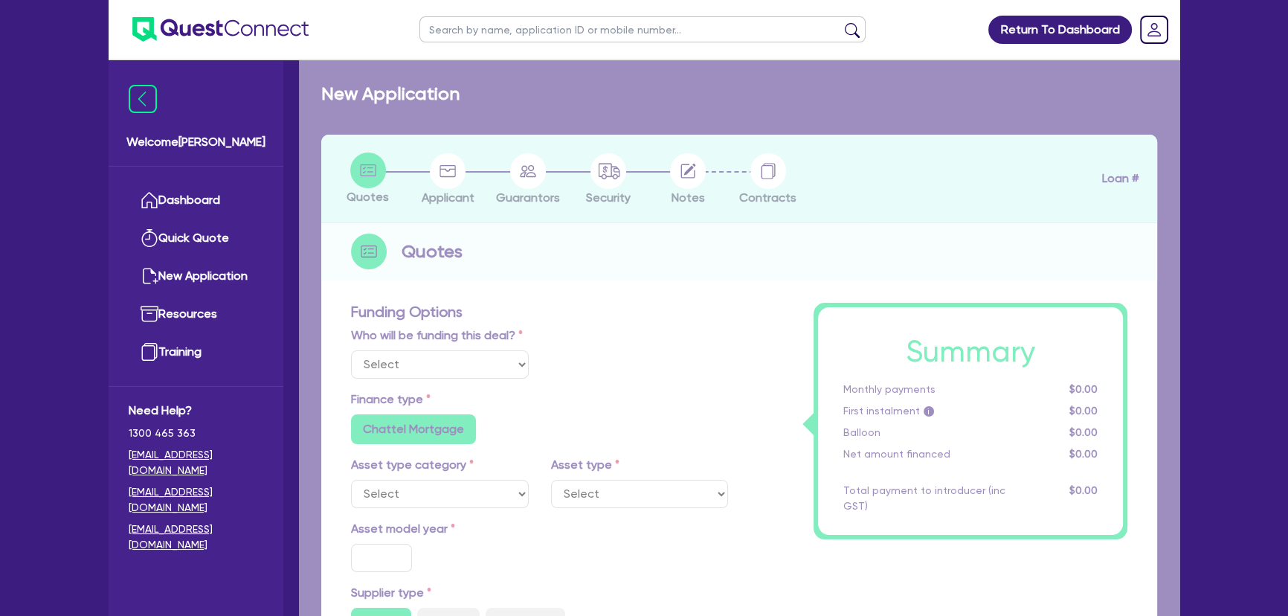
select select "Other"
select select "SECONDARY_ASSETS"
type input "2025"
radio input "true"
type input "50,000"
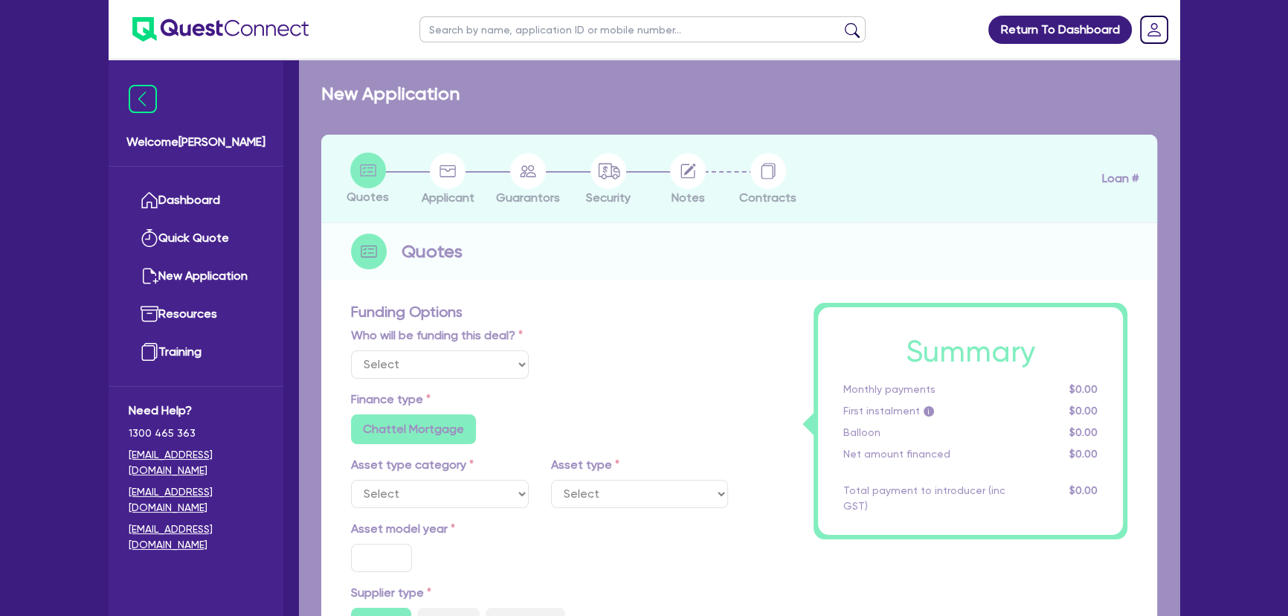
type input "10,000"
type input "8"
type input "3,289.32"
radio input "true"
type input "16.99"
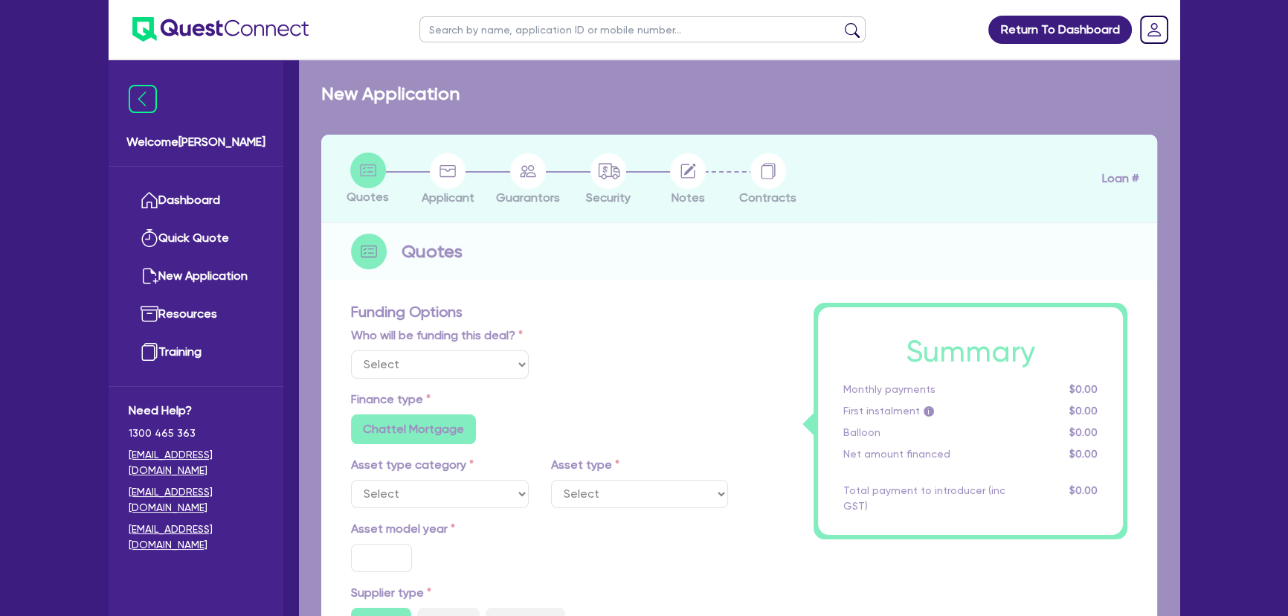
type input "1,015"
radio input "true"
radio input "false"
select select "PRINTING_AND_PACKAGING_EQUIPMENT"
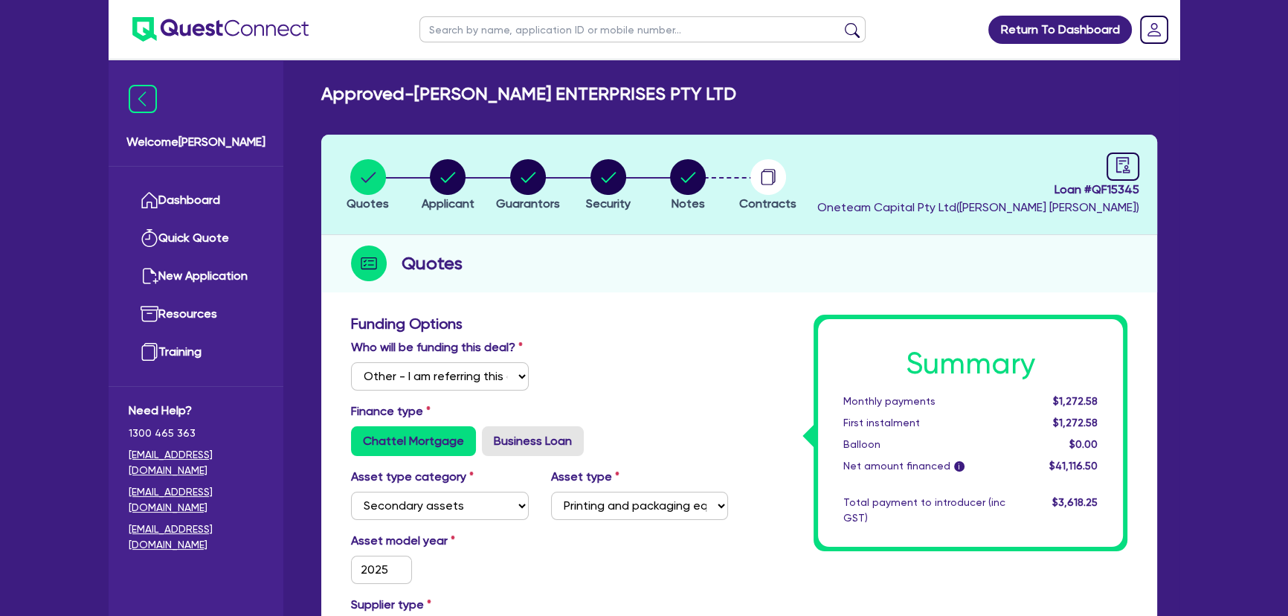
click at [713, 182] on li "Notes" at bounding box center [688, 184] width 80 height 52
click at [687, 181] on circle "button" at bounding box center [688, 177] width 36 height 36
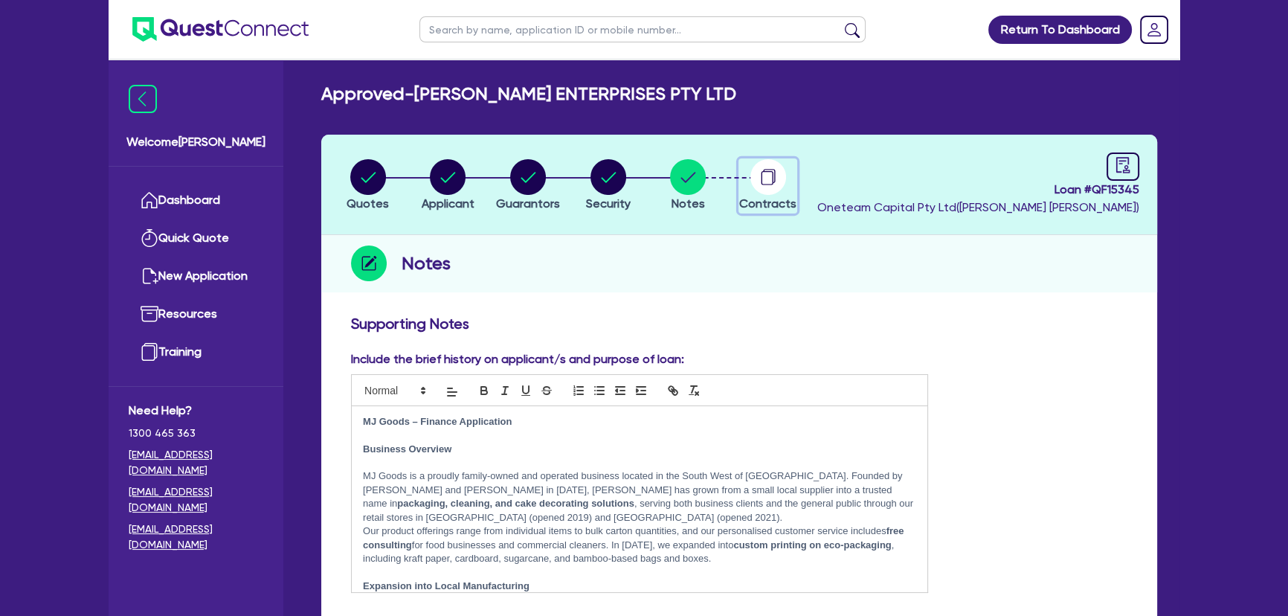
click at [763, 186] on circle "button" at bounding box center [768, 177] width 36 height 36
